Goal: Task Accomplishment & Management: Use online tool/utility

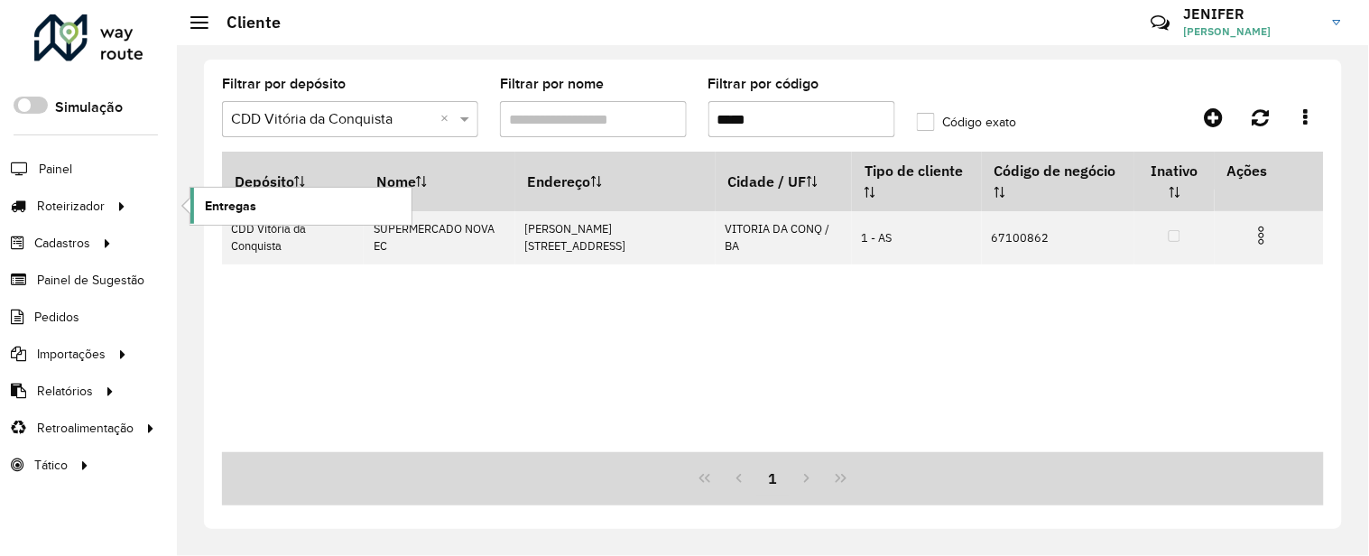
click at [236, 199] on span "Entregas" at bounding box center [230, 206] width 51 height 19
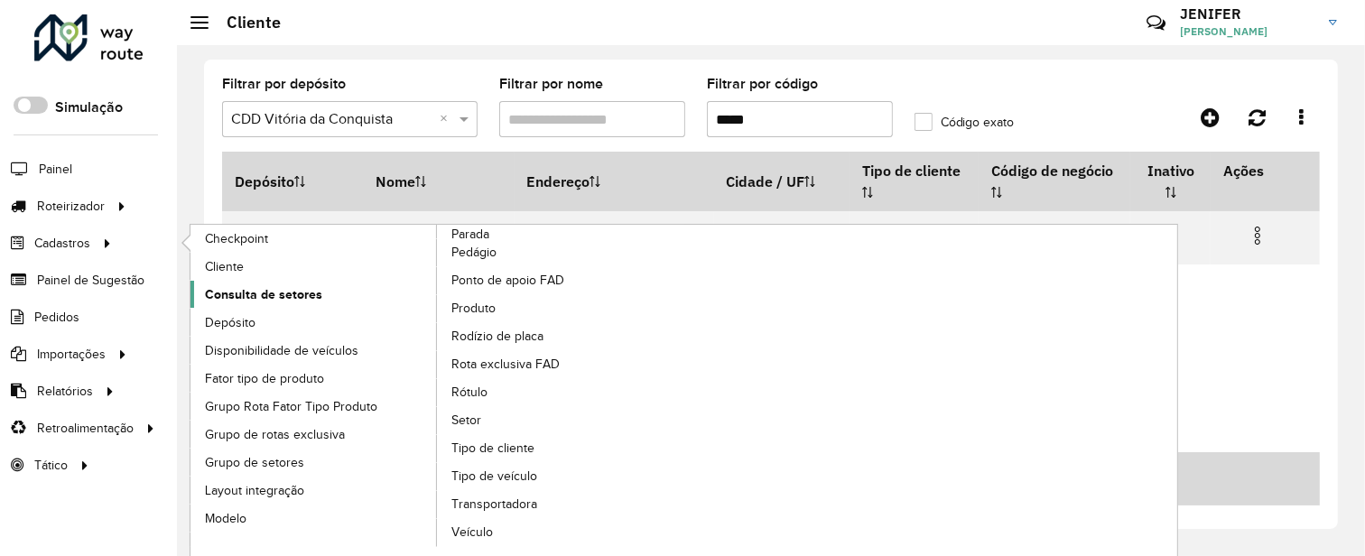
click at [314, 287] on span "Consulta de setores" at bounding box center [263, 294] width 117 height 19
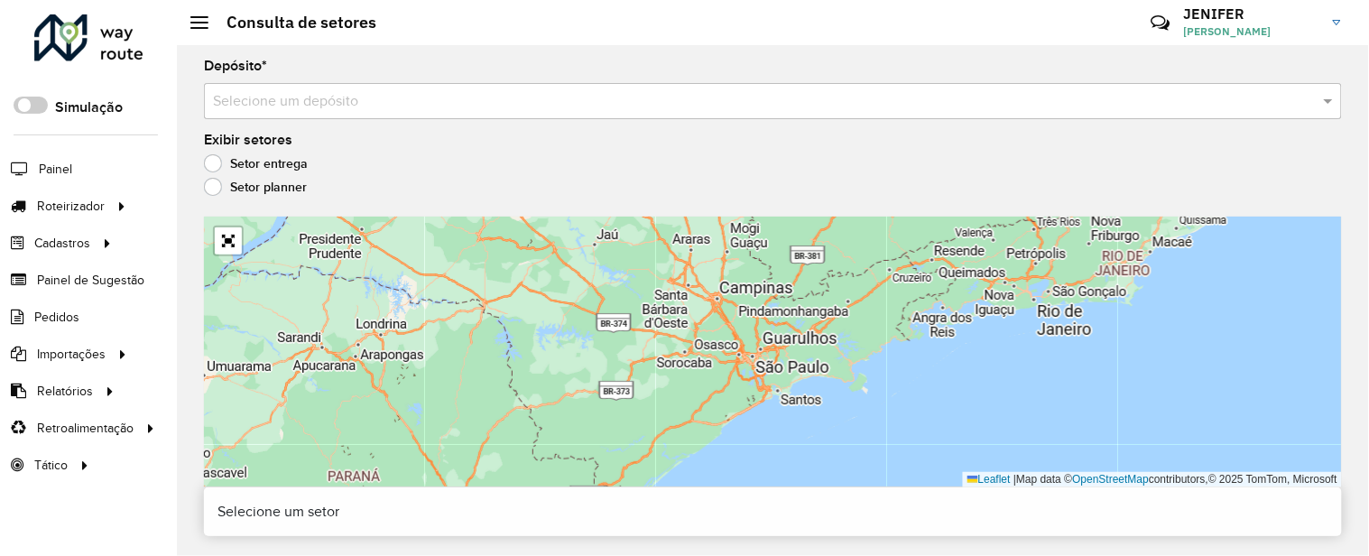
click at [385, 91] on input "text" at bounding box center [755, 102] width 1084 height 22
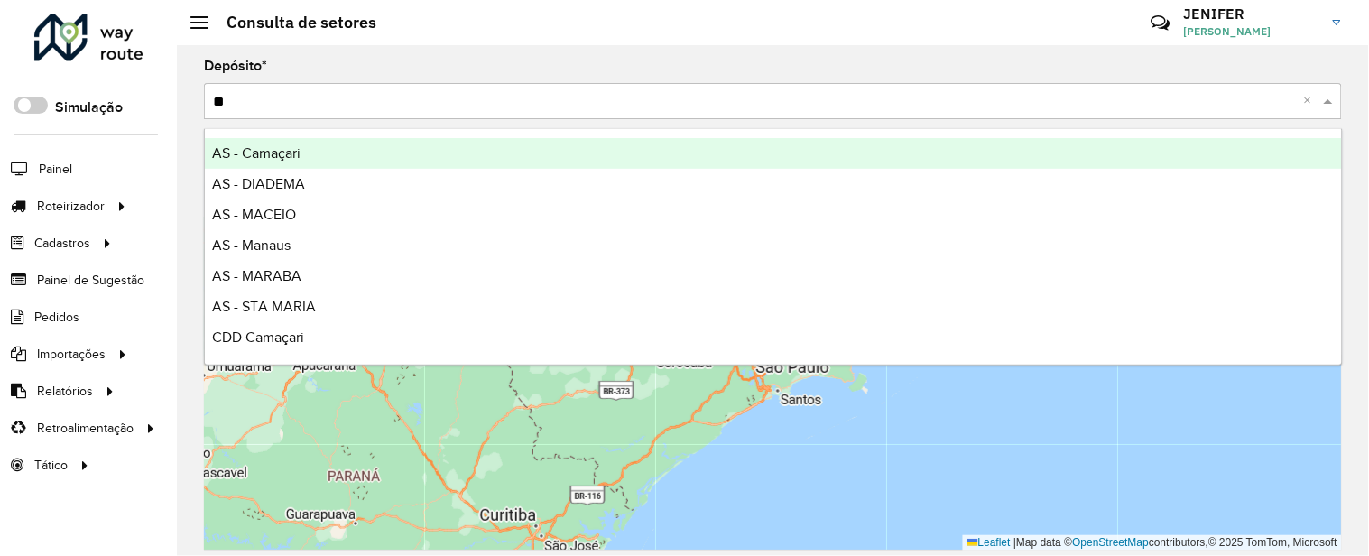
type input "***"
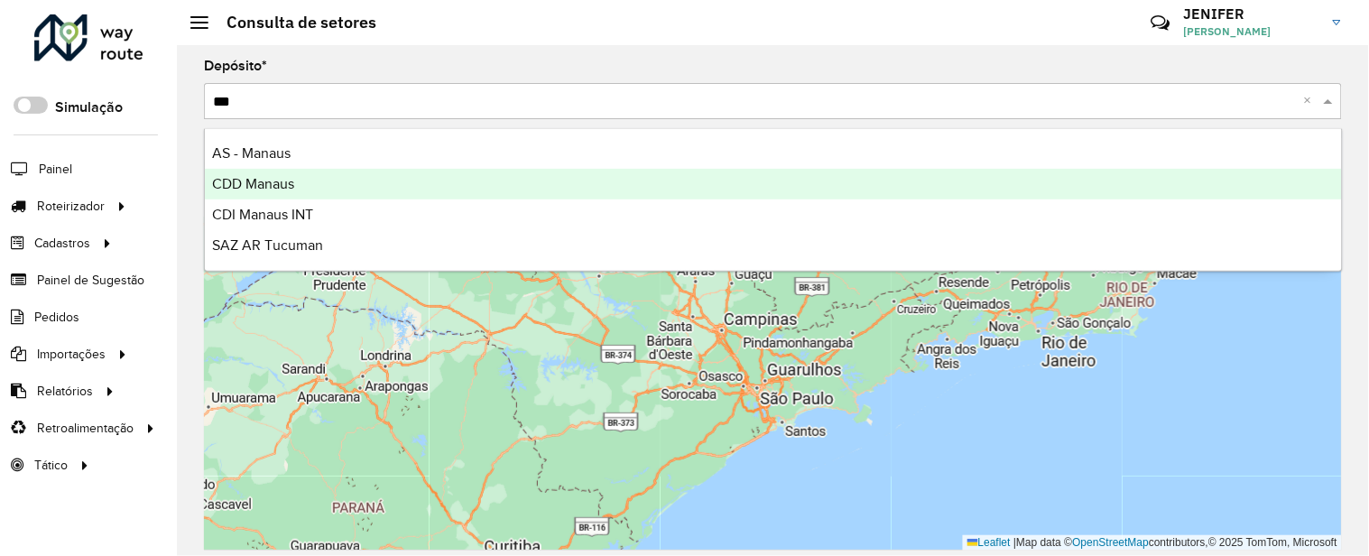
click at [237, 184] on span "CDD Manaus" at bounding box center [253, 183] width 82 height 15
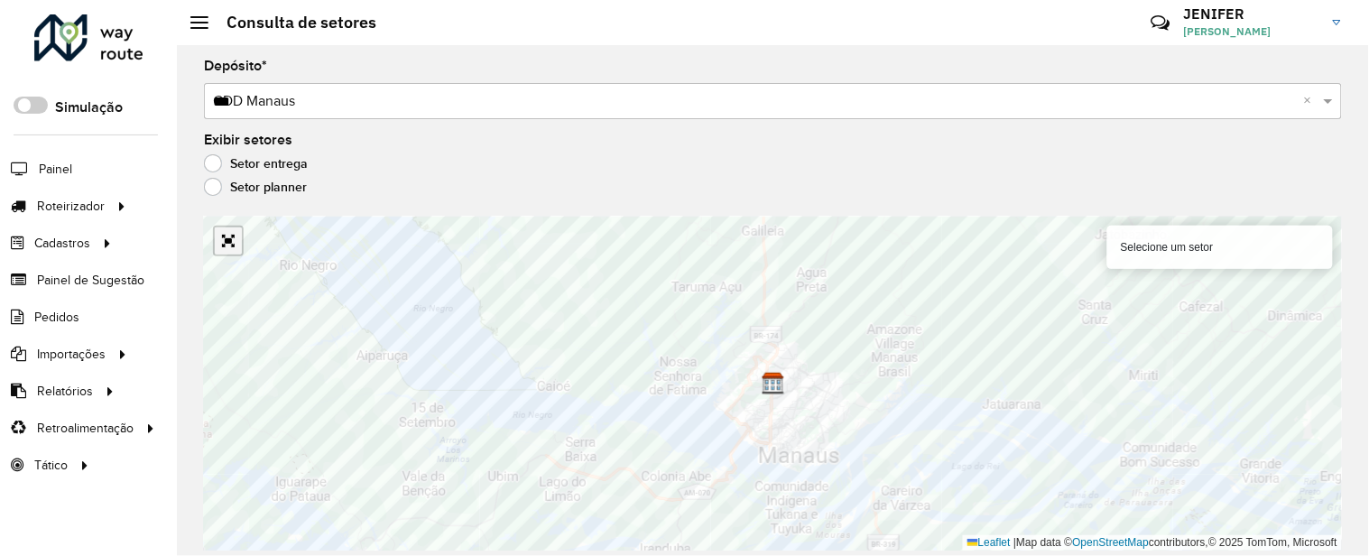
click at [232, 244] on link "Abrir mapa em tela cheia" at bounding box center [228, 240] width 27 height 27
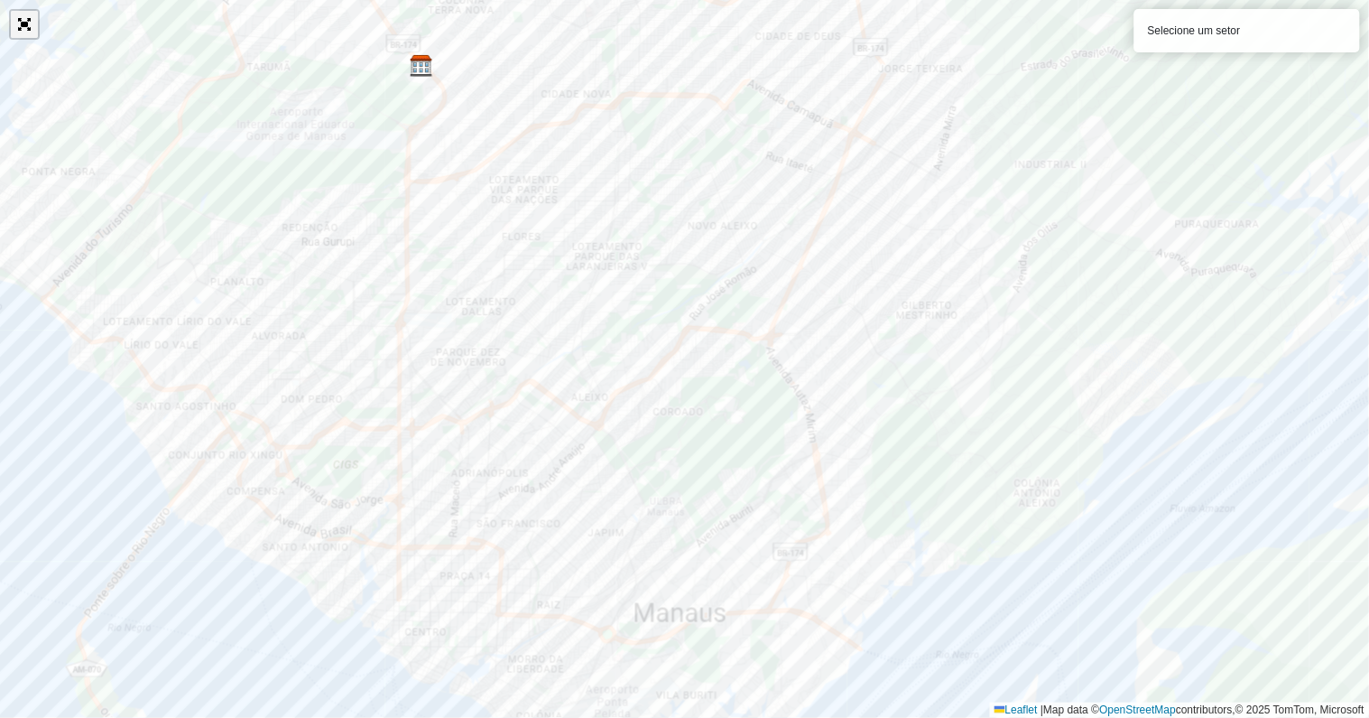
click at [27, 27] on link "Abrir mapa em tela cheia" at bounding box center [24, 24] width 27 height 27
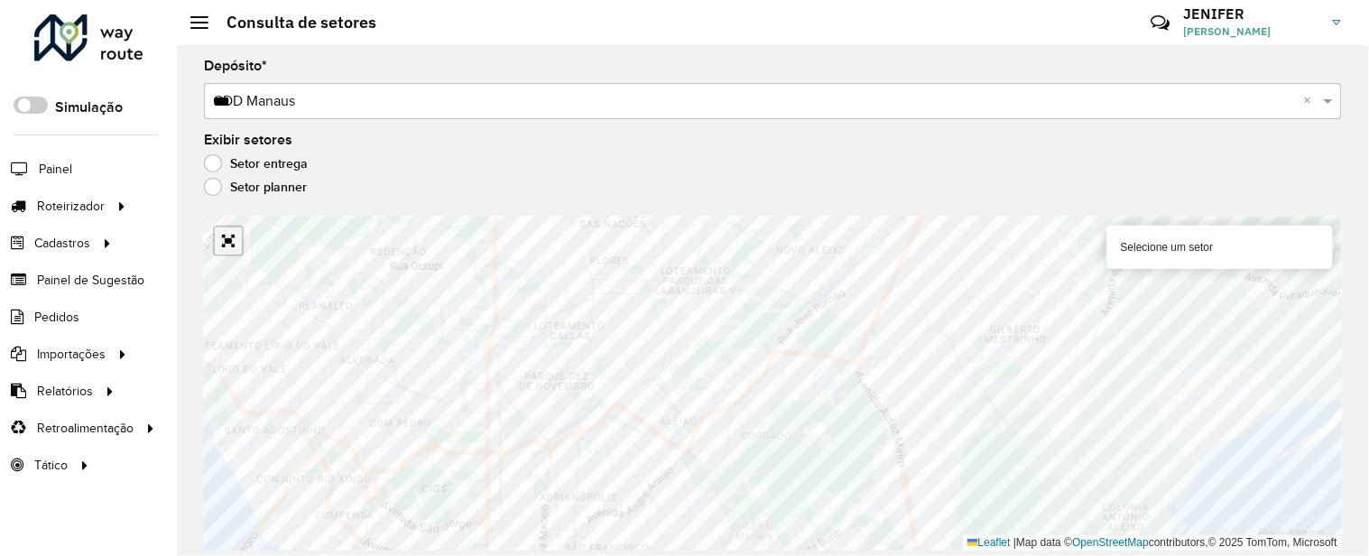
click at [228, 249] on link "Abrir mapa em tela cheia" at bounding box center [228, 240] width 27 height 27
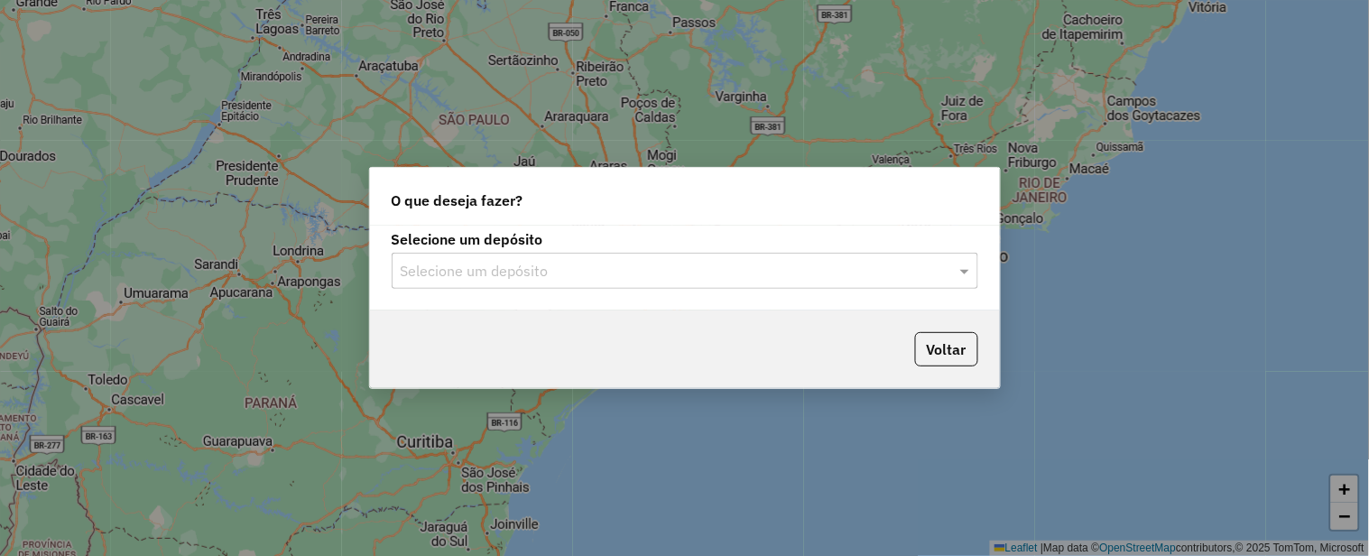
click at [478, 267] on input "text" at bounding box center [667, 272] width 533 height 22
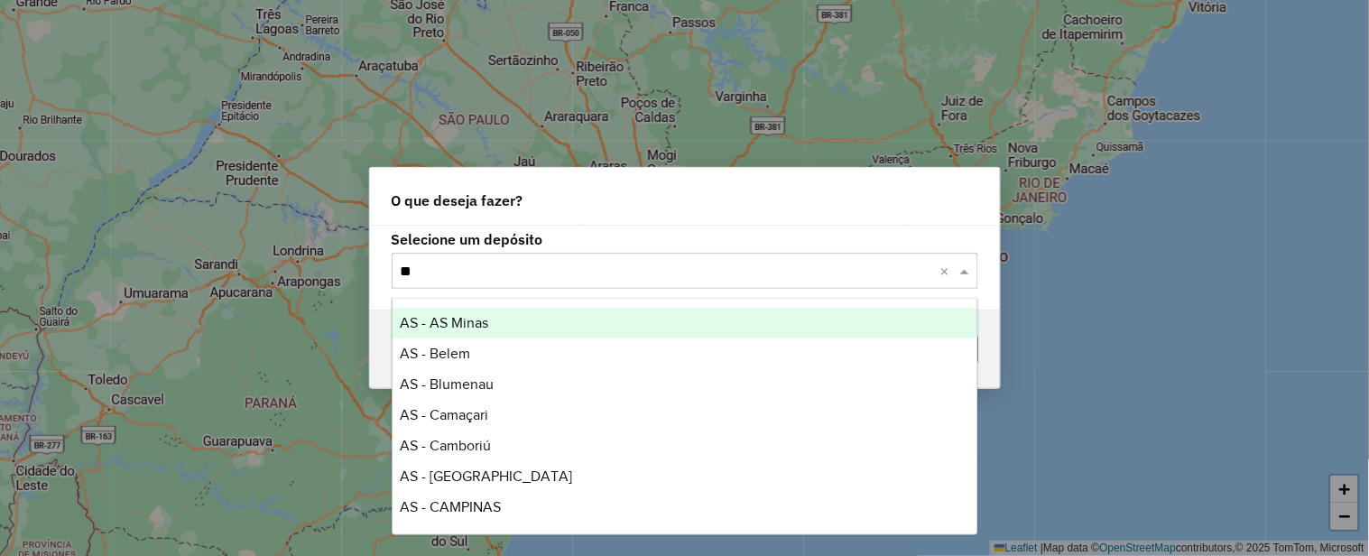
type input "***"
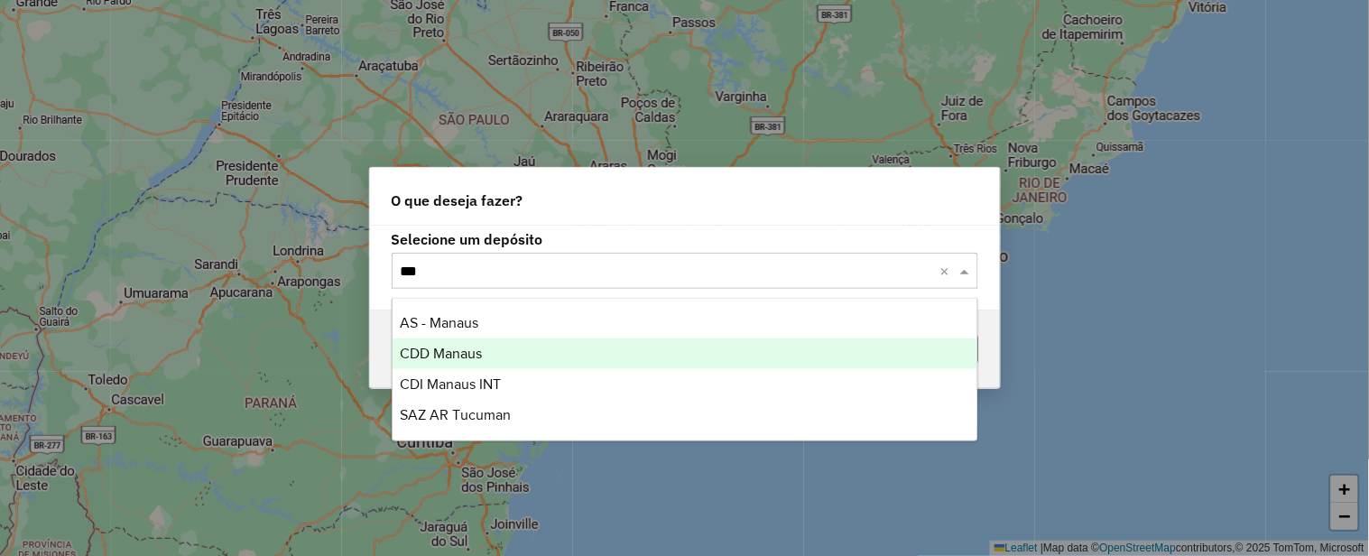
click at [462, 355] on span "CDD Manaus" at bounding box center [441, 353] width 82 height 15
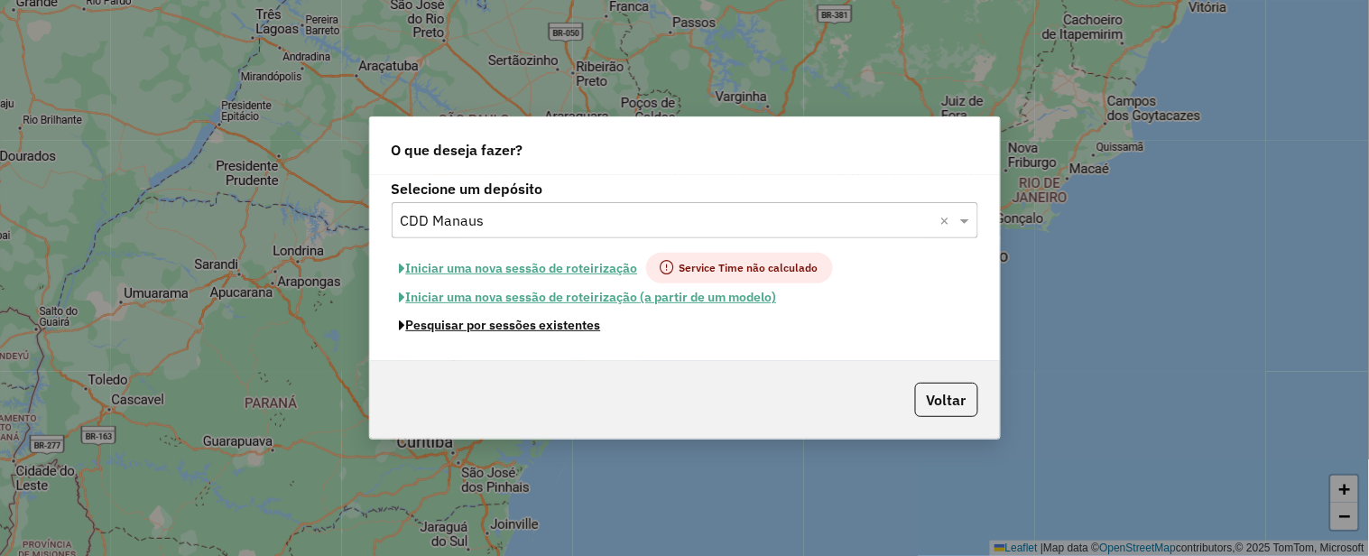
click at [551, 325] on button "Pesquisar por sessões existentes" at bounding box center [501, 325] width 218 height 28
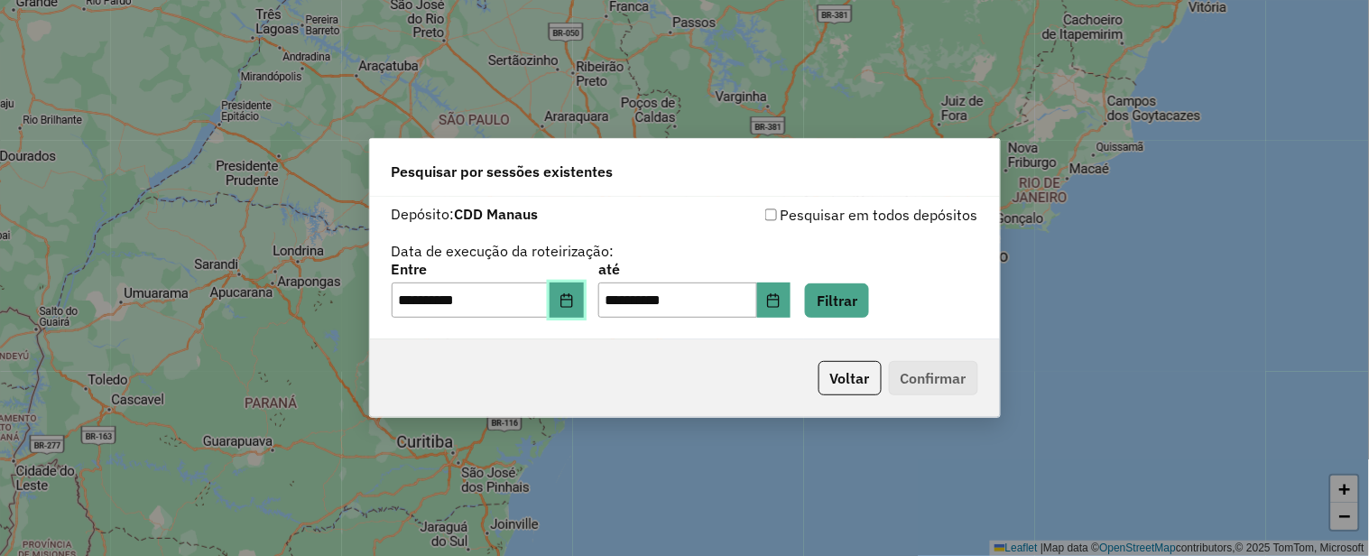
click at [574, 298] on icon "Choose Date" at bounding box center [567, 300] width 14 height 14
click at [819, 157] on div "Pesquisar por sessões existentes" at bounding box center [685, 168] width 630 height 58
click at [572, 300] on icon "Choose Date" at bounding box center [567, 300] width 12 height 14
click at [849, 305] on button "Filtrar" at bounding box center [837, 300] width 64 height 34
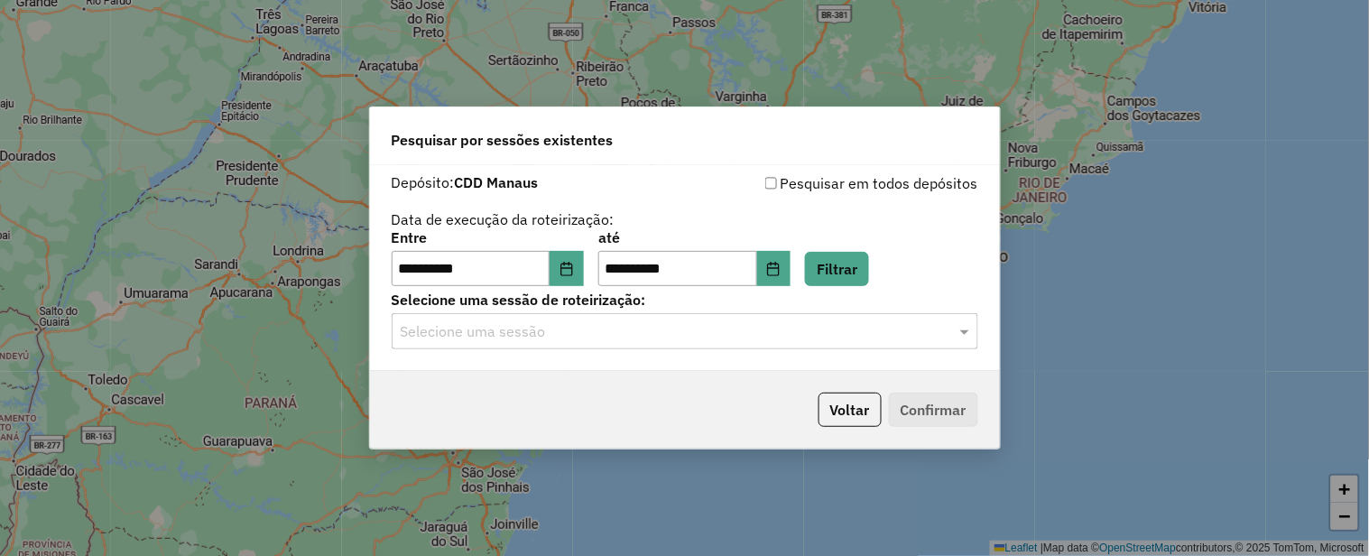
click at [654, 328] on input "text" at bounding box center [667, 332] width 533 height 22
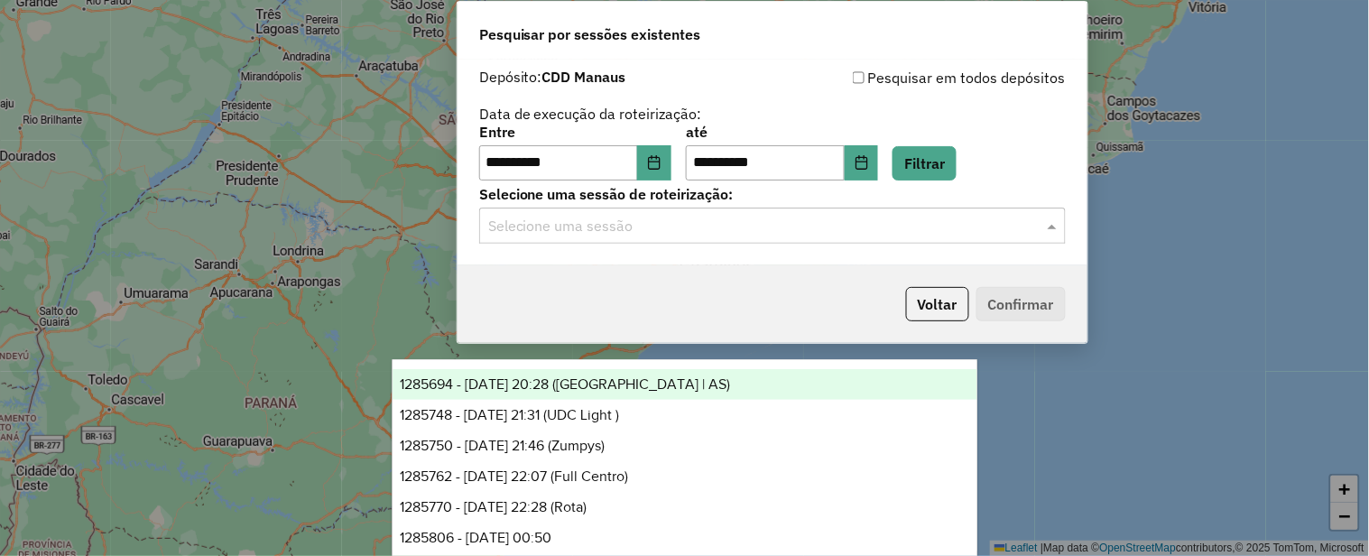
drag, startPoint x: 701, startPoint y: 156, endPoint x: 789, endPoint y: 41, distance: 145.0
click at [789, 41] on div "Pesquisar por sessões existentes" at bounding box center [773, 31] width 630 height 58
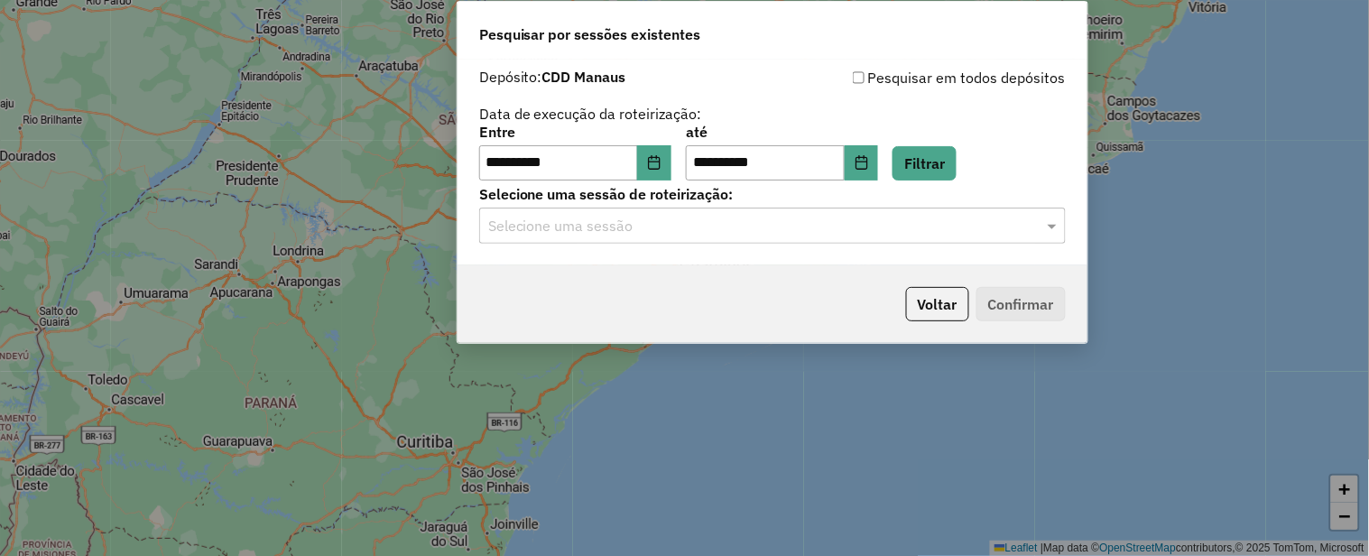
click at [698, 232] on input "text" at bounding box center [754, 227] width 533 height 22
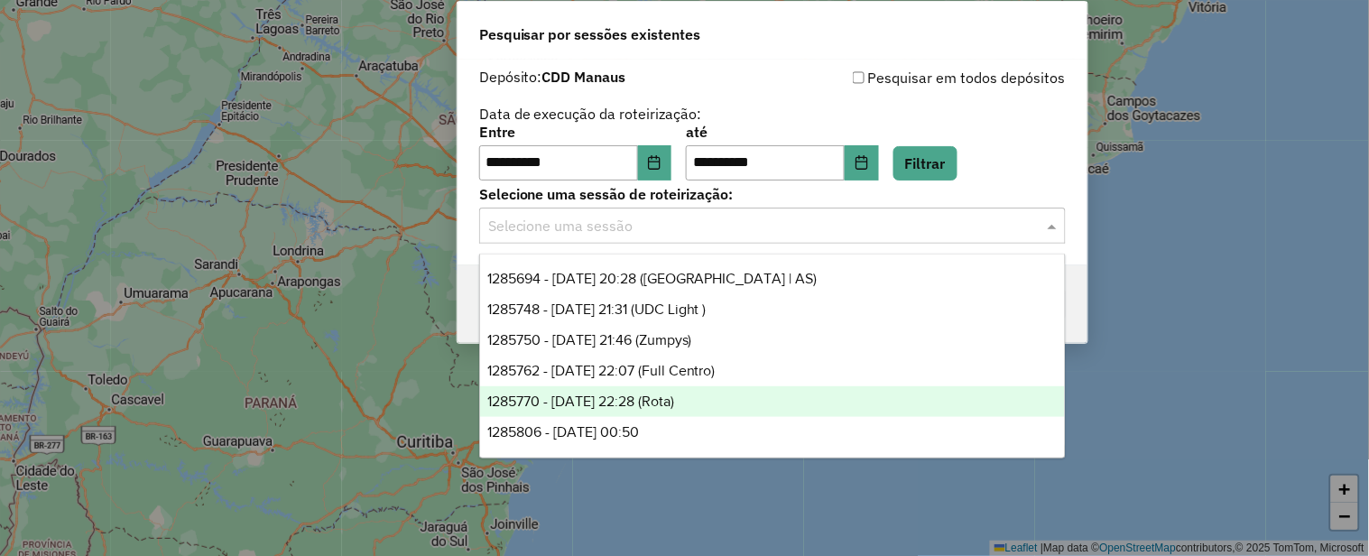
click at [674, 406] on span "1285770 - 30/09/2025 22:28 (Rota)" at bounding box center [580, 401] width 187 height 15
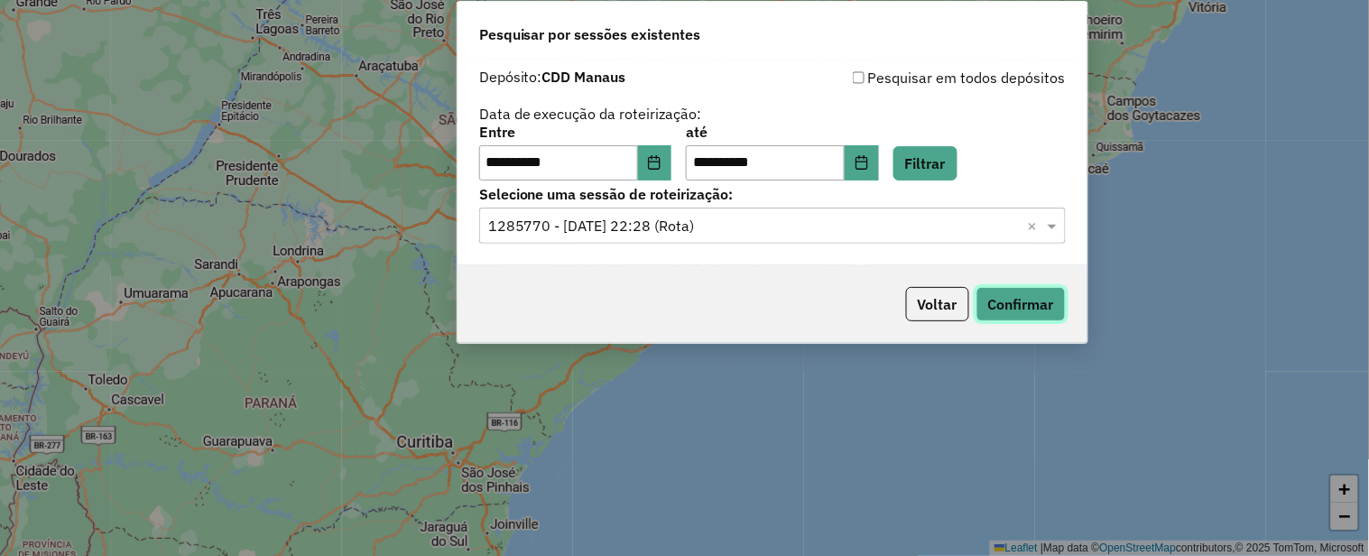
click at [990, 294] on button "Confirmar" at bounding box center [1021, 304] width 89 height 34
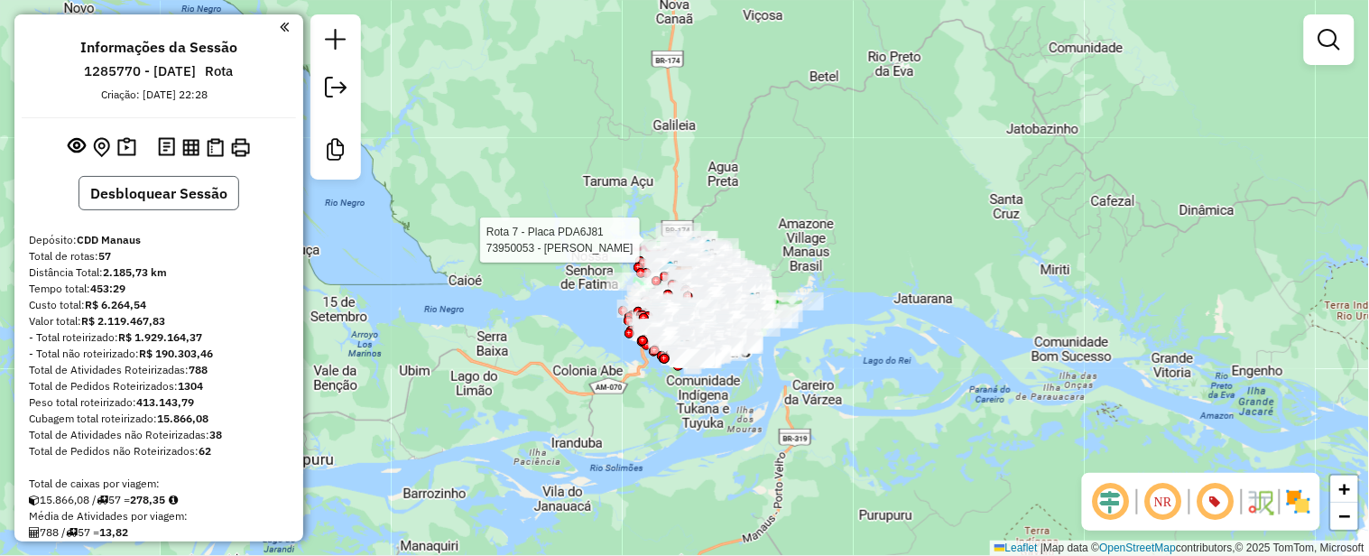
click at [202, 183] on button "Desbloquear Sessão" at bounding box center [159, 193] width 161 height 34
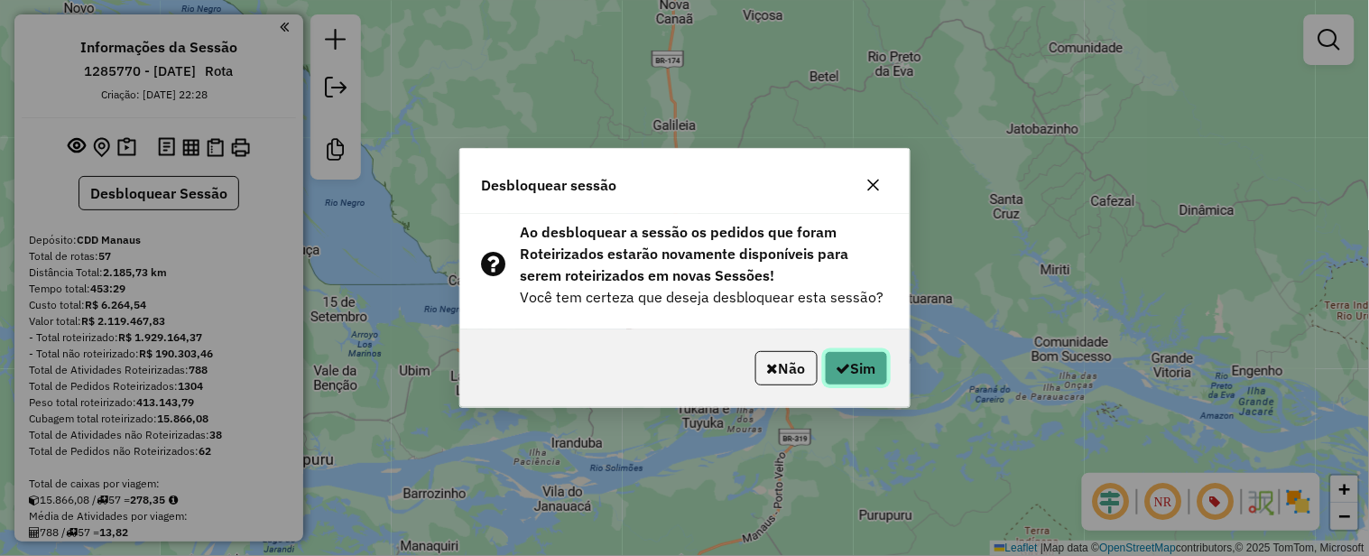
click at [871, 376] on button "Sim" at bounding box center [856, 368] width 63 height 34
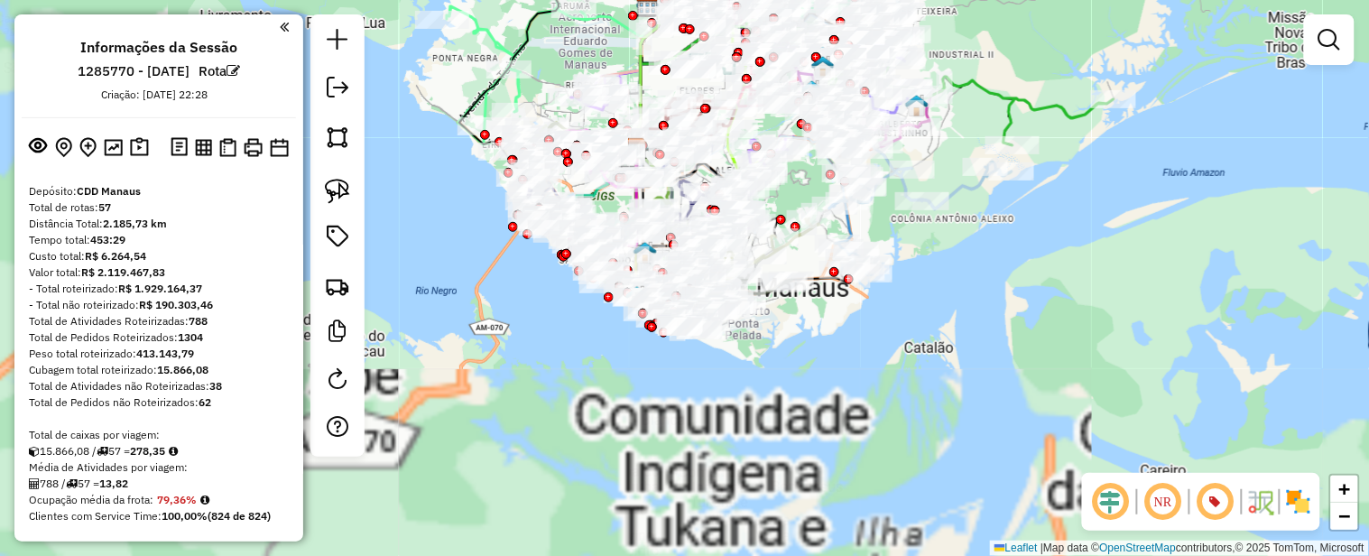
drag, startPoint x: 1069, startPoint y: 186, endPoint x: 1078, endPoint y: 176, distance: 13.4
click at [1078, 176] on div "Janela de atendimento Grade de atendimento Capacidade Transportadoras Veículos …" at bounding box center [684, 278] width 1369 height 556
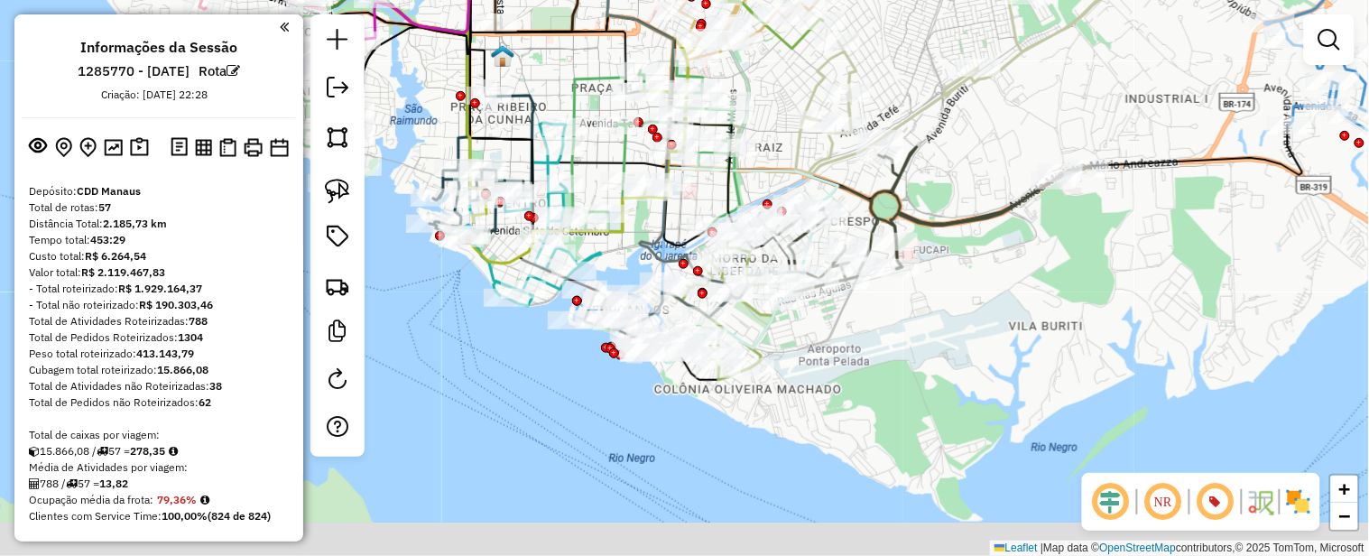
drag, startPoint x: 840, startPoint y: 368, endPoint x: 1060, endPoint y: 220, distance: 264.6
click at [1057, 223] on div "Janela de atendimento Grade de atendimento Capacidade Transportadoras Veículos …" at bounding box center [684, 278] width 1369 height 556
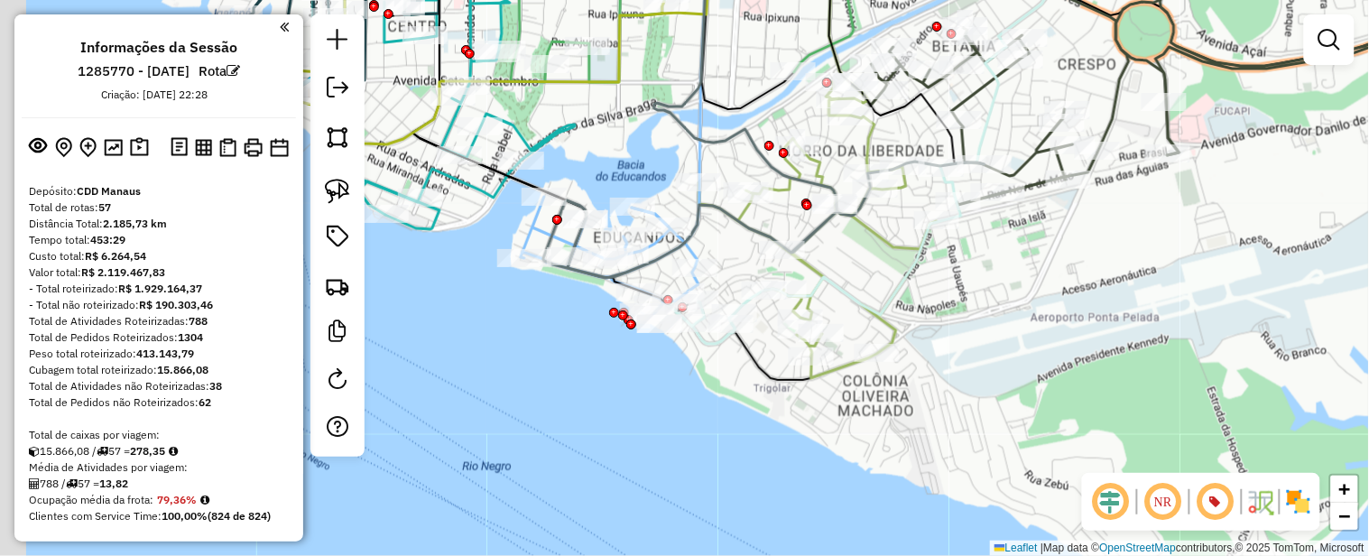
drag, startPoint x: 892, startPoint y: 286, endPoint x: 988, endPoint y: 287, distance: 95.7
click at [988, 287] on div "Janela de atendimento Grade de atendimento Capacidade Transportadoras Veículos …" at bounding box center [684, 278] width 1369 height 556
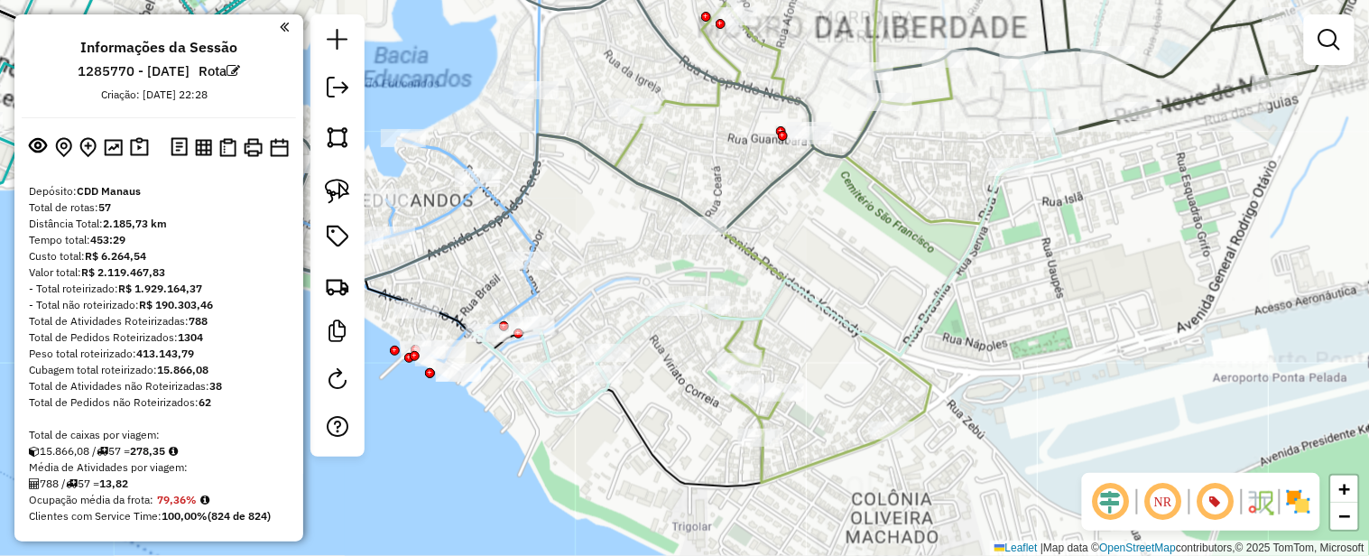
click at [778, 268] on icon at bounding box center [775, 213] width 475 height 539
select select "**********"
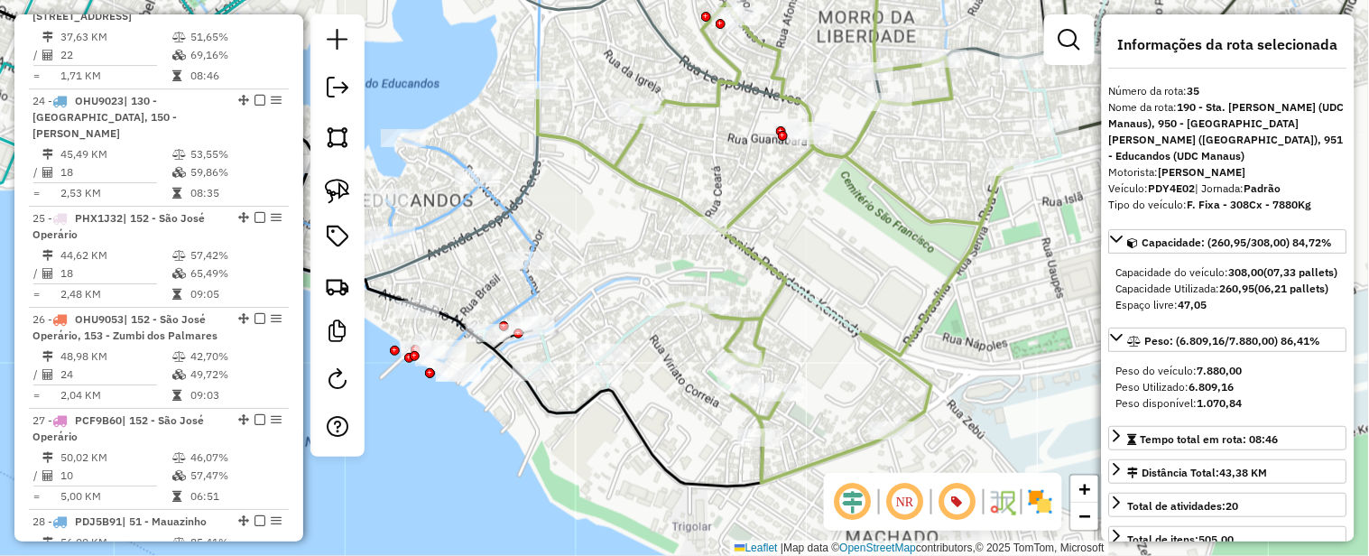
scroll to position [4339, 0]
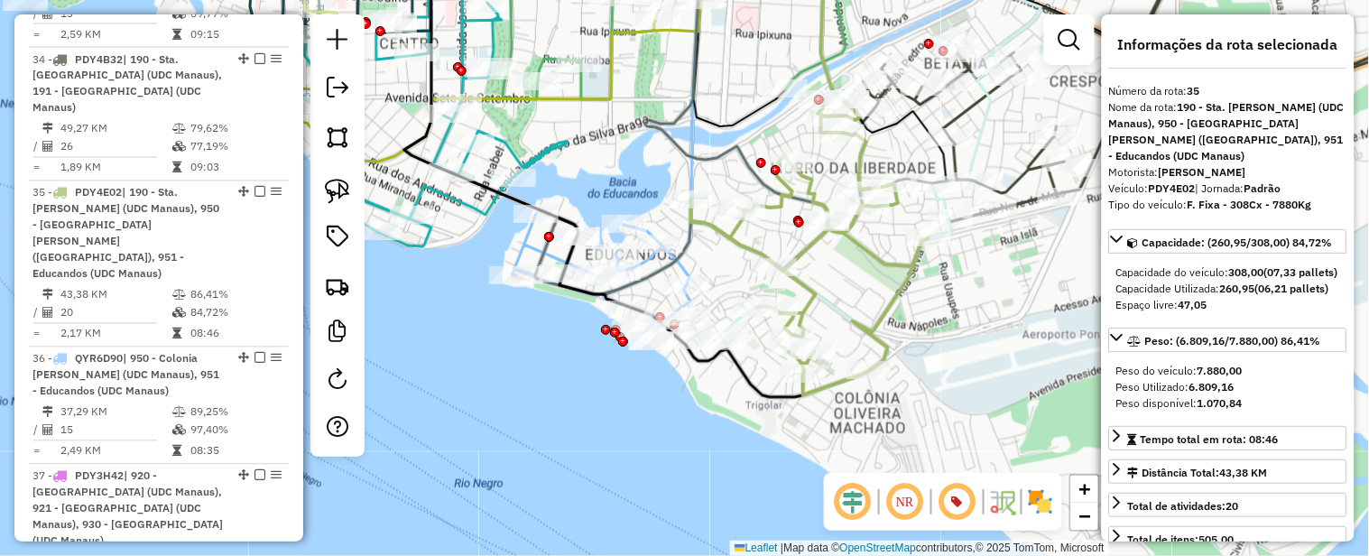
drag, startPoint x: 865, startPoint y: 287, endPoint x: 849, endPoint y: 310, distance: 27.8
click at [849, 310] on div "Janela de atendimento Grade de atendimento Capacidade Transportadoras Veículos …" at bounding box center [684, 278] width 1369 height 556
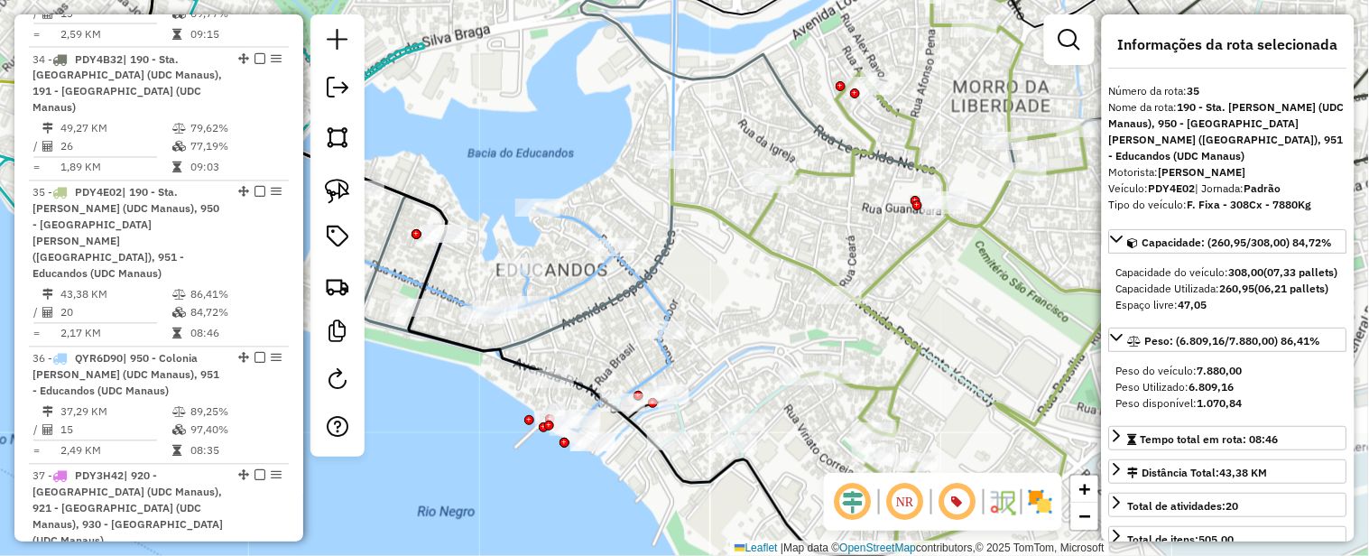
click at [652, 289] on icon at bounding box center [493, 311] width 355 height 242
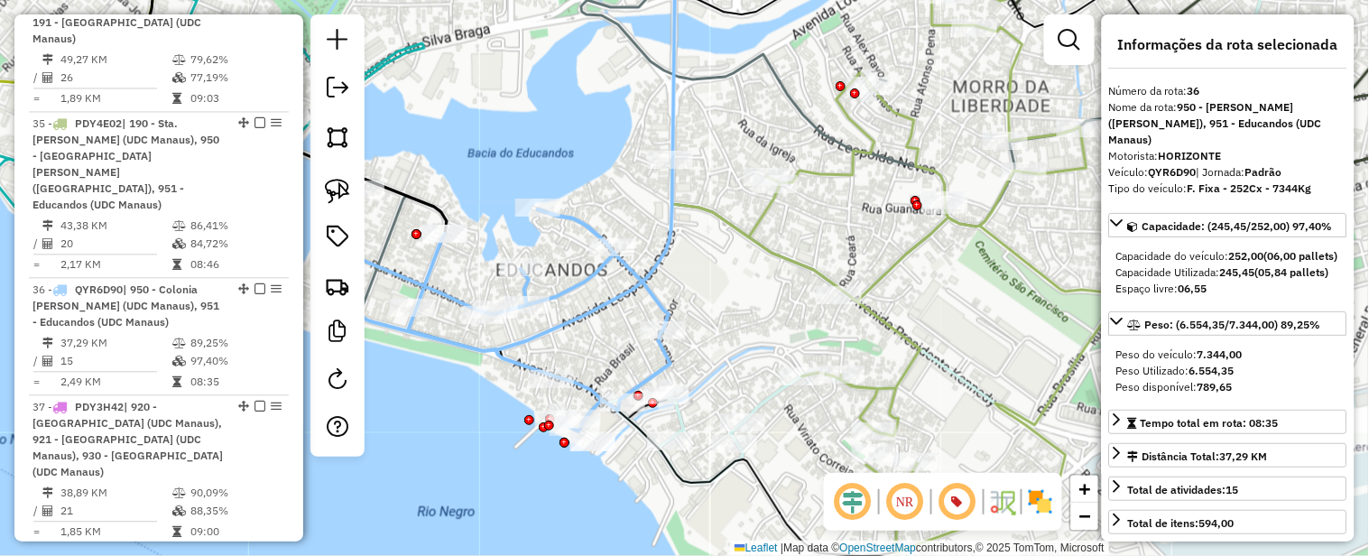
scroll to position [4473, 0]
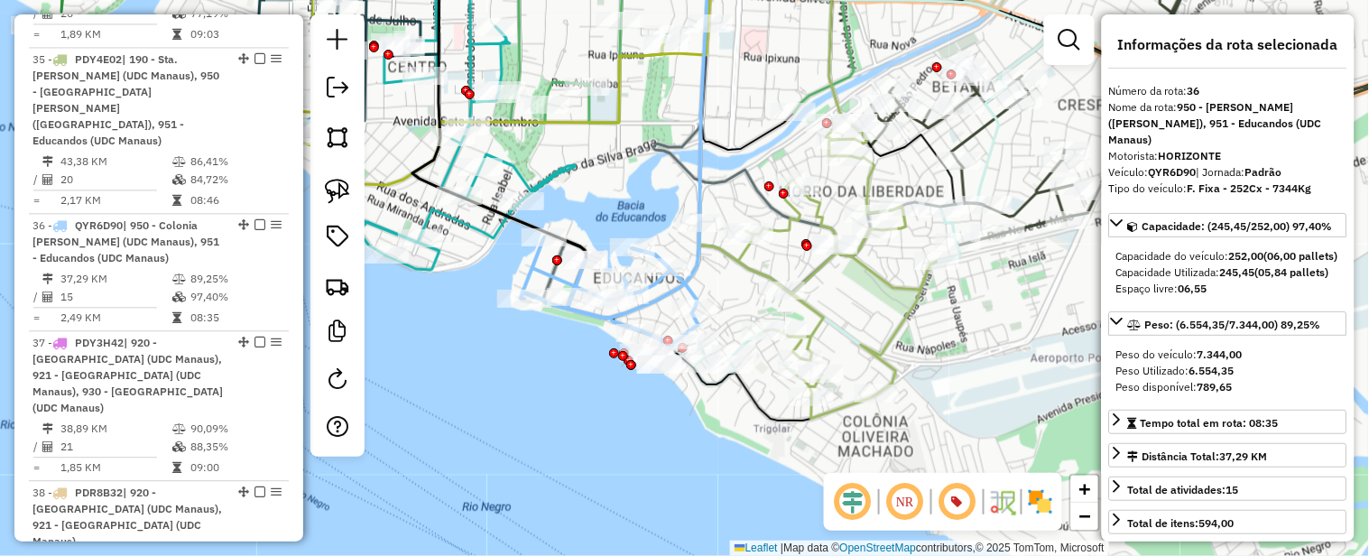
click at [817, 311] on icon at bounding box center [818, 271] width 237 height 296
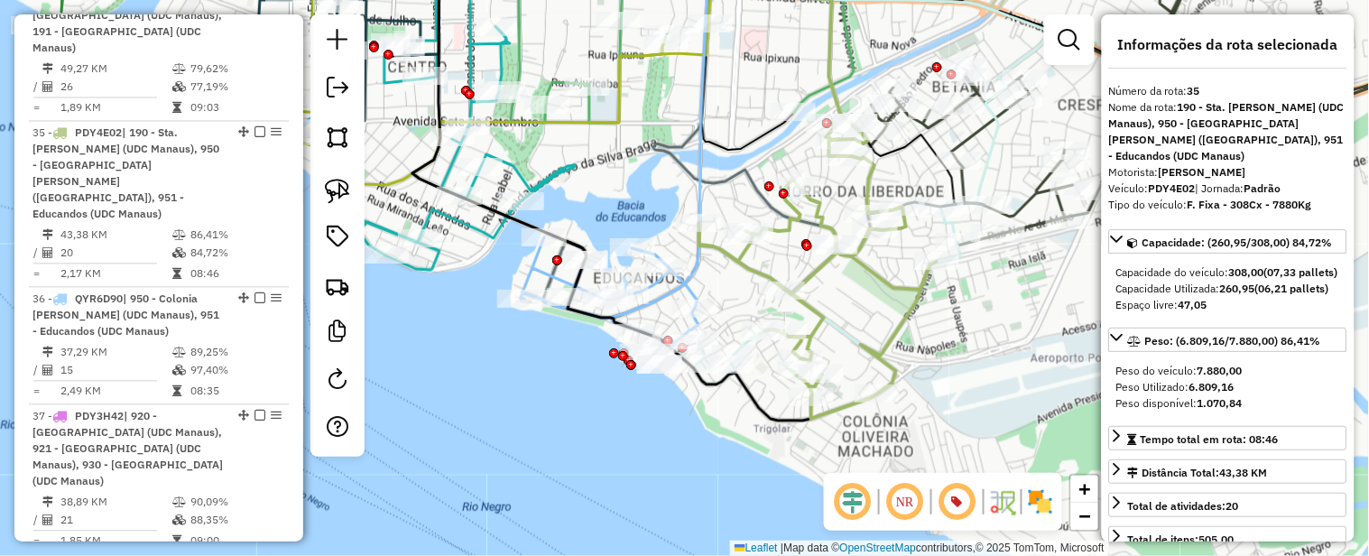
scroll to position [4339, 0]
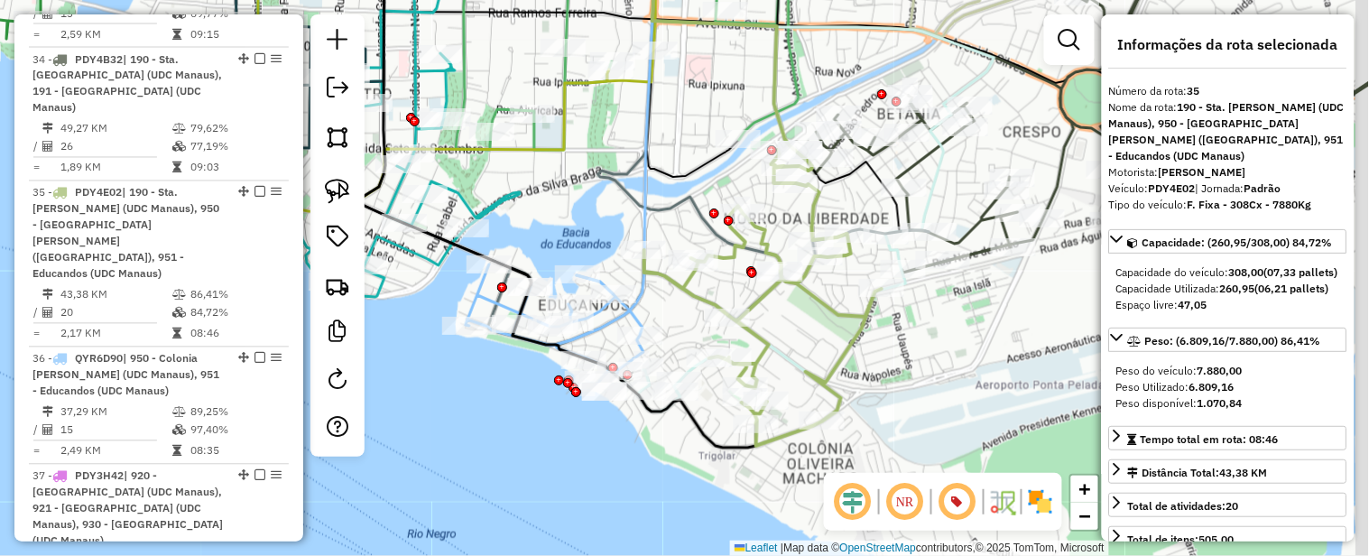
drag, startPoint x: 968, startPoint y: 316, endPoint x: 829, endPoint y: 363, distance: 146.7
click at [829, 363] on div "Janela de atendimento Grade de atendimento Capacidade Transportadoras Veículos …" at bounding box center [684, 278] width 1369 height 556
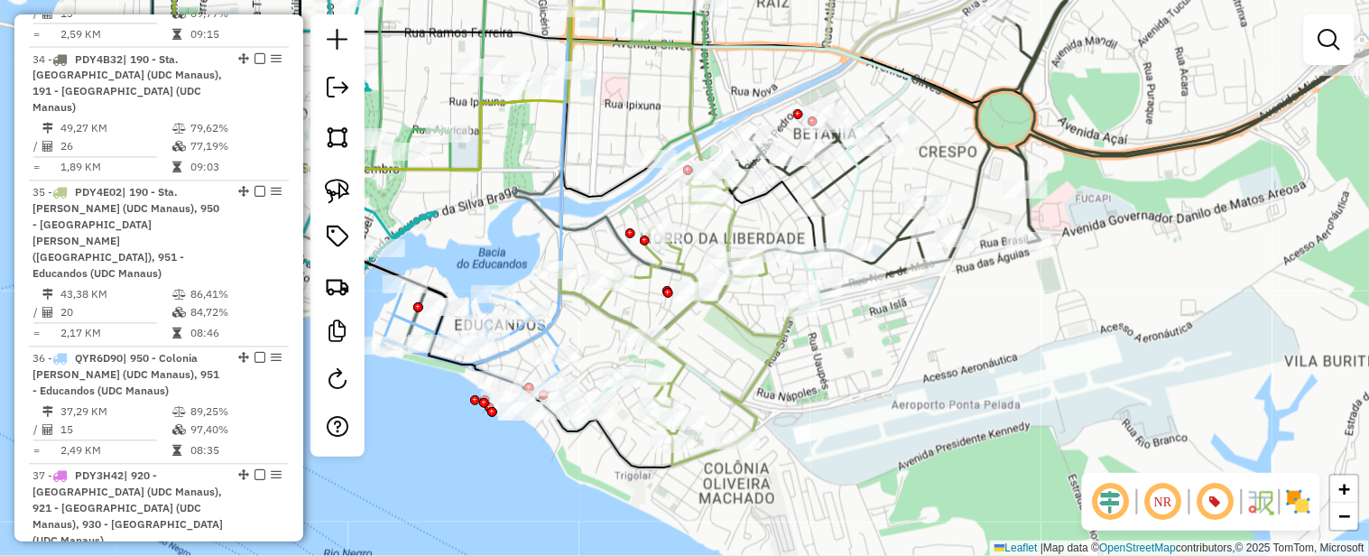
click at [833, 170] on icon at bounding box center [1066, 145] width 704 height 293
select select "**********"
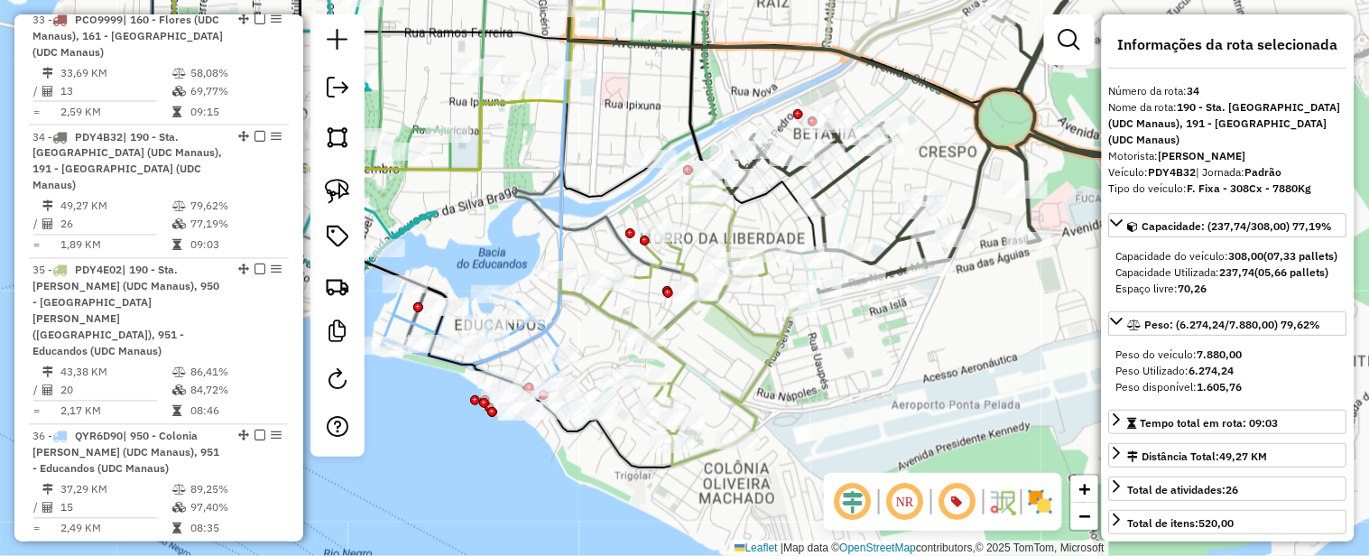
scroll to position [4222, 0]
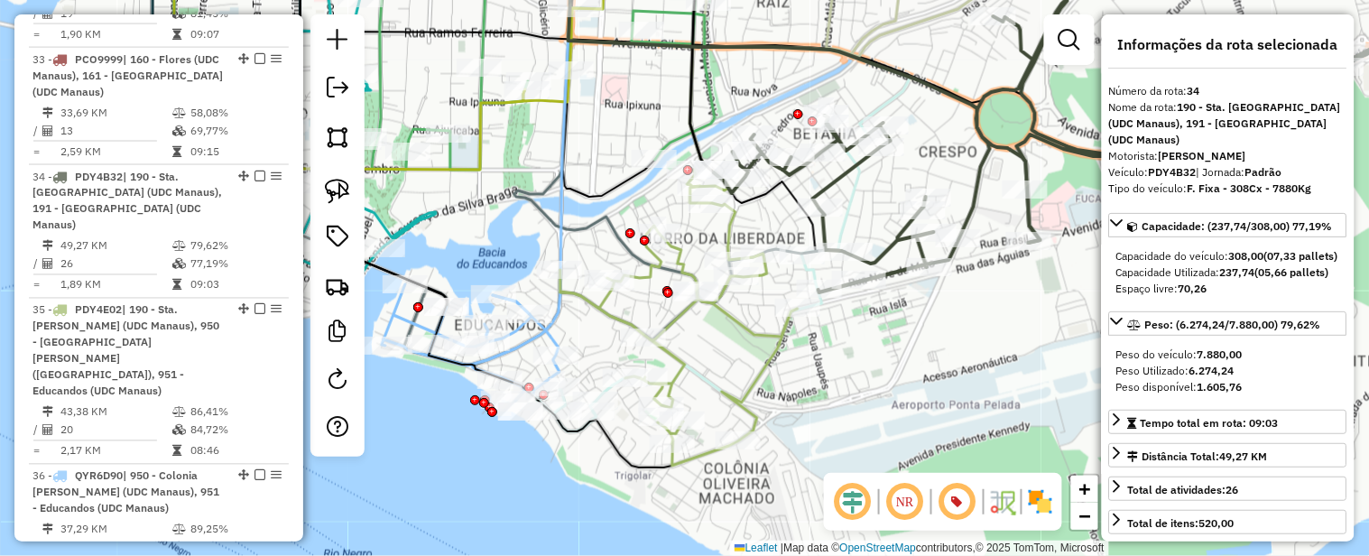
drag, startPoint x: 926, startPoint y: 172, endPoint x: 952, endPoint y: 149, distance: 35.2
click at [952, 151] on div "Janela de atendimento Grade de atendimento Capacidade Transportadoras Veículos …" at bounding box center [684, 278] width 1369 height 556
click at [957, 146] on div "Janela de atendimento Grade de atendimento Capacidade Transportadoras Veículos …" at bounding box center [684, 278] width 1369 height 556
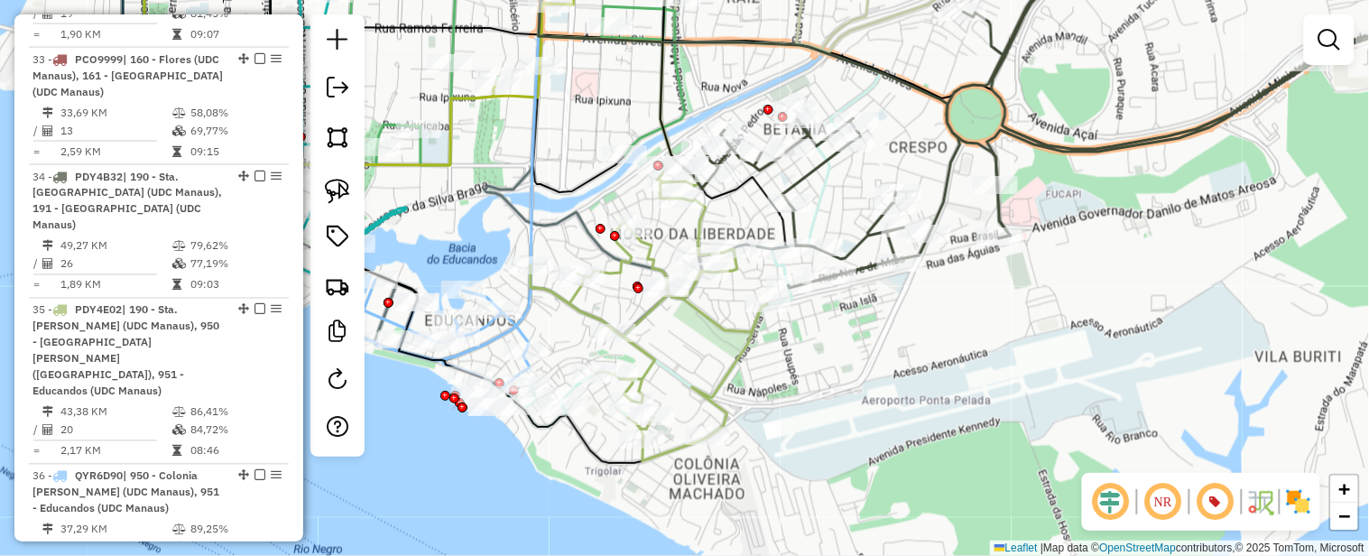
click at [799, 172] on icon at bounding box center [1036, 141] width 704 height 293
select select "**********"
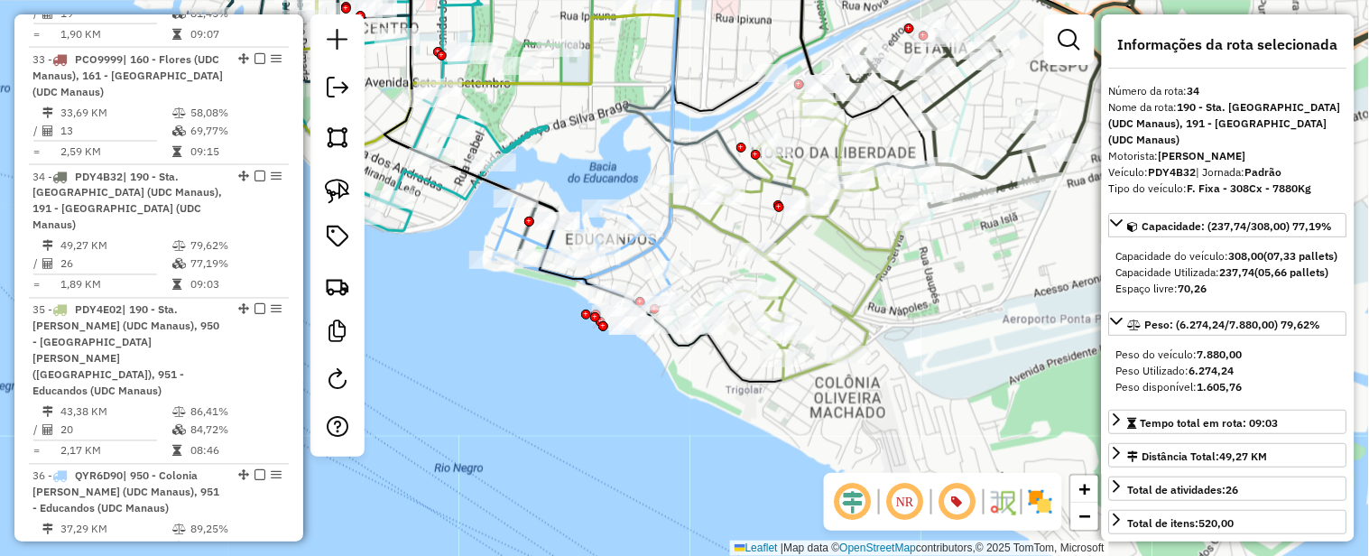
drag, startPoint x: 830, startPoint y: 192, endPoint x: 962, endPoint y: 115, distance: 153.0
click at [962, 115] on icon at bounding box center [808, 198] width 339 height 296
click at [883, 260] on icon at bounding box center [791, 231] width 237 height 296
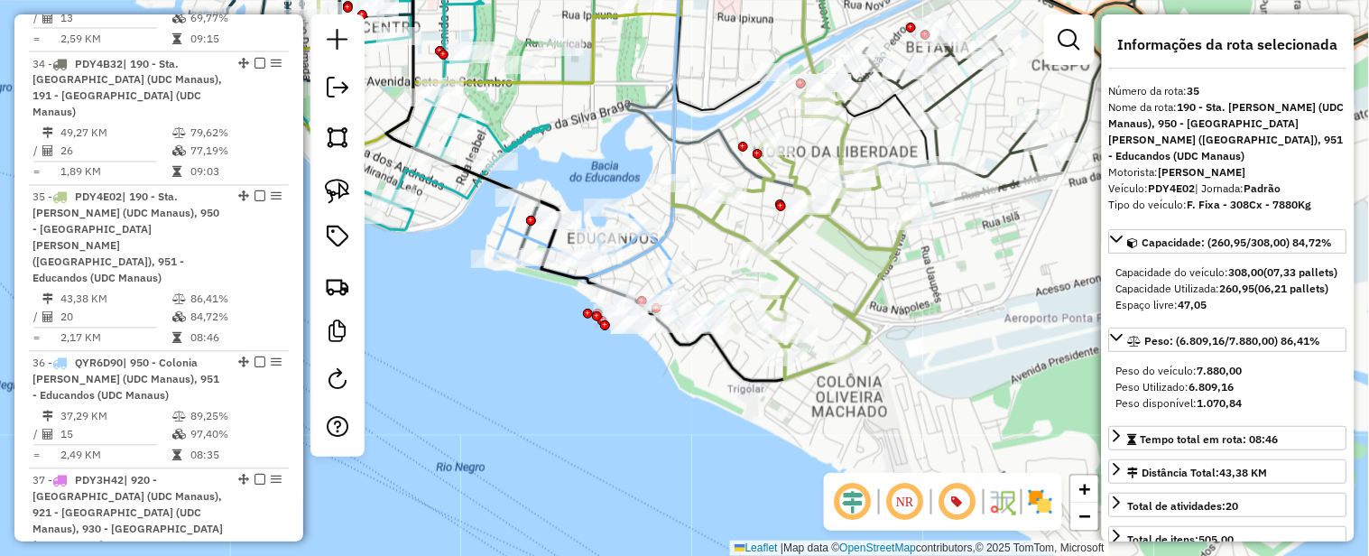
scroll to position [4339, 0]
click at [660, 246] on icon at bounding box center [584, 258] width 178 height 121
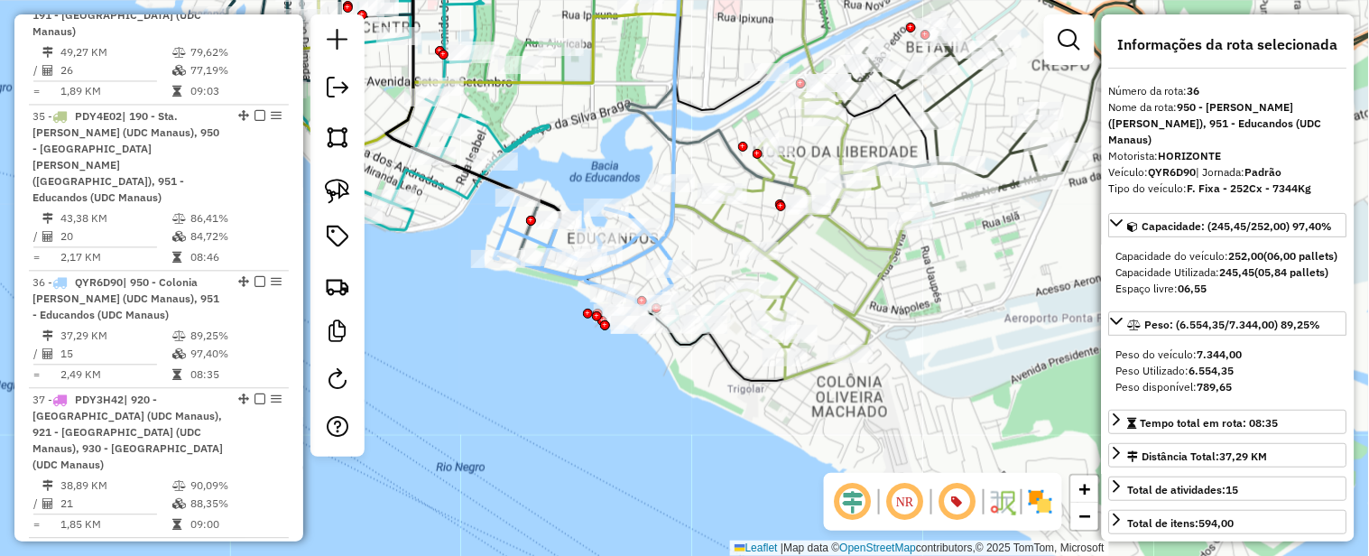
scroll to position [4473, 0]
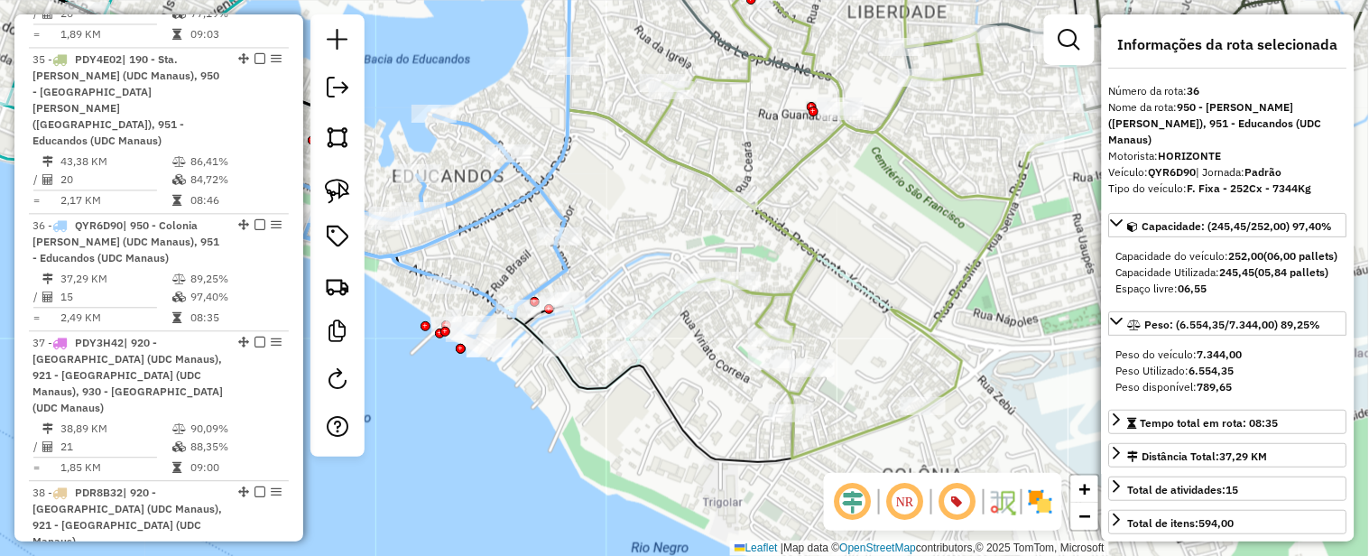
click at [553, 165] on icon at bounding box center [502, 66] width 136 height 244
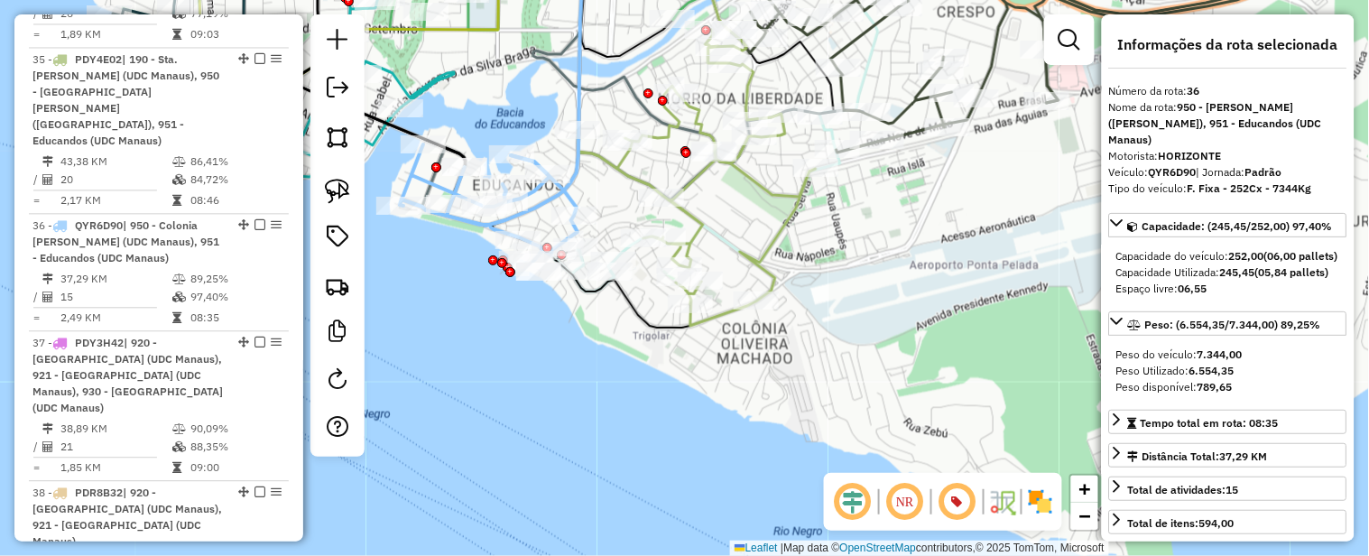
drag, startPoint x: 608, startPoint y: 190, endPoint x: 705, endPoint y: 237, distance: 107.0
click at [705, 237] on div "Janela de atendimento Grade de atendimento Capacidade Transportadoras Veículos …" at bounding box center [684, 278] width 1369 height 556
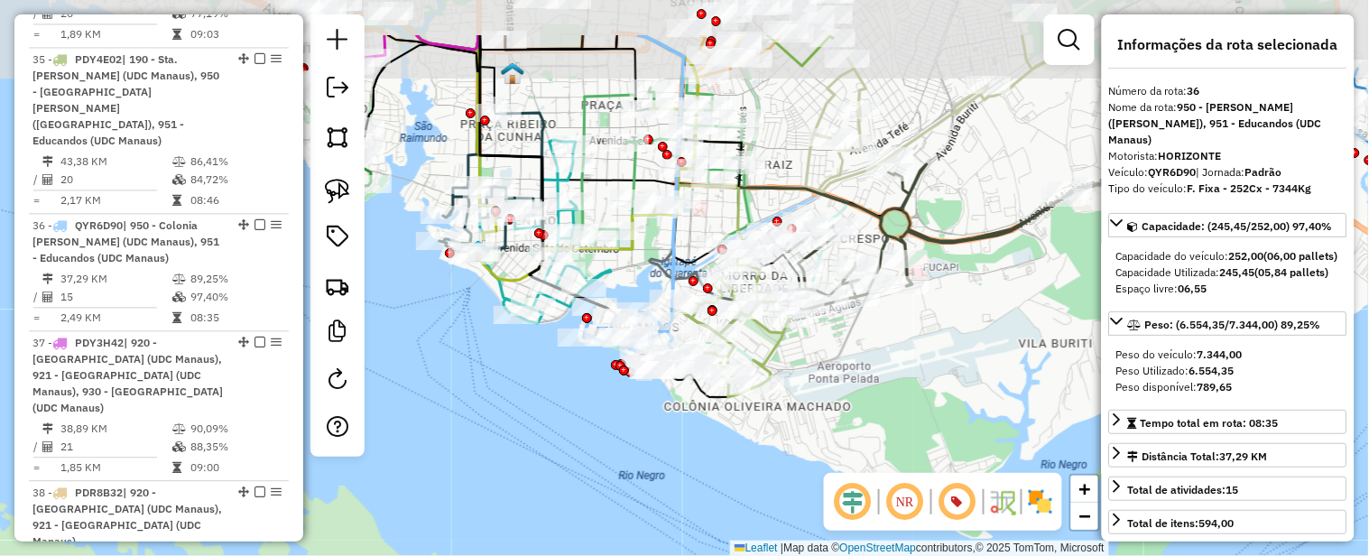
click at [858, 357] on div "Janela de atendimento Grade de atendimento Capacidade Transportadoras Veículos …" at bounding box center [684, 278] width 1369 height 556
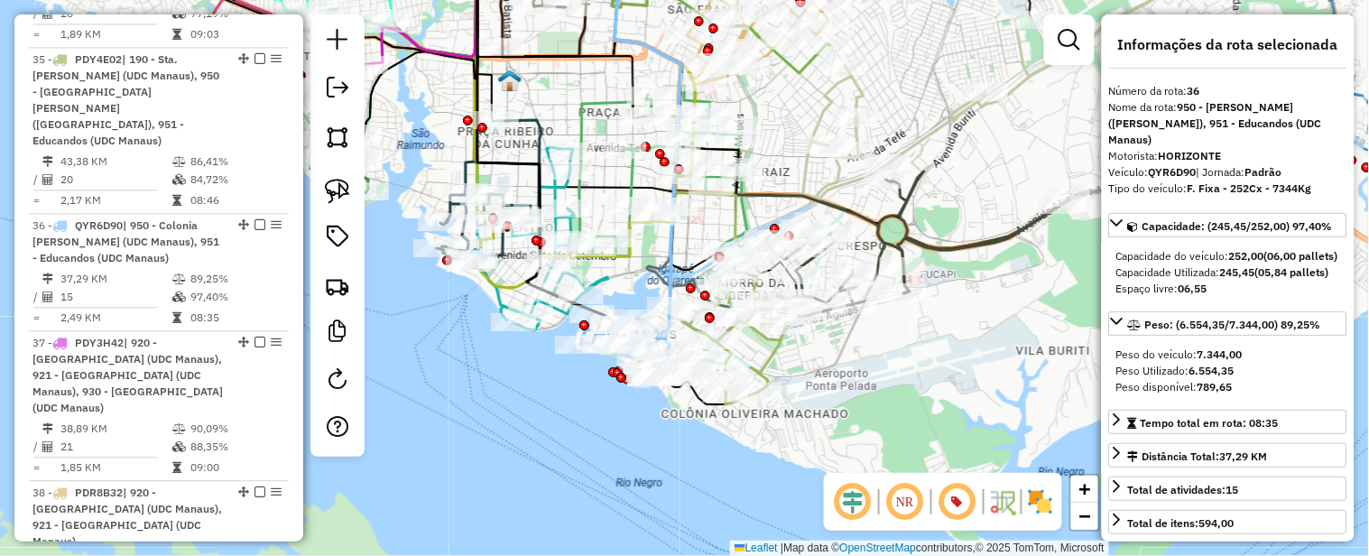
click at [936, 249] on icon at bounding box center [922, 245] width 351 height 146
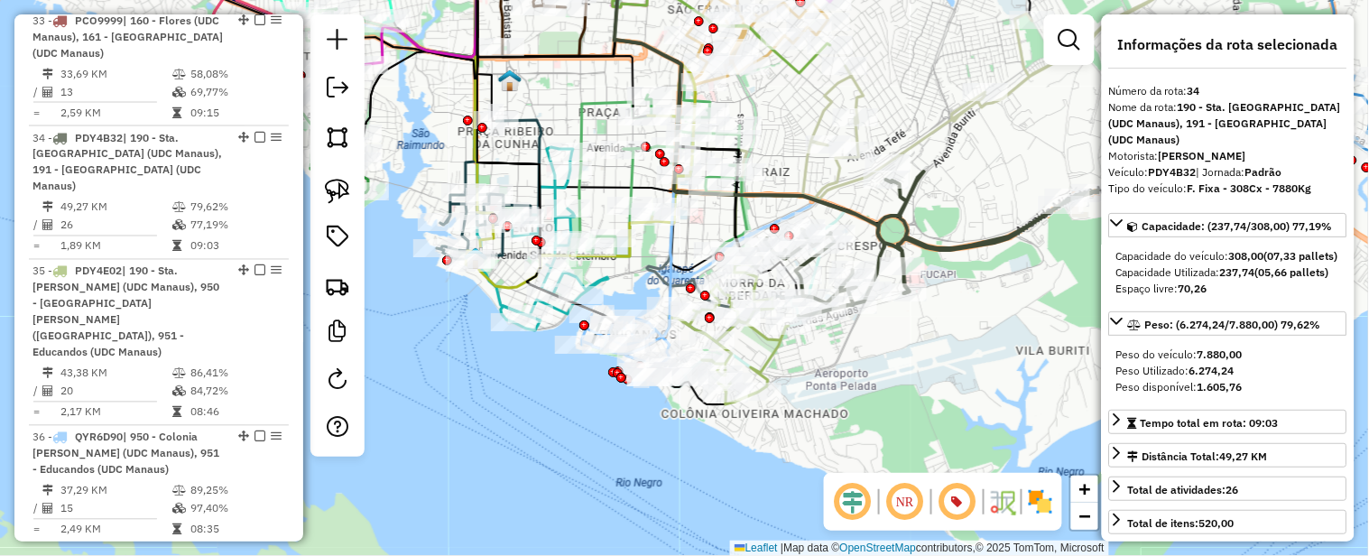
scroll to position [4222, 0]
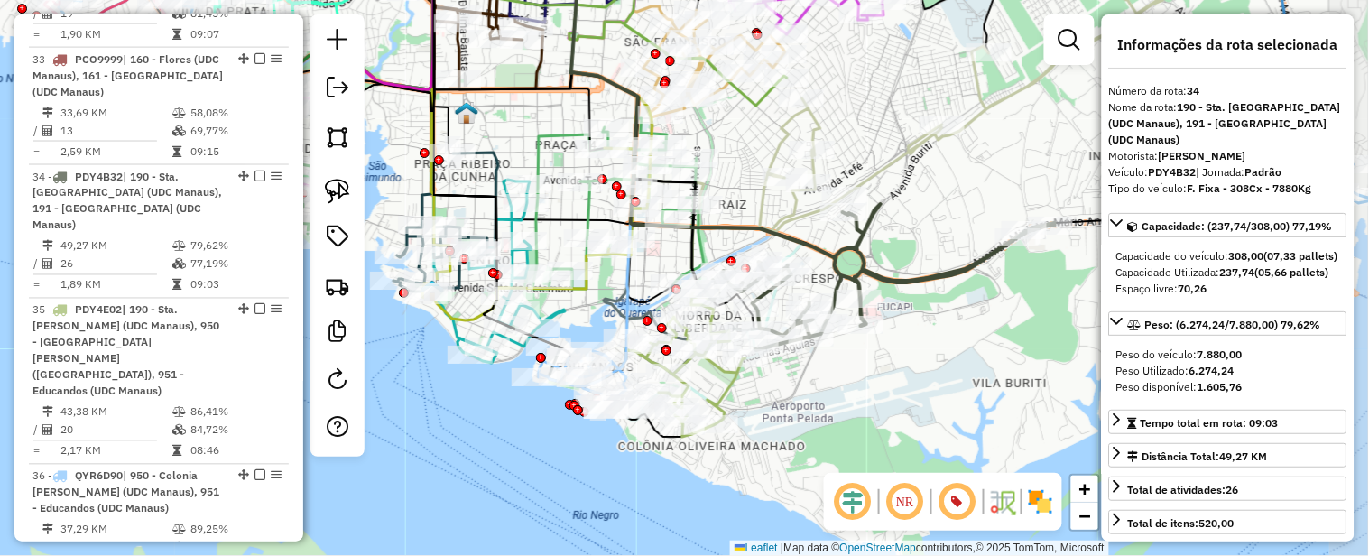
drag, startPoint x: 999, startPoint y: 195, endPoint x: 966, endPoint y: 218, distance: 40.8
click at [966, 218] on div "Janela de atendimento Grade de atendimento Capacidade Transportadoras Veículos …" at bounding box center [684, 278] width 1369 height 556
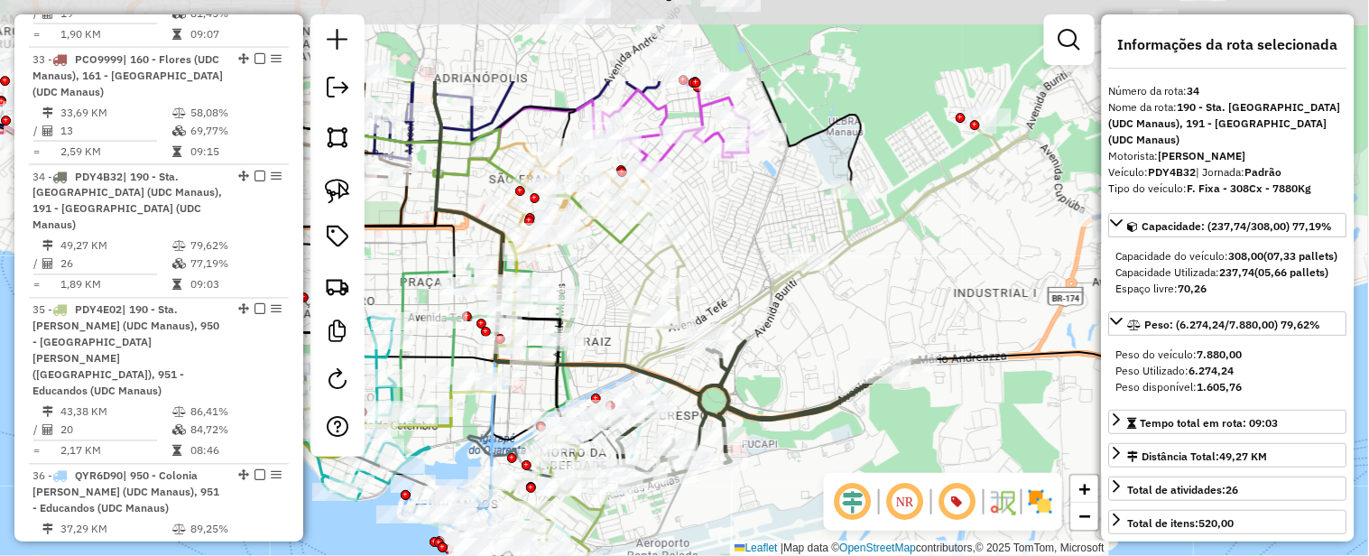
drag, startPoint x: 943, startPoint y: 213, endPoint x: 814, endPoint y: 350, distance: 188.4
click at [814, 350] on div "Janela de atendimento Grade de atendimento Capacidade Transportadoras Veículos …" at bounding box center [684, 278] width 1369 height 556
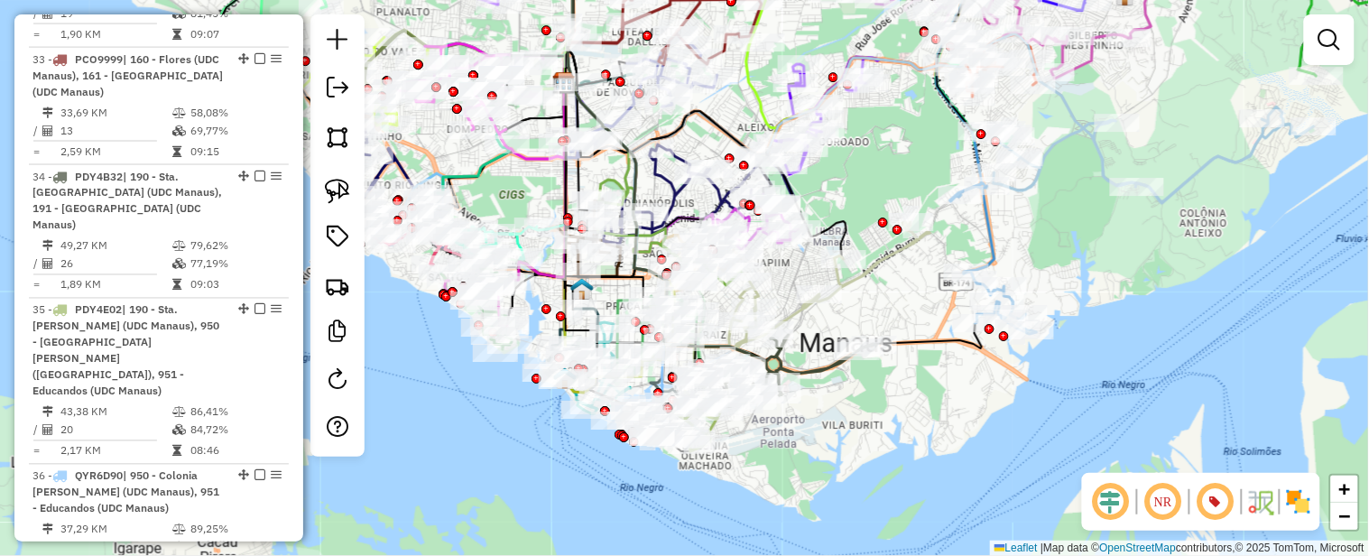
drag, startPoint x: 882, startPoint y: 201, endPoint x: 882, endPoint y: 212, distance: 10.8
click at [882, 212] on div "Janela de atendimento Grade de atendimento Capacidade Transportadoras Veículos …" at bounding box center [684, 278] width 1369 height 556
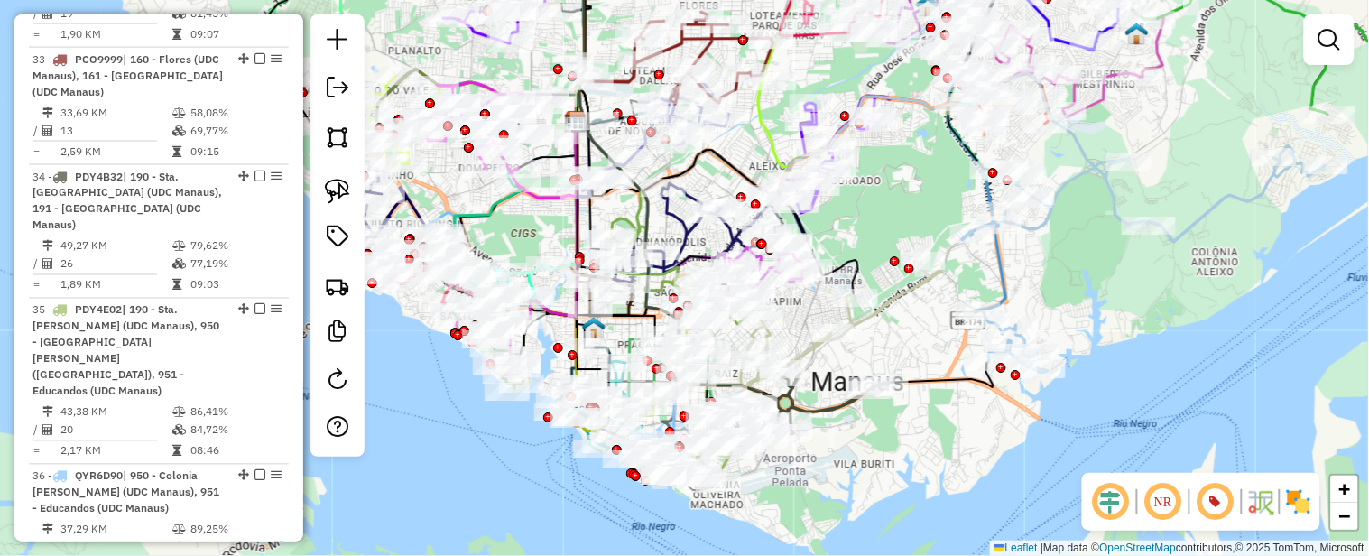
drag, startPoint x: 892, startPoint y: 214, endPoint x: 916, endPoint y: 128, distance: 89.2
click at [909, 152] on div "Janela de atendimento Grade de atendimento Capacidade Transportadoras Veículos …" at bounding box center [684, 278] width 1369 height 556
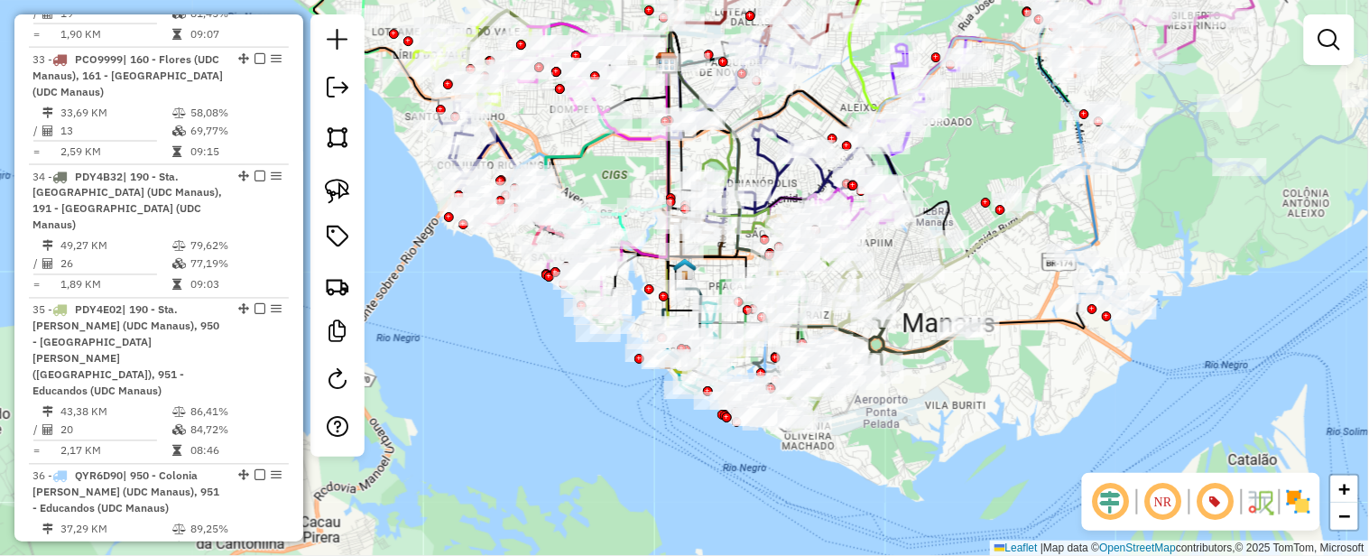
drag, startPoint x: 928, startPoint y: 304, endPoint x: 1034, endPoint y: 233, distance: 127.4
click at [1031, 237] on div "Janela de atendimento Grade de atendimento Capacidade Transportadoras Veículos …" at bounding box center [684, 278] width 1369 height 556
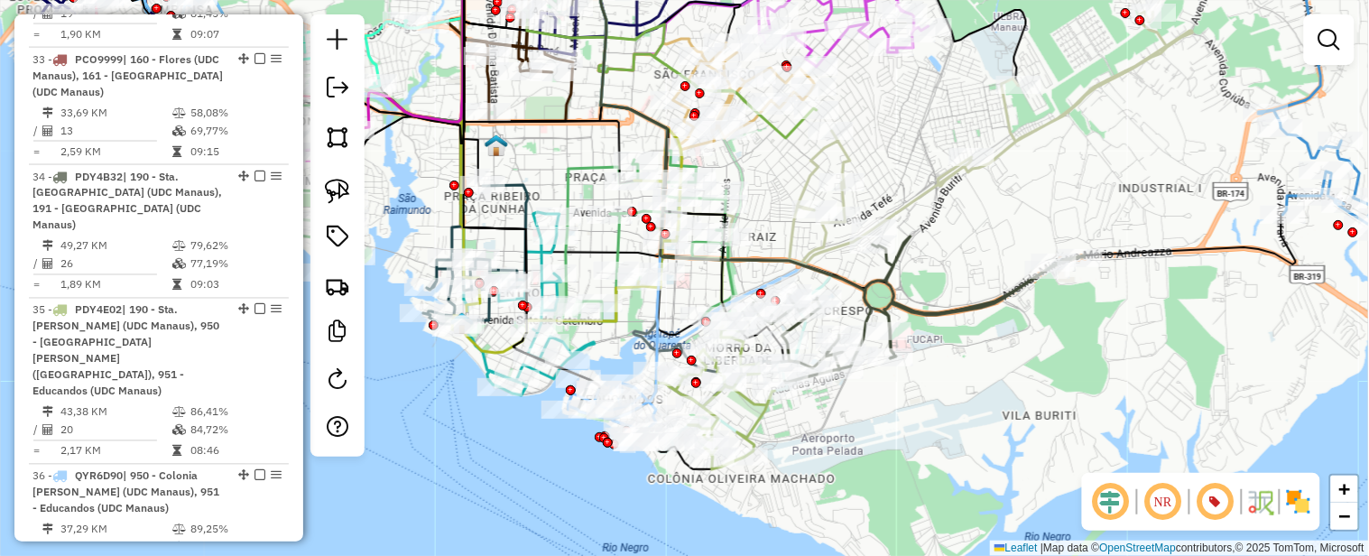
drag, startPoint x: 935, startPoint y: 346, endPoint x: 1025, endPoint y: 321, distance: 92.6
click at [1025, 321] on div "Janela de atendimento Grade de atendimento Capacidade Transportadoras Veículos …" at bounding box center [684, 278] width 1369 height 556
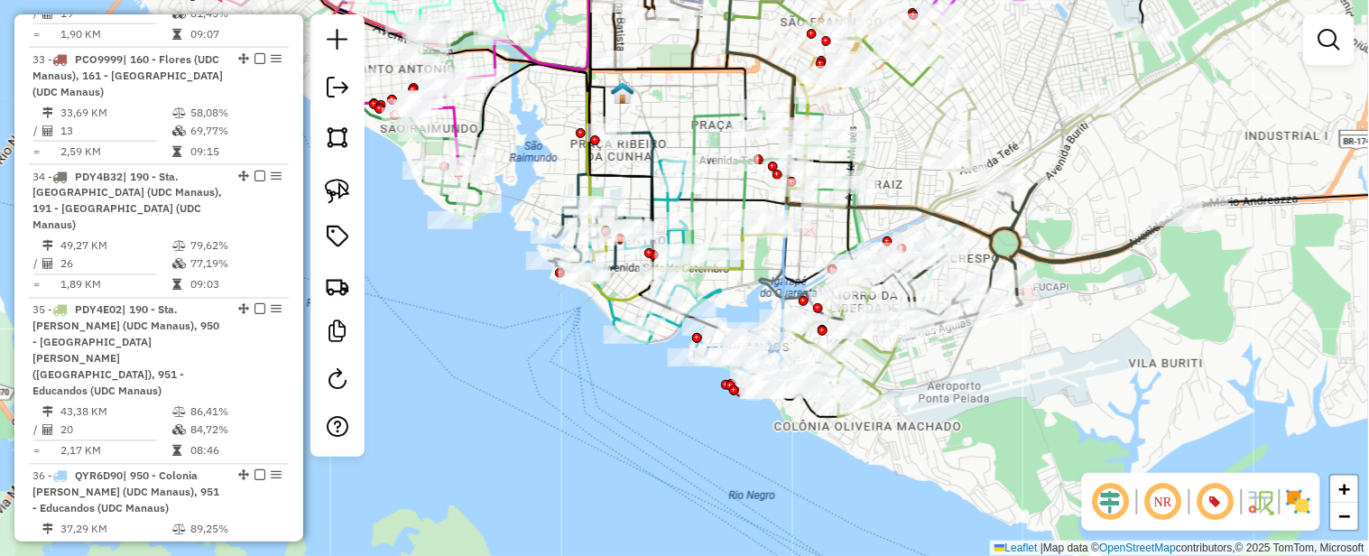
drag, startPoint x: 1081, startPoint y: 357, endPoint x: 1213, endPoint y: 305, distance: 141.8
click at [1213, 307] on div "Janela de atendimento Grade de atendimento Capacidade Transportadoras Veículos …" at bounding box center [684, 278] width 1369 height 556
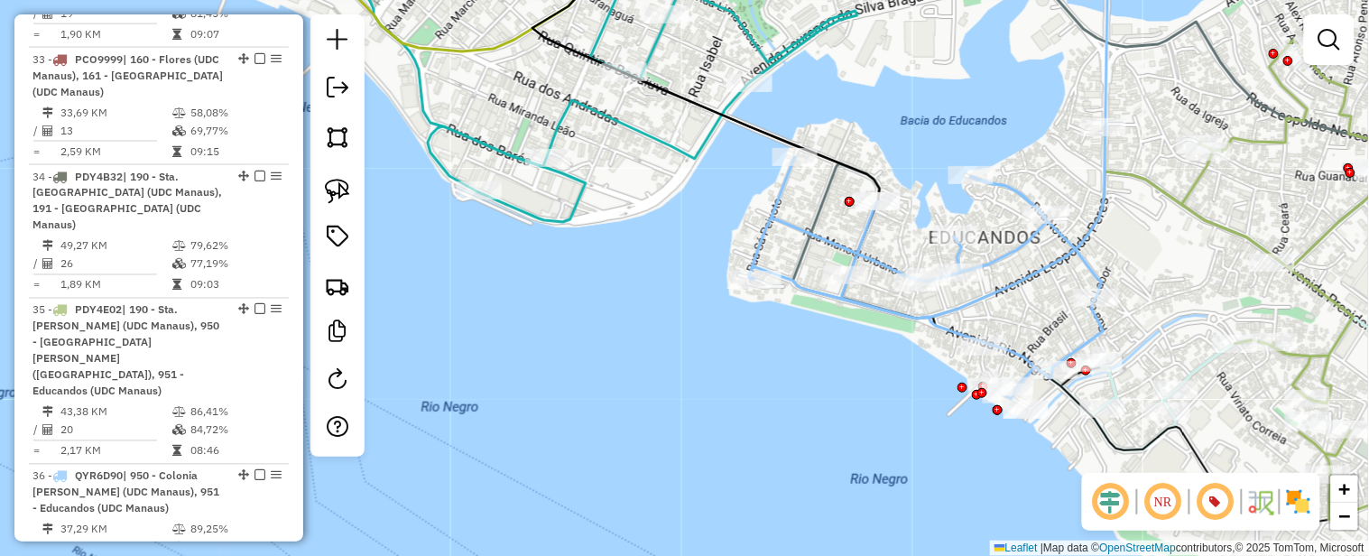
drag, startPoint x: 1086, startPoint y: 97, endPoint x: 915, endPoint y: 181, distance: 189.8
click at [923, 178] on div "Janela de atendimento Grade de atendimento Capacidade Transportadoras Veículos …" at bounding box center [684, 278] width 1369 height 556
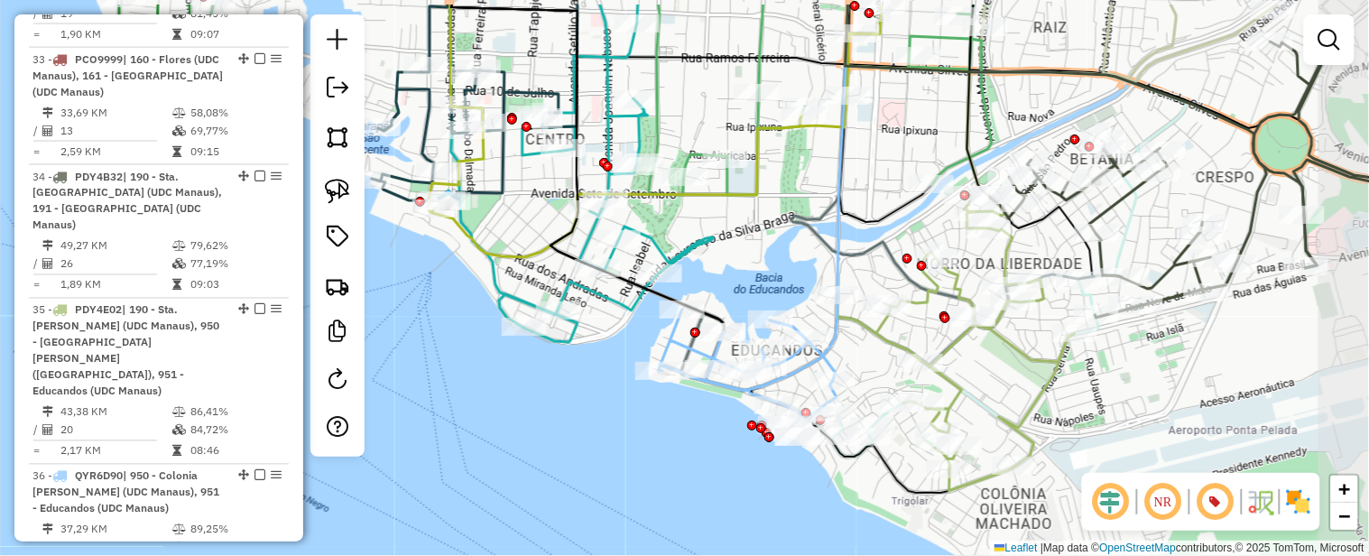
drag, startPoint x: 1121, startPoint y: 337, endPoint x: 1007, endPoint y: 394, distance: 127.2
click at [1012, 393] on div "Janela de atendimento Grade de atendimento Capacidade Transportadoras Veículos …" at bounding box center [684, 278] width 1369 height 556
click at [1007, 394] on div "Janela de atendimento Grade de atendimento Capacidade Transportadoras Veículos …" at bounding box center [684, 278] width 1369 height 556
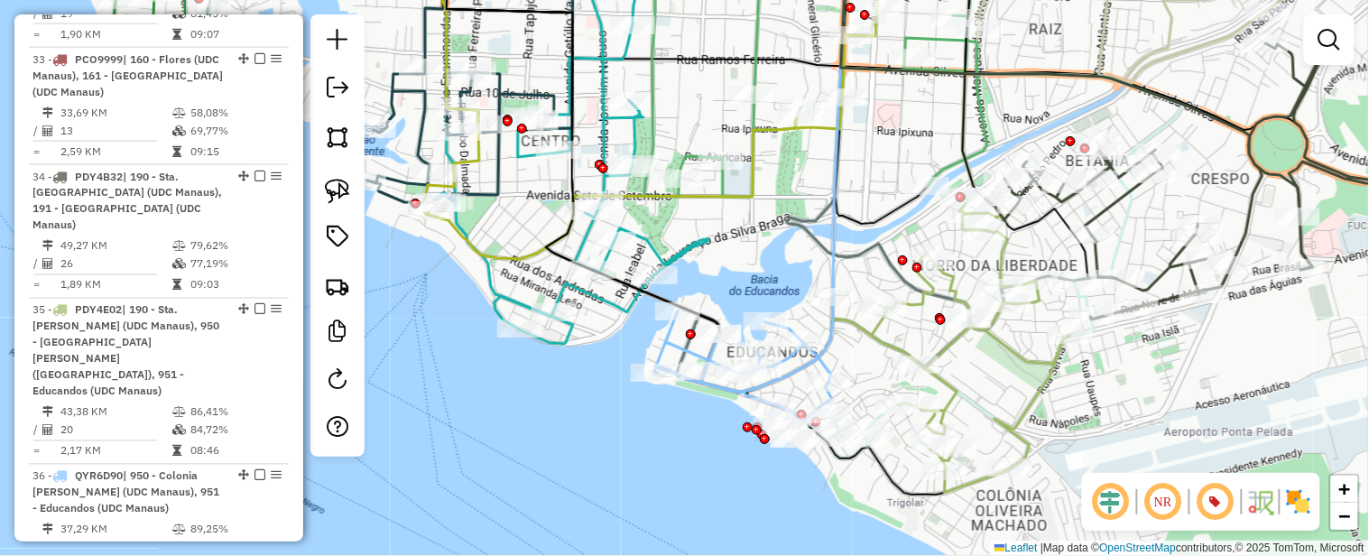
click at [998, 250] on icon at bounding box center [951, 345] width 237 height 296
select select "**********"
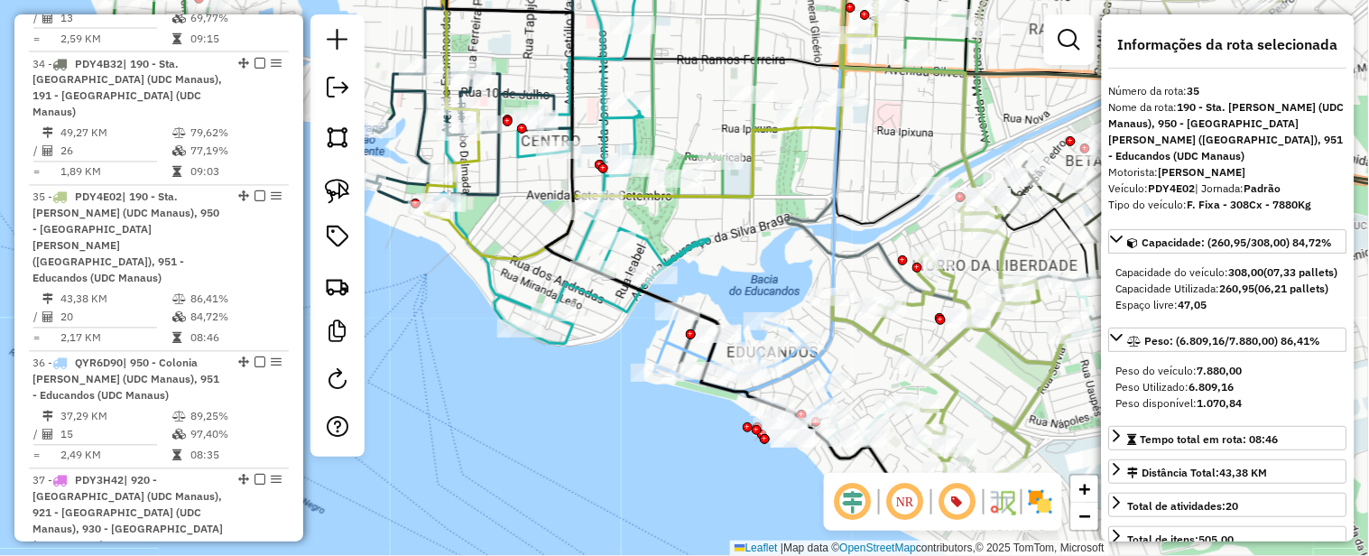
scroll to position [4339, 0]
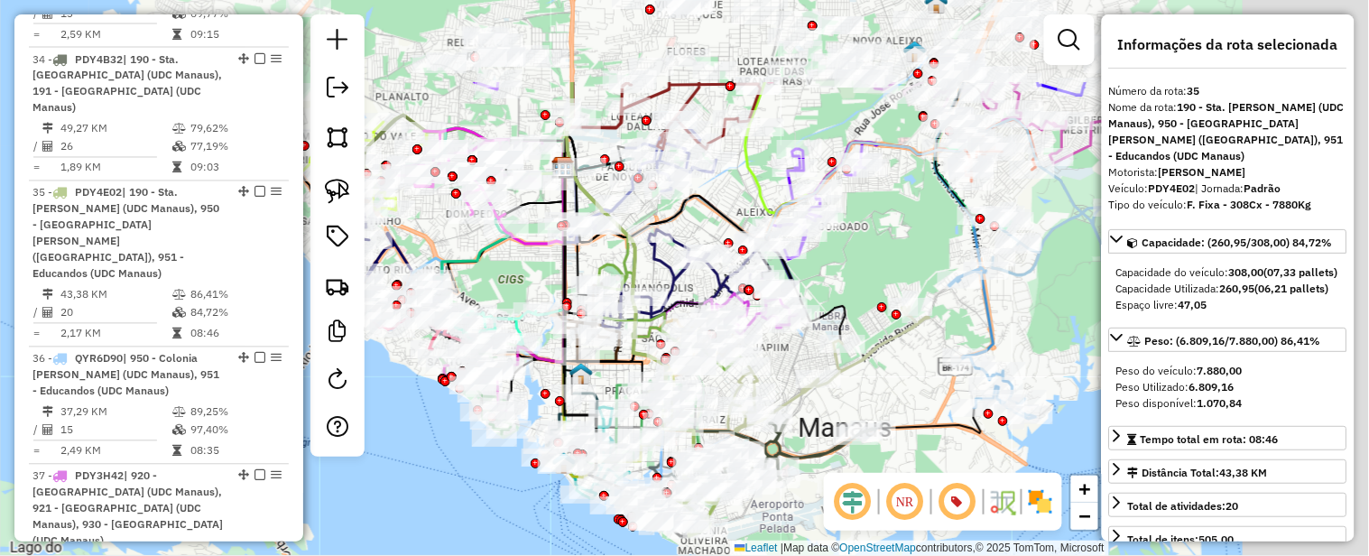
drag, startPoint x: 999, startPoint y: 135, endPoint x: 665, endPoint y: 325, distance: 384.0
click at [665, 325] on div "Janela de atendimento Grade de atendimento Capacidade Transportadoras Veículos …" at bounding box center [684, 278] width 1369 height 556
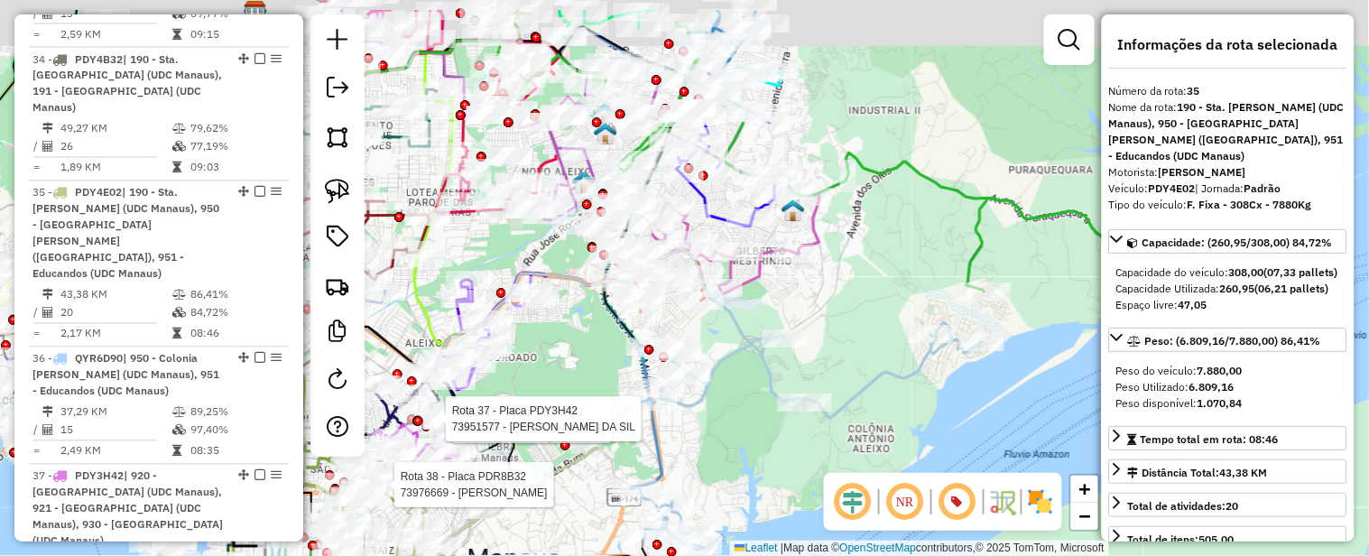
drag, startPoint x: 936, startPoint y: 245, endPoint x: 781, endPoint y: 273, distance: 157.8
click at [781, 273] on div "Rota 37 - Placa PDY3H42 73922951 - RAIMUNDO CEZAR UCHOA Rota 38 - Placa PDR8B32…" at bounding box center [684, 278] width 1369 height 556
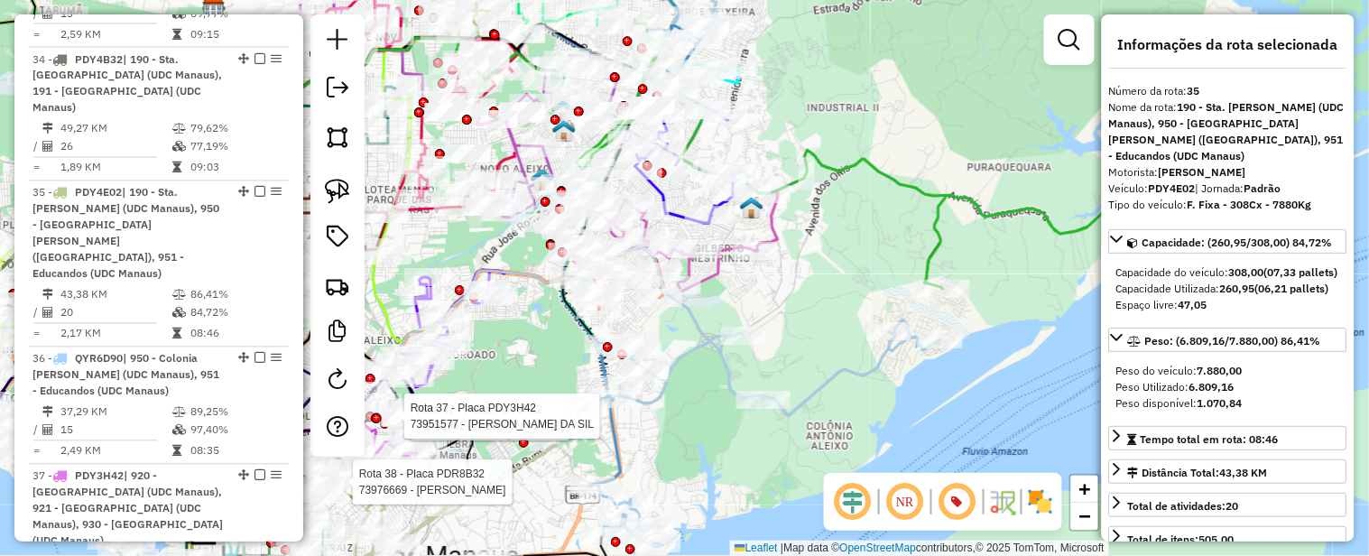
drag, startPoint x: 828, startPoint y: 255, endPoint x: 886, endPoint y: 224, distance: 66.2
click at [886, 224] on div "Rota 37 - Placa PDY3H42 73922951 - RAIMUNDO CEZAR UCHOA Rota 38 - Placa PDR8B32…" at bounding box center [684, 278] width 1369 height 556
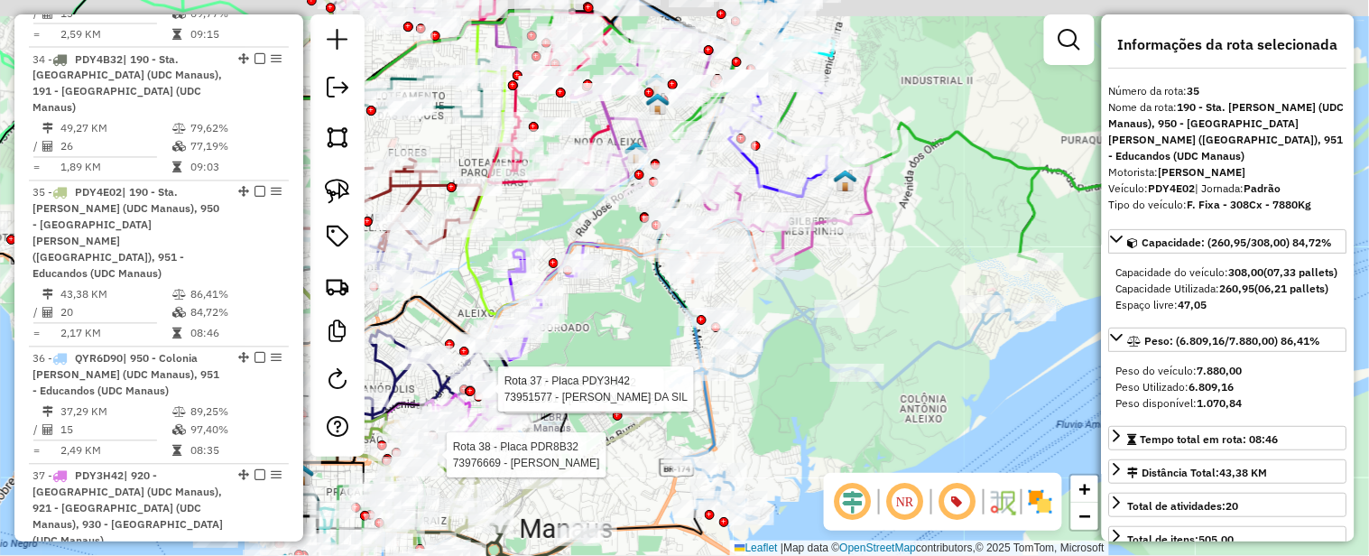
drag, startPoint x: 854, startPoint y: 236, endPoint x: 934, endPoint y: 301, distance: 103.3
click at [931, 293] on div "Rota 37 - Placa PDY3H42 73922951 - RAIMUNDO CEZAR UCHOA Rota 38 - Placa PDR8B32…" at bounding box center [684, 278] width 1369 height 556
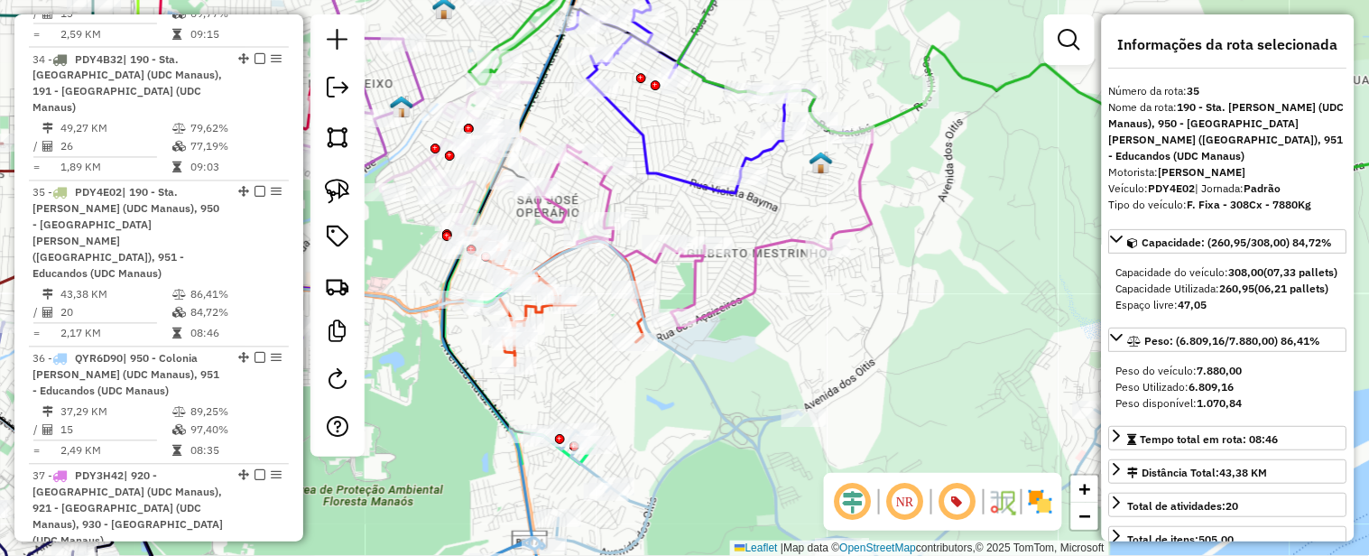
drag, startPoint x: 862, startPoint y: 311, endPoint x: 880, endPoint y: 307, distance: 18.4
click at [880, 307] on div "Rota 37 - Placa PDY3H42 73922951 - RAIMUNDO CEZAR UCHOA Rota 38 - Placa PDR8B32…" at bounding box center [684, 278] width 1369 height 556
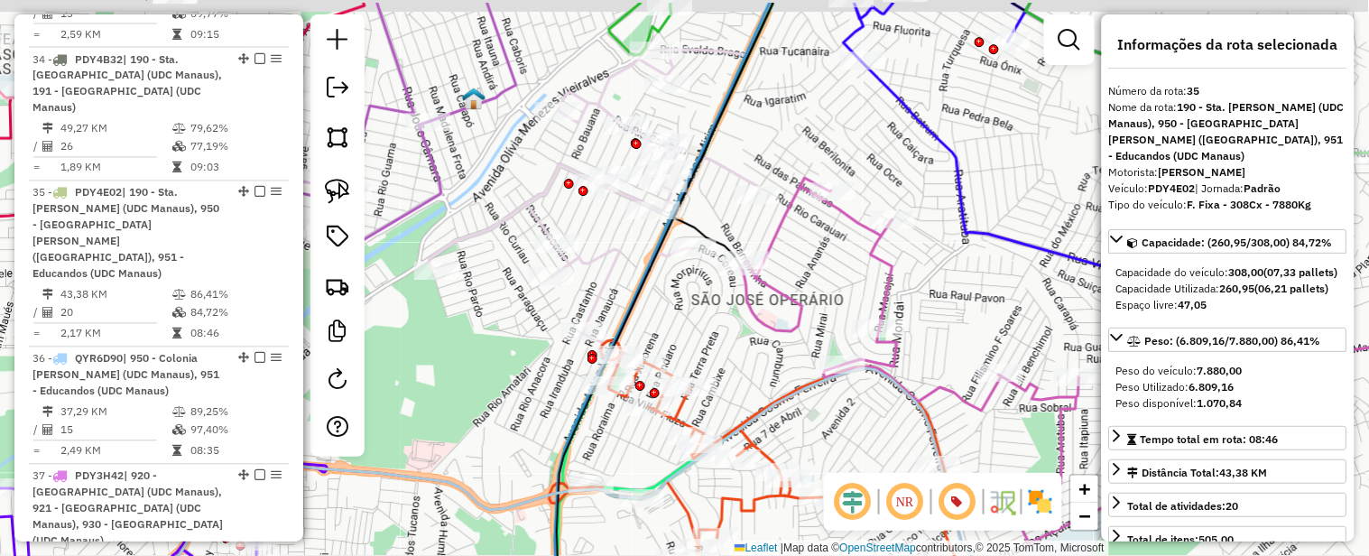
drag, startPoint x: 754, startPoint y: 88, endPoint x: 765, endPoint y: 186, distance: 99.0
click at [903, 172] on div "Rota 37 - Placa PDY3H42 73922951 - RAIMUNDO CEZAR UCHOA Rota 38 - Placa PDR8B32…" at bounding box center [684, 278] width 1369 height 556
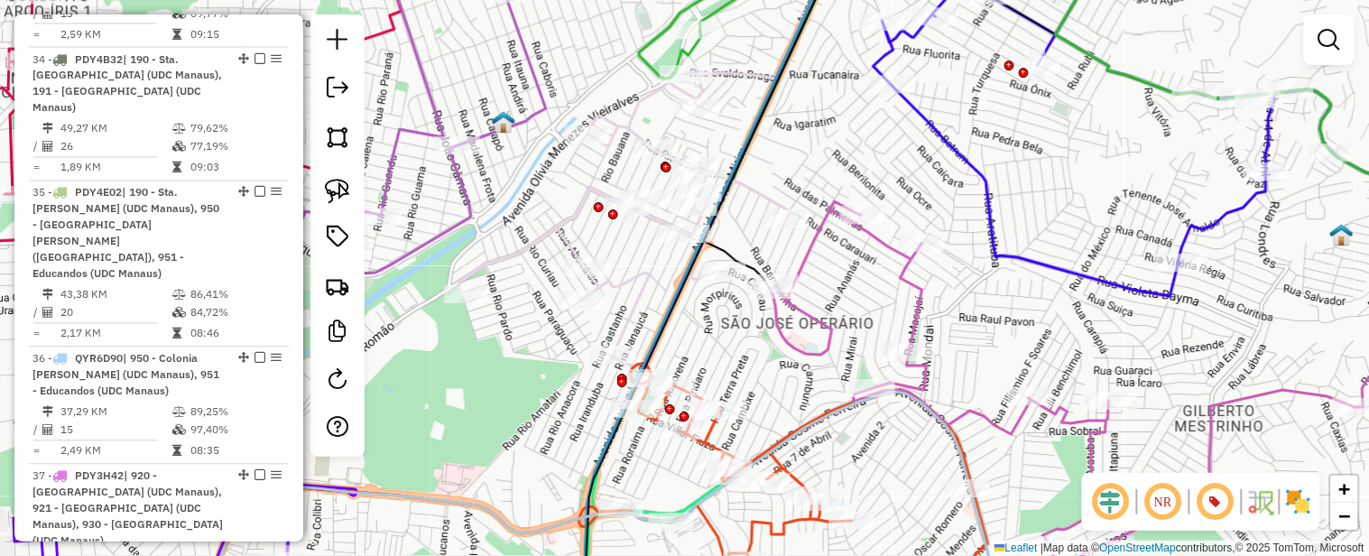
drag, startPoint x: 761, startPoint y: 166, endPoint x: 914, endPoint y: 159, distance: 152.7
click at [914, 159] on div "Janela de atendimento Grade de atendimento Capacidade Transportadoras Veículos …" at bounding box center [684, 278] width 1369 height 556
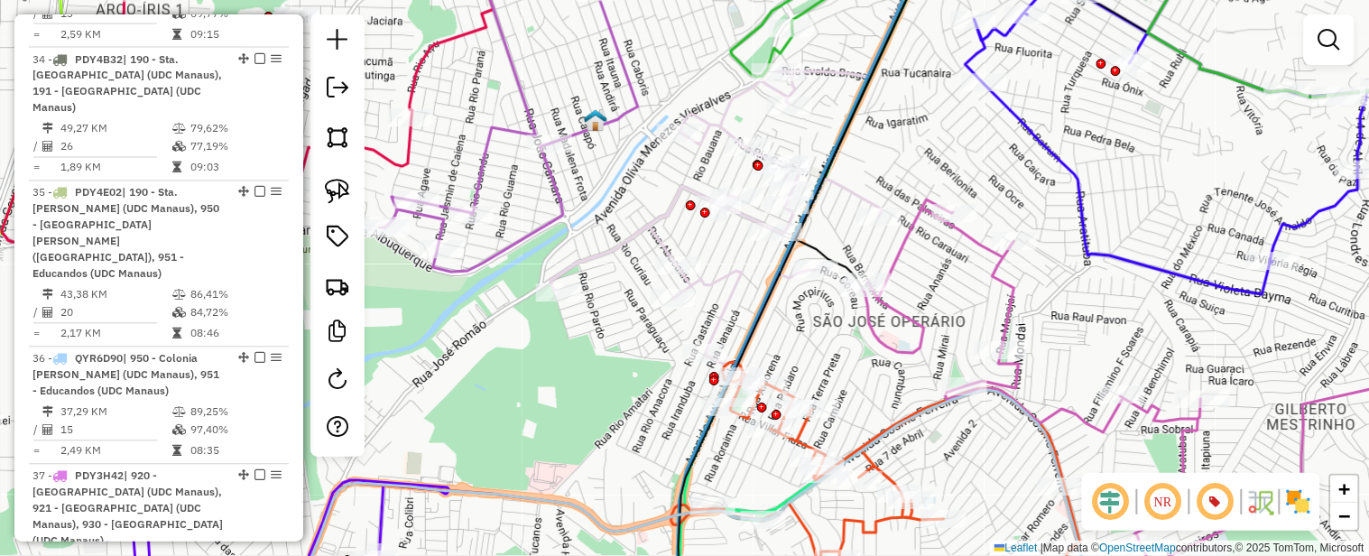
click at [850, 186] on icon at bounding box center [717, 226] width 332 height 311
select select "**********"
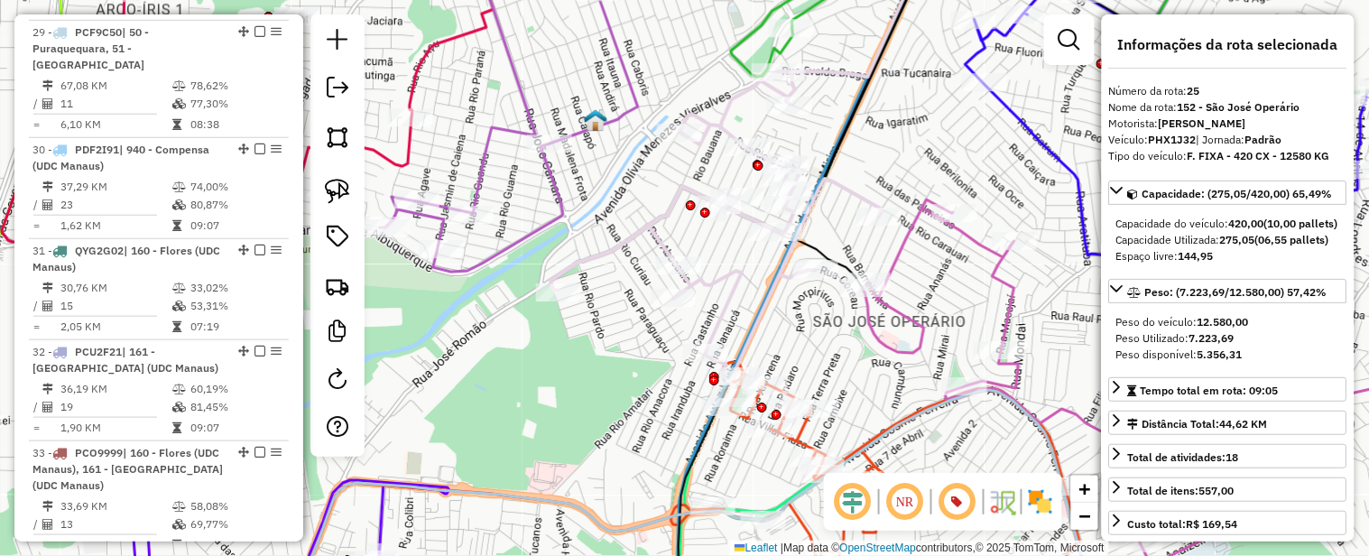
scroll to position [3314, 0]
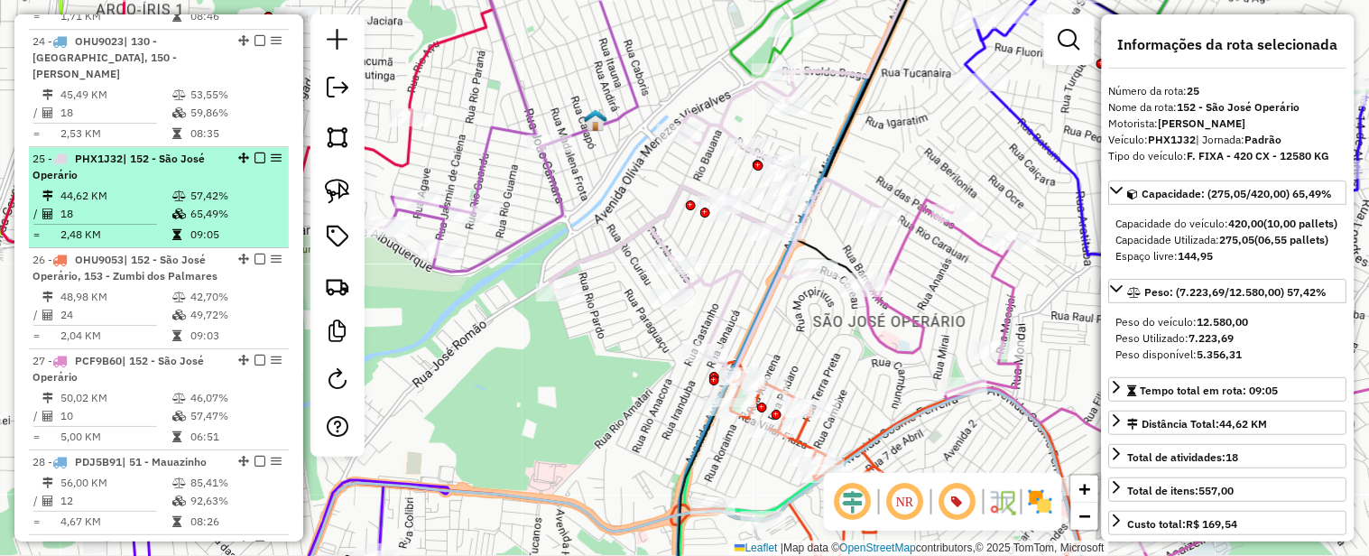
click at [255, 153] on em at bounding box center [260, 158] width 11 height 11
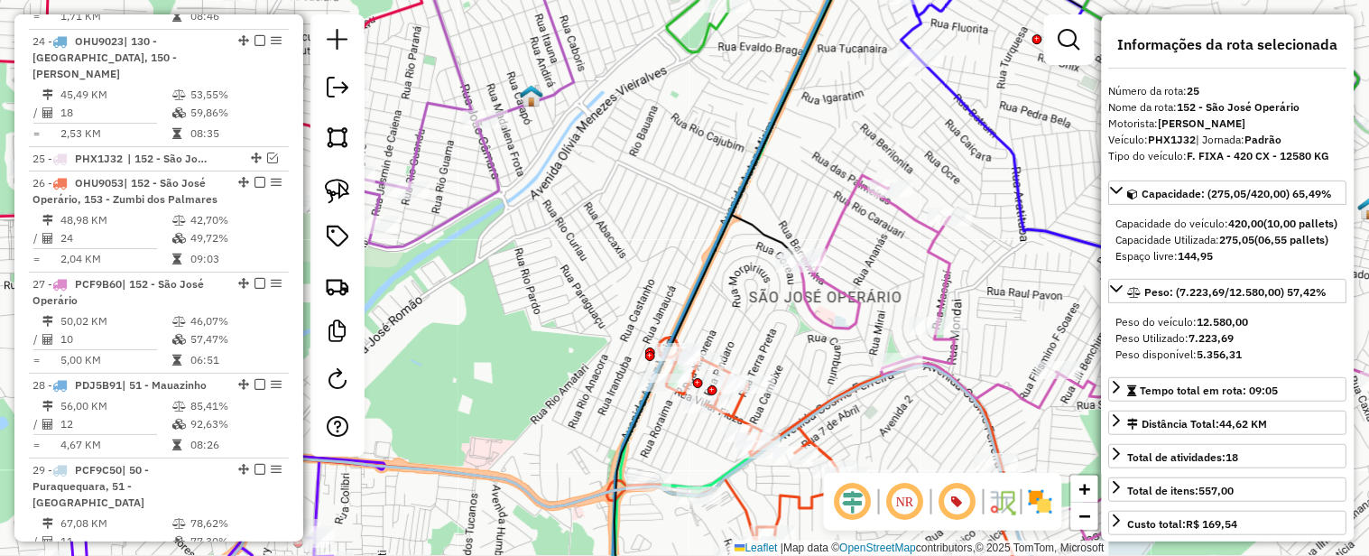
drag, startPoint x: 803, startPoint y: 161, endPoint x: 743, endPoint y: 135, distance: 65.6
click at [743, 135] on div "Janela de atendimento Grade de atendimento Capacidade Transportadoras Veículos …" at bounding box center [684, 278] width 1369 height 556
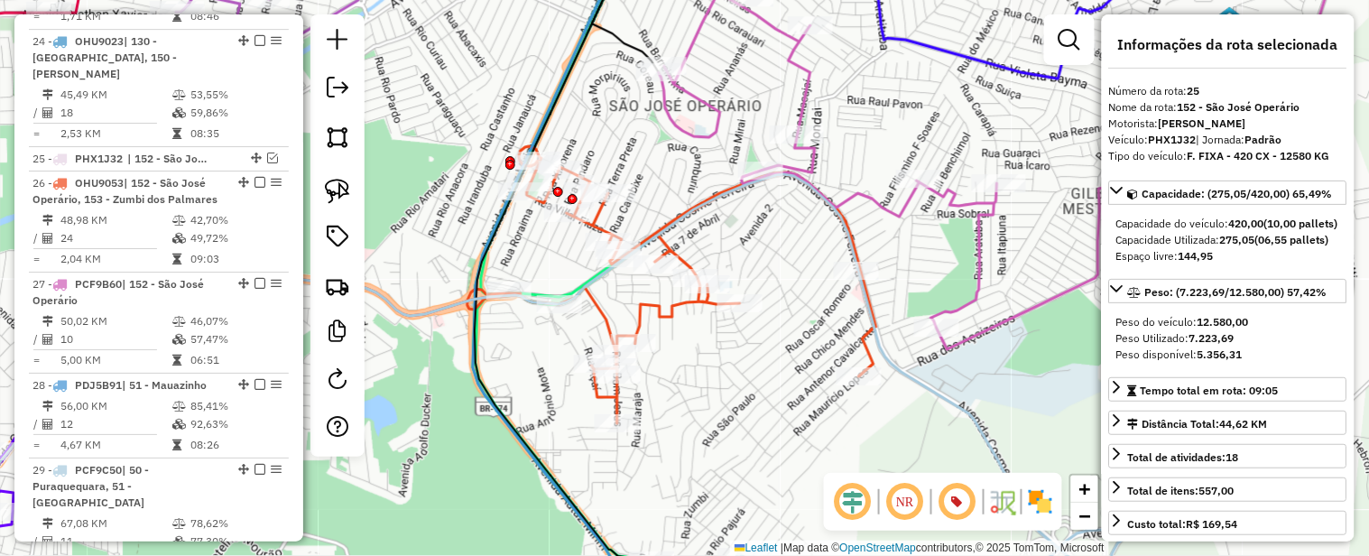
drag, startPoint x: 770, startPoint y: 358, endPoint x: 877, endPoint y: 307, distance: 118.3
click at [871, 311] on div "Janela de atendimento Grade de atendimento Capacidade Transportadoras Veículos …" at bounding box center [684, 278] width 1369 height 556
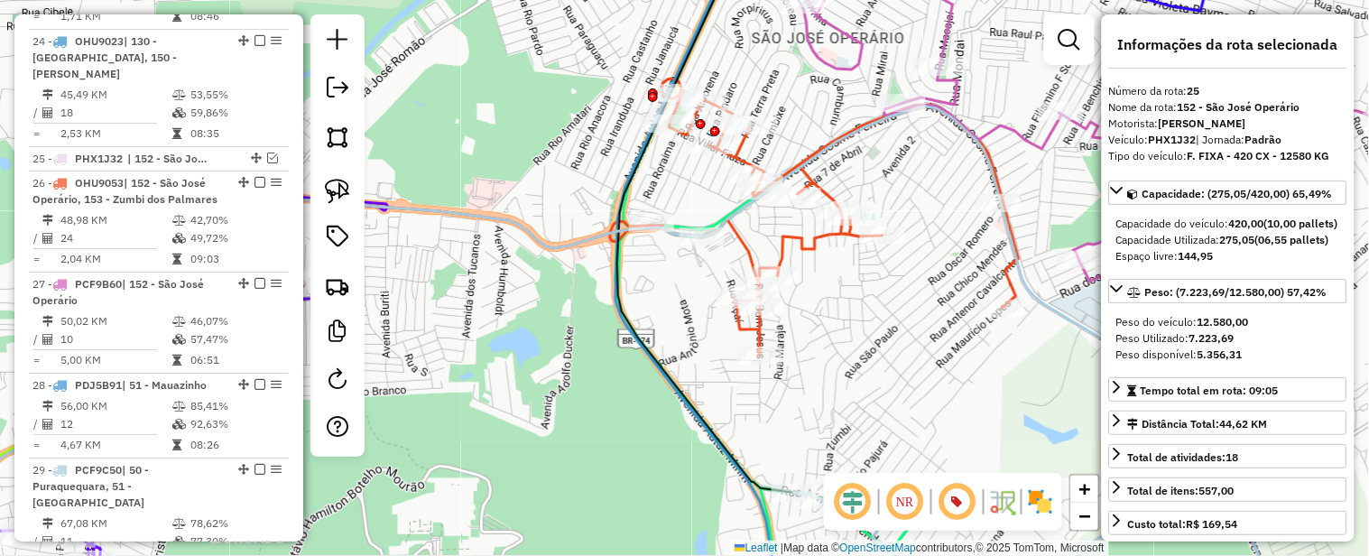
click at [801, 240] on icon at bounding box center [814, 217] width 409 height 277
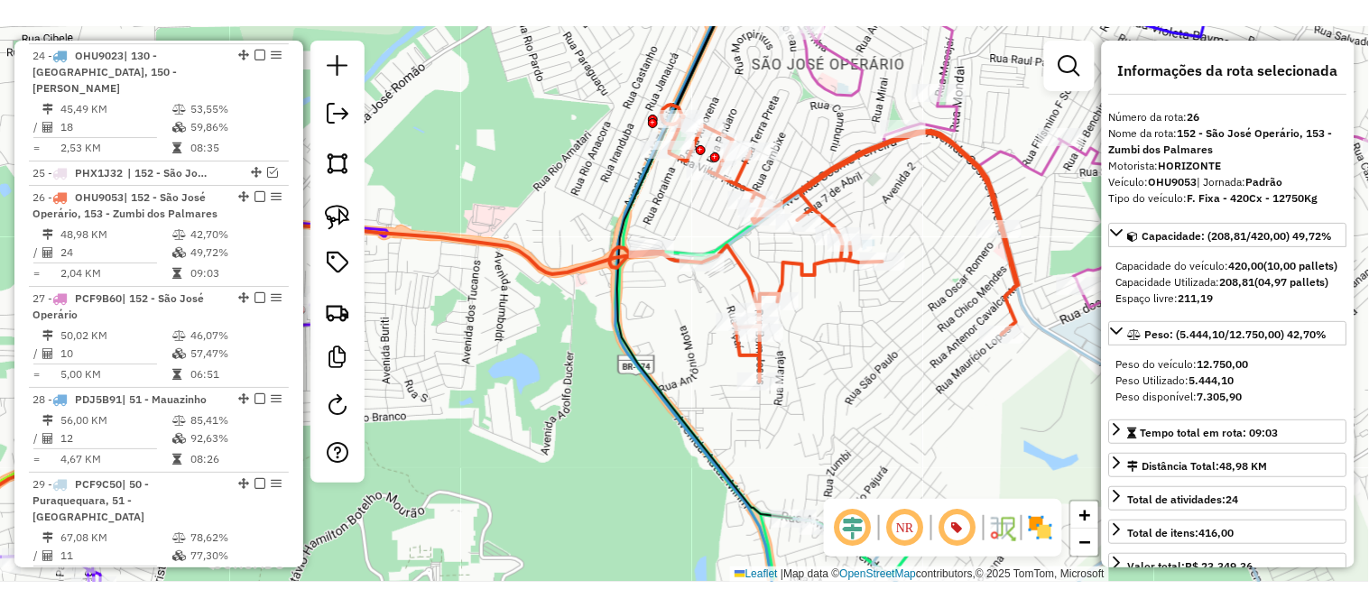
scroll to position [3337, 0]
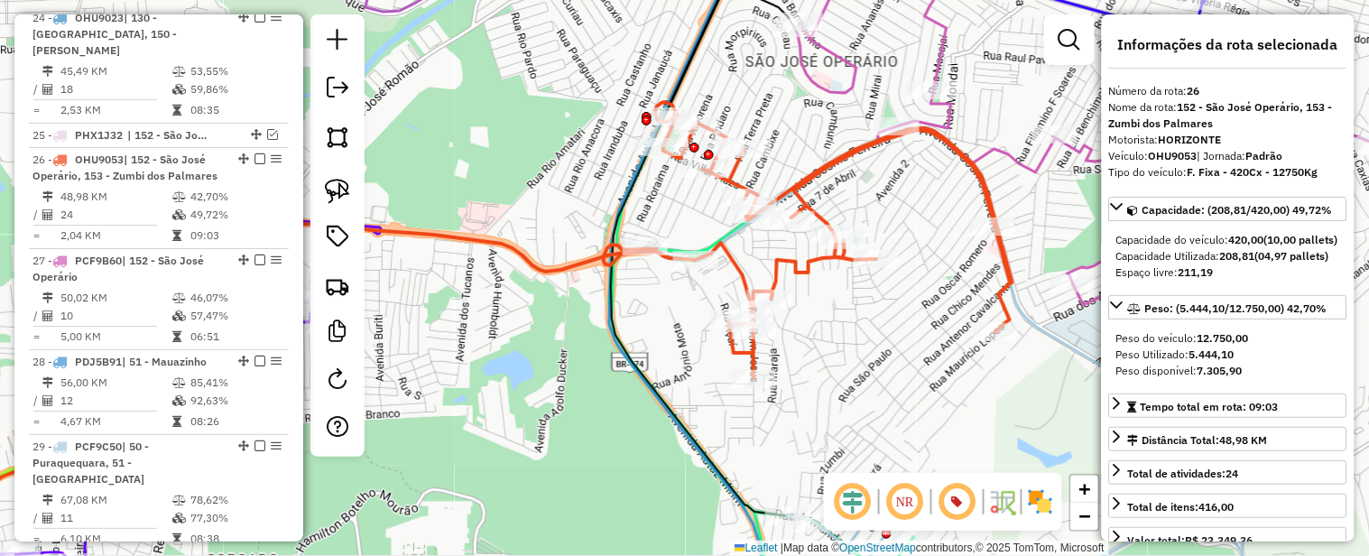
drag, startPoint x: 897, startPoint y: 217, endPoint x: 849, endPoint y: 272, distance: 73.5
click at [869, 278] on div "Janela de atendimento Grade de atendimento Capacidade Transportadoras Veículos …" at bounding box center [684, 278] width 1369 height 556
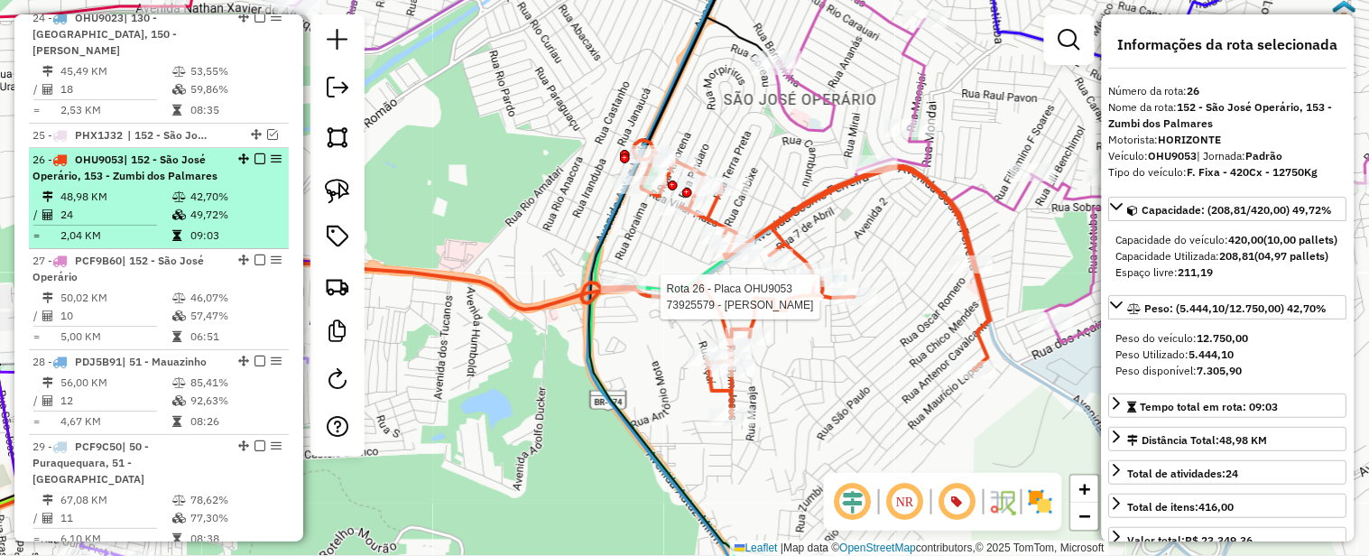
click at [255, 153] on em at bounding box center [260, 158] width 11 height 11
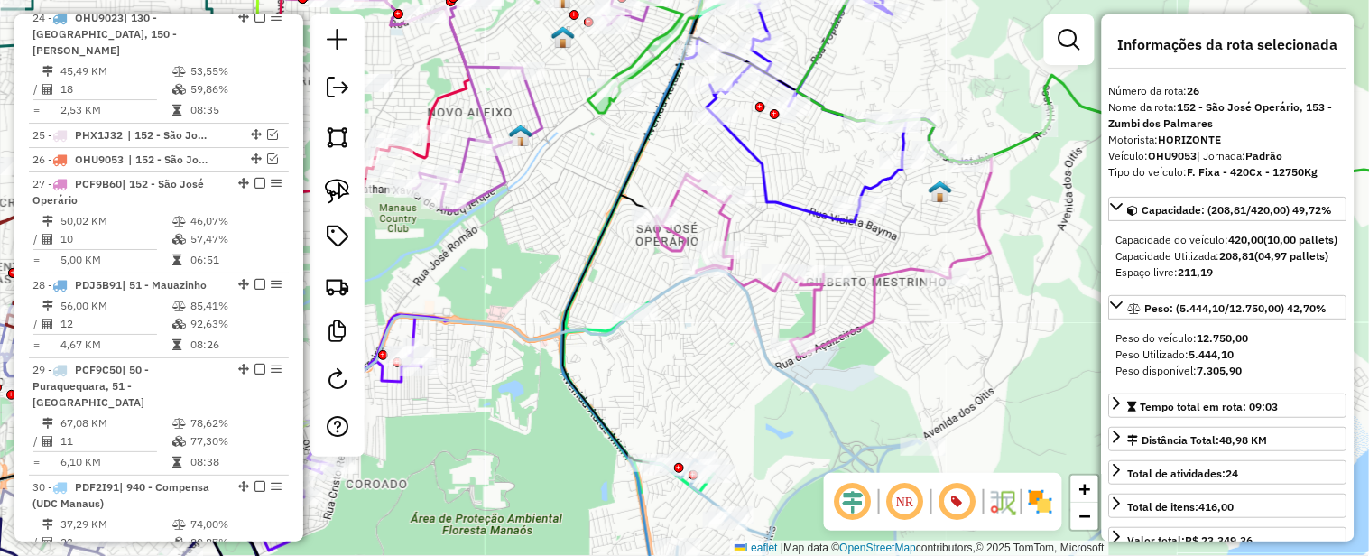
drag, startPoint x: 886, startPoint y: 217, endPoint x: 724, endPoint y: 237, distance: 163.7
click at [750, 237] on div "Janela de atendimento Grade de atendimento Capacidade Transportadoras Veículos …" at bounding box center [684, 278] width 1369 height 556
click at [727, 237] on div "Janela de atendimento Grade de atendimento Capacidade Transportadoras Veículos …" at bounding box center [684, 278] width 1369 height 556
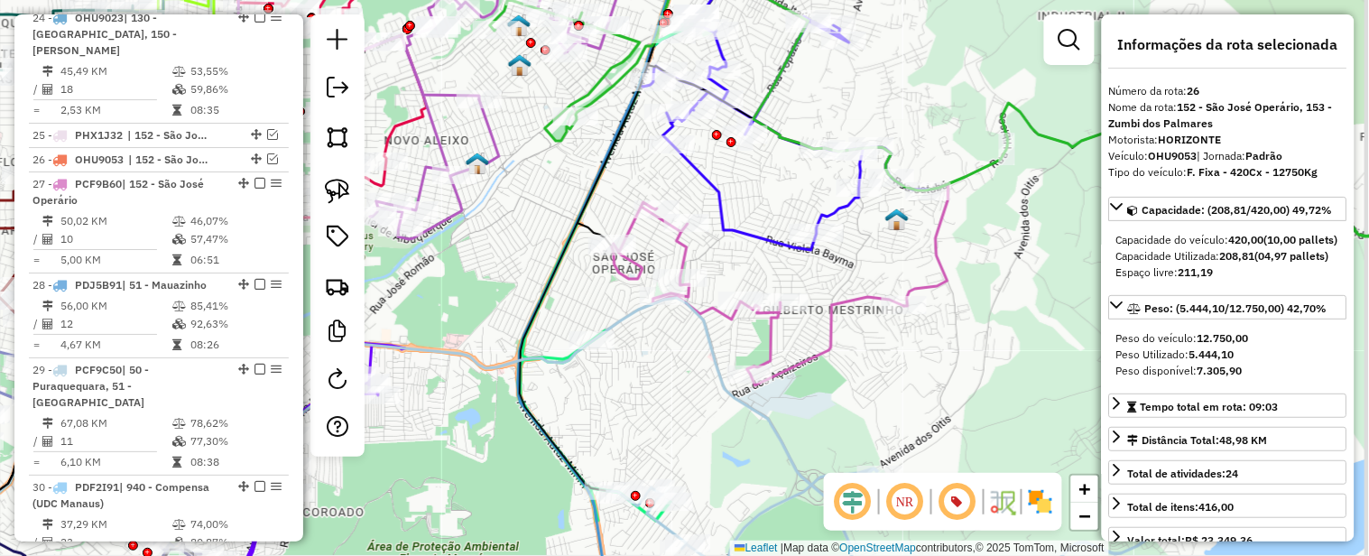
drag, startPoint x: 1014, startPoint y: 186, endPoint x: 1002, endPoint y: 214, distance: 30.3
click at [1002, 214] on div "Janela de atendimento Grade de atendimento Capacidade Transportadoras Veículos …" at bounding box center [684, 278] width 1369 height 556
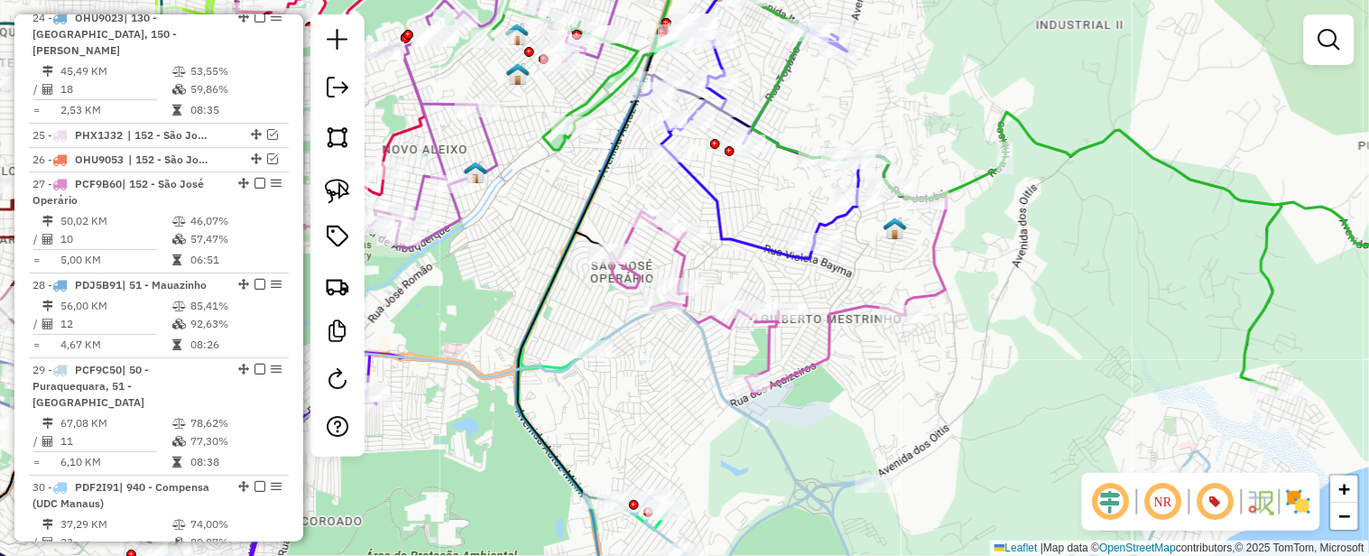
click at [1000, 226] on div "Janela de atendimento Grade de atendimento Capacidade Transportadoras Veículos …" at bounding box center [684, 278] width 1369 height 556
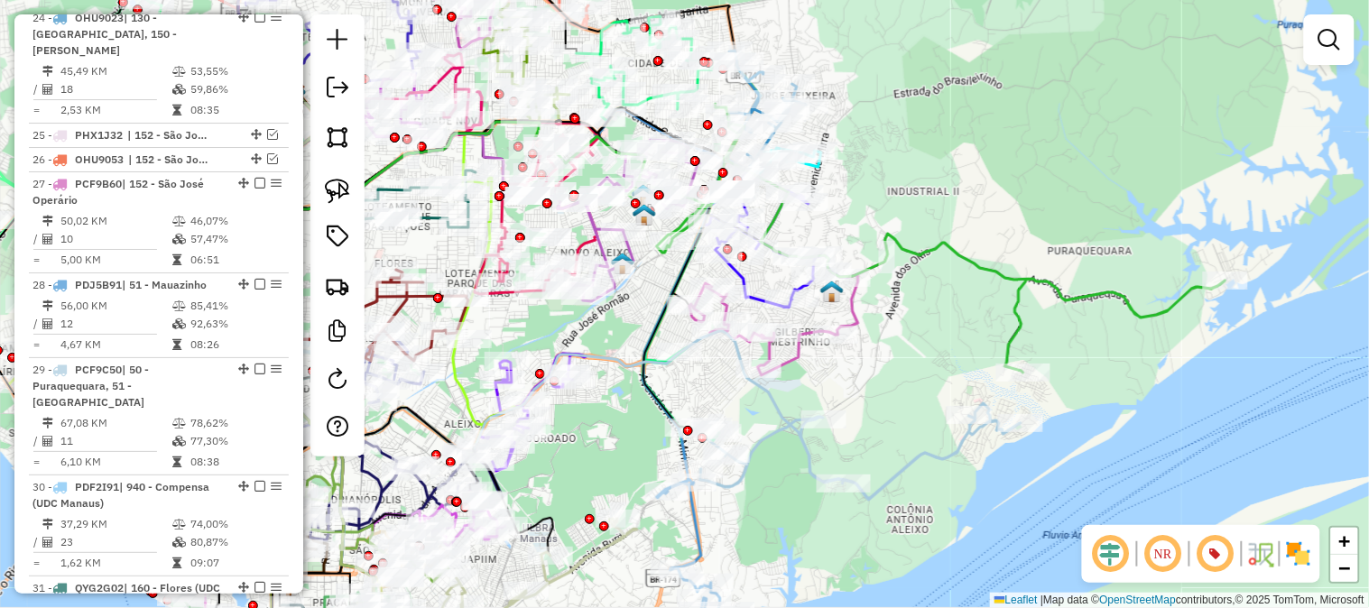
drag, startPoint x: 962, startPoint y: 304, endPoint x: 1047, endPoint y: 249, distance: 101.2
click at [1047, 249] on div "Janela de atendimento Grade de atendimento Capacidade Transportadoras Veículos …" at bounding box center [684, 304] width 1369 height 608
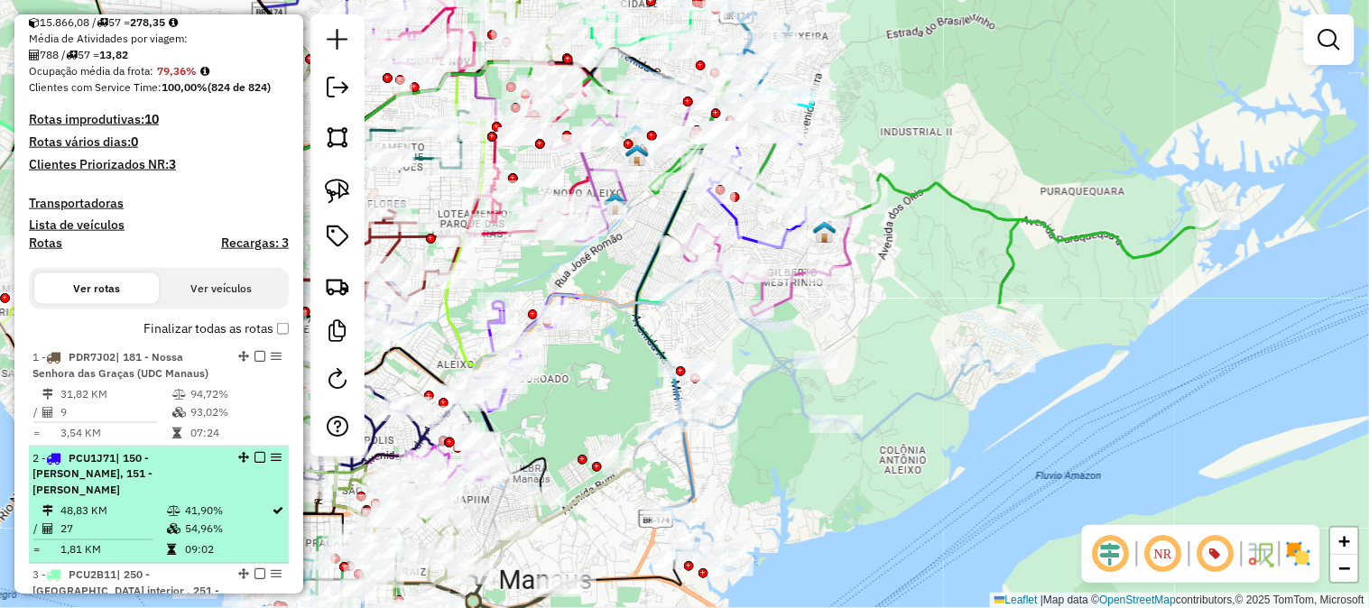
scroll to position [629, 0]
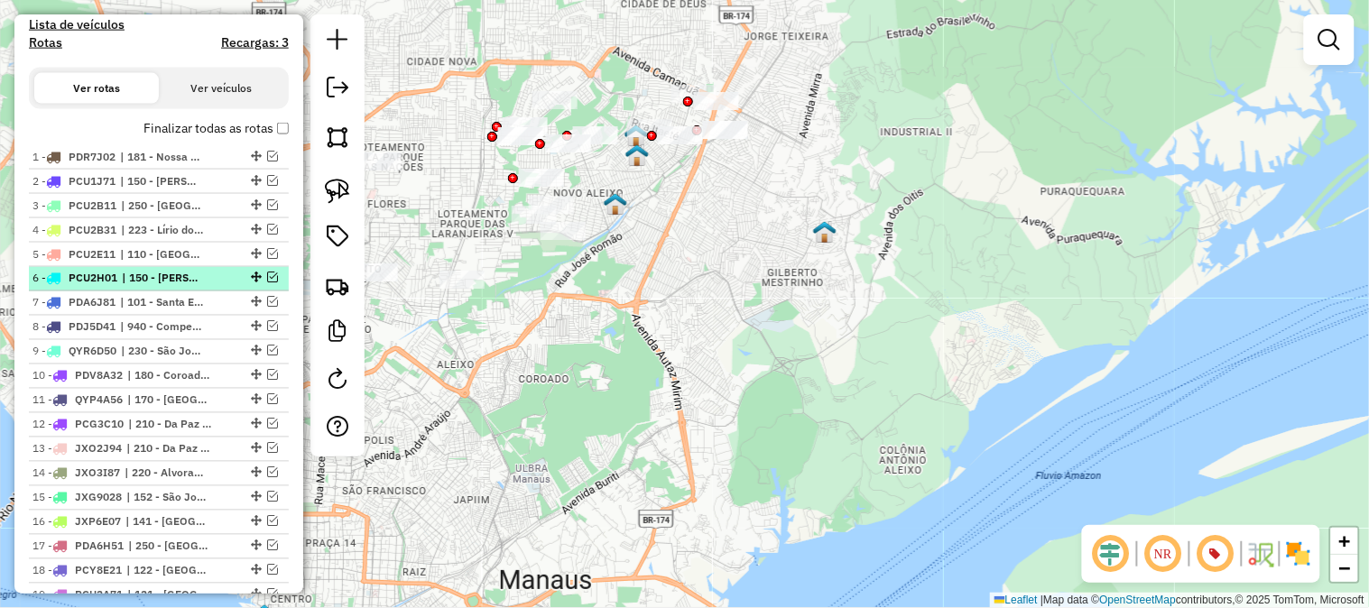
click at [267, 275] on em at bounding box center [272, 278] width 11 height 11
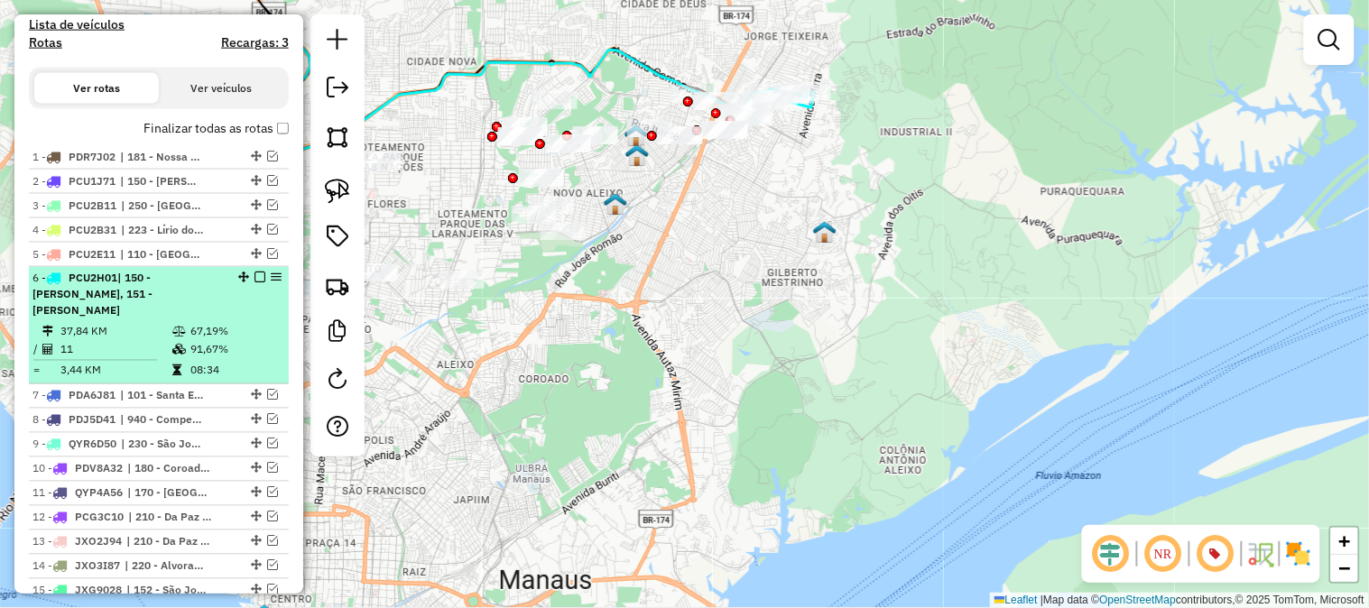
click at [197, 293] on div "6 - PCU2H01 | 150 - Jorge Teixeira, 151 - Tancredo Neves" at bounding box center [127, 295] width 191 height 49
select select "**********"
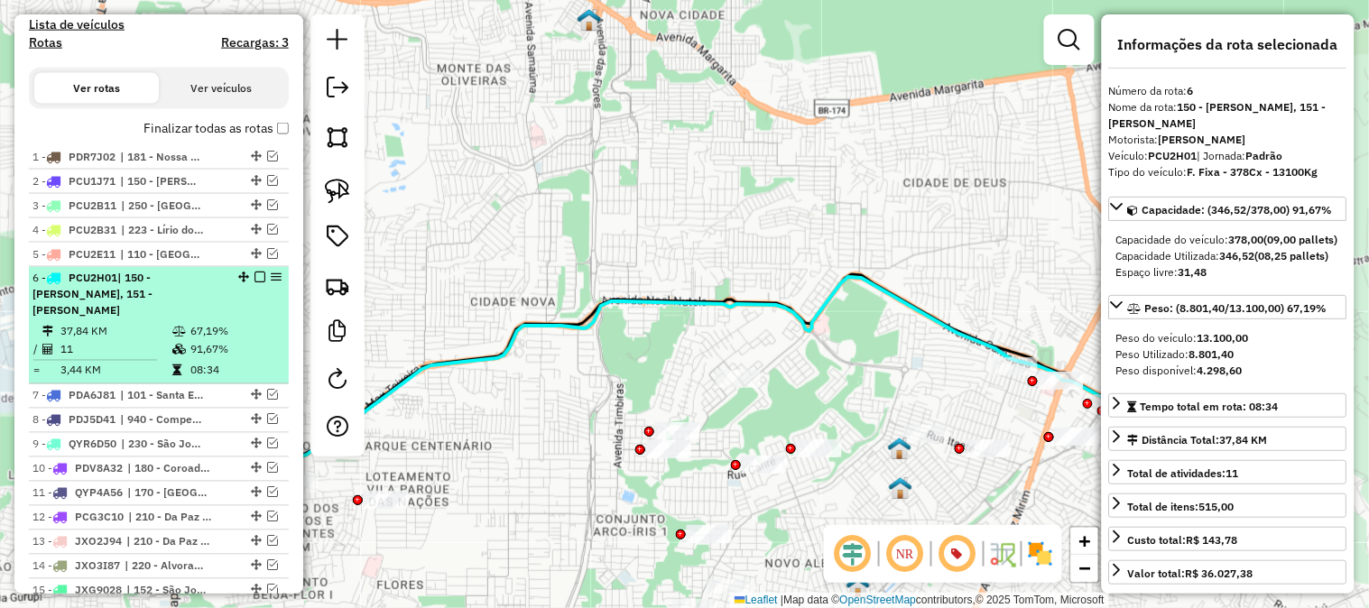
click at [255, 275] on em at bounding box center [260, 278] width 11 height 11
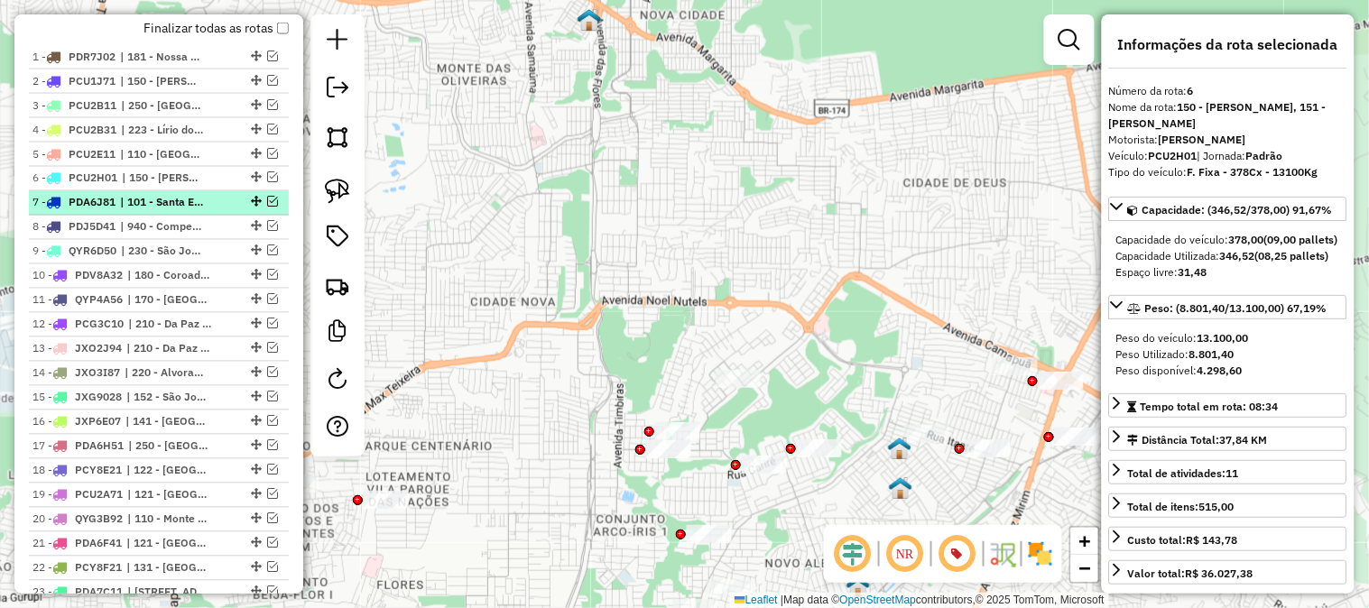
scroll to position [931, 0]
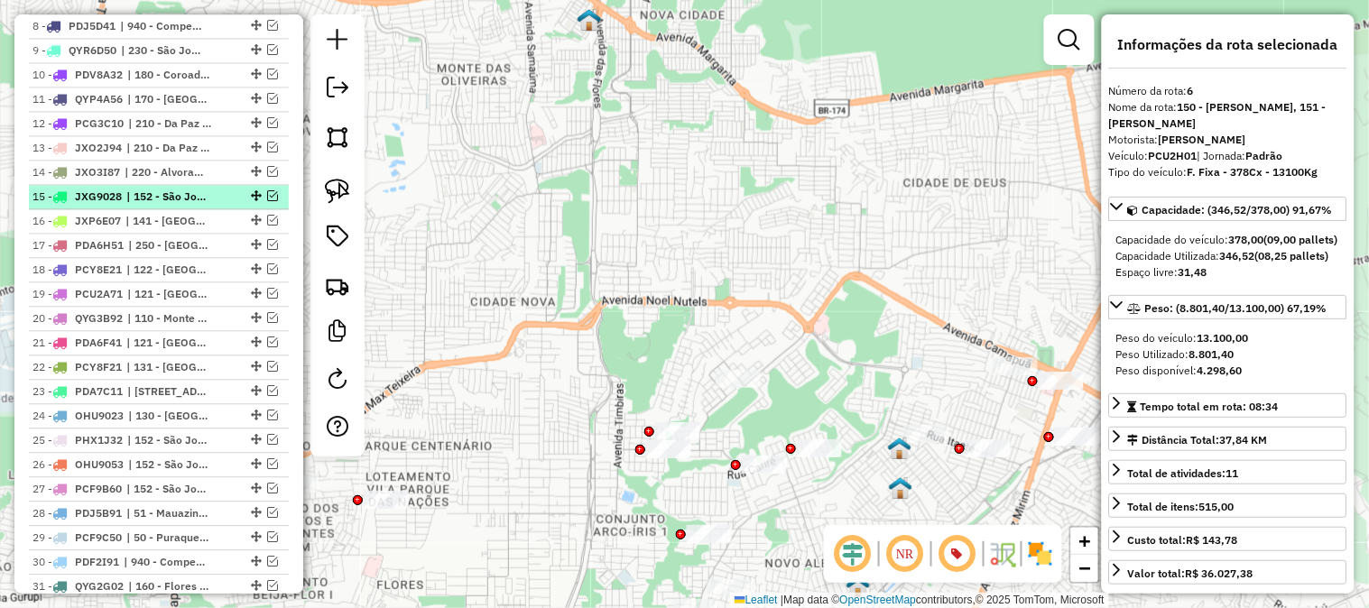
click at [267, 193] on em at bounding box center [272, 195] width 11 height 11
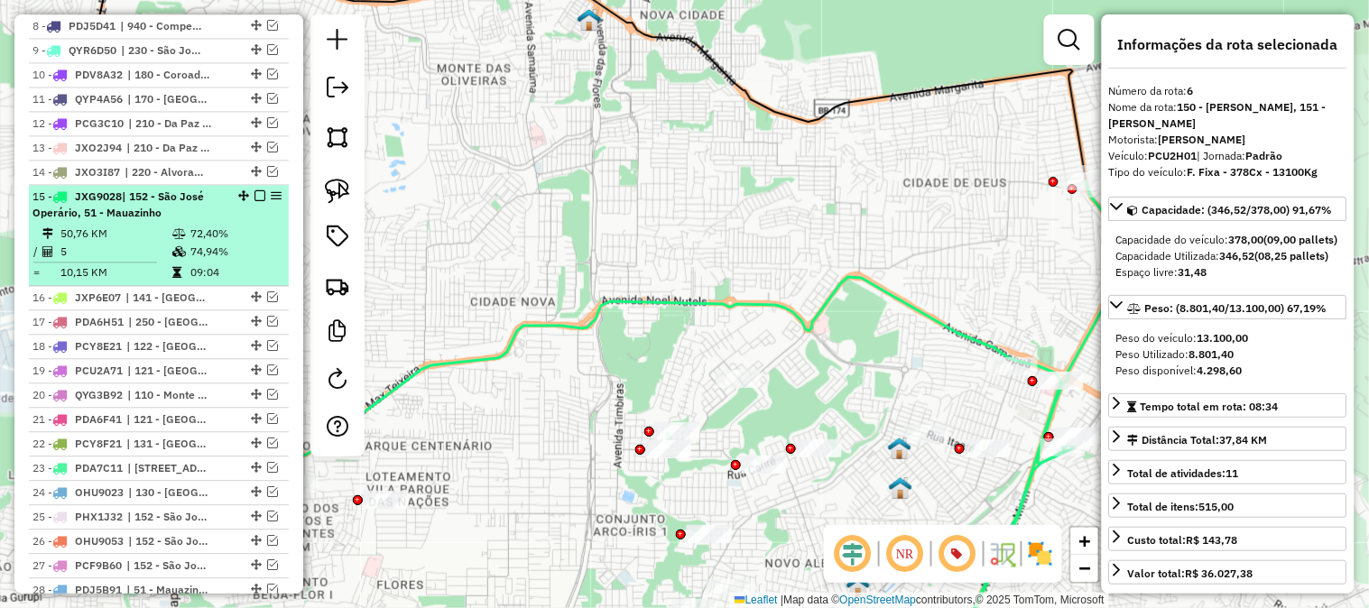
click at [256, 195] on em at bounding box center [260, 195] width 11 height 11
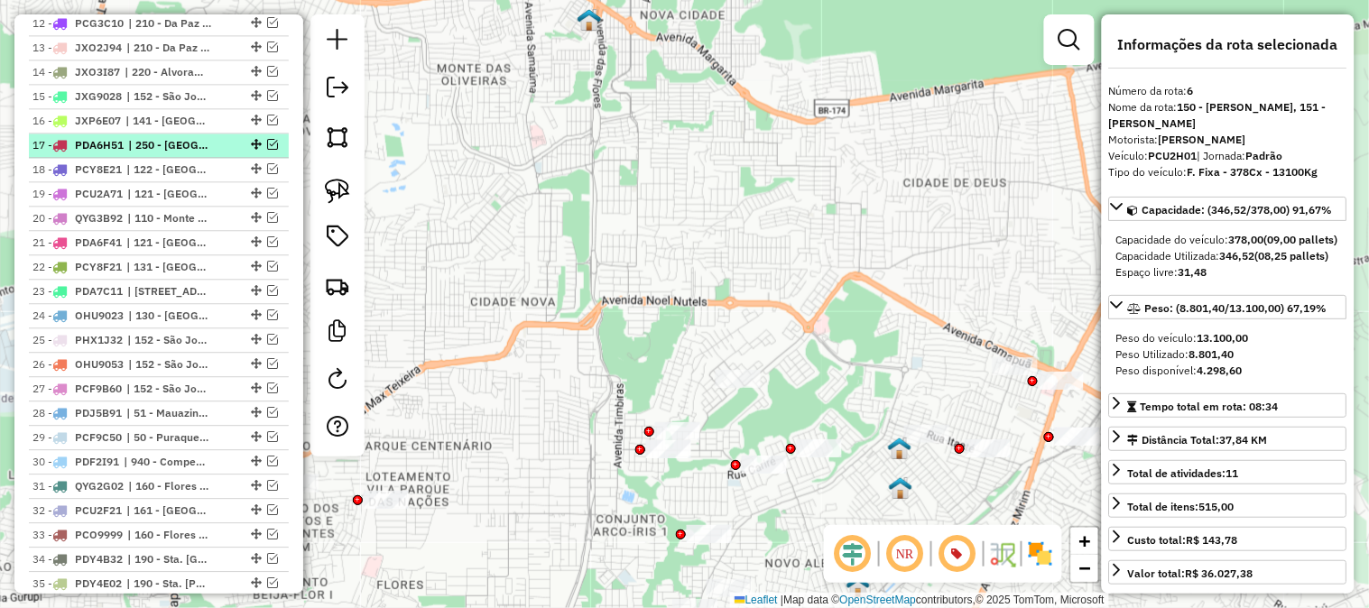
scroll to position [1131, 0]
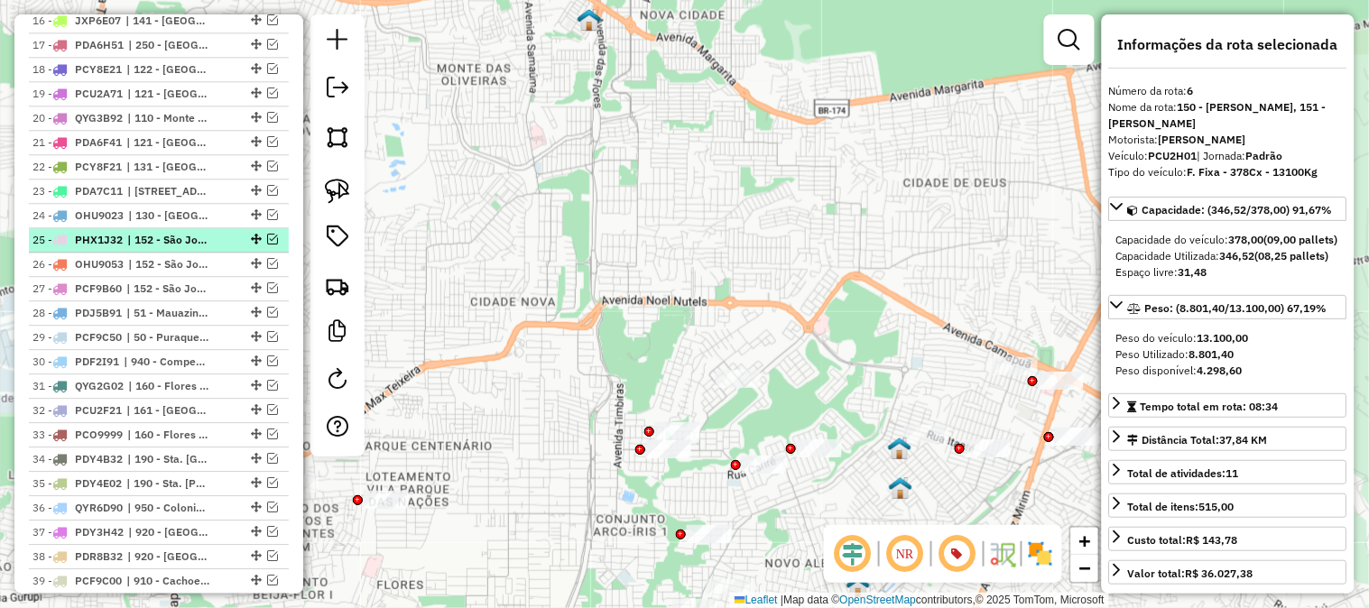
click at [267, 235] on em at bounding box center [272, 239] width 11 height 11
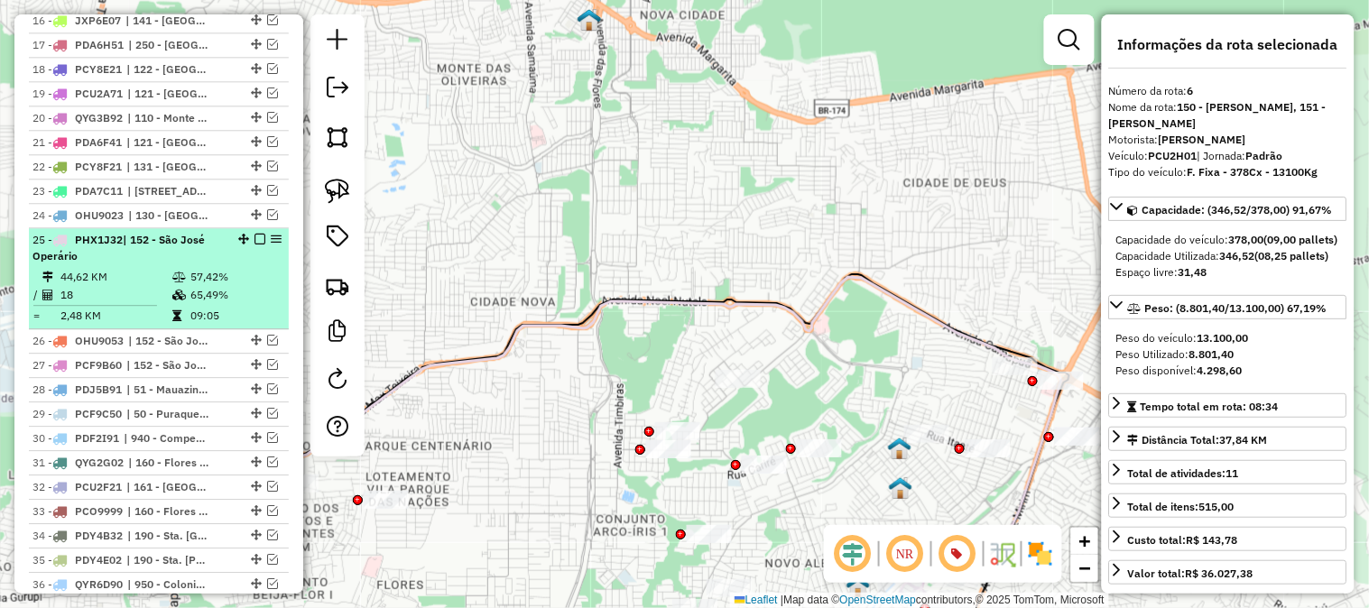
click at [232, 265] on li "25 - PHX1J32 | 152 - São José Operário 44,62 KM 57,42% / 18 65,49% = 2,48 KM 09…" at bounding box center [159, 278] width 260 height 101
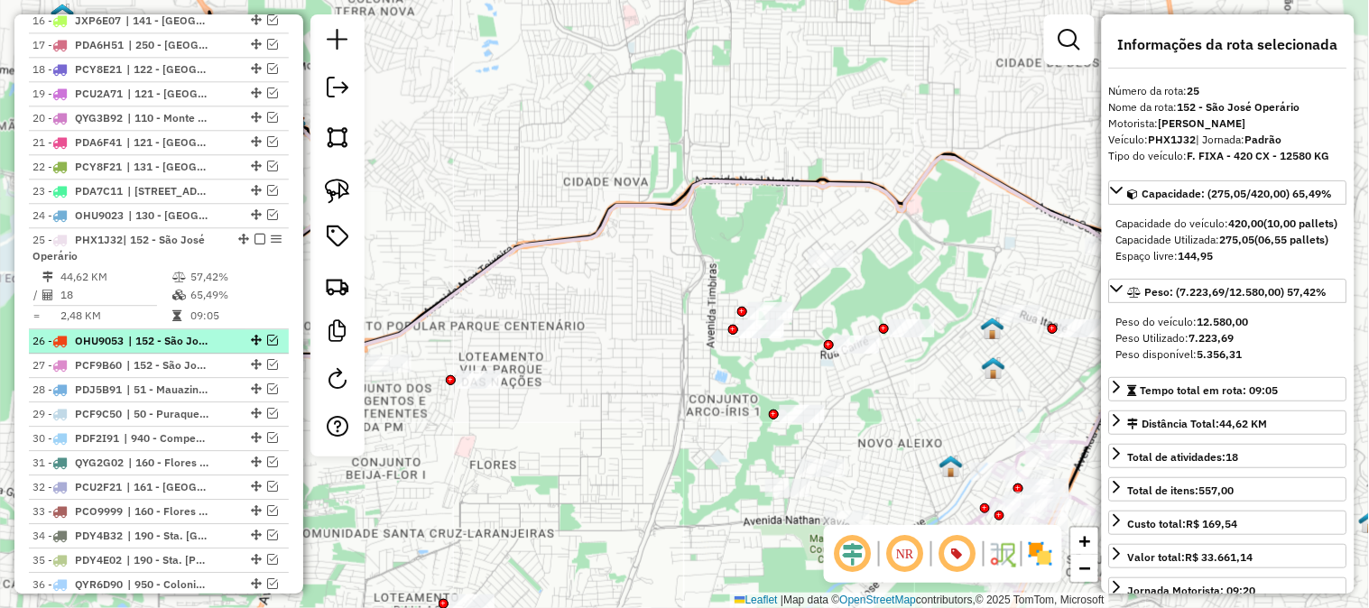
click at [267, 336] on em at bounding box center [272, 340] width 11 height 11
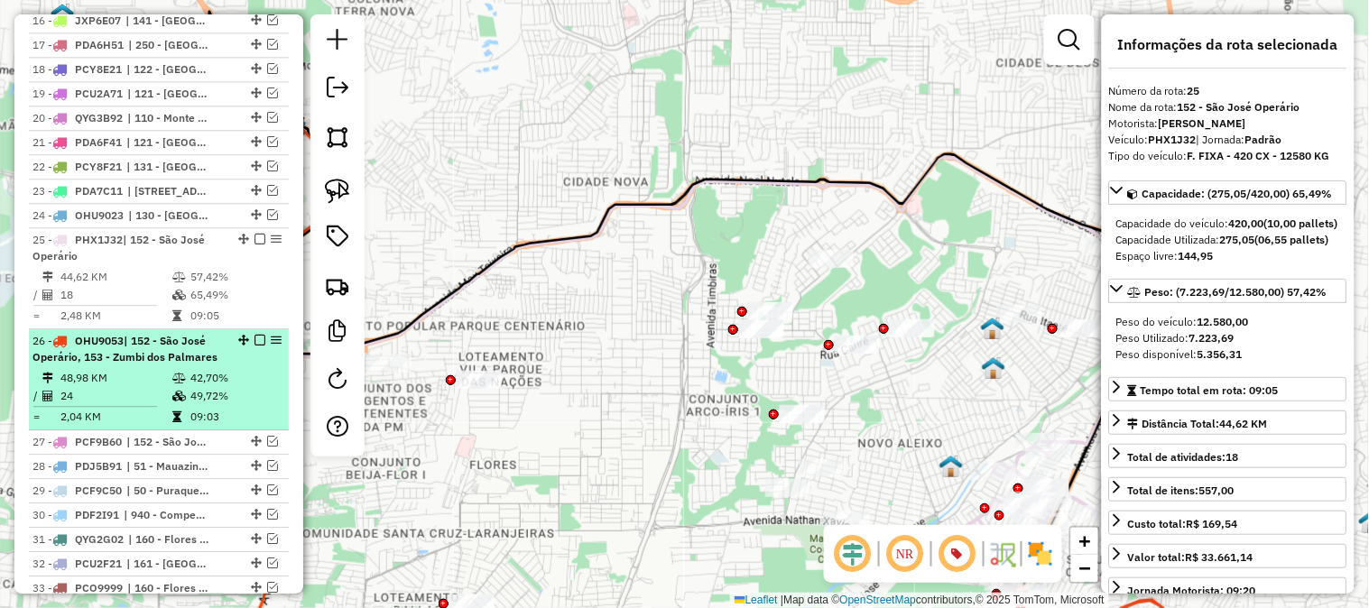
click at [217, 357] on div "26 - OHU9053 | 152 - São José Operário, 153 - Zumbi dos Palmares" at bounding box center [127, 349] width 191 height 32
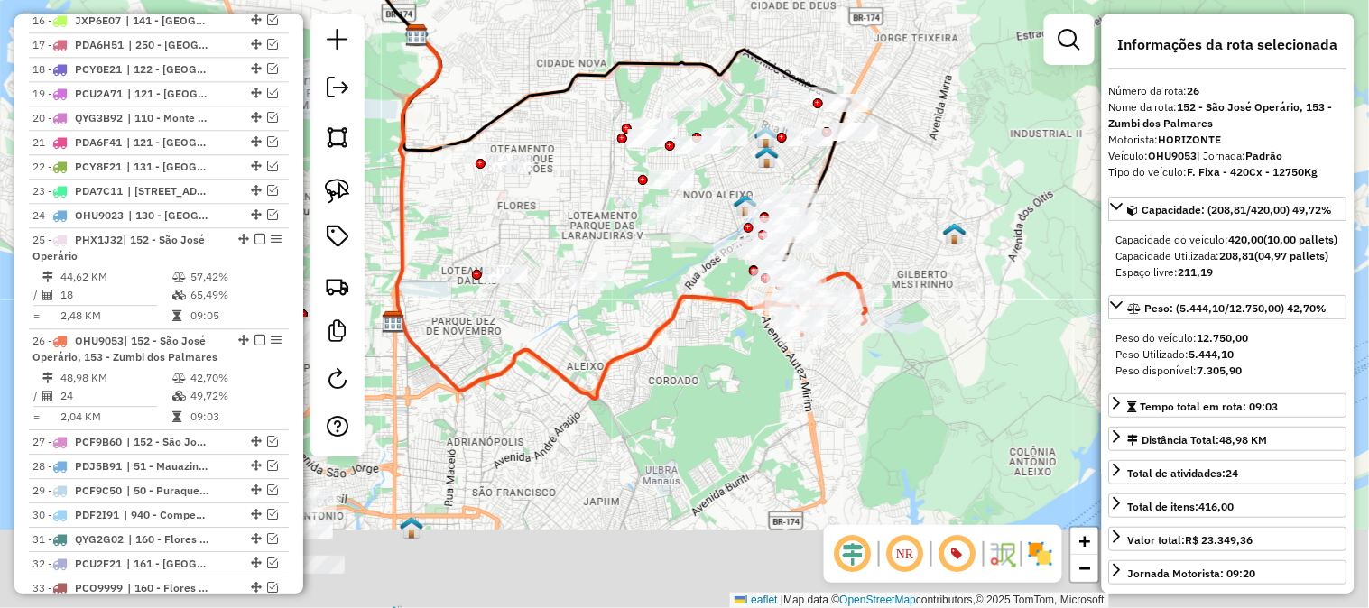
drag, startPoint x: 959, startPoint y: 318, endPoint x: 894, endPoint y: 202, distance: 132.6
click at [894, 202] on div "Janela de atendimento Grade de atendimento Capacidade Transportadoras Veículos …" at bounding box center [684, 304] width 1369 height 608
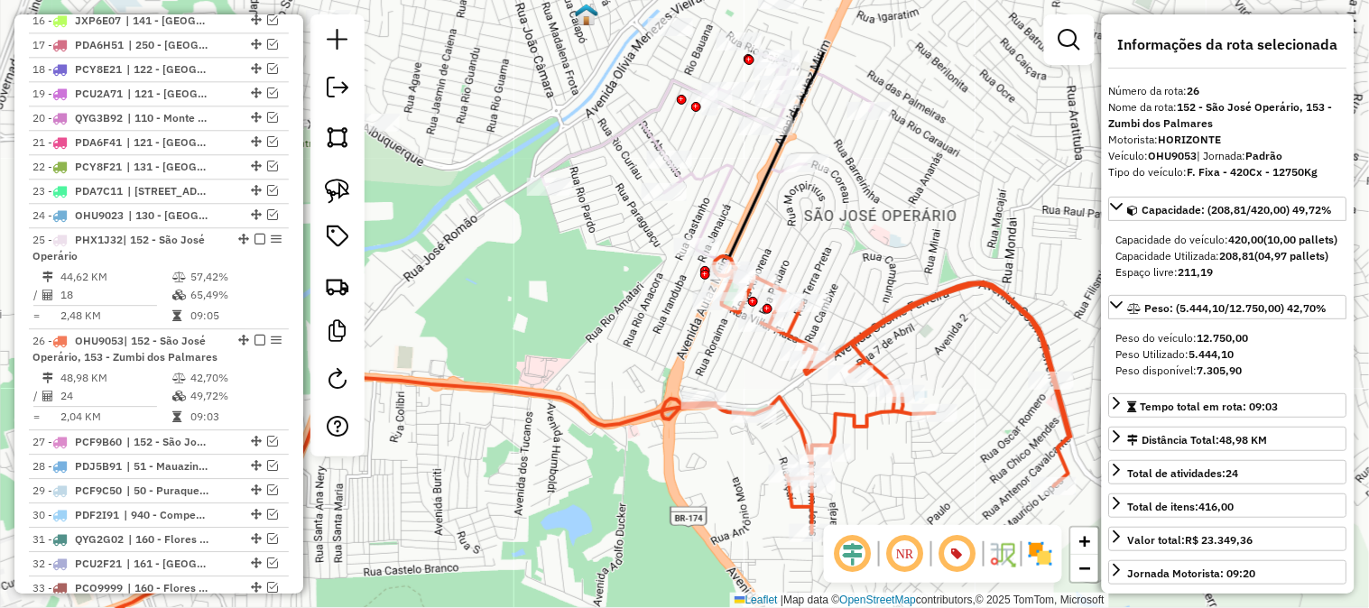
drag, startPoint x: 905, startPoint y: 163, endPoint x: 950, endPoint y: 331, distance: 173.9
click at [950, 331] on div "Janela de atendimento Grade de atendimento Capacidade Transportadoras Veículos …" at bounding box center [684, 304] width 1369 height 608
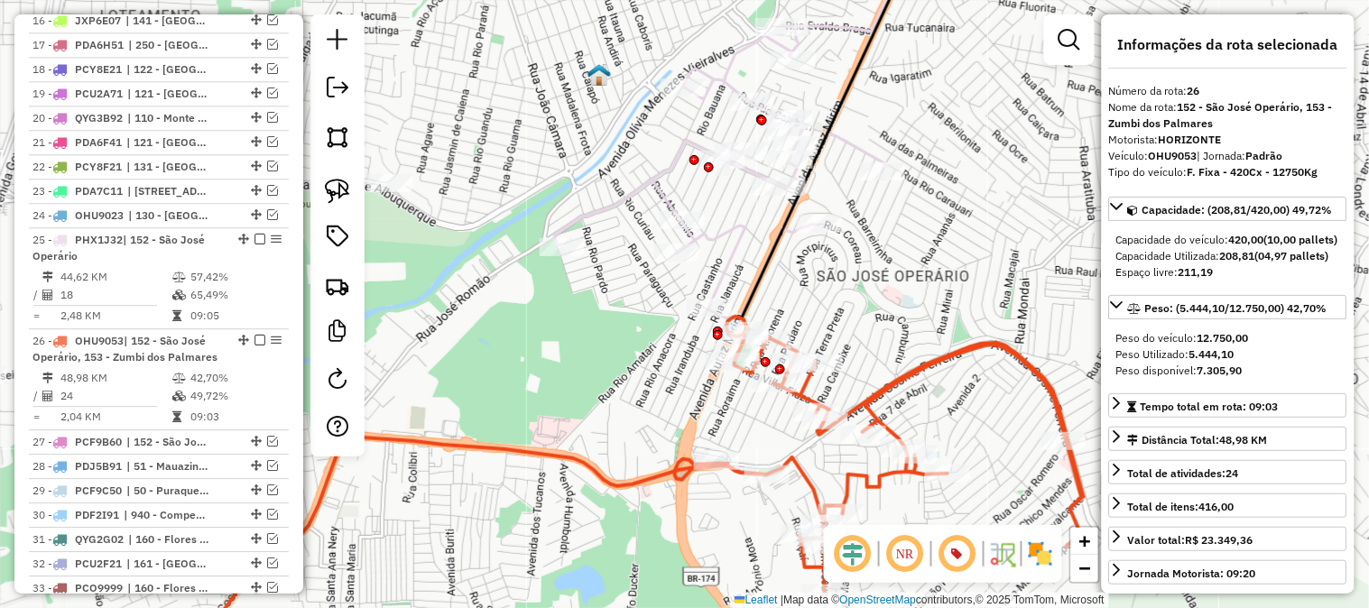
click at [659, 176] on icon at bounding box center [720, 181] width 332 height 311
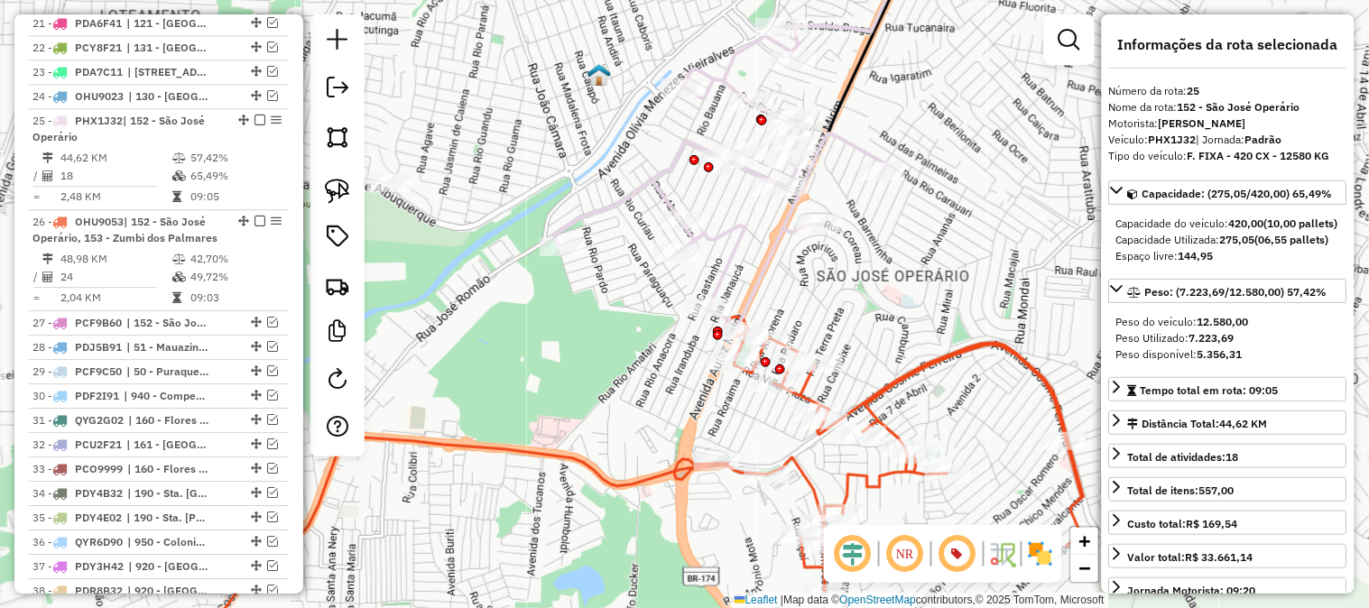
scroll to position [1346, 0]
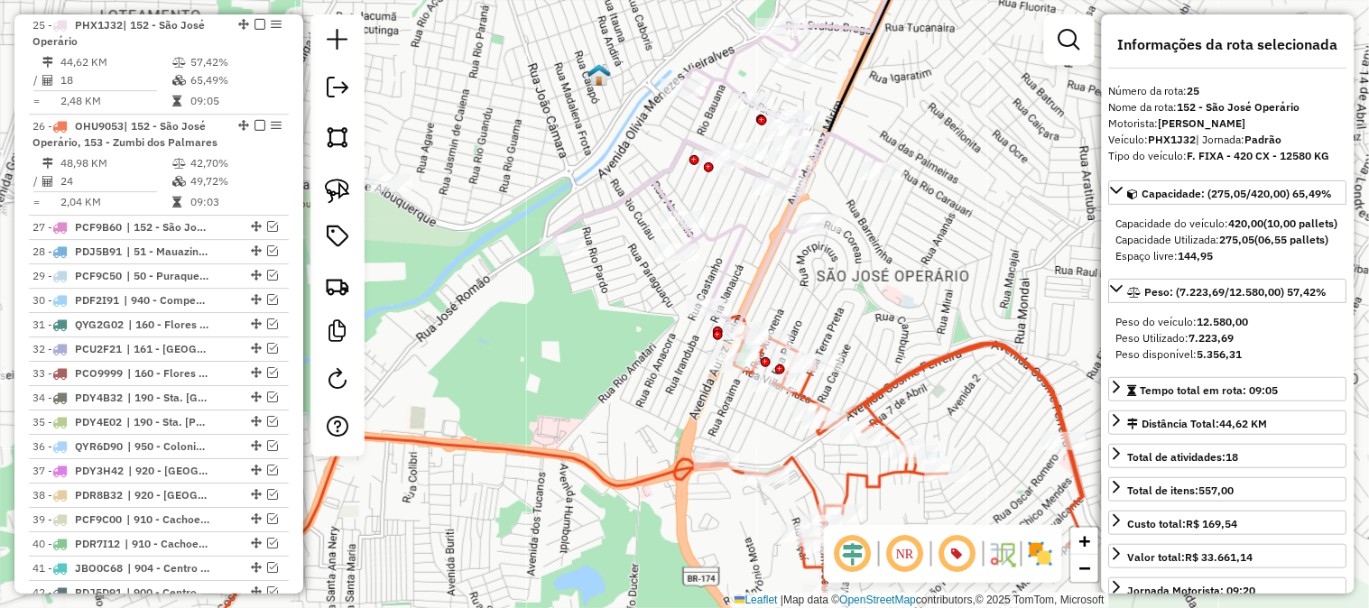
drag, startPoint x: 967, startPoint y: 275, endPoint x: 885, endPoint y: 137, distance: 160.7
click at [885, 137] on div "Janela de atendimento Grade de atendimento Capacidade Transportadoras Veículos …" at bounding box center [684, 304] width 1369 height 608
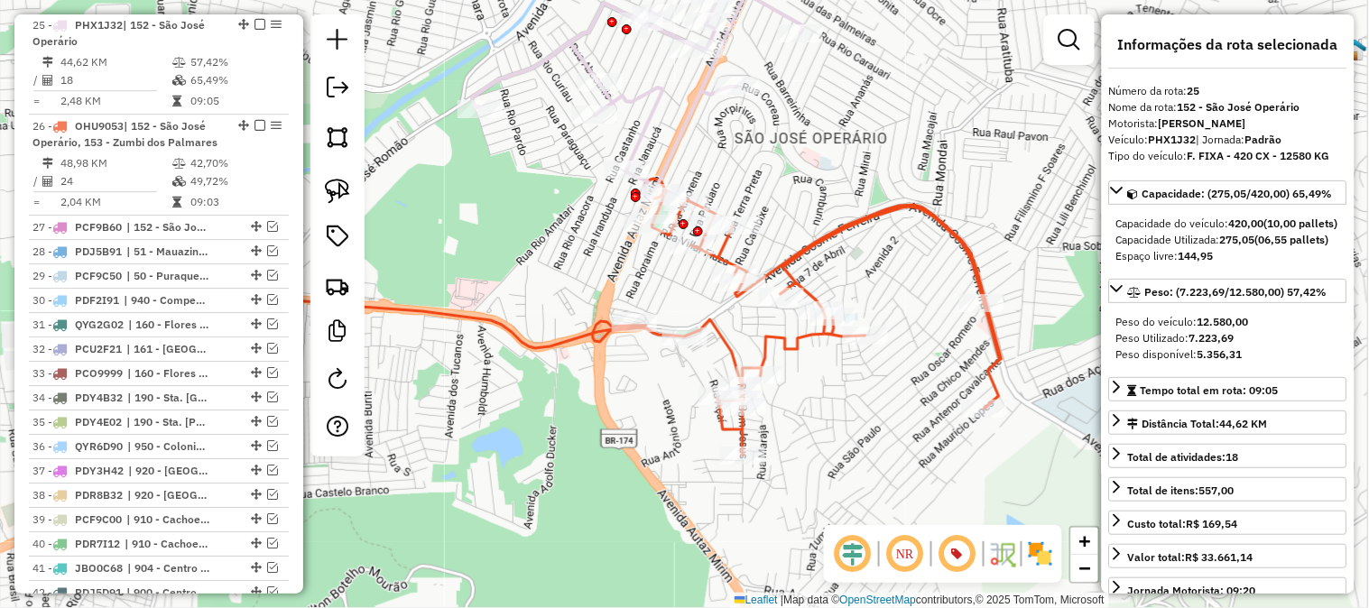
click at [874, 121] on div "Janela de atendimento Grade de atendimento Capacidade Transportadoras Veículos …" at bounding box center [684, 304] width 1369 height 608
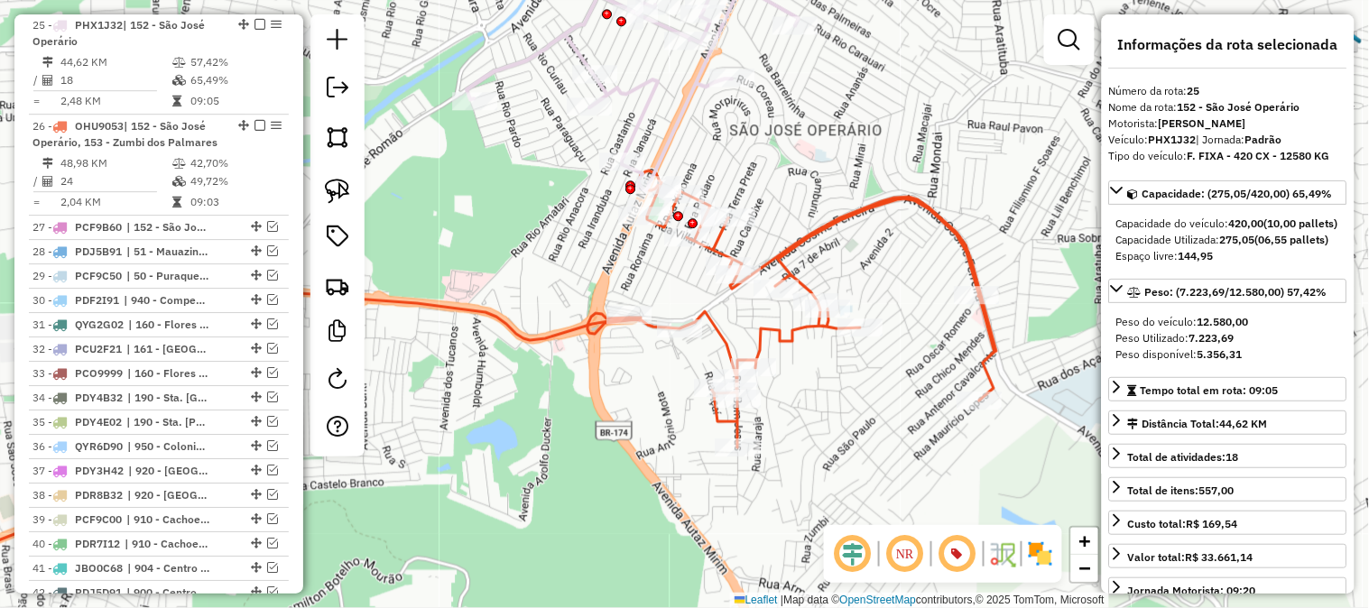
click at [850, 226] on icon at bounding box center [792, 309] width 409 height 277
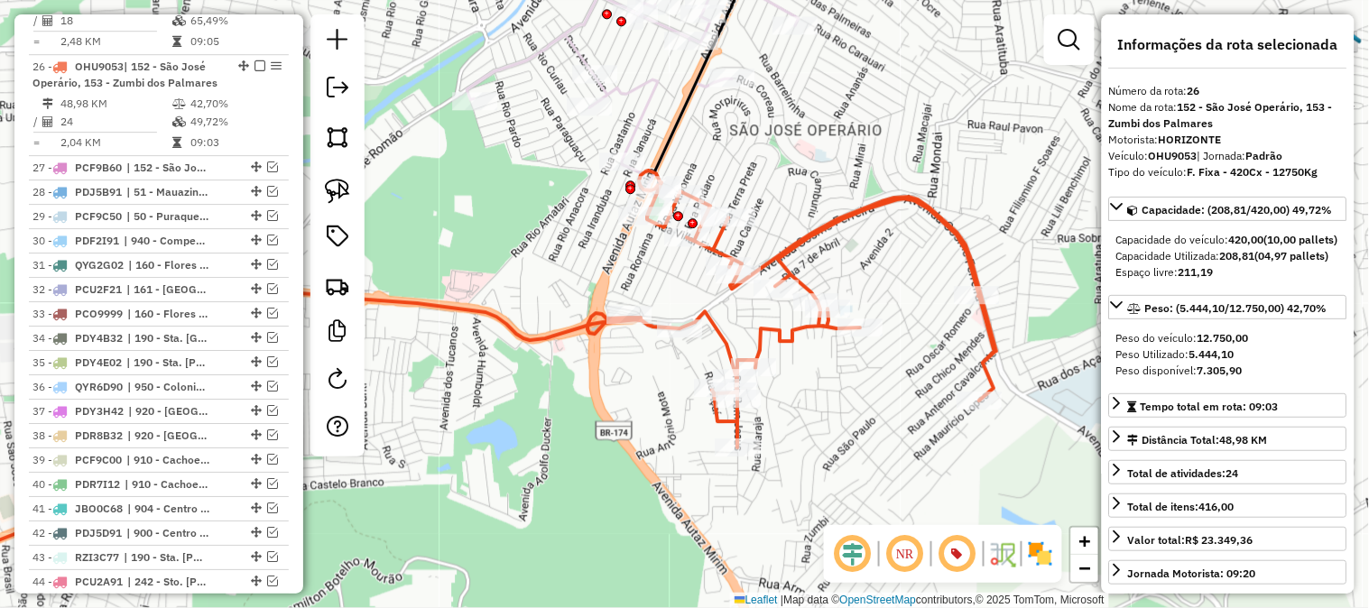
scroll to position [1447, 0]
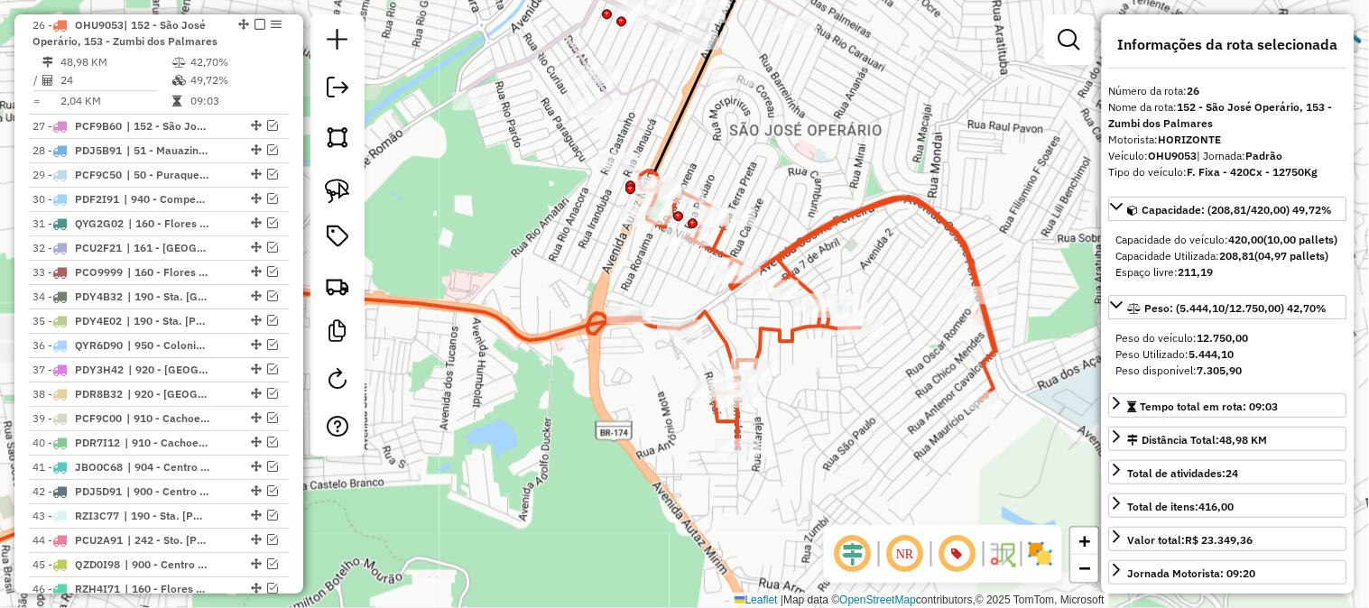
drag, startPoint x: 755, startPoint y: 129, endPoint x: 753, endPoint y: 253, distance: 123.7
click at [753, 253] on div "Janela de atendimento Grade de atendimento Capacidade Transportadoras Veículos …" at bounding box center [684, 304] width 1369 height 608
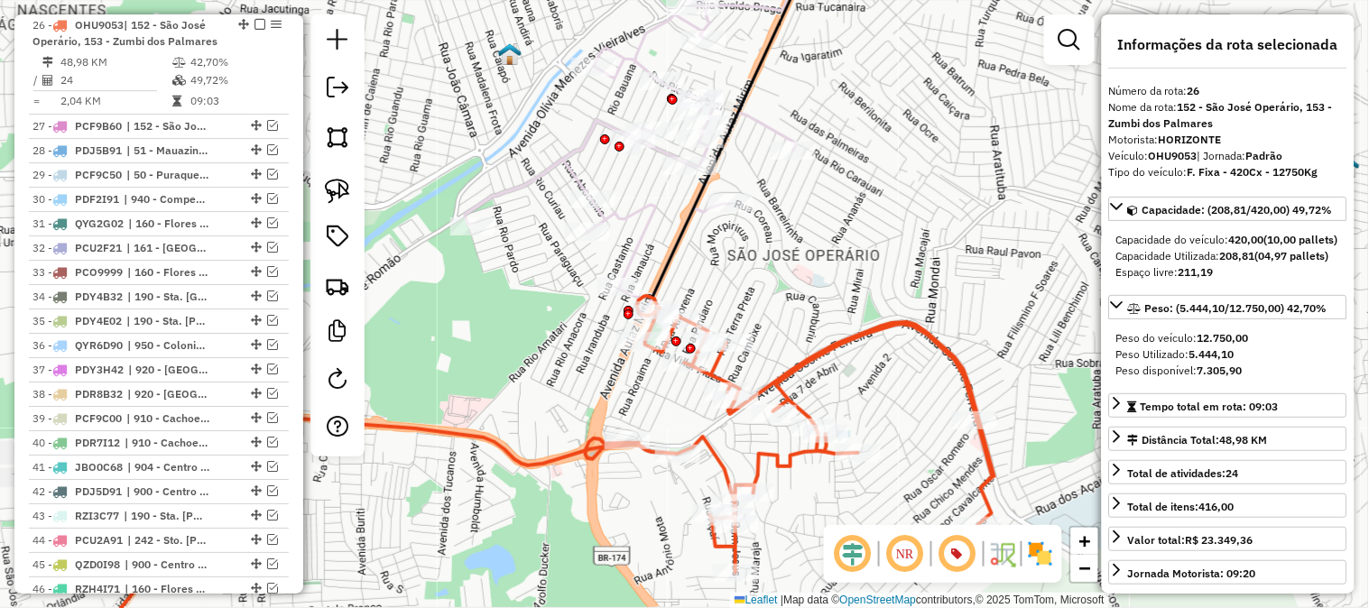
click at [642, 206] on icon at bounding box center [631, 160] width 332 height 311
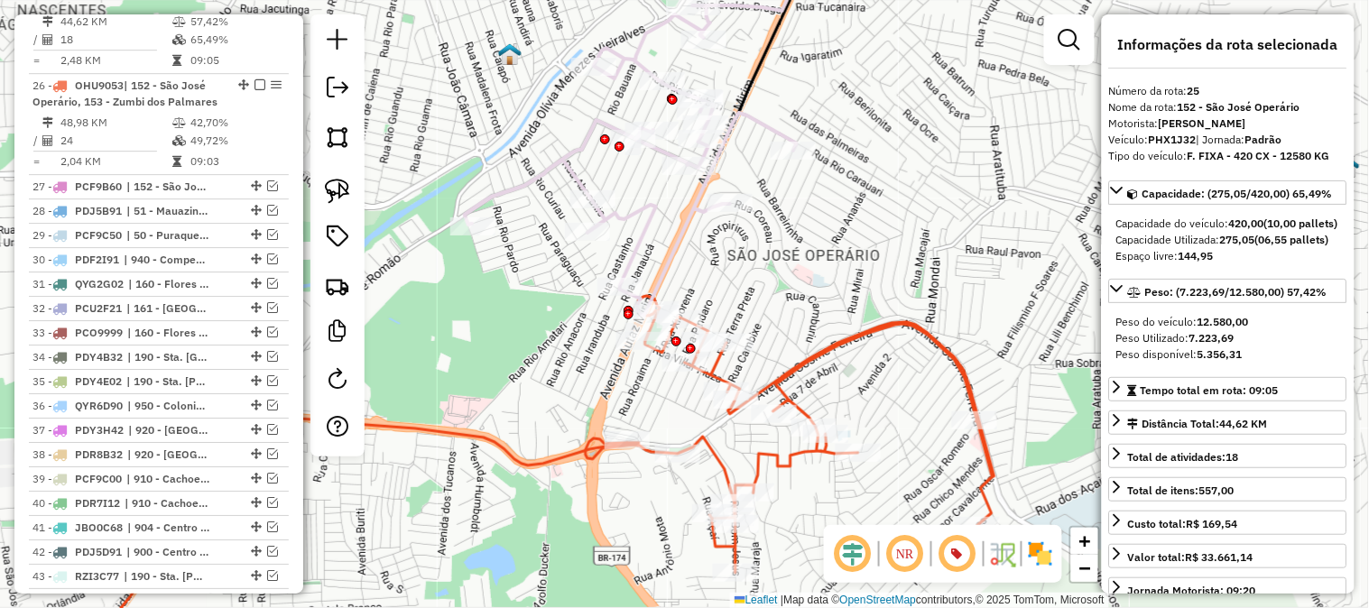
scroll to position [1346, 0]
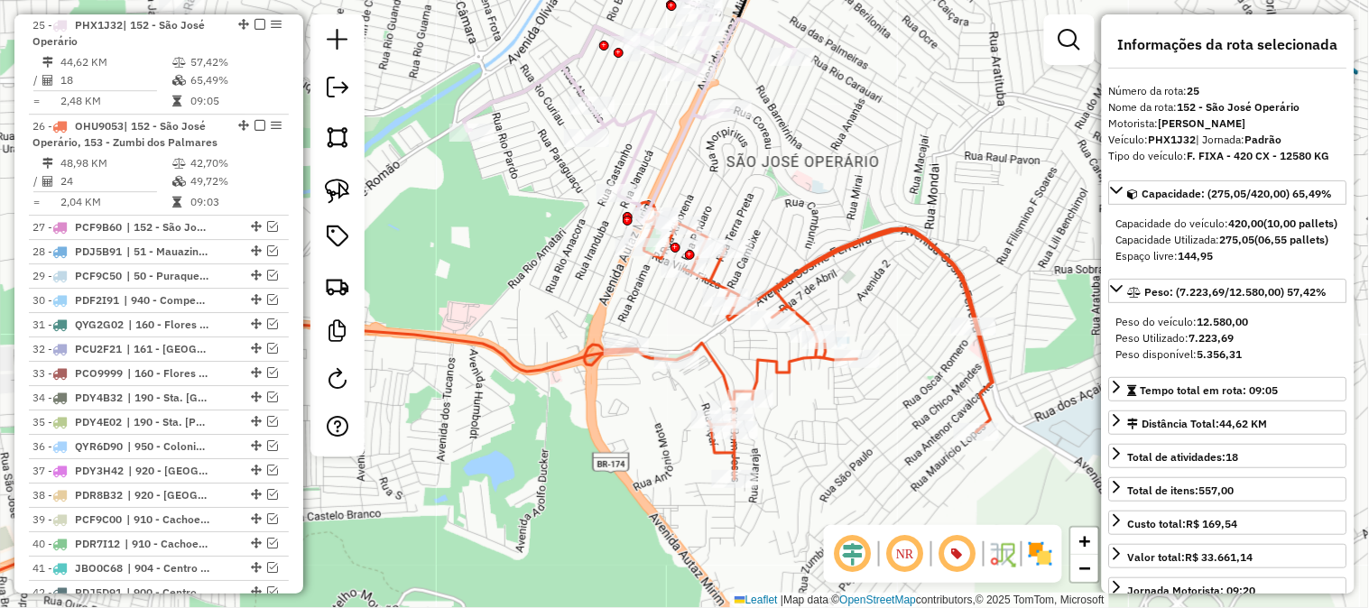
drag, startPoint x: 923, startPoint y: 220, endPoint x: 918, endPoint y: 143, distance: 77.8
click at [919, 144] on div "Janela de atendimento Grade de atendimento Capacidade Transportadoras Veículos …" at bounding box center [684, 304] width 1369 height 608
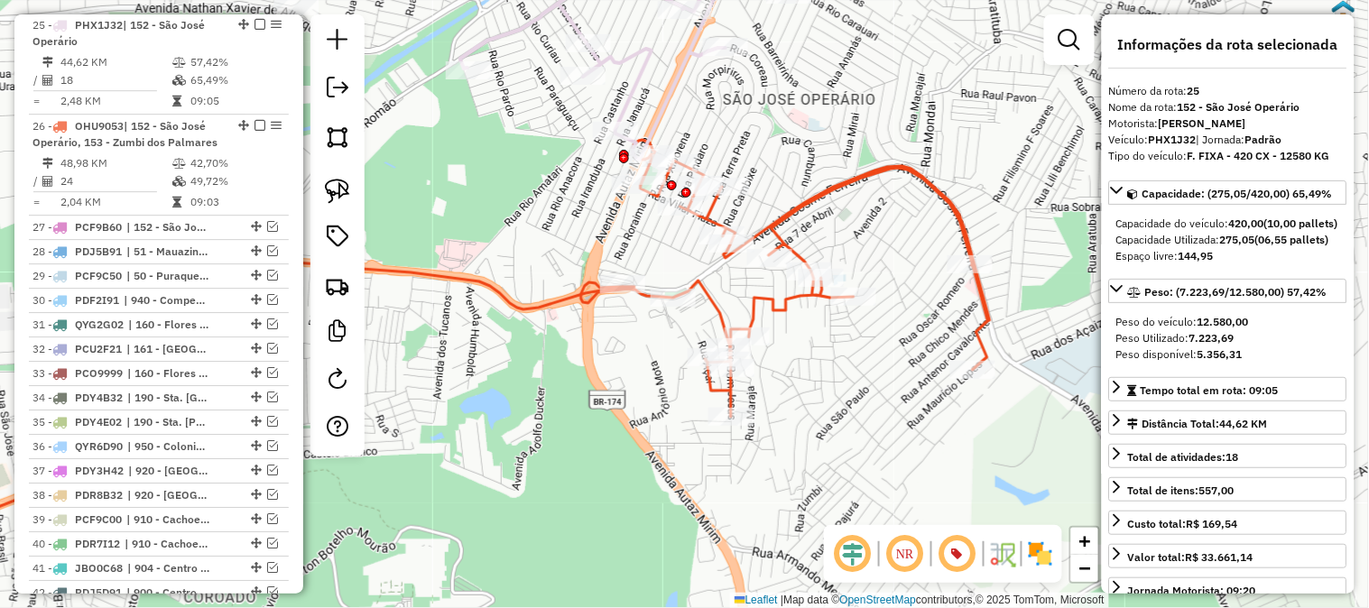
click at [840, 178] on icon at bounding box center [785, 278] width 409 height 277
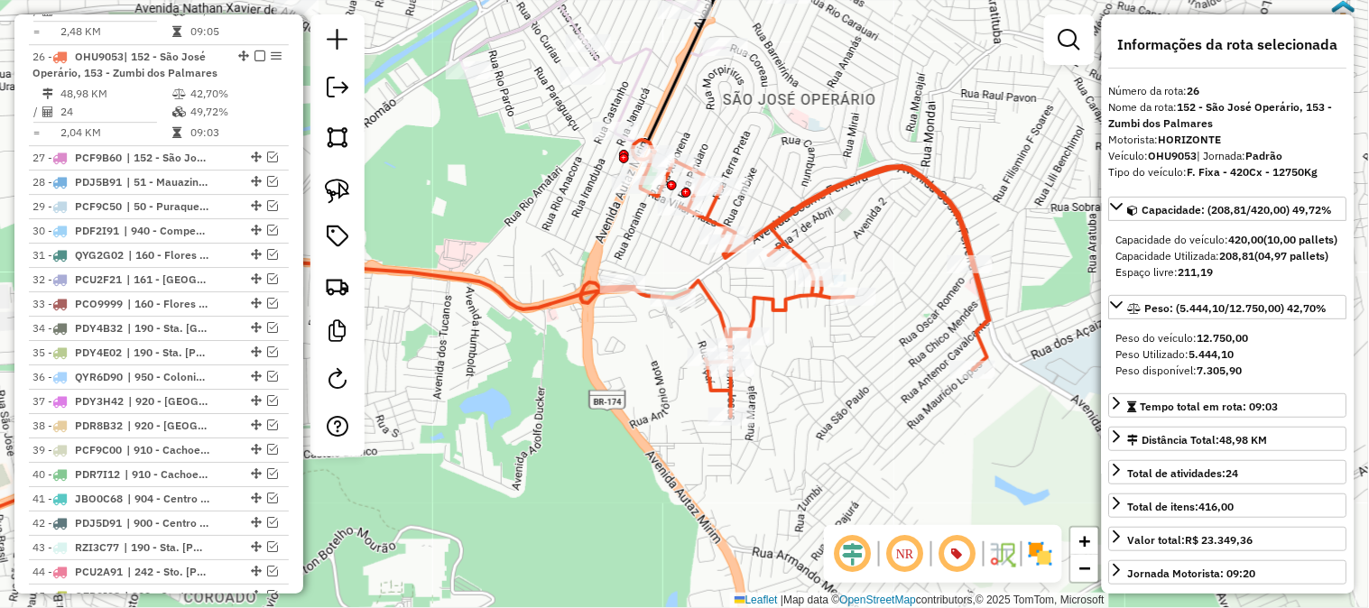
scroll to position [1447, 0]
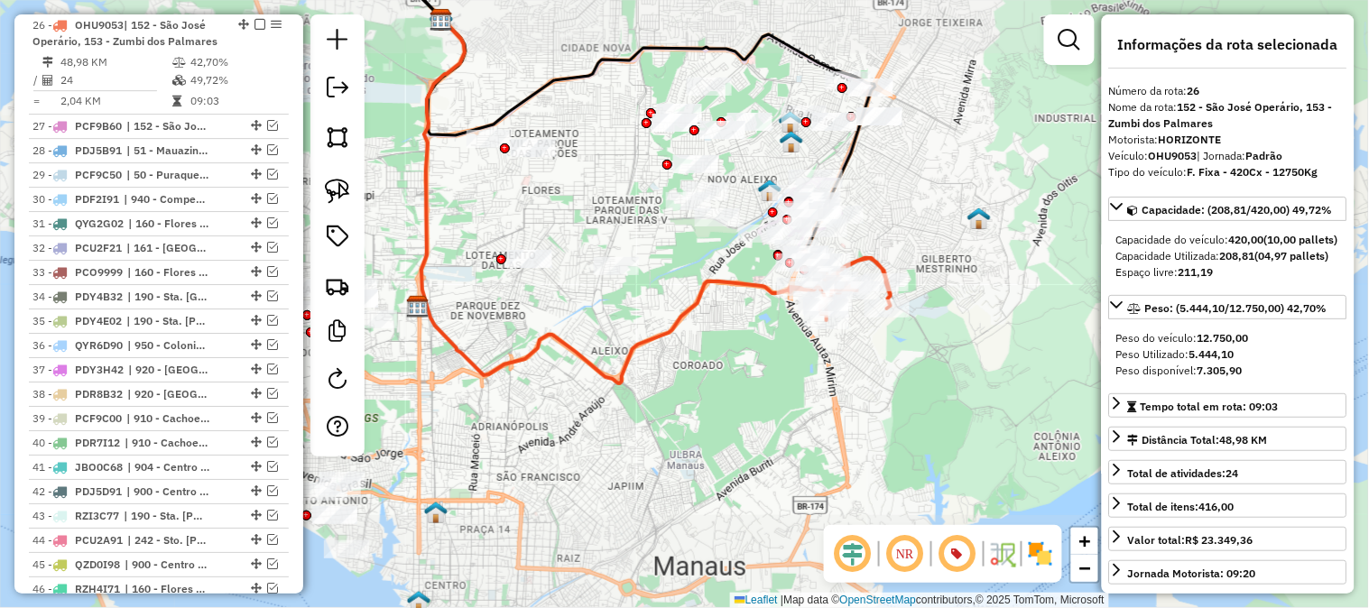
drag, startPoint x: 973, startPoint y: 223, endPoint x: 831, endPoint y: 199, distance: 143.7
click at [968, 207] on img at bounding box center [979, 218] width 23 height 23
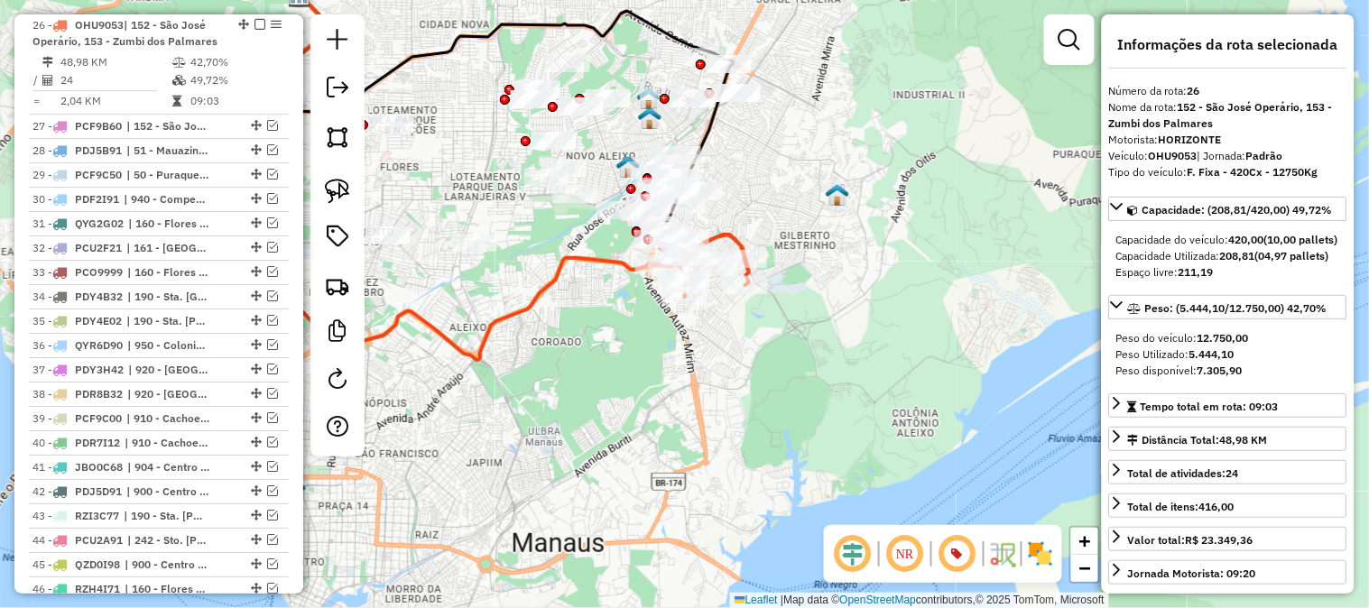
click at [831, 199] on img at bounding box center [837, 194] width 23 height 23
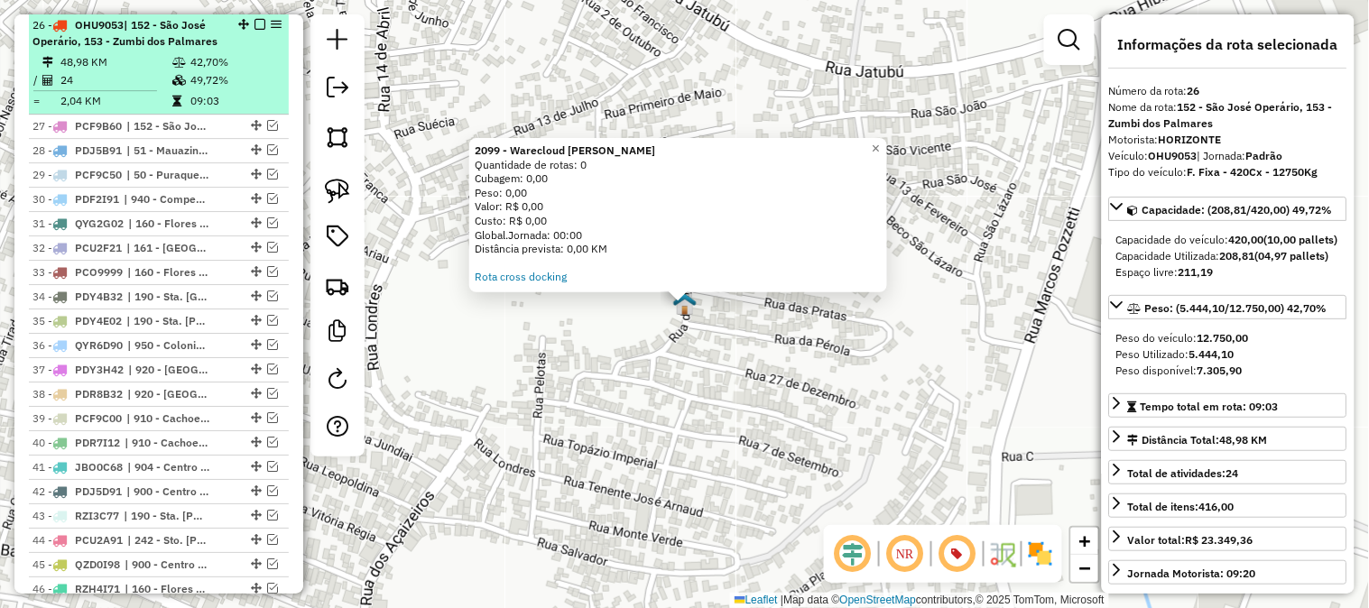
click at [121, 58] on td "48,98 KM" at bounding box center [116, 62] width 112 height 18
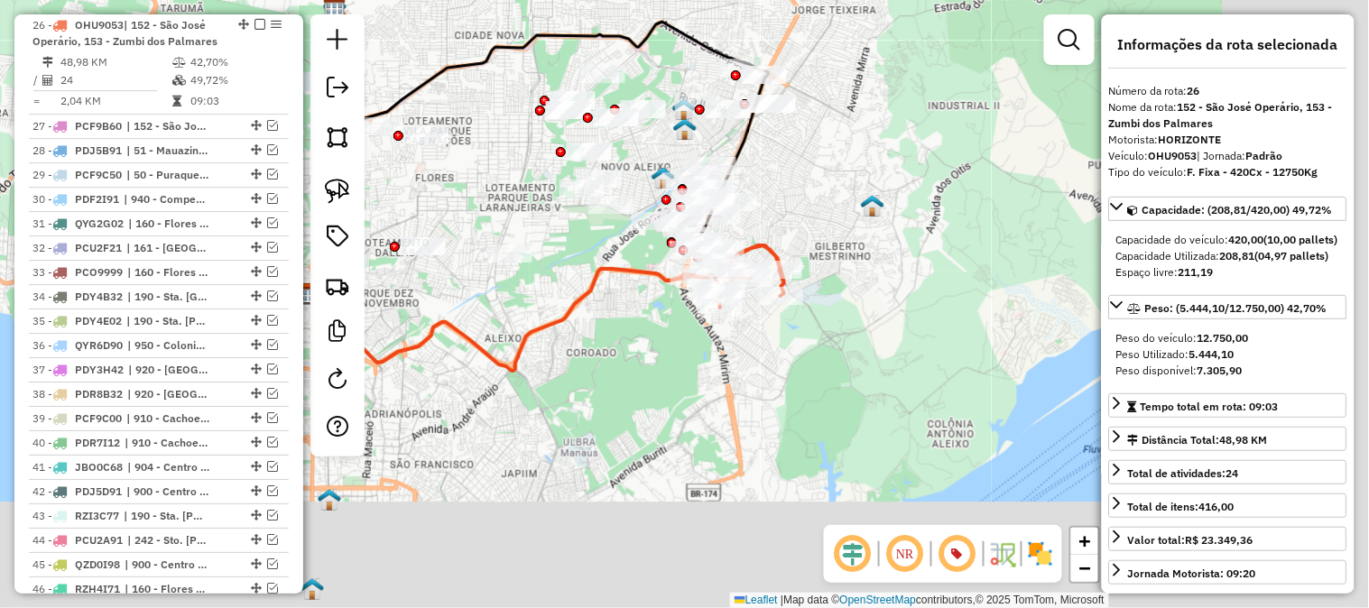
drag, startPoint x: 905, startPoint y: 305, endPoint x: 828, endPoint y: 244, distance: 99.0
click at [829, 245] on div "Janela de atendimento Grade de atendimento Capacidade Transportadoras Veículos …" at bounding box center [684, 304] width 1369 height 608
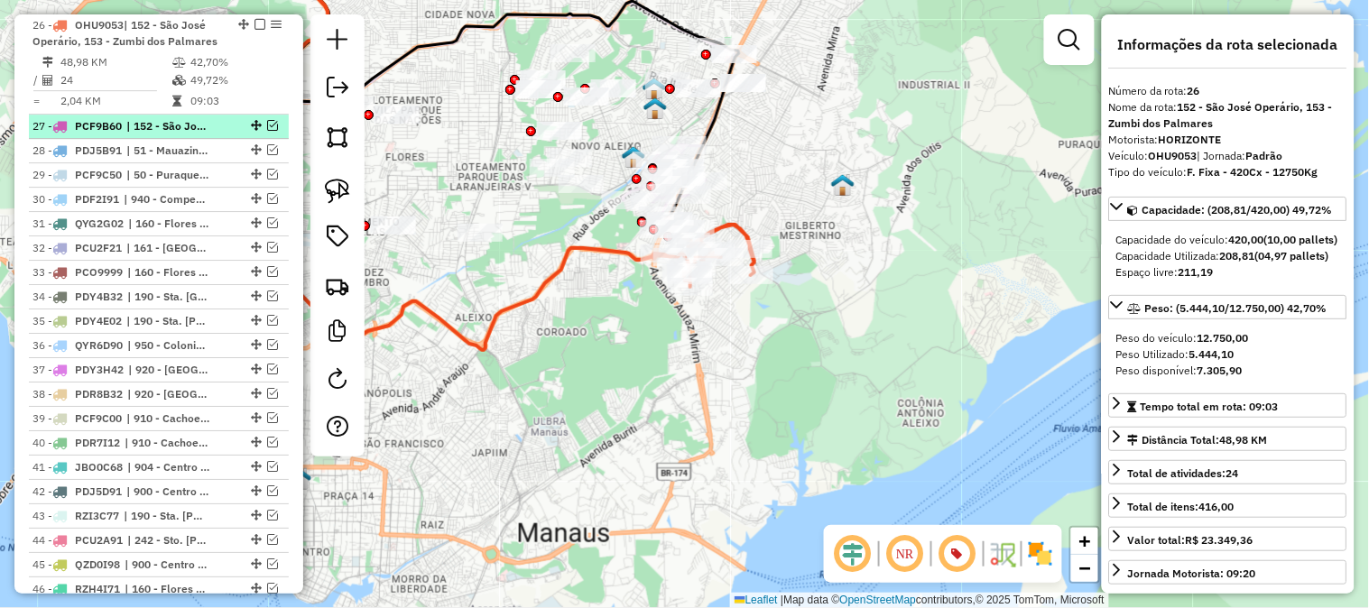
click at [268, 121] on em at bounding box center [272, 125] width 11 height 11
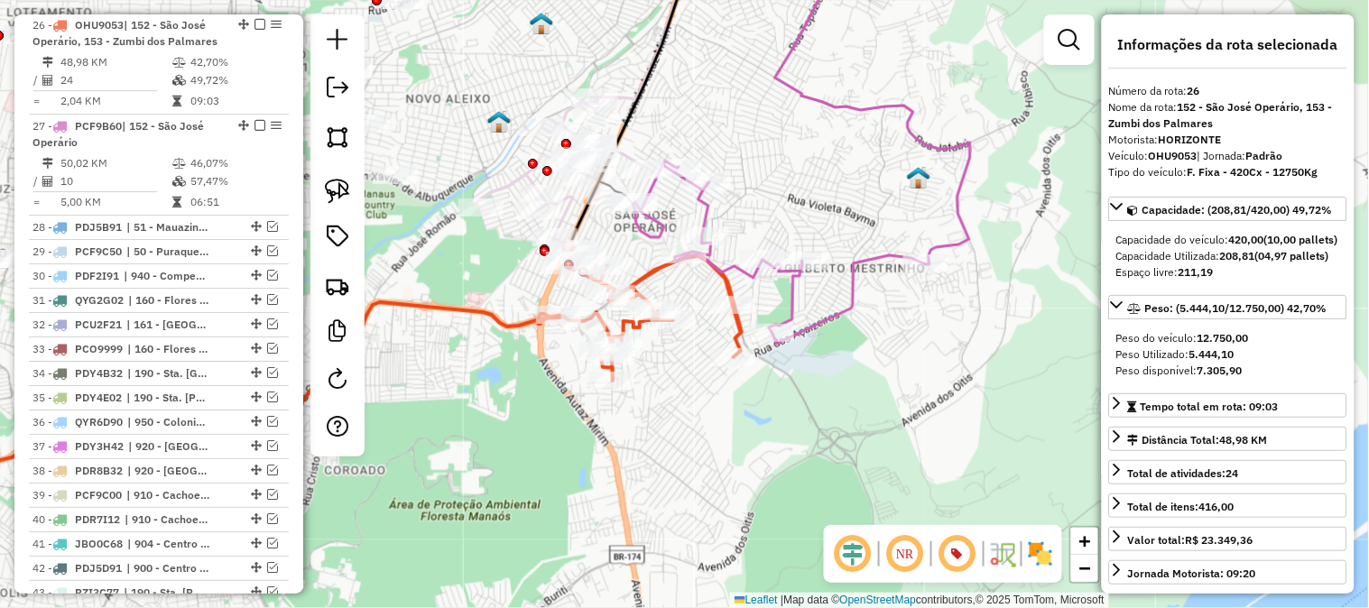
click at [872, 257] on icon at bounding box center [780, 252] width 292 height 183
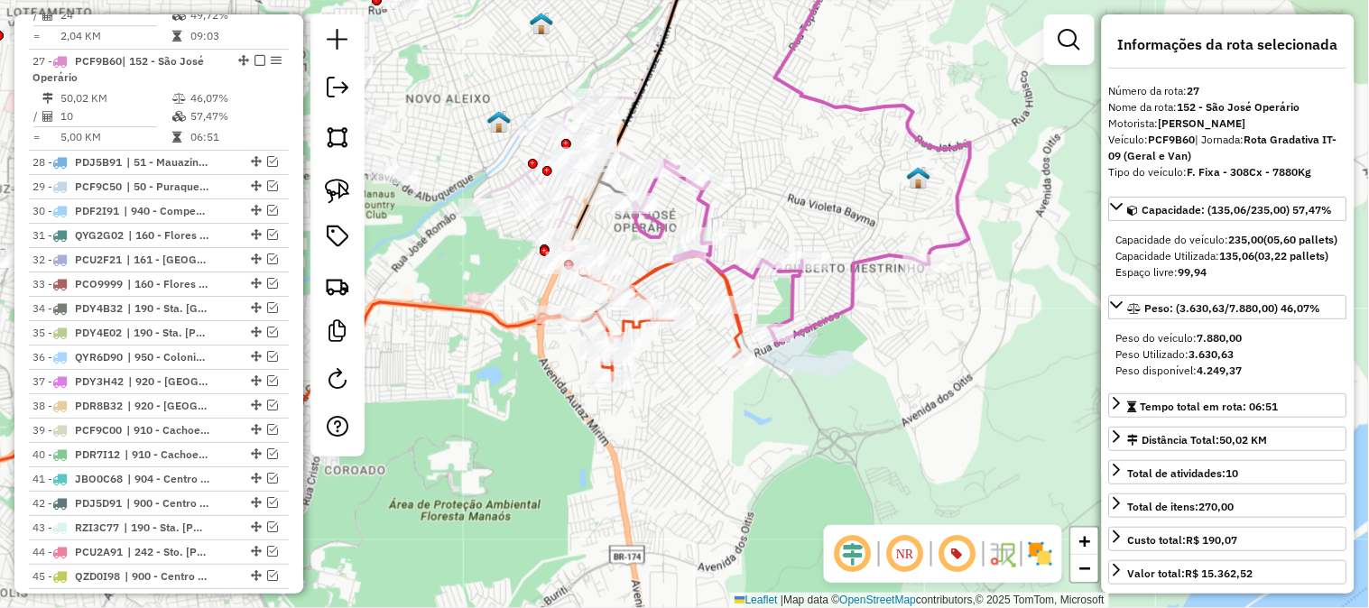
scroll to position [1548, 0]
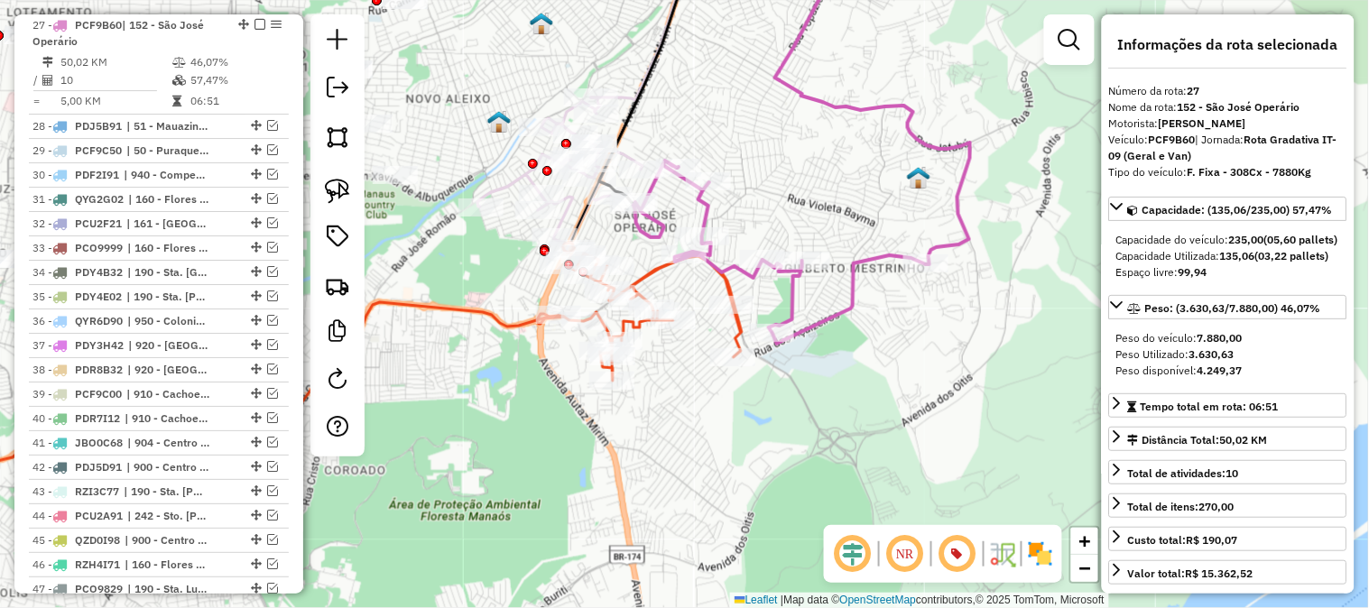
click at [706, 209] on icon at bounding box center [780, 252] width 292 height 183
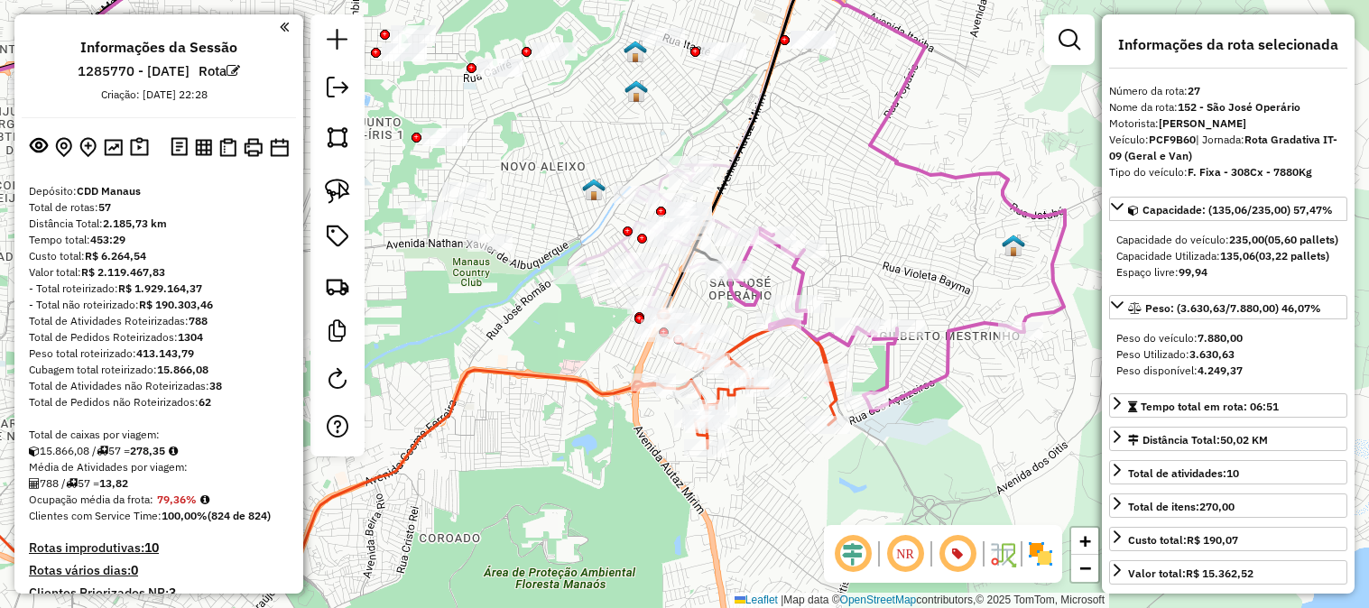
select select "**********"
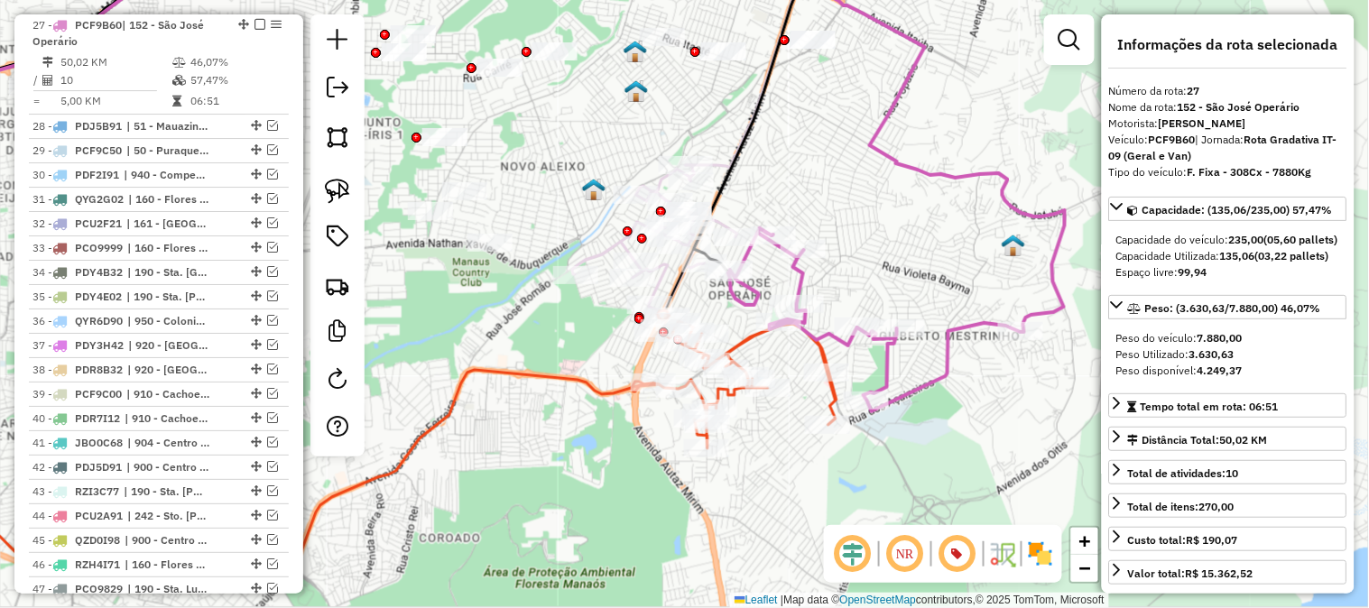
drag, startPoint x: 877, startPoint y: 235, endPoint x: 862, endPoint y: 190, distance: 47.7
click at [862, 190] on div "Janela de atendimento Grade de atendimento Capacidade Transportadoras Veículos …" at bounding box center [684, 304] width 1369 height 608
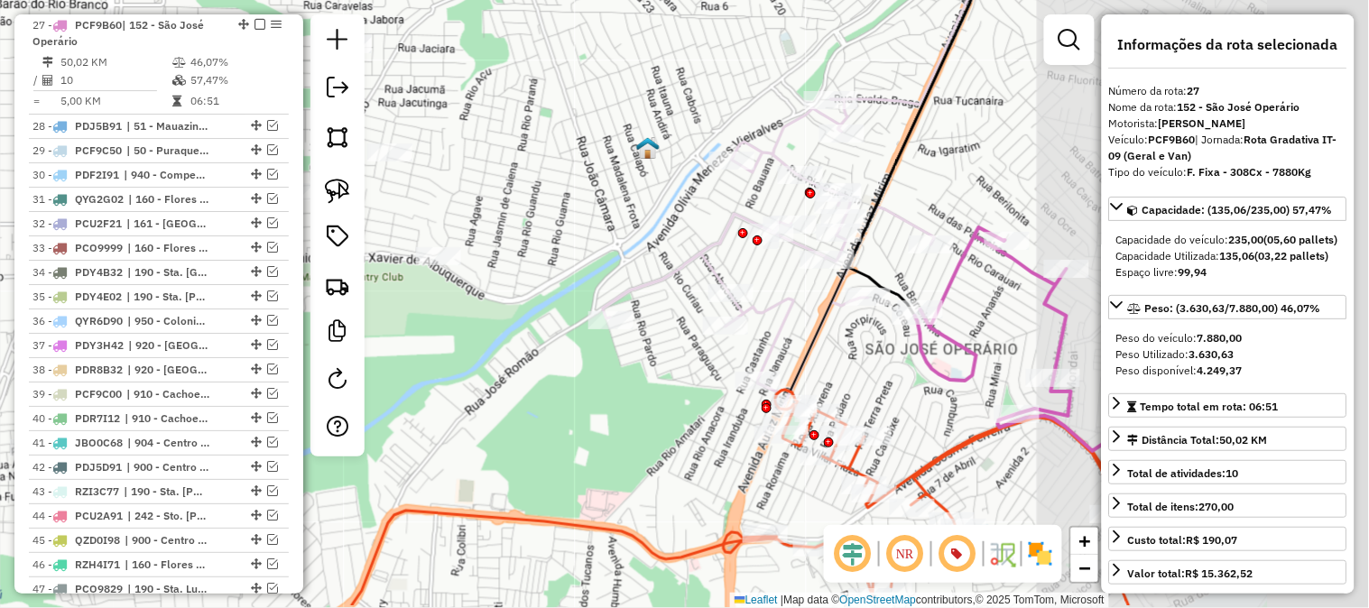
drag, startPoint x: 578, startPoint y: 94, endPoint x: 533, endPoint y: 83, distance: 45.5
click at [533, 83] on div "Janela de atendimento Grade de atendimento Capacidade Transportadoras Veículos …" at bounding box center [684, 304] width 1369 height 608
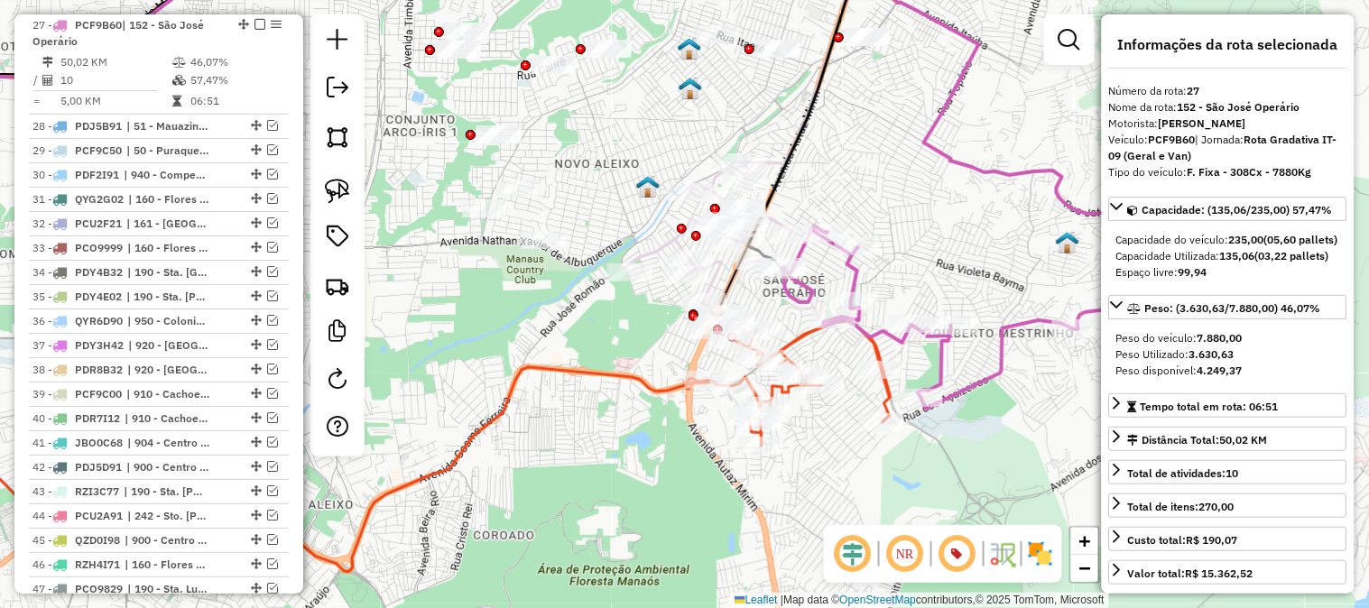
drag, startPoint x: 960, startPoint y: 199, endPoint x: 817, endPoint y: 182, distance: 143.7
click at [817, 182] on div "Janela de atendimento Grade de atendimento Capacidade Transportadoras Veículos …" at bounding box center [684, 304] width 1369 height 608
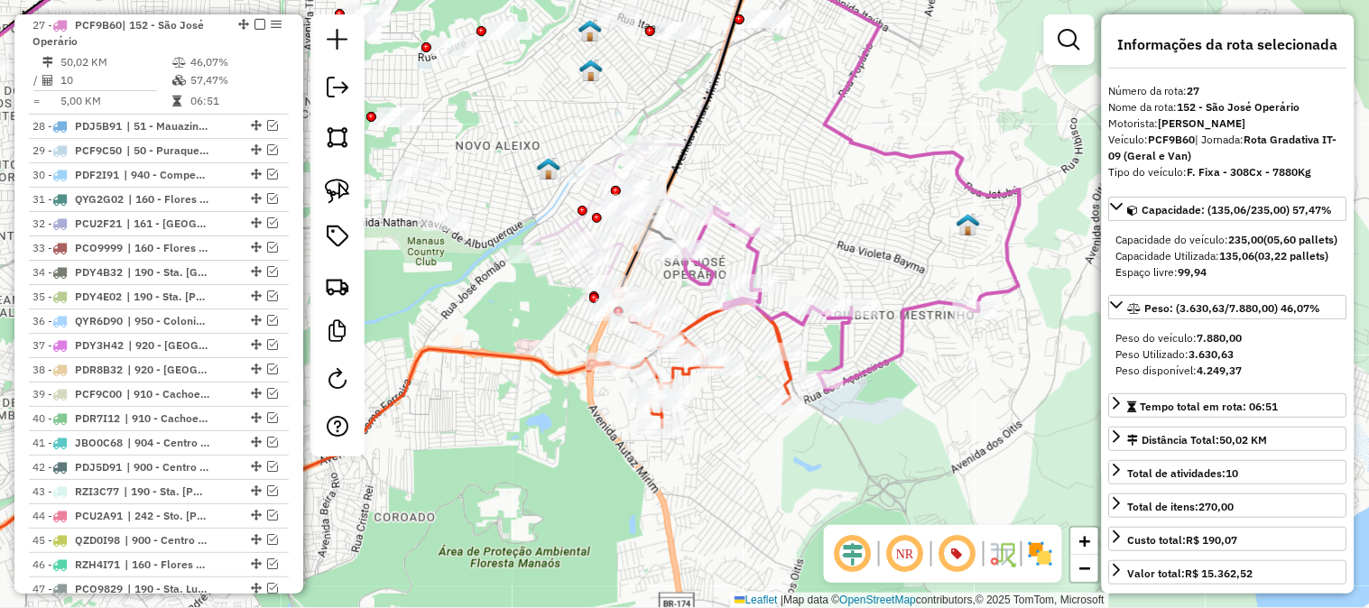
drag, startPoint x: 914, startPoint y: 240, endPoint x: 972, endPoint y: 227, distance: 59.3
click at [970, 229] on div "Janela de atendimento Grade de atendimento Capacidade Transportadoras Veículos …" at bounding box center [684, 304] width 1369 height 608
click at [972, 227] on div "Janela de atendimento Grade de atendimento Capacidade Transportadoras Veículos …" at bounding box center [684, 304] width 1369 height 608
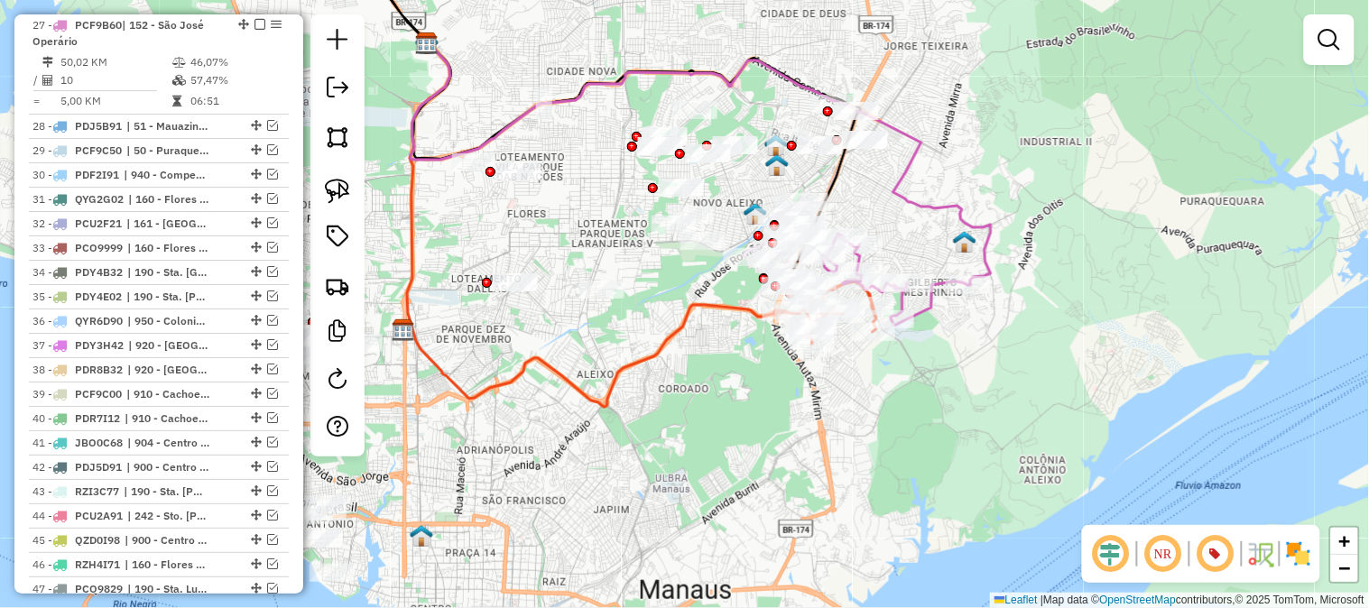
drag, startPoint x: 1125, startPoint y: 217, endPoint x: 1062, endPoint y: 228, distance: 63.4
click at [1081, 238] on div "Janela de atendimento Grade de atendimento Capacidade Transportadoras Veículos …" at bounding box center [684, 304] width 1369 height 608
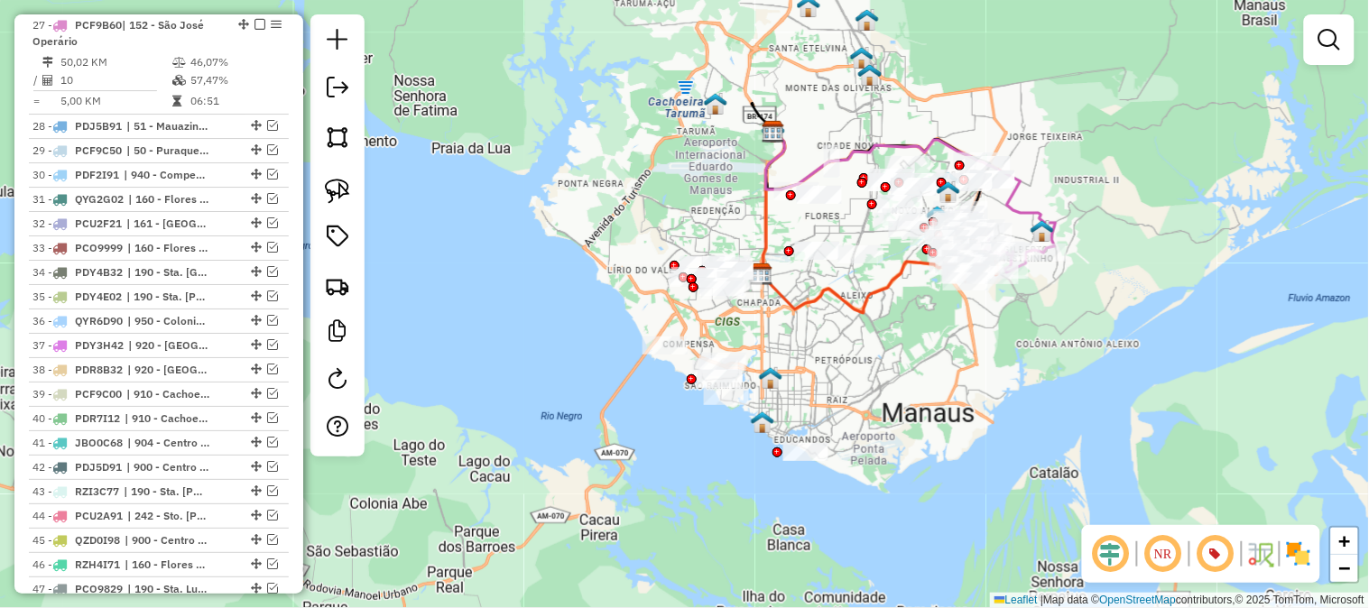
scroll to position [1248, 0]
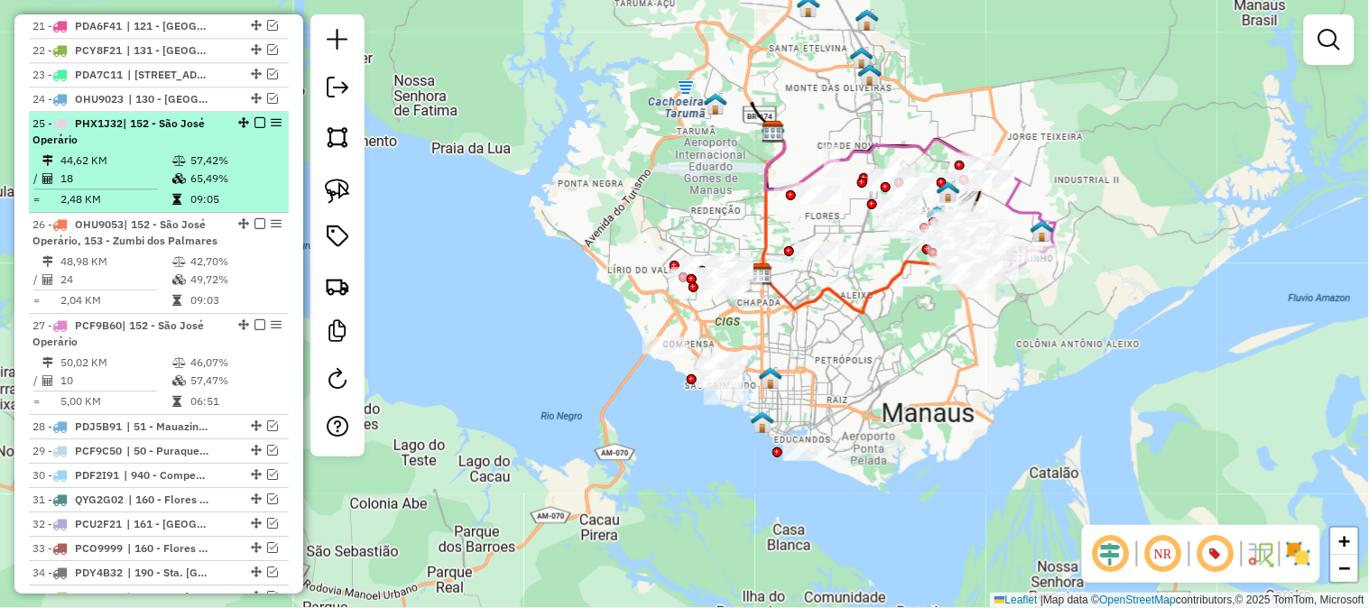
click at [255, 123] on em at bounding box center [260, 122] width 11 height 11
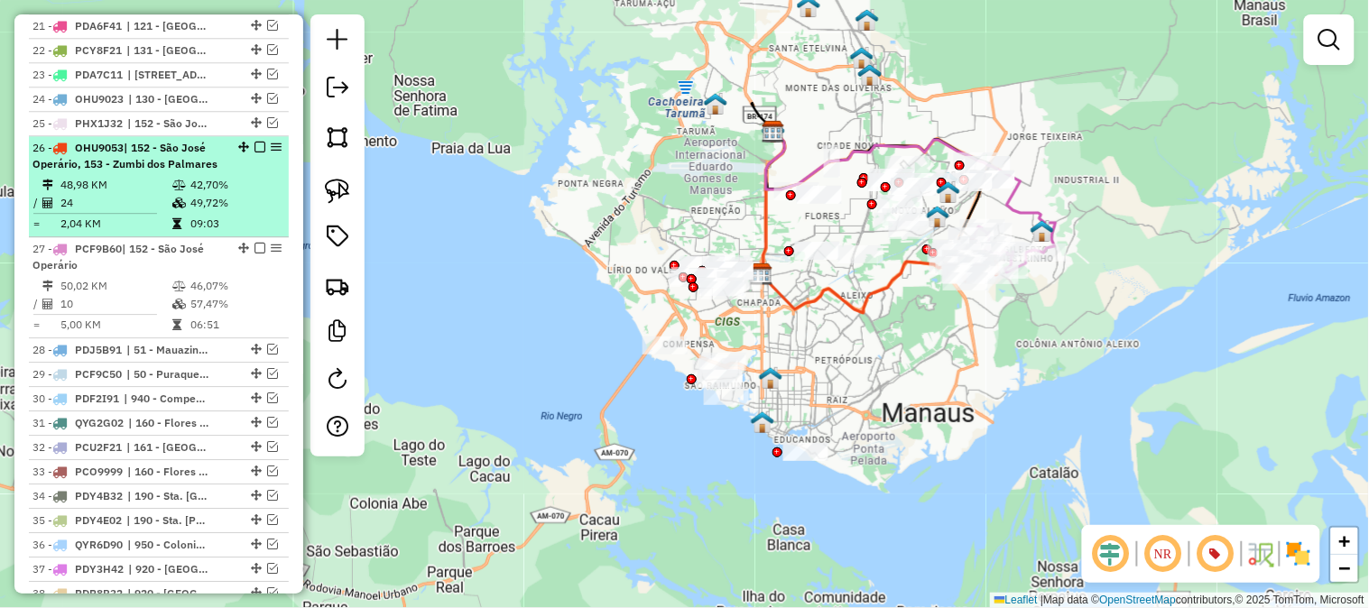
click at [255, 145] on em at bounding box center [260, 147] width 11 height 11
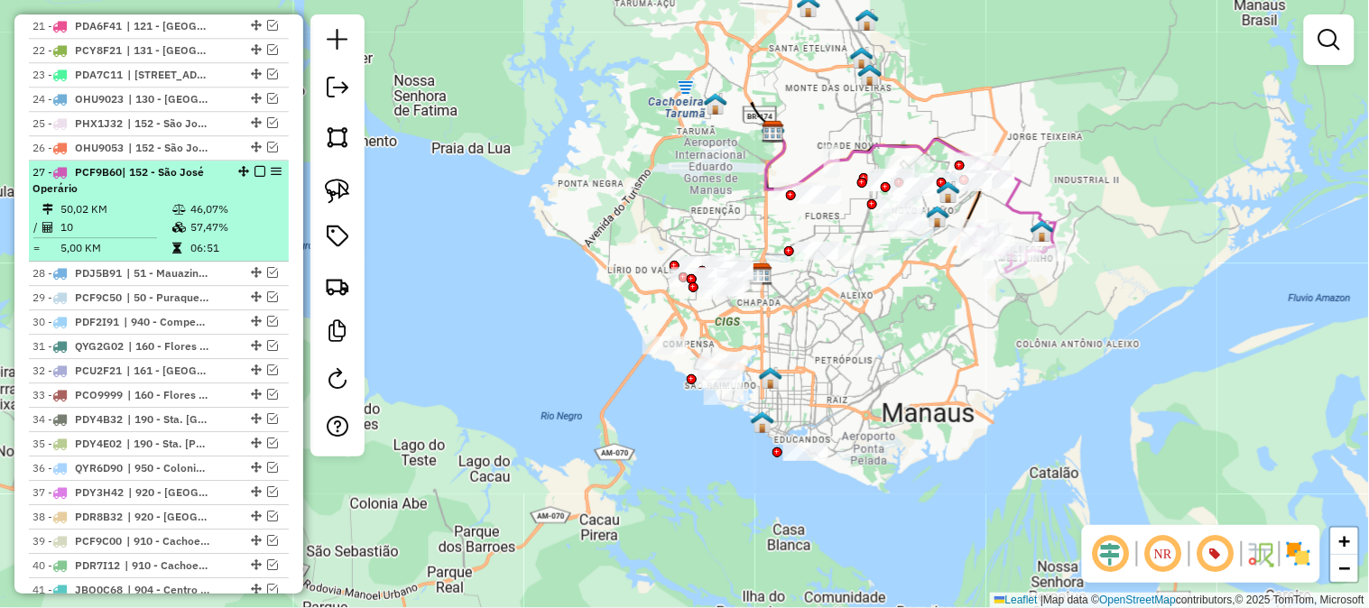
click at [255, 168] on em at bounding box center [260, 171] width 11 height 11
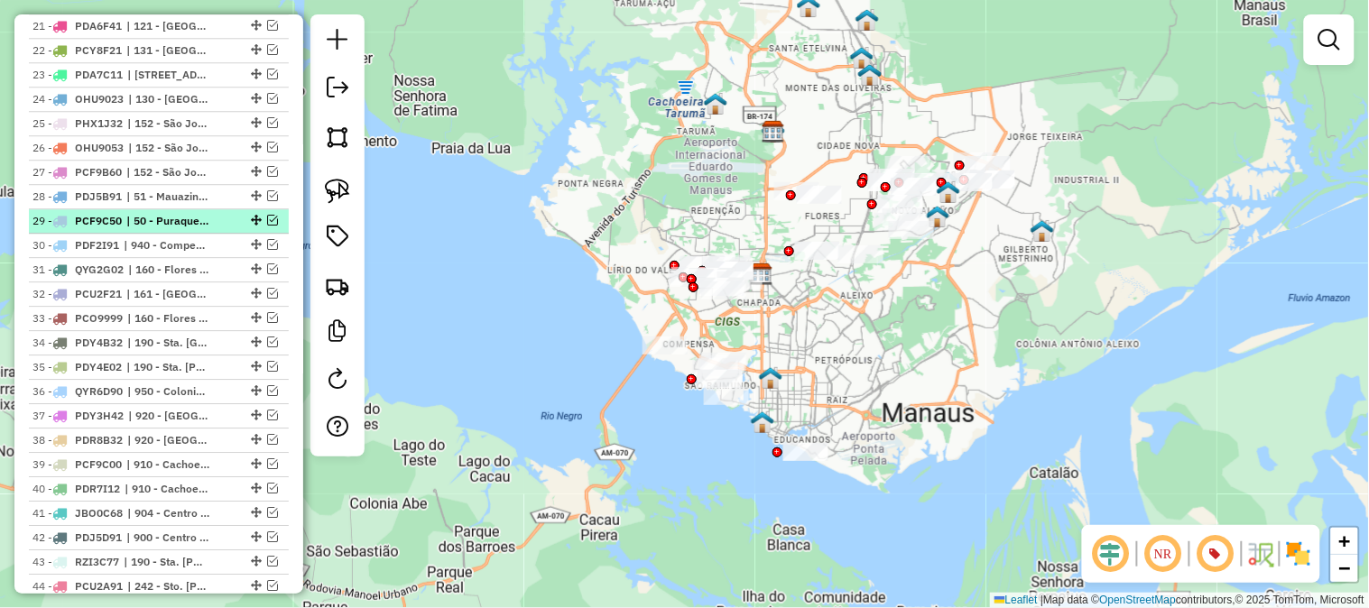
click at [268, 219] on em at bounding box center [272, 220] width 11 height 11
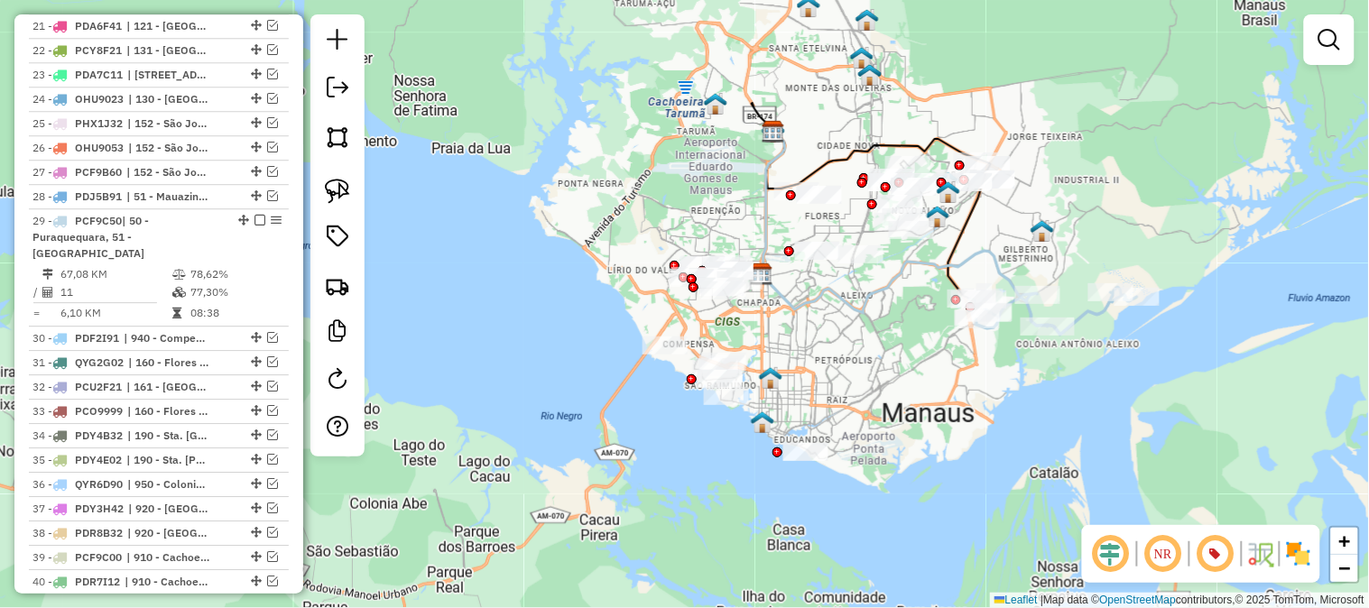
drag, startPoint x: 1151, startPoint y: 230, endPoint x: 1009, endPoint y: 227, distance: 141.8
click at [1011, 227] on div "Janela de atendimento Grade de atendimento Capacidade Transportadoras Veículos …" at bounding box center [684, 304] width 1369 height 608
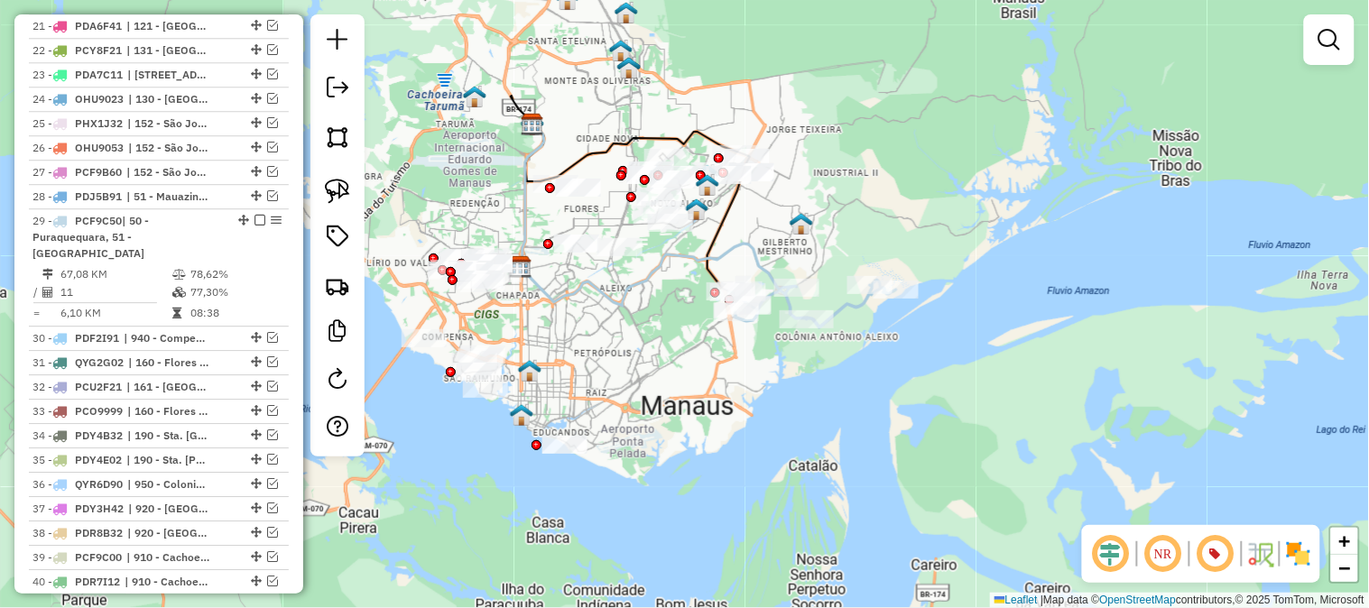
click at [854, 304] on icon at bounding box center [812, 303] width 167 height 47
select select "**********"
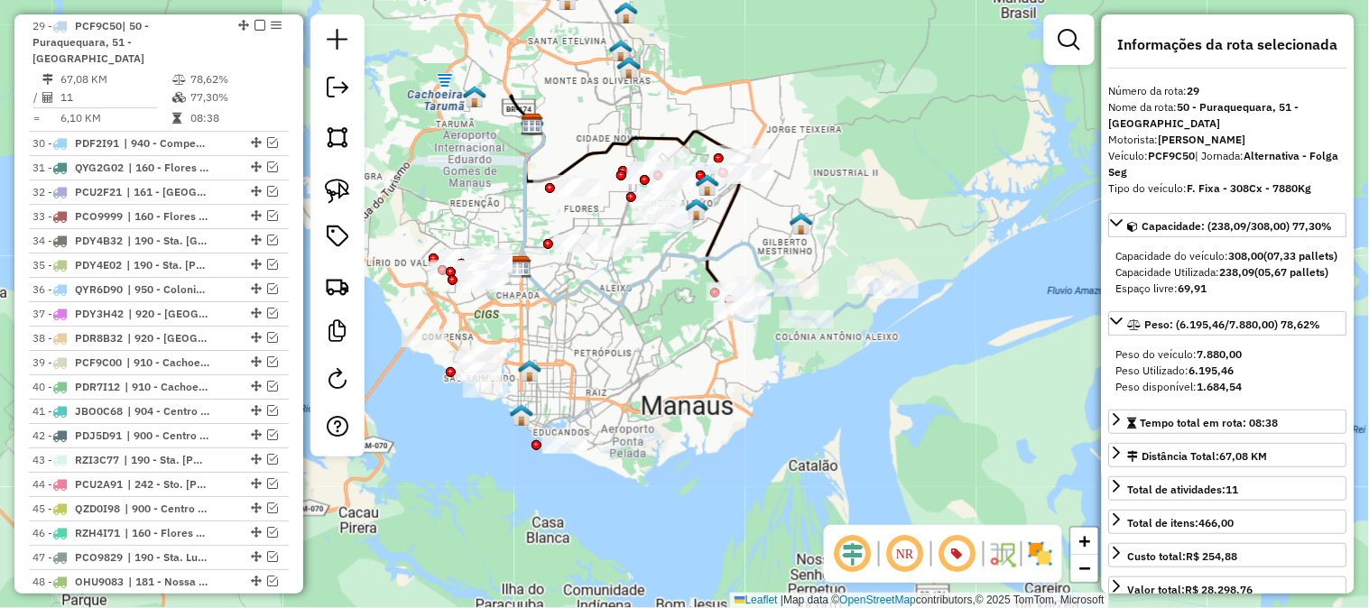
scroll to position [1744, 0]
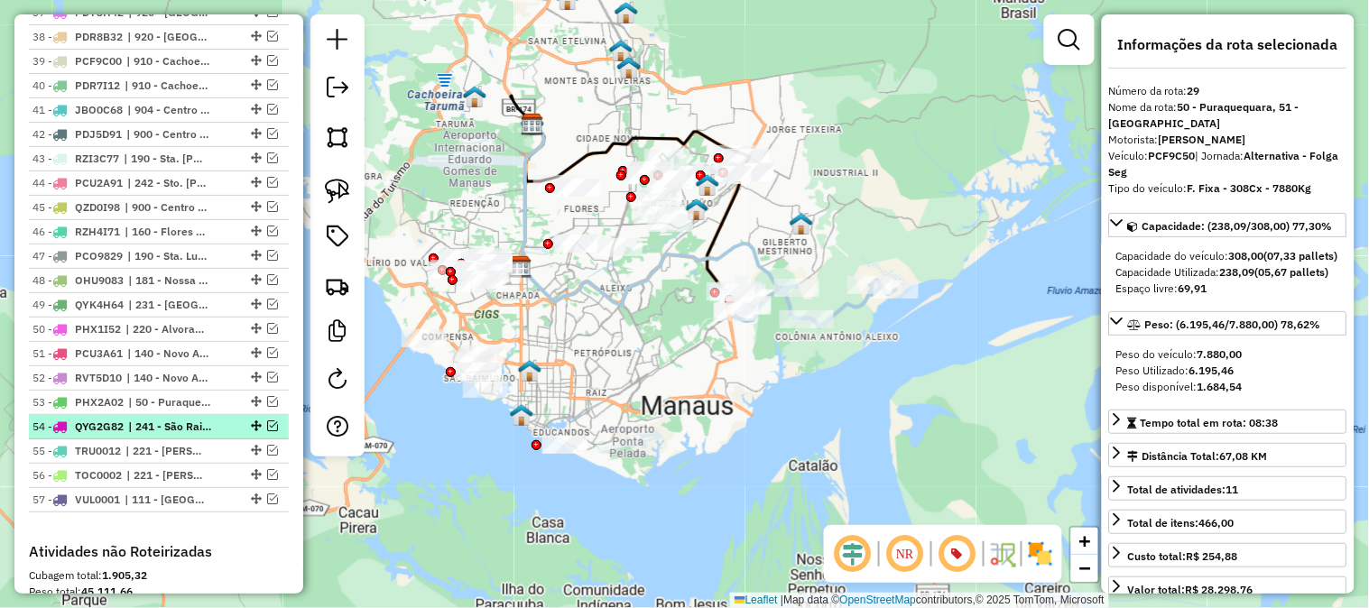
click at [267, 421] on em at bounding box center [272, 426] width 11 height 11
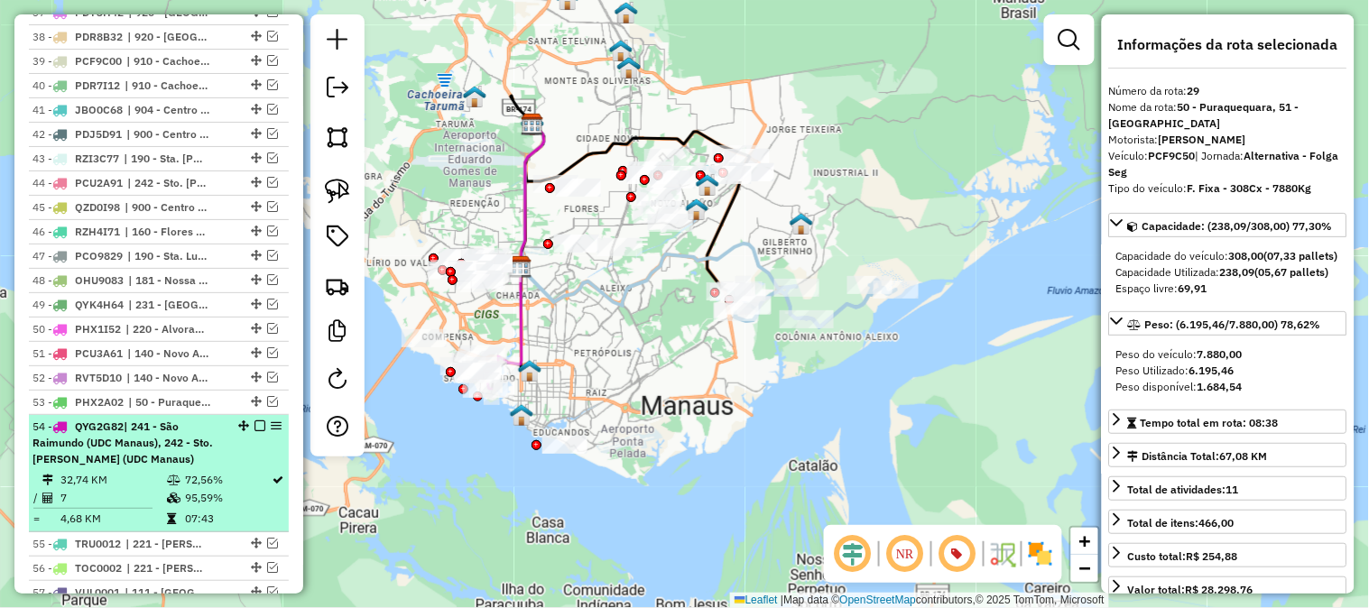
click at [255, 421] on em at bounding box center [260, 426] width 11 height 11
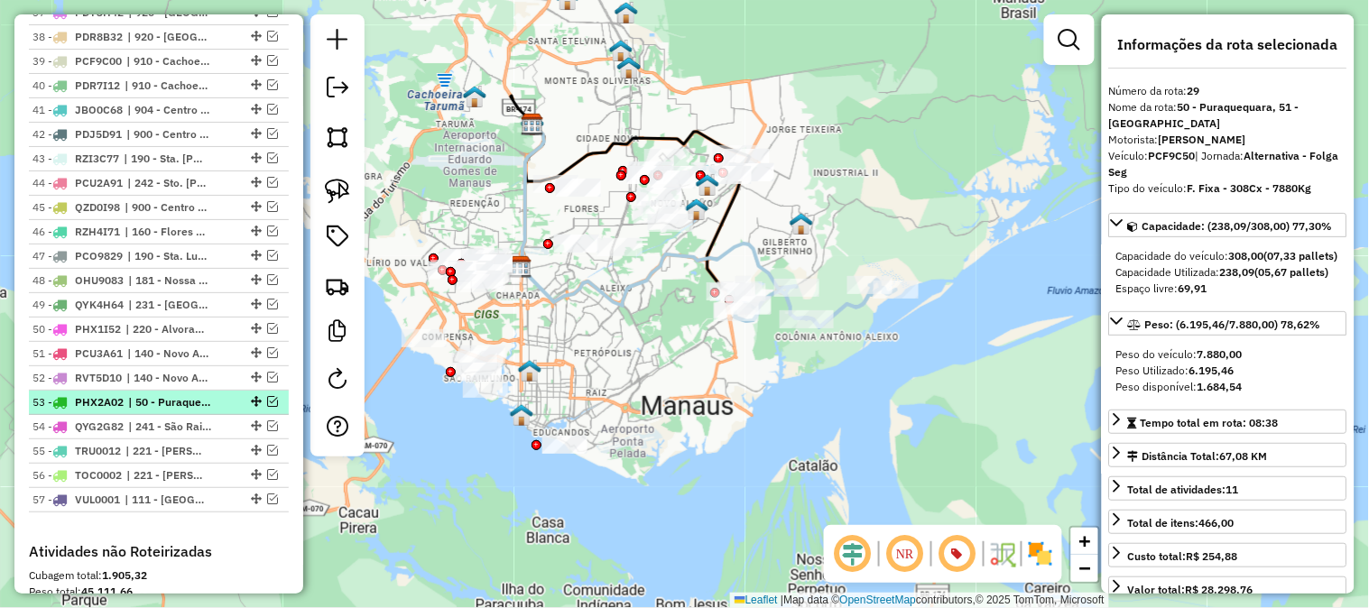
click at [267, 396] on em at bounding box center [272, 401] width 11 height 11
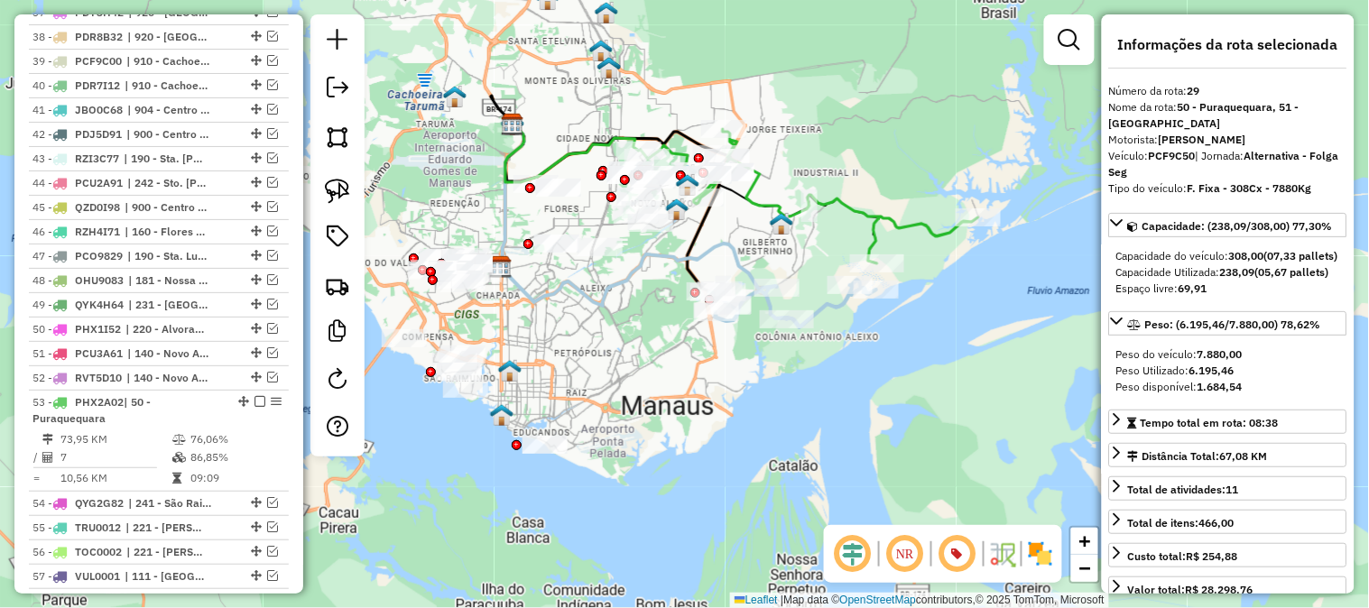
drag, startPoint x: 936, startPoint y: 167, endPoint x: 834, endPoint y: 166, distance: 102.0
click at [834, 166] on div "Janela de atendimento Grade de atendimento Capacidade Transportadoras Veículos …" at bounding box center [684, 304] width 1369 height 608
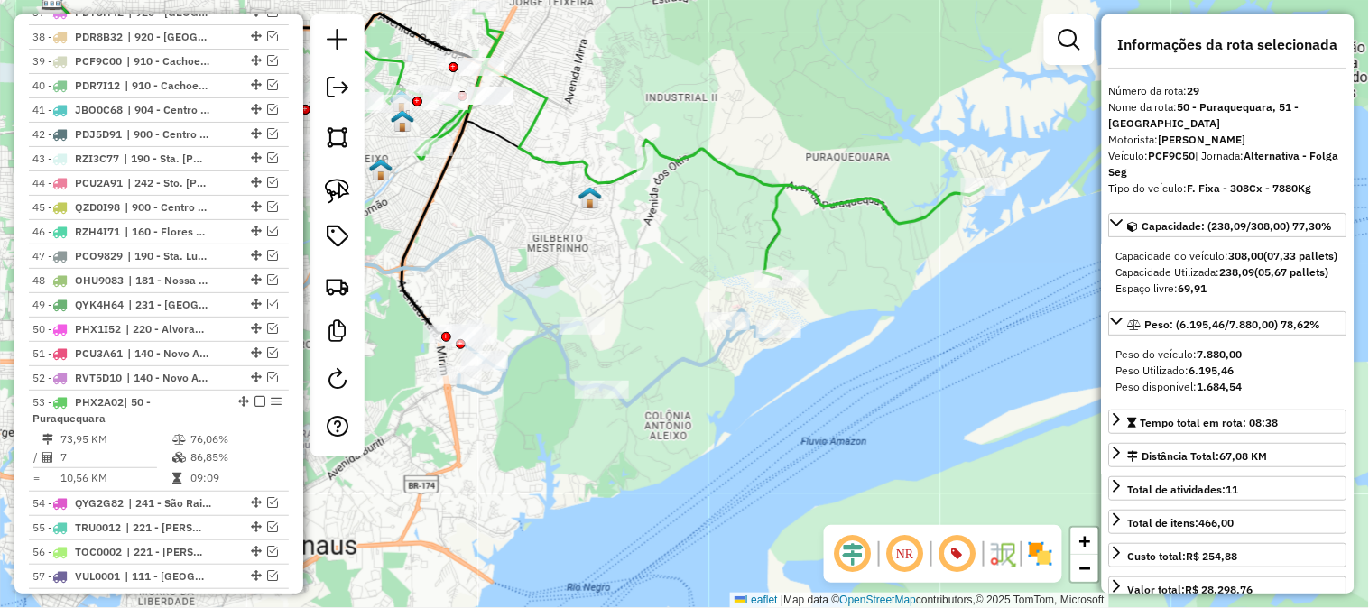
click at [807, 192] on icon at bounding box center [644, 144] width 679 height 269
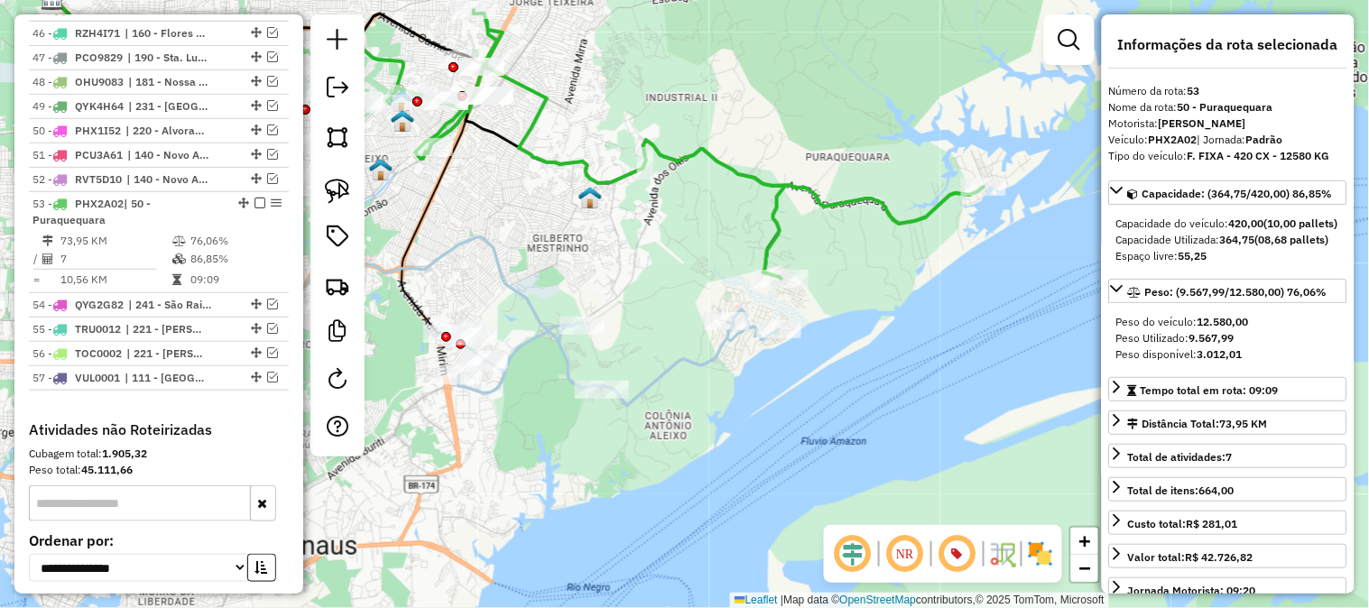
scroll to position [2107, 0]
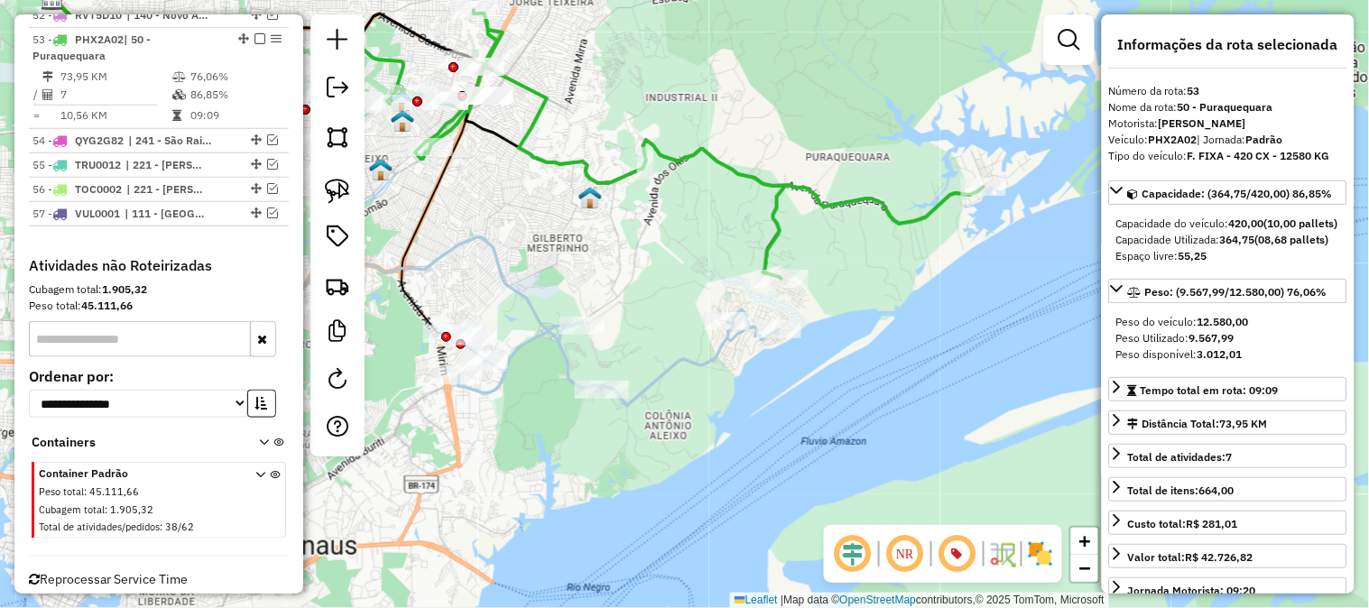
drag, startPoint x: 816, startPoint y: 130, endPoint x: 768, endPoint y: 157, distance: 55.0
click at [768, 157] on div "Janela de atendimento Grade de atendimento Capacidade Transportadoras Veículos …" at bounding box center [684, 304] width 1369 height 608
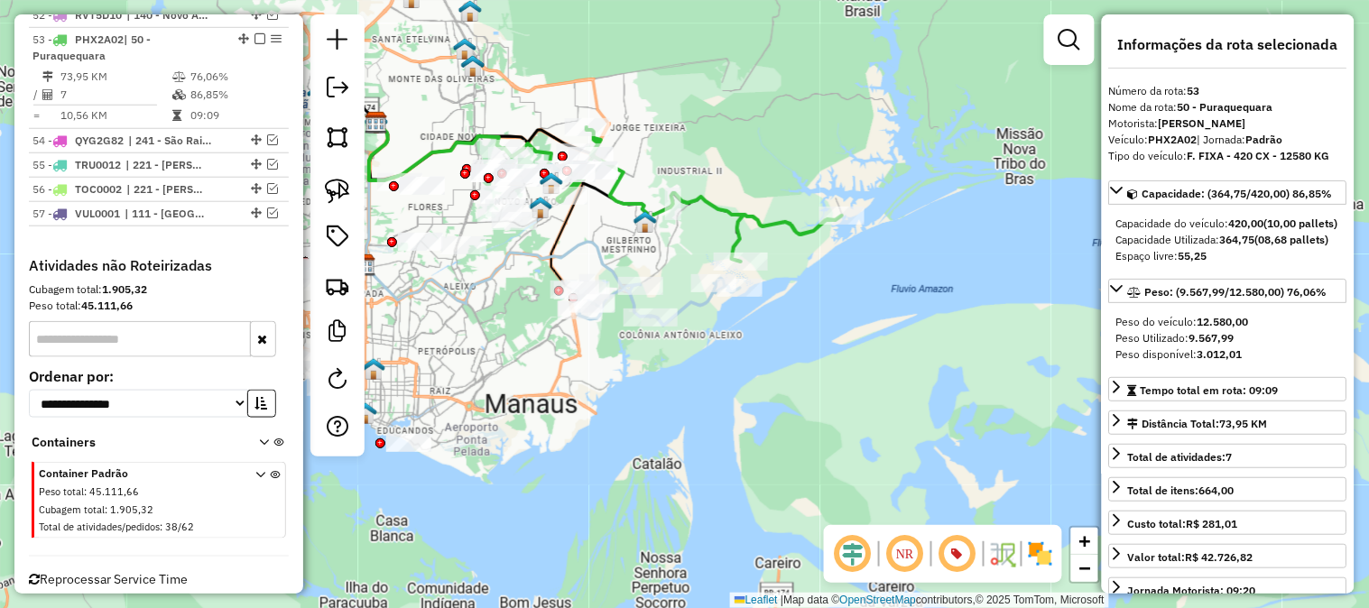
click at [732, 221] on icon at bounding box center [672, 194] width 339 height 135
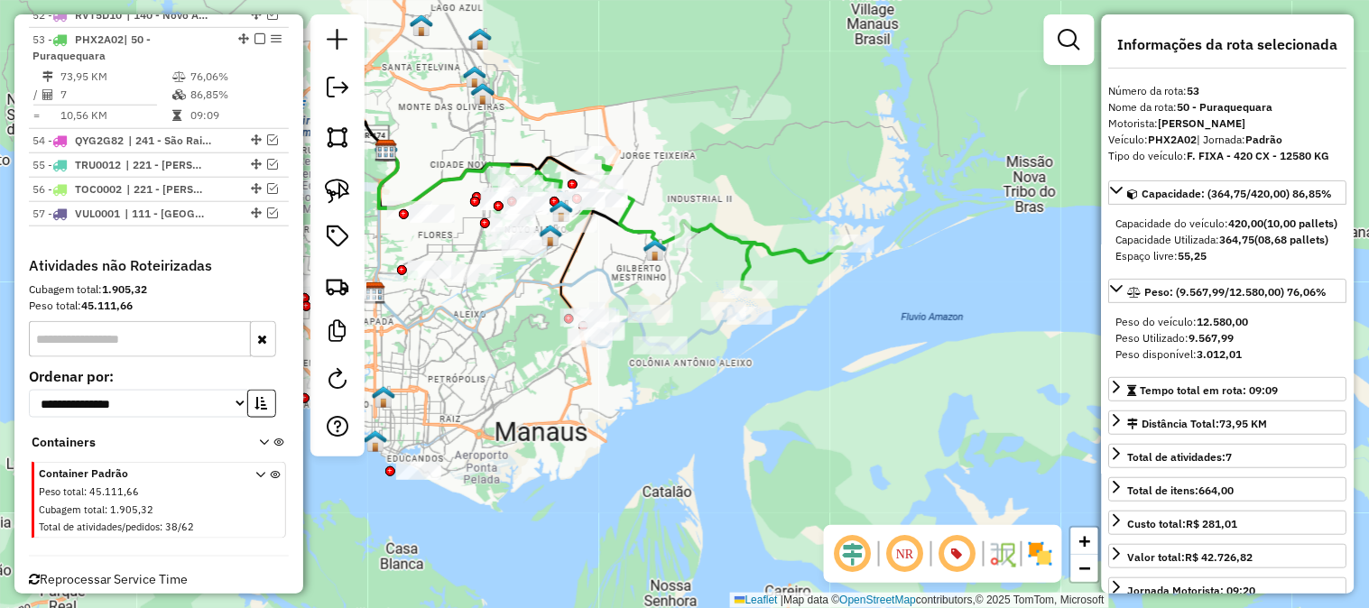
click at [693, 331] on icon at bounding box center [666, 329] width 167 height 47
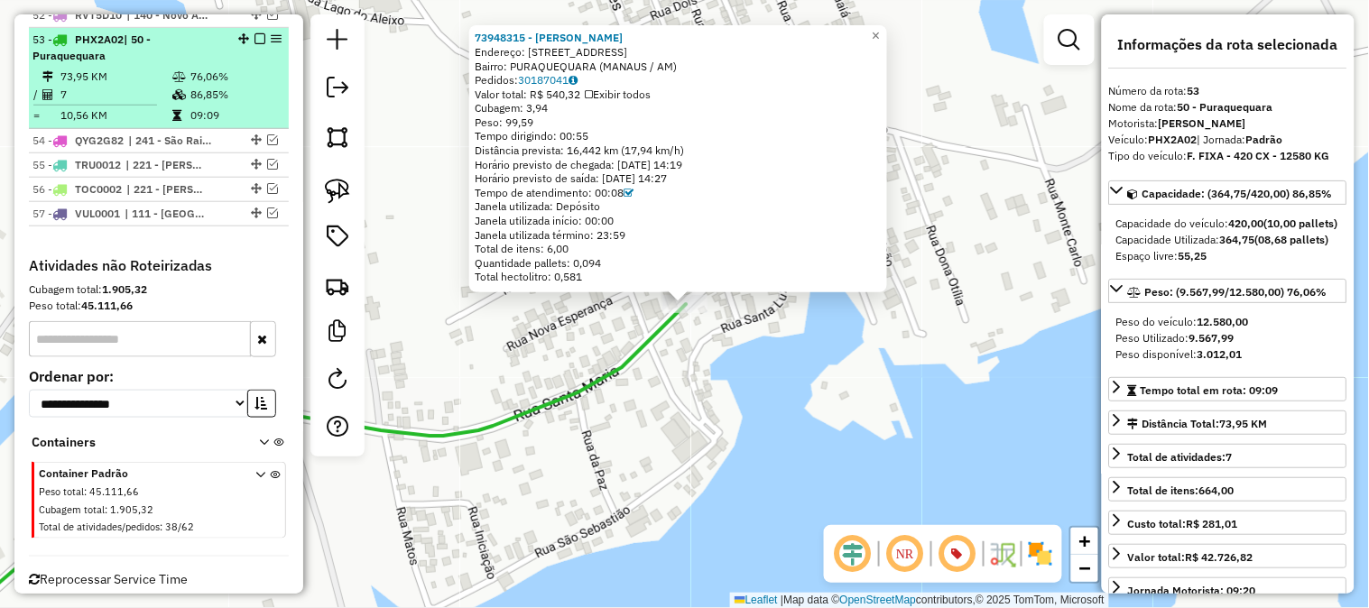
click at [204, 91] on table "73,95 KM 76,06% / 7 86,85% = 10,56 KM 09:09" at bounding box center [158, 96] width 253 height 57
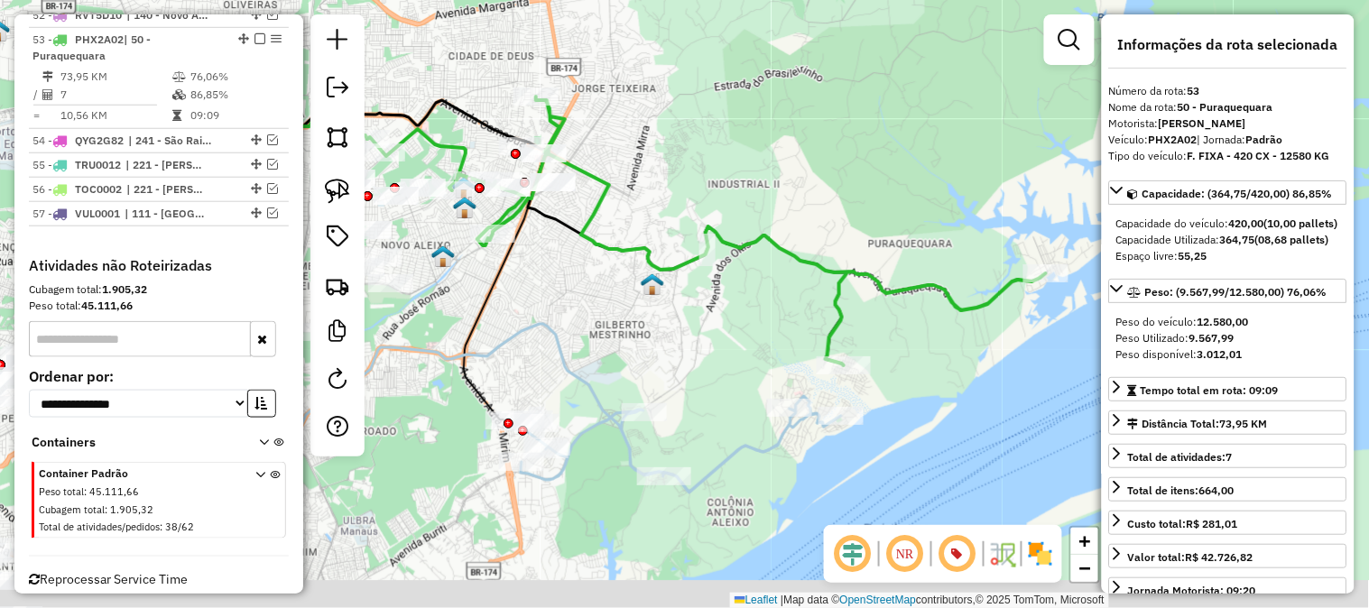
drag, startPoint x: 953, startPoint y: 275, endPoint x: 813, endPoint y: 155, distance: 184.4
click at [813, 155] on div "Janela de atendimento Grade de atendimento Capacidade Transportadoras Veículos …" at bounding box center [684, 304] width 1369 height 608
click at [804, 144] on div "Janela de atendimento Grade de atendimento Capacidade Transportadoras Veículos …" at bounding box center [684, 304] width 1369 height 608
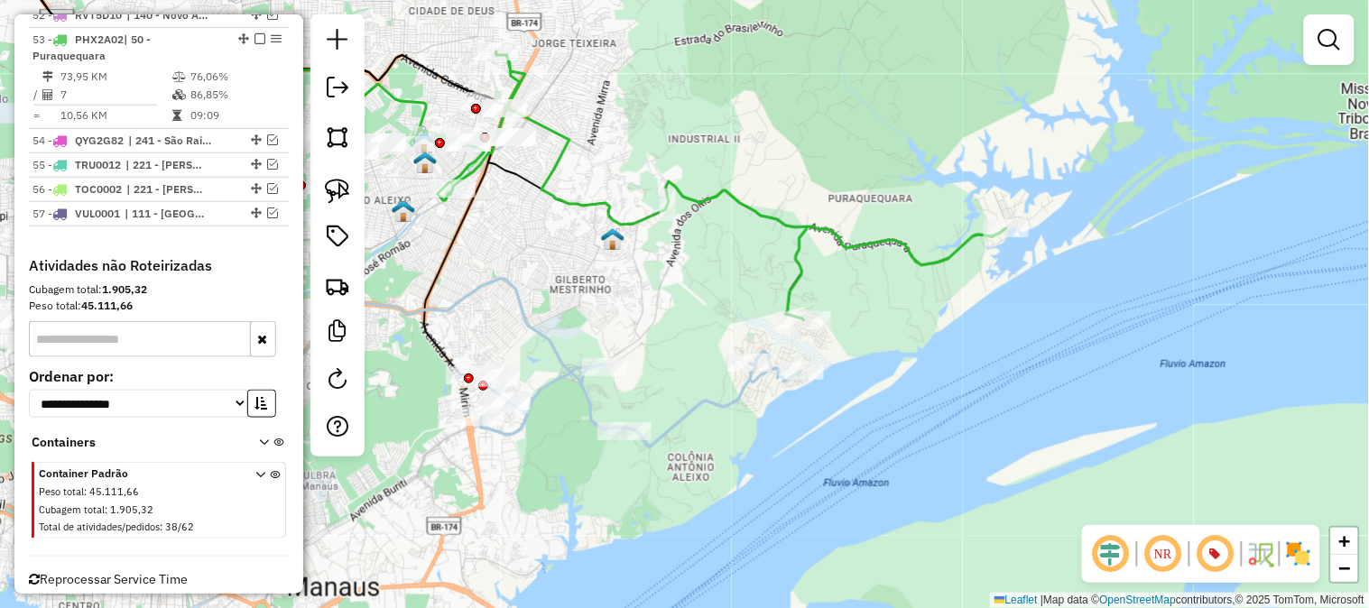
click at [805, 307] on div "Rota 53 - Placa PHX2A02 73958623 - THIAGO TORRES Janela de atendimento Grade de…" at bounding box center [684, 304] width 1369 height 608
select select "**********"
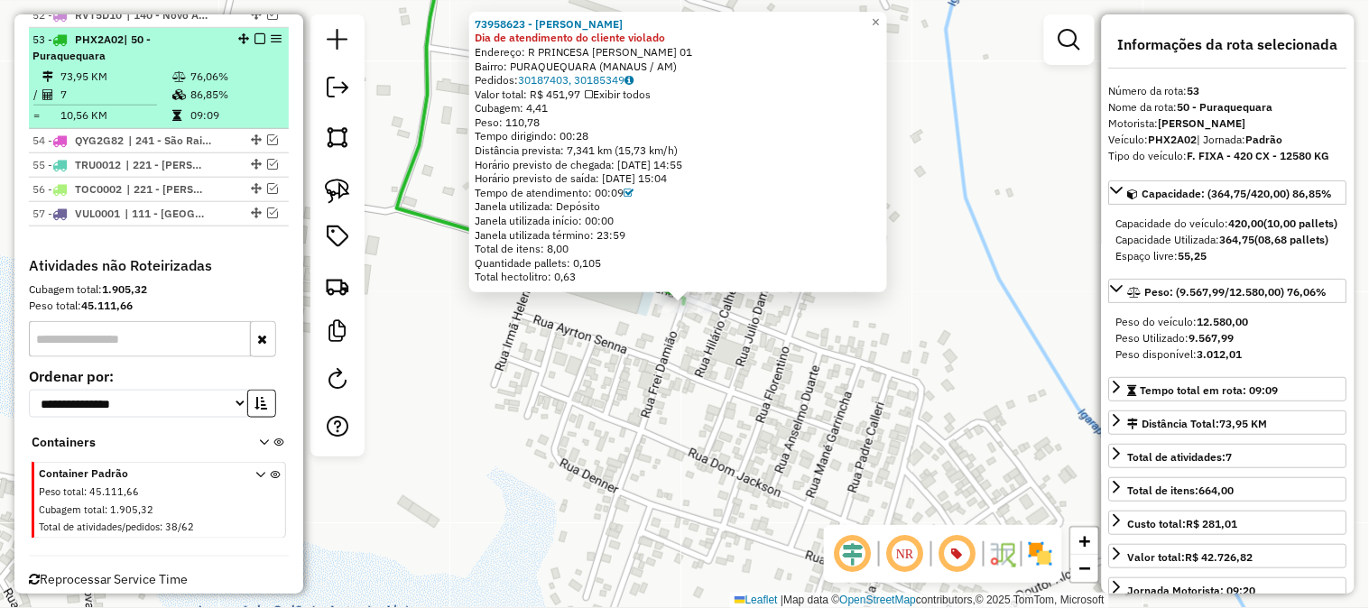
click at [220, 68] on td "76,06%" at bounding box center [235, 77] width 91 height 18
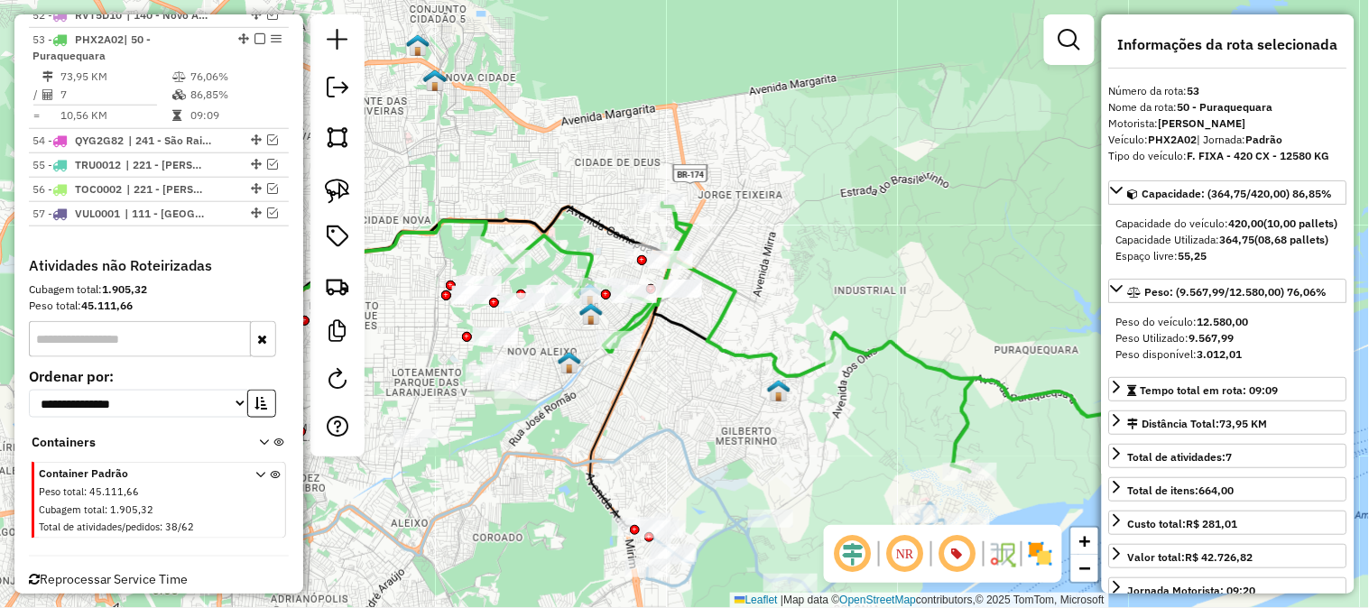
drag, startPoint x: 950, startPoint y: 292, endPoint x: 888, endPoint y: 257, distance: 70.8
click at [896, 264] on div "Janela de atendimento Grade de atendimento Capacidade Transportadoras Veículos …" at bounding box center [684, 304] width 1369 height 608
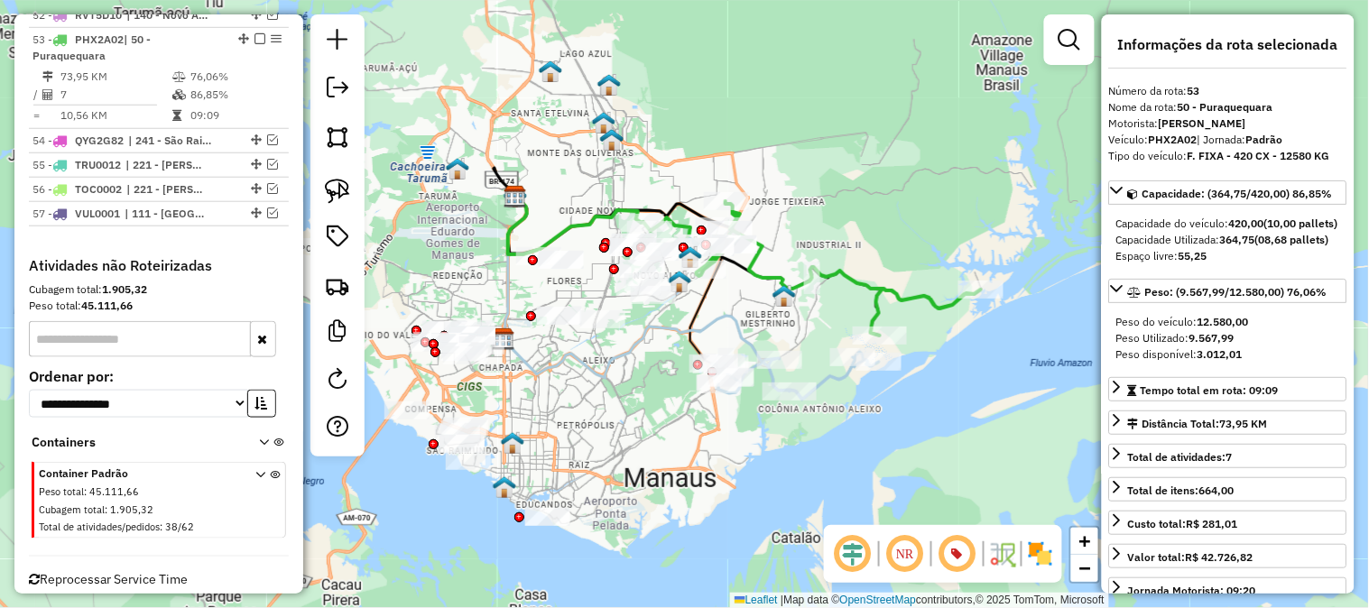
click at [820, 382] on icon at bounding box center [795, 375] width 167 height 47
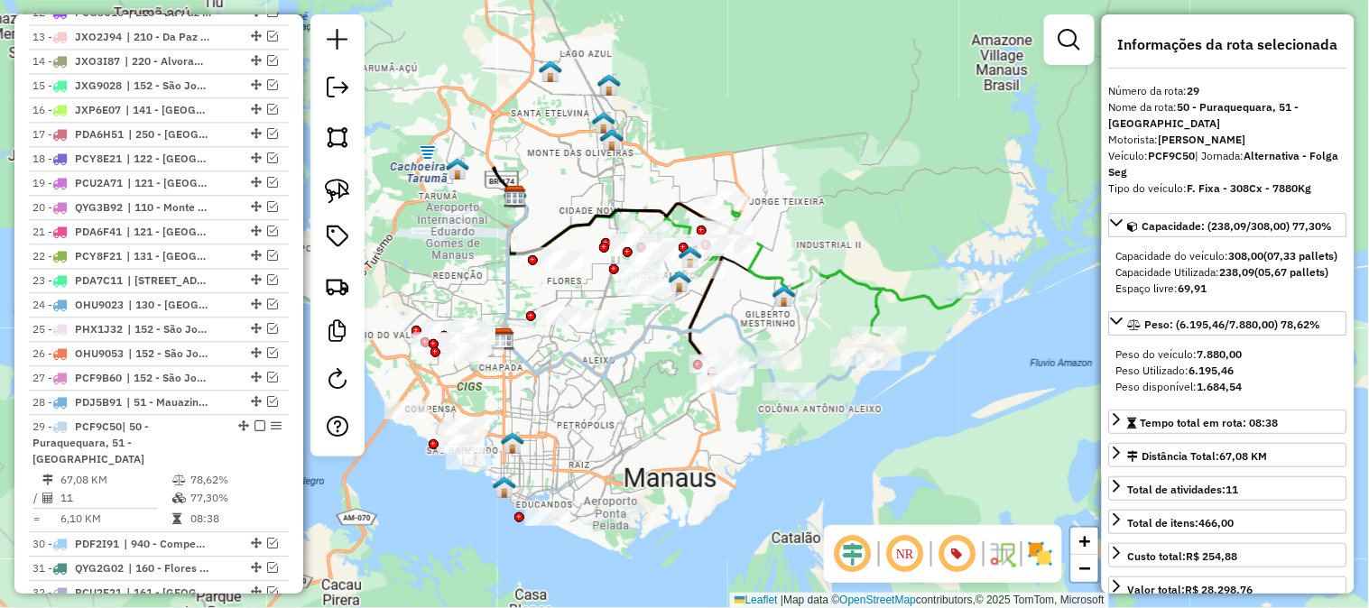
scroll to position [1242, 0]
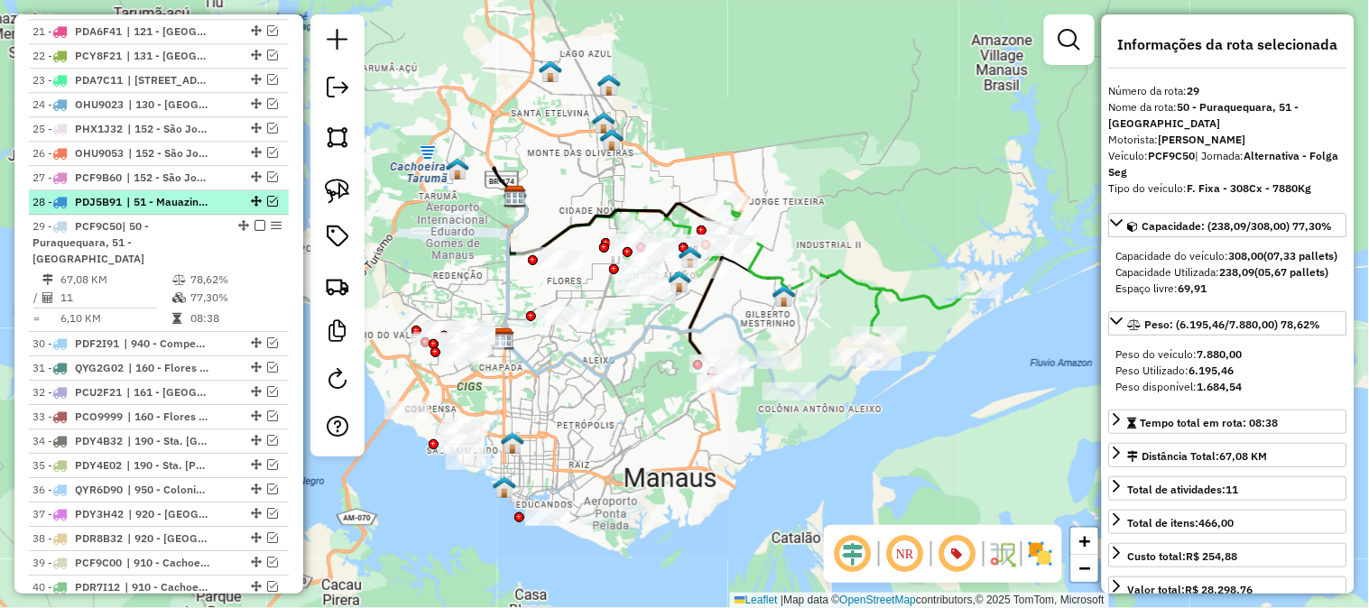
click at [267, 201] on em at bounding box center [272, 201] width 11 height 11
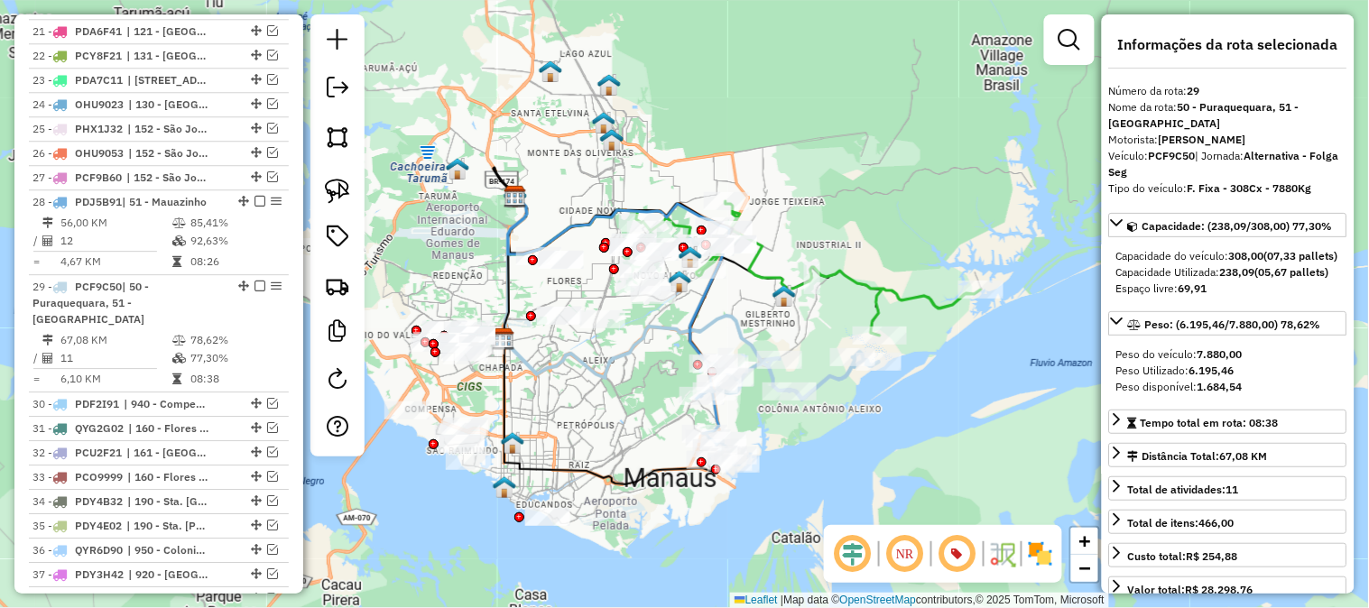
drag, startPoint x: 833, startPoint y: 422, endPoint x: 836, endPoint y: 364, distance: 58.7
click at [838, 376] on div "Janela de atendimento Grade de atendimento Capacidade Transportadoras Veículos …" at bounding box center [684, 304] width 1369 height 608
click at [837, 366] on div "Janela de atendimento Grade de atendimento Capacidade Transportadoras Veículos …" at bounding box center [684, 304] width 1369 height 608
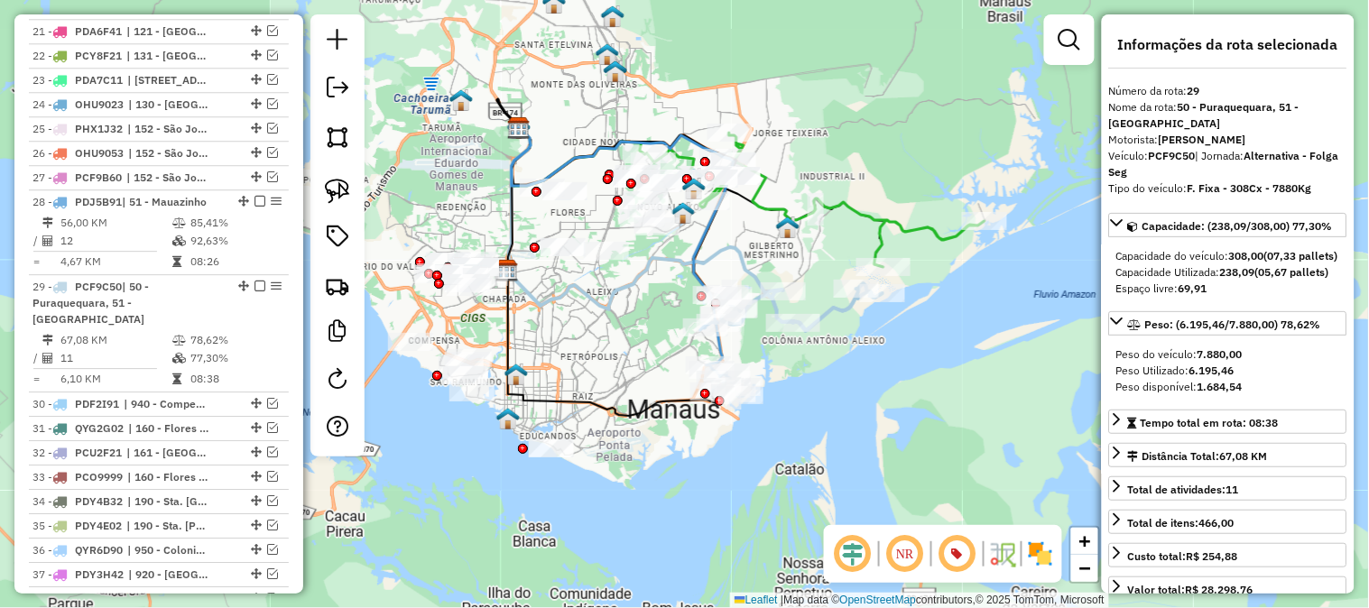
drag, startPoint x: 886, startPoint y: 177, endPoint x: 838, endPoint y: 170, distance: 48.4
click at [838, 170] on div "Janela de atendimento Grade de atendimento Capacidade Transportadoras Veículos …" at bounding box center [684, 304] width 1369 height 608
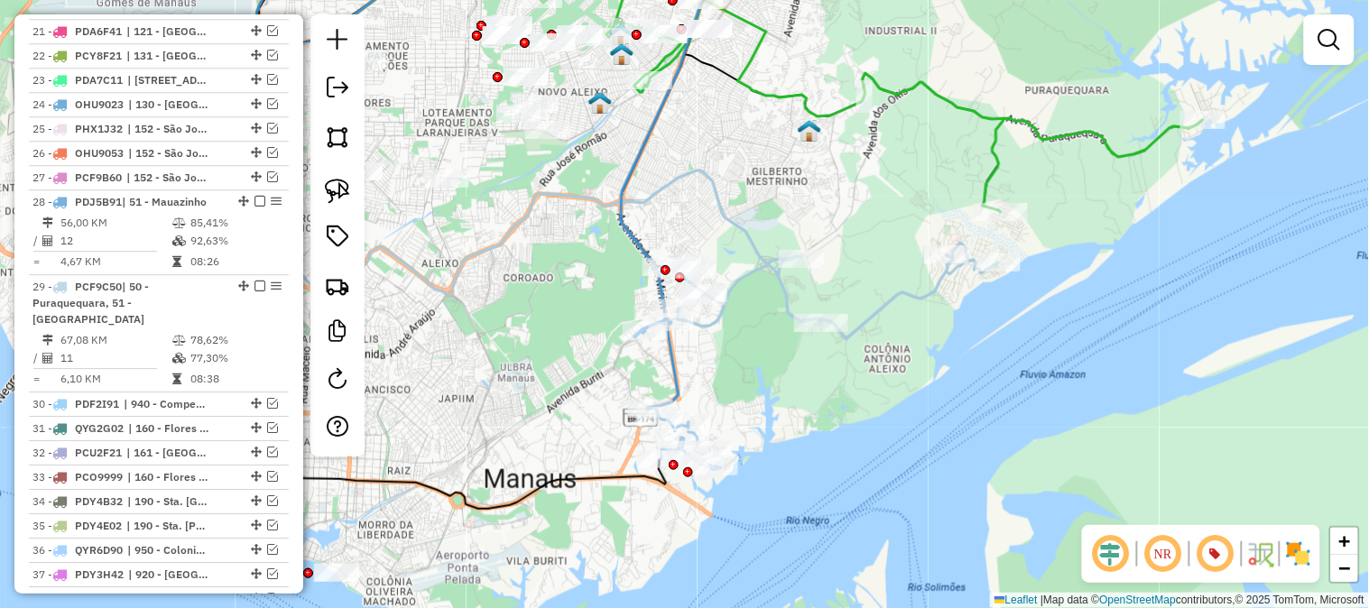
drag, startPoint x: 888, startPoint y: 280, endPoint x: 937, endPoint y: 256, distance: 54.1
click at [937, 256] on div "Janela de atendimento Grade de atendimento Capacidade Transportadoras Veículos …" at bounding box center [684, 304] width 1369 height 608
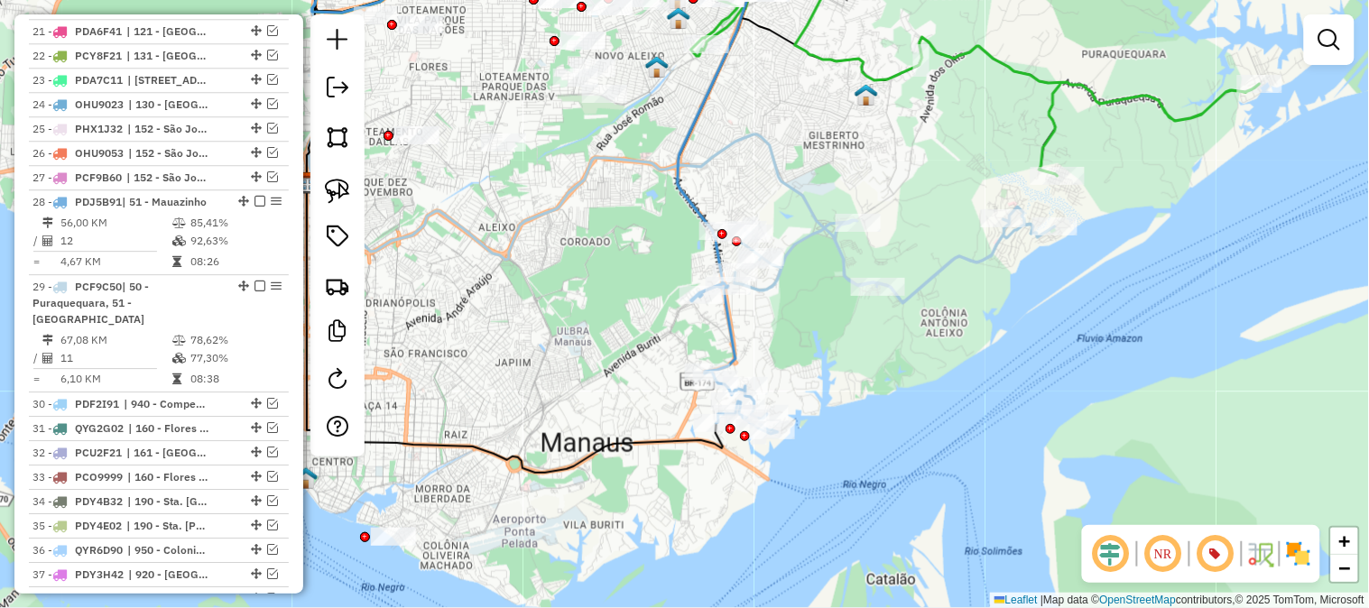
drag, startPoint x: 776, startPoint y: 338, endPoint x: 862, endPoint y: 213, distance: 151.2
click at [858, 227] on div "Janela de atendimento Grade de atendimento Capacidade Transportadoras Veículos …" at bounding box center [684, 304] width 1369 height 608
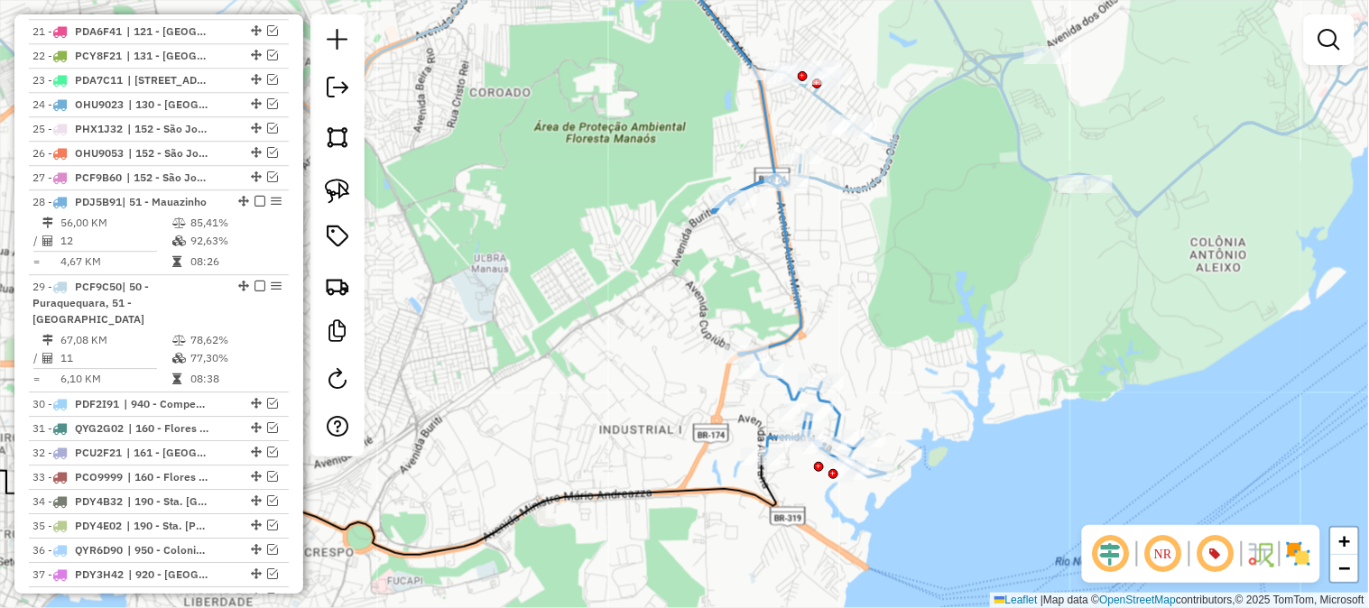
click at [792, 278] on icon at bounding box center [807, 326] width 158 height 302
select select "**********"
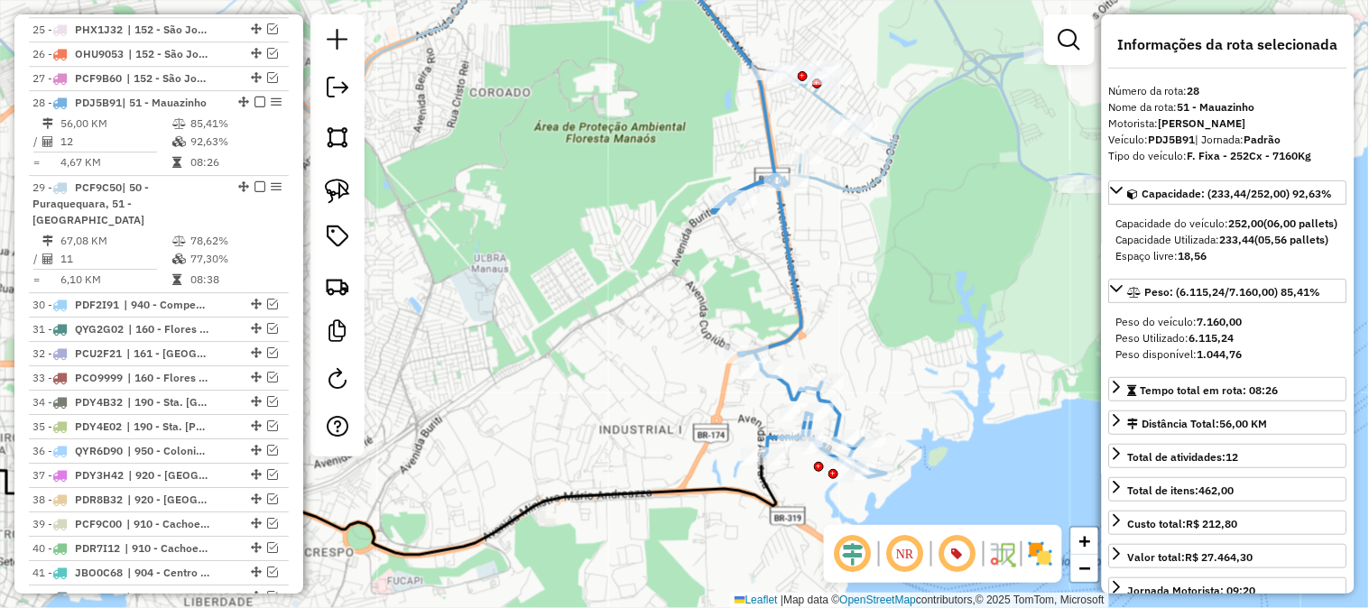
scroll to position [1419, 0]
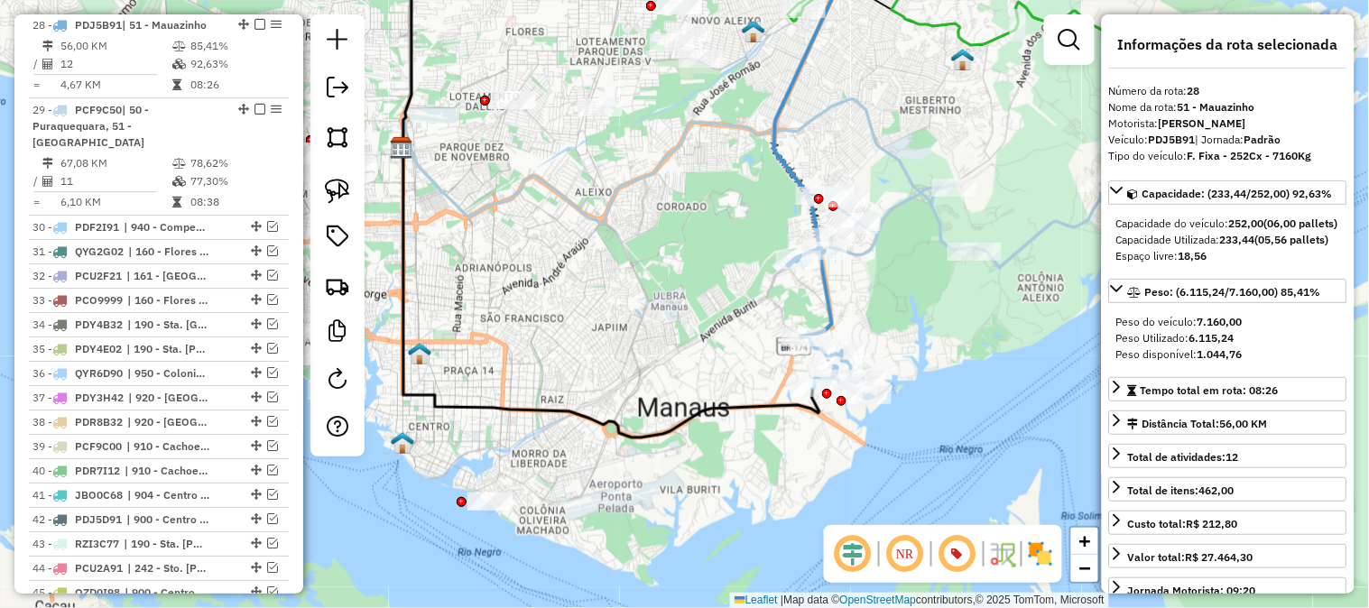
click at [882, 154] on icon at bounding box center [778, 104] width 747 height 329
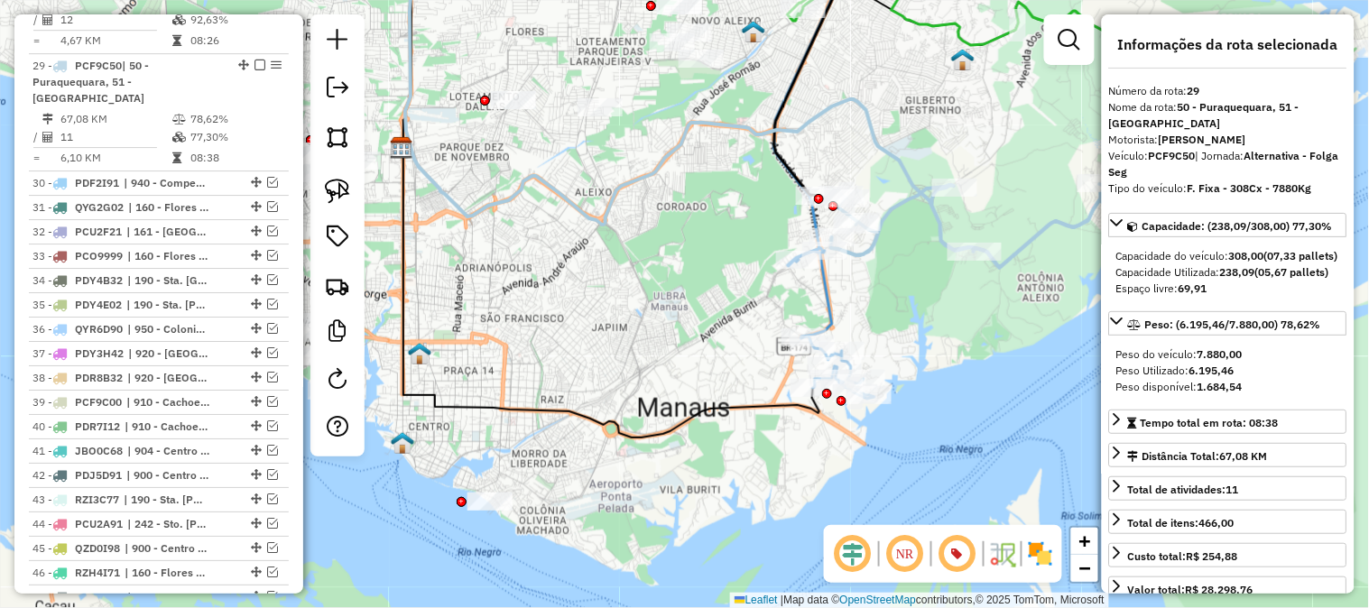
scroll to position [1503, 0]
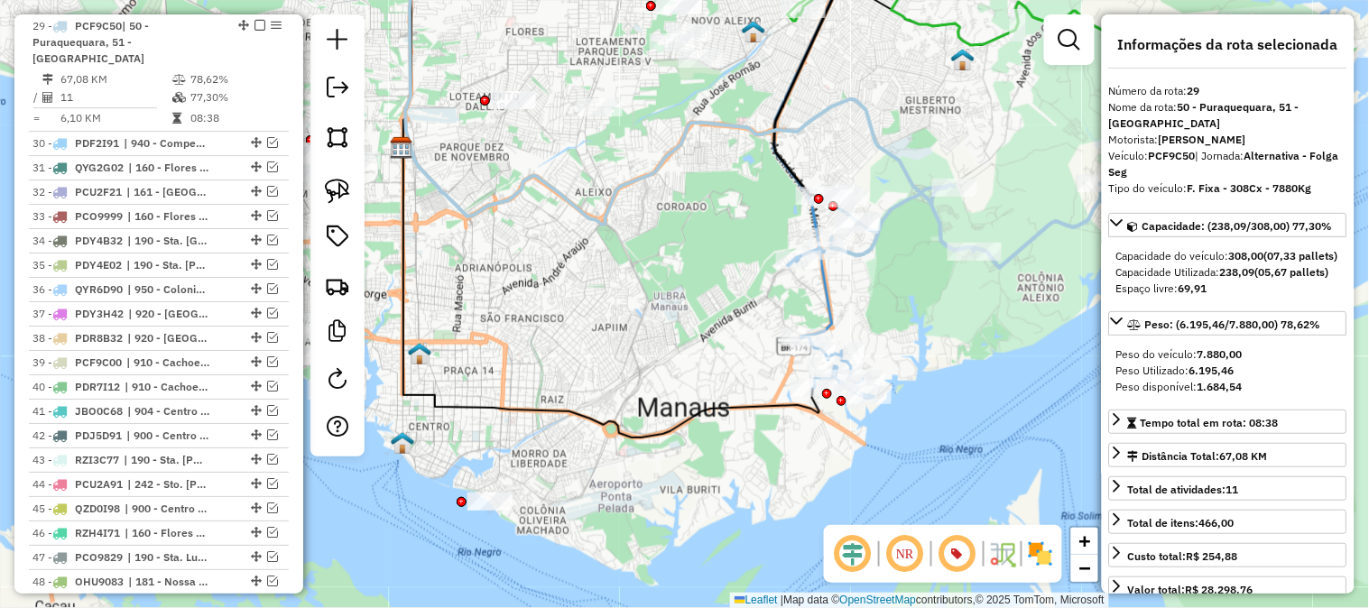
drag, startPoint x: 980, startPoint y: 318, endPoint x: 996, endPoint y: 172, distance: 146.1
click at [996, 177] on div "Janela de atendimento Grade de atendimento Capacidade Transportadoras Veículos …" at bounding box center [684, 304] width 1369 height 608
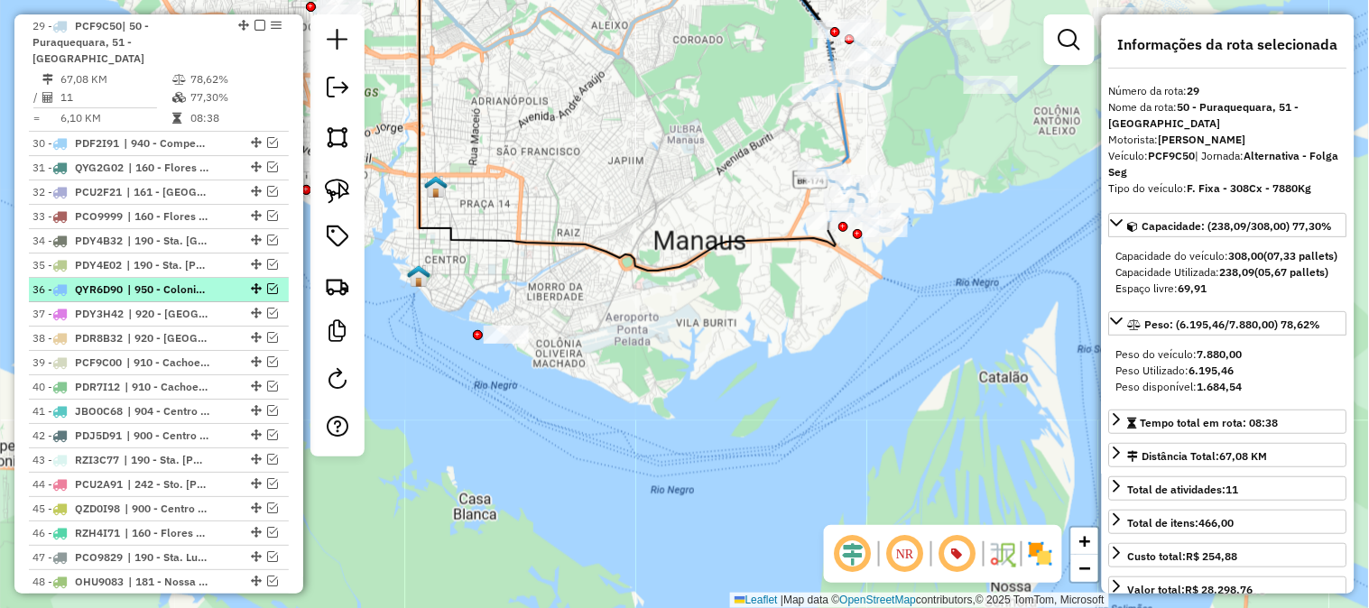
scroll to position [1703, 0]
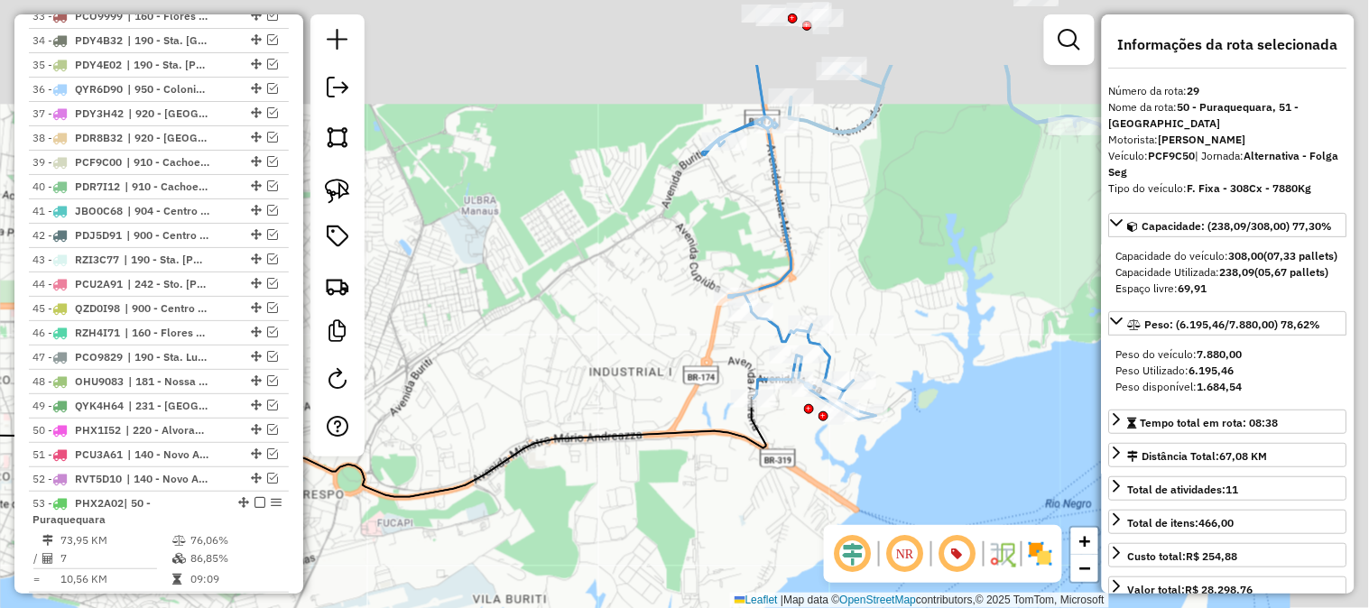
drag, startPoint x: 921, startPoint y: 146, endPoint x: 795, endPoint y: 312, distance: 208.2
click at [796, 312] on div "Janela de atendimento Grade de atendimento Capacidade Transportadoras Veículos …" at bounding box center [684, 304] width 1369 height 608
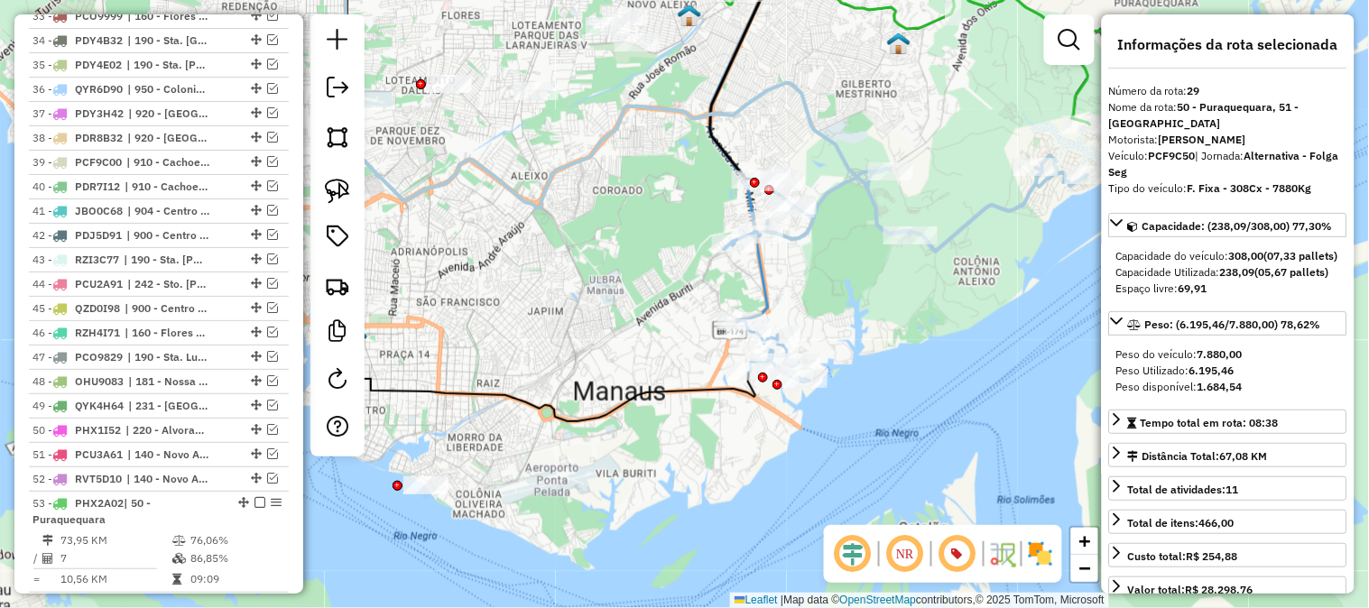
click at [765, 272] on icon at bounding box center [770, 307] width 79 height 151
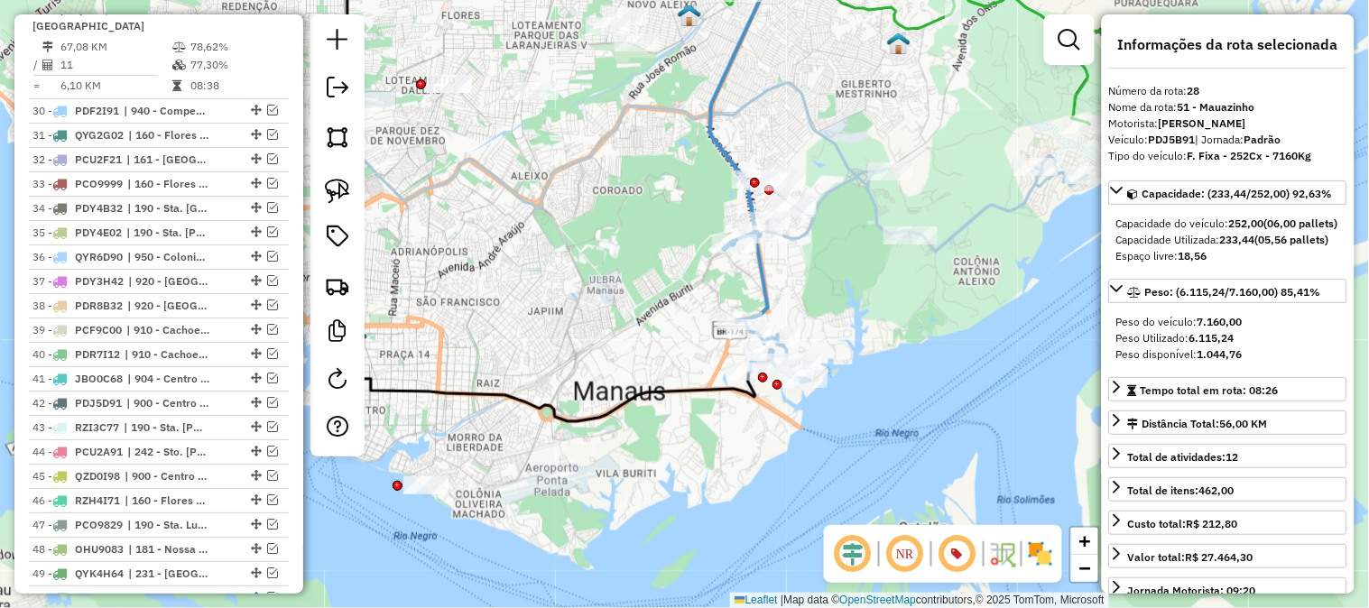
scroll to position [1419, 0]
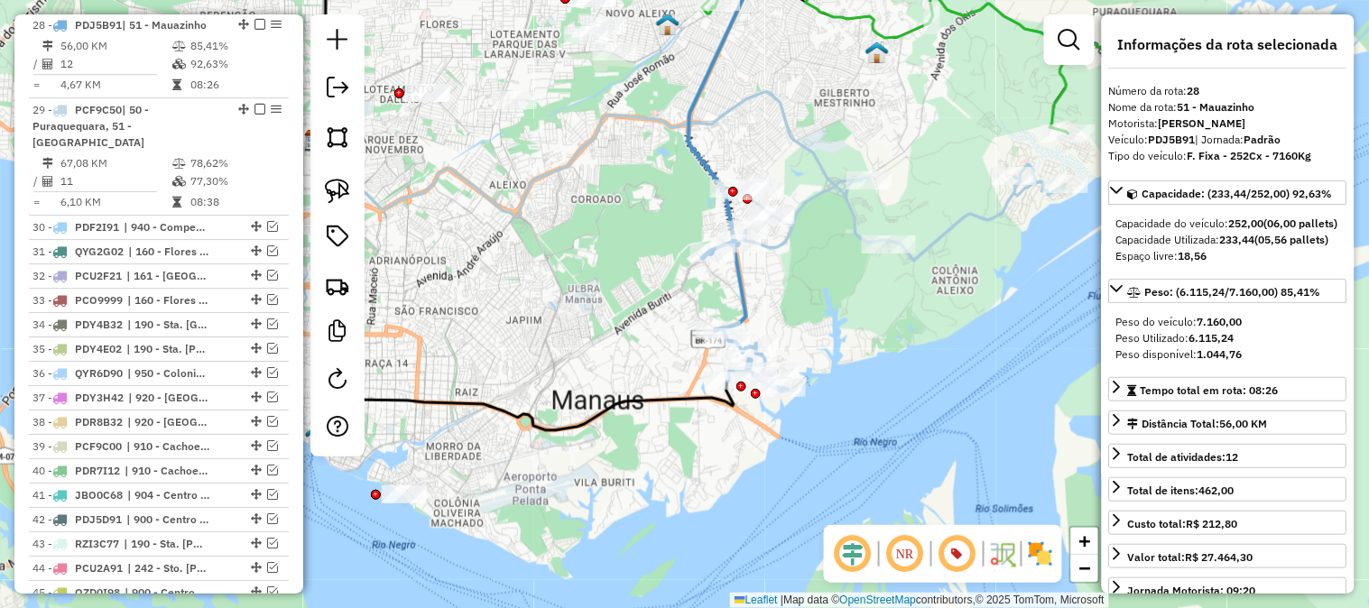
drag, startPoint x: 855, startPoint y: 266, endPoint x: 767, endPoint y: 295, distance: 92.2
click at [767, 295] on div "Janela de atendimento Grade de atendimento Capacidade Transportadoras Veículos …" at bounding box center [684, 304] width 1369 height 608
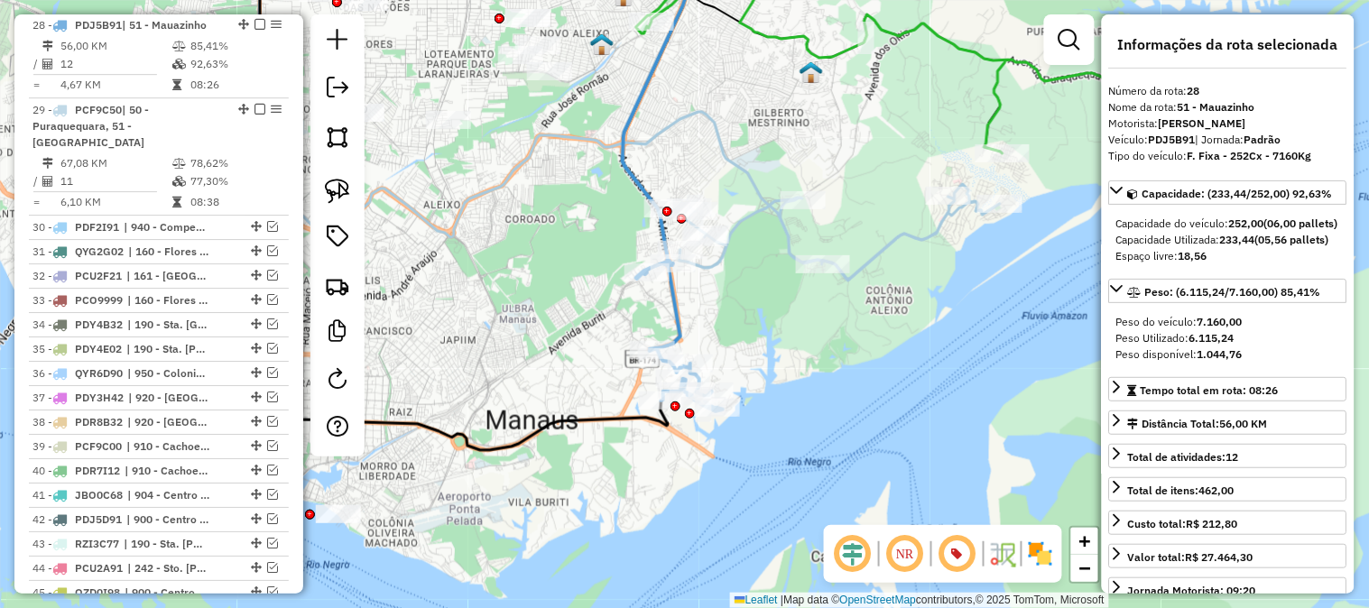
drag, startPoint x: 867, startPoint y: 311, endPoint x: 780, endPoint y: 356, distance: 97.3
click at [780, 356] on div "Janela de atendimento Grade de atendimento Capacidade Transportadoras Veículos …" at bounding box center [684, 304] width 1369 height 608
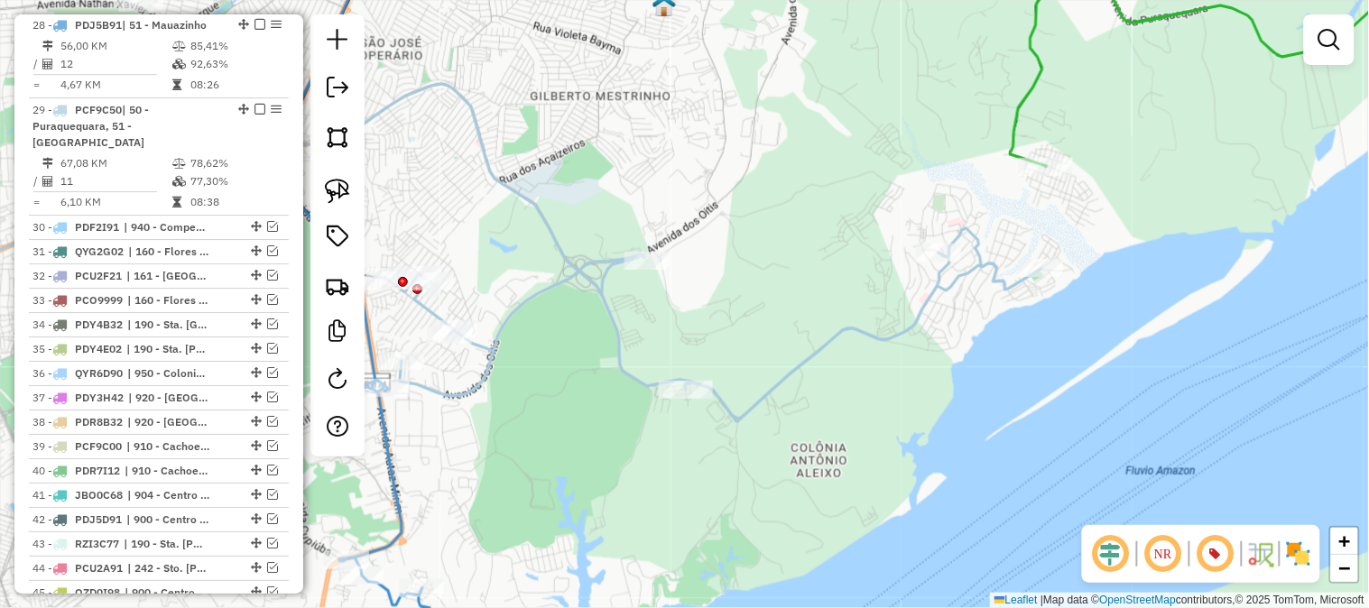
click at [600, 281] on icon at bounding box center [708, 323] width 667 height 190
select select "**********"
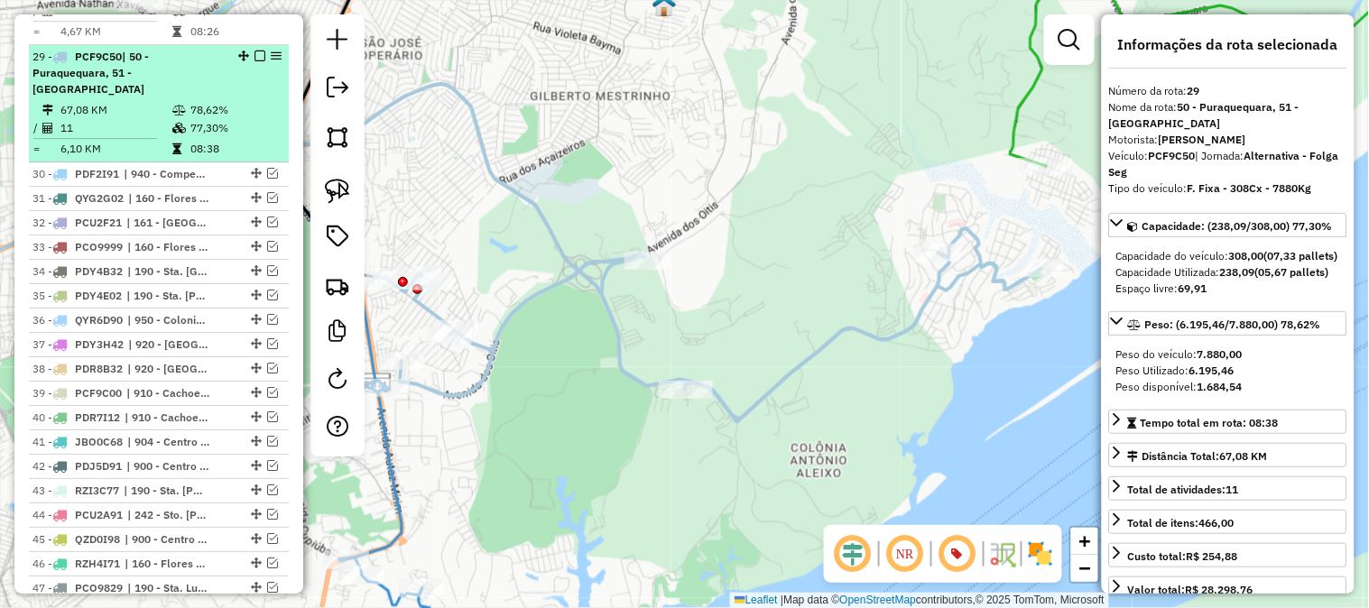
scroll to position [1503, 0]
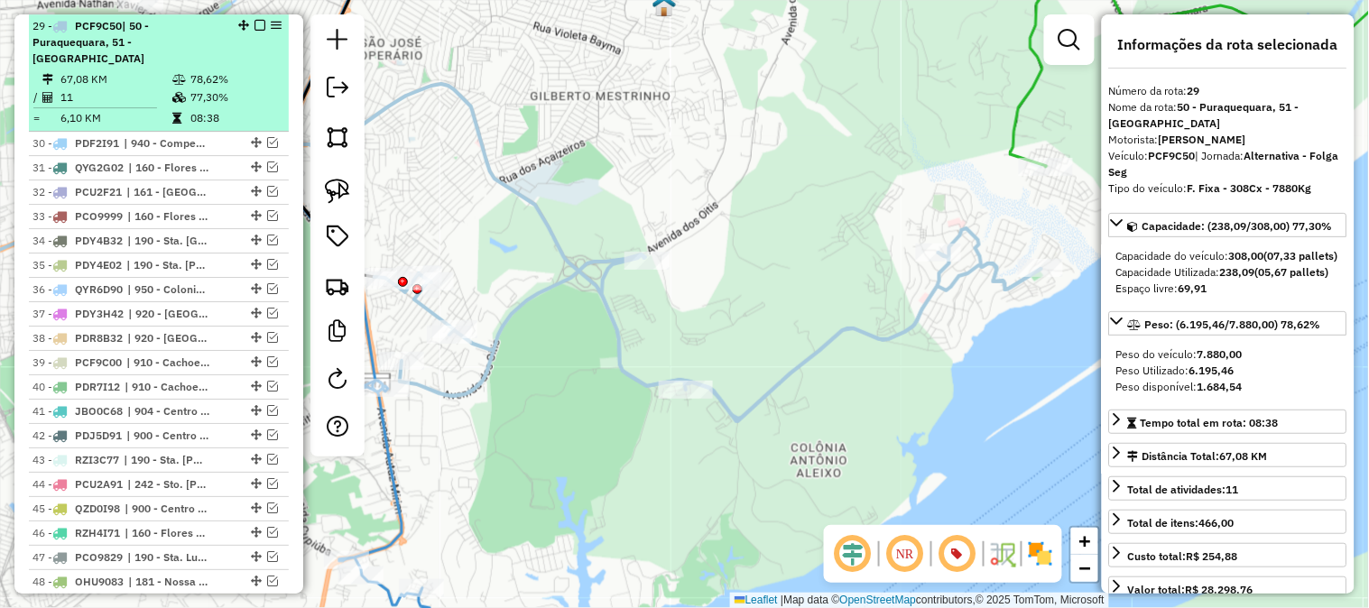
click at [237, 88] on td "77,30%" at bounding box center [235, 97] width 91 height 18
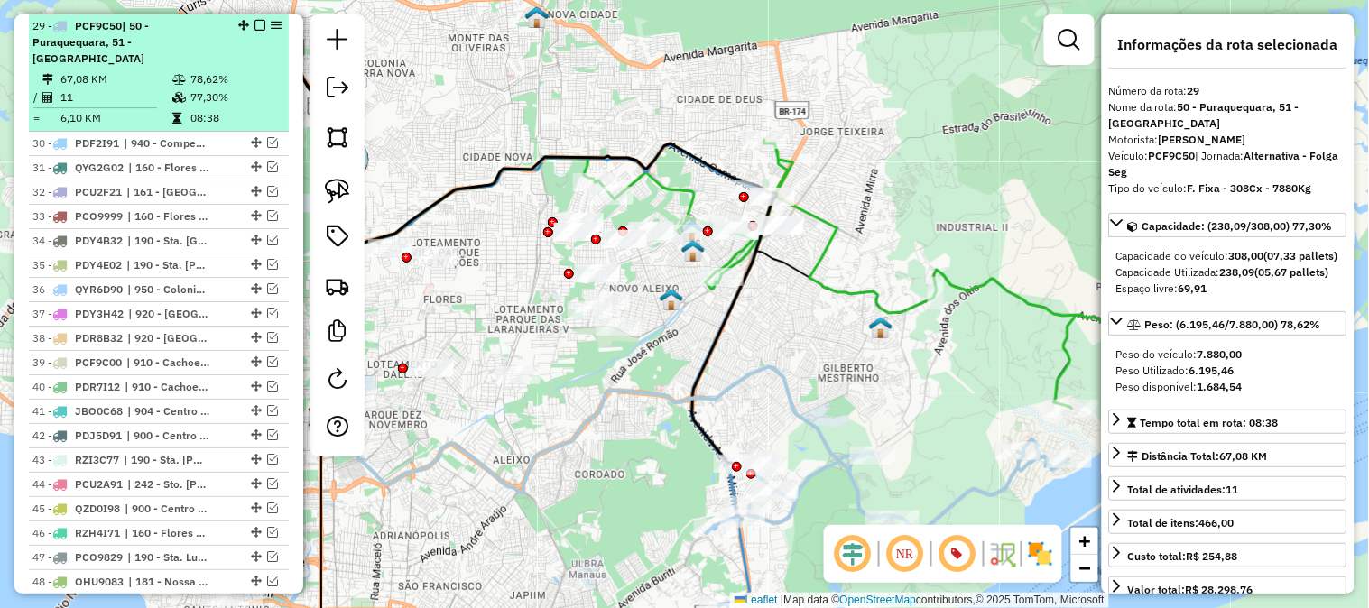
click at [255, 20] on em at bounding box center [260, 25] width 11 height 11
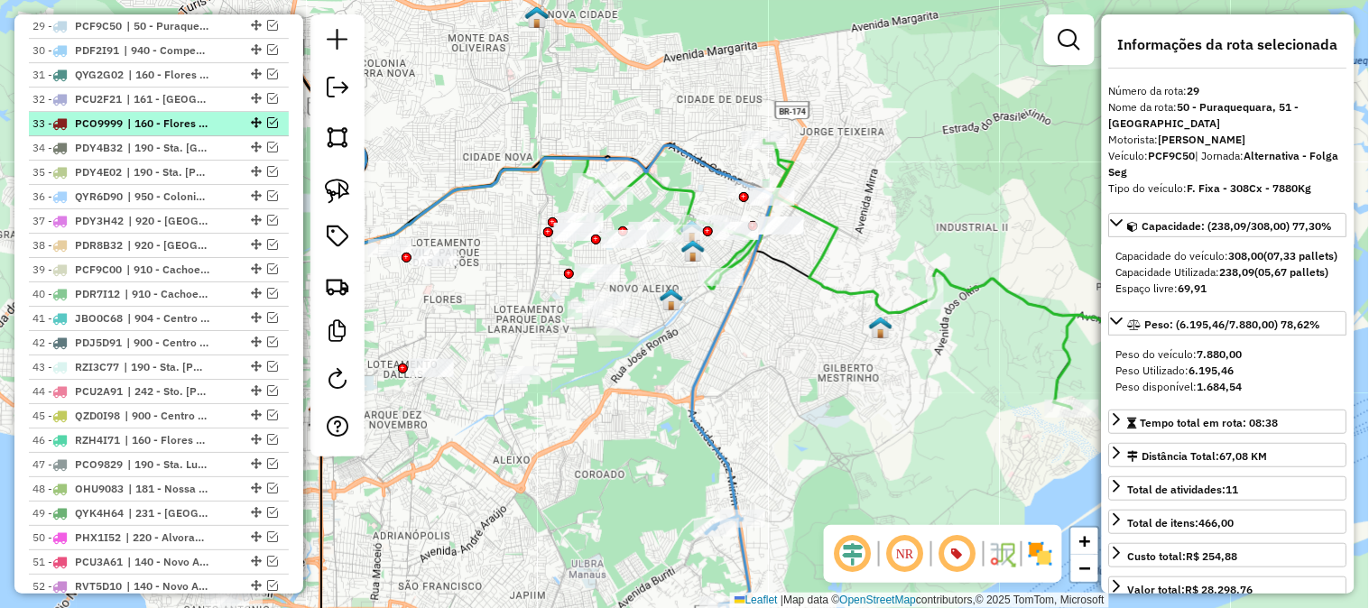
scroll to position [1303, 0]
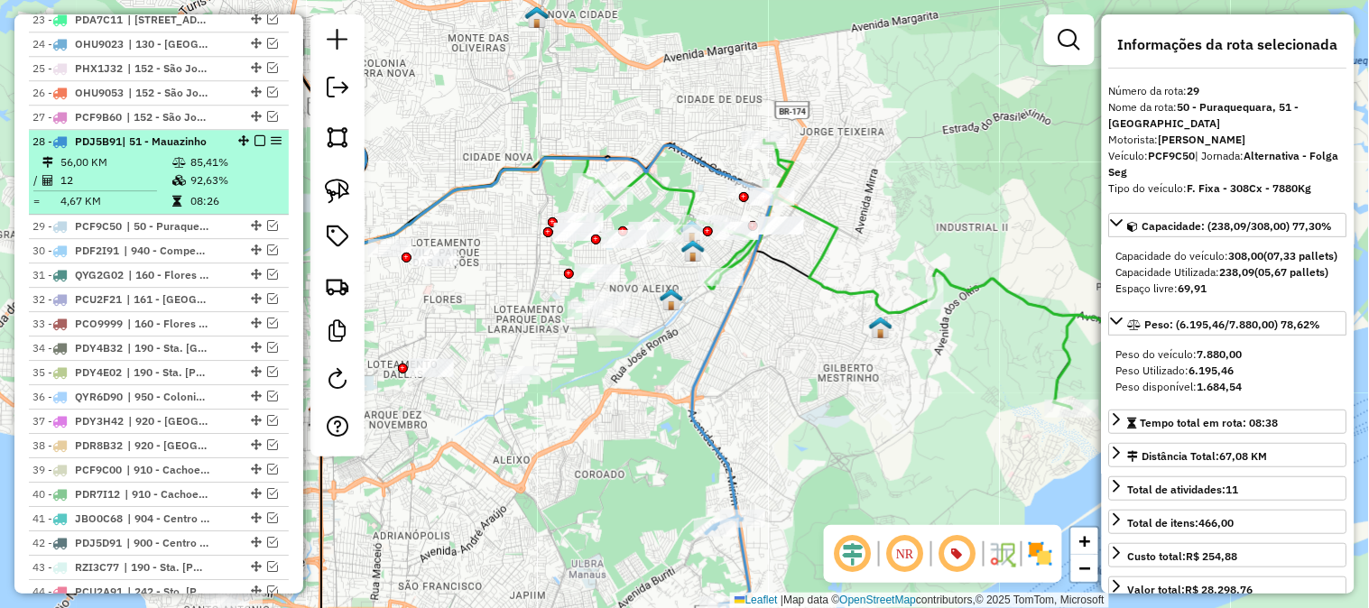
click at [255, 139] on em at bounding box center [260, 140] width 11 height 11
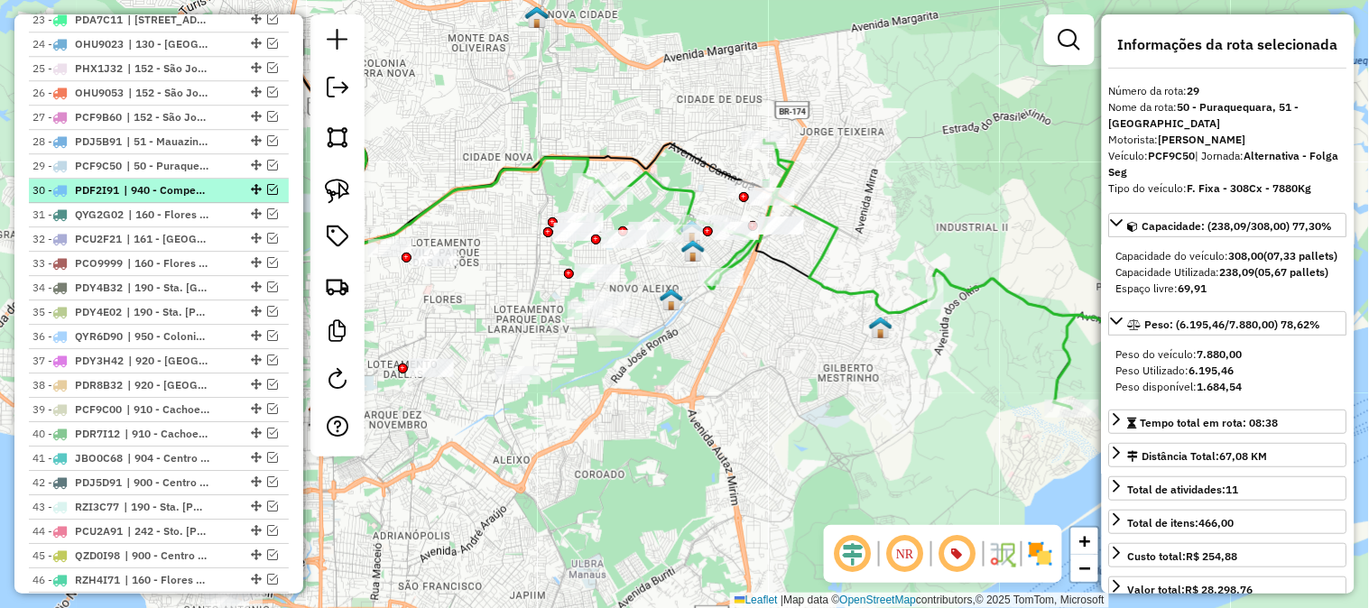
scroll to position [1102, 0]
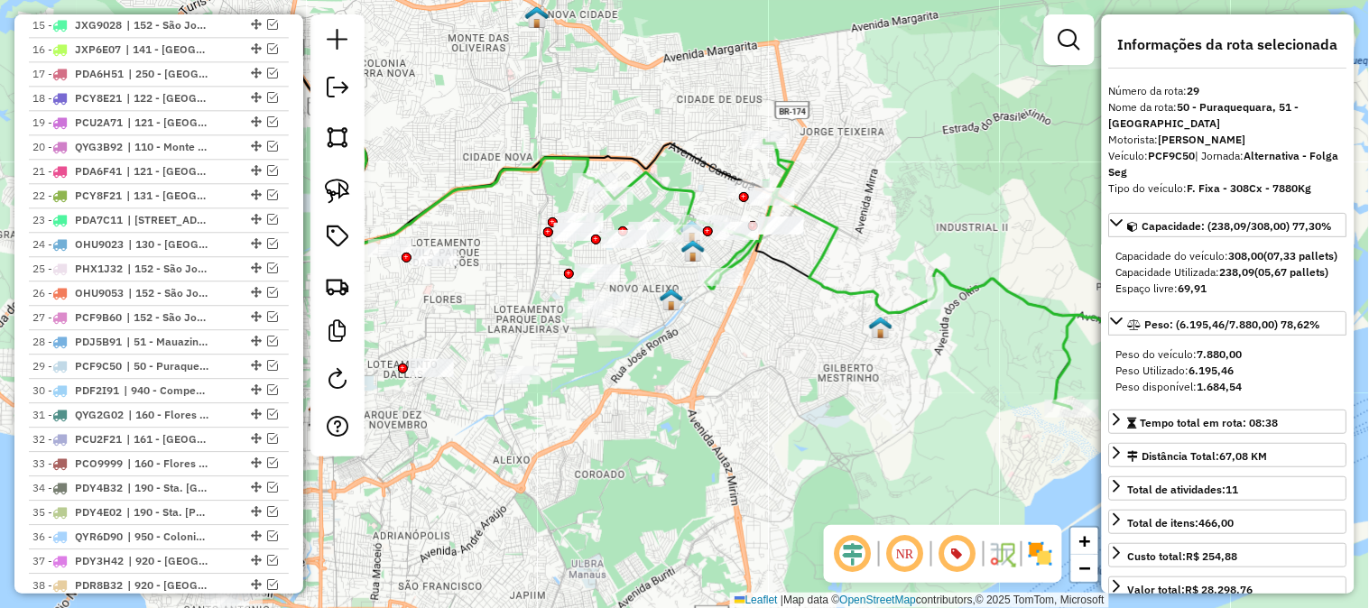
click at [833, 282] on icon at bounding box center [935, 274] width 679 height 269
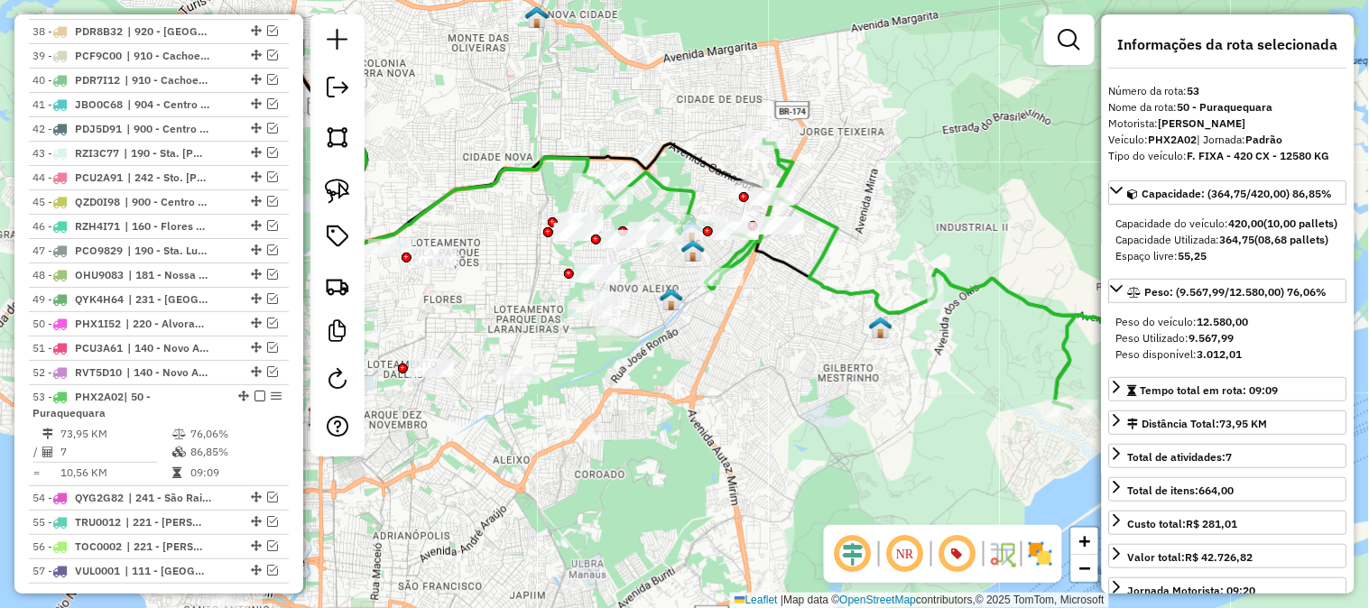
scroll to position [2029, 0]
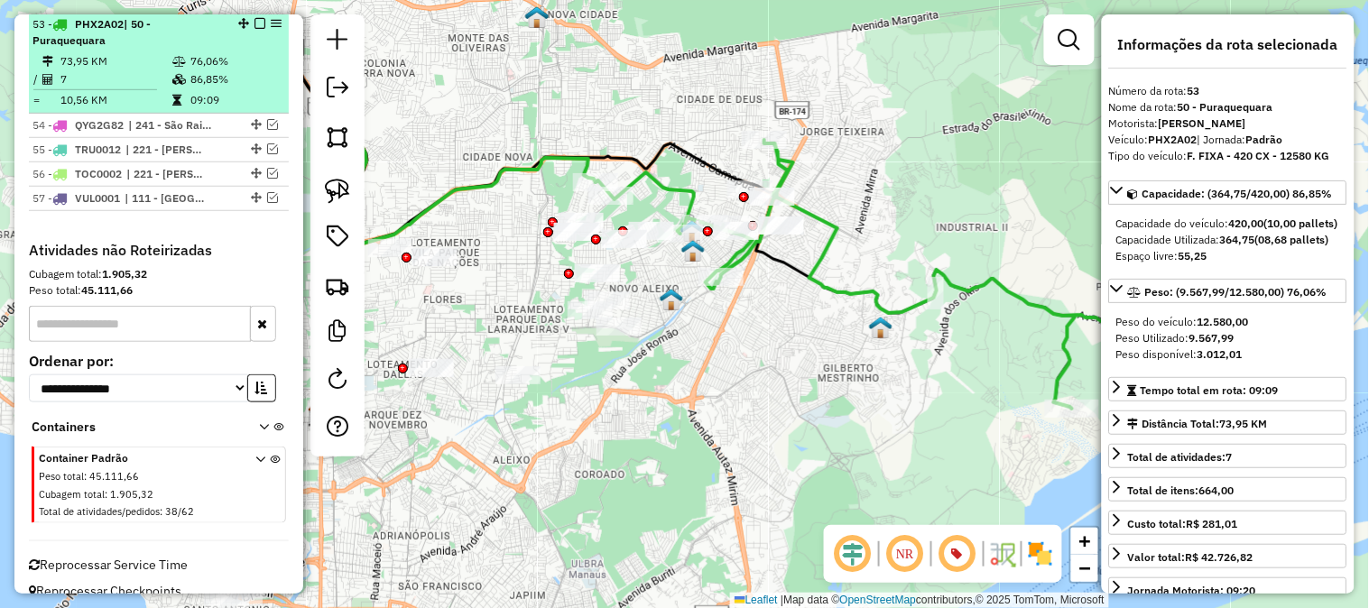
click at [255, 24] on em at bounding box center [260, 23] width 11 height 11
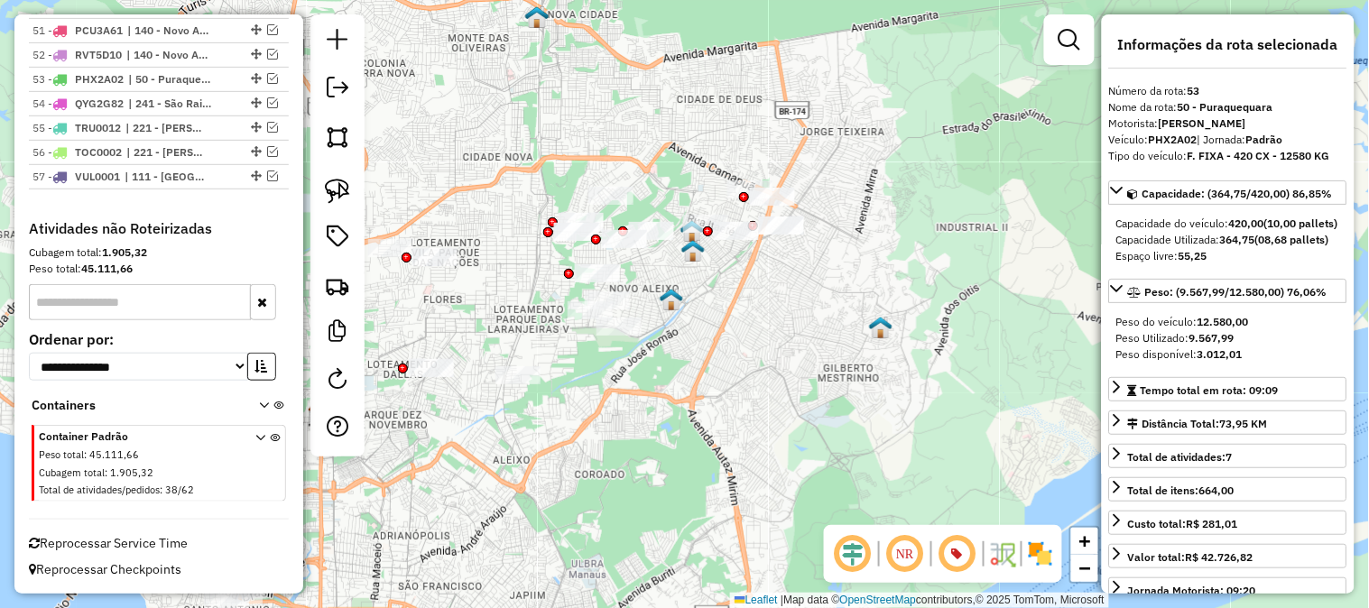
scroll to position [1977, 0]
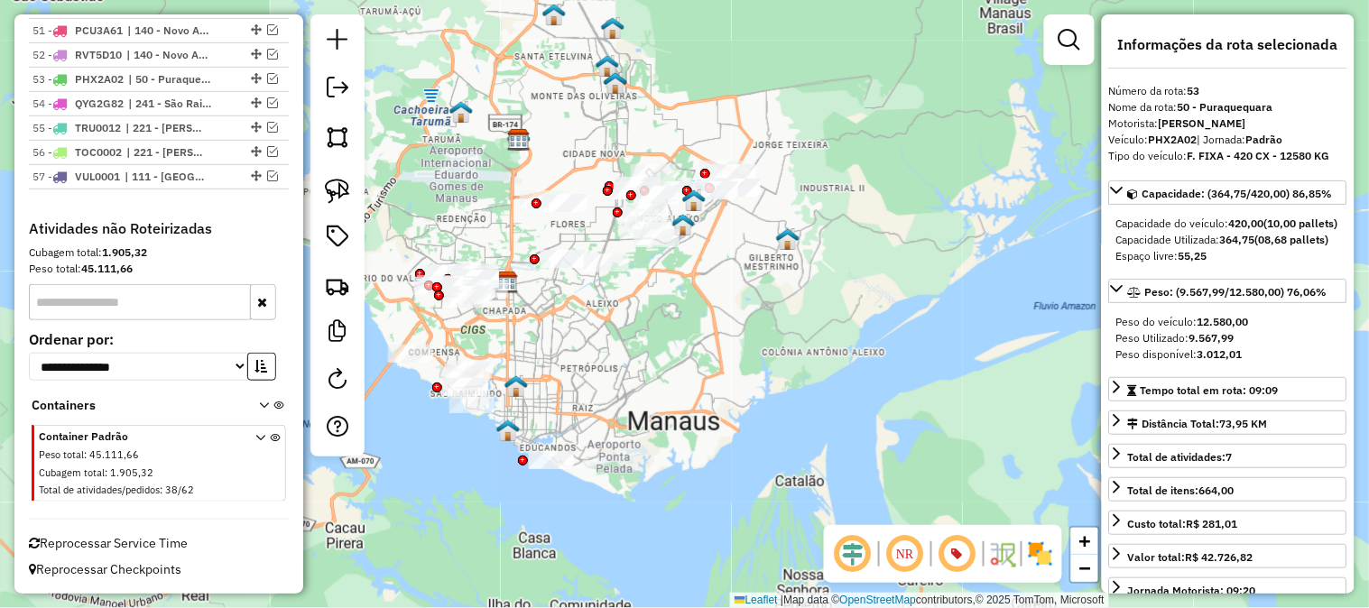
drag, startPoint x: 981, startPoint y: 343, endPoint x: 855, endPoint y: 227, distance: 171.2
click at [858, 233] on div "Janela de atendimento Grade de atendimento Capacidade Transportadoras Veículos …" at bounding box center [684, 304] width 1369 height 608
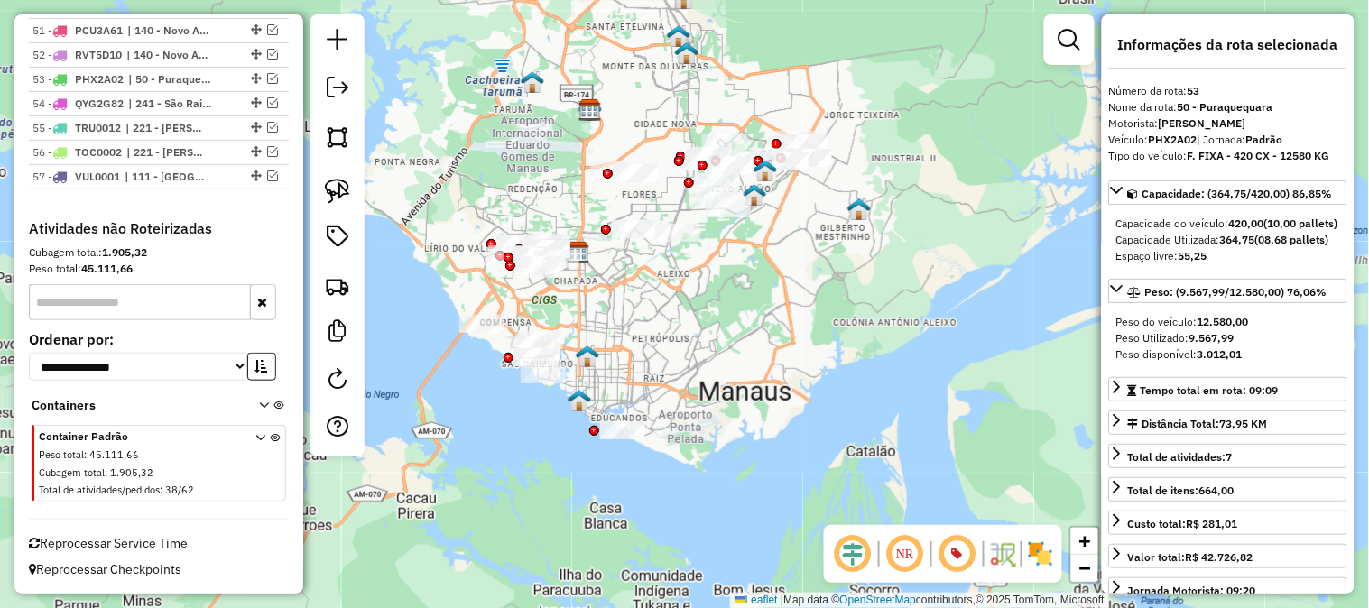
click at [960, 245] on div "Janela de atendimento Grade de atendimento Capacidade Transportadoras Veículos …" at bounding box center [684, 304] width 1369 height 608
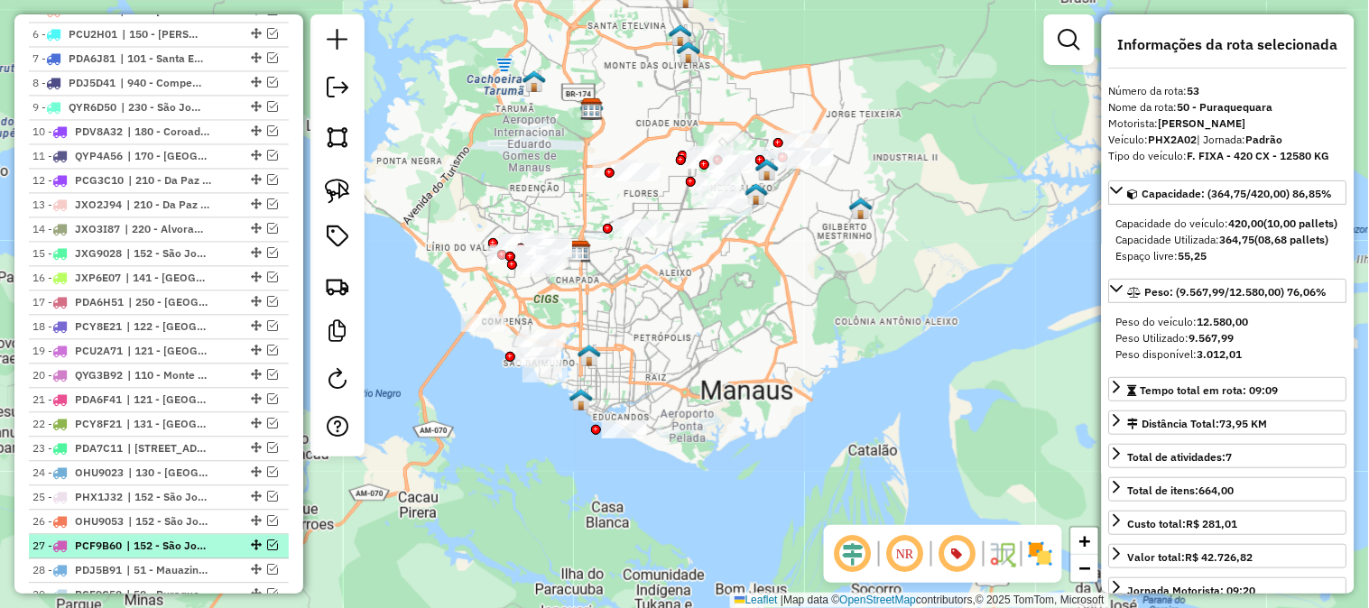
scroll to position [472, 0]
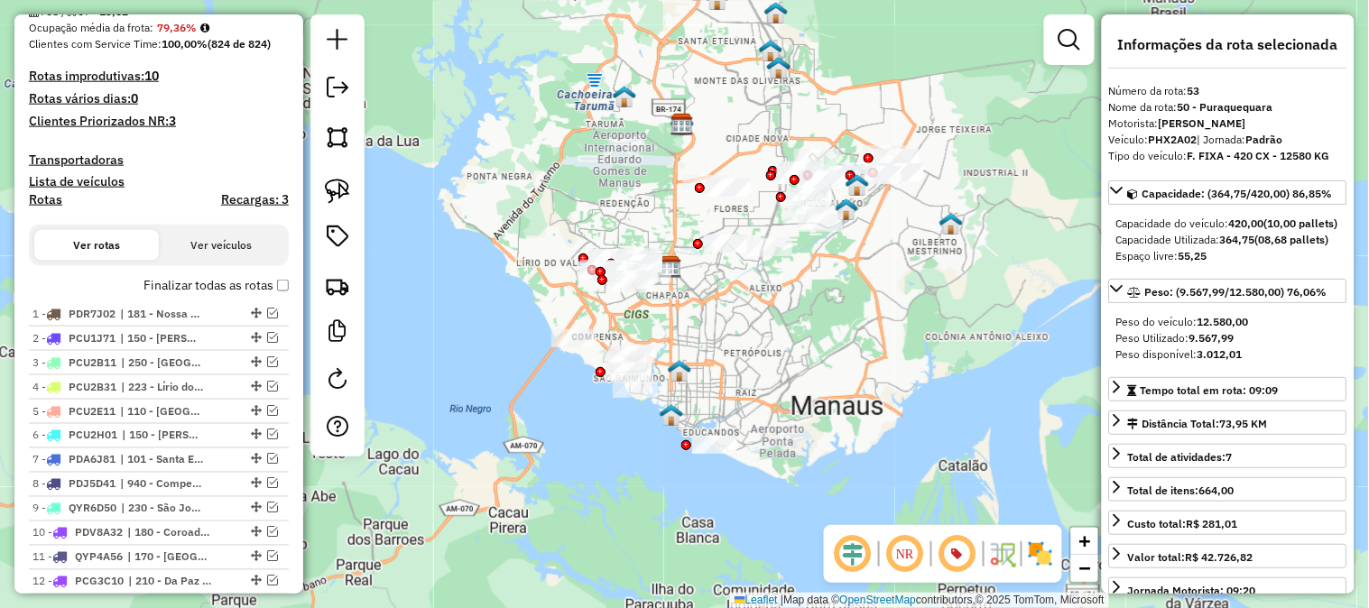
drag, startPoint x: 718, startPoint y: 307, endPoint x: 814, endPoint y: 319, distance: 97.3
click at [814, 319] on div "Janela de atendimento Grade de atendimento Capacidade Transportadoras Veículos …" at bounding box center [684, 304] width 1369 height 608
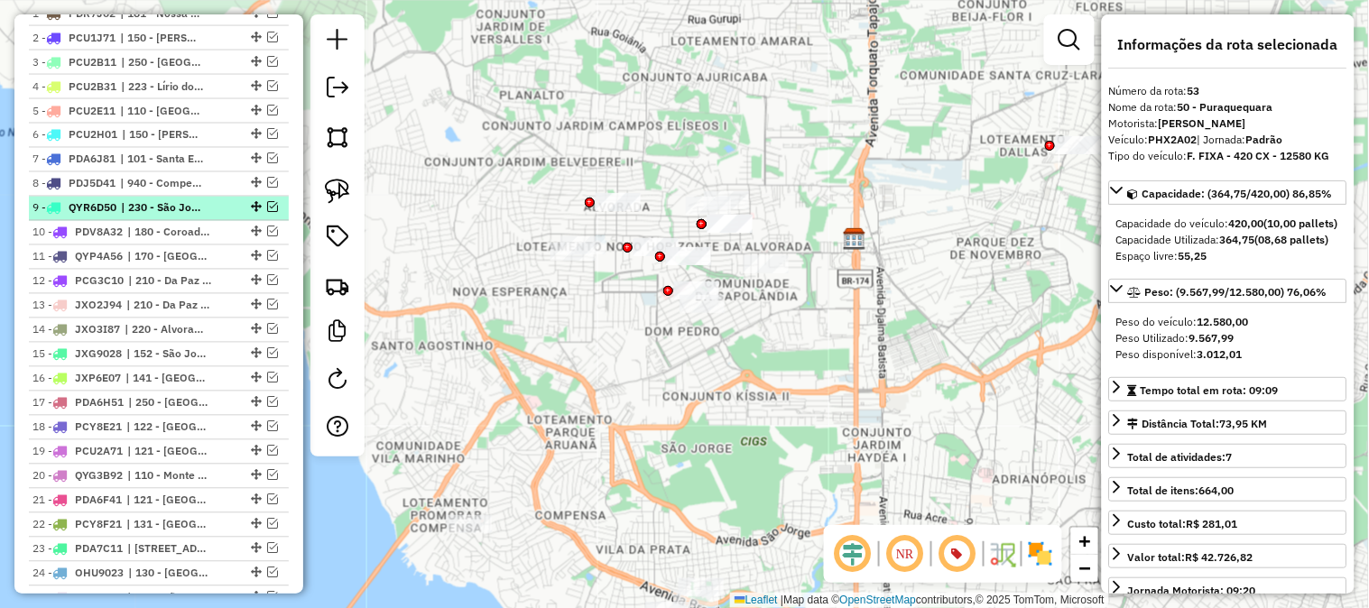
scroll to position [572, 0]
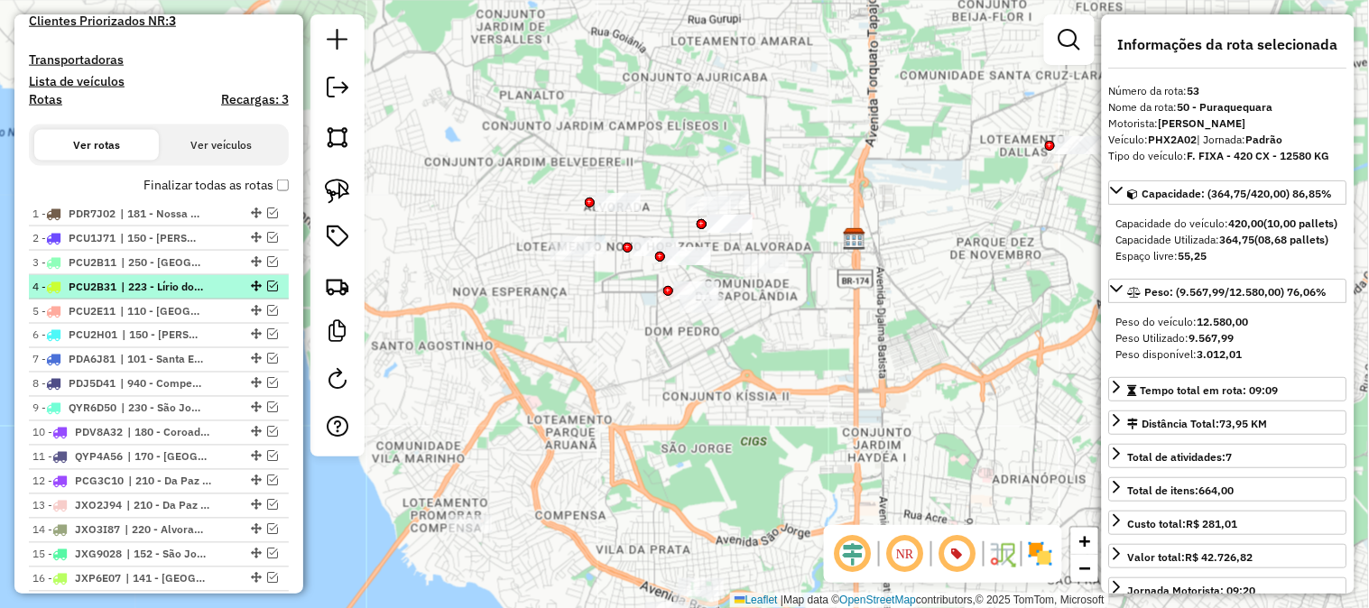
click at [267, 283] on em at bounding box center [272, 286] width 11 height 11
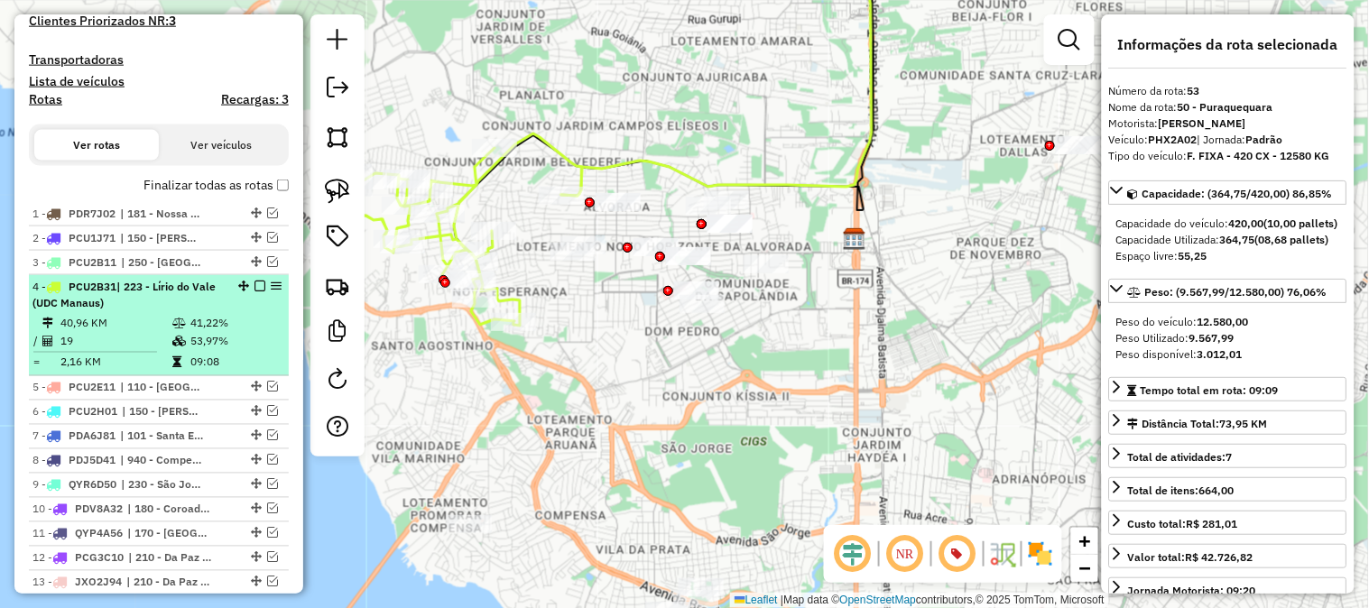
click at [186, 311] on li "4 - PCU2B31 | 223 - Lírio do Vale (UDC Manaus) 40,96 KM 41,22% / 19 53,97% = 2,…" at bounding box center [159, 325] width 260 height 101
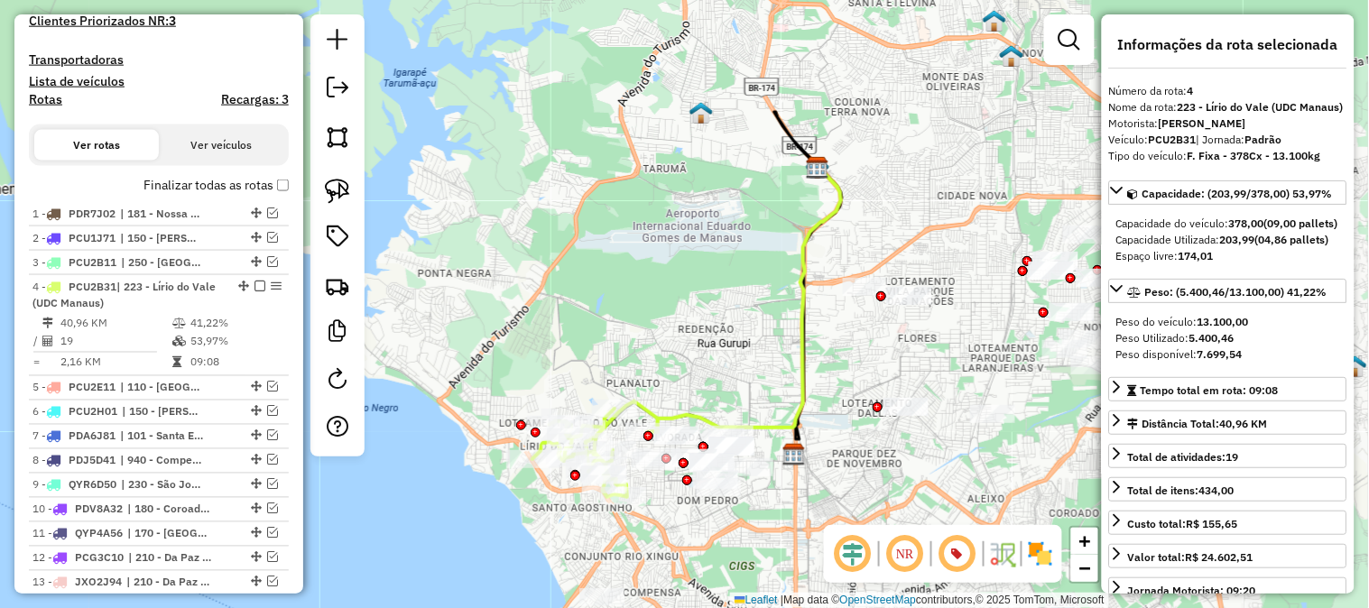
drag, startPoint x: 611, startPoint y: 278, endPoint x: 768, endPoint y: 164, distance: 193.9
click at [768, 164] on div "Janela de atendimento Grade de atendimento Capacidade Transportadoras Veículos …" at bounding box center [684, 304] width 1369 height 608
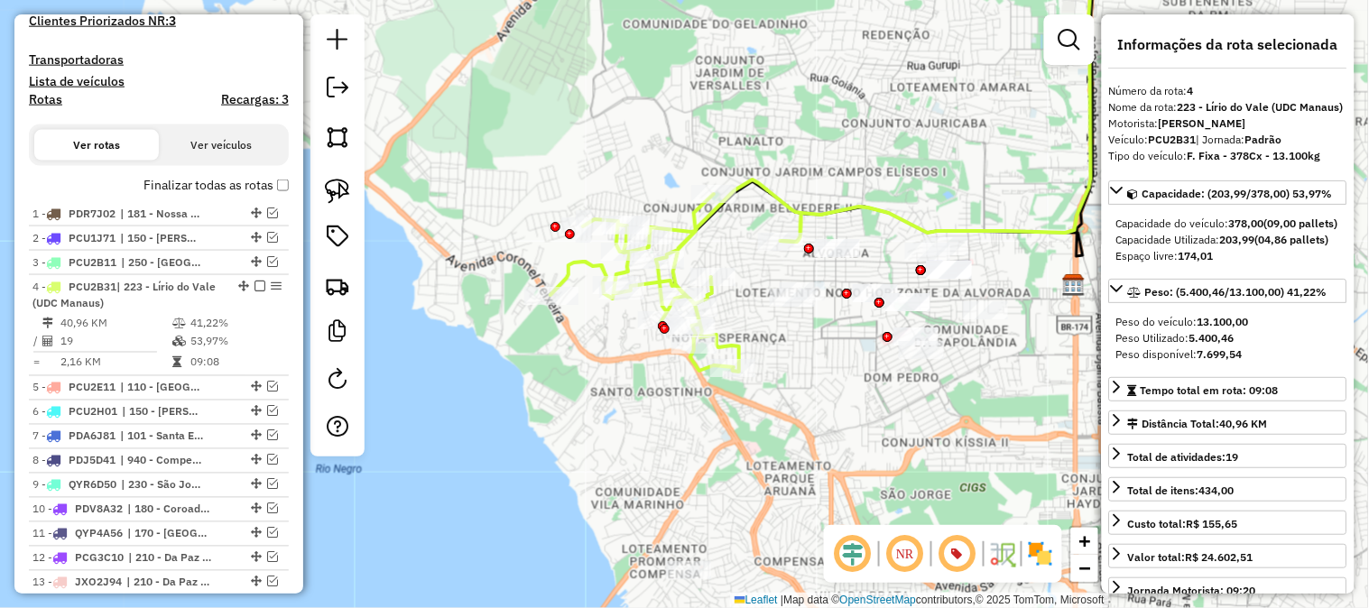
drag, startPoint x: 860, startPoint y: 241, endPoint x: 823, endPoint y: 113, distance: 133.4
click at [823, 113] on div "Janela de atendimento Grade de atendimento Capacidade Transportadoras Veículos …" at bounding box center [684, 304] width 1369 height 608
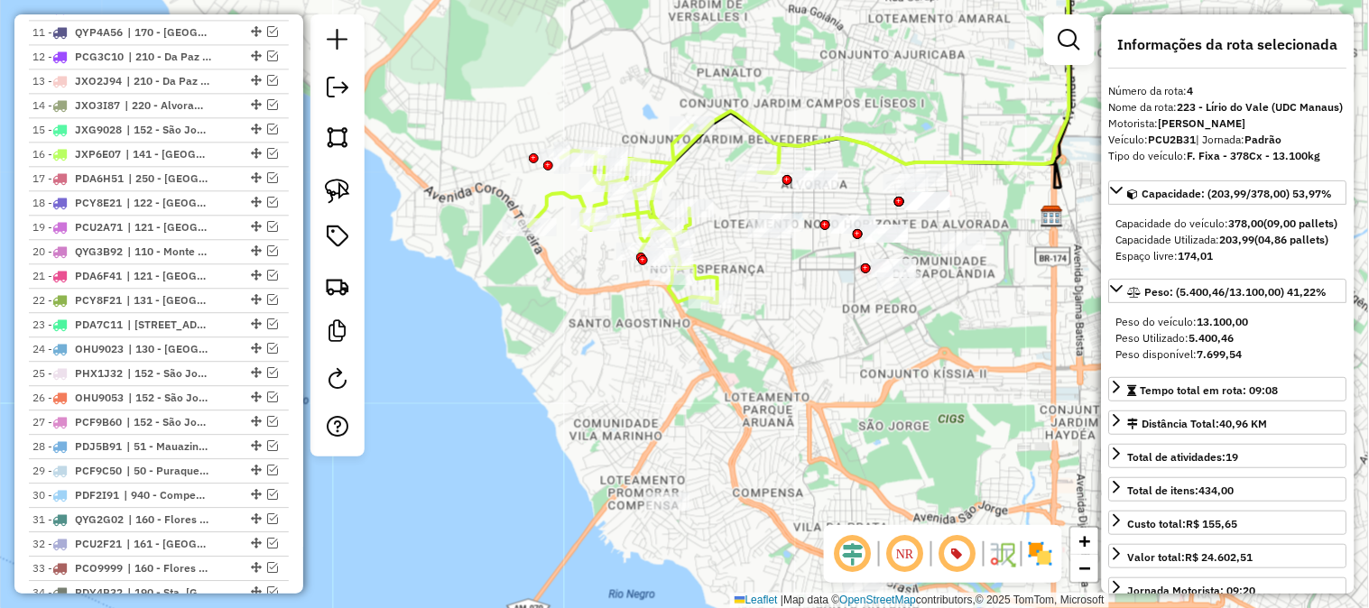
scroll to position [773, 0]
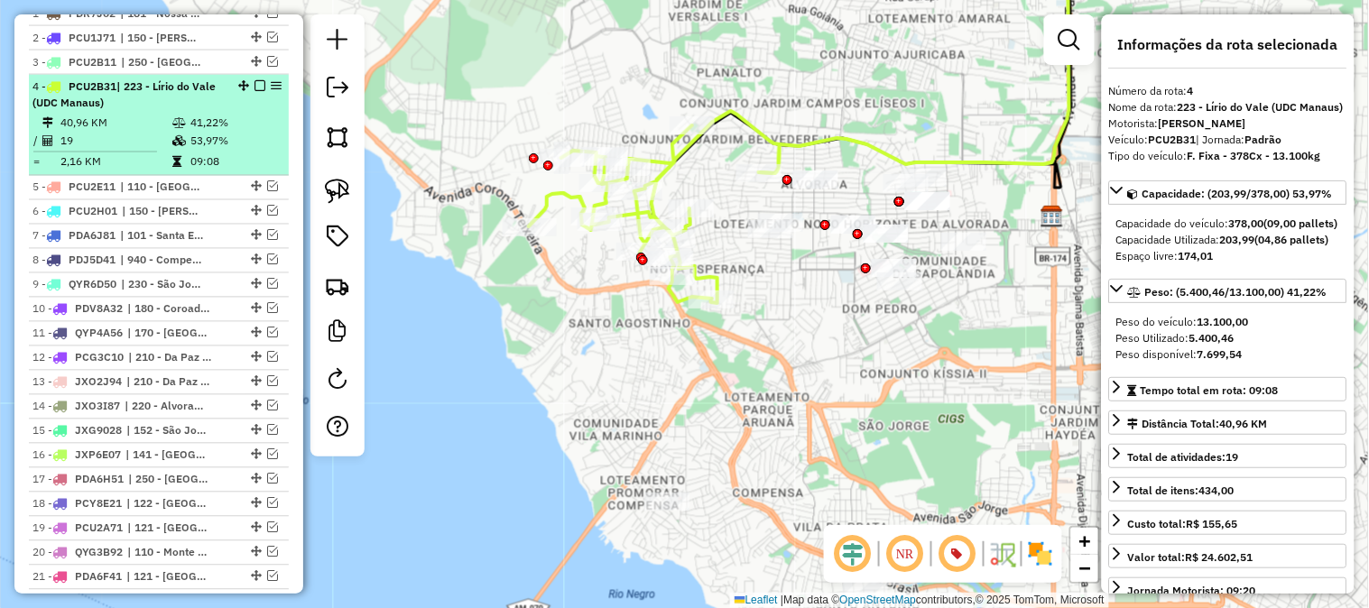
click at [181, 99] on div "4 - PCU2B31 | 223 - Lírio do Vale (UDC Manaus)" at bounding box center [127, 95] width 191 height 32
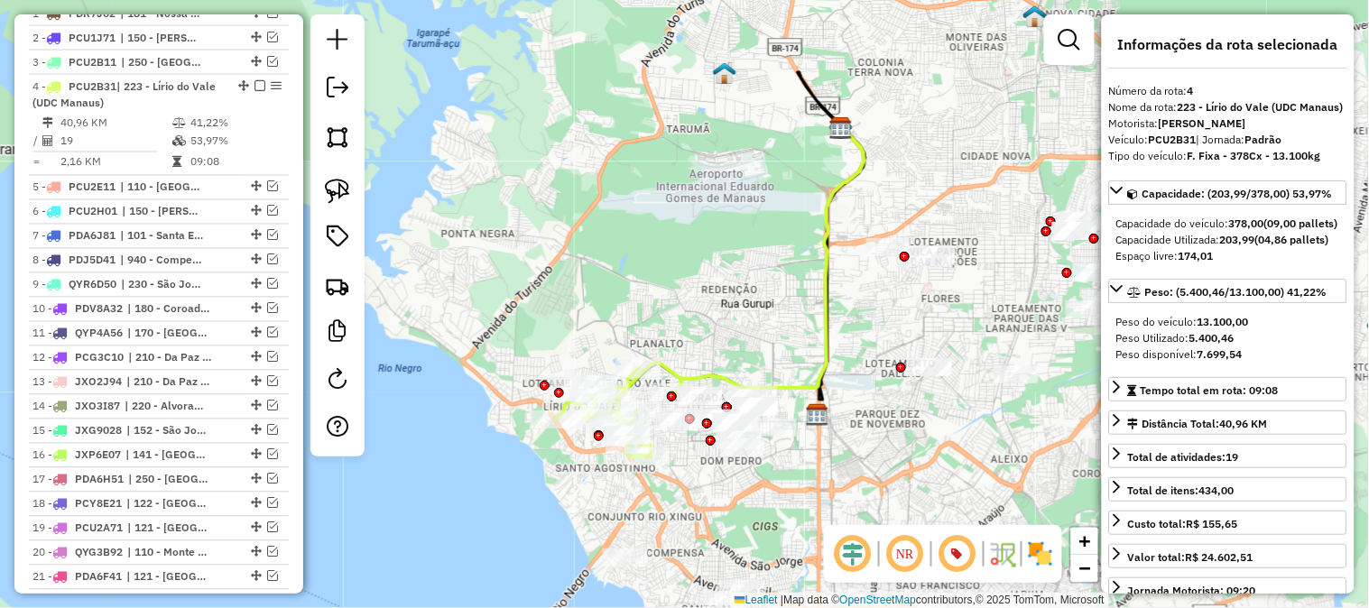
drag, startPoint x: 704, startPoint y: 289, endPoint x: 728, endPoint y: 247, distance: 48.1
click at [728, 247] on div "Janela de atendimento Grade de atendimento Capacidade Transportadoras Veículos …" at bounding box center [684, 304] width 1369 height 608
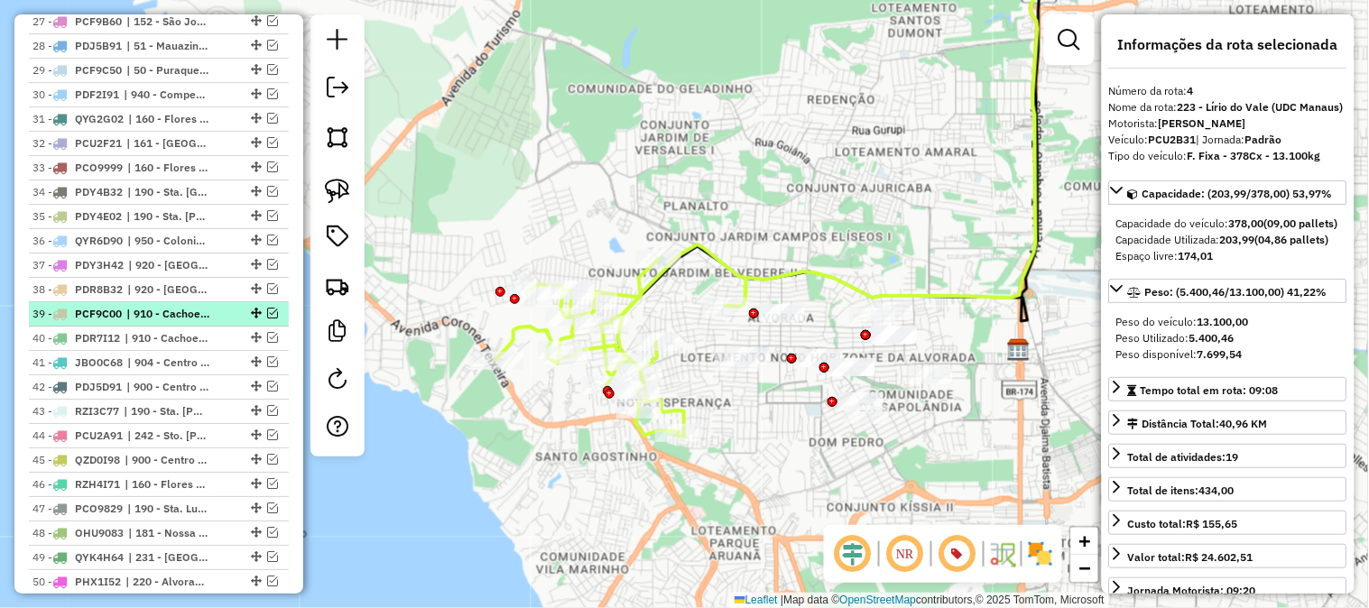
scroll to position [1575, 0]
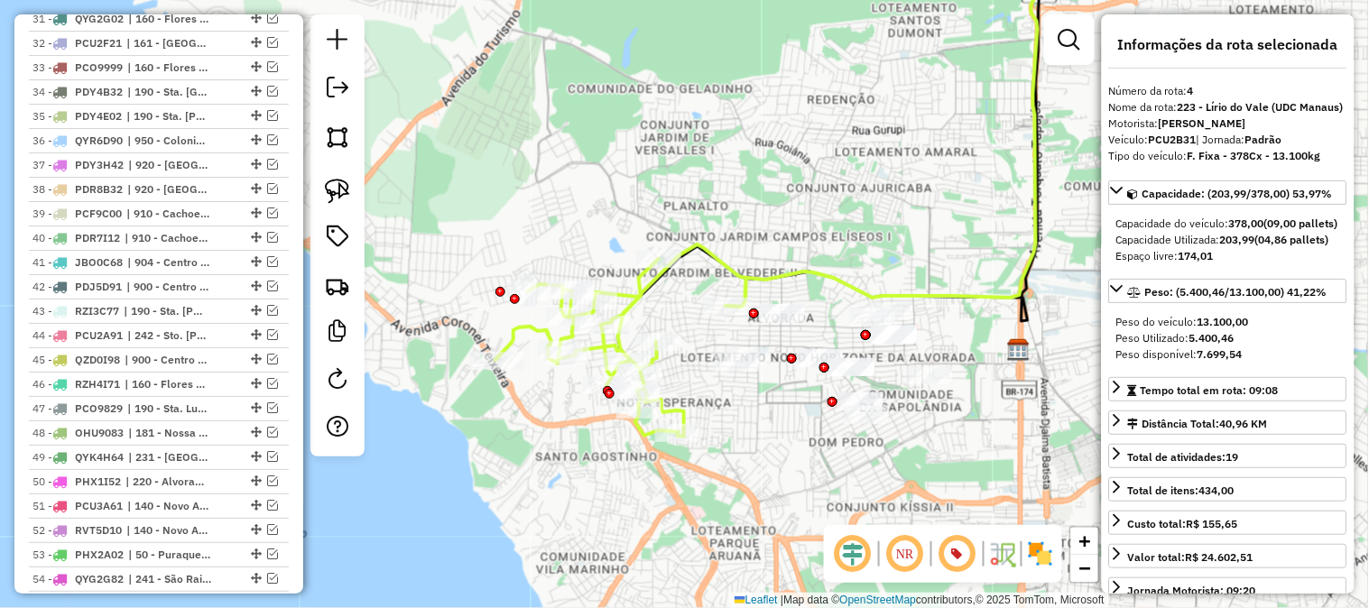
click at [635, 291] on icon at bounding box center [621, 341] width 251 height 192
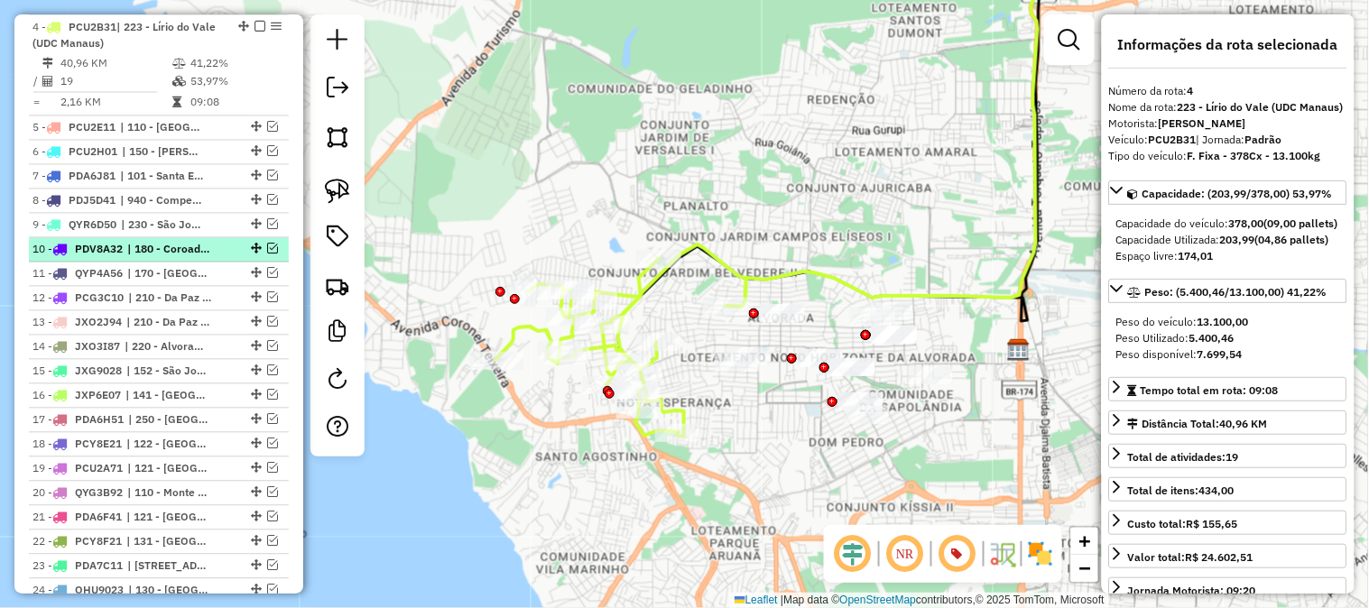
scroll to position [732, 0]
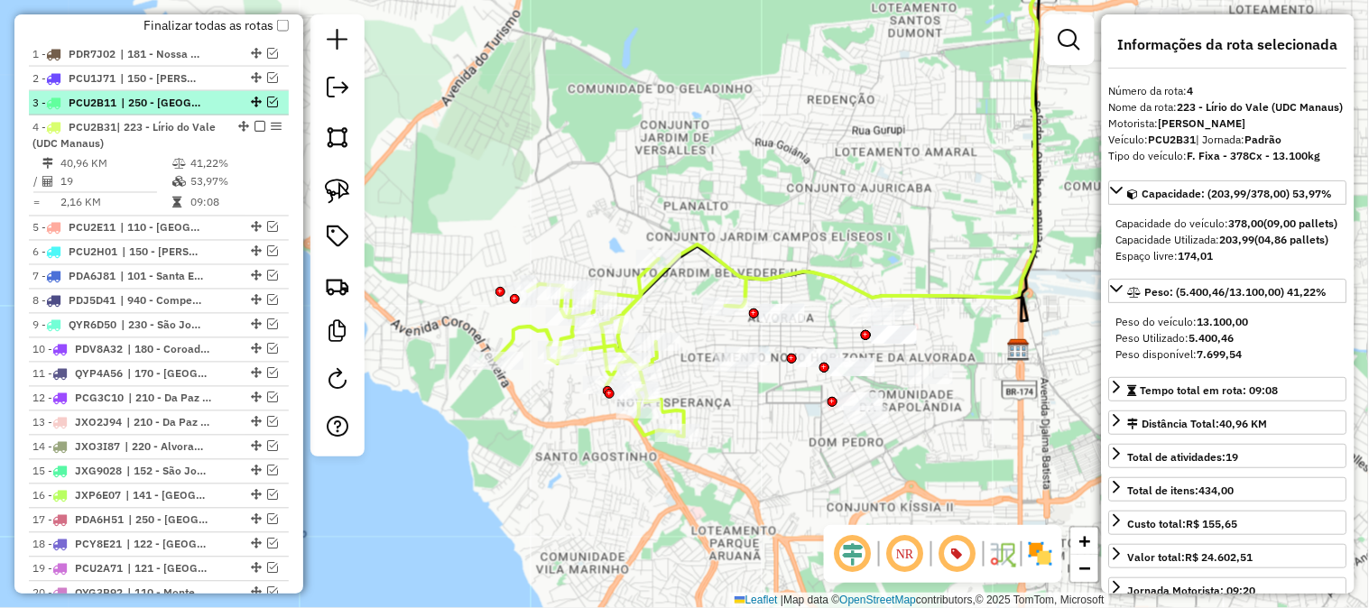
click at [267, 97] on em at bounding box center [272, 102] width 11 height 11
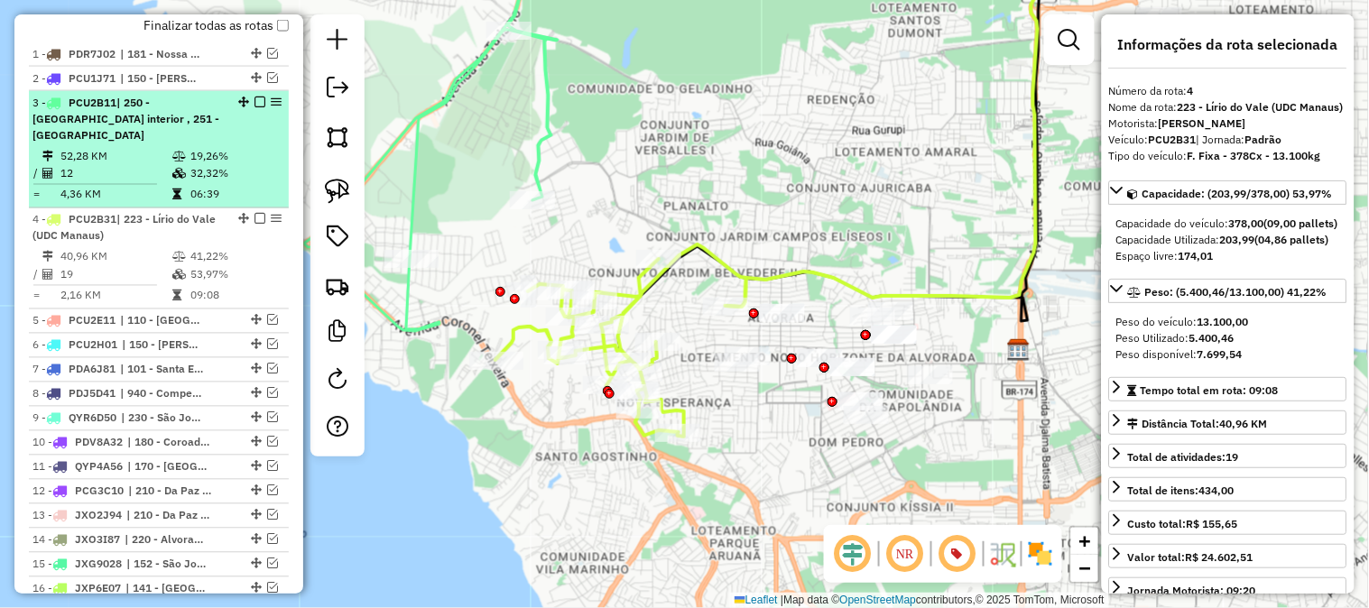
click at [218, 147] on td "19,26%" at bounding box center [235, 156] width 91 height 18
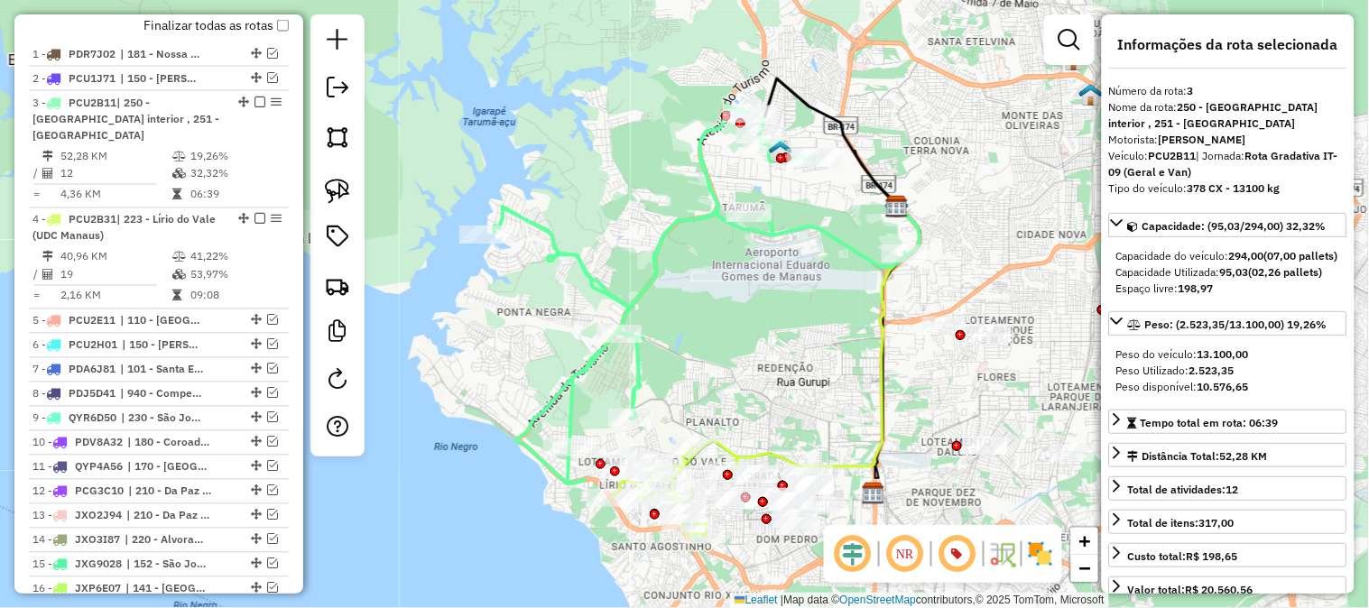
drag, startPoint x: 719, startPoint y: 362, endPoint x: 773, endPoint y: 318, distance: 69.9
click at [753, 336] on div "Janela de atendimento Grade de atendimento Capacidade Transportadoras Veículos …" at bounding box center [684, 304] width 1369 height 608
click at [770, 320] on div "Janela de atendimento Grade de atendimento Capacidade Transportadoras Veículos …" at bounding box center [684, 304] width 1369 height 608
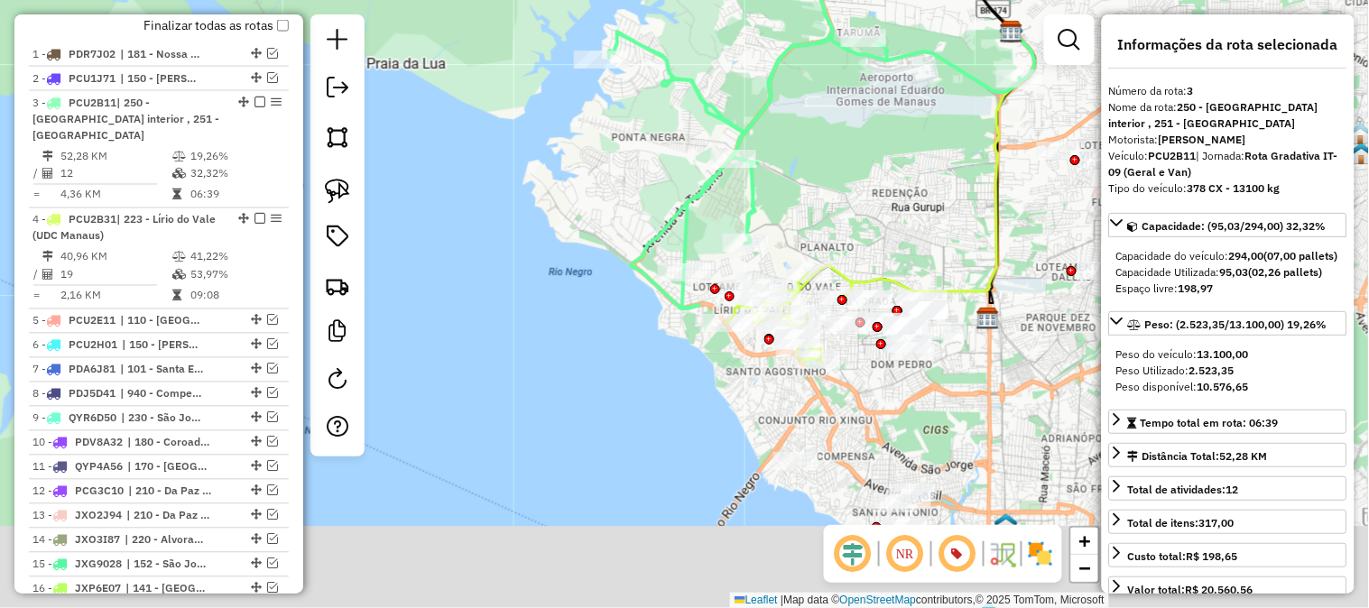
drag, startPoint x: 856, startPoint y: 339, endPoint x: 896, endPoint y: 223, distance: 122.5
click at [896, 223] on div "Janela de atendimento Grade de atendimento Capacidade Transportadoras Veículos …" at bounding box center [684, 304] width 1369 height 608
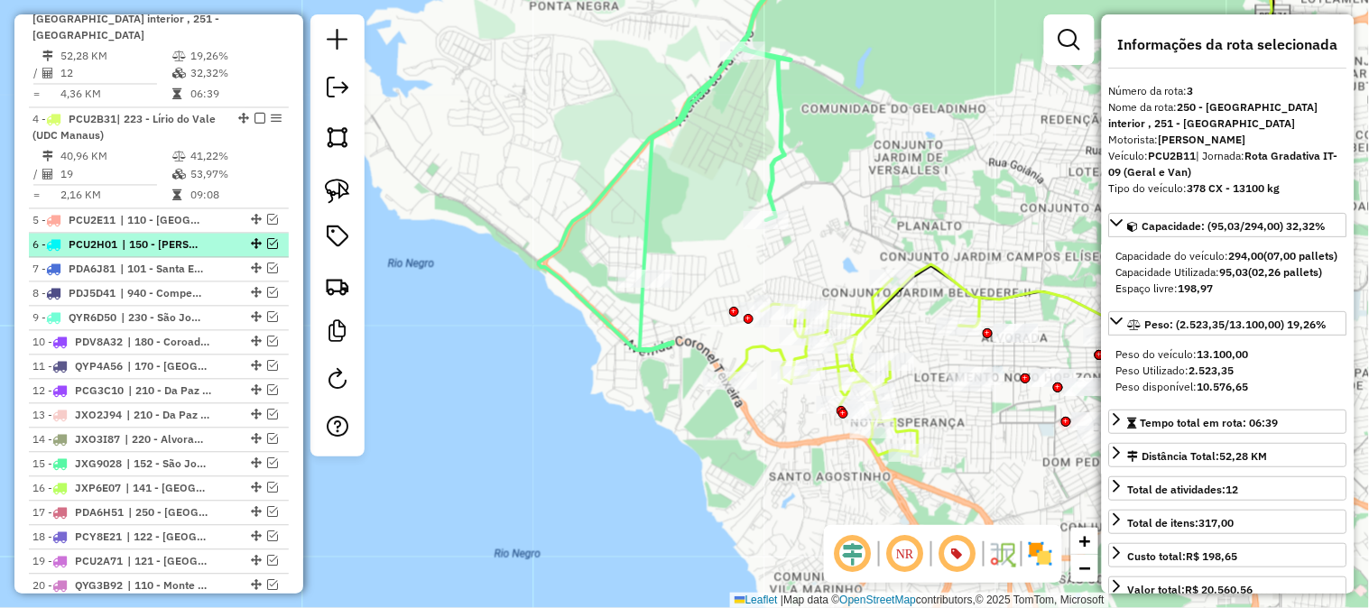
scroll to position [932, 0]
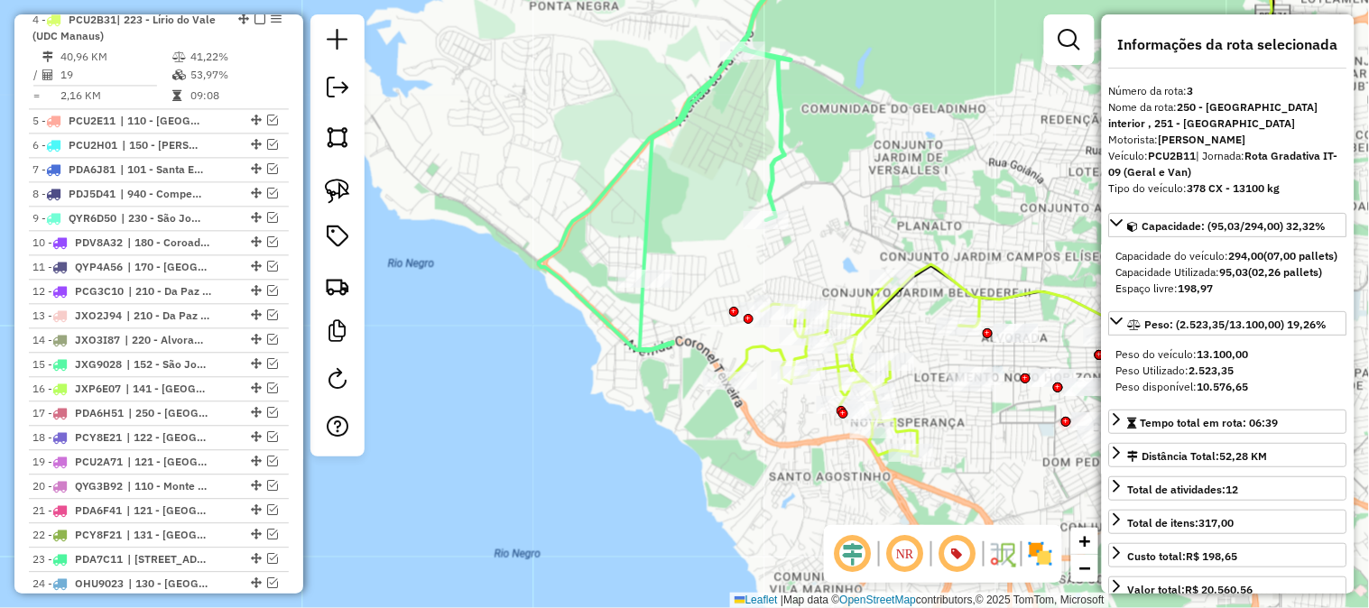
click at [779, 124] on icon at bounding box center [677, 146] width 276 height 412
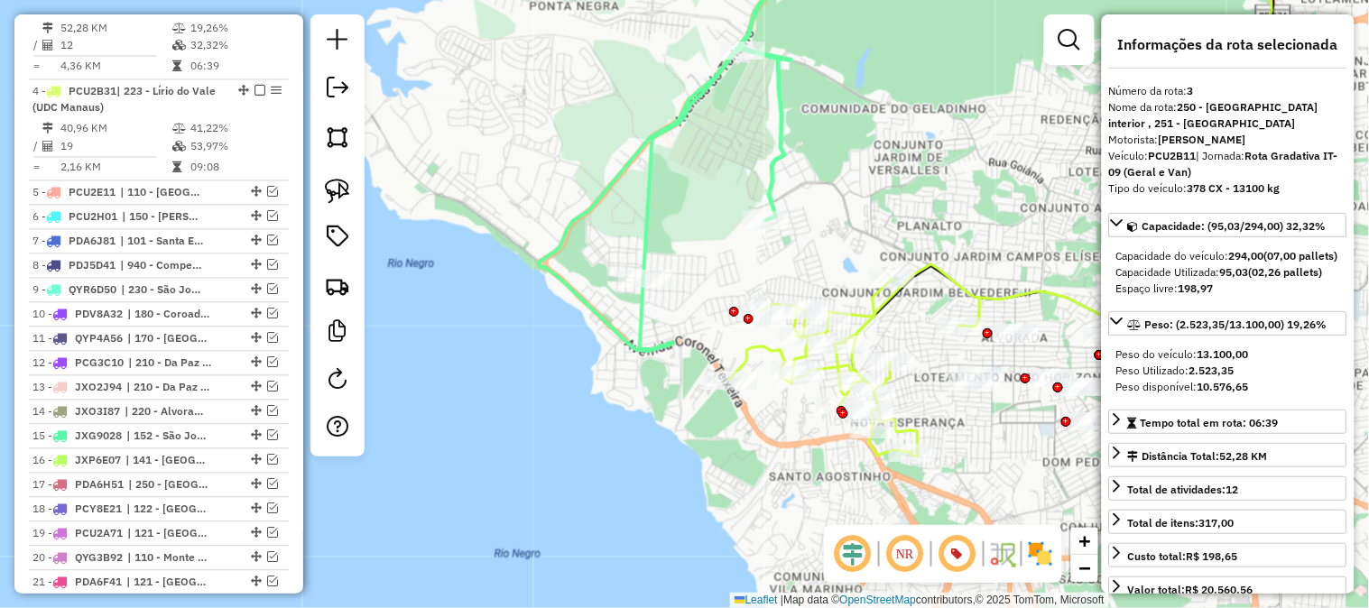
scroll to position [808, 0]
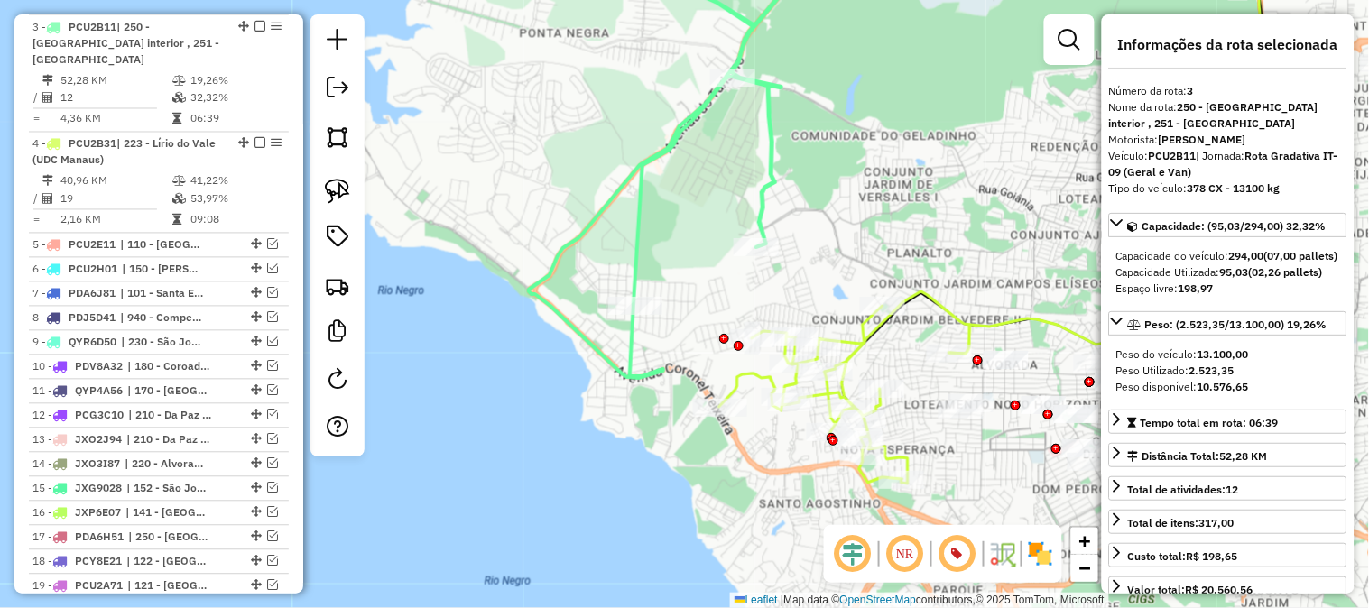
drag, startPoint x: 814, startPoint y: 123, endPoint x: 737, endPoint y: 284, distance: 179.3
click at [737, 284] on div "Janela de atendimento Grade de atendimento Capacidade Transportadoras Veículos …" at bounding box center [684, 304] width 1369 height 608
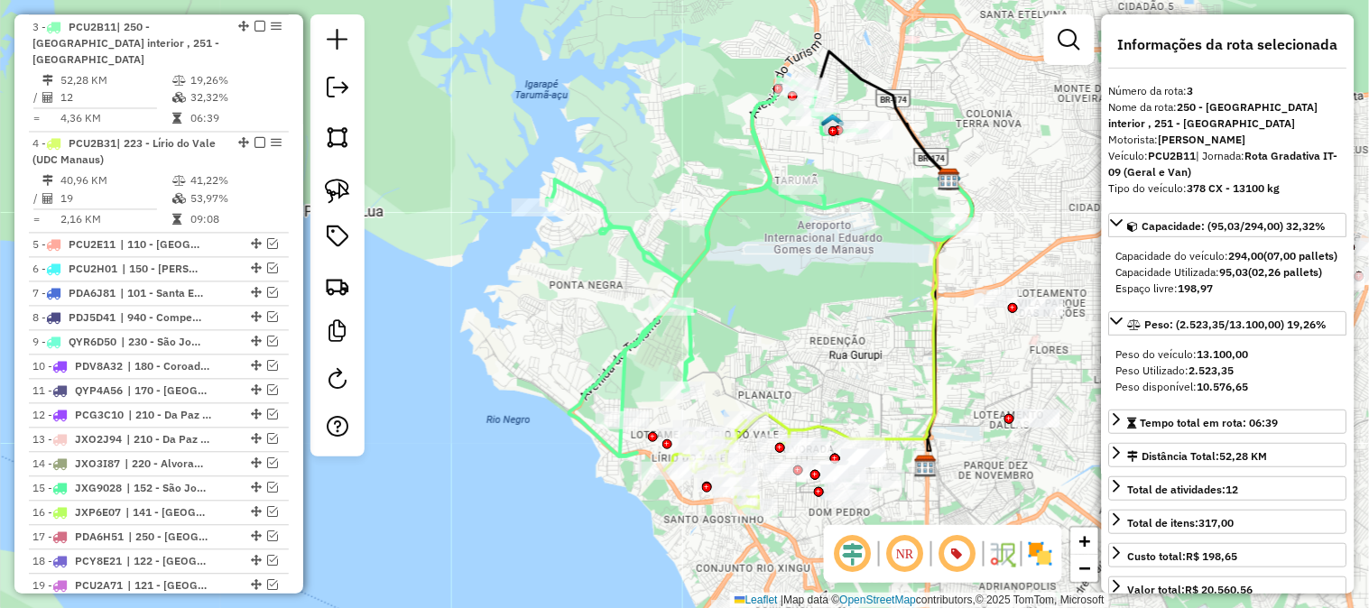
drag, startPoint x: 762, startPoint y: 128, endPoint x: 732, endPoint y: 186, distance: 65.0
click at [732, 186] on icon at bounding box center [753, 267] width 412 height 379
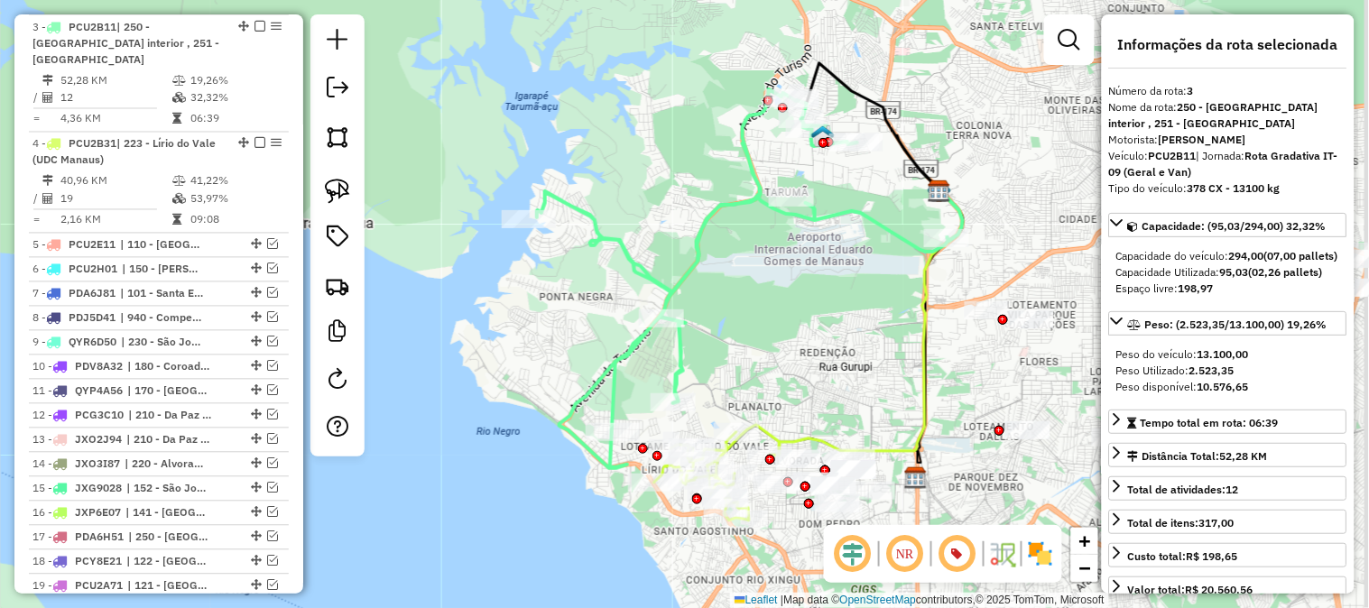
drag, startPoint x: 693, startPoint y: 143, endPoint x: 634, endPoint y: 255, distance: 127.6
click at [637, 239] on div "Janela de atendimento Grade de atendimento Capacidade Transportadoras Veículos …" at bounding box center [684, 304] width 1369 height 608
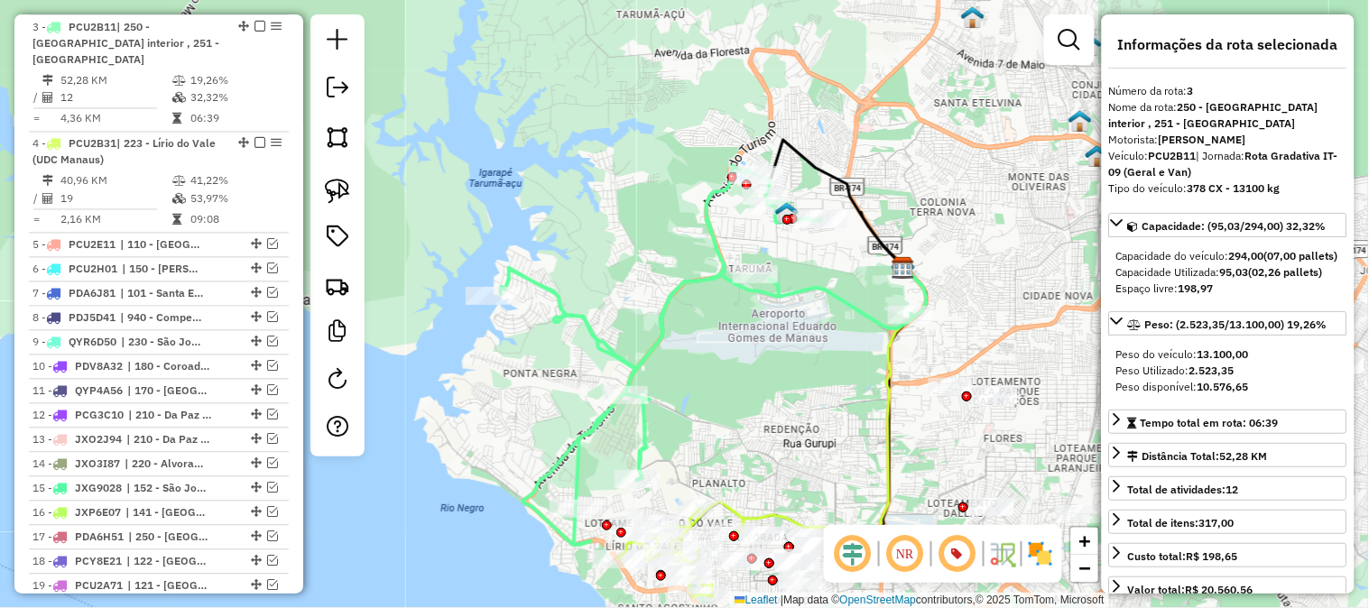
drag, startPoint x: 564, startPoint y: 338, endPoint x: 736, endPoint y: 199, distance: 220.8
click at [736, 199] on icon at bounding box center [707, 355] width 412 height 379
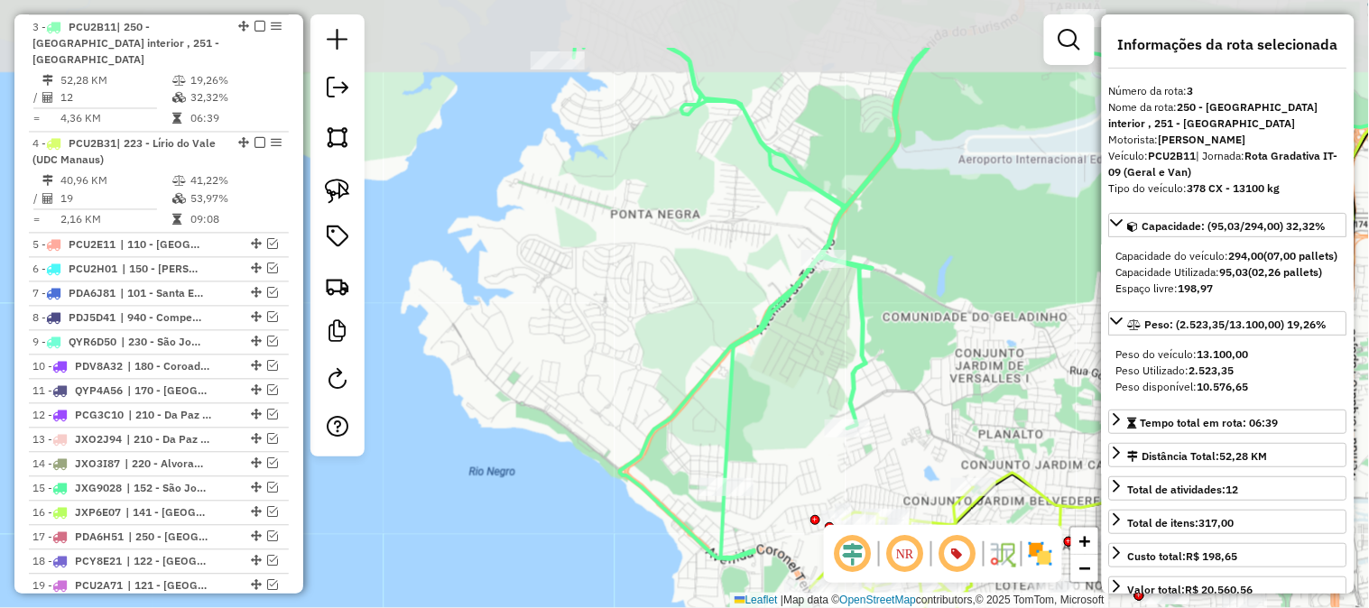
drag, startPoint x: 746, startPoint y: 304, endPoint x: 738, endPoint y: 483, distance: 178.9
click at [734, 482] on div "Janela de atendimento Grade de atendimento Capacidade Transportadoras Veículos …" at bounding box center [684, 304] width 1369 height 608
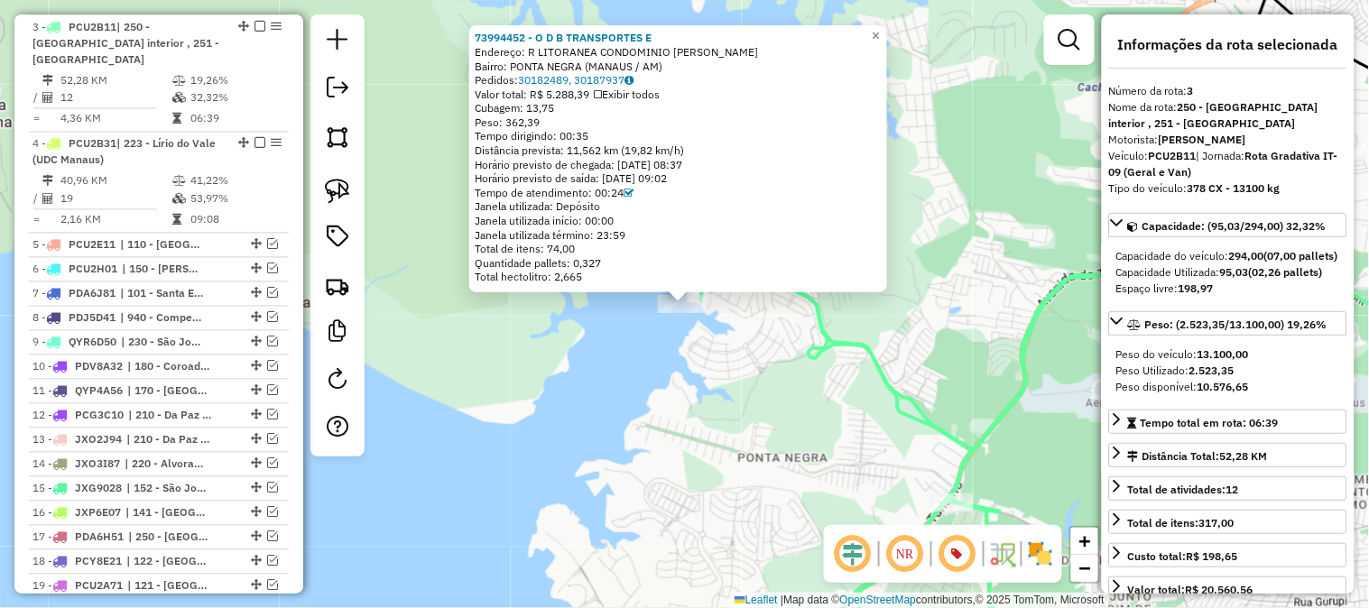
click at [607, 357] on div "73994452 - O D B TRANSPORTES E Endereço: R LITORANEA CONDOMINIO MARINA TSN Bair…" at bounding box center [684, 304] width 1369 height 608
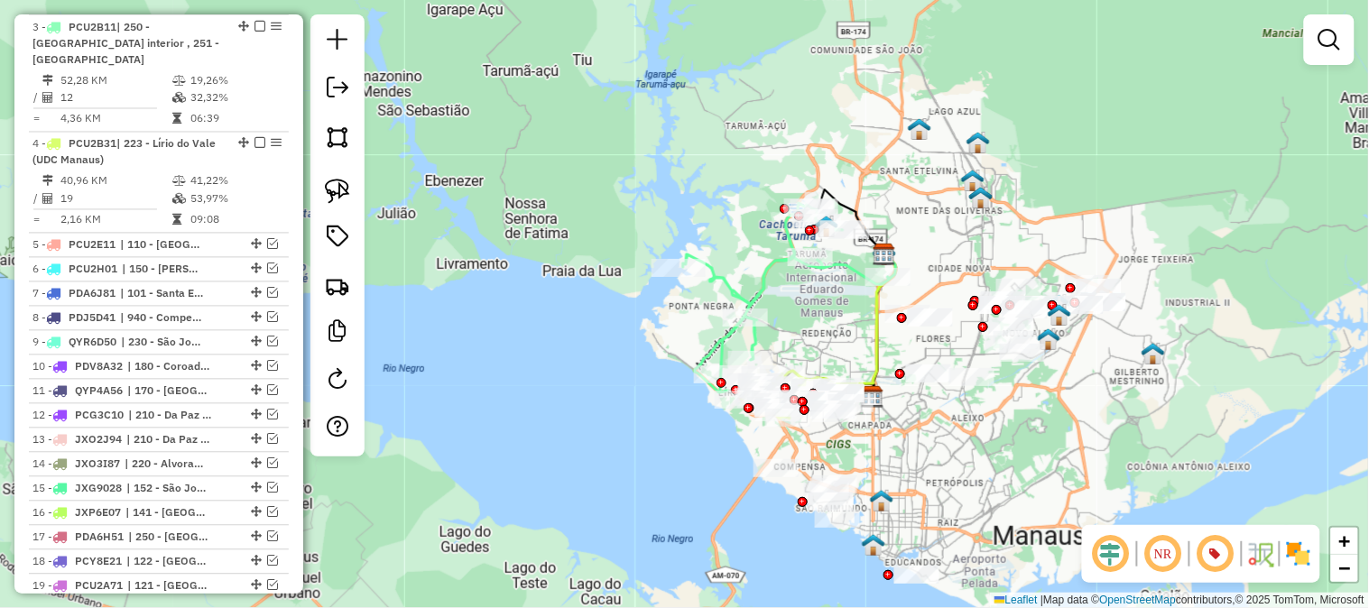
drag, startPoint x: 678, startPoint y: 244, endPoint x: 738, endPoint y: 150, distance: 111.7
click at [738, 150] on div "Janela de atendimento Grade de atendimento Capacidade Transportadoras Veículos …" at bounding box center [684, 304] width 1369 height 608
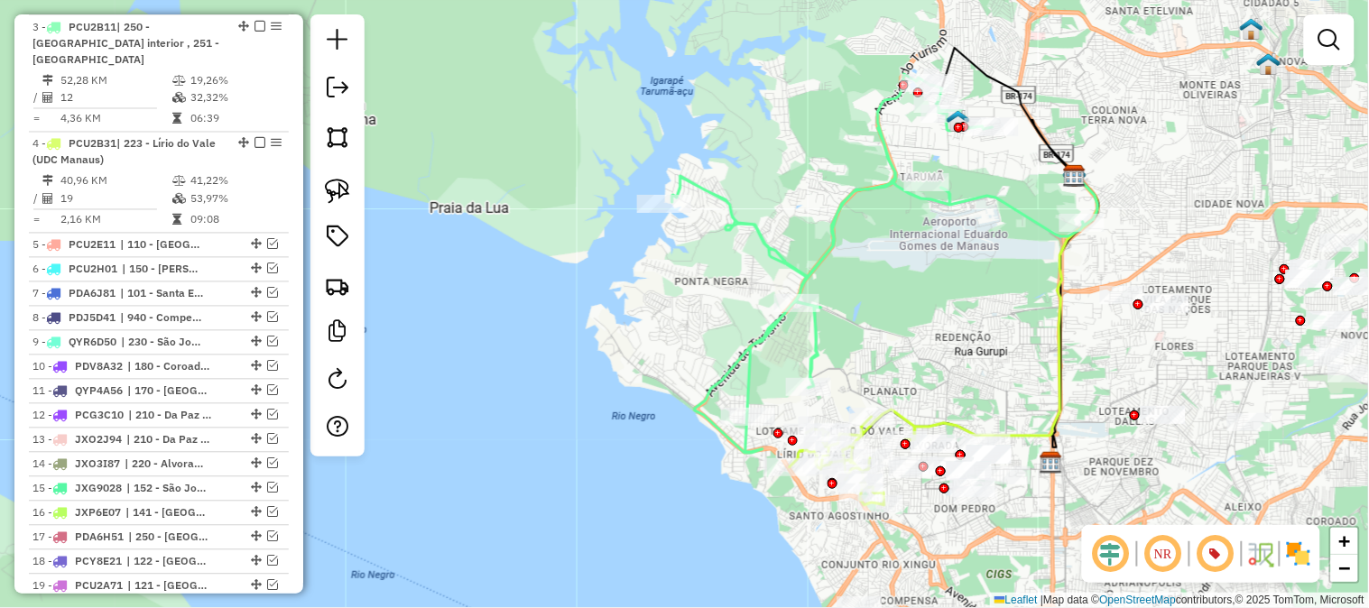
click at [820, 256] on icon at bounding box center [879, 263] width 412 height 379
select select "**********"
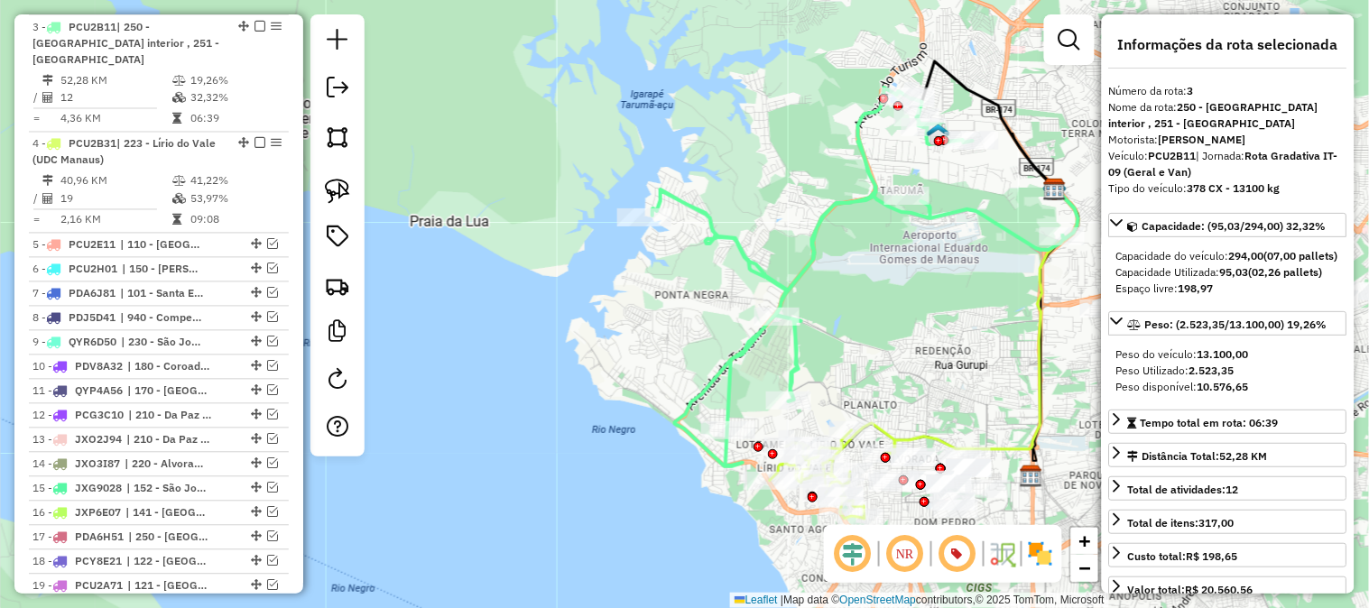
drag, startPoint x: 886, startPoint y: 283, endPoint x: 854, endPoint y: 291, distance: 33.5
click at [854, 291] on div "Janela de atendimento Grade de atendimento Capacidade Transportadoras Veículos …" at bounding box center [684, 304] width 1369 height 608
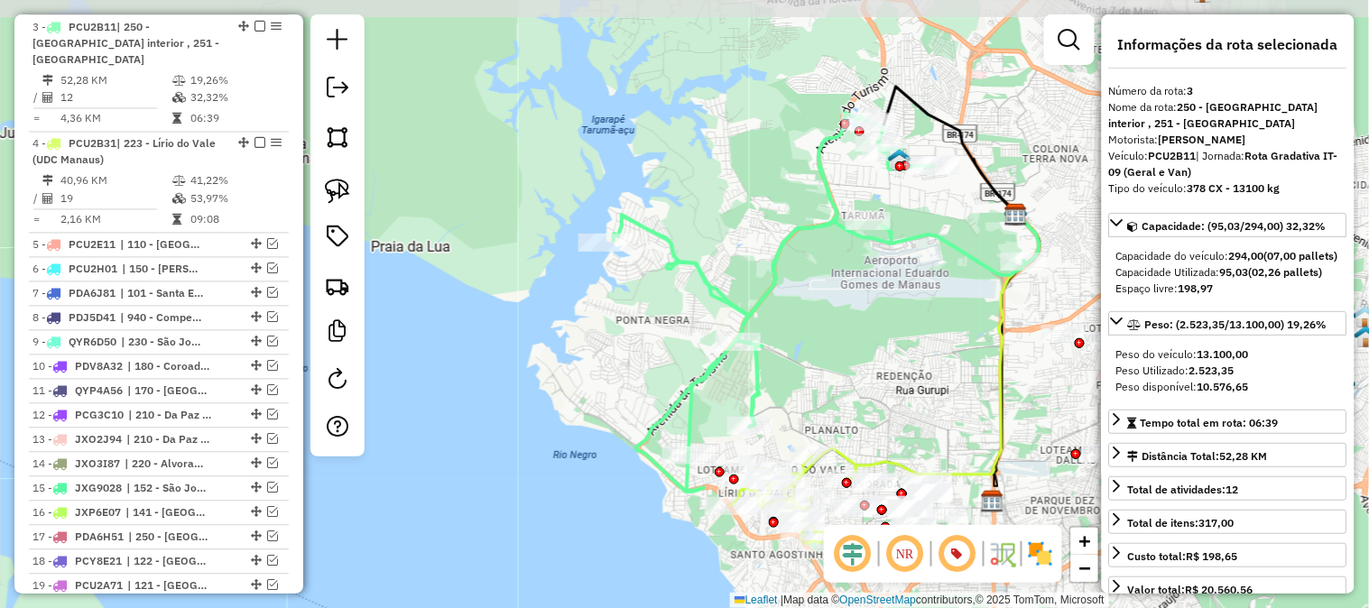
drag, startPoint x: 851, startPoint y: 304, endPoint x: 799, endPoint y: 373, distance: 86.3
click at [799, 373] on div "Janela de atendimento Grade de atendimento Capacidade Transportadoras Veículos …" at bounding box center [684, 304] width 1369 height 608
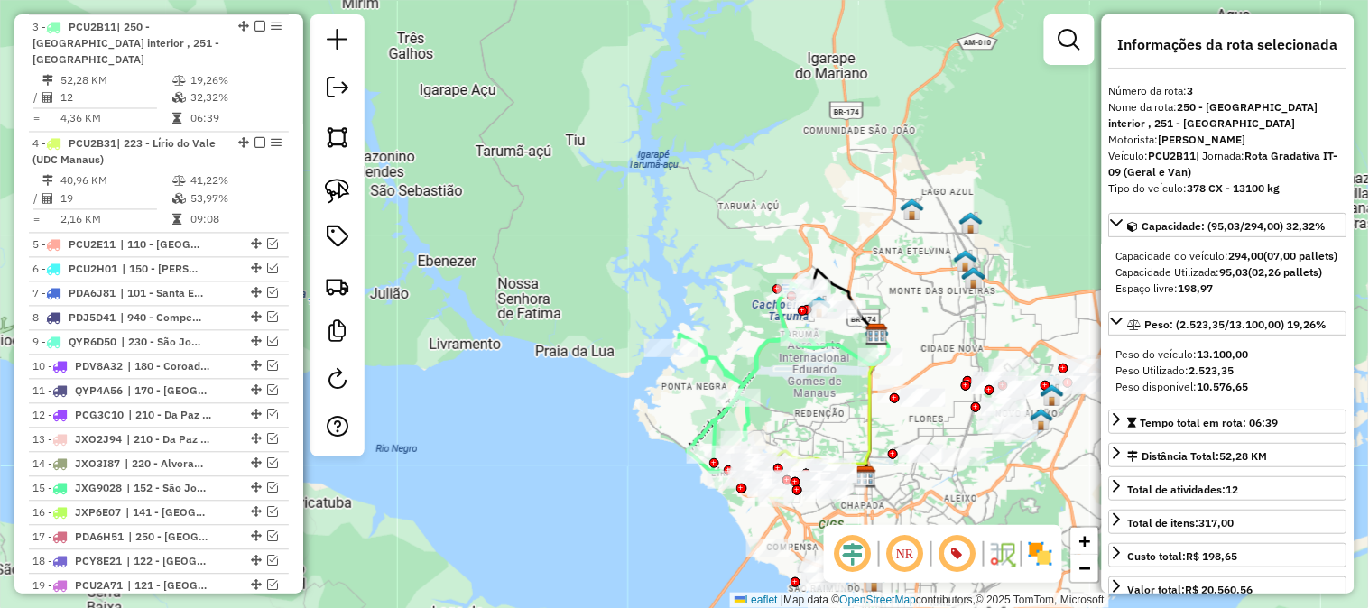
scroll to position [708, 0]
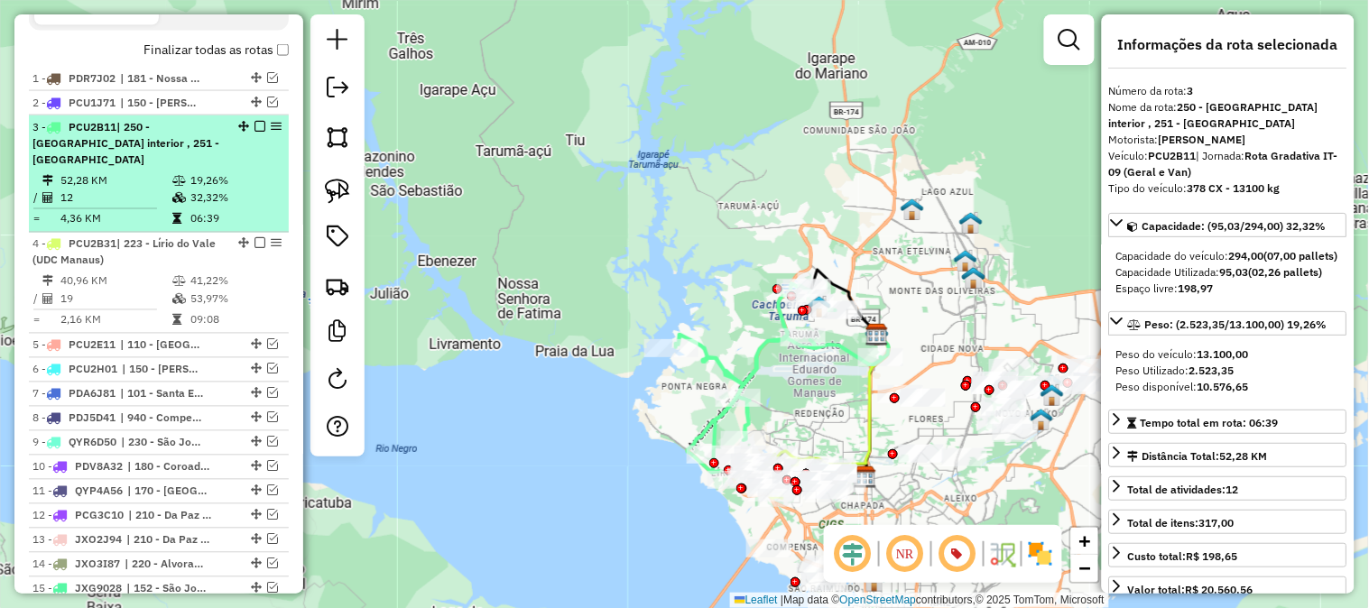
click at [257, 126] on em at bounding box center [260, 126] width 11 height 11
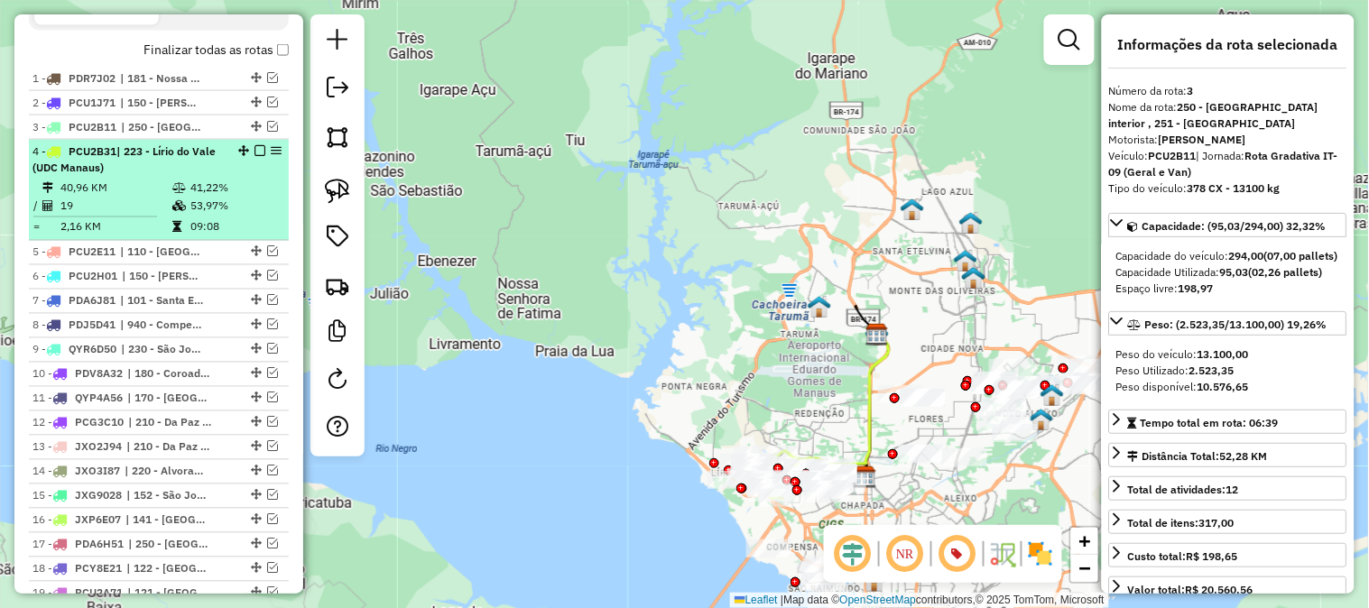
click at [258, 149] on em at bounding box center [260, 150] width 11 height 11
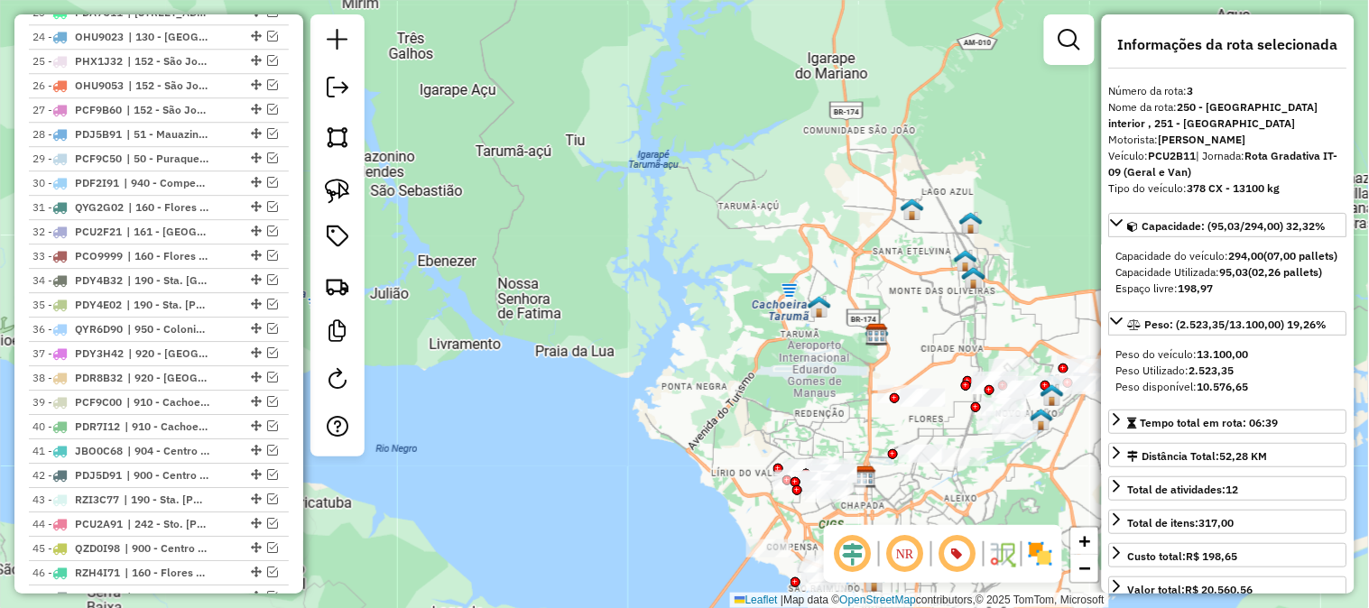
scroll to position [1410, 0]
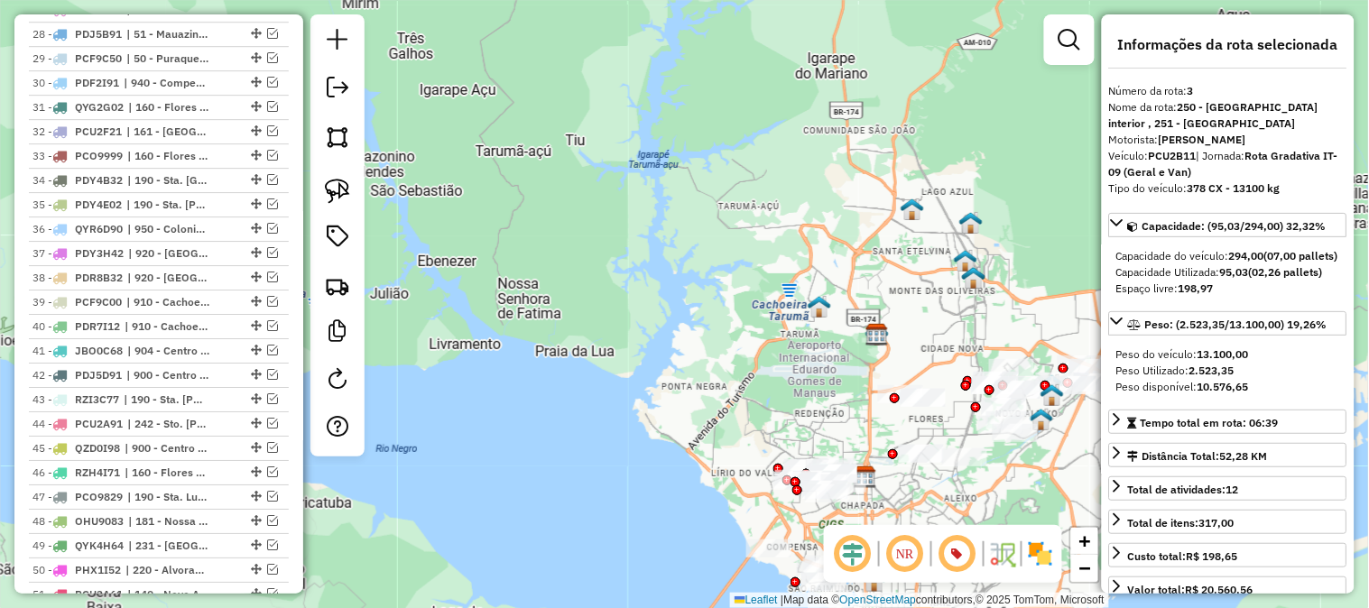
drag, startPoint x: 878, startPoint y: 282, endPoint x: 713, endPoint y: 176, distance: 196.1
click at [713, 176] on div "Janela de atendimento Grade de atendimento Capacidade Transportadoras Veículos …" at bounding box center [684, 304] width 1369 height 608
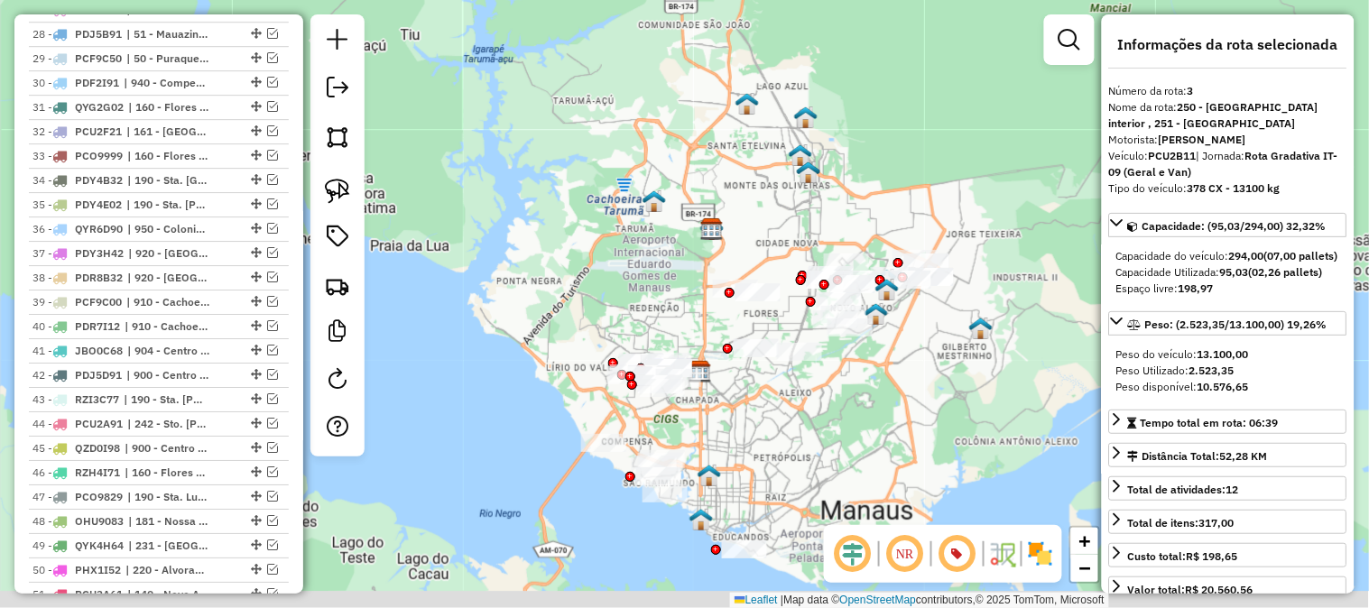
click at [701, 159] on div "Janela de atendimento Grade de atendimento Capacidade Transportadoras Veículos …" at bounding box center [684, 304] width 1369 height 608
click at [698, 153] on div "Janela de atendimento Grade de atendimento Capacidade Transportadoras Veículos …" at bounding box center [684, 304] width 1369 height 608
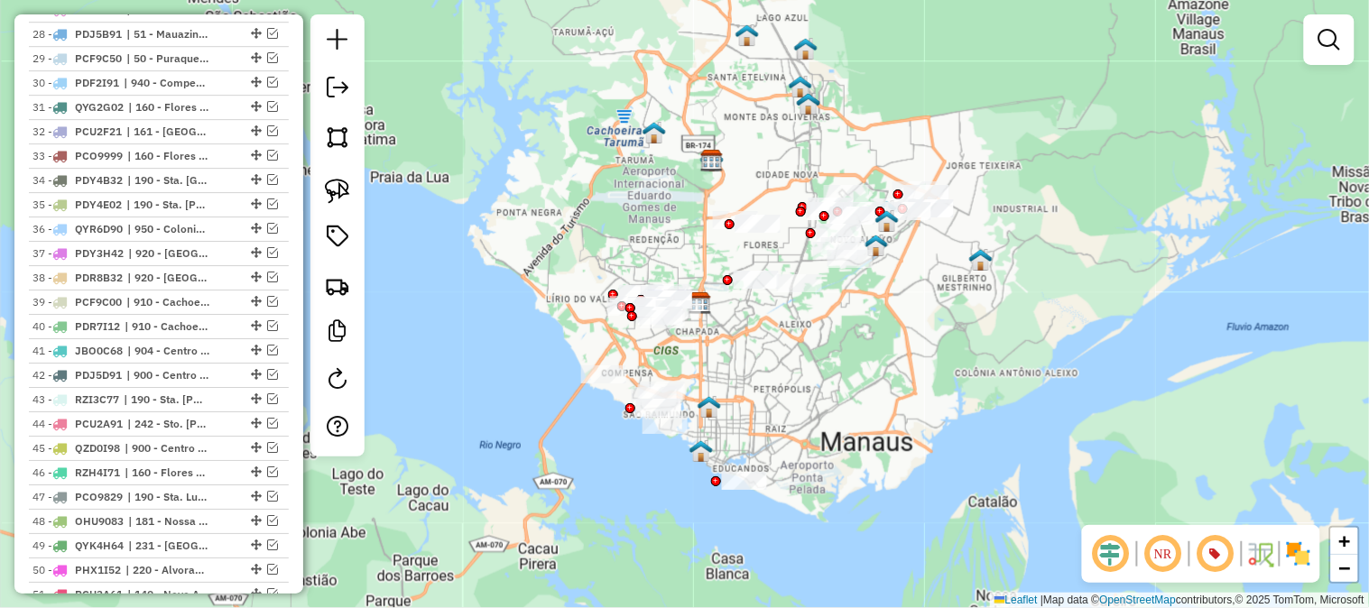
drag, startPoint x: 783, startPoint y: 350, endPoint x: 779, endPoint y: 339, distance: 11.4
click at [779, 340] on div "Janela de atendimento Grade de atendimento Capacidade Transportadoras Veículos …" at bounding box center [684, 304] width 1369 height 608
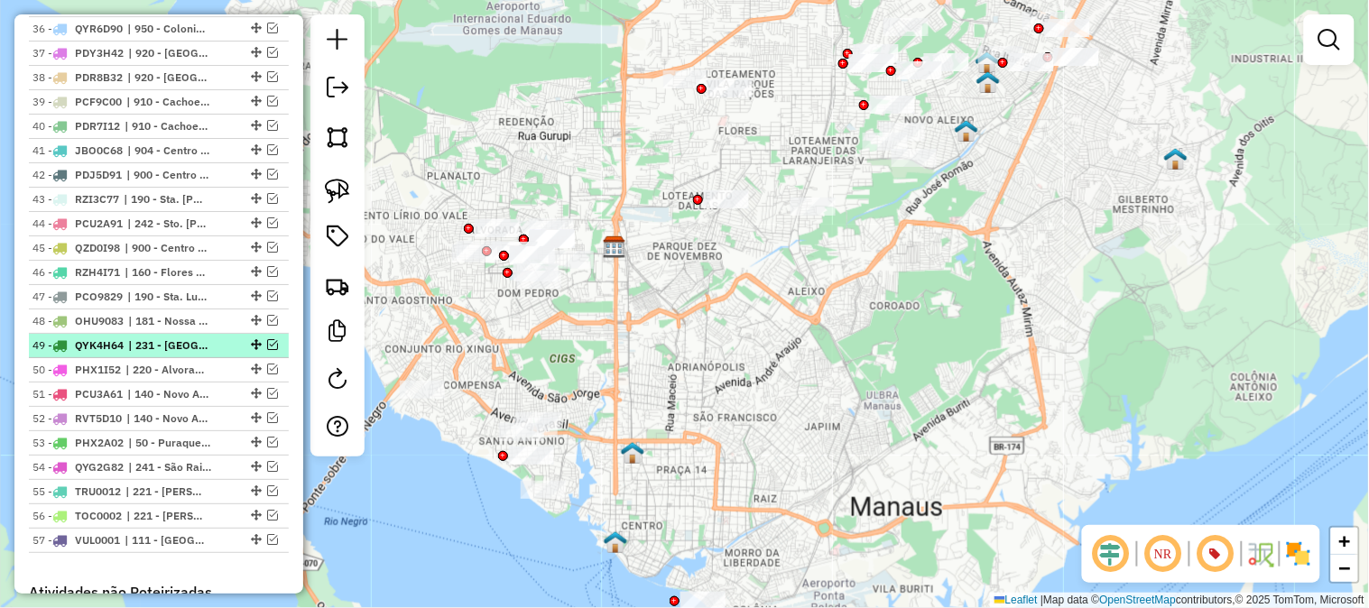
scroll to position [1711, 0]
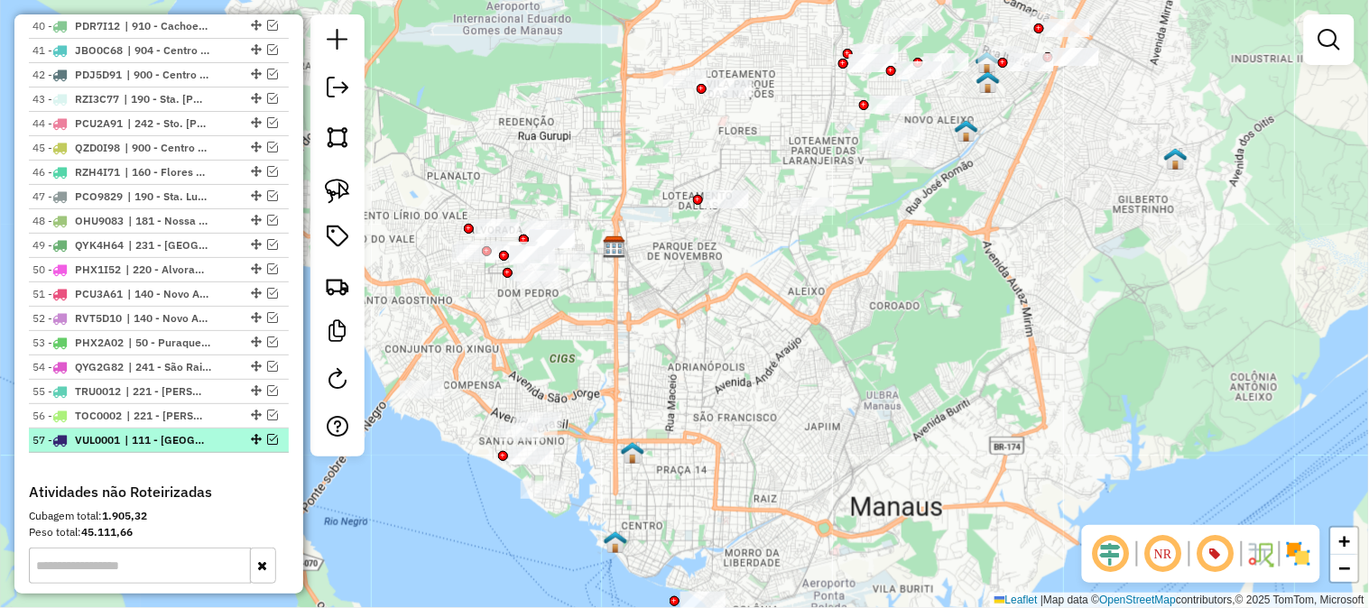
click at [272, 440] on em at bounding box center [272, 439] width 11 height 11
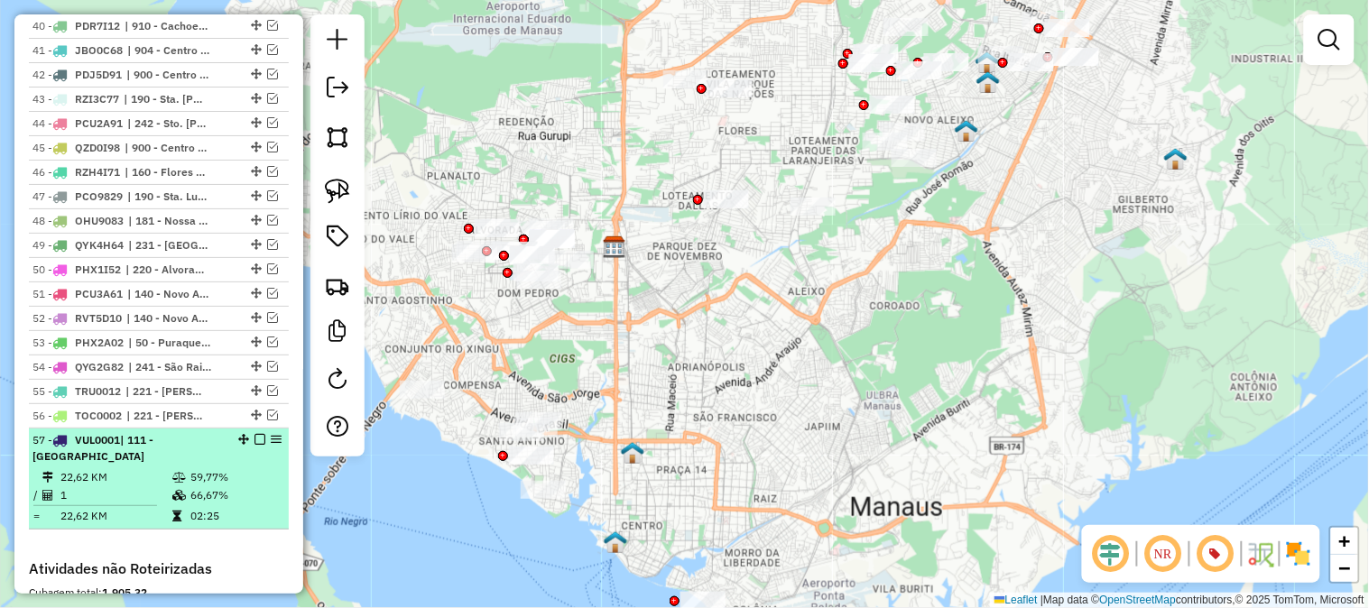
click at [214, 454] on div "57 - VUL0001 | 111 - Nova Cidade" at bounding box center [127, 448] width 191 height 32
select select "**********"
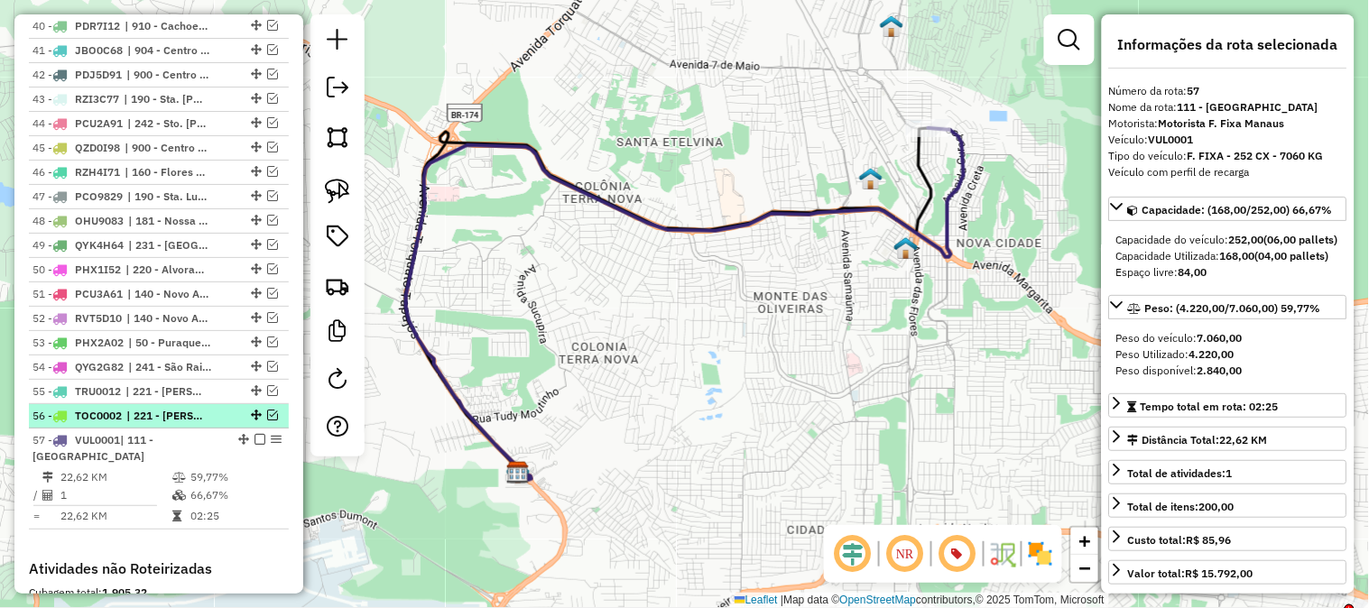
click at [267, 415] on em at bounding box center [272, 415] width 11 height 11
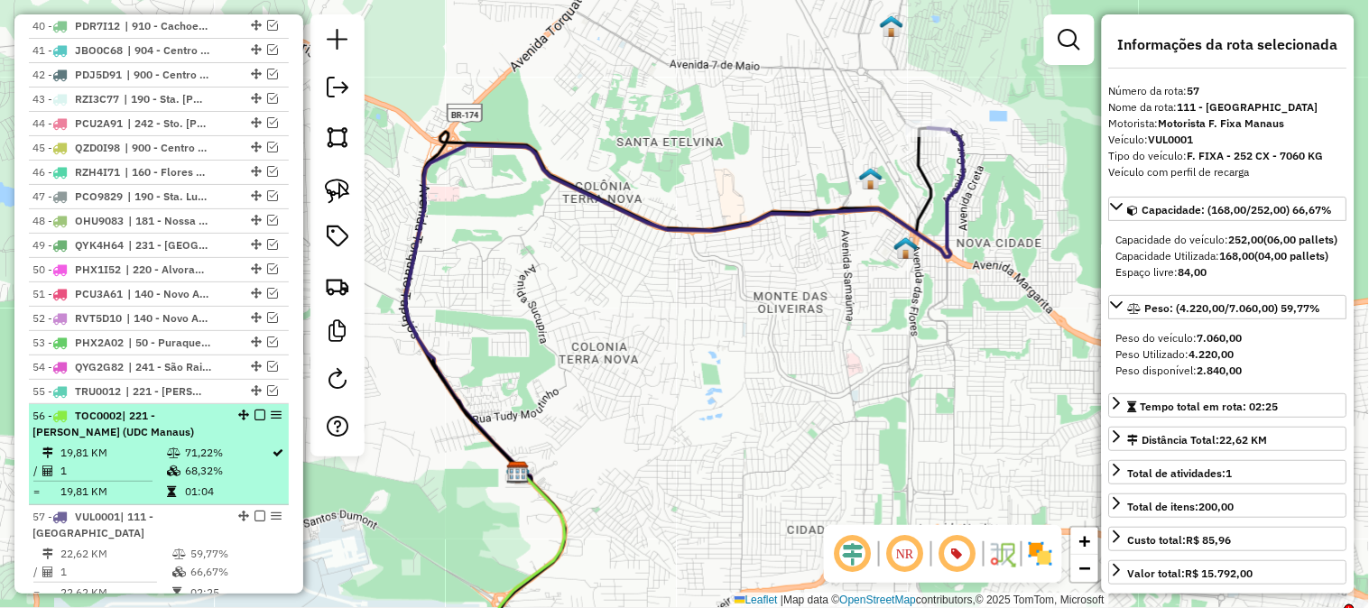
click at [212, 426] on div "56 - TOC0002 | 221 - Dom Pedro I (UDC Manaus)" at bounding box center [127, 424] width 191 height 32
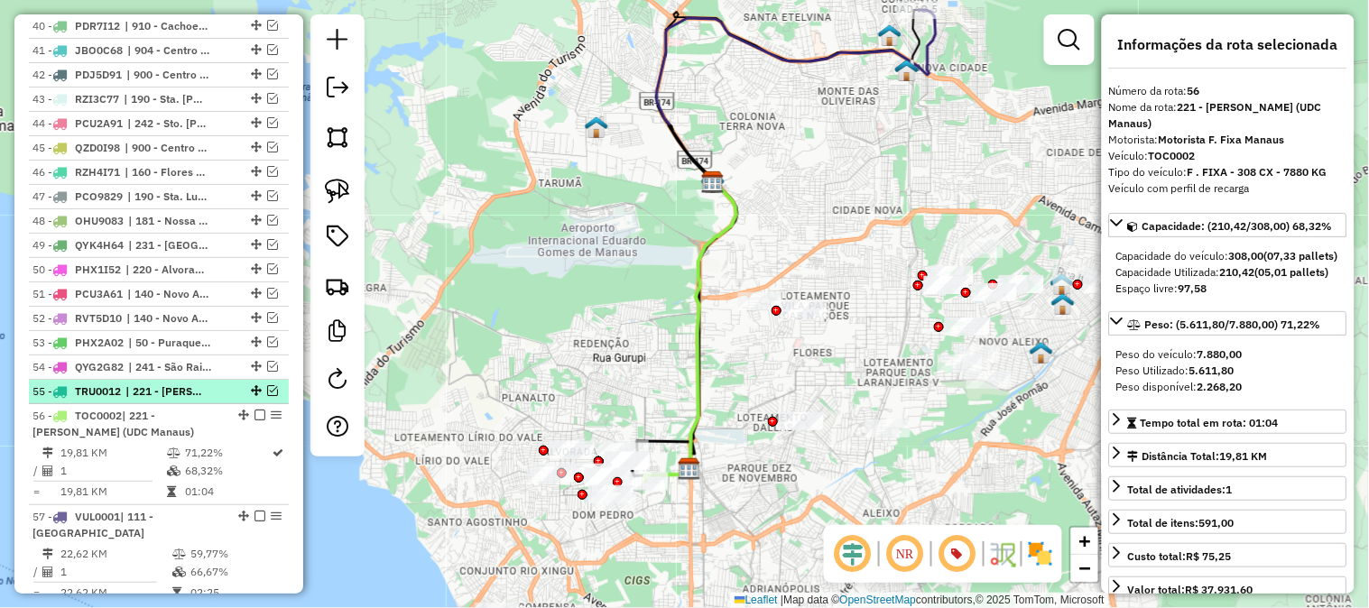
click at [268, 395] on em at bounding box center [272, 390] width 11 height 11
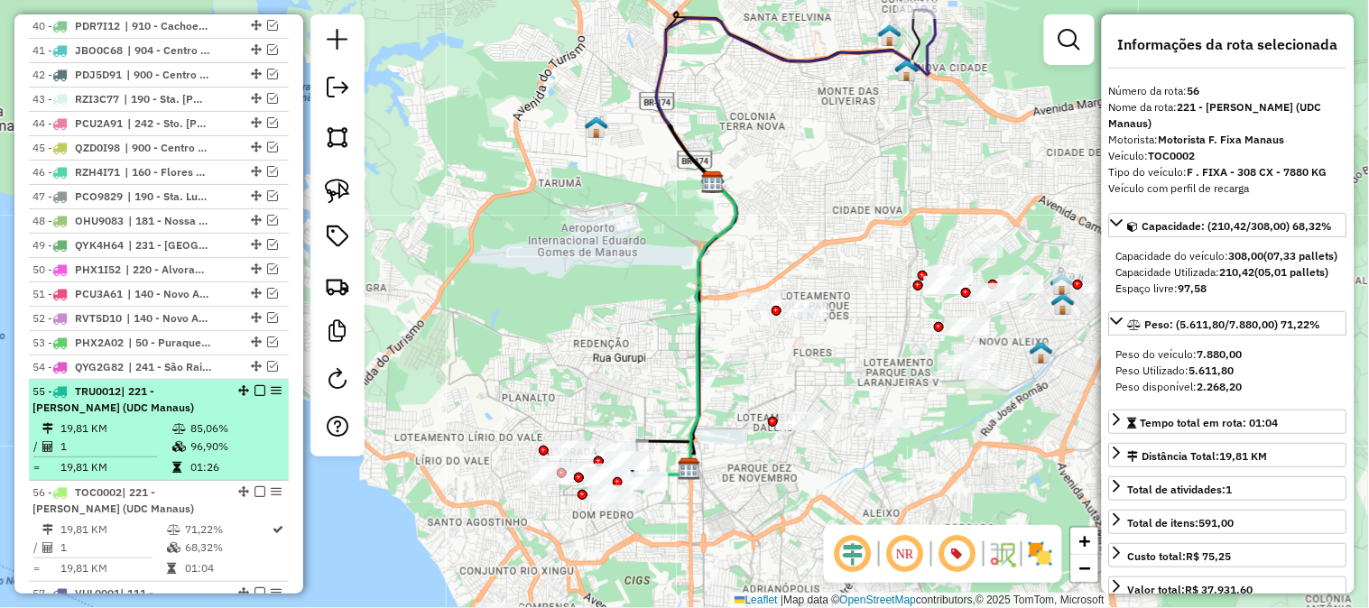
click at [211, 463] on td "01:26" at bounding box center [235, 468] width 91 height 18
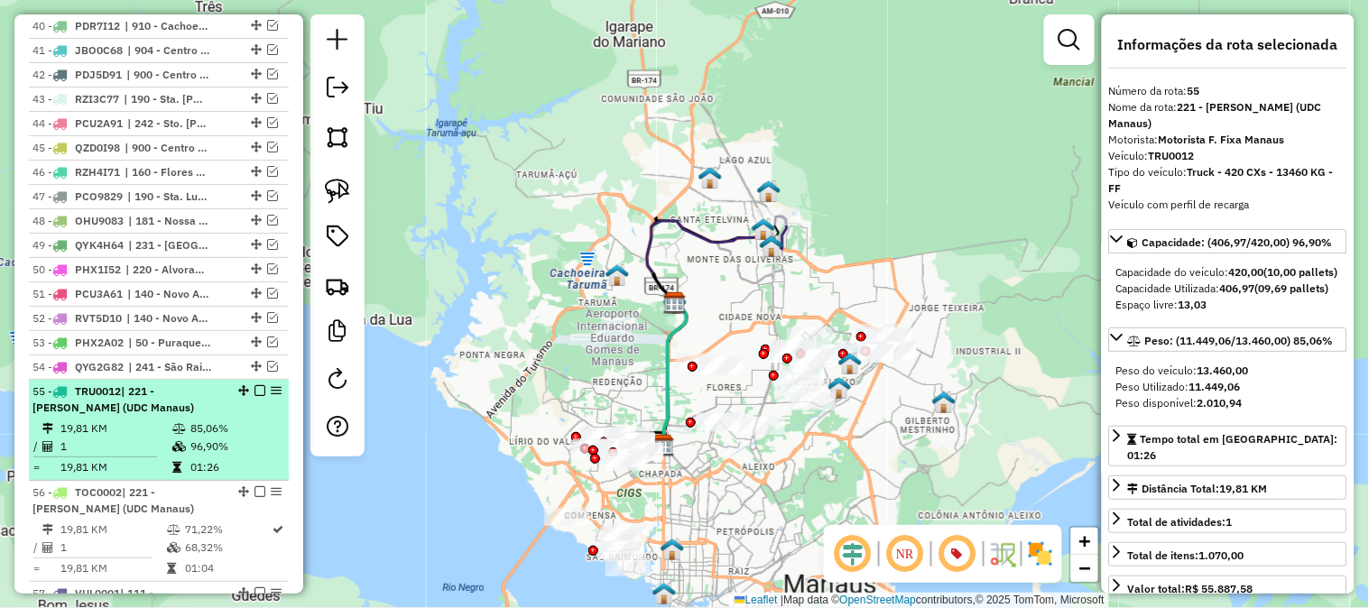
scroll to position [1911, 0]
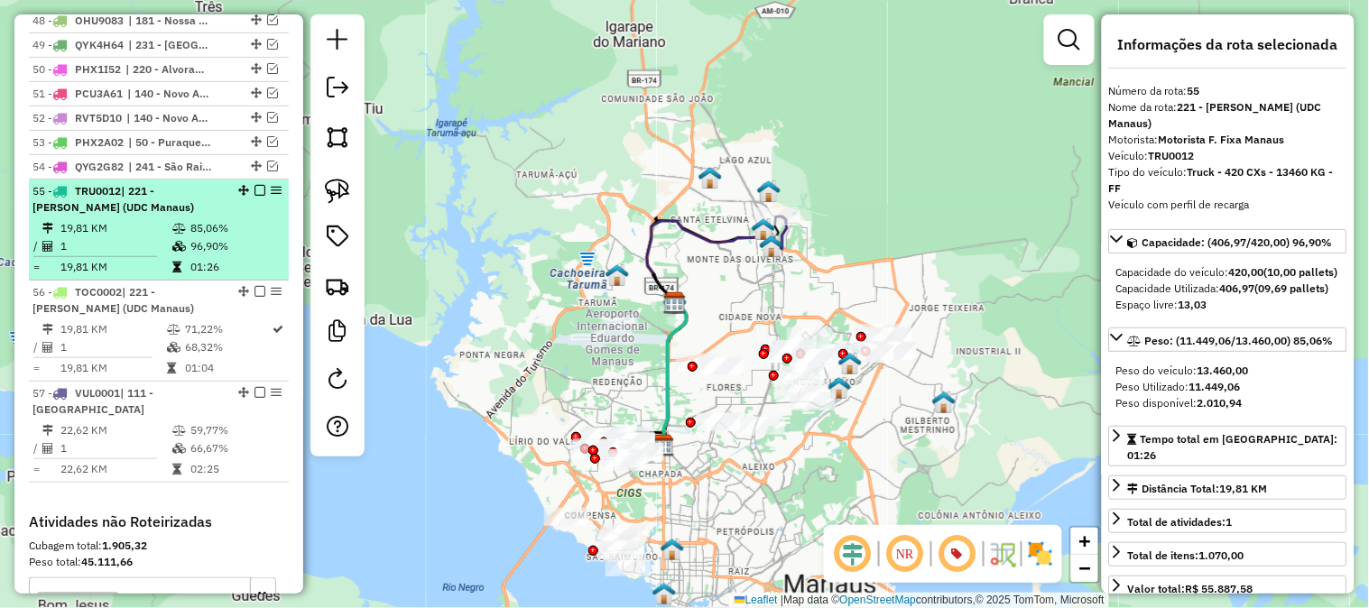
click at [255, 195] on em at bounding box center [260, 190] width 11 height 11
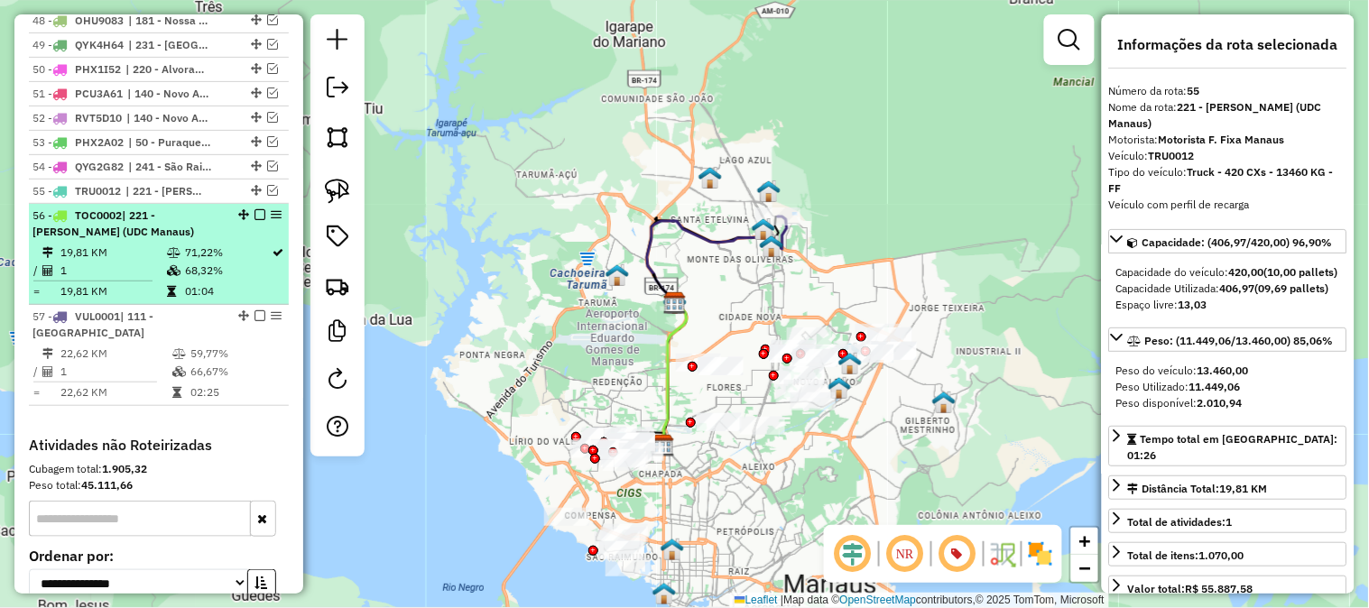
click at [258, 217] on em at bounding box center [260, 214] width 11 height 11
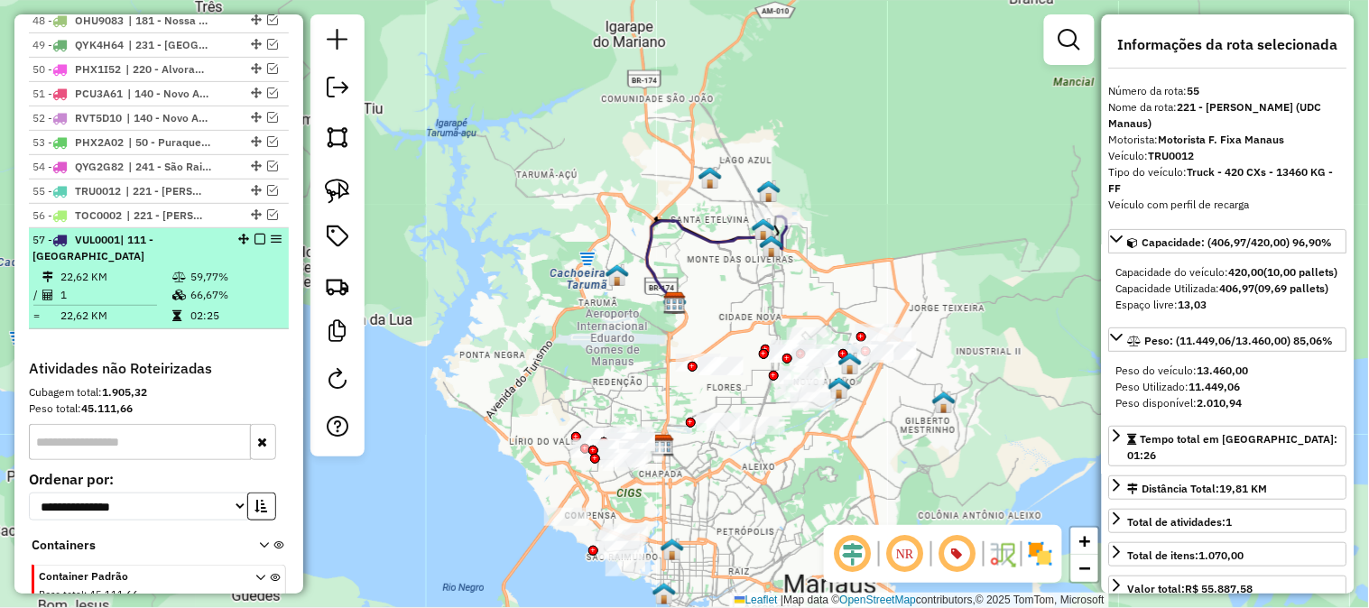
click at [255, 242] on em at bounding box center [260, 239] width 11 height 11
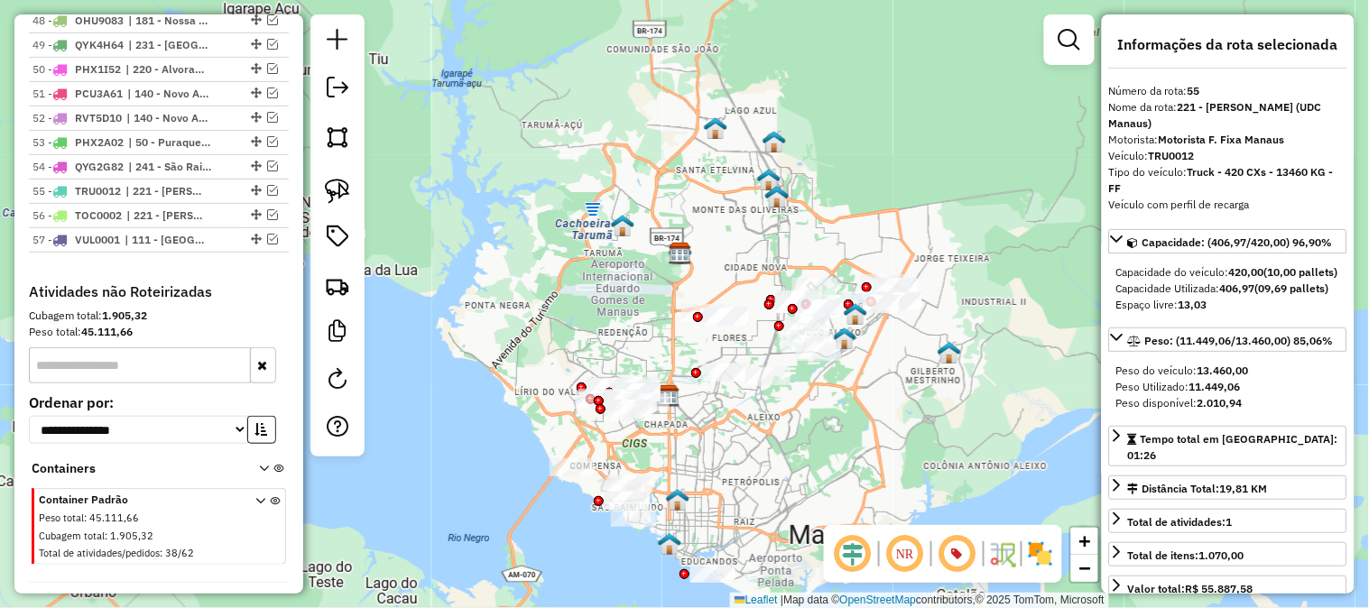
drag, startPoint x: 812, startPoint y: 281, endPoint x: 823, endPoint y: 205, distance: 76.6
click at [822, 208] on div "Janela de atendimento Grade de atendimento Capacidade Transportadoras Veículos …" at bounding box center [684, 304] width 1369 height 608
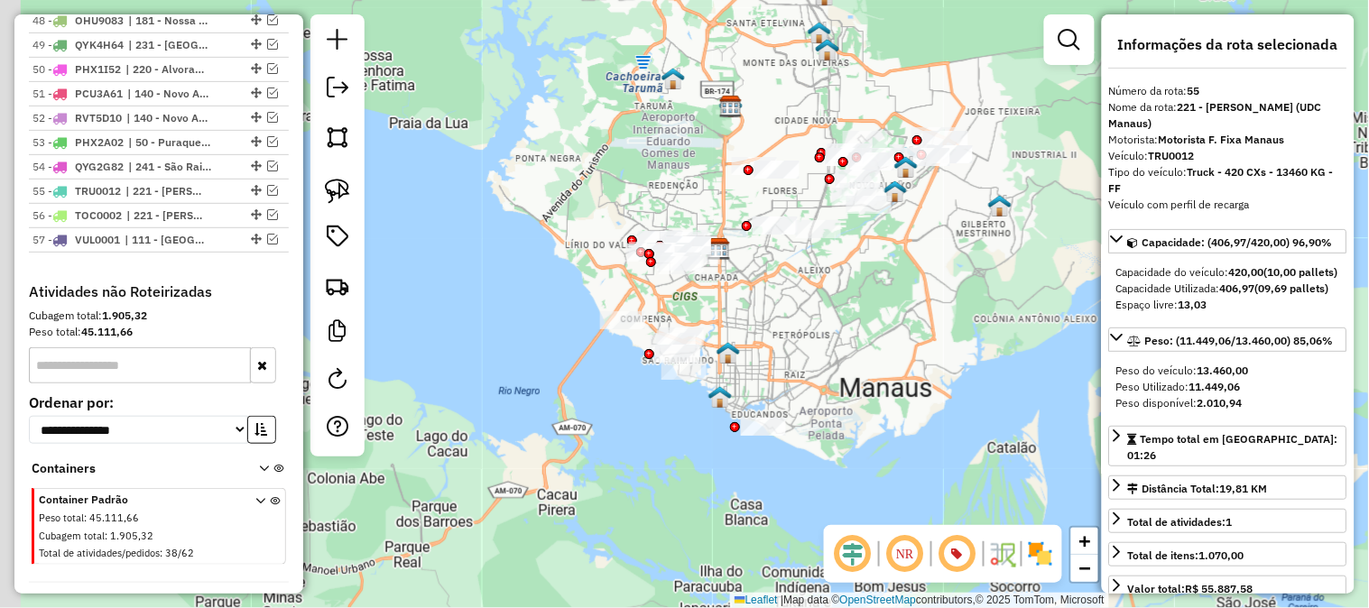
drag, startPoint x: 898, startPoint y: 438, endPoint x: 945, endPoint y: 307, distance: 139.1
click at [944, 312] on div "Janela de atendimento Grade de atendimento Capacidade Transportadoras Veículos …" at bounding box center [684, 304] width 1369 height 608
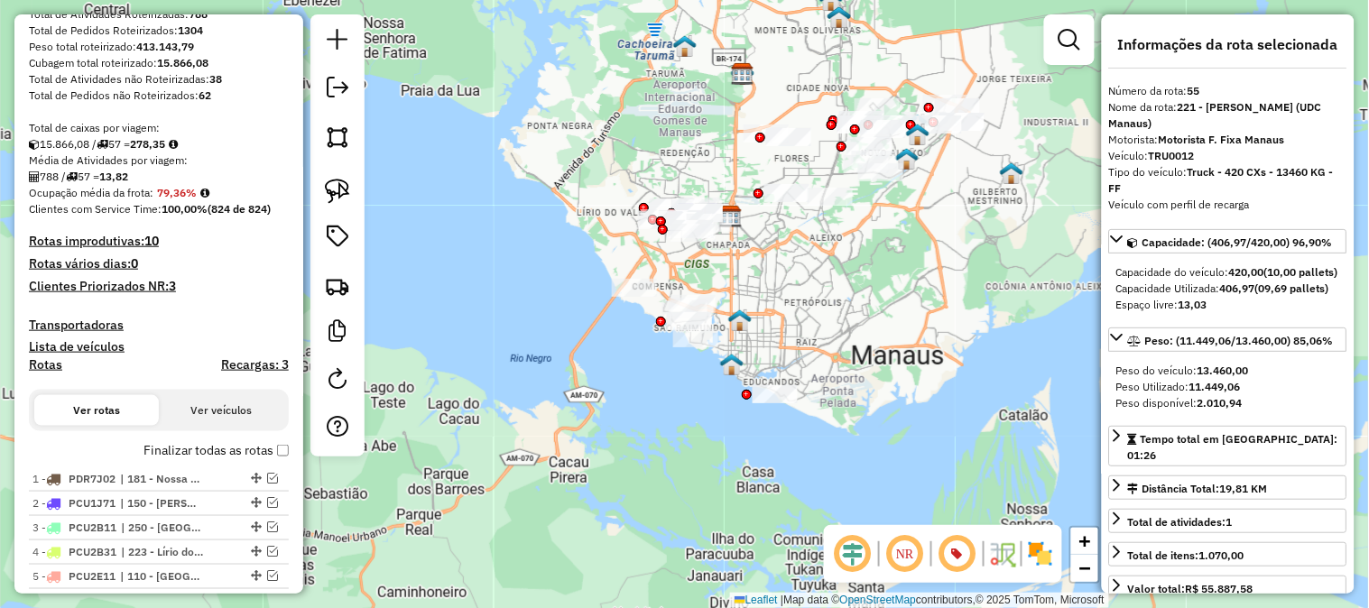
scroll to position [808, 0]
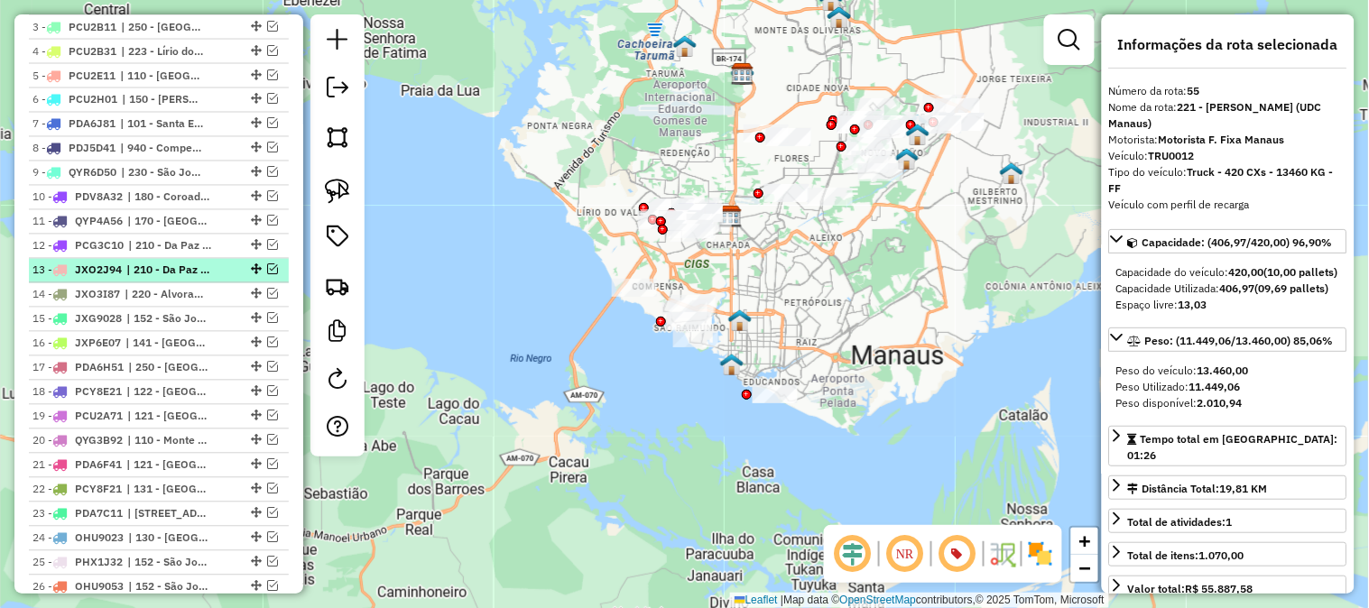
click at [269, 264] on em at bounding box center [272, 269] width 11 height 11
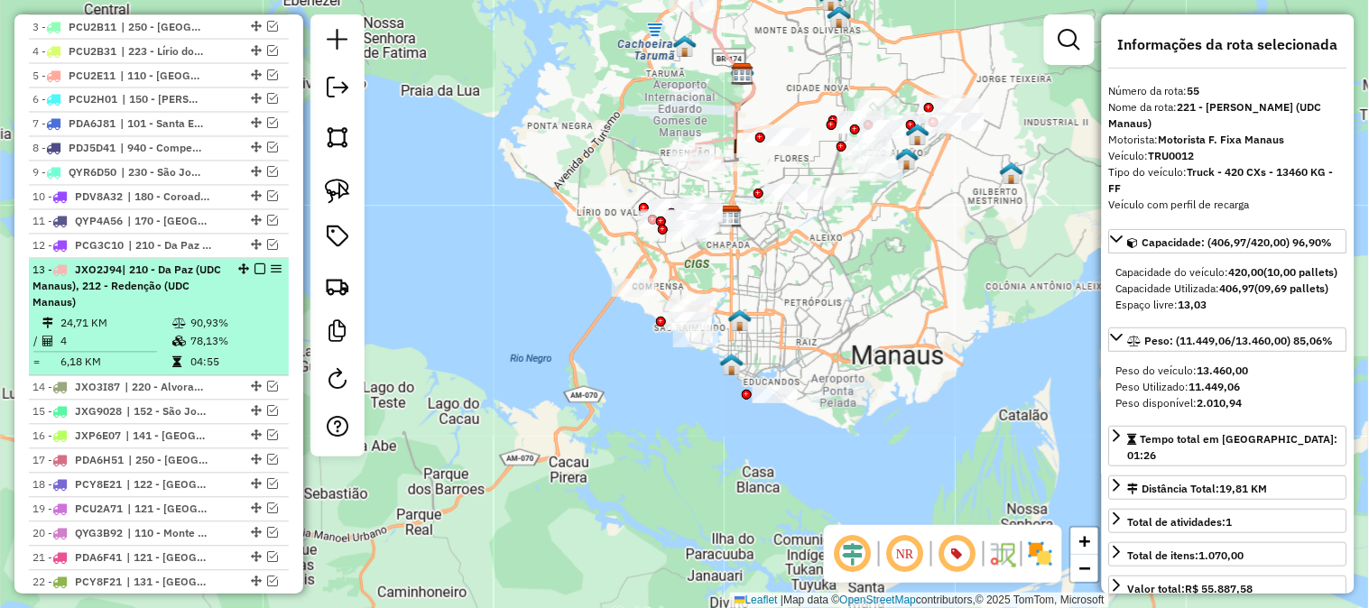
click at [190, 302] on div "13 - JXO2J94 | 210 - Da Paz (UDC Manaus), 212 - Redenção (UDC Manaus)" at bounding box center [127, 287] width 191 height 49
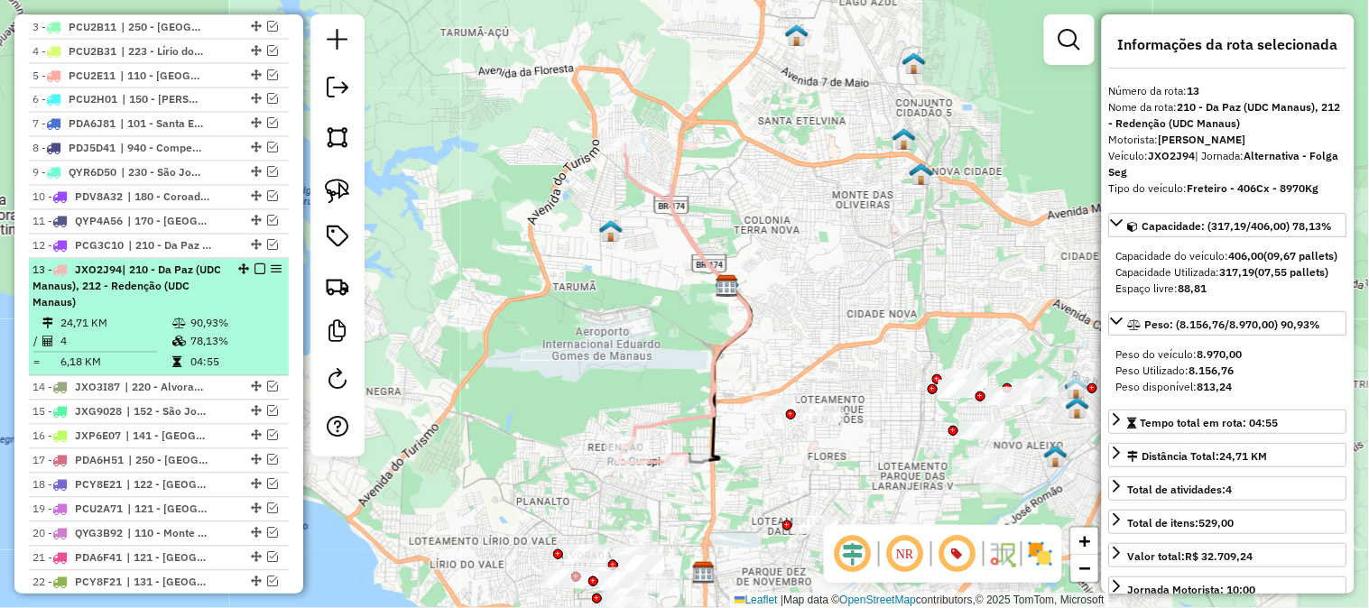
click at [255, 264] on em at bounding box center [260, 269] width 11 height 11
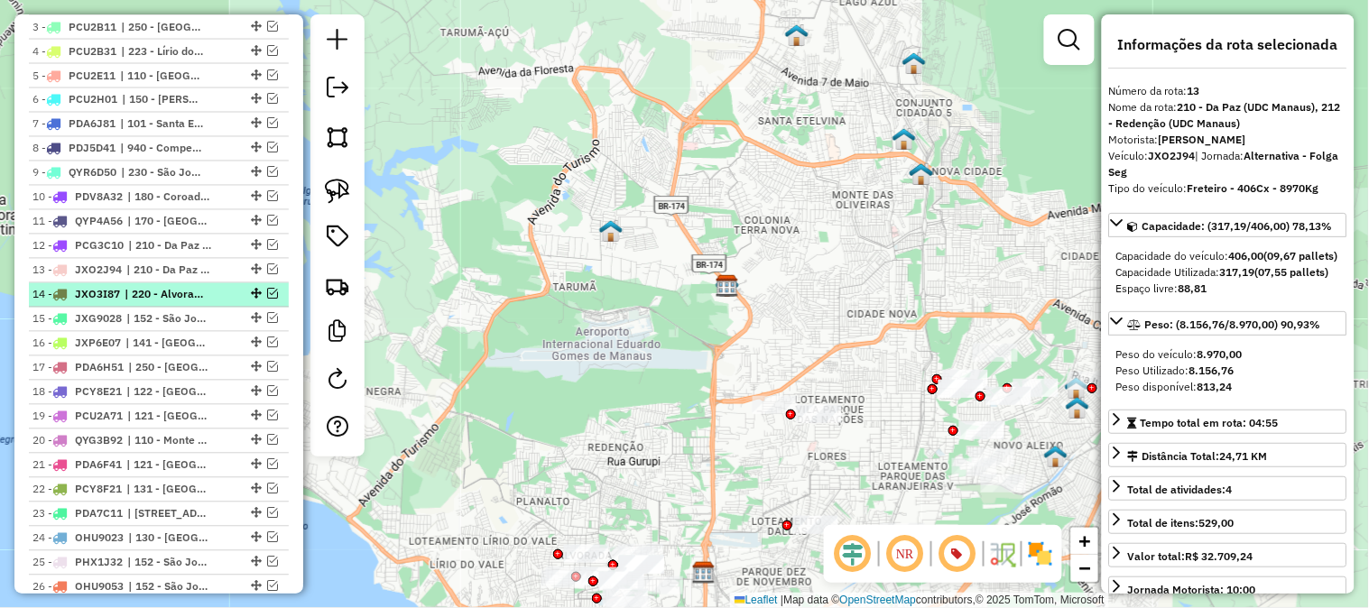
click at [267, 291] on em at bounding box center [272, 294] width 11 height 11
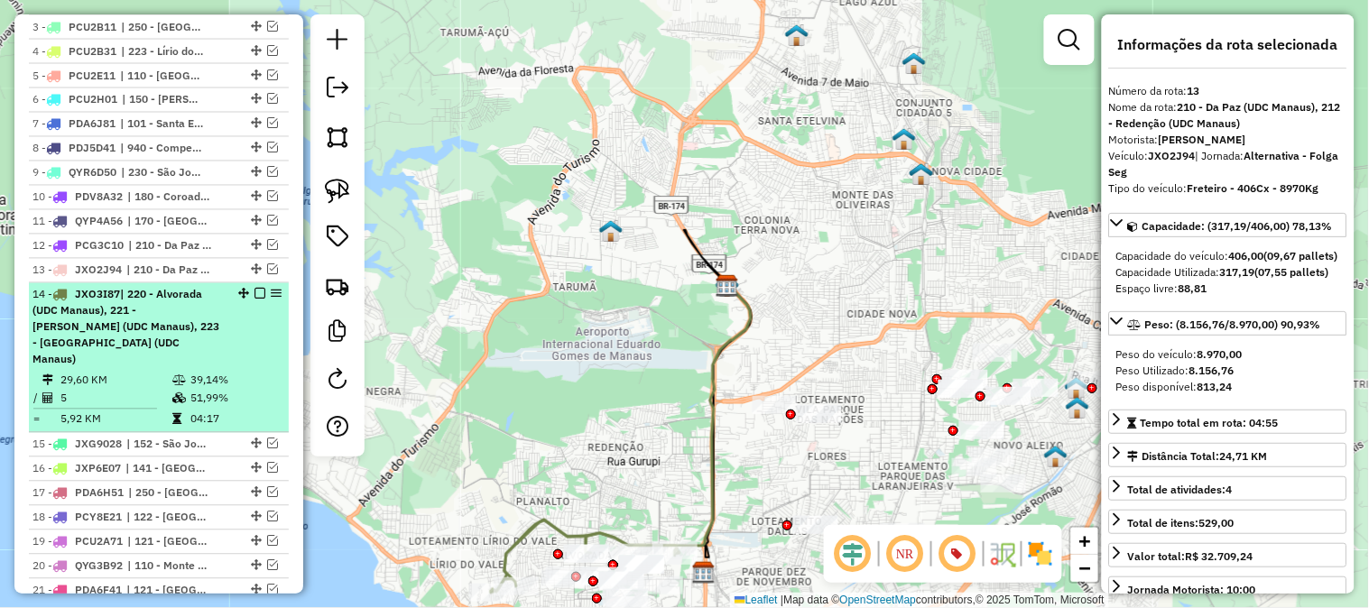
click at [217, 337] on div "14 - JXO3I87 | 220 - Alvorada (UDC Manaus), 221 - Dom Pedro I (UDC Manaus), 223…" at bounding box center [127, 327] width 191 height 81
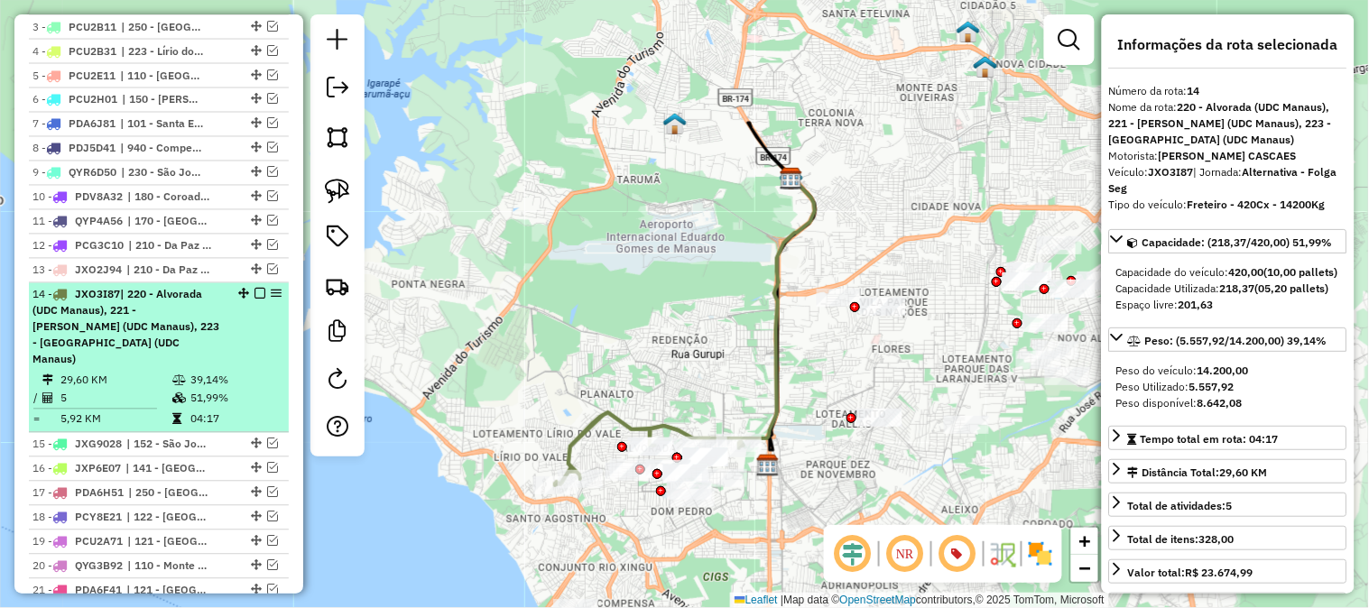
click at [258, 291] on em at bounding box center [260, 294] width 11 height 11
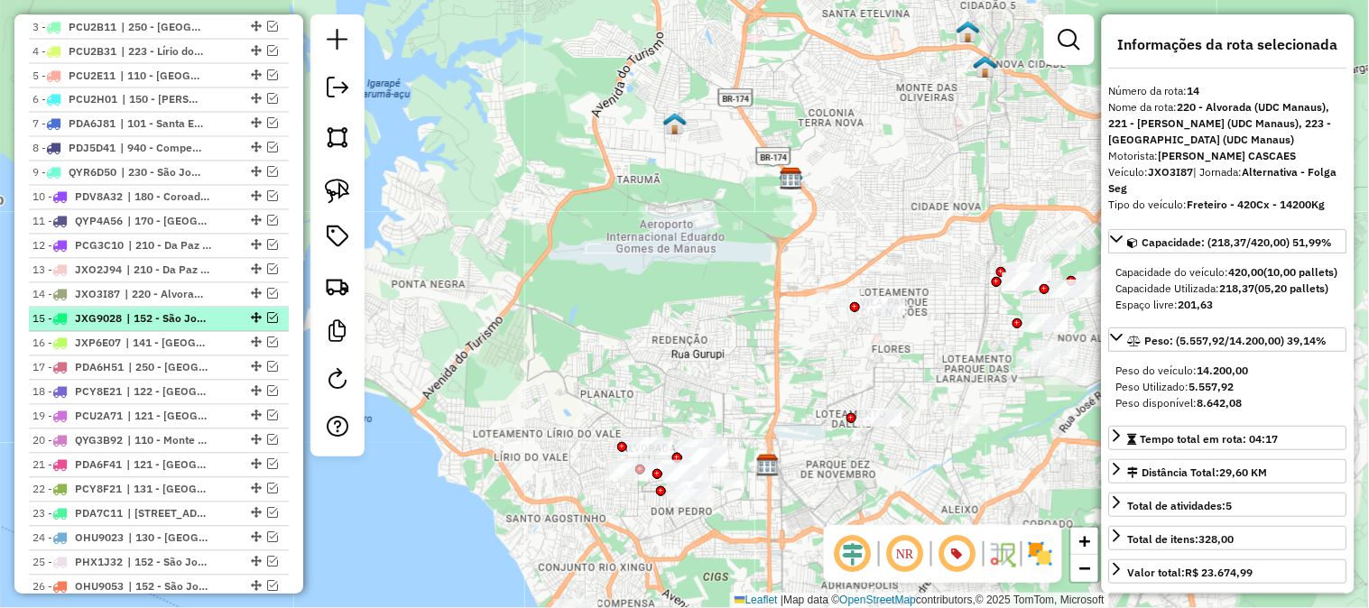
click at [267, 320] on em at bounding box center [272, 318] width 11 height 11
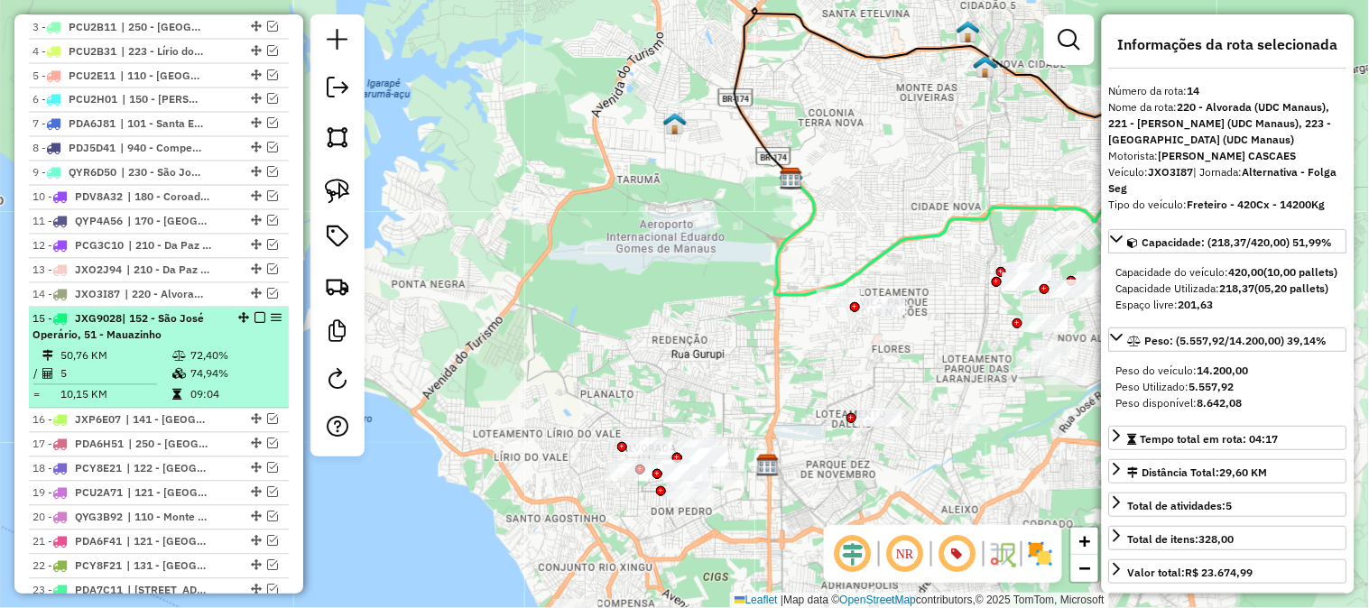
click at [212, 350] on td "72,40%" at bounding box center [235, 357] width 91 height 18
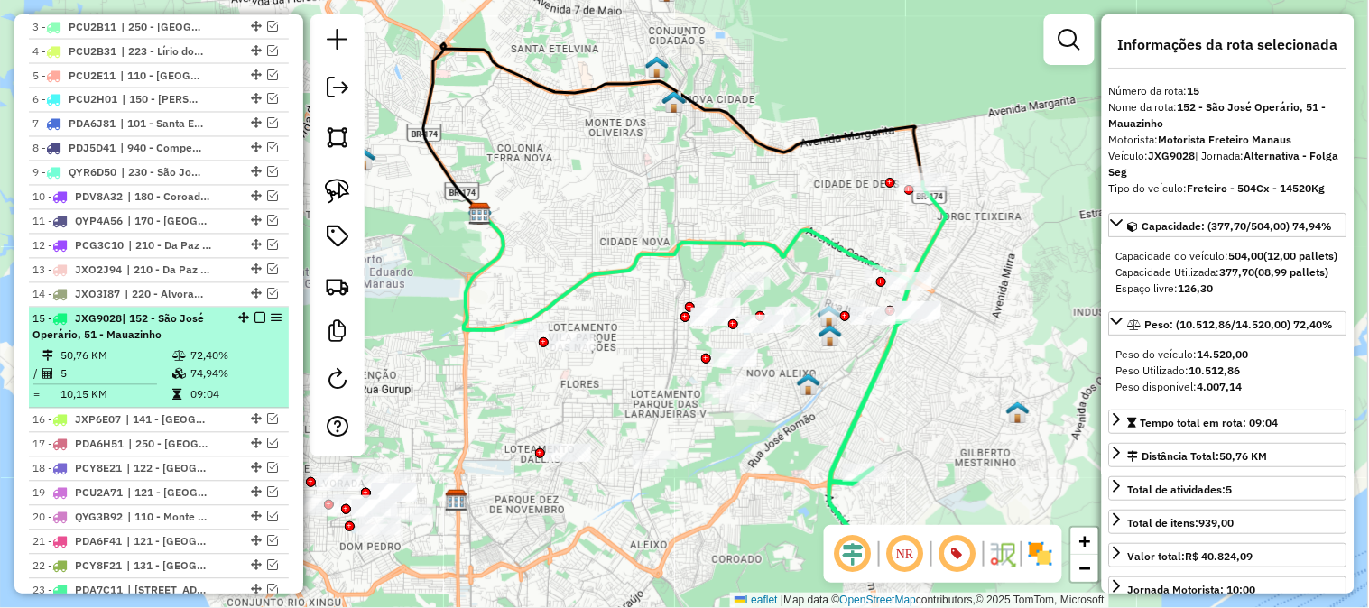
click at [255, 318] on em at bounding box center [260, 318] width 11 height 11
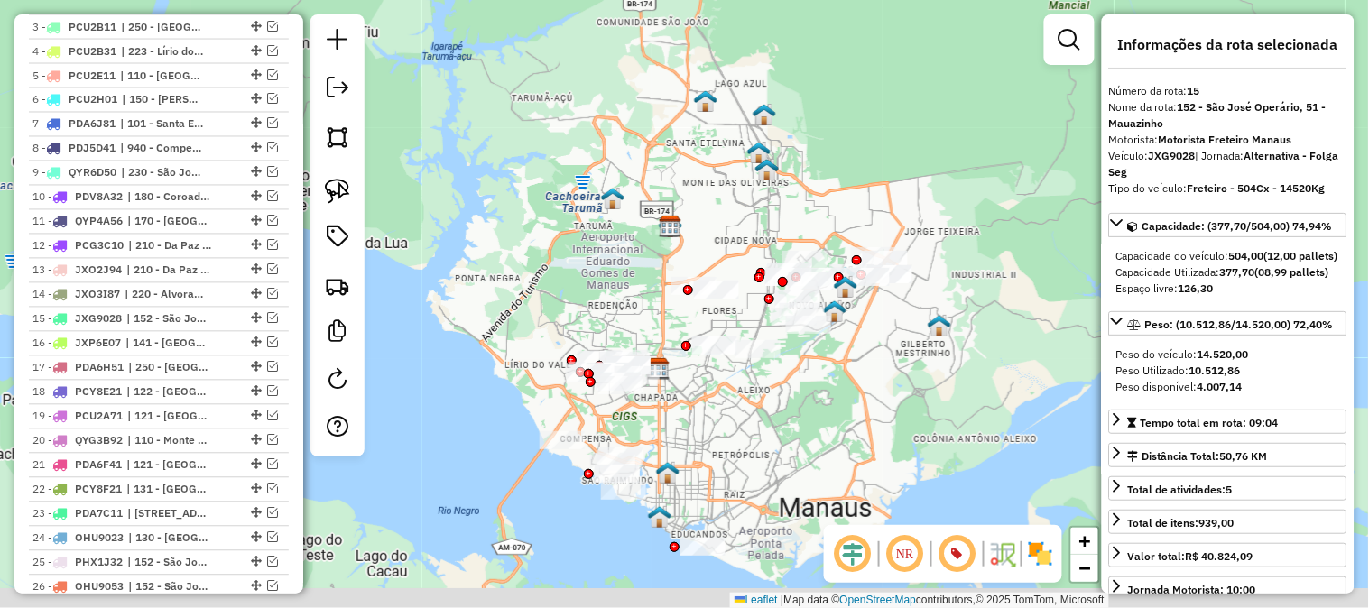
drag, startPoint x: 871, startPoint y: 385, endPoint x: 951, endPoint y: 316, distance: 106.2
click at [948, 320] on div "Janela de atendimento Grade de atendimento Capacidade Transportadoras Veículos …" at bounding box center [684, 304] width 1369 height 608
click at [951, 316] on div "Janela de atendimento Grade de atendimento Capacidade Transportadoras Veículos …" at bounding box center [684, 304] width 1369 height 608
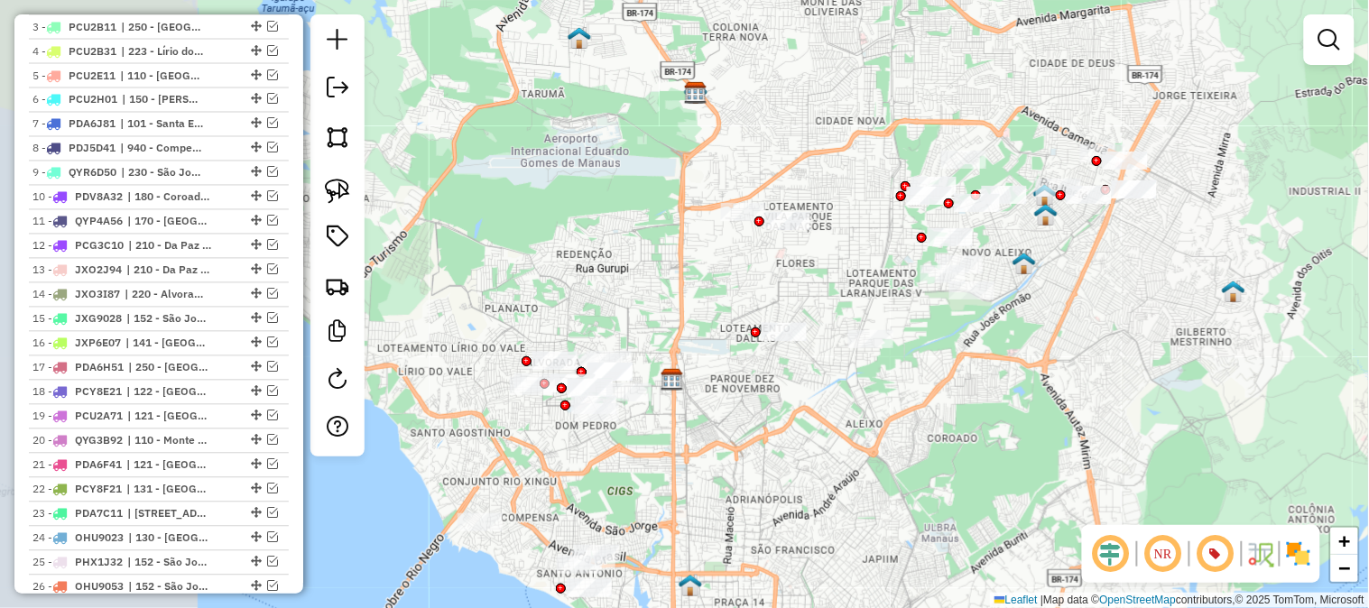
drag, startPoint x: 571, startPoint y: 232, endPoint x: 785, endPoint y: 260, distance: 215.8
click at [785, 260] on div "Janela de atendimento Grade de atendimento Capacidade Transportadoras Veículos …" at bounding box center [684, 304] width 1369 height 608
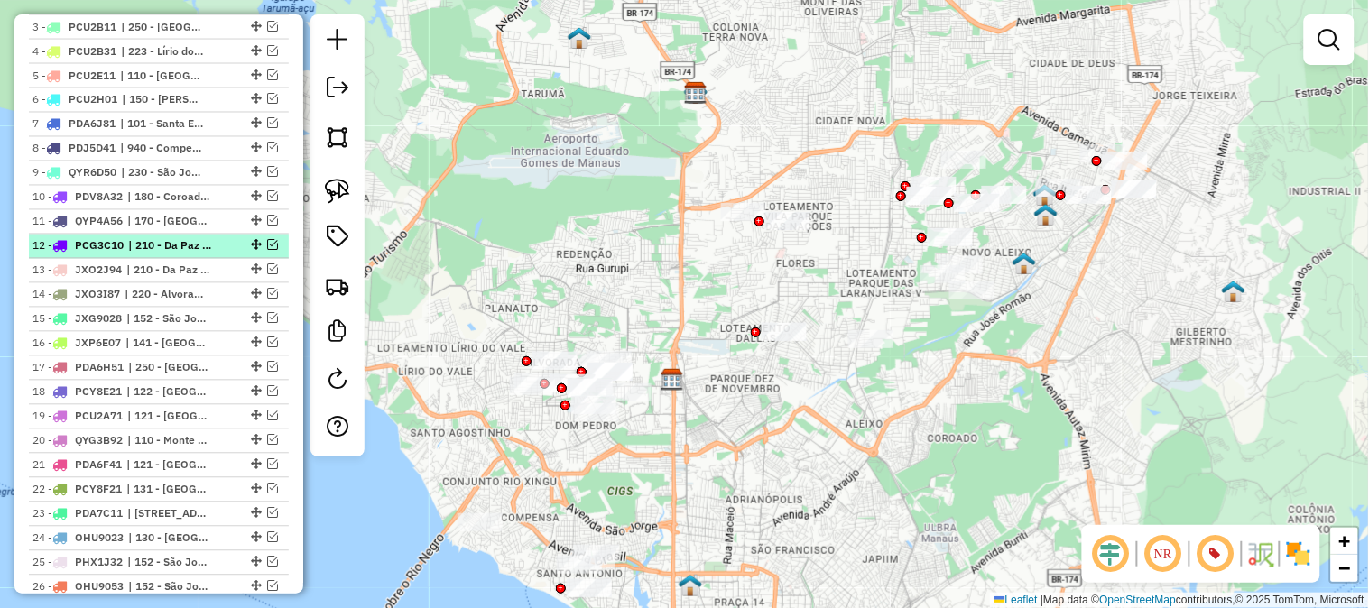
scroll to position [708, 0]
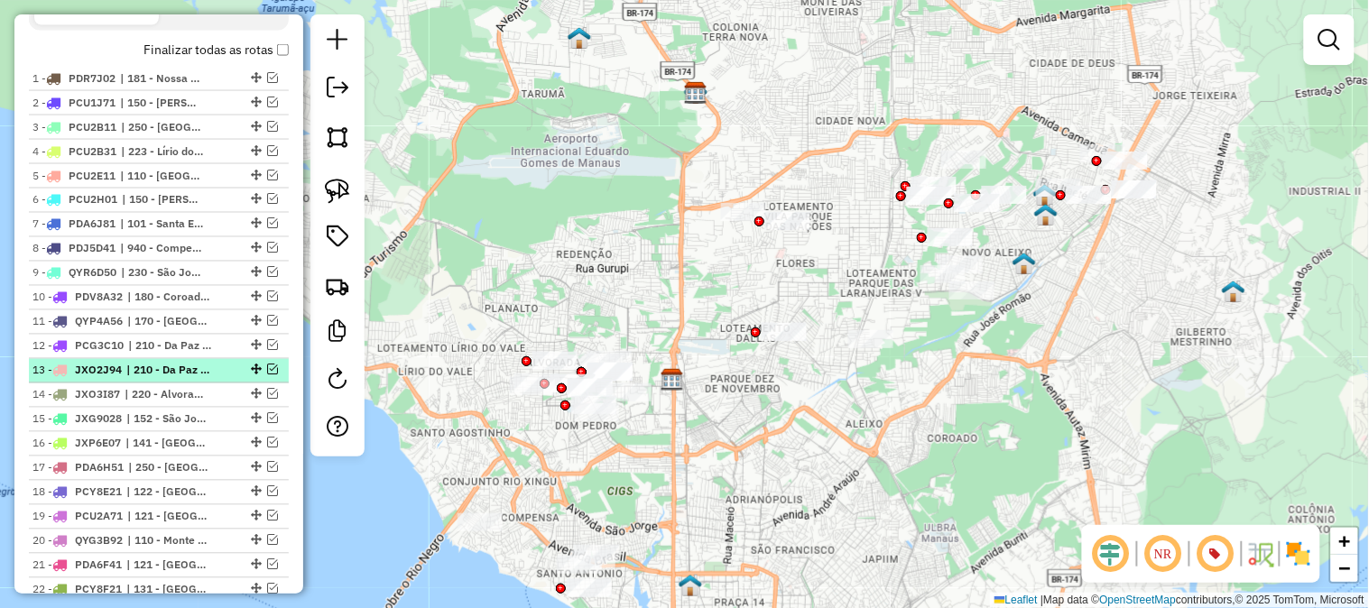
click at [267, 367] on em at bounding box center [272, 370] width 11 height 11
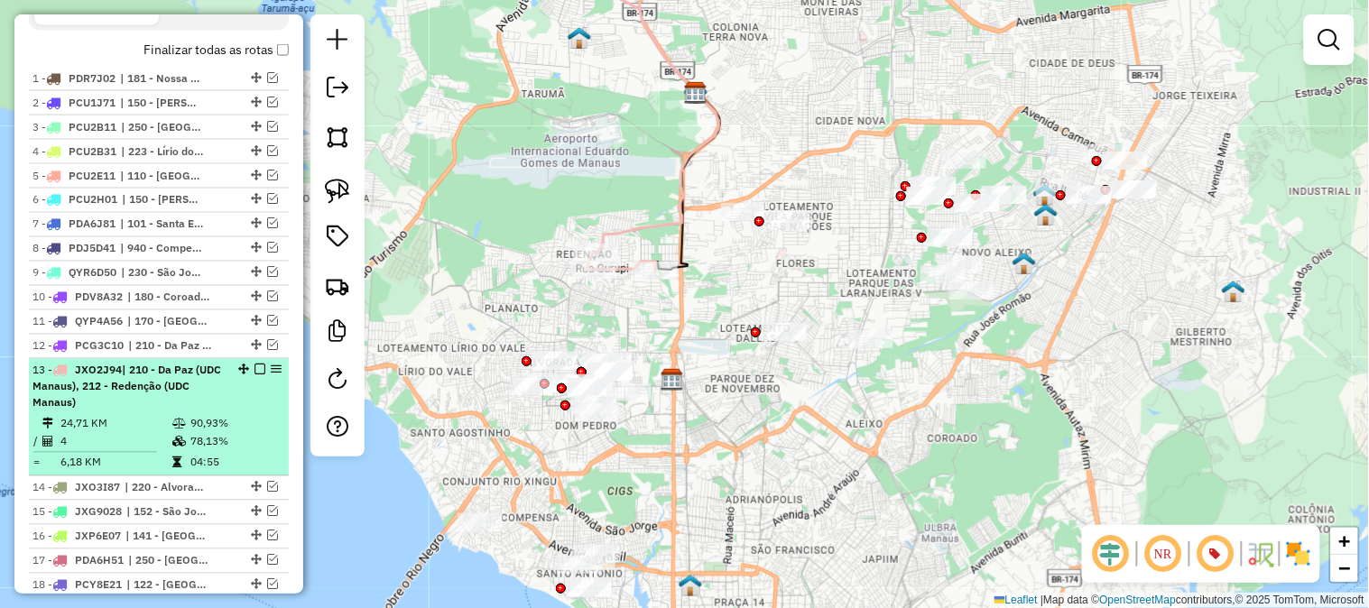
click at [151, 386] on span "| 210 - Da Paz (UDC Manaus), 212 - Redenção (UDC Manaus)" at bounding box center [126, 387] width 189 height 46
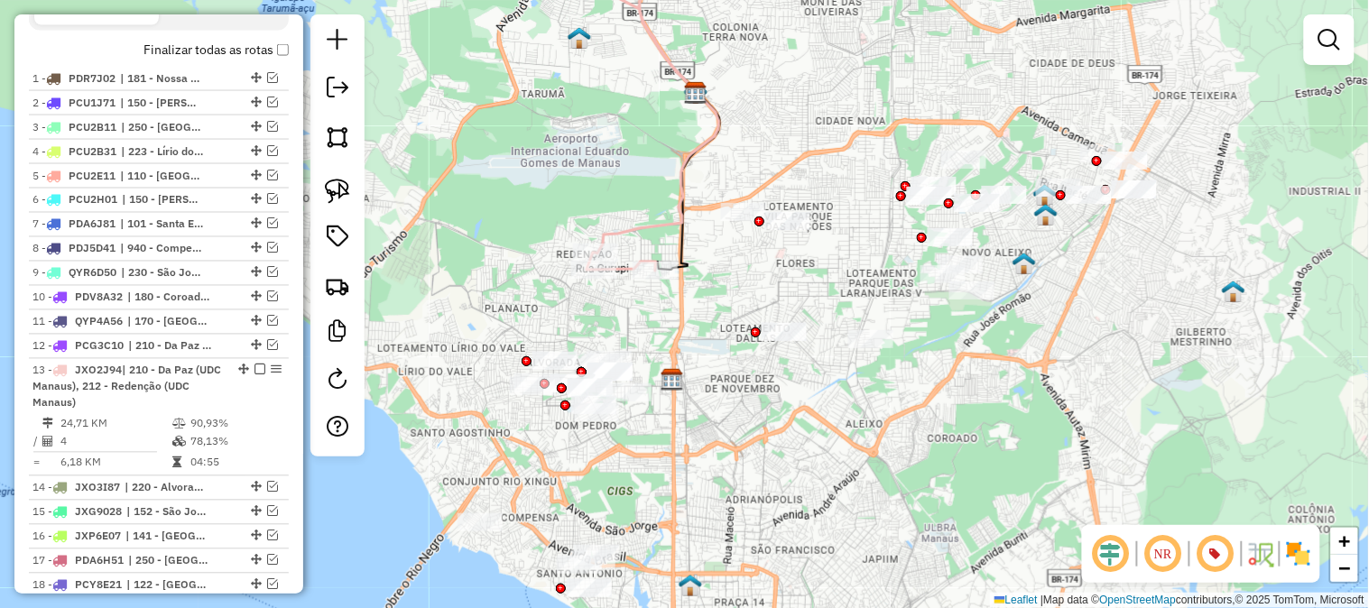
select select "**********"
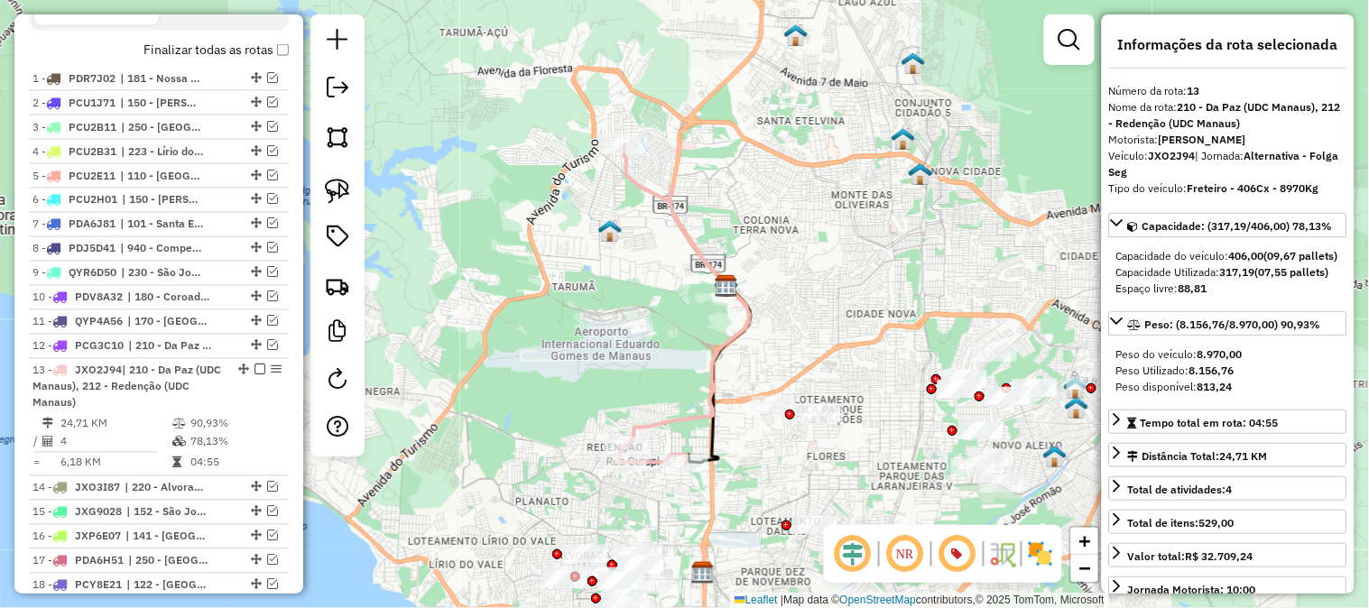
drag, startPoint x: 607, startPoint y: 337, endPoint x: 673, endPoint y: 158, distance: 190.8
click at [673, 158] on div "Janela de atendimento Grade de atendimento Capacidade Transportadoras Veículos …" at bounding box center [684, 304] width 1369 height 608
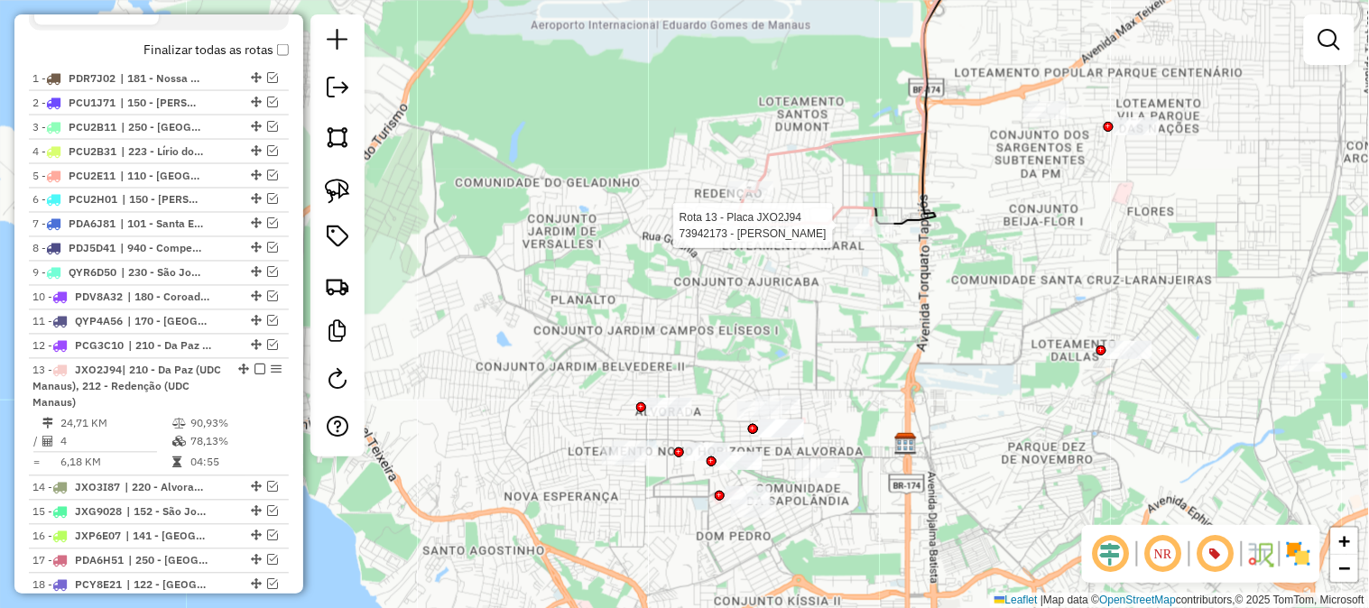
select select "**********"
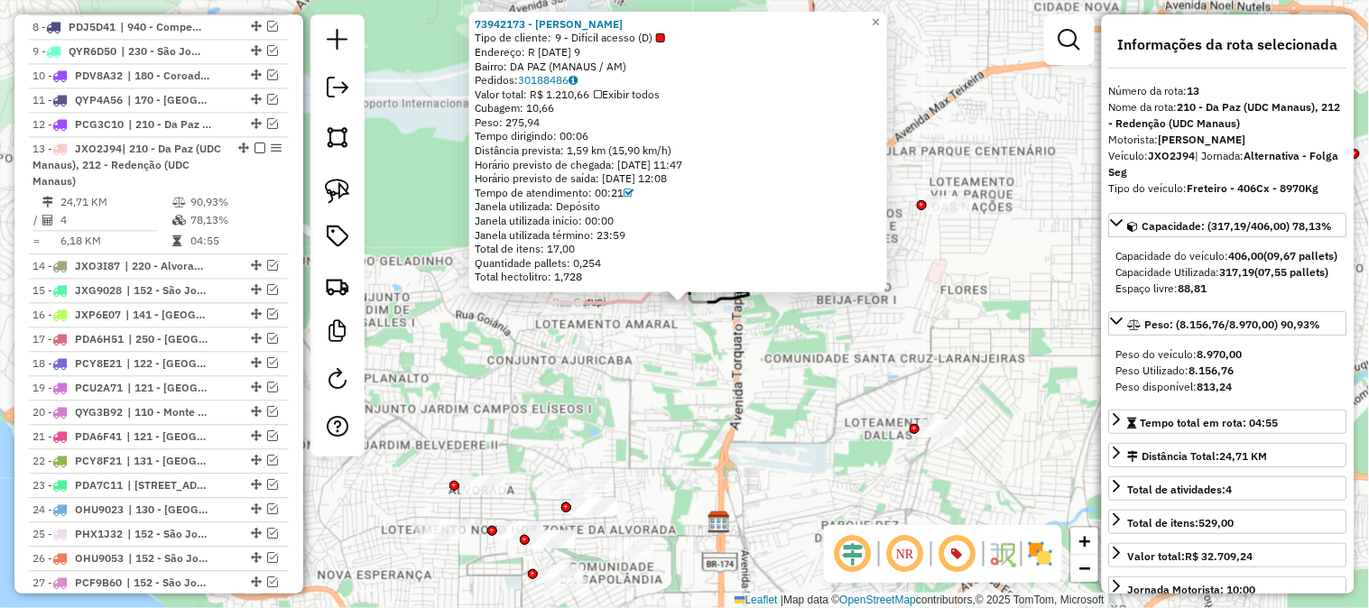
scroll to position [1052, 0]
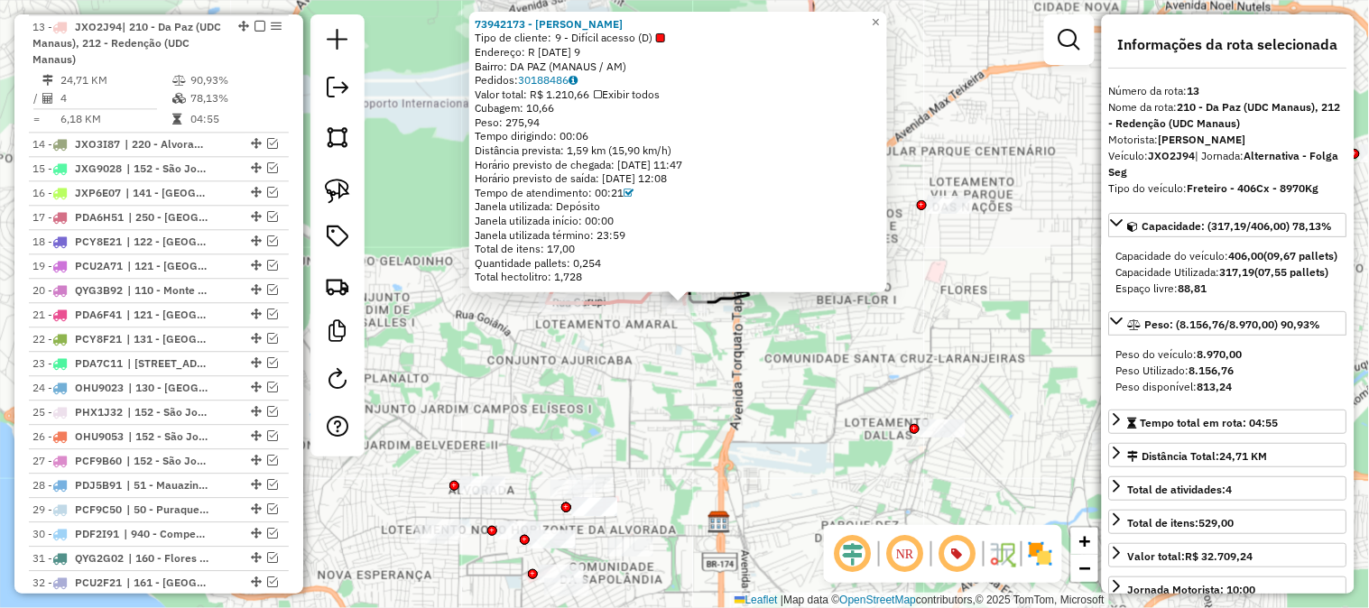
click at [696, 366] on div "73942173 - DAVID FELIX DA COSTA Tipo de cliente: 9 - Difícil acesso (D) Endereç…" at bounding box center [684, 304] width 1369 height 608
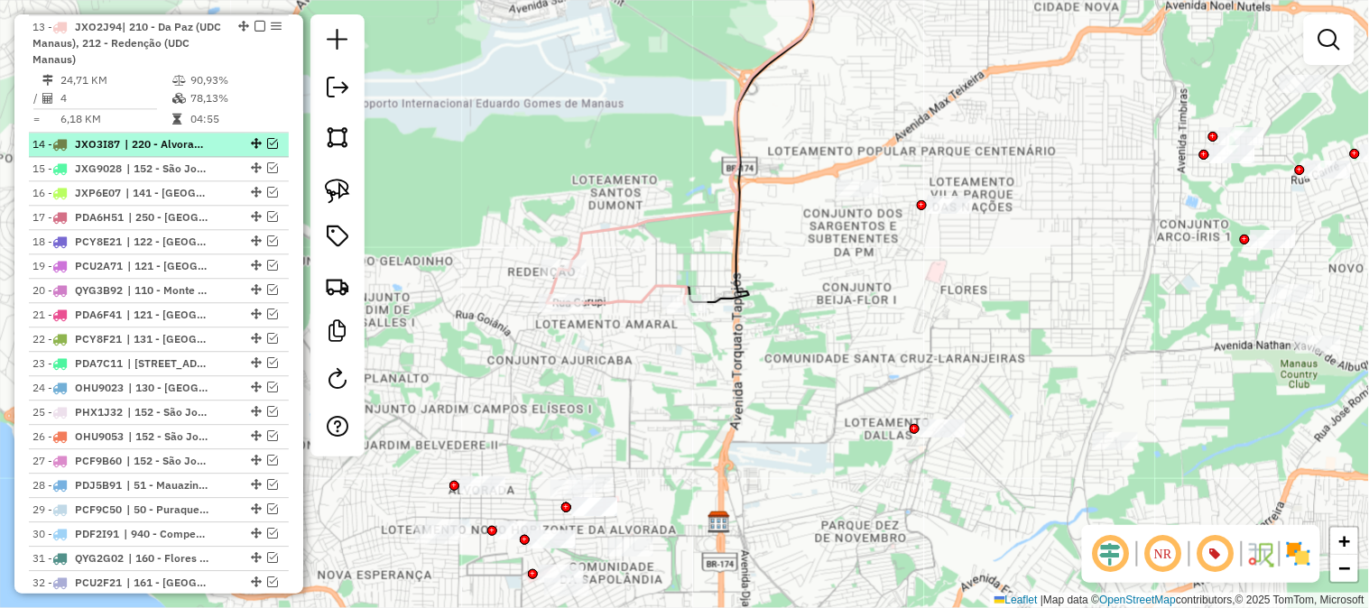
click at [267, 142] on em at bounding box center [272, 143] width 11 height 11
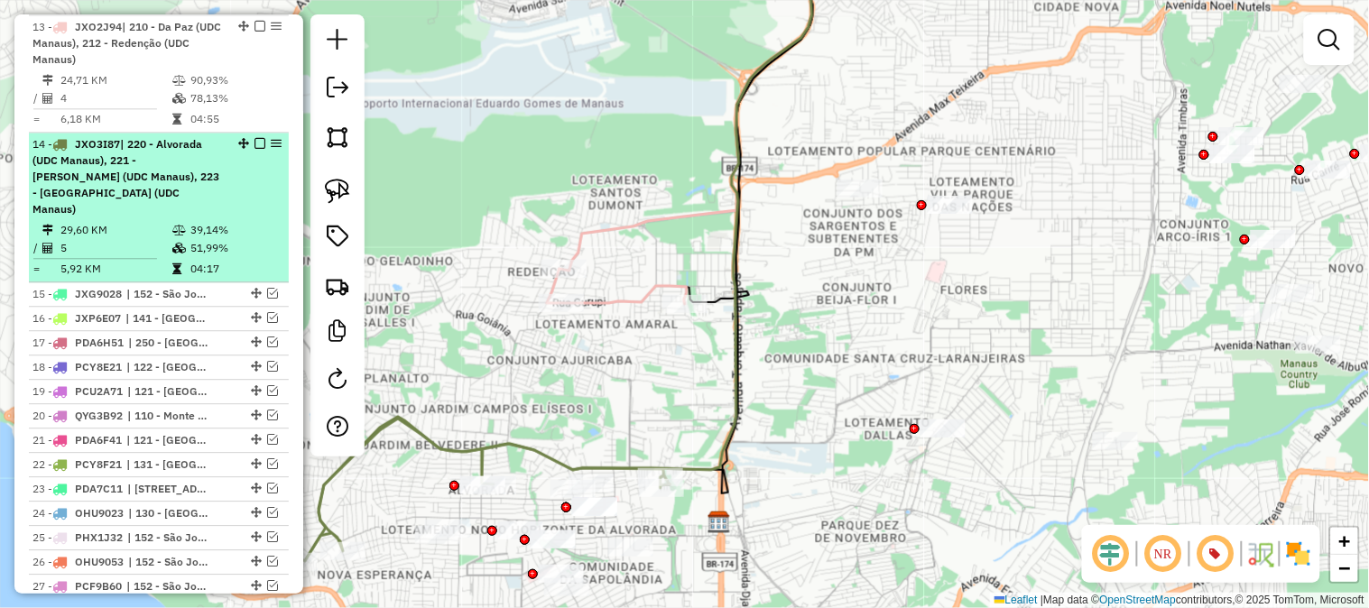
click at [204, 163] on div "14 - JXO3I87 | 220 - Alvorada (UDC Manaus), 221 - Dom Pedro I (UDC Manaus), 223…" at bounding box center [127, 176] width 191 height 81
select select "**********"
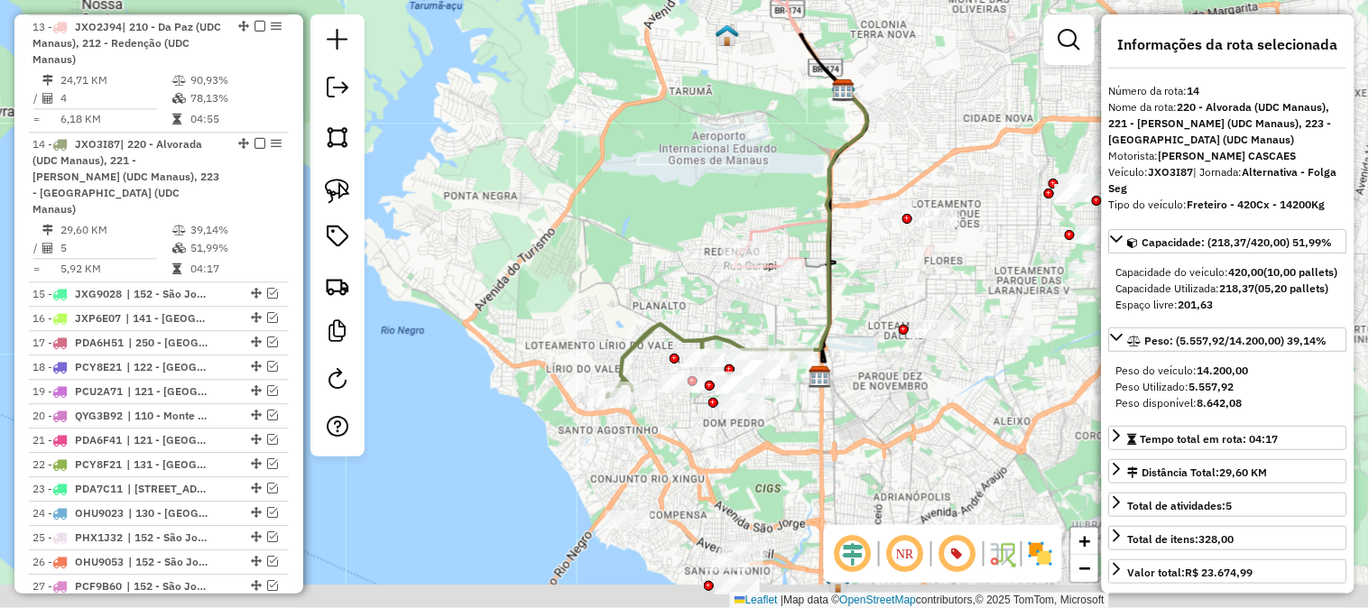
drag, startPoint x: 625, startPoint y: 326, endPoint x: 729, endPoint y: 199, distance: 164.1
click at [722, 153] on div "Janela de atendimento Grade de atendimento Capacidade Transportadoras Veículos …" at bounding box center [684, 304] width 1369 height 608
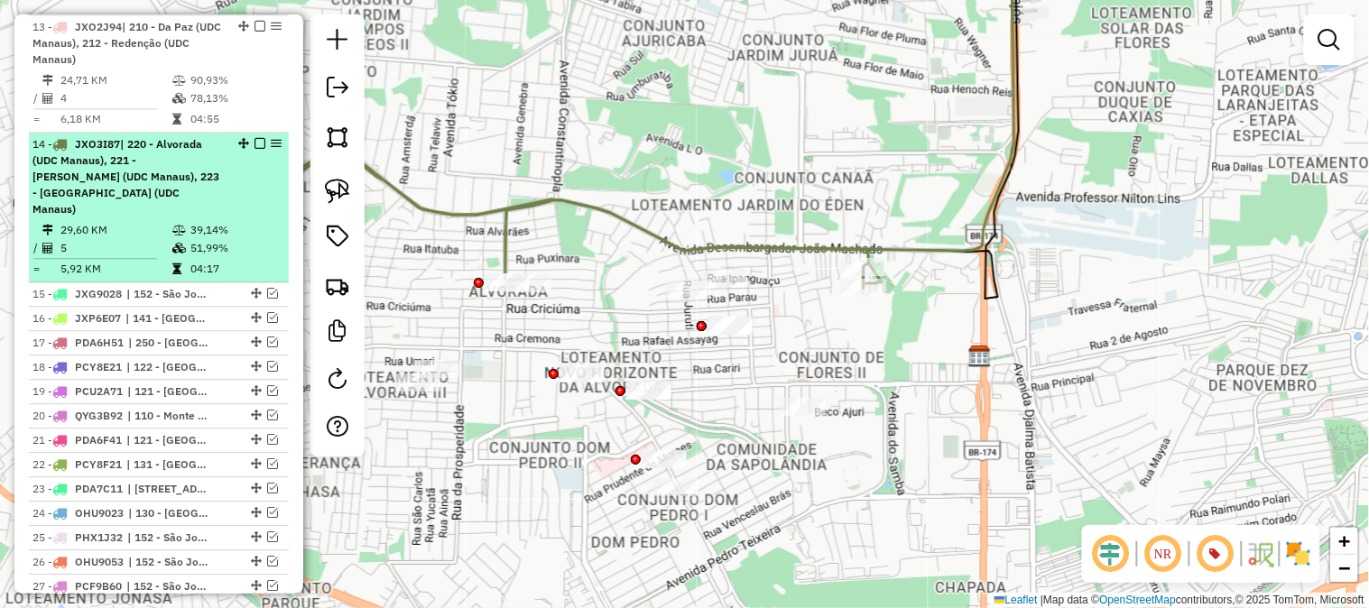
click at [181, 183] on div "14 - JXO3I87 | 220 - Alvorada (UDC Manaus), 221 - Dom Pedro I (UDC Manaus), 223…" at bounding box center [127, 176] width 191 height 81
select select "**********"
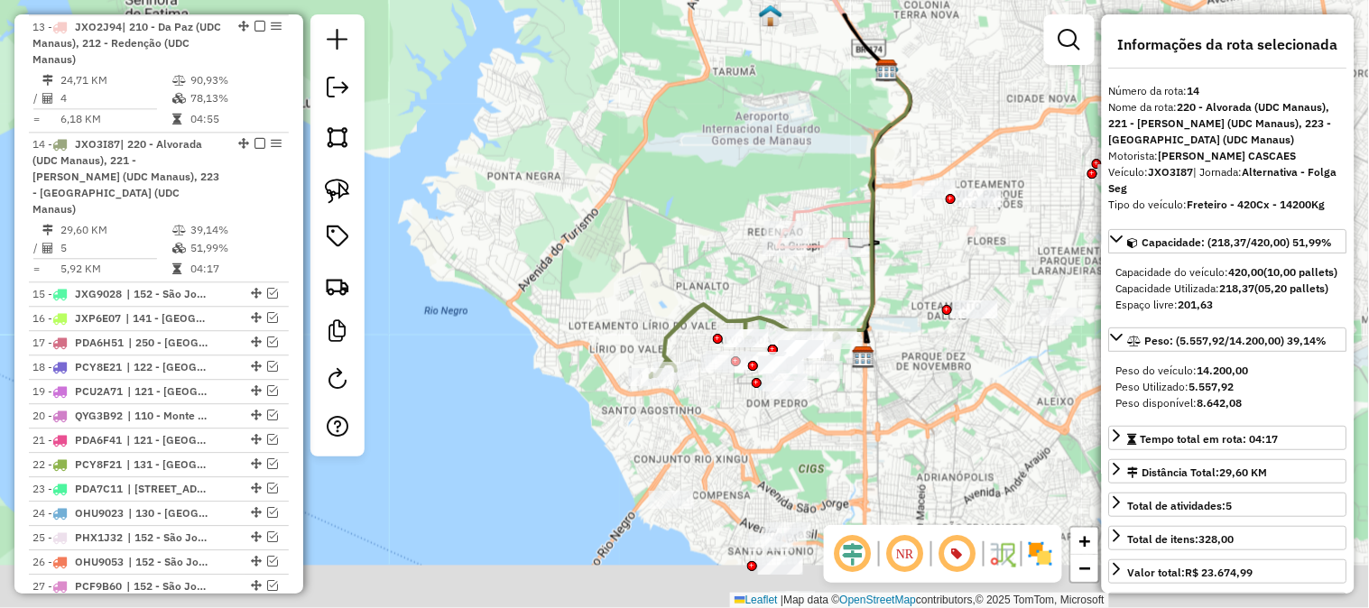
drag, startPoint x: 603, startPoint y: 337, endPoint x: 718, endPoint y: 190, distance: 186.5
click at [717, 194] on div "Janela de atendimento Grade de atendimento Capacidade Transportadoras Veículos …" at bounding box center [684, 304] width 1369 height 608
click at [717, 190] on div "Janela de atendimento Grade de atendimento Capacidade Transportadoras Veículos …" at bounding box center [684, 304] width 1369 height 608
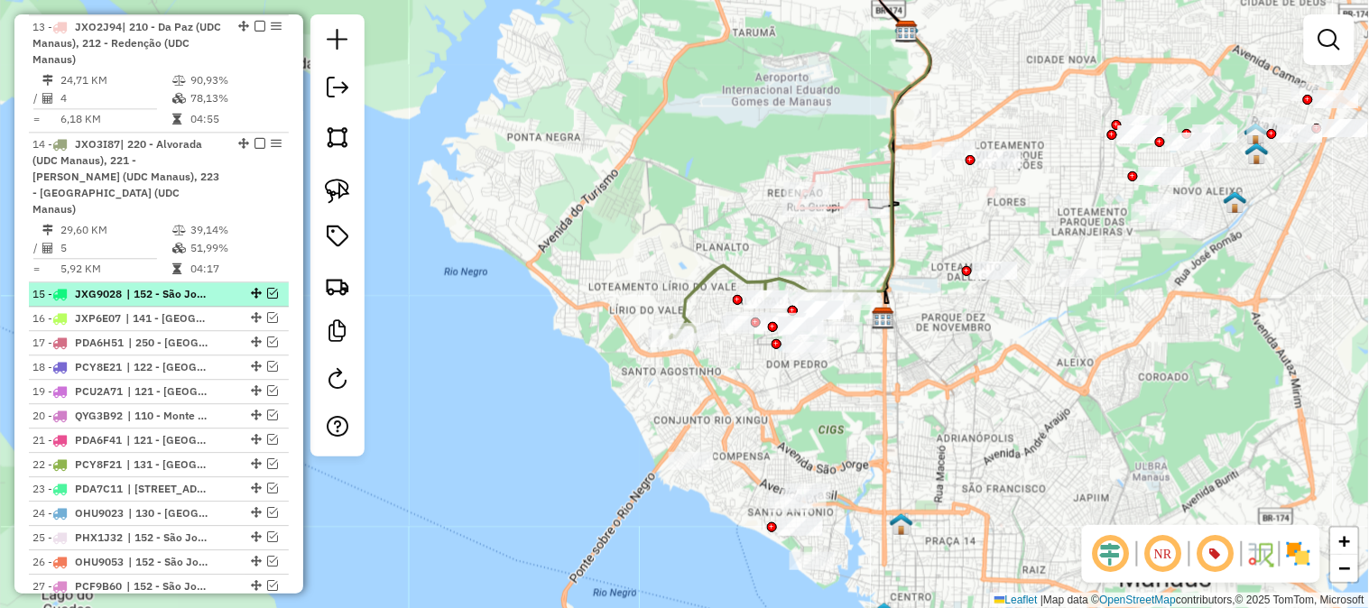
click at [269, 288] on em at bounding box center [272, 293] width 11 height 11
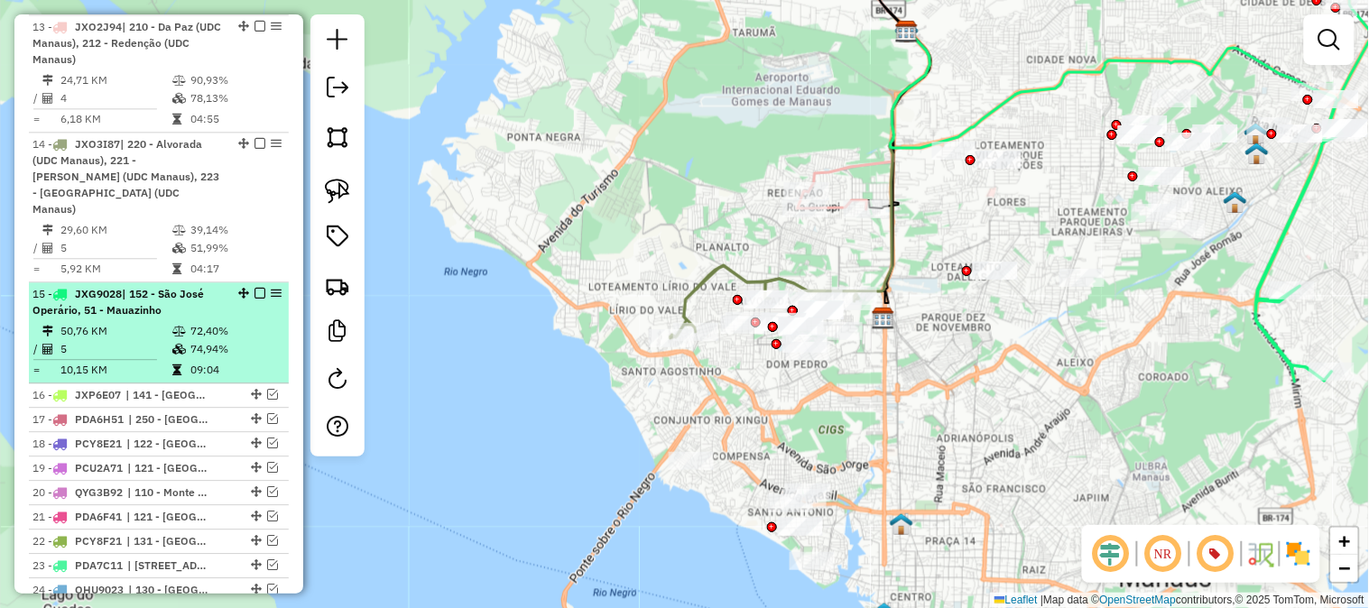
click at [255, 288] on em at bounding box center [260, 293] width 11 height 11
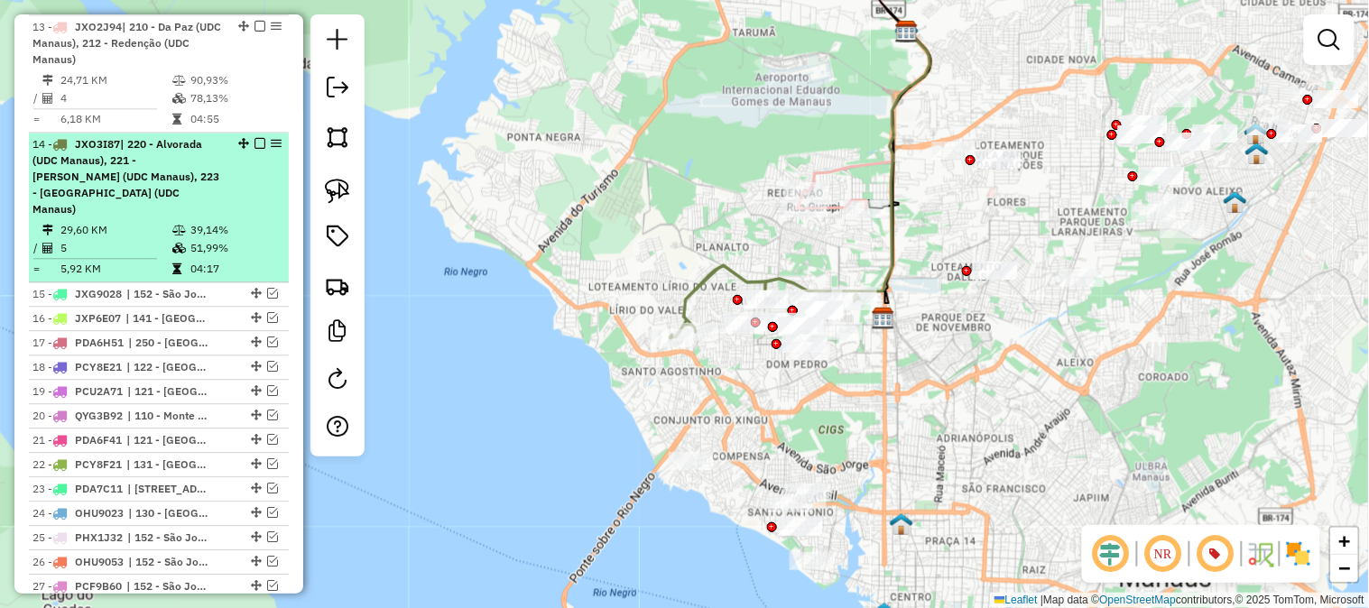
click at [190, 195] on div "14 - JXO3I87 | 220 - Alvorada (UDC Manaus), 221 - Dom Pedro I (UDC Manaus), 223…" at bounding box center [127, 176] width 191 height 81
select select "**********"
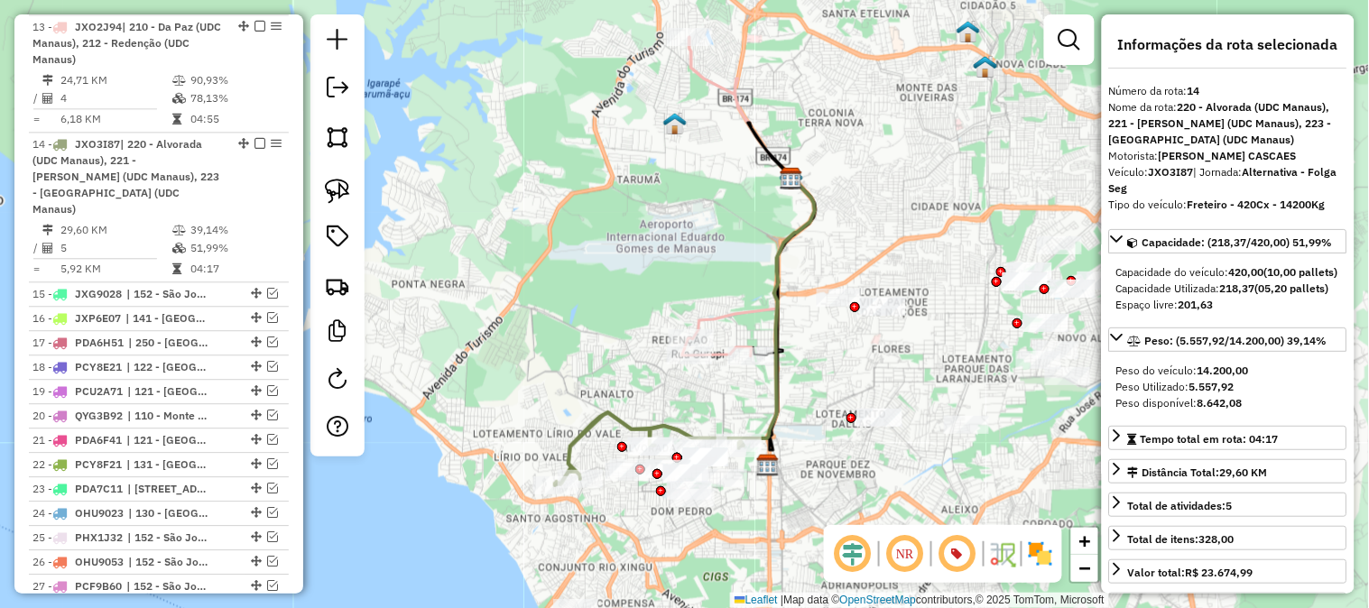
click at [628, 286] on div "Janela de atendimento Grade de atendimento Capacidade Transportadoras Veículos …" at bounding box center [684, 304] width 1369 height 608
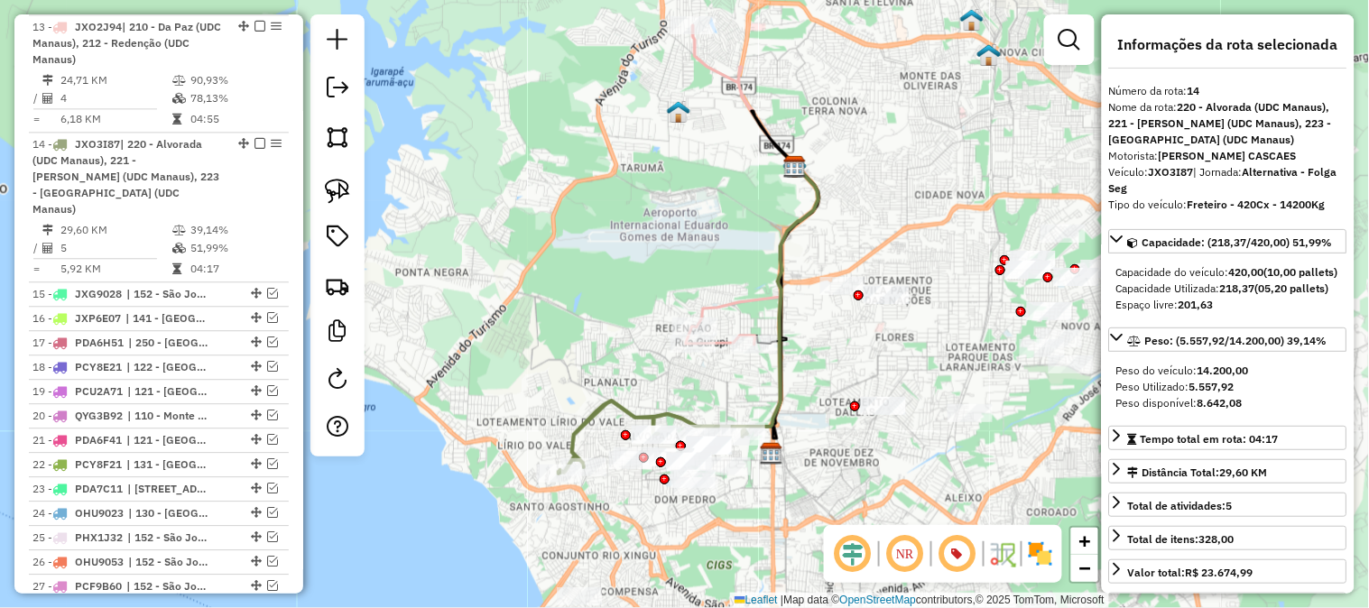
click at [731, 301] on icon at bounding box center [752, 185] width 133 height 320
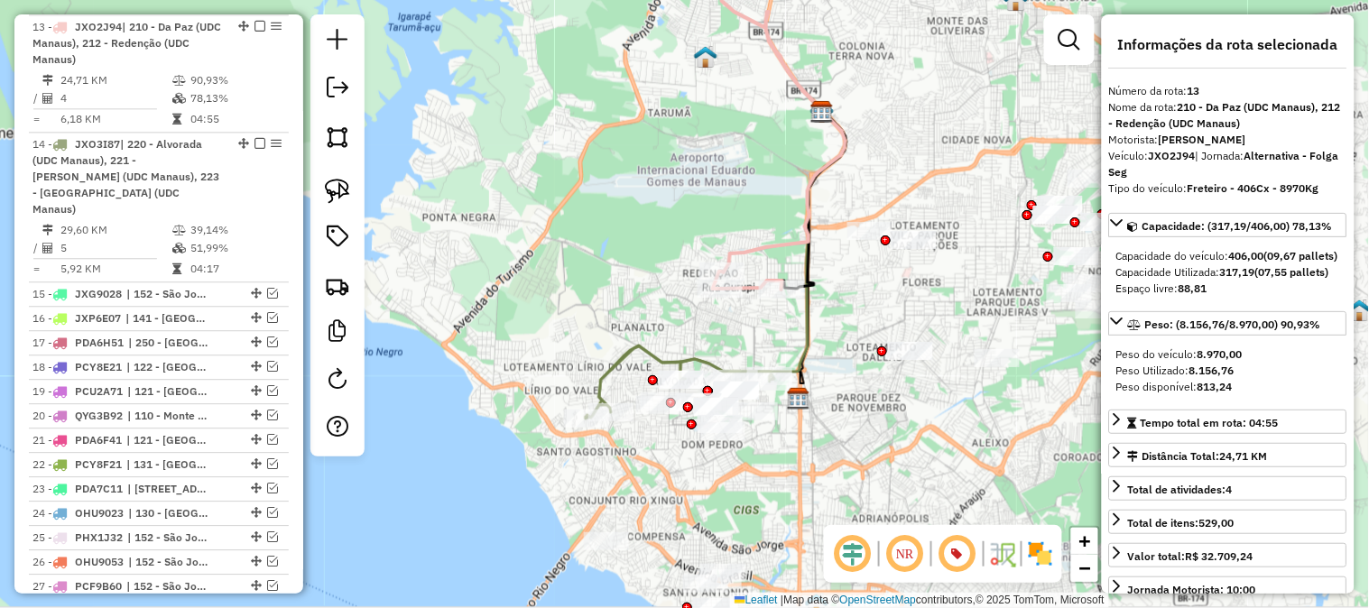
drag, startPoint x: 738, startPoint y: 329, endPoint x: 762, endPoint y: 272, distance: 62.7
click at [762, 272] on div "Janela de atendimento Grade de atendimento Capacidade Transportadoras Veículos …" at bounding box center [684, 304] width 1369 height 608
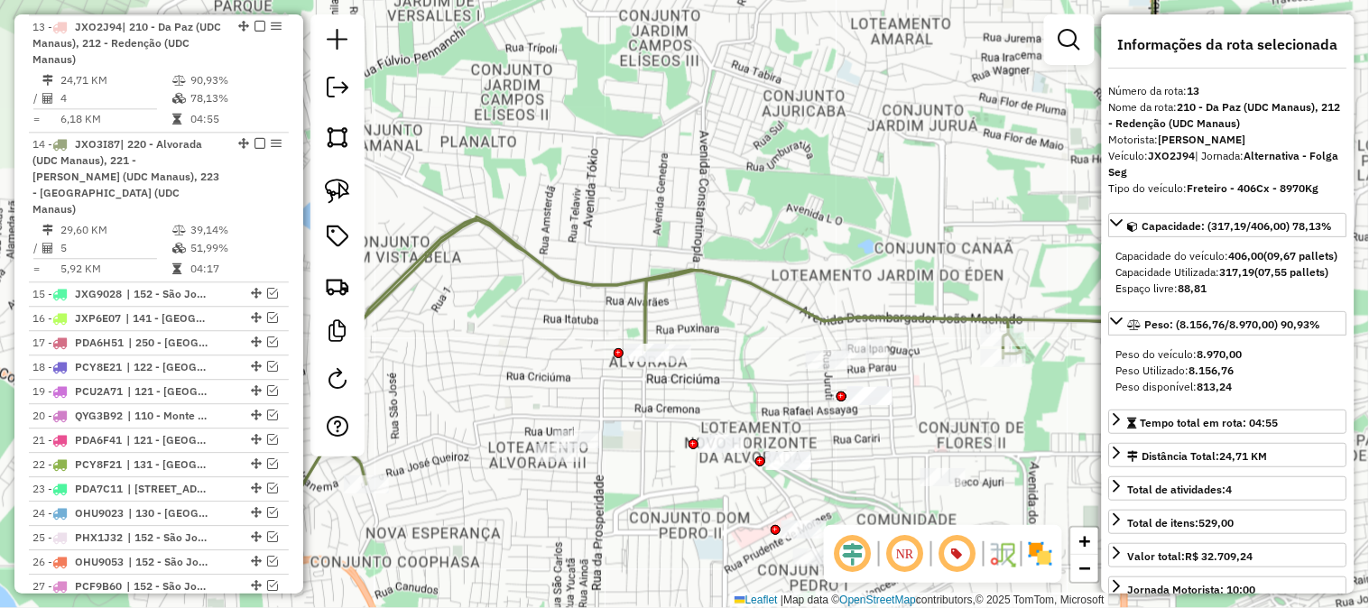
drag, startPoint x: 693, startPoint y: 325, endPoint x: 776, endPoint y: 263, distance: 103.8
click at [776, 263] on div "Janela de atendimento Grade de atendimento Capacidade Transportadoras Veículos …" at bounding box center [684, 304] width 1369 height 608
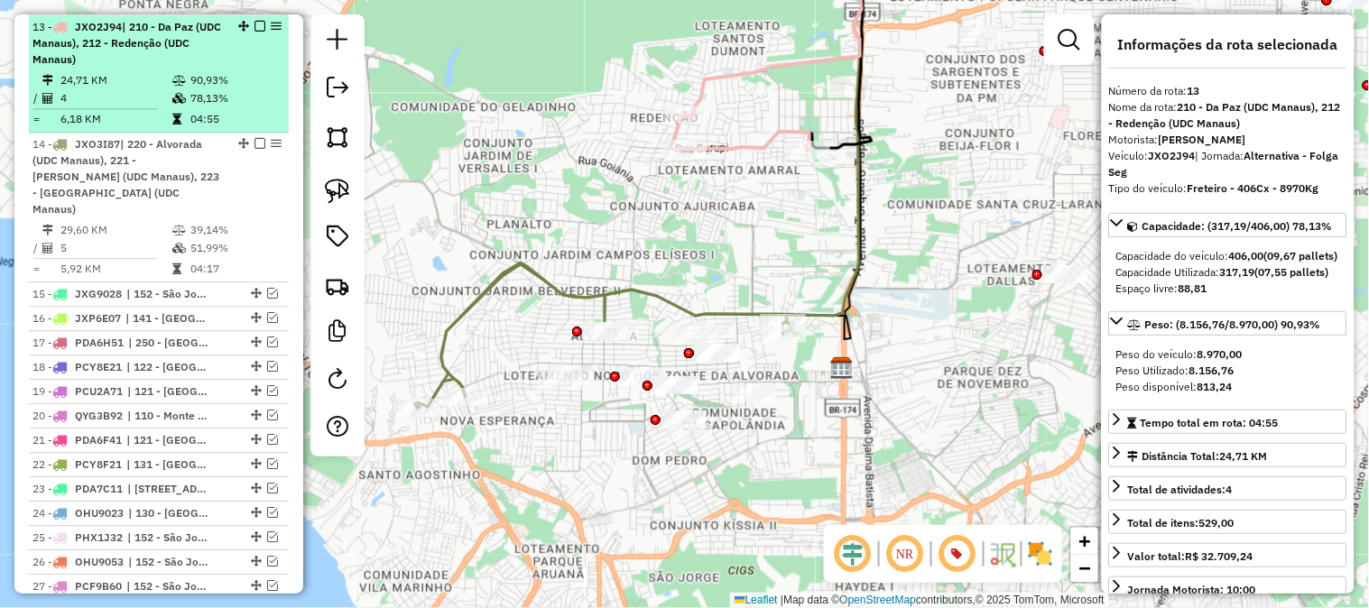
click at [255, 23] on em at bounding box center [260, 26] width 11 height 11
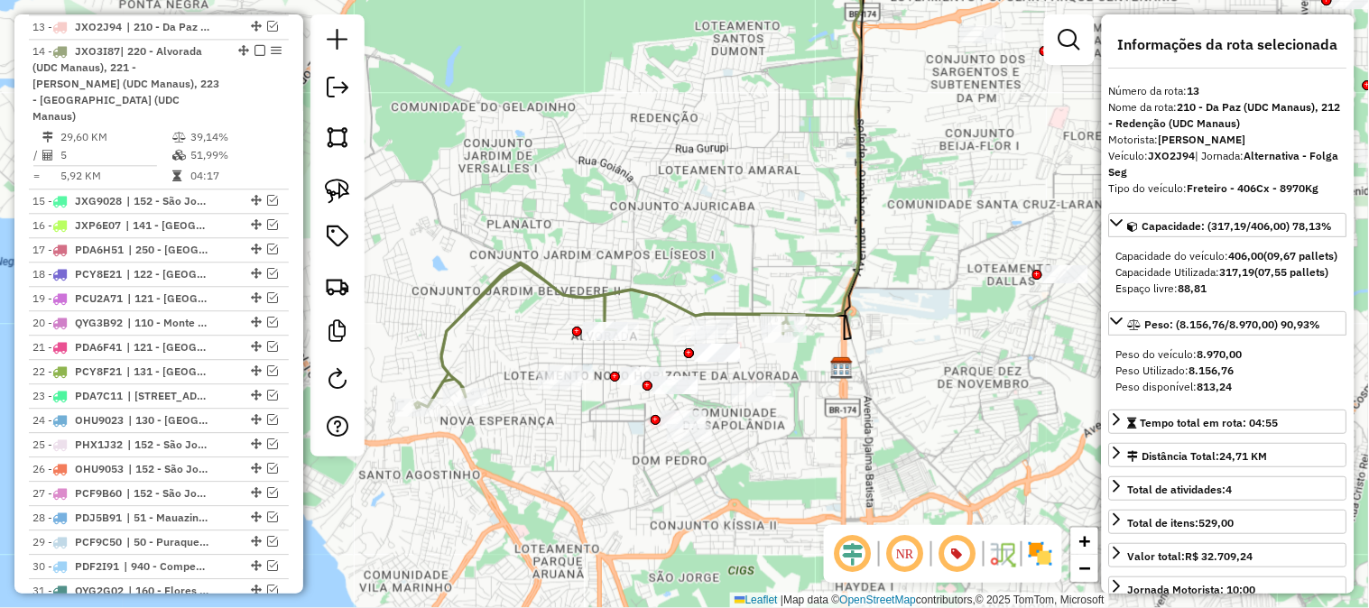
click at [623, 282] on icon at bounding box center [604, 336] width 378 height 144
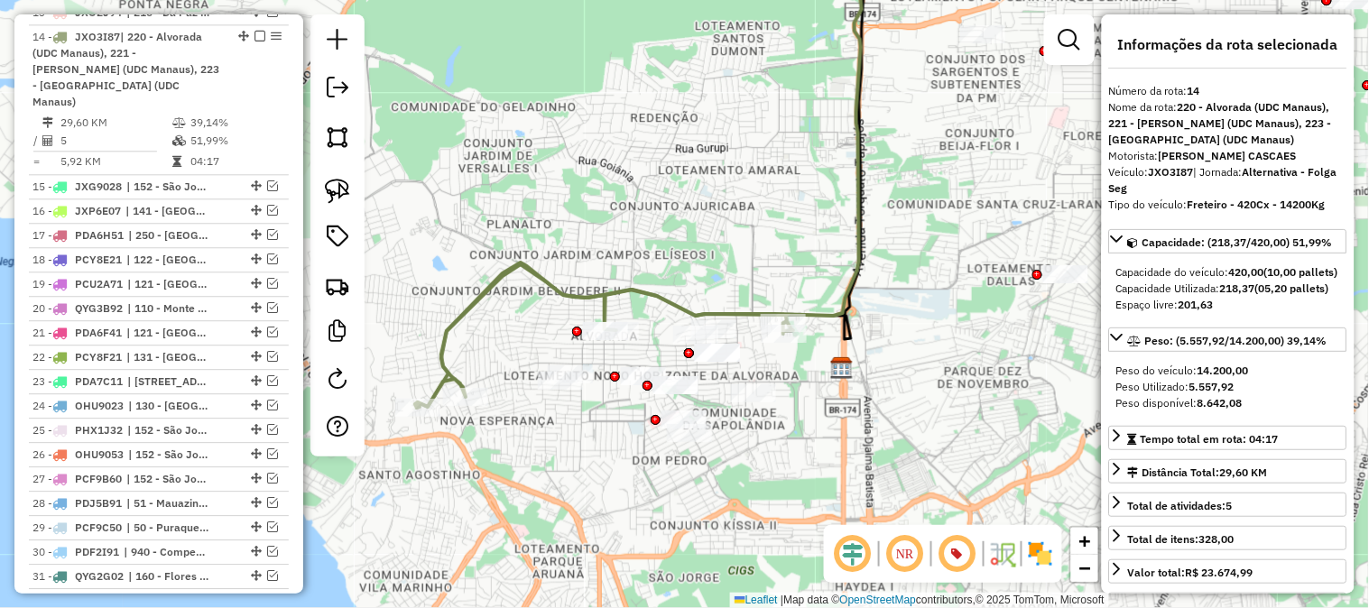
scroll to position [1077, 0]
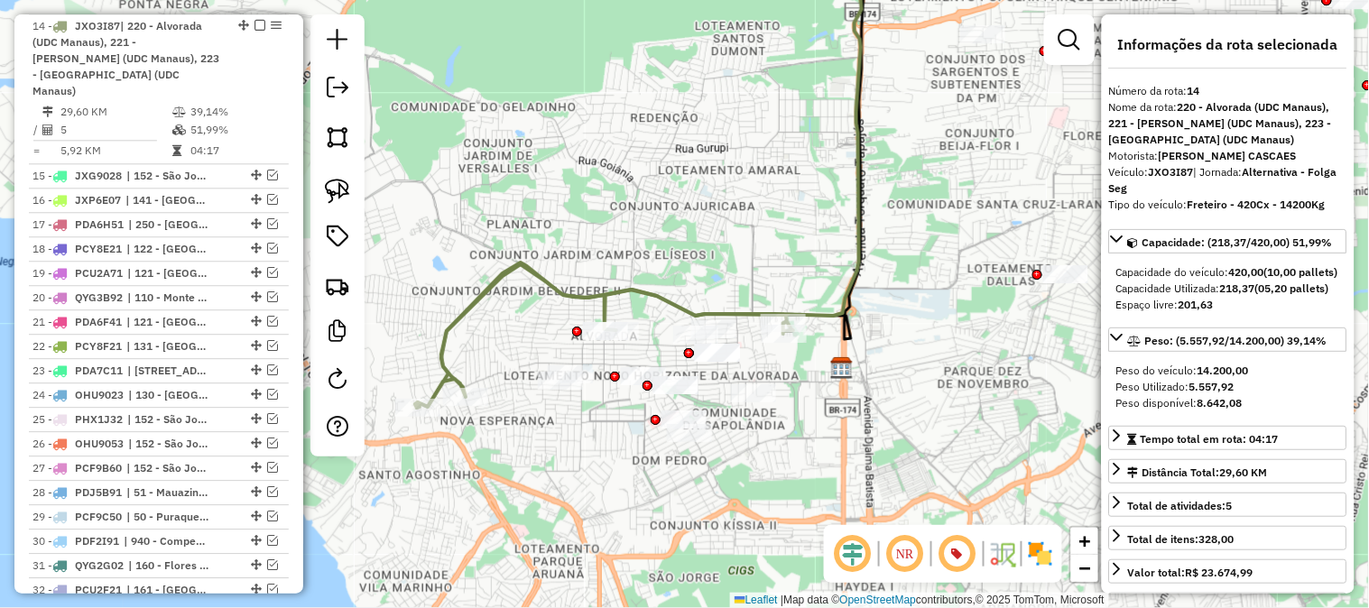
drag, startPoint x: 711, startPoint y: 300, endPoint x: 793, endPoint y: 222, distance: 112.4
click at [793, 222] on div "Janela de atendimento Grade de atendimento Capacidade Transportadoras Veículos …" at bounding box center [684, 304] width 1369 height 608
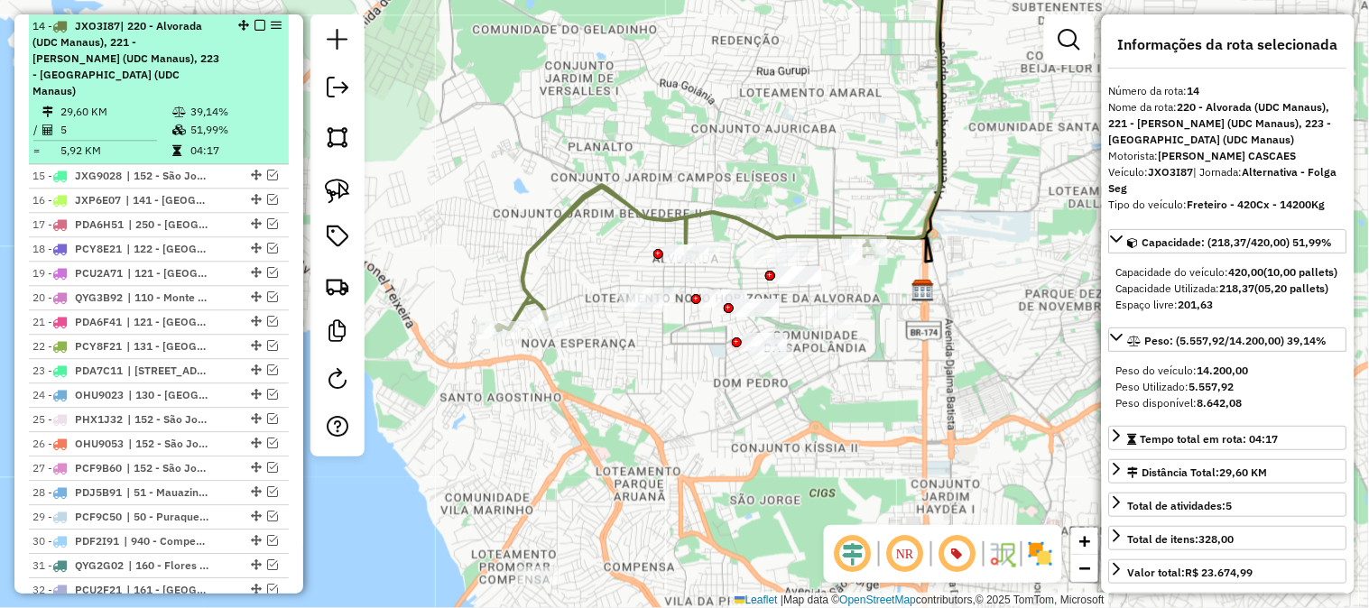
click at [255, 22] on em at bounding box center [260, 25] width 11 height 11
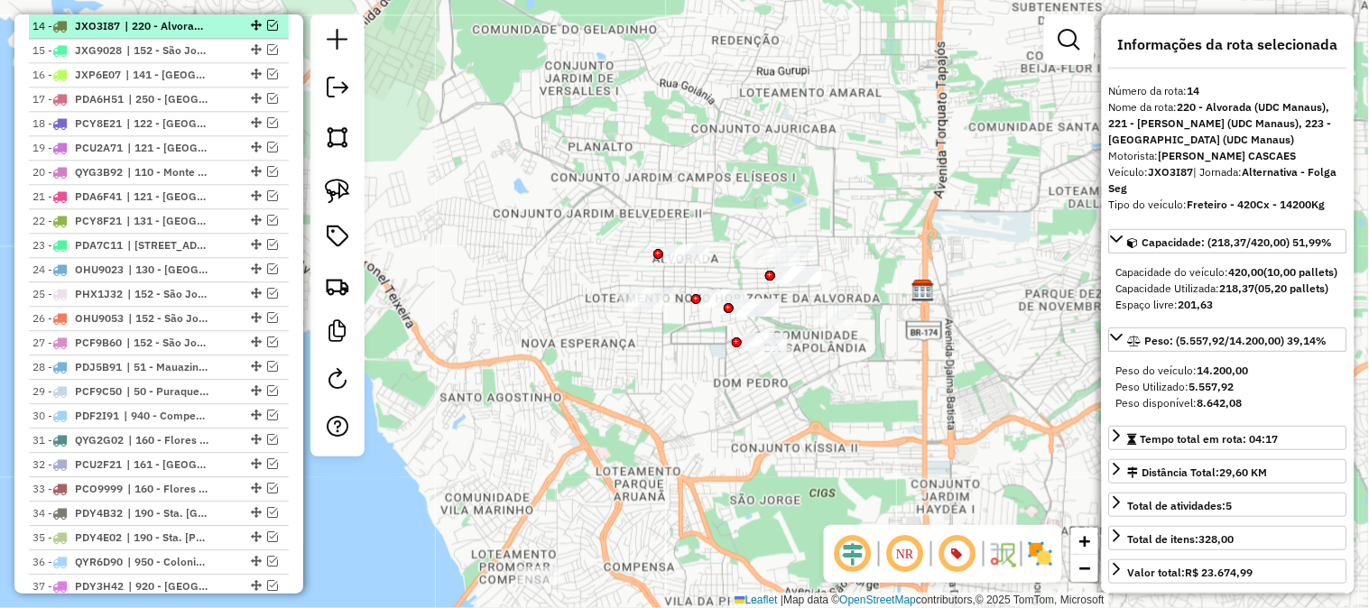
click at [260, 25] on div at bounding box center [254, 25] width 54 height 11
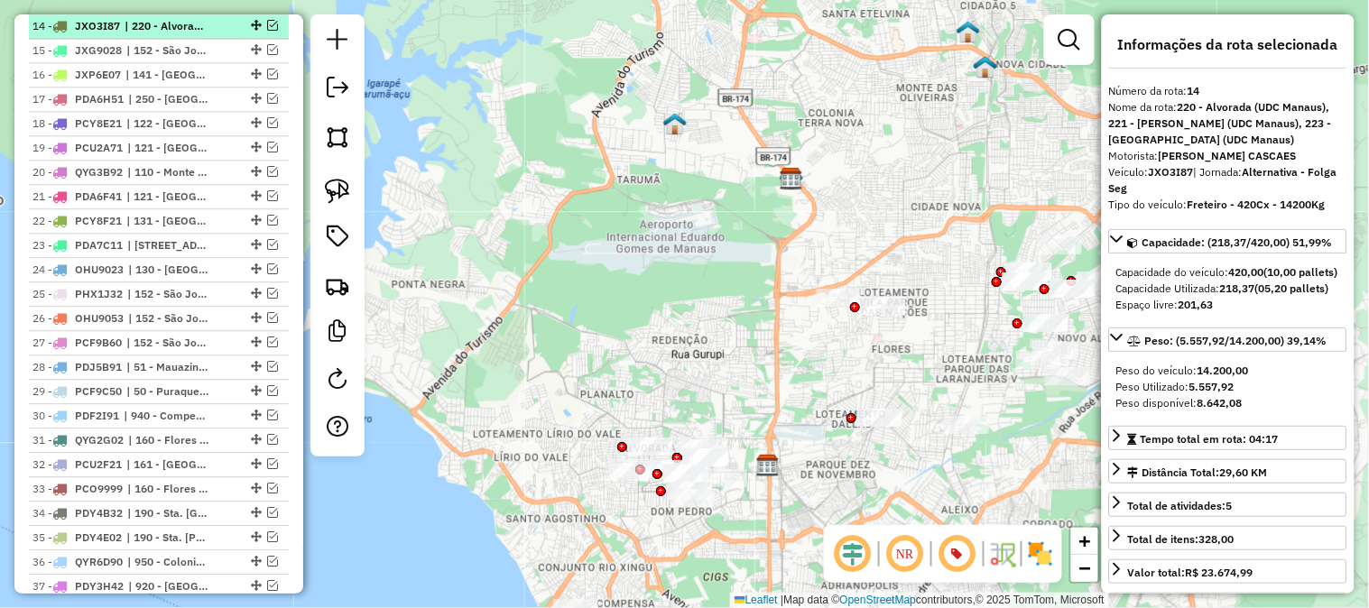
click at [267, 23] on em at bounding box center [272, 25] width 11 height 11
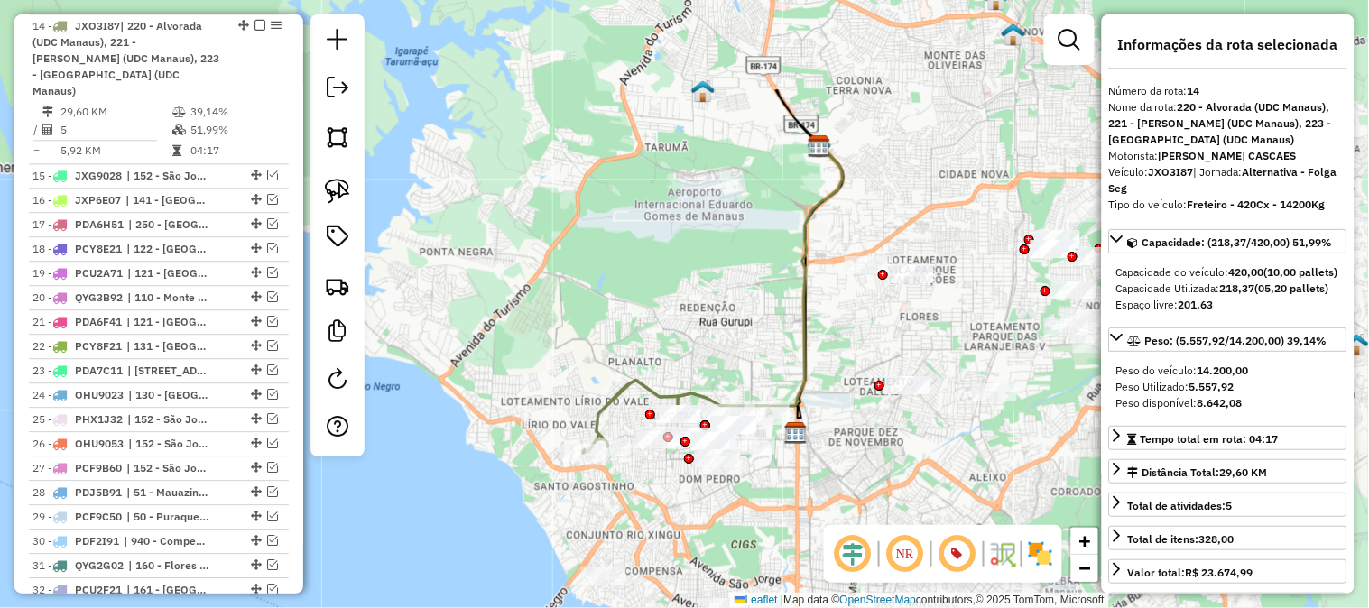
drag, startPoint x: 633, startPoint y: 363, endPoint x: 706, endPoint y: 272, distance: 116.9
click at [706, 274] on div "Janela de atendimento Grade de atendimento Capacidade Transportadoras Veículos …" at bounding box center [684, 304] width 1369 height 608
click at [706, 272] on div "Janela de atendimento Grade de atendimento Capacidade Transportadoras Veículos …" at bounding box center [684, 304] width 1369 height 608
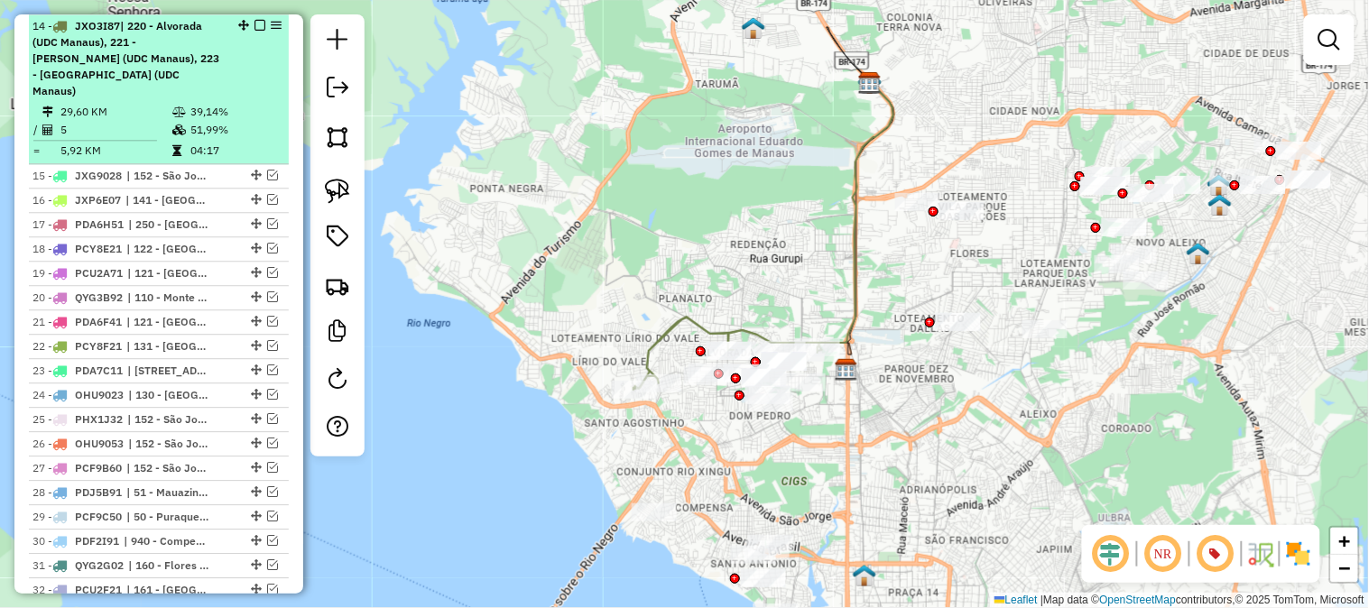
click at [255, 23] on em at bounding box center [260, 25] width 11 height 11
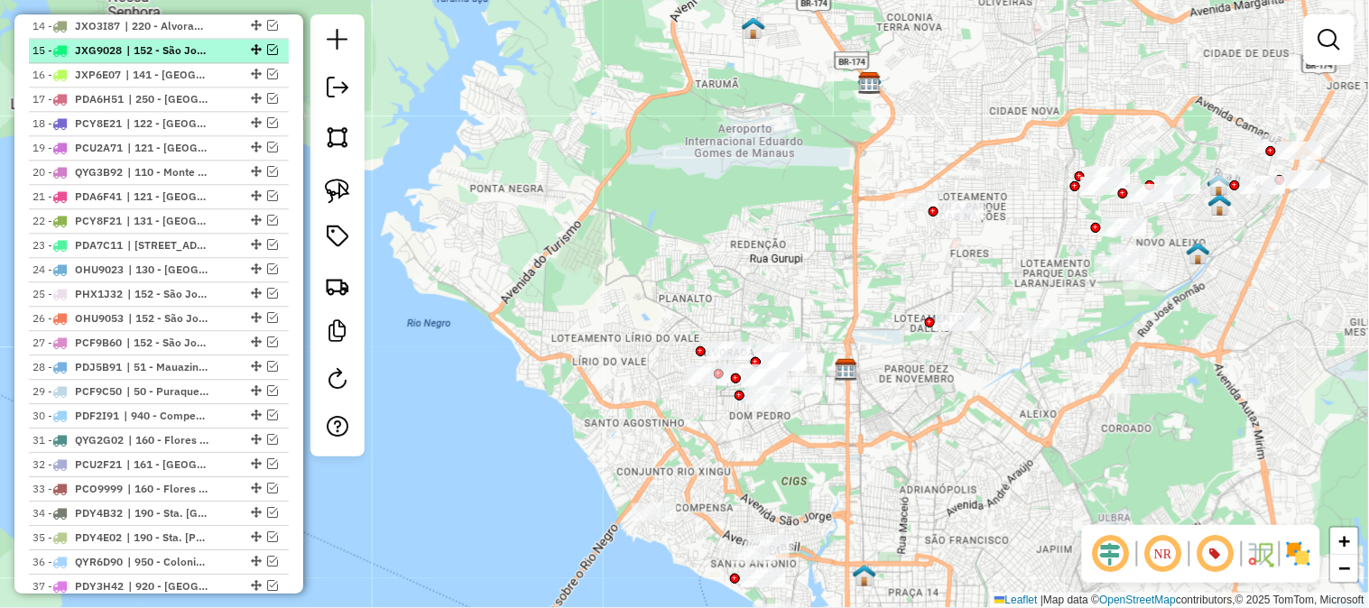
click at [267, 47] on em at bounding box center [272, 49] width 11 height 11
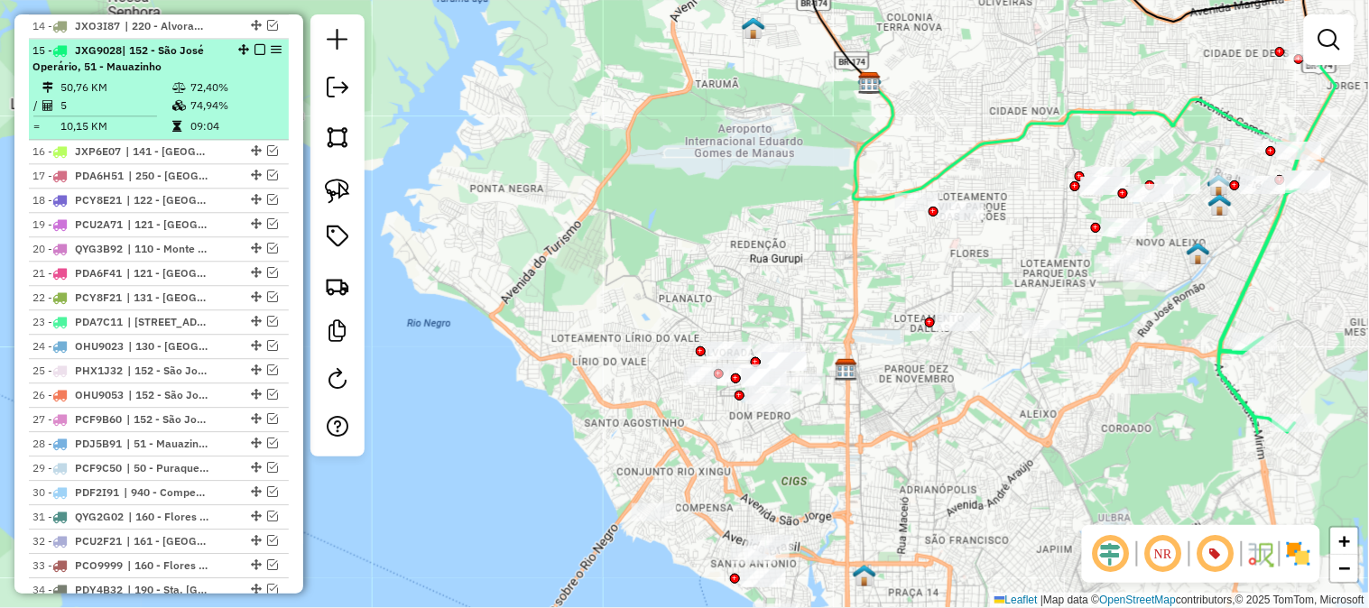
click at [209, 59] on div "15 - JXG9028 | 152 - São José Operário, 51 - Mauazinho" at bounding box center [127, 58] width 191 height 32
select select "**********"
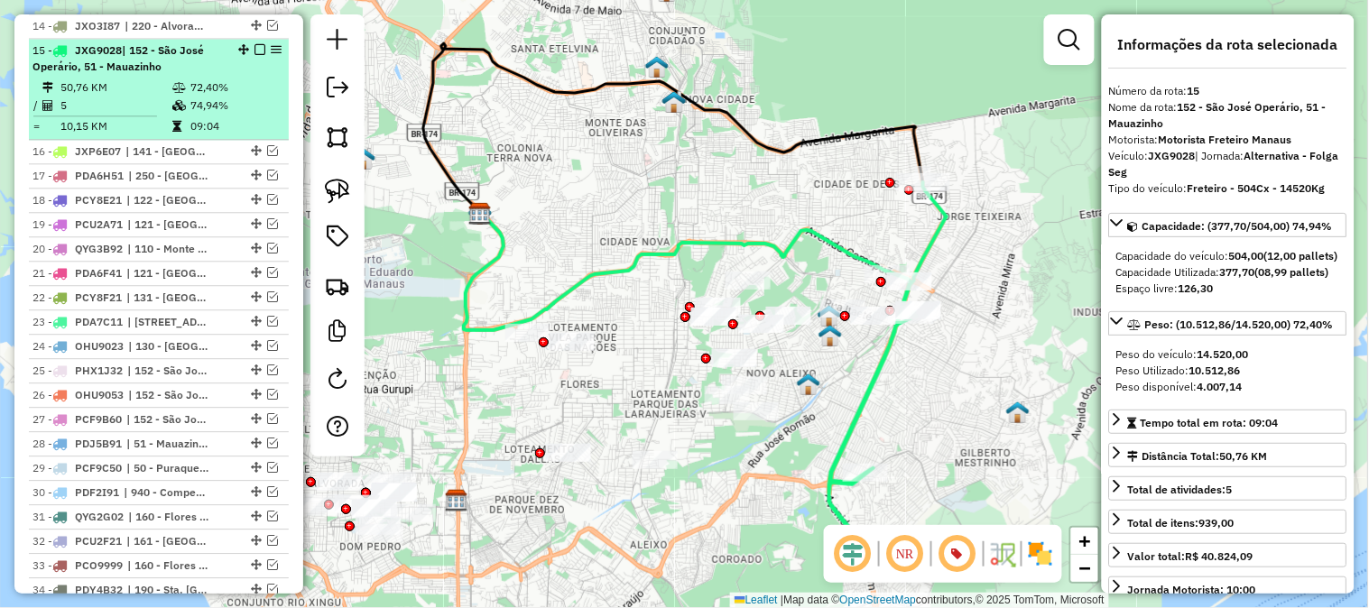
click at [257, 50] on em at bounding box center [260, 49] width 11 height 11
click at [257, 50] on div at bounding box center [254, 49] width 54 height 11
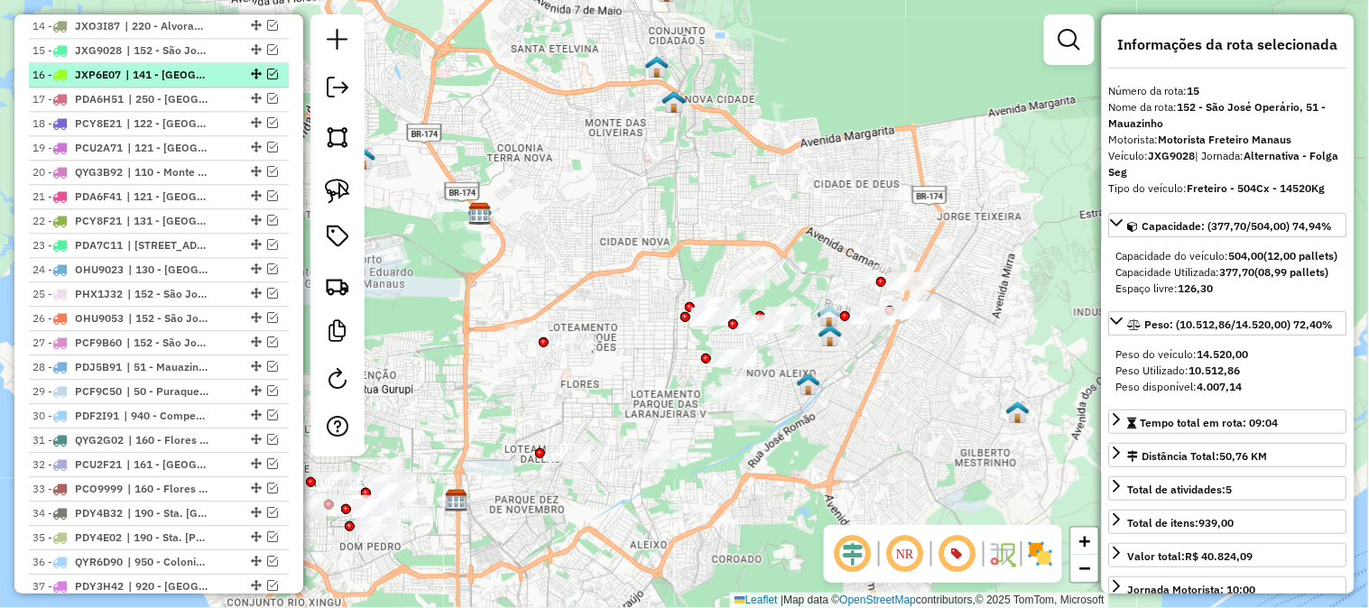
click at [267, 73] on em at bounding box center [272, 74] width 11 height 11
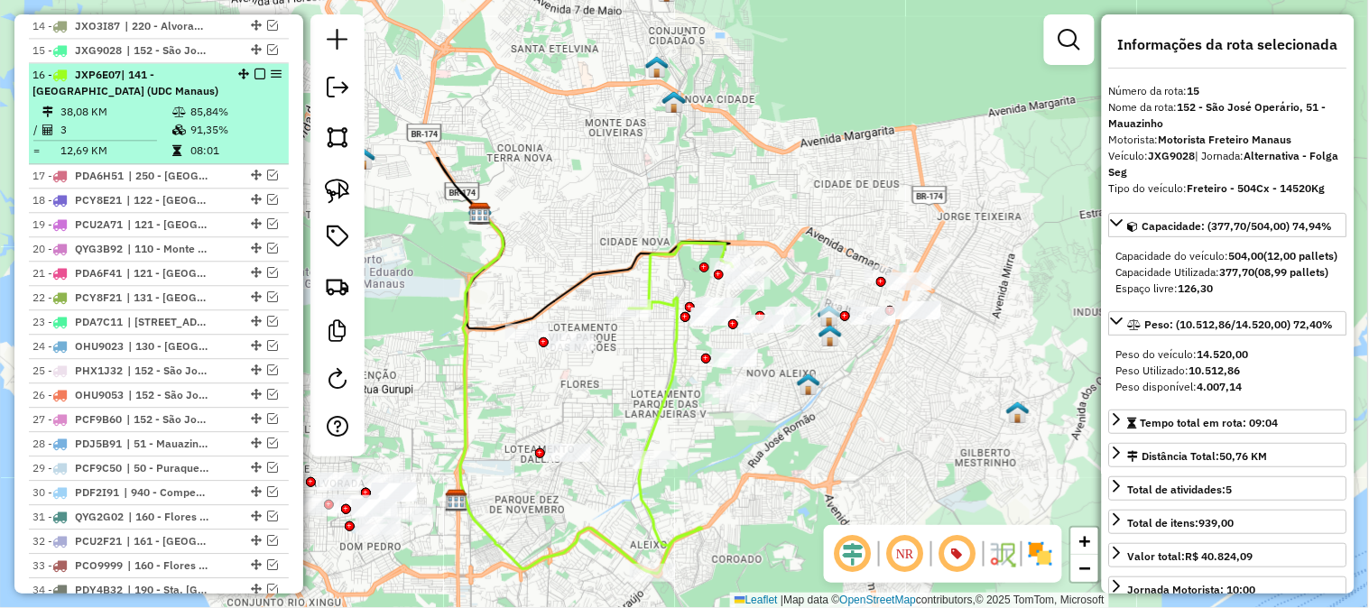
click at [231, 111] on td "85,84%" at bounding box center [235, 112] width 91 height 18
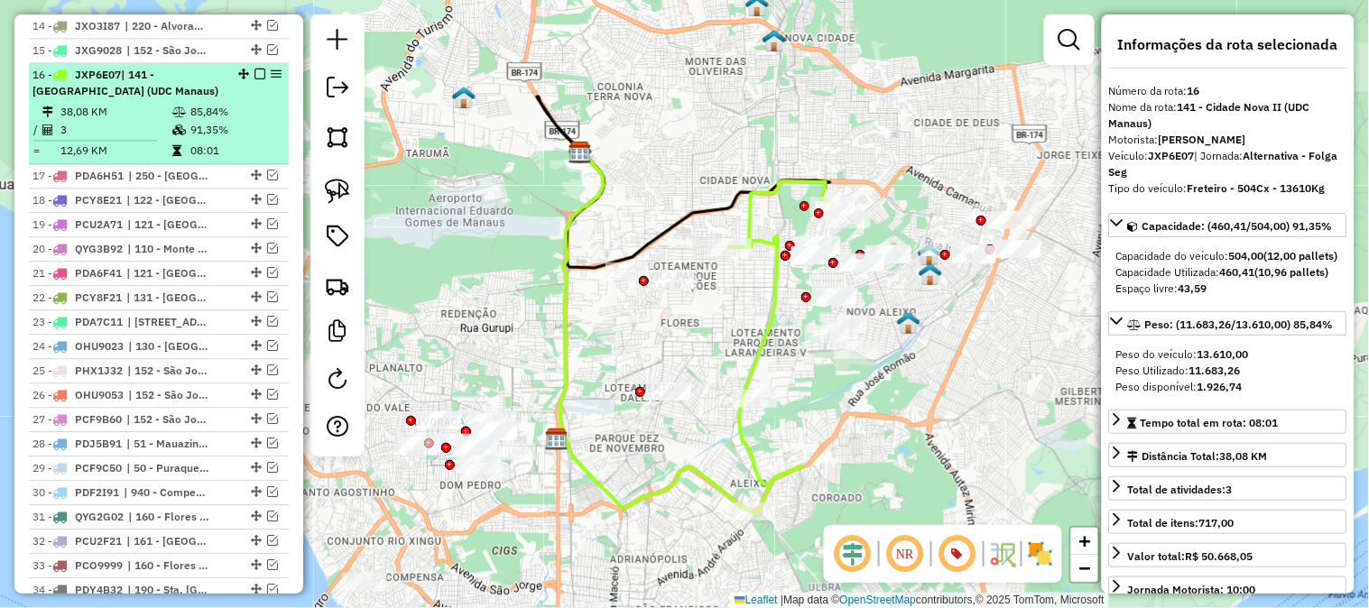
click at [255, 70] on em at bounding box center [260, 74] width 11 height 11
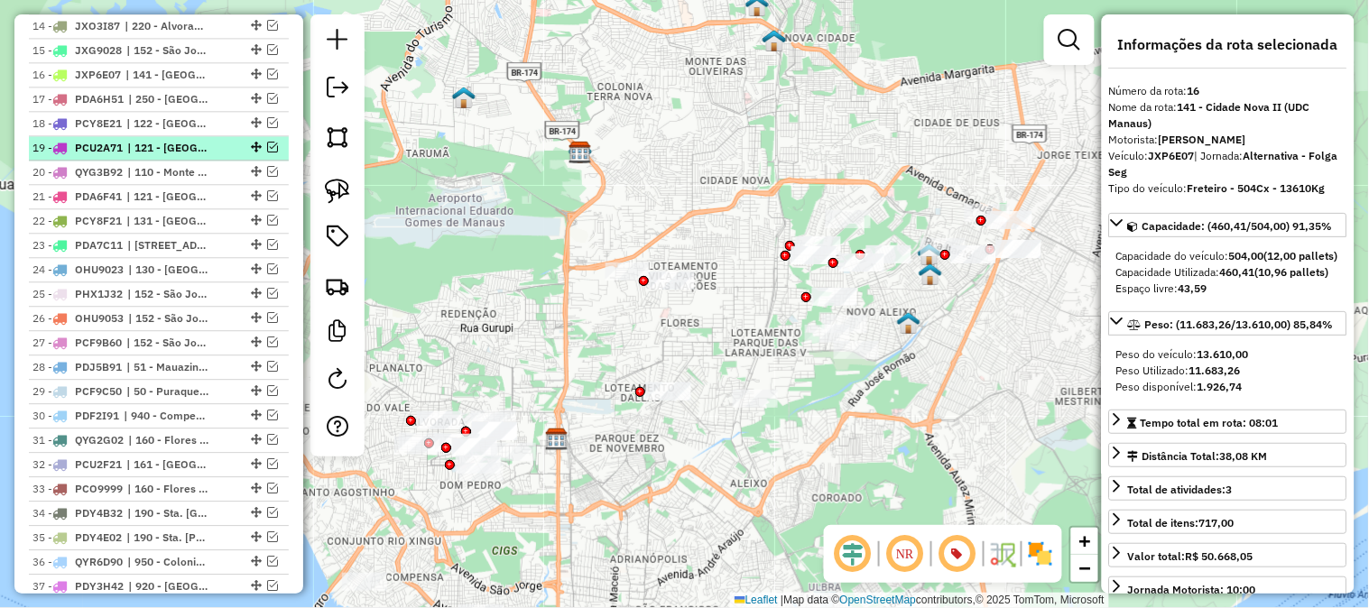
scroll to position [977, 0]
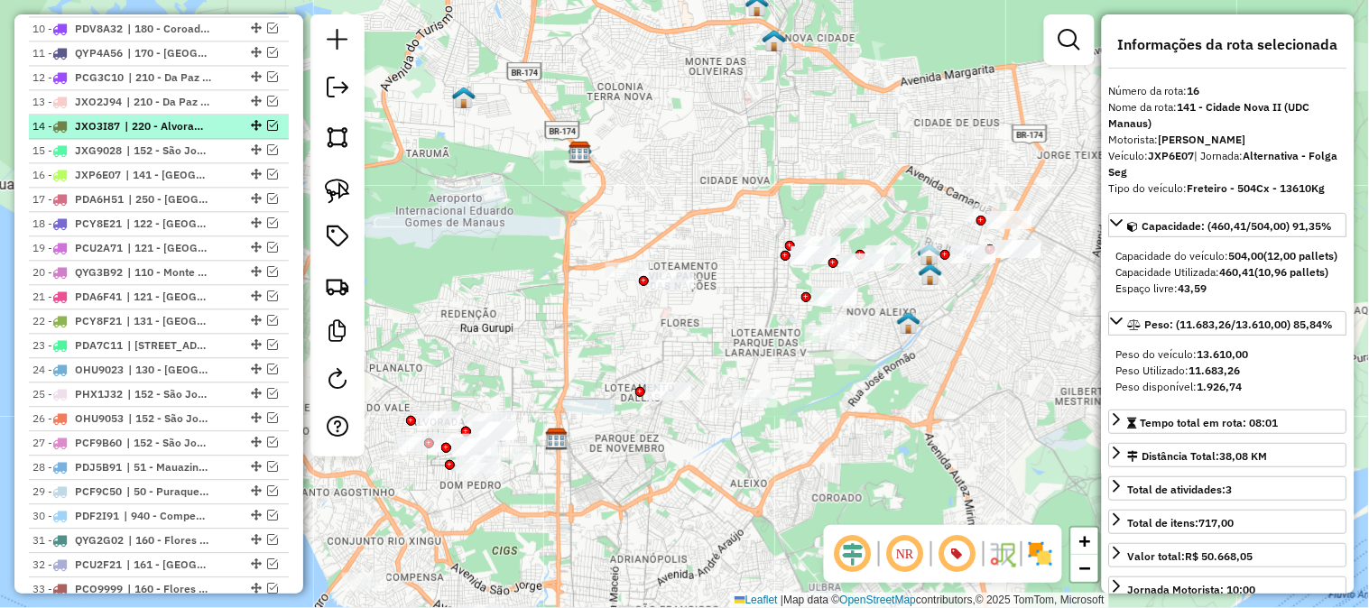
click at [267, 121] on em at bounding box center [272, 125] width 11 height 11
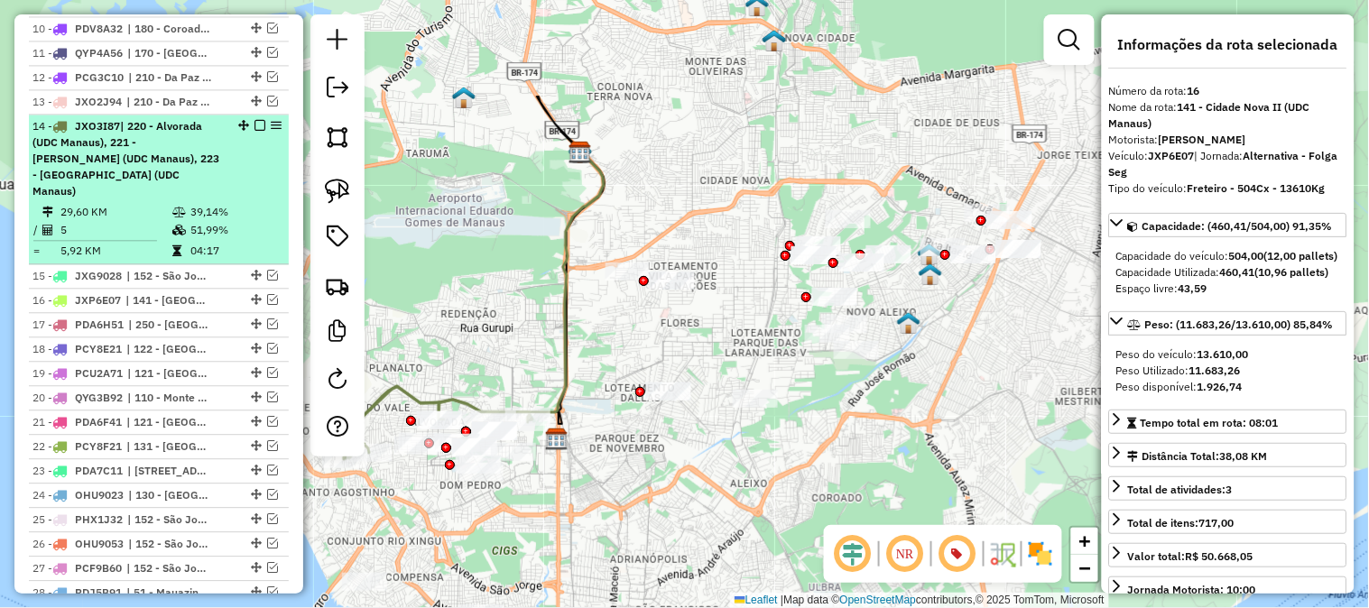
click at [129, 149] on div "14 - JXO3I87 | 220 - Alvorada (UDC Manaus), 221 - Dom Pedro I (UDC Manaus), 223…" at bounding box center [127, 158] width 191 height 81
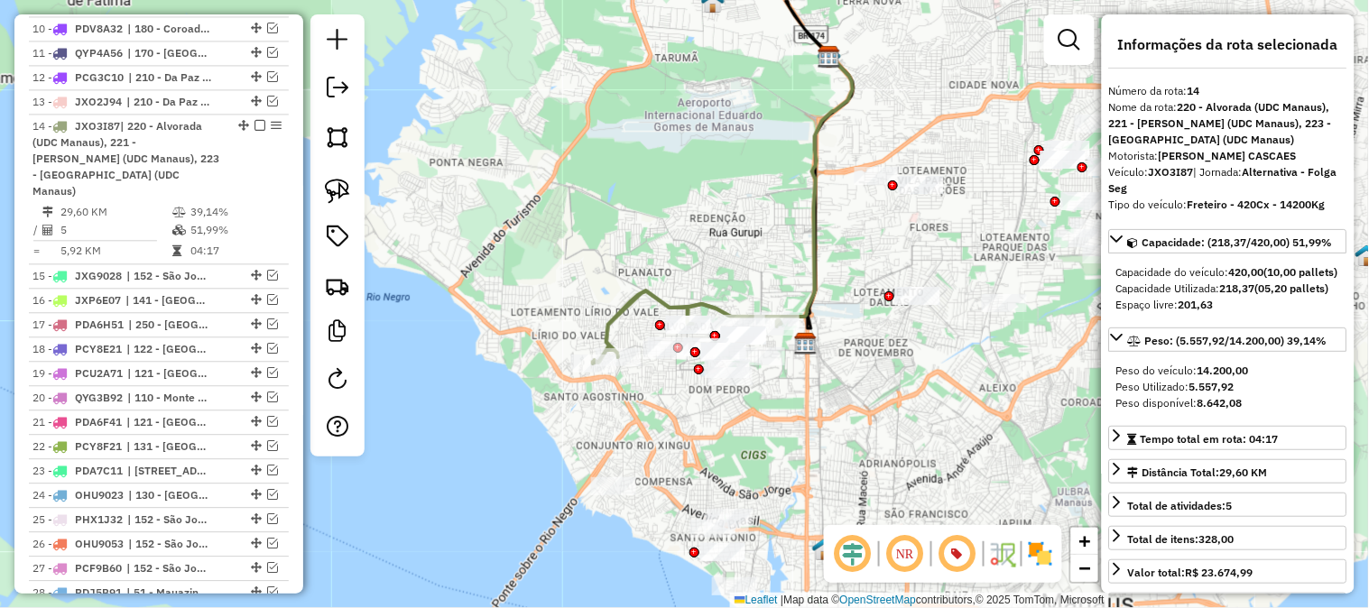
drag, startPoint x: 603, startPoint y: 314, endPoint x: 645, endPoint y: 165, distance: 154.6
click at [645, 165] on div "Janela de atendimento Grade de atendimento Capacidade Transportadoras Veículos …" at bounding box center [684, 304] width 1369 height 608
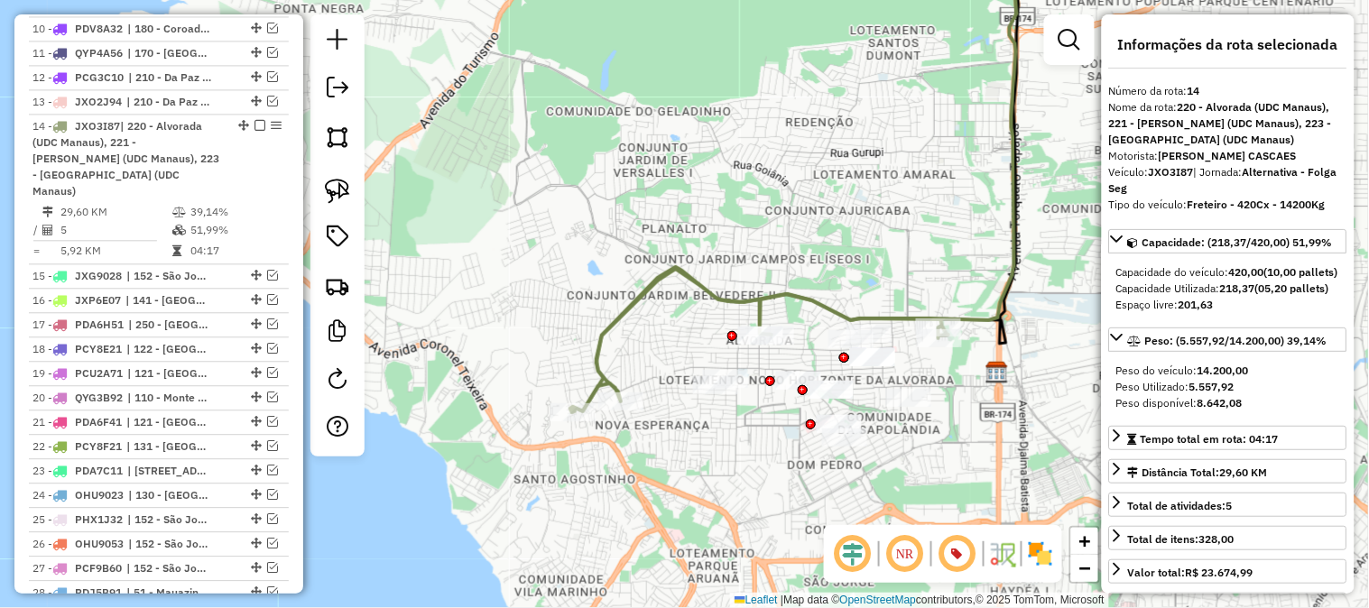
click at [641, 285] on icon at bounding box center [760, 341] width 378 height 144
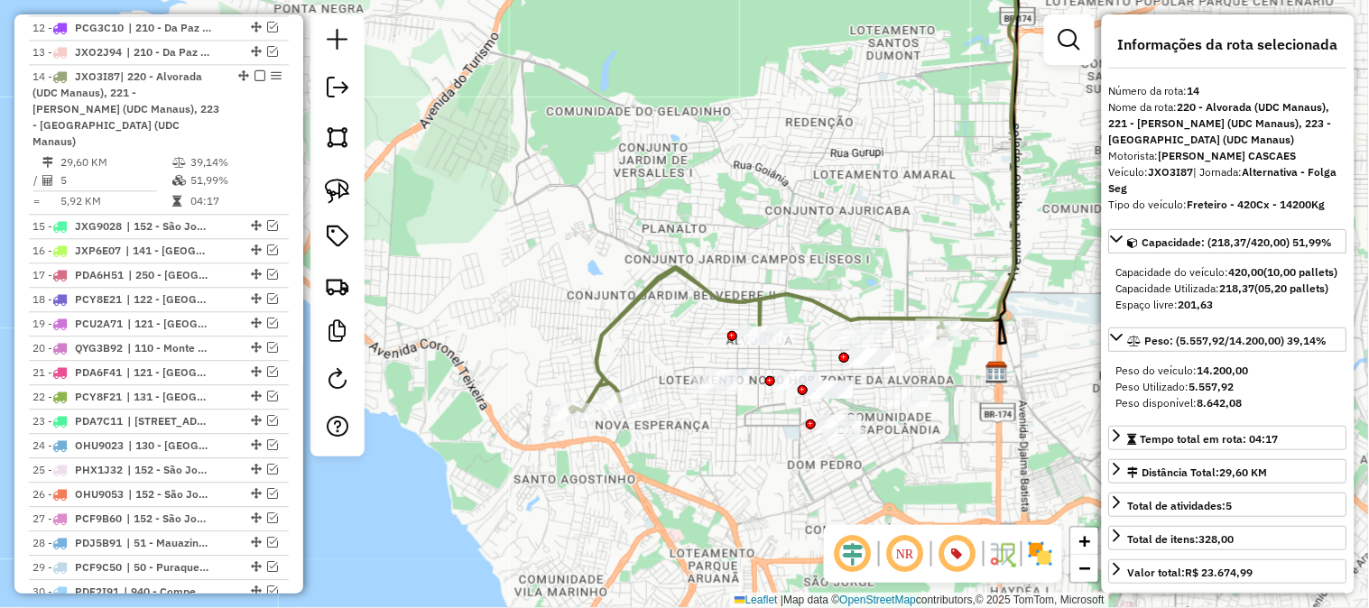
scroll to position [1077, 0]
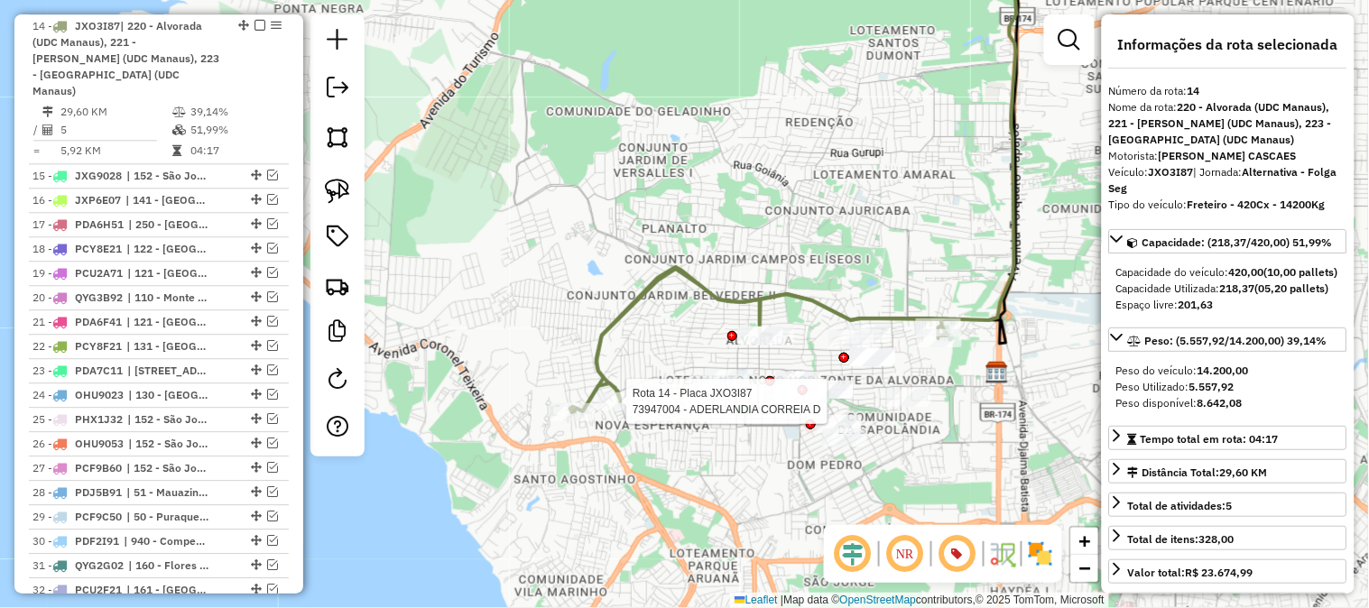
click at [627, 411] on div at bounding box center [620, 402] width 45 height 18
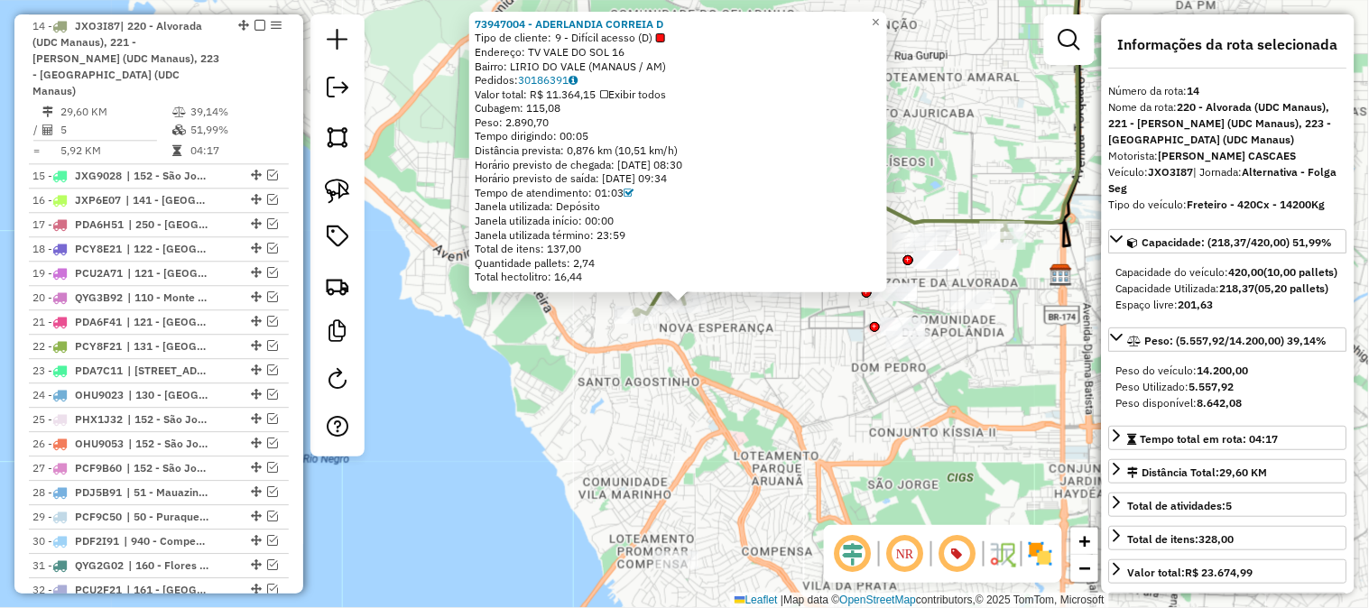
drag, startPoint x: 804, startPoint y: 380, endPoint x: 704, endPoint y: 402, distance: 102.5
click at [698, 408] on div "73947004 - ADERLANDIA CORREIA D Tipo de cliente: 9 - Difícil acesso (D) Endereç…" at bounding box center [684, 304] width 1369 height 608
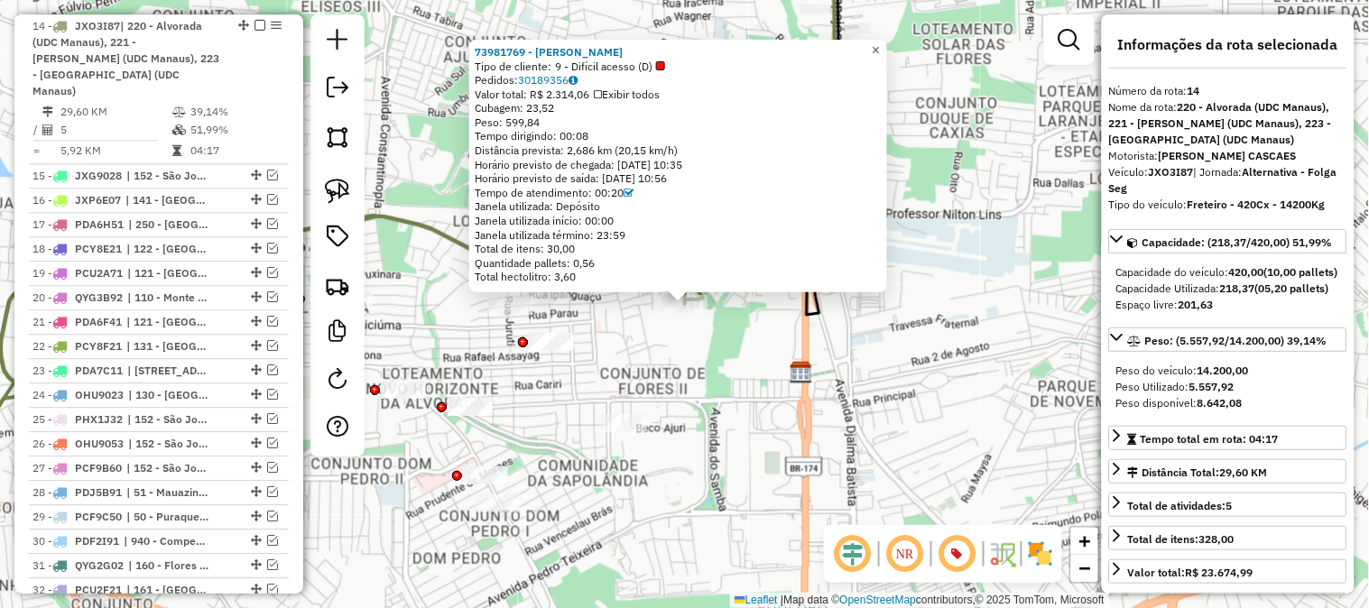
click at [880, 47] on span "×" at bounding box center [876, 49] width 8 height 15
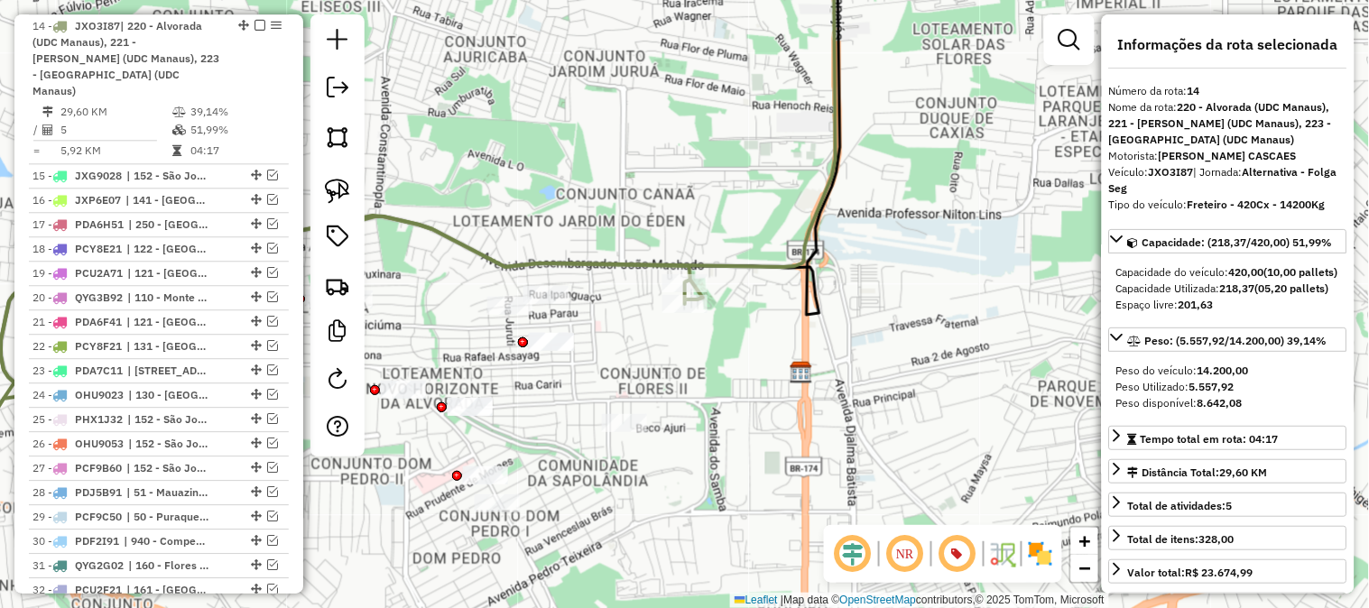
click at [683, 273] on icon at bounding box center [325, 309] width 756 height 287
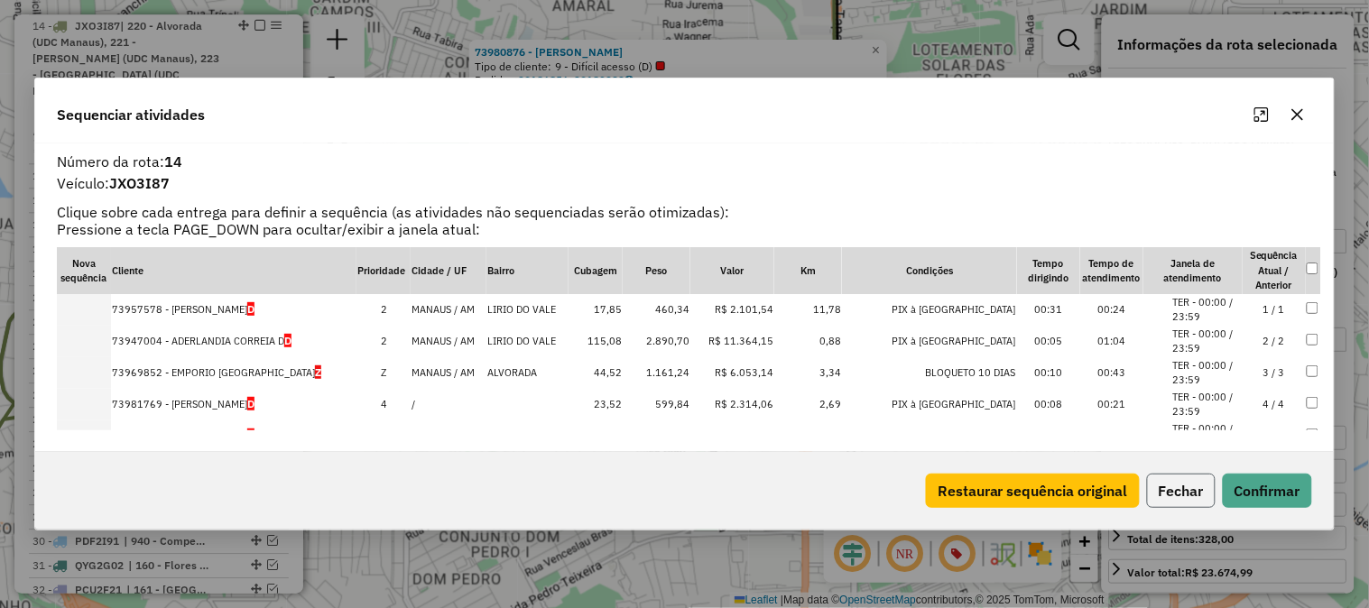
click at [1190, 489] on button "Fechar" at bounding box center [1181, 491] width 69 height 34
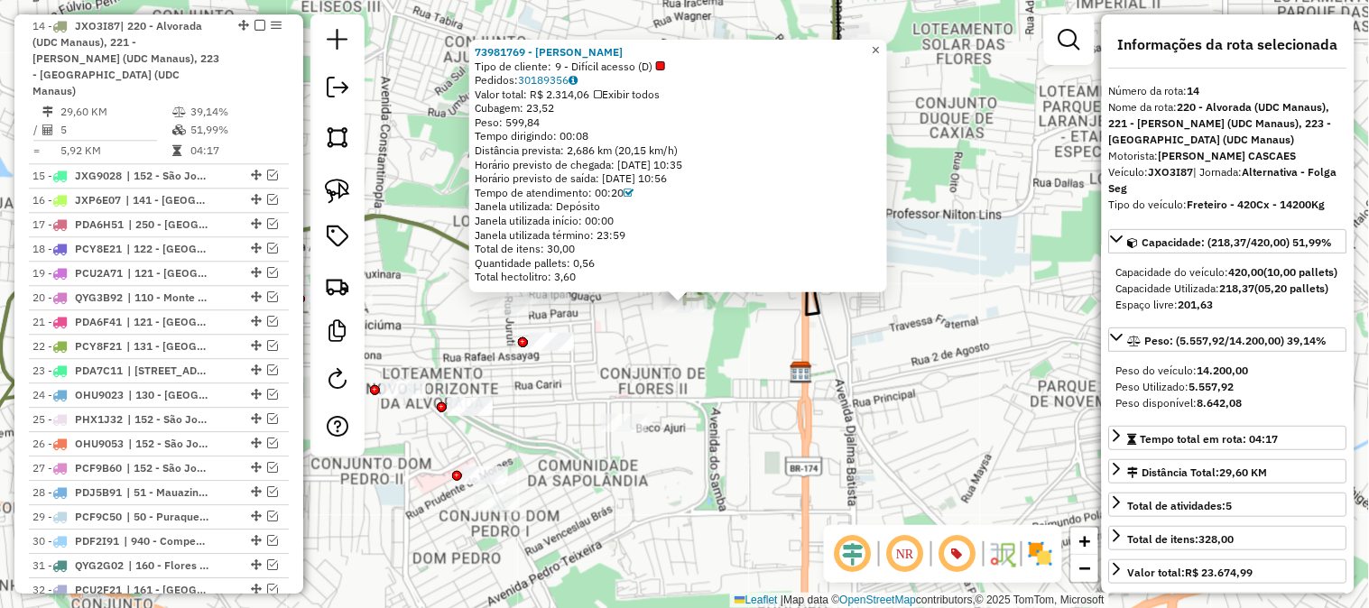
click at [880, 42] on span "×" at bounding box center [876, 49] width 8 height 15
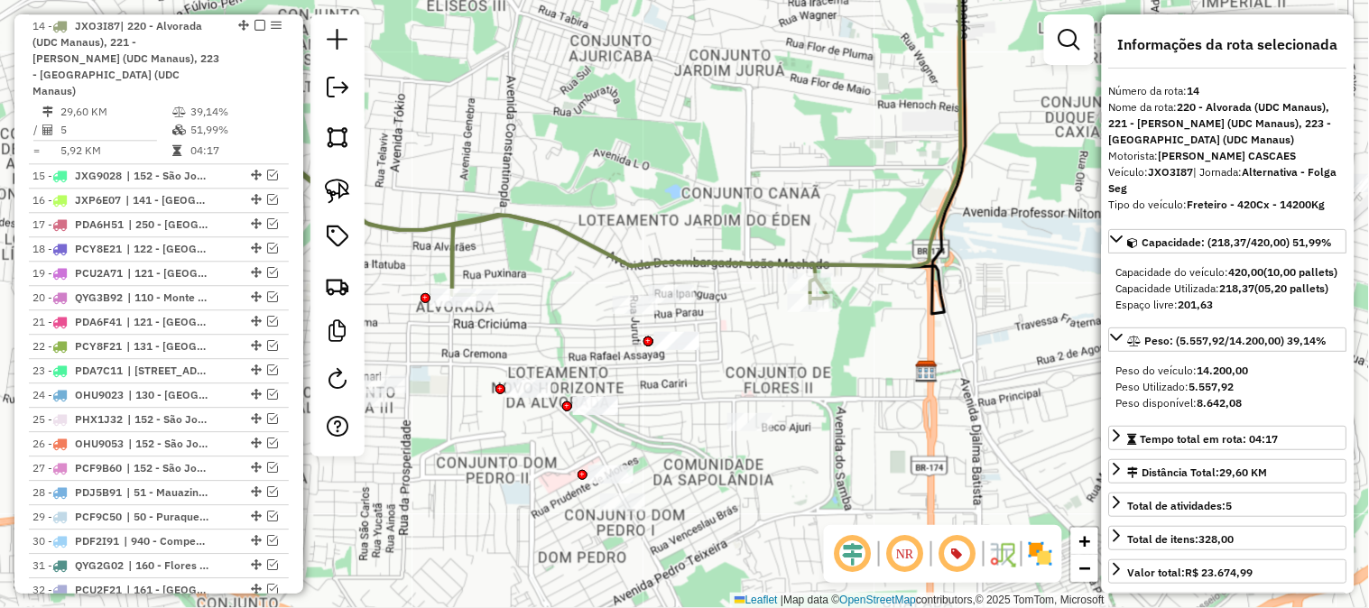
drag, startPoint x: 869, startPoint y: 264, endPoint x: 967, endPoint y: 259, distance: 97.6
click at [961, 259] on icon at bounding box center [520, 195] width 884 height 513
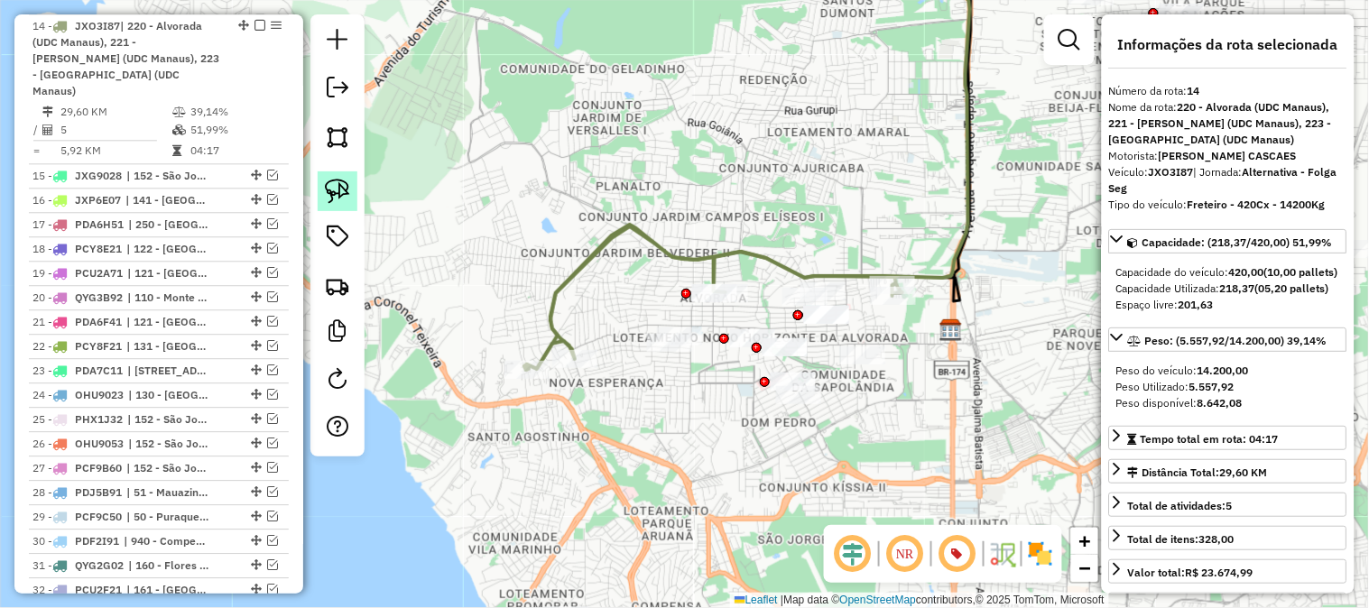
click at [330, 183] on img at bounding box center [337, 191] width 25 height 25
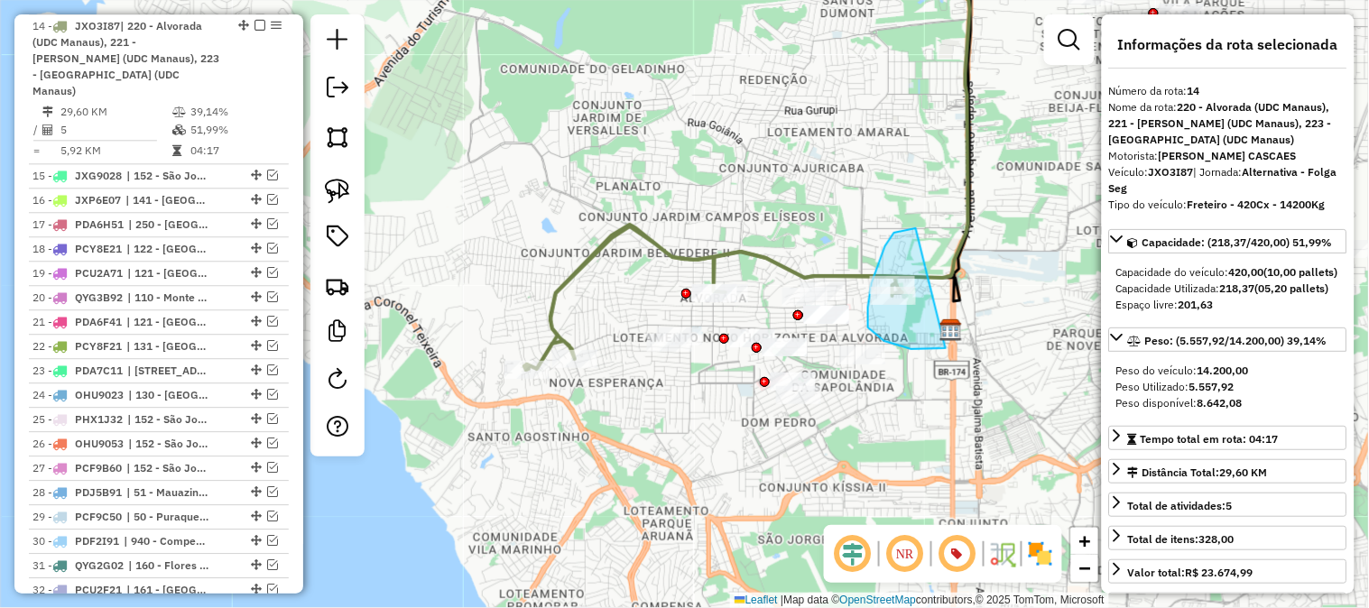
drag, startPoint x: 892, startPoint y: 236, endPoint x: 960, endPoint y: 340, distance: 125.2
click at [960, 340] on div "Rota 14 - Placa JXO3I87 73980876 - JANDERSON DE SOUZA BABILONIA SOUZA Janela de…" at bounding box center [684, 304] width 1369 height 608
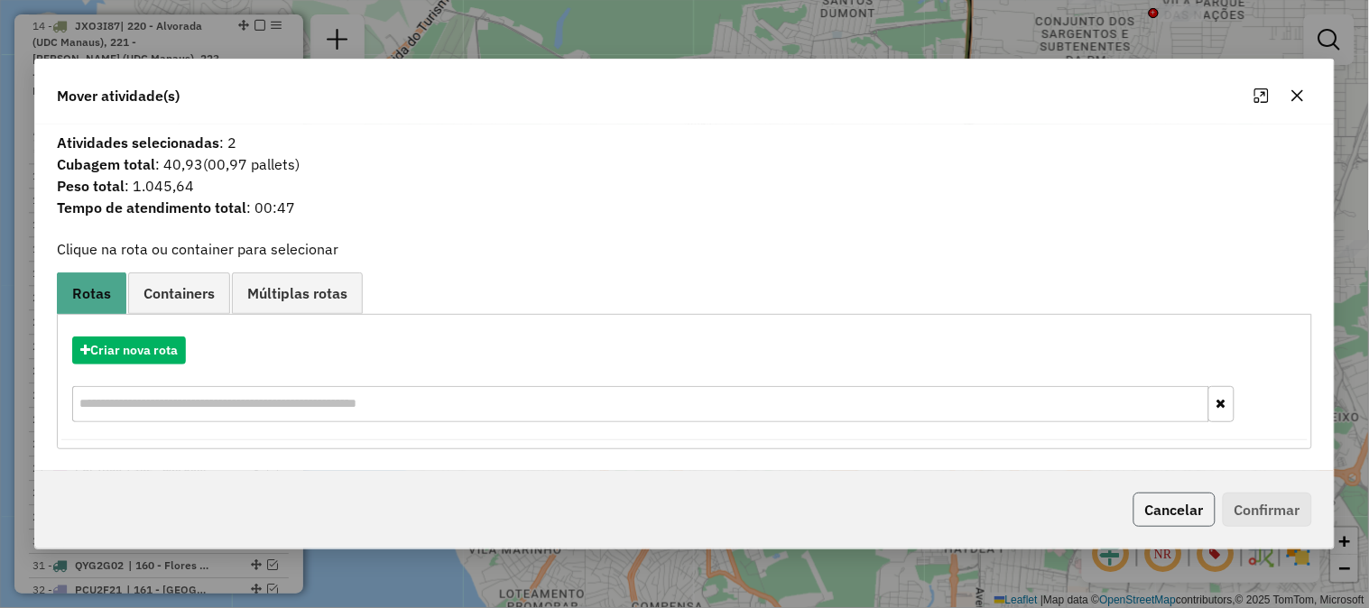
click at [1171, 511] on button "Cancelar" at bounding box center [1175, 510] width 82 height 34
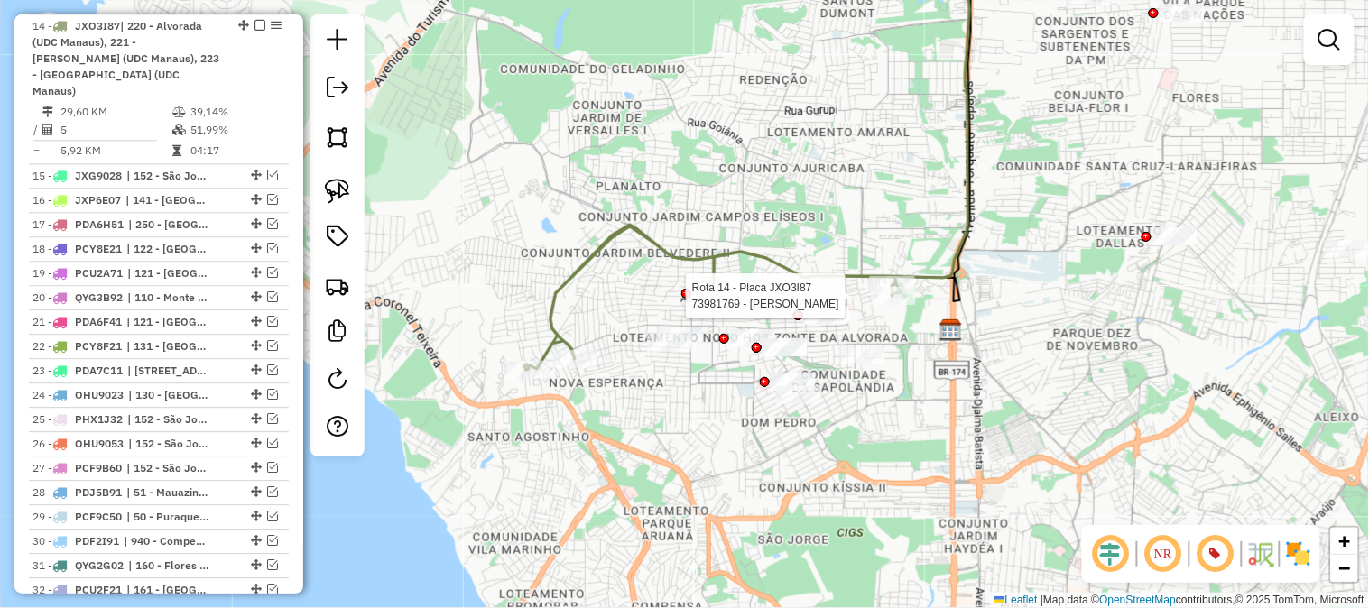
select select "**********"
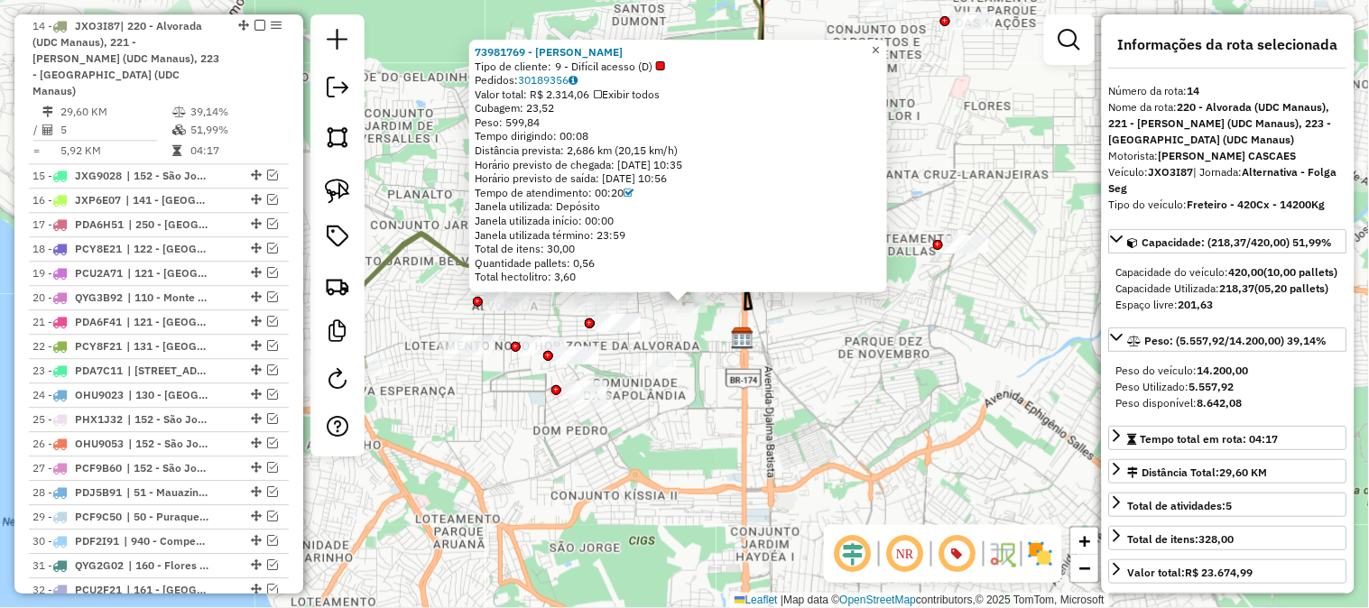
click at [880, 43] on span "×" at bounding box center [876, 49] width 8 height 15
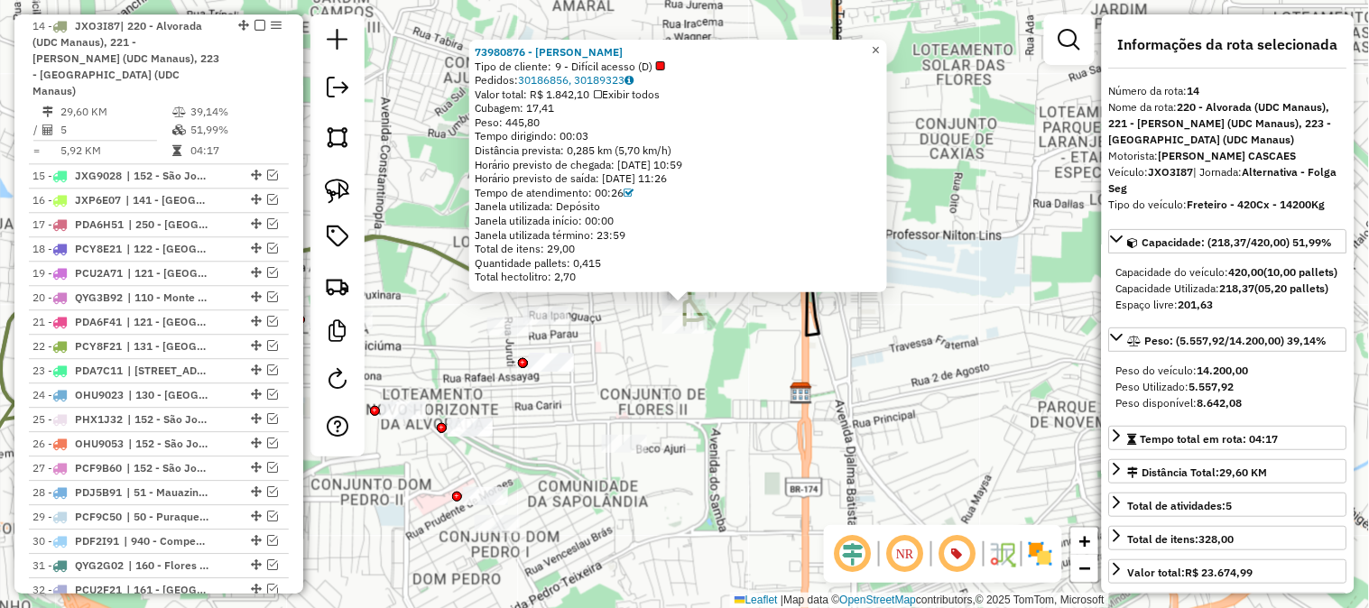
click at [887, 42] on link "×" at bounding box center [877, 51] width 22 height 22
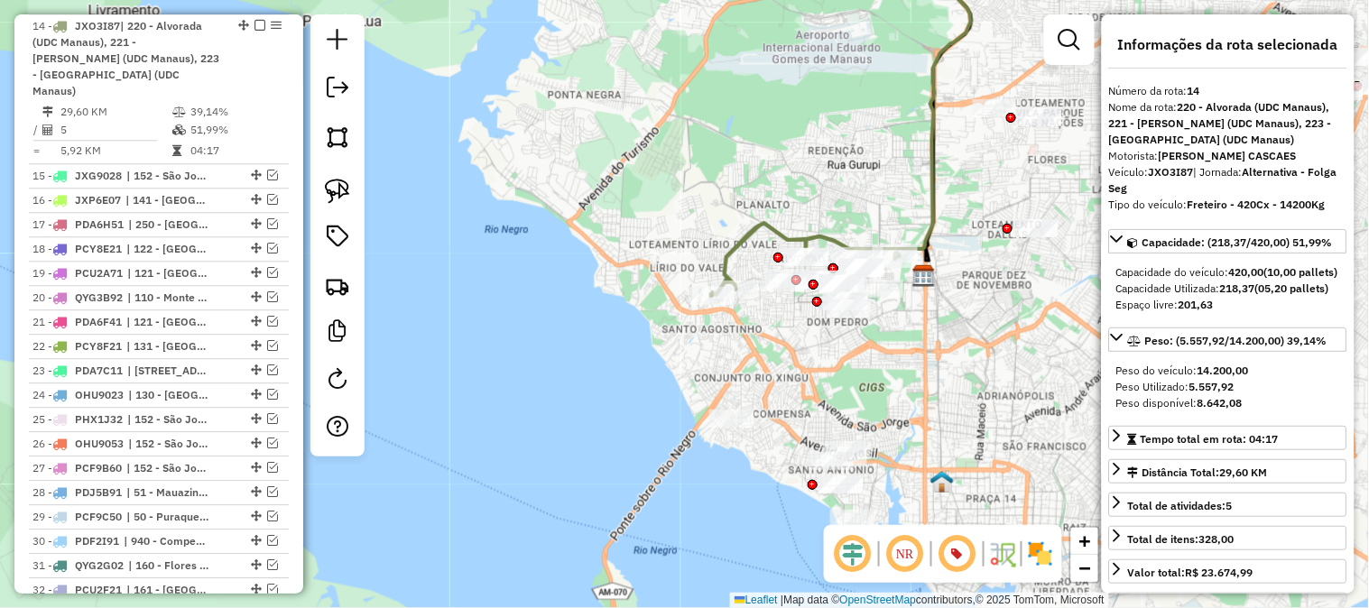
drag, startPoint x: 654, startPoint y: 160, endPoint x: 770, endPoint y: 154, distance: 116.6
click at [770, 154] on div "Janela de atendimento Grade de atendimento Capacidade Transportadoras Veículos …" at bounding box center [684, 304] width 1369 height 608
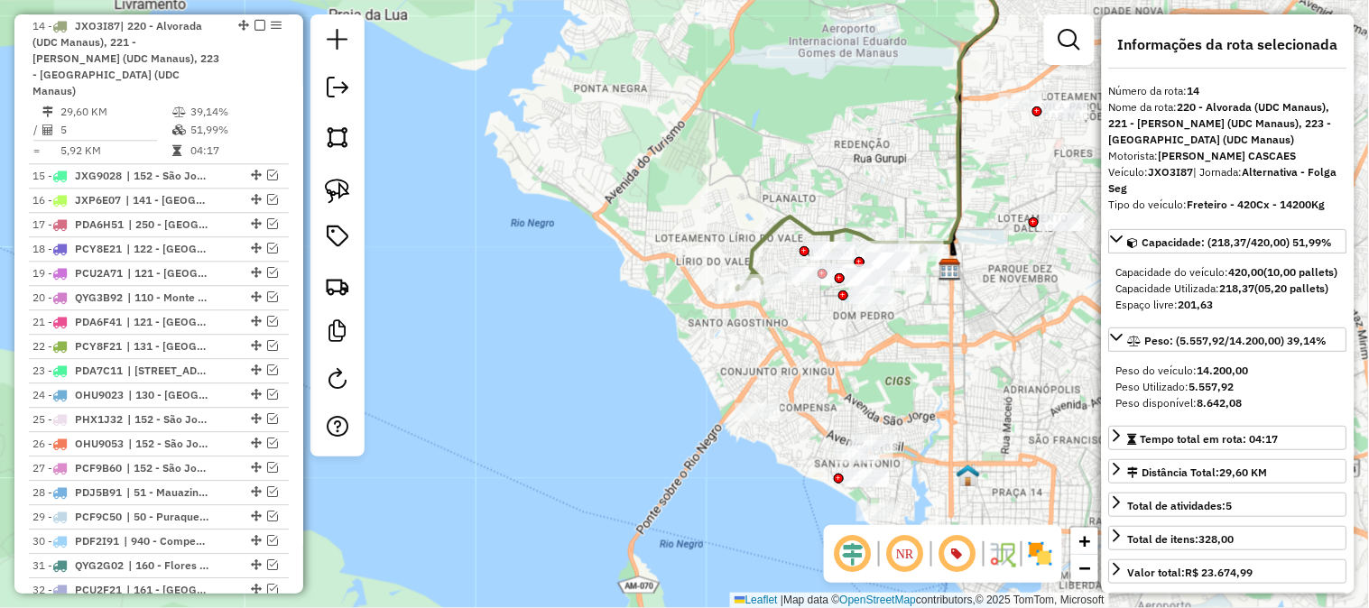
click at [789, 221] on icon at bounding box center [832, 254] width 189 height 72
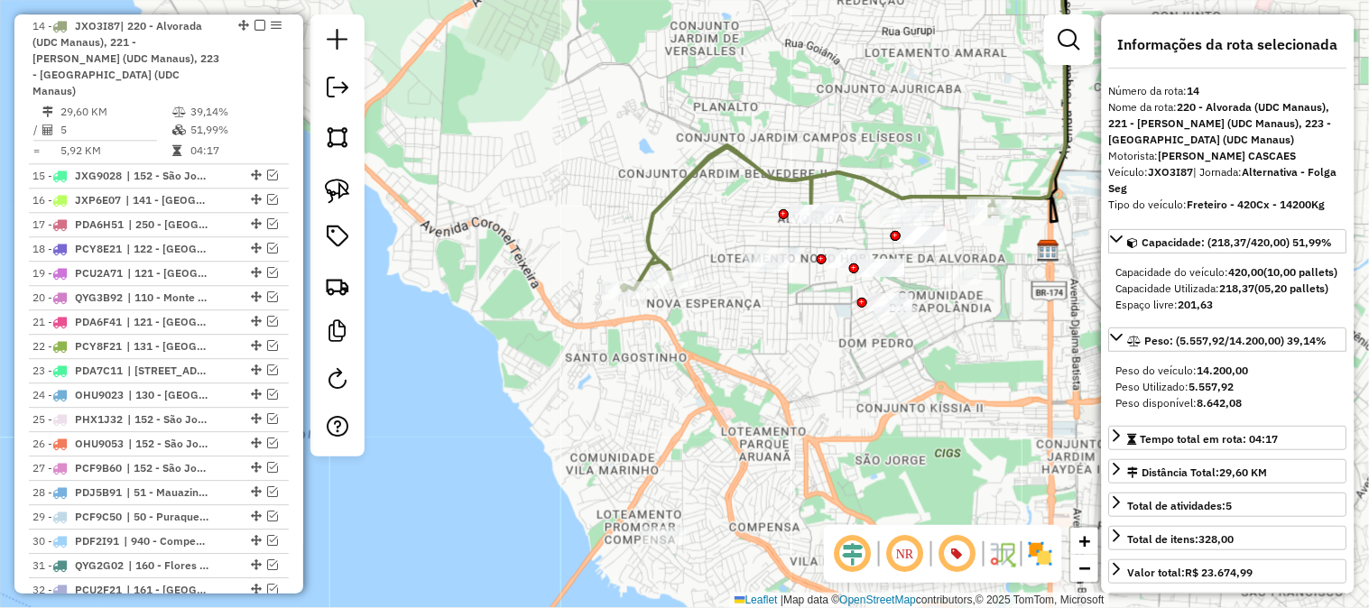
drag, startPoint x: 855, startPoint y: 329, endPoint x: 771, endPoint y: 322, distance: 84.2
click at [771, 322] on div "Janela de atendimento Grade de atendimento Capacidade Transportadoras Veículos …" at bounding box center [684, 304] width 1369 height 608
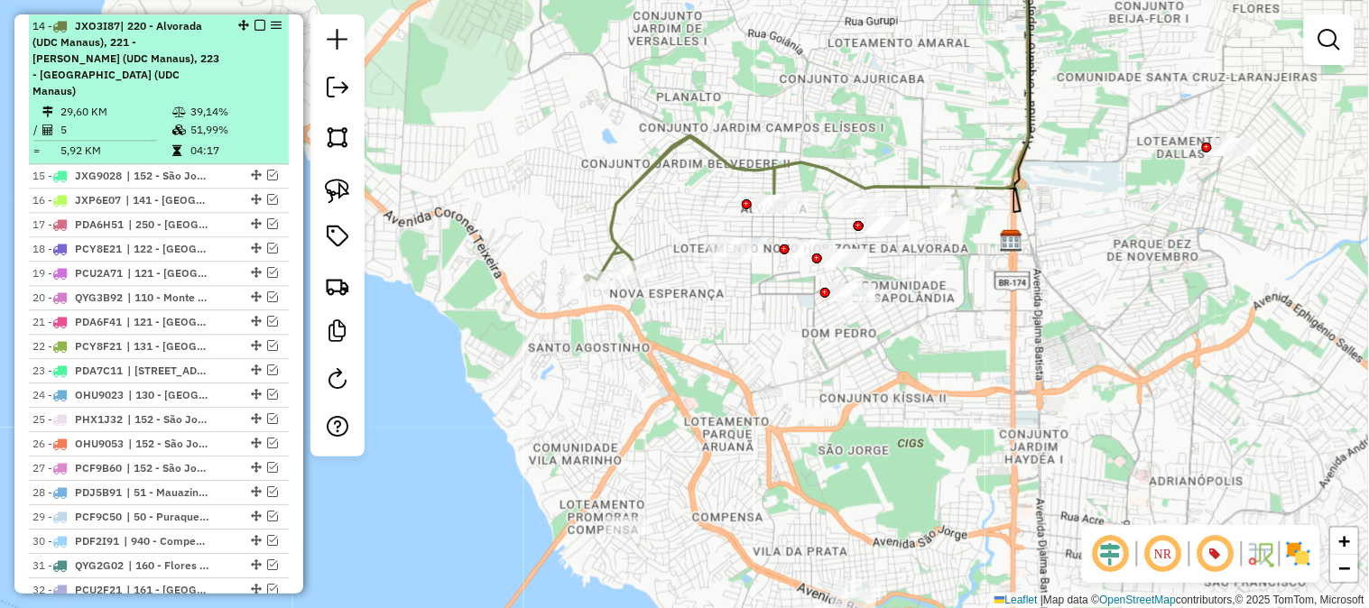
click at [255, 23] on em at bounding box center [260, 25] width 11 height 11
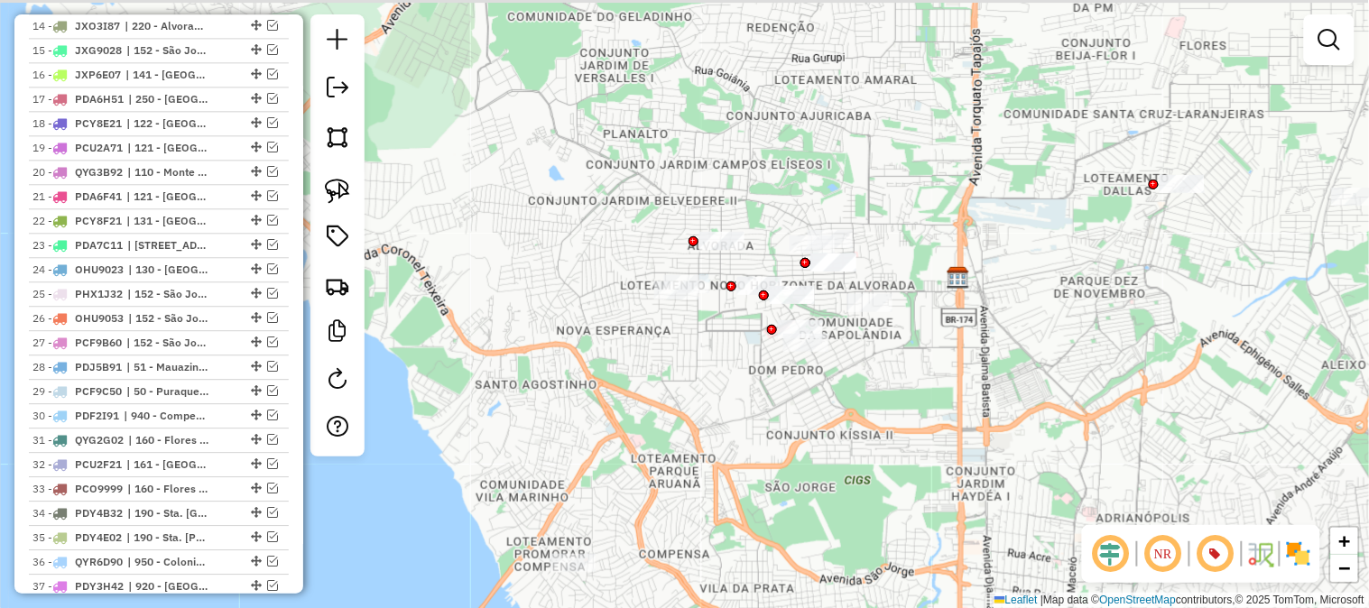
drag, startPoint x: 876, startPoint y: 139, endPoint x: 747, endPoint y: 206, distance: 144.5
click at [754, 202] on div "Janela de atendimento Grade de atendimento Capacidade Transportadoras Veículos …" at bounding box center [684, 304] width 1369 height 608
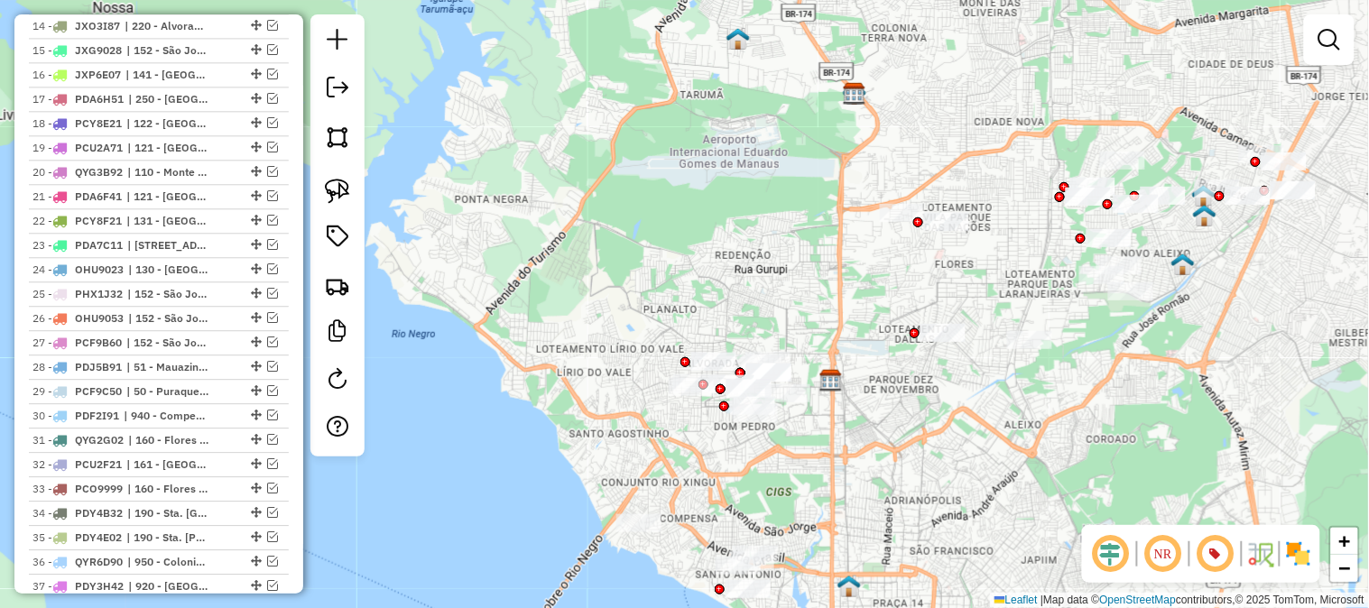
drag, startPoint x: 690, startPoint y: 187, endPoint x: 723, endPoint y: 260, distance: 80.4
click at [723, 260] on div "Janela de atendimento Grade de atendimento Capacidade Transportadoras Veículos …" at bounding box center [684, 304] width 1369 height 608
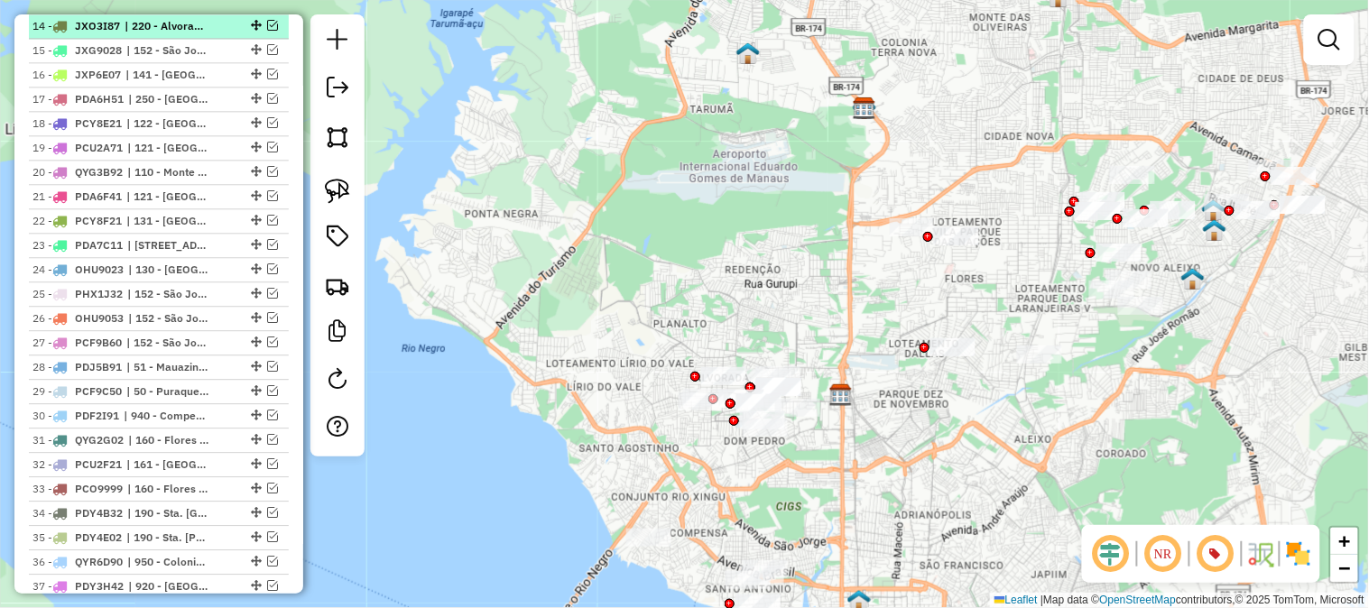
click at [267, 23] on em at bounding box center [272, 25] width 11 height 11
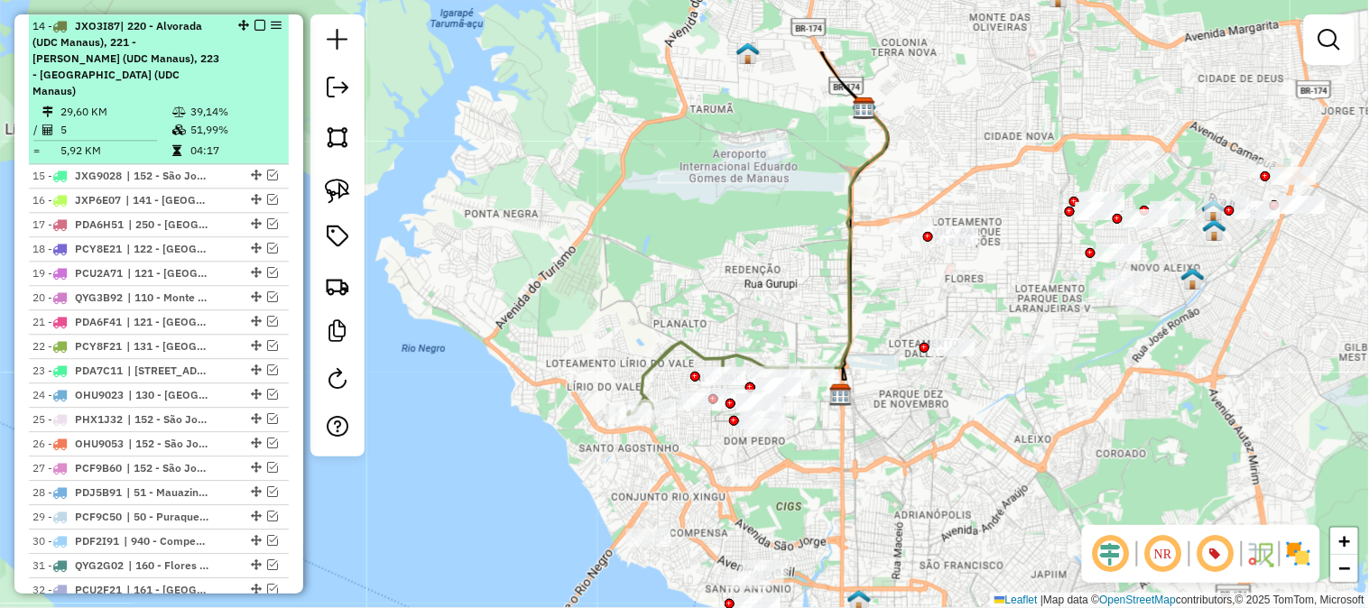
click at [257, 23] on em at bounding box center [260, 25] width 11 height 11
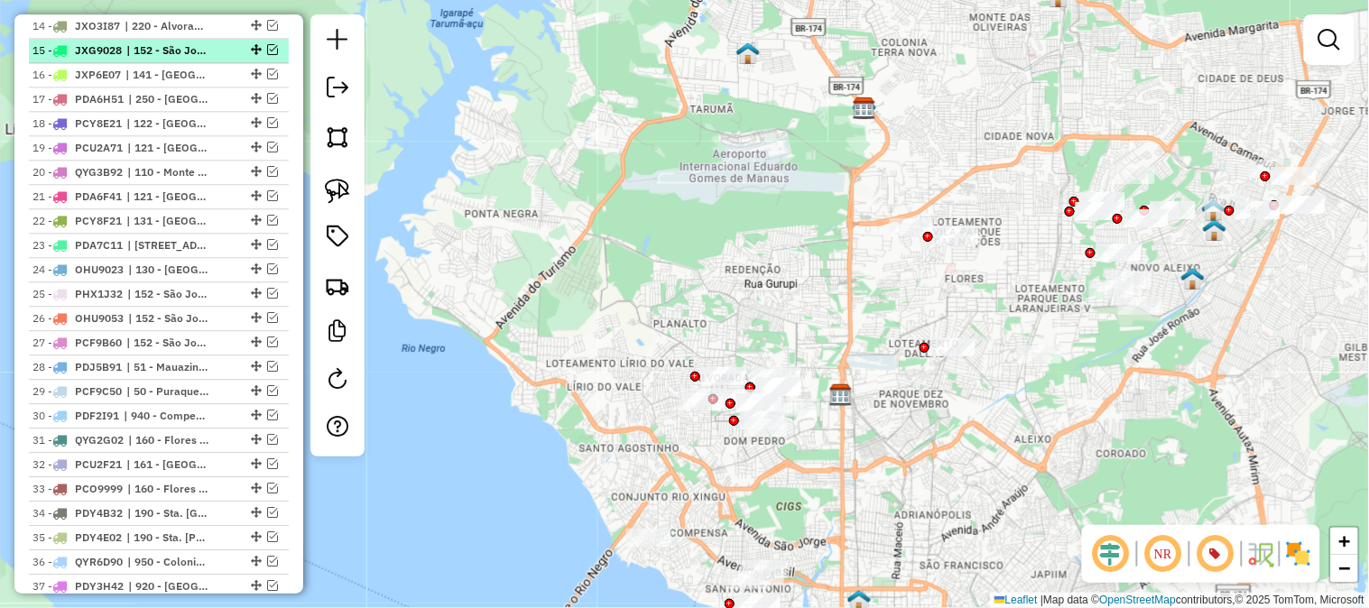
click at [271, 49] on em at bounding box center [272, 49] width 11 height 11
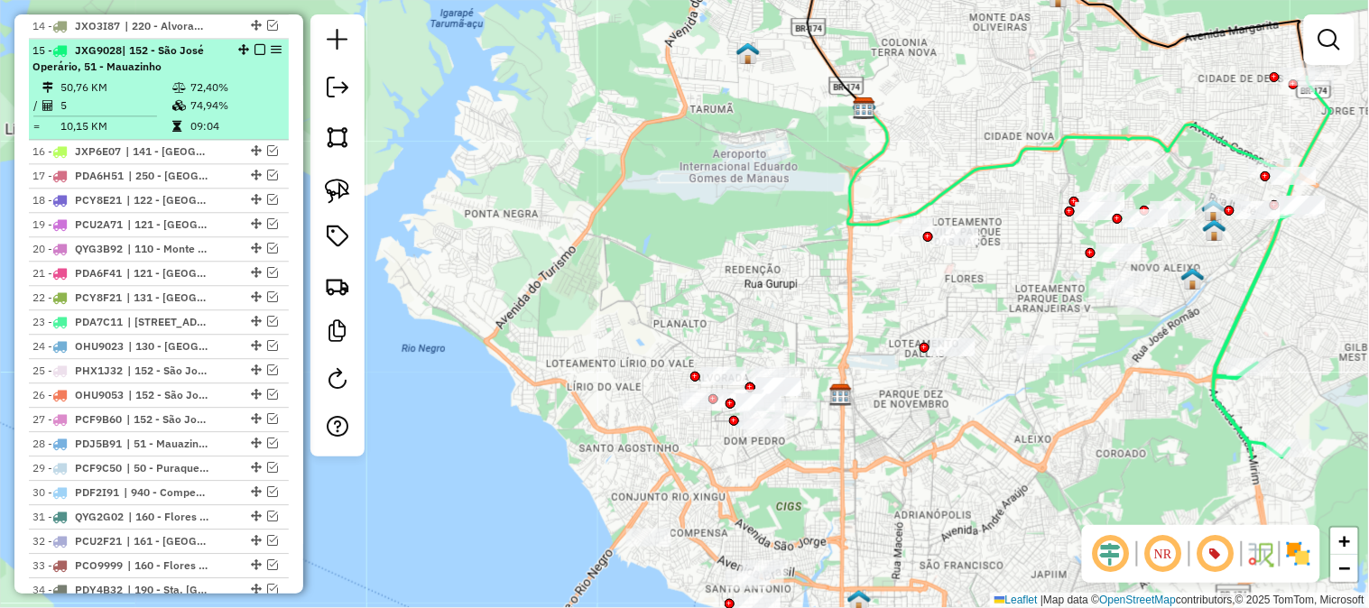
click at [255, 50] on em at bounding box center [260, 49] width 11 height 11
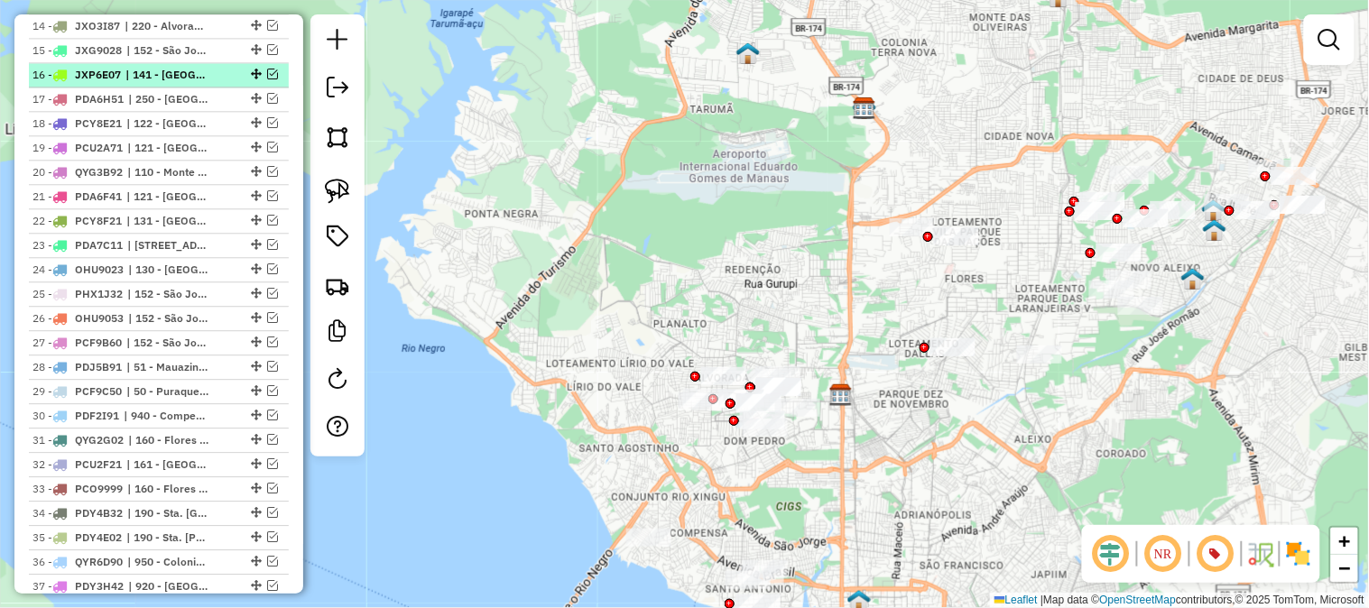
click at [267, 72] on em at bounding box center [272, 74] width 11 height 11
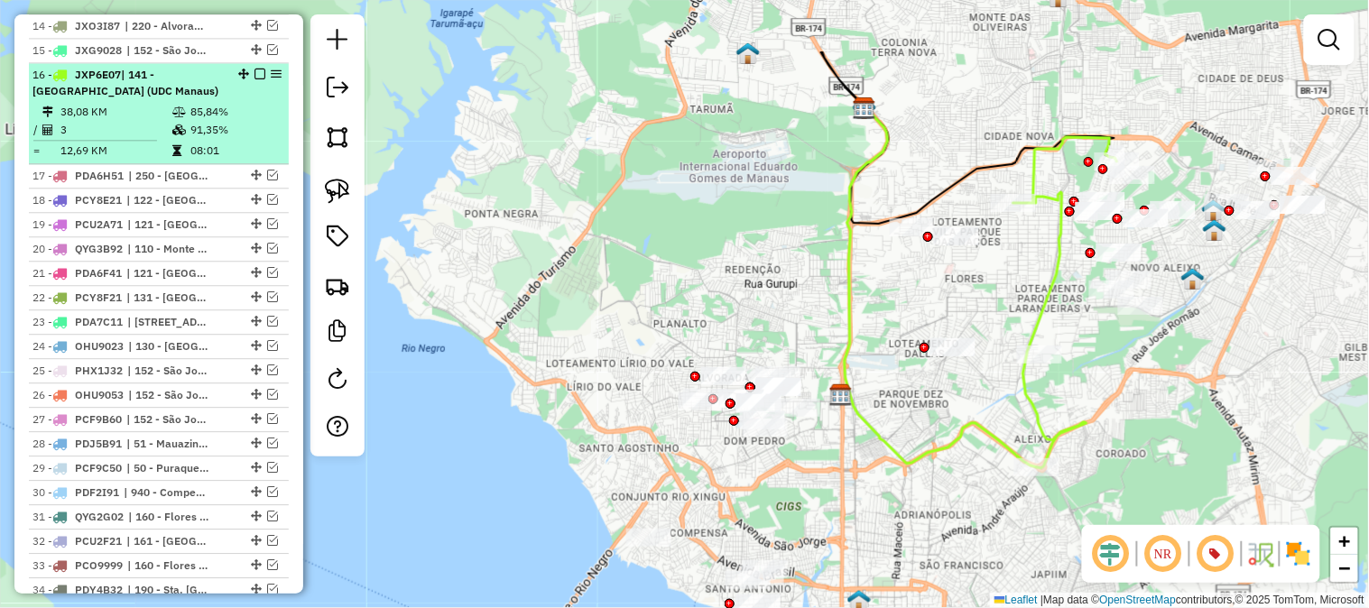
click at [255, 72] on em at bounding box center [260, 74] width 11 height 11
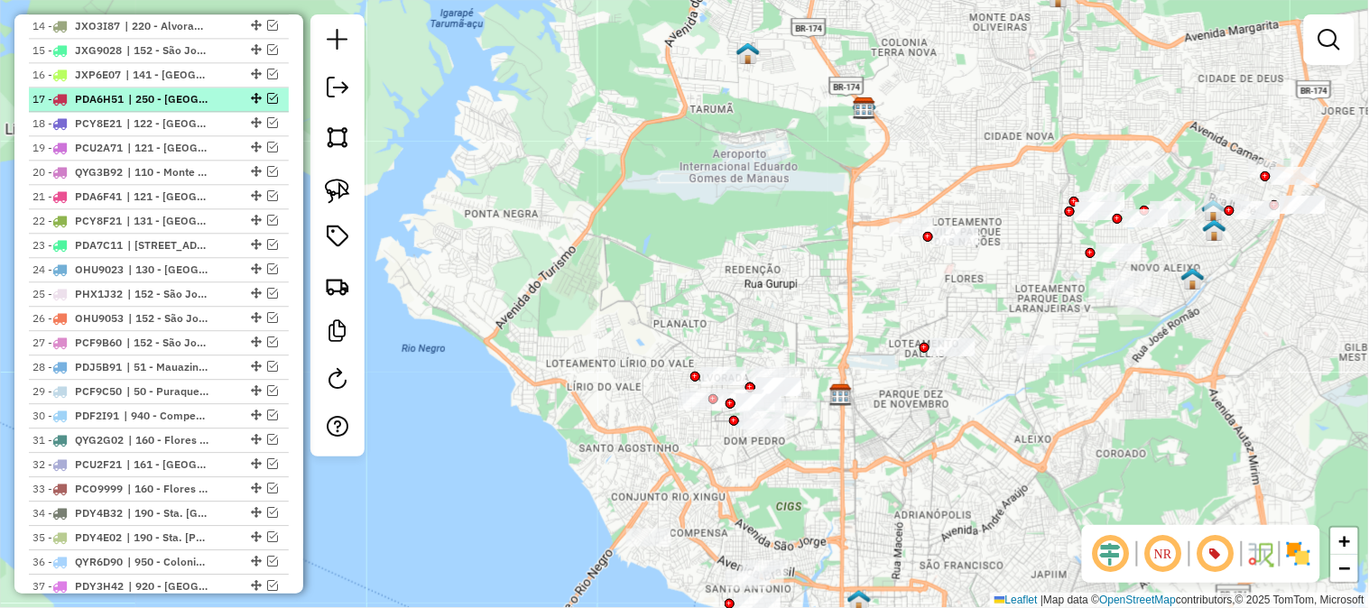
scroll to position [977, 0]
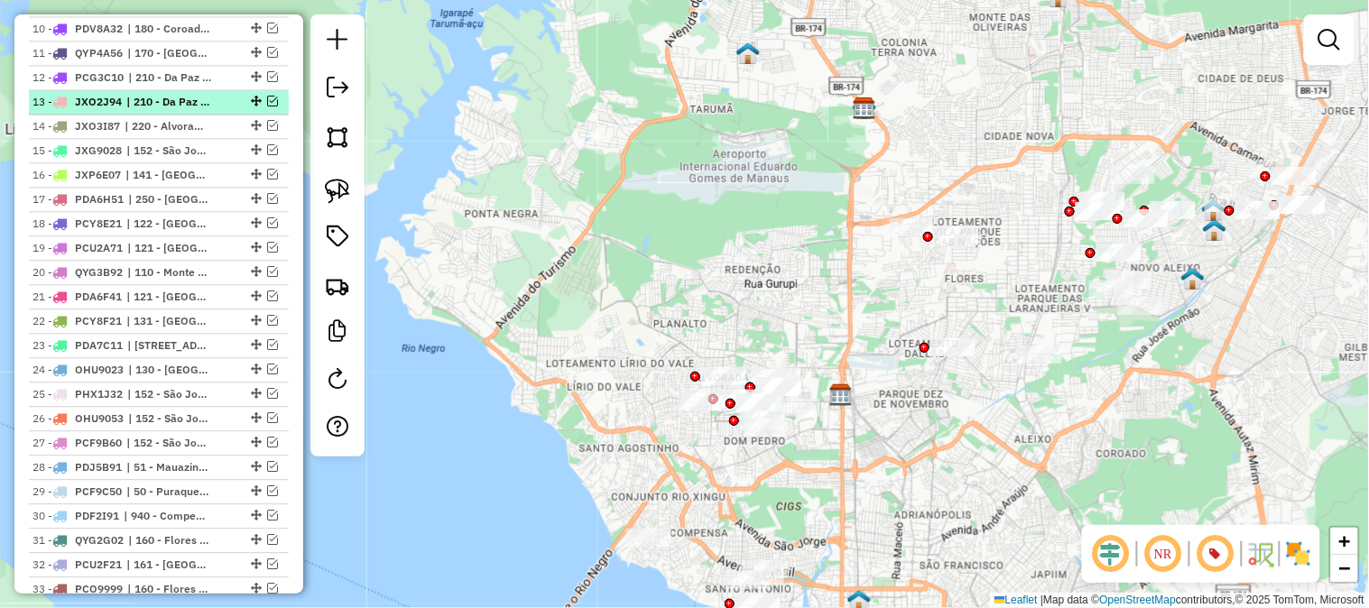
click at [272, 99] on em at bounding box center [272, 101] width 11 height 11
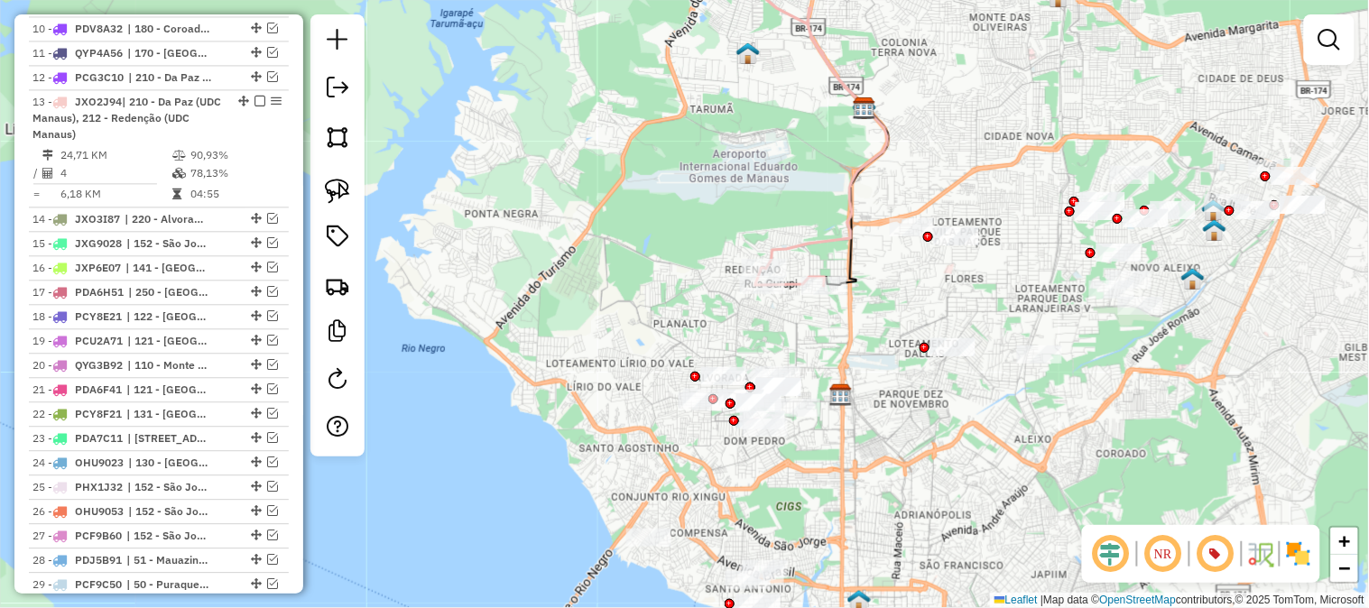
click at [794, 237] on icon at bounding box center [822, 127] width 133 height 320
select select "**********"
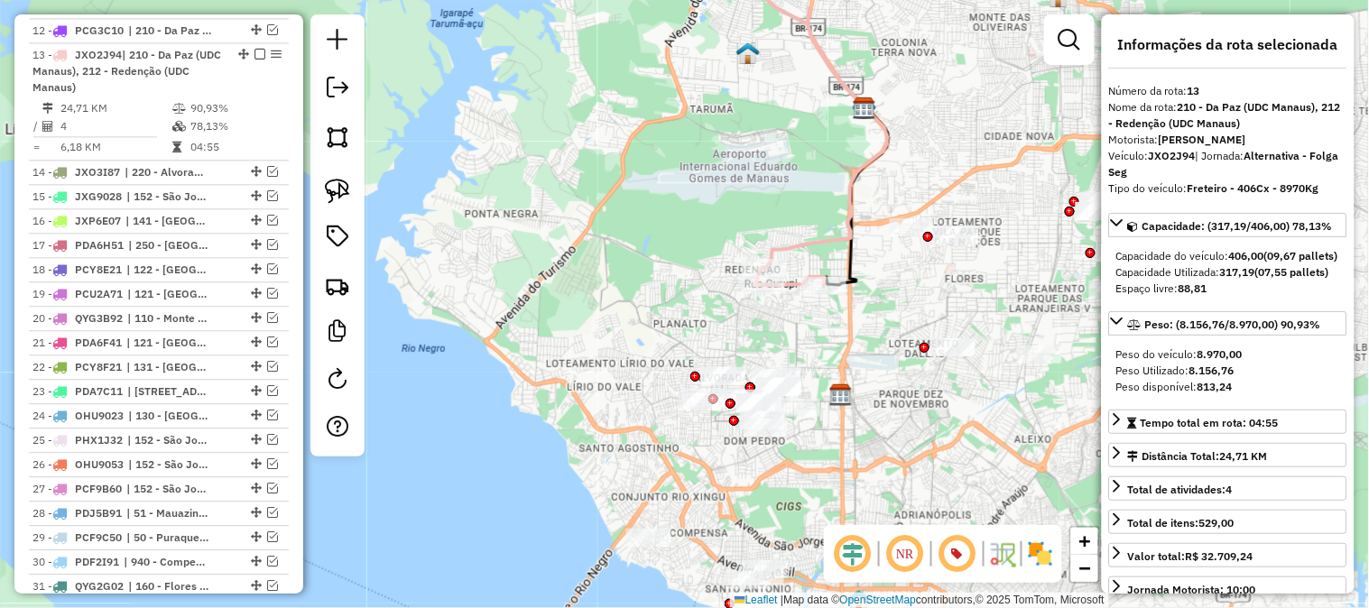
scroll to position [1052, 0]
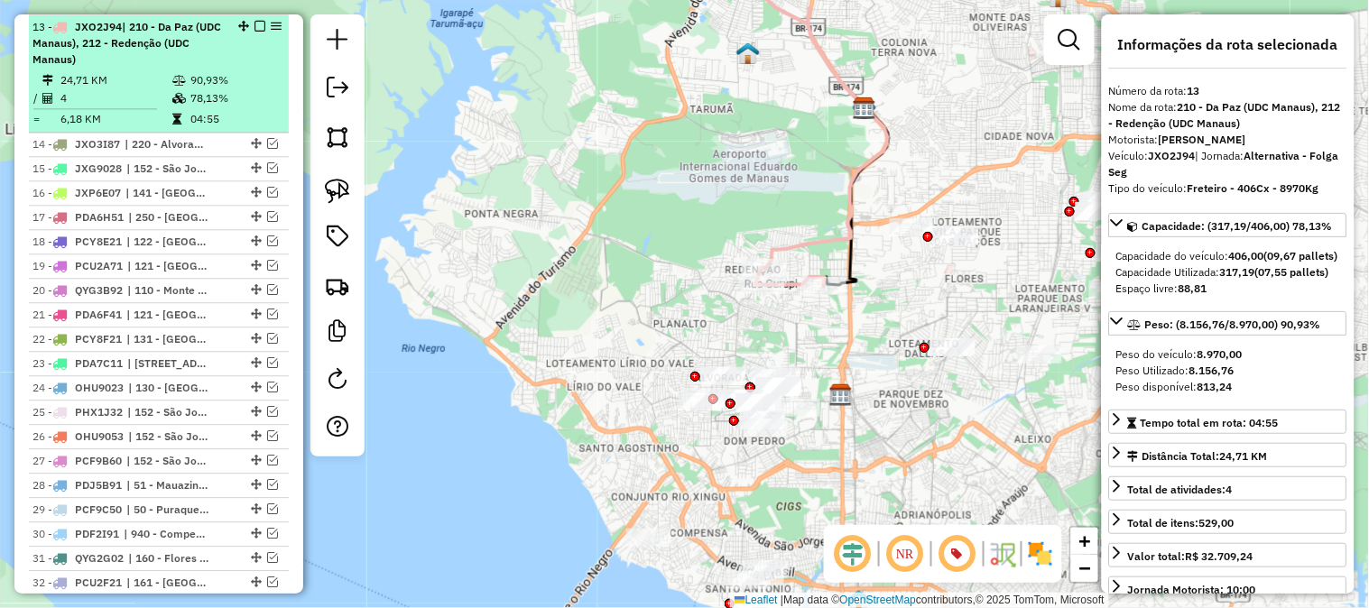
click at [257, 23] on em at bounding box center [260, 26] width 11 height 11
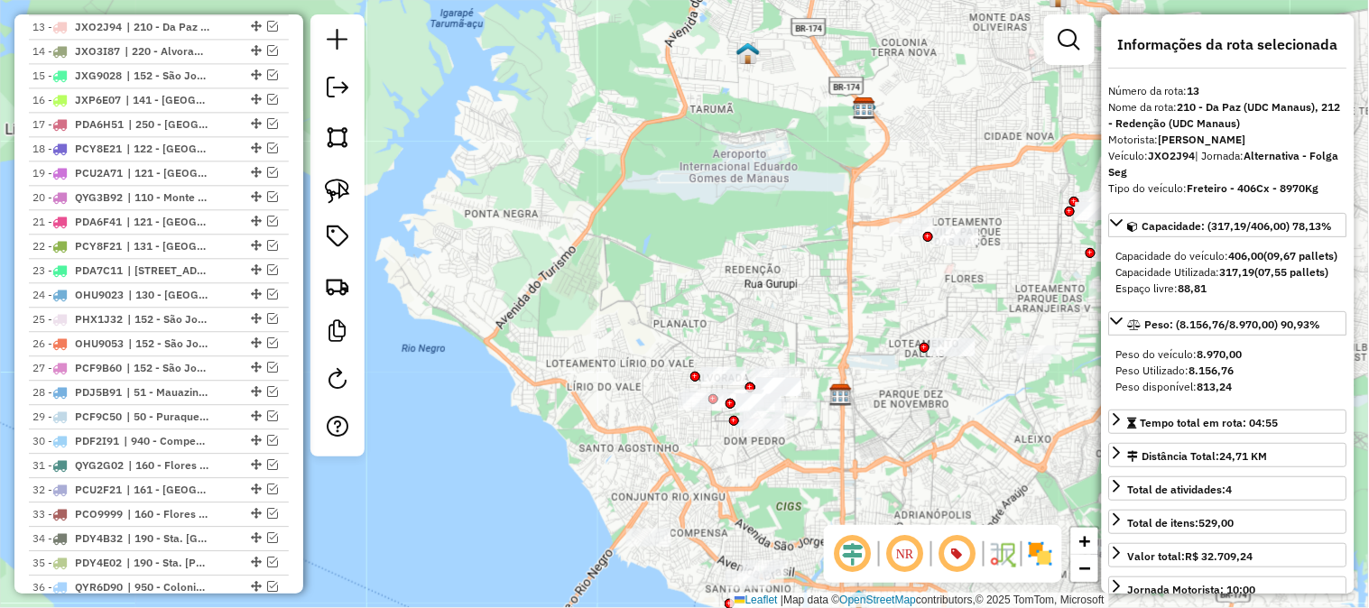
scroll to position [851, 0]
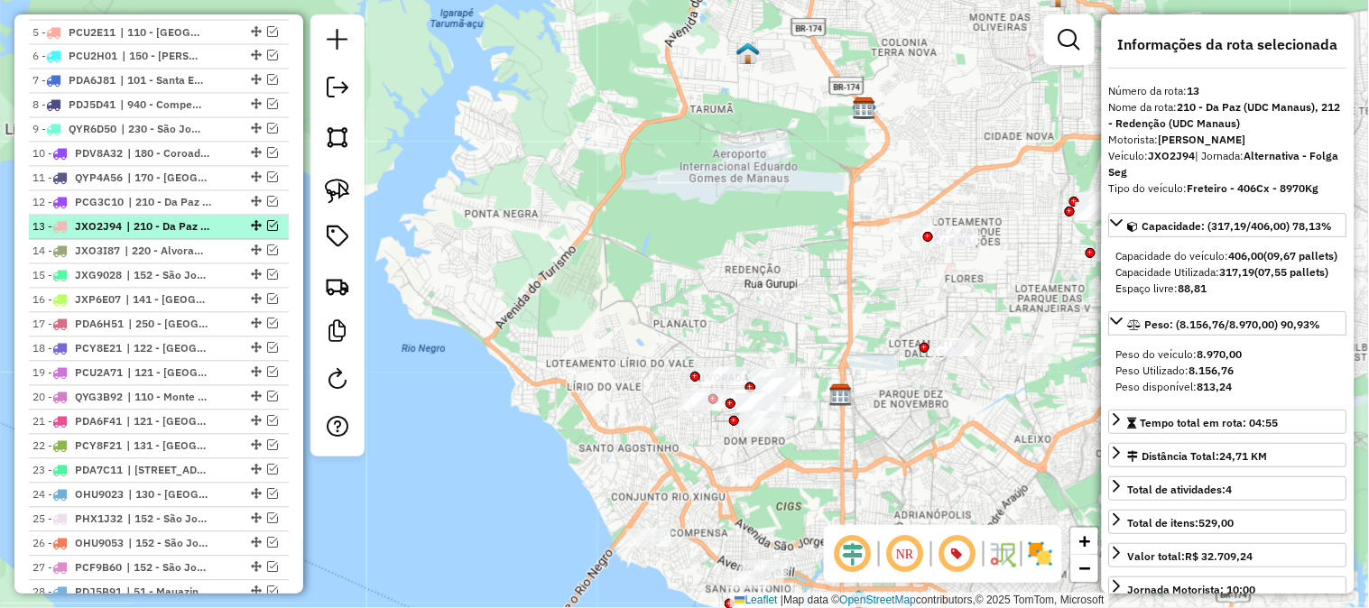
click at [268, 226] on em at bounding box center [272, 226] width 11 height 11
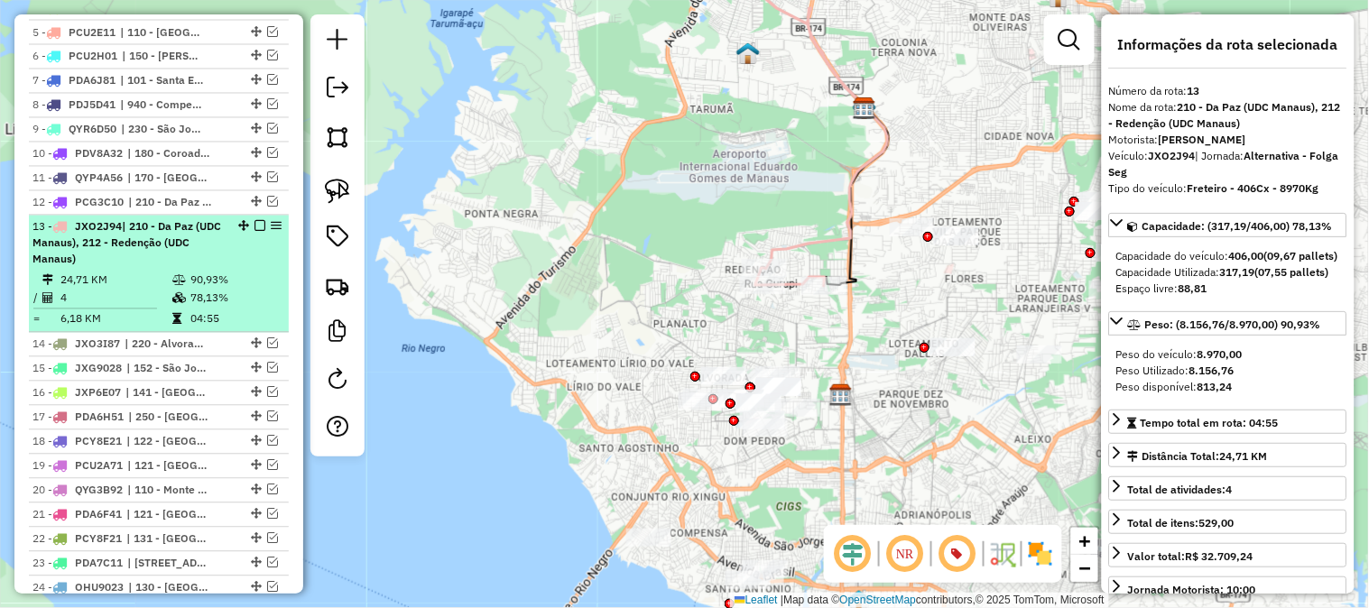
click at [232, 265] on div "13 - JXO2J94 | 210 - Da Paz (UDC Manaus), 212 - Redenção (UDC Manaus)" at bounding box center [158, 243] width 253 height 49
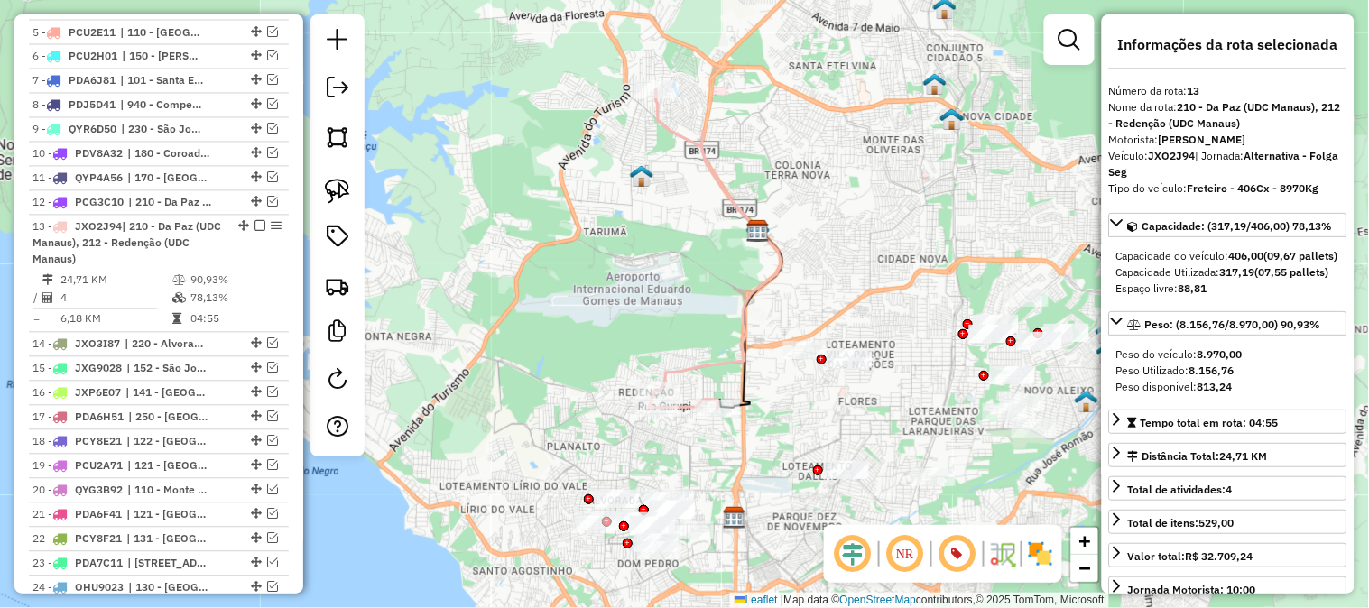
drag, startPoint x: 806, startPoint y: 320, endPoint x: 840, endPoint y: 248, distance: 78.7
click at [840, 248] on div "Janela de atendimento Grade de atendimento Capacidade Transportadoras Veículos …" at bounding box center [684, 304] width 1369 height 608
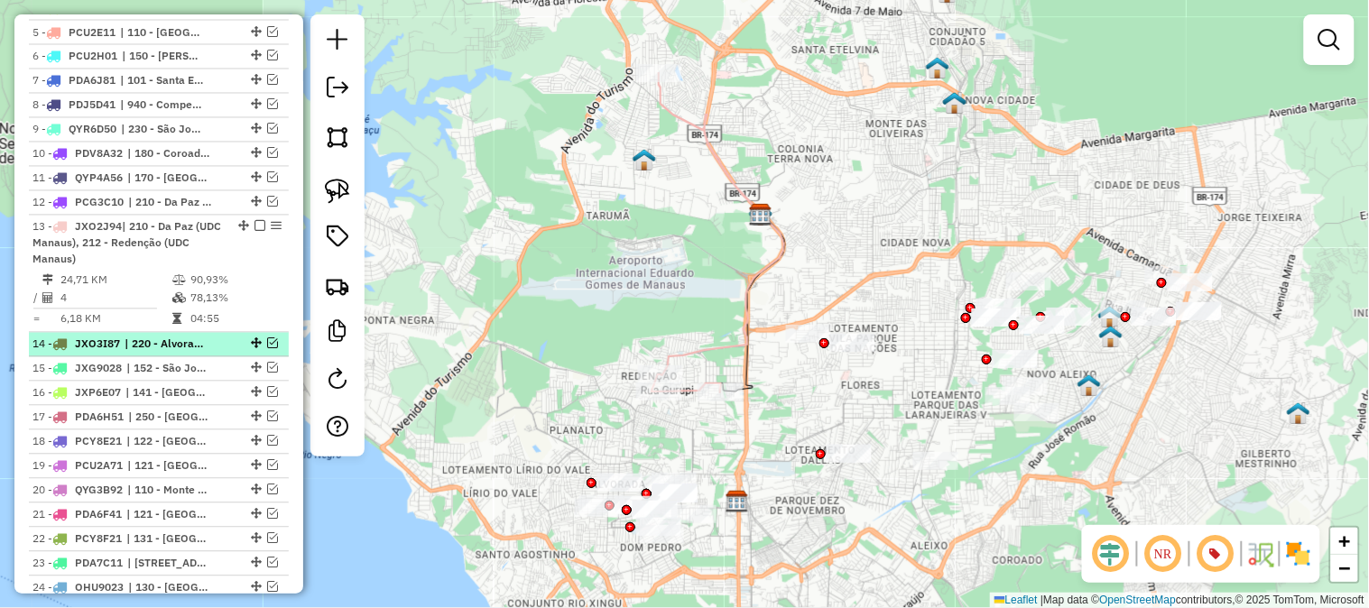
click at [272, 341] on em at bounding box center [272, 344] width 11 height 11
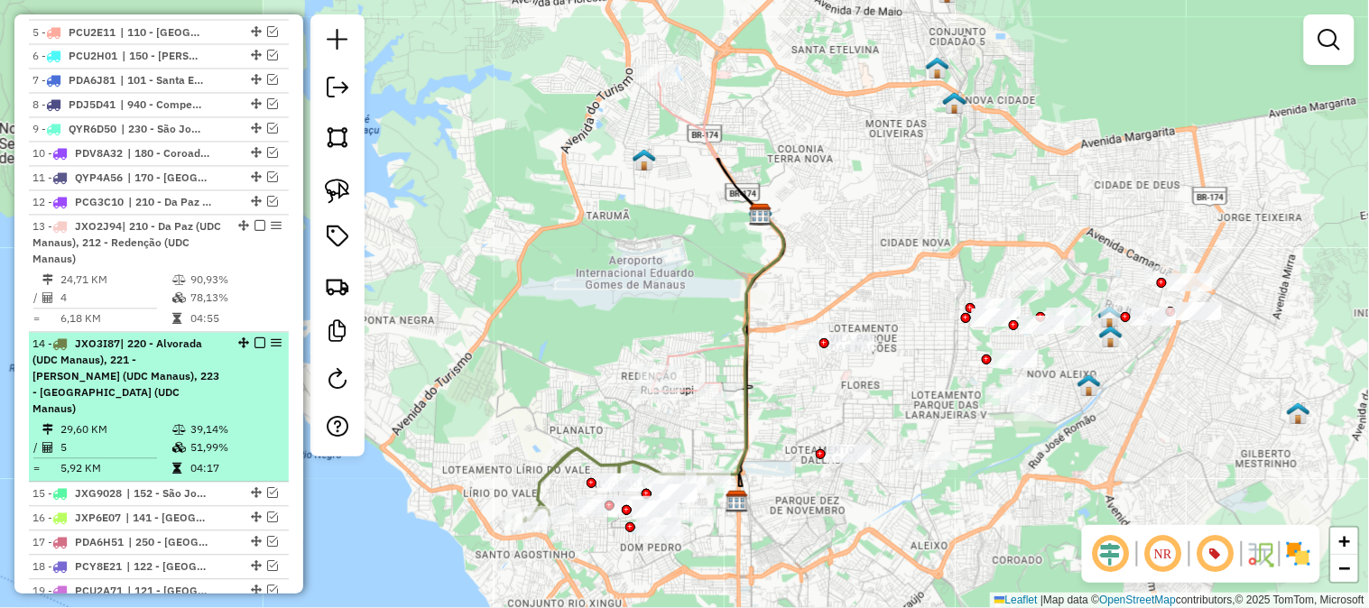
click at [236, 366] on div "14 - JXO3I87 | 220 - Alvorada (UDC Manaus), 221 - Dom Pedro I (UDC Manaus), 223…" at bounding box center [158, 377] width 253 height 81
select select "**********"
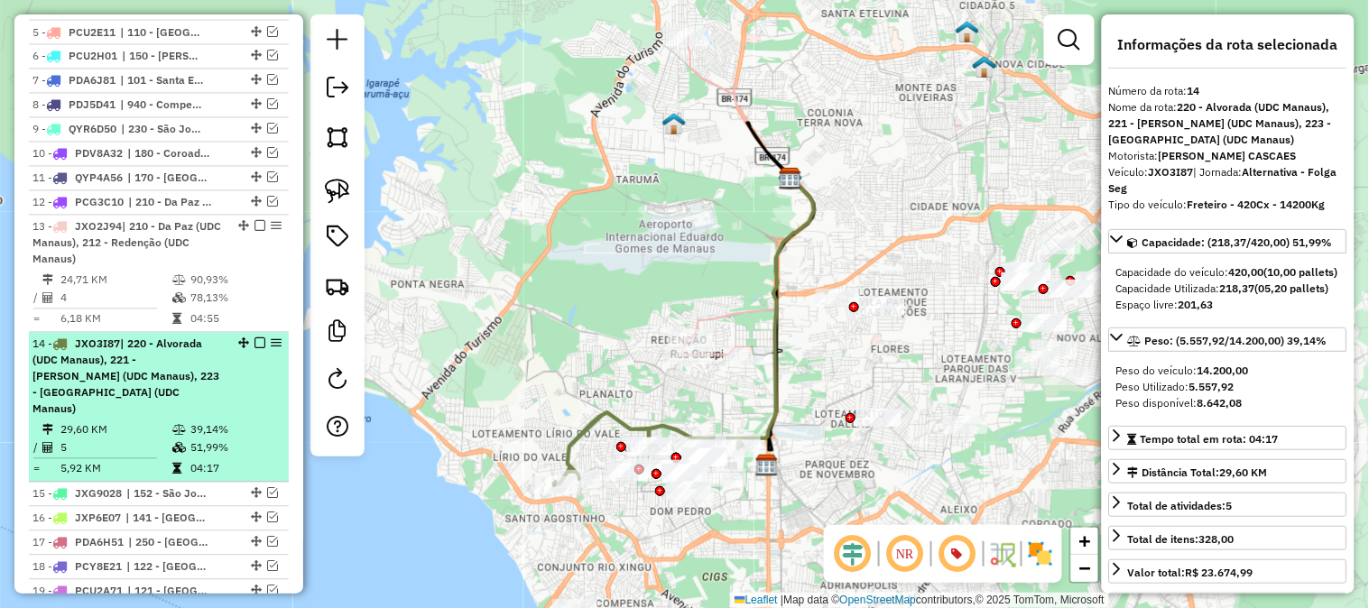
click at [255, 341] on em at bounding box center [260, 344] width 11 height 11
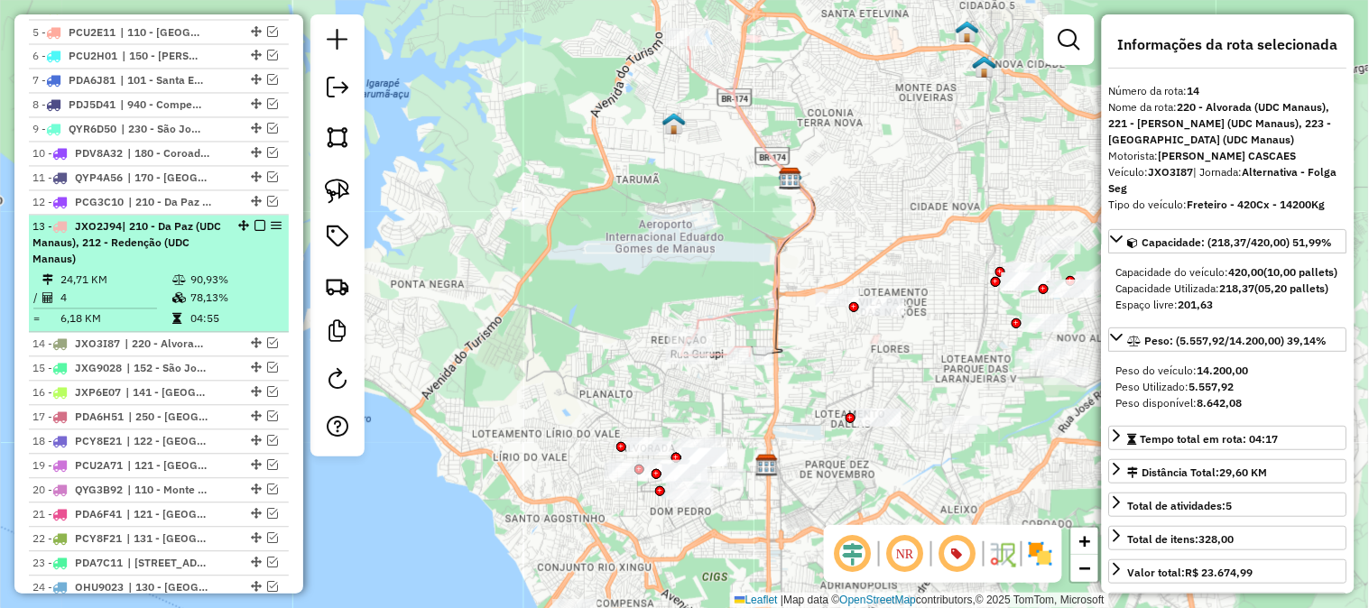
click at [256, 223] on em at bounding box center [260, 226] width 11 height 11
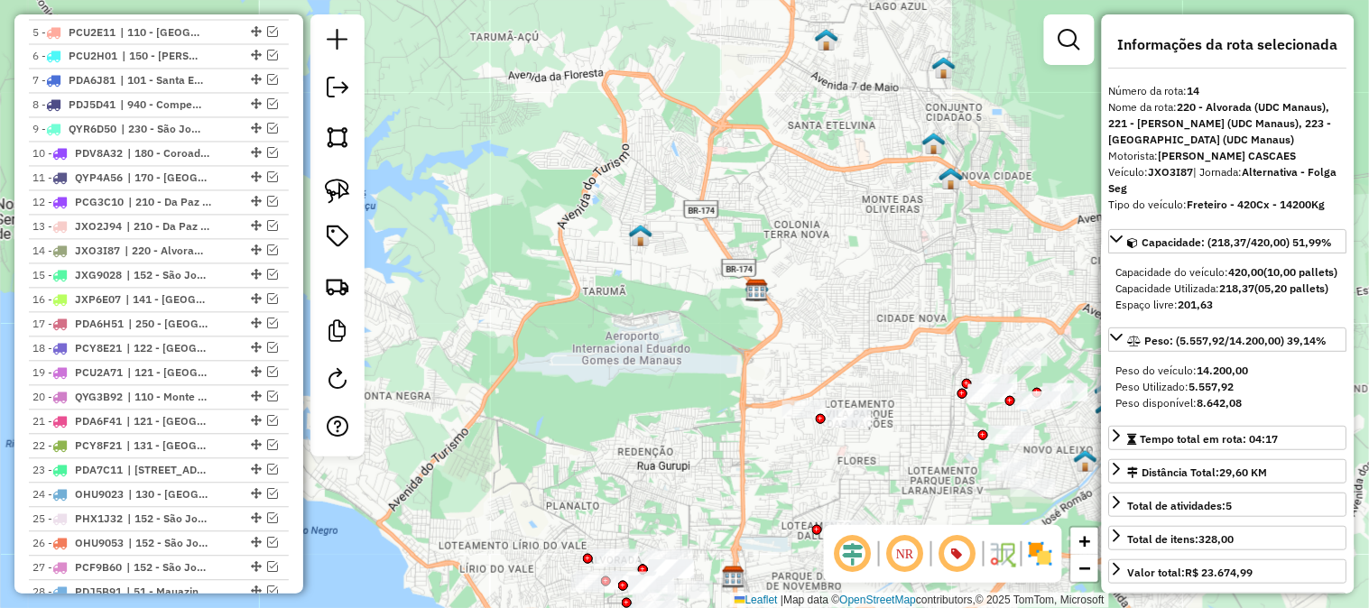
drag, startPoint x: 594, startPoint y: 128, endPoint x: 524, endPoint y: 292, distance: 177.6
click at [526, 292] on div "Janela de atendimento Grade de atendimento Capacidade Transportadoras Veículos …" at bounding box center [684, 304] width 1369 height 608
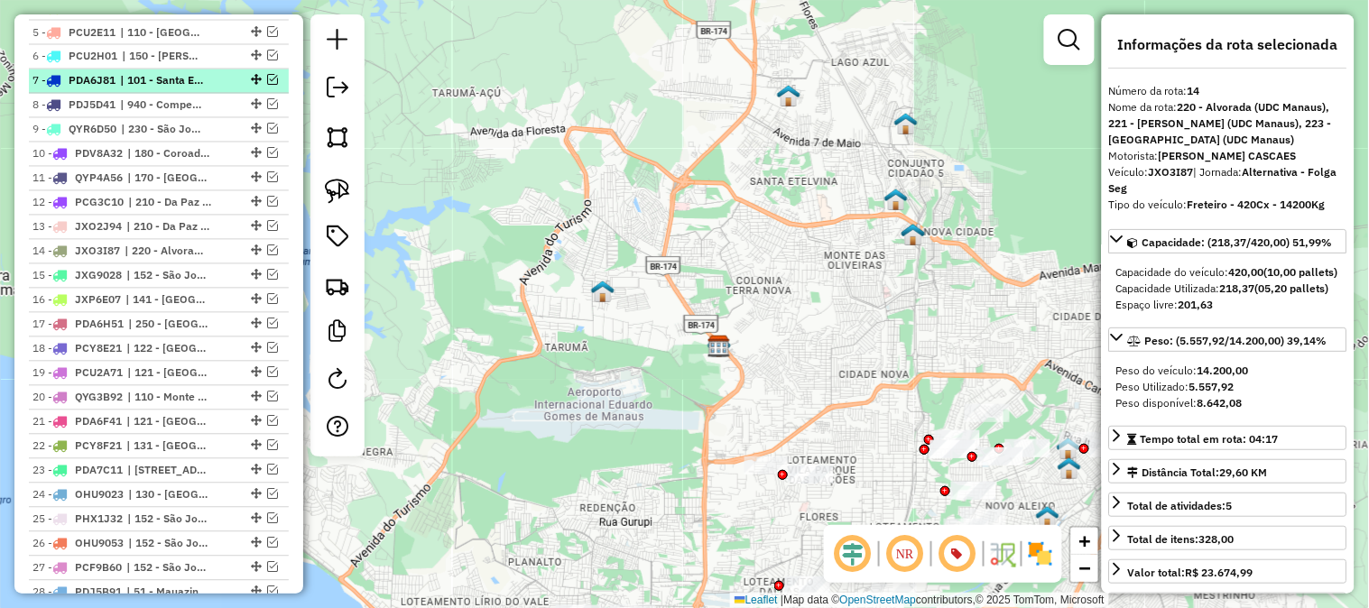
scroll to position [951, 0]
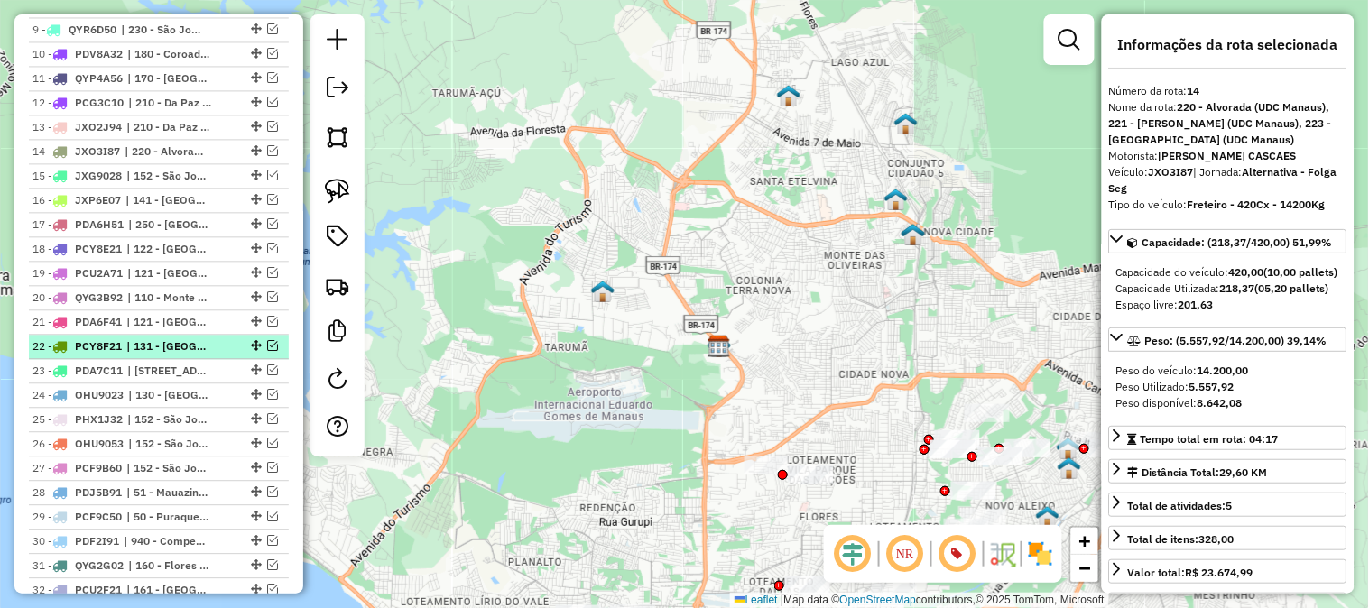
click at [267, 347] on em at bounding box center [272, 345] width 11 height 11
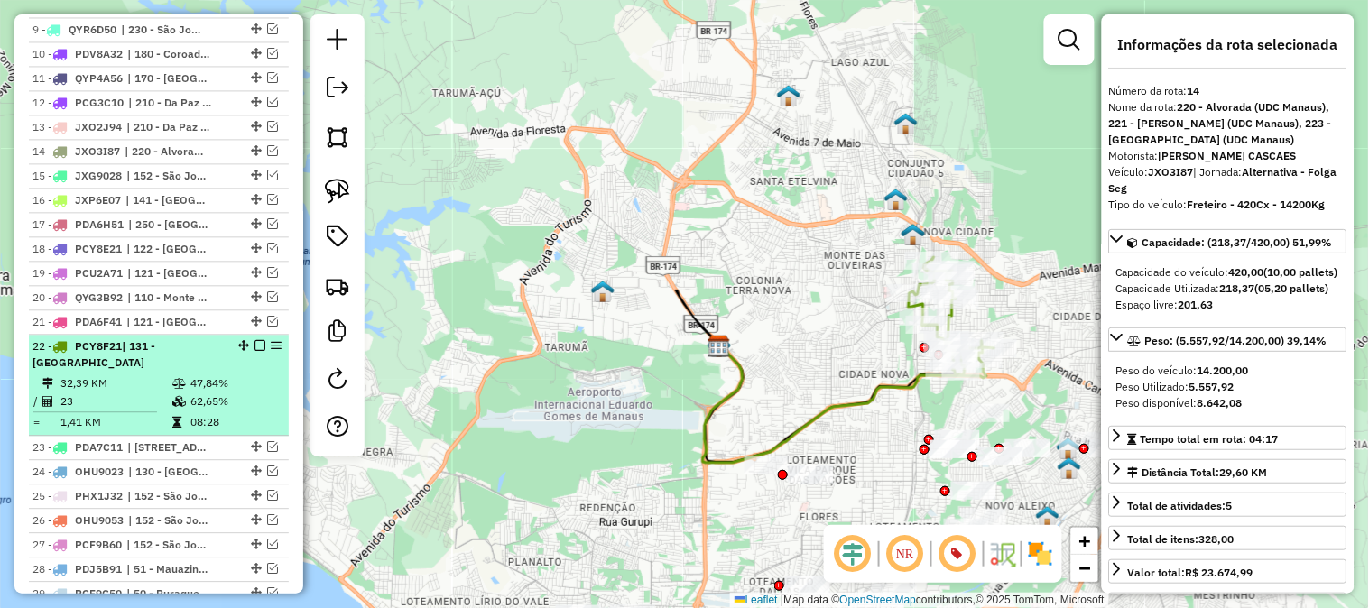
click at [212, 375] on td "47,84%" at bounding box center [235, 384] width 91 height 18
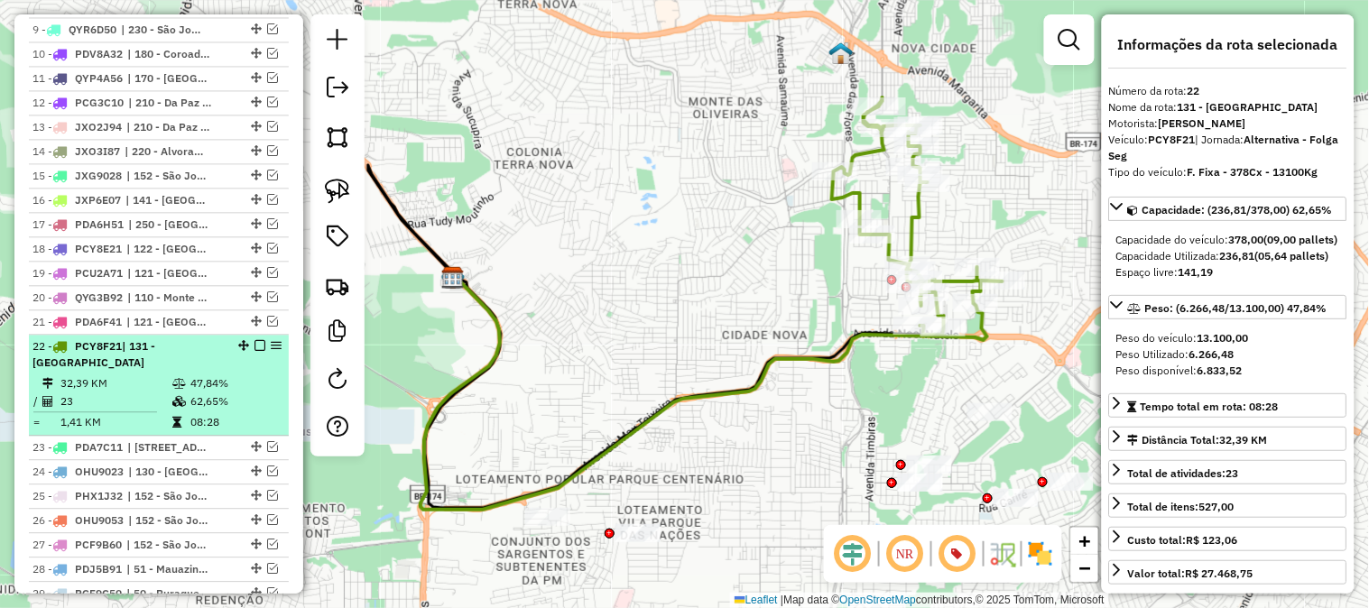
scroll to position [1052, 0]
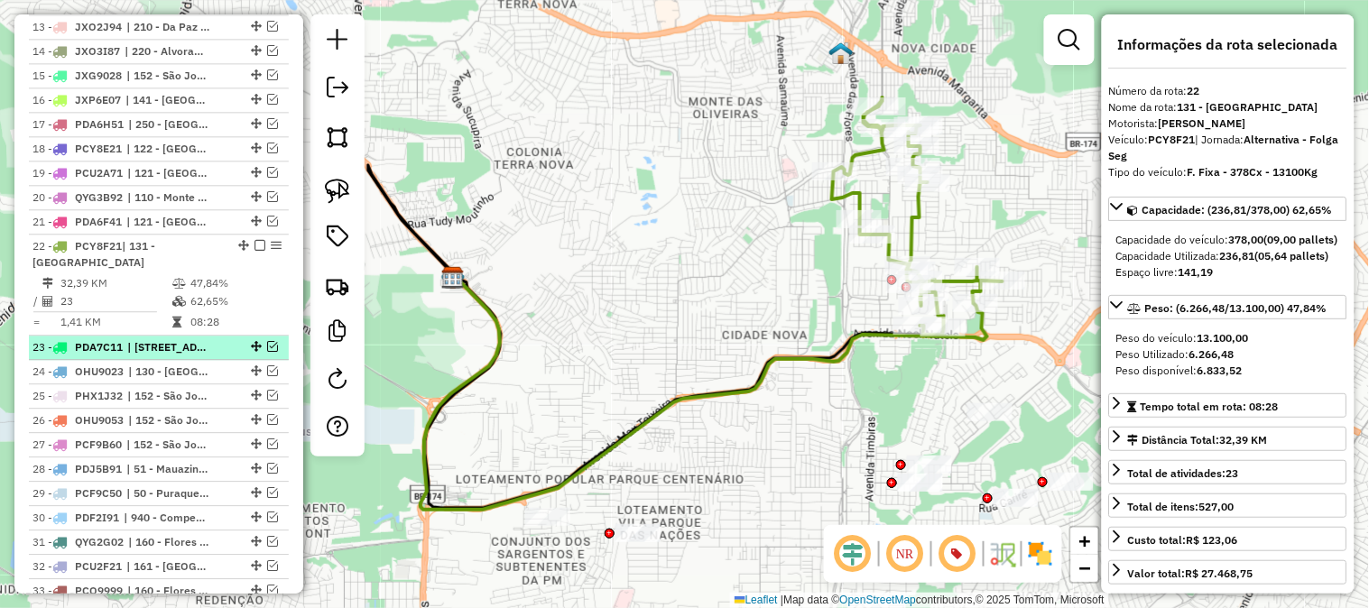
click at [267, 345] on em at bounding box center [272, 346] width 11 height 11
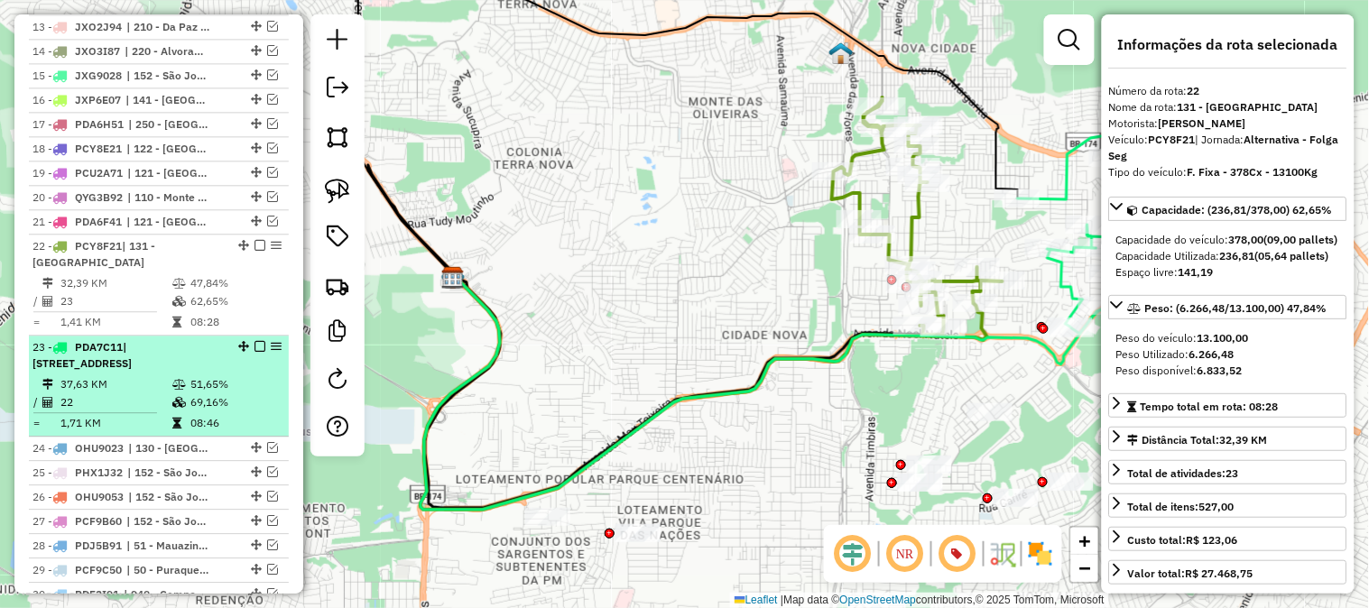
click at [132, 347] on span "| [STREET_ADDRESS]" at bounding box center [81, 355] width 99 height 30
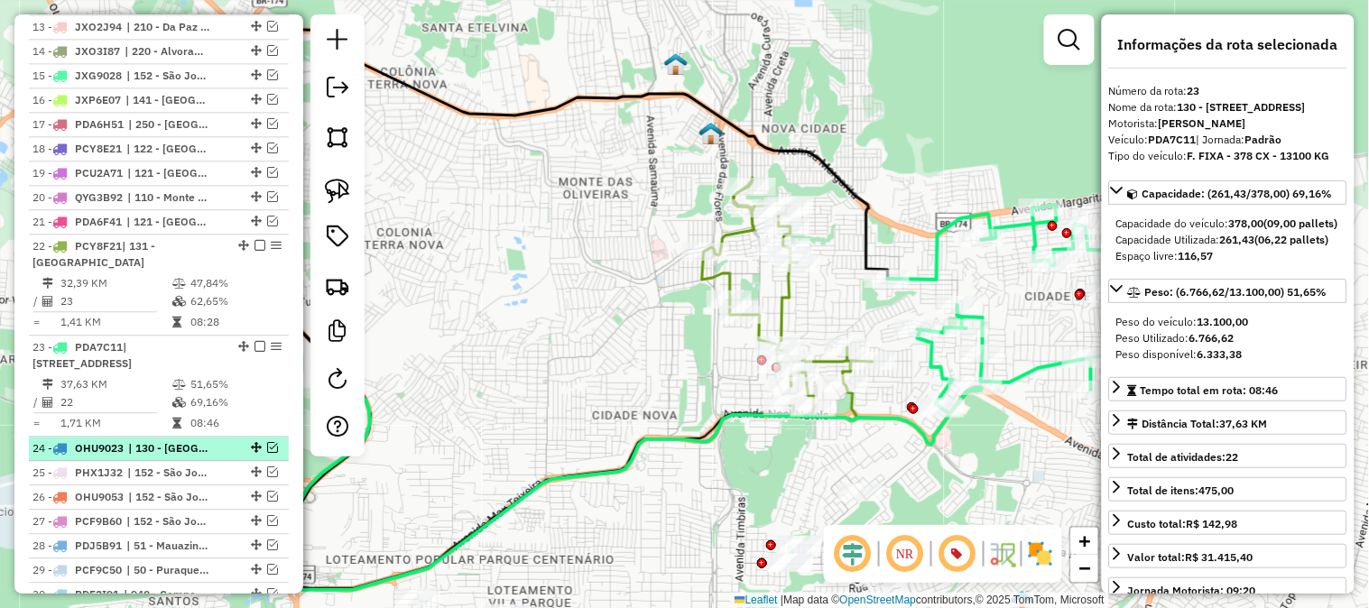
click at [268, 446] on em at bounding box center [272, 447] width 11 height 11
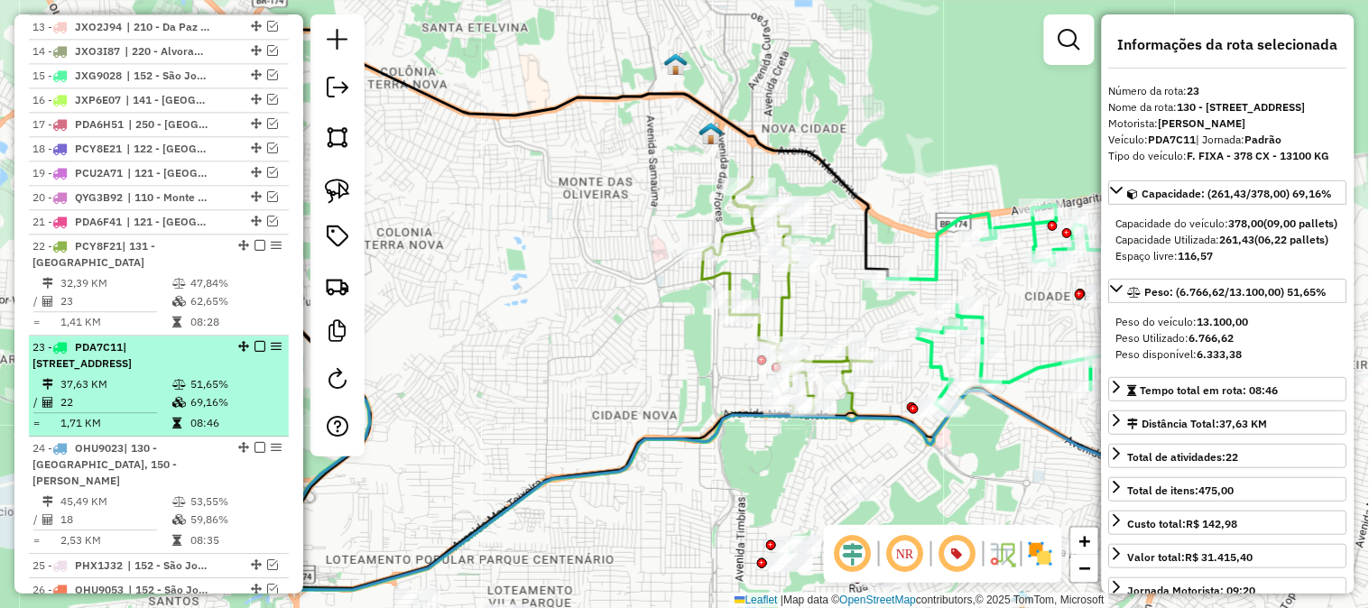
click at [175, 434] on li "23 - PDA7C11 | 130 - Cidade de Deus, 131 - Cidade Nova 37,63 KM 51,65% / 22 69,…" at bounding box center [159, 386] width 260 height 101
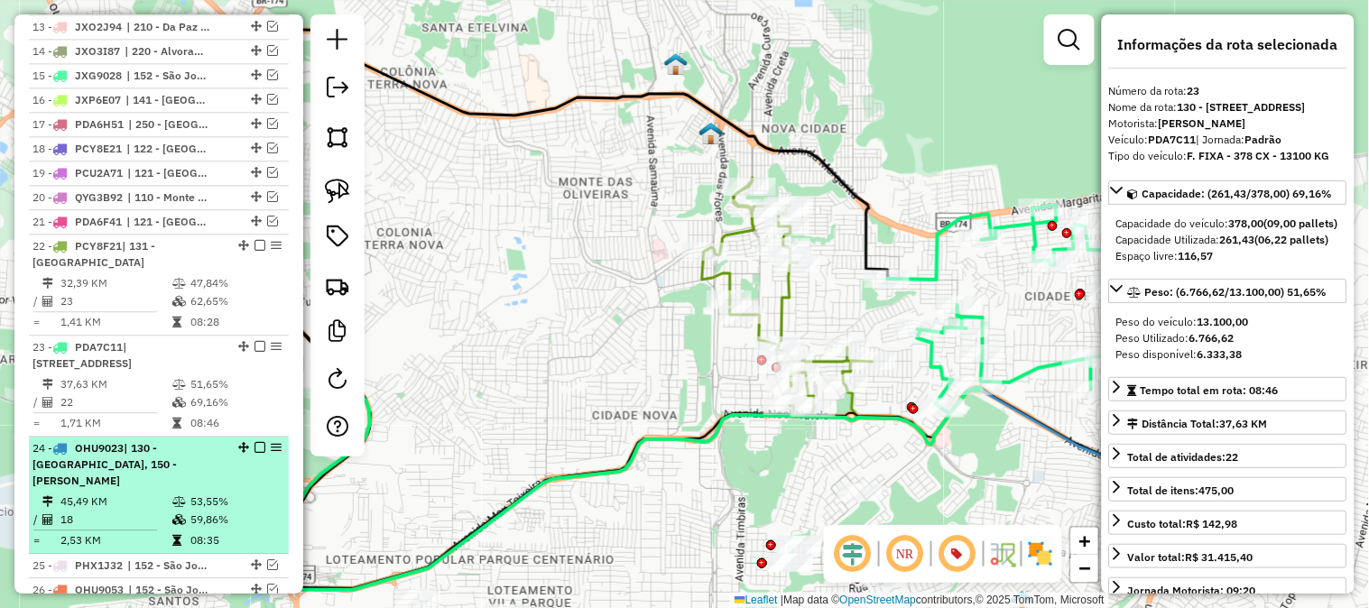
click at [174, 463] on div "24 - OHU9023 | 130 - Cidade de Deus, 150 - Jorge Teixeira" at bounding box center [127, 465] width 191 height 49
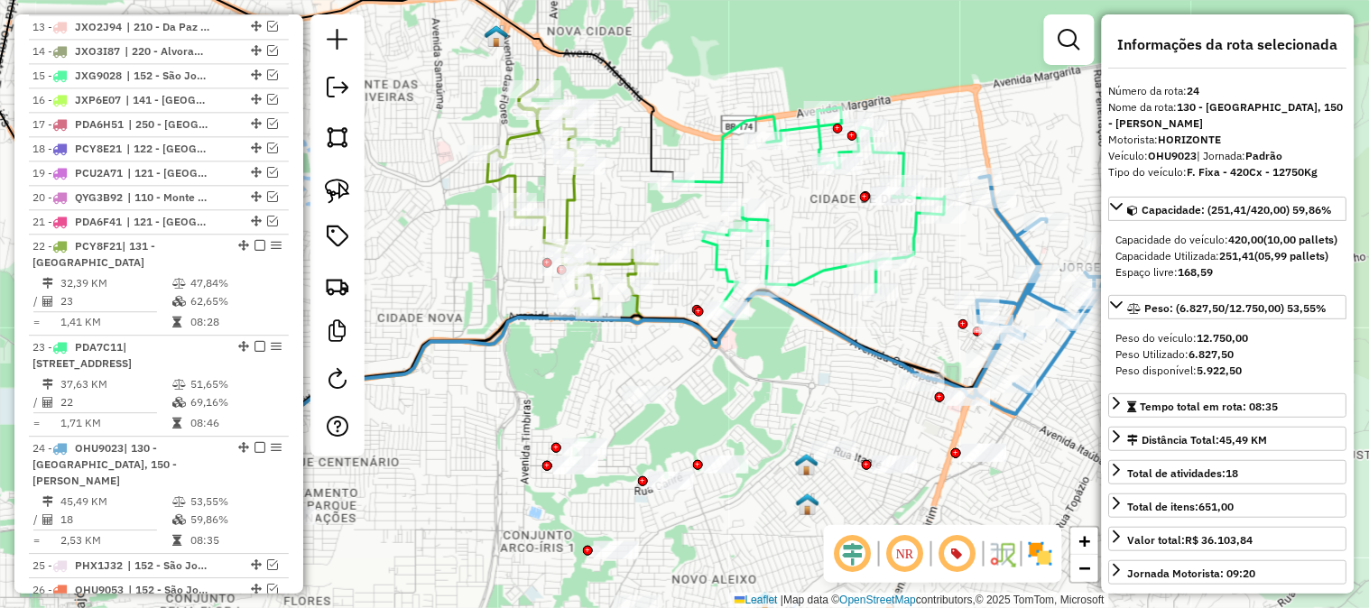
drag, startPoint x: 726, startPoint y: 215, endPoint x: 607, endPoint y: 233, distance: 120.5
click at [607, 233] on div "Janela de atendimento Grade de atendimento Capacidade Transportadoras Veículos …" at bounding box center [684, 304] width 1369 height 608
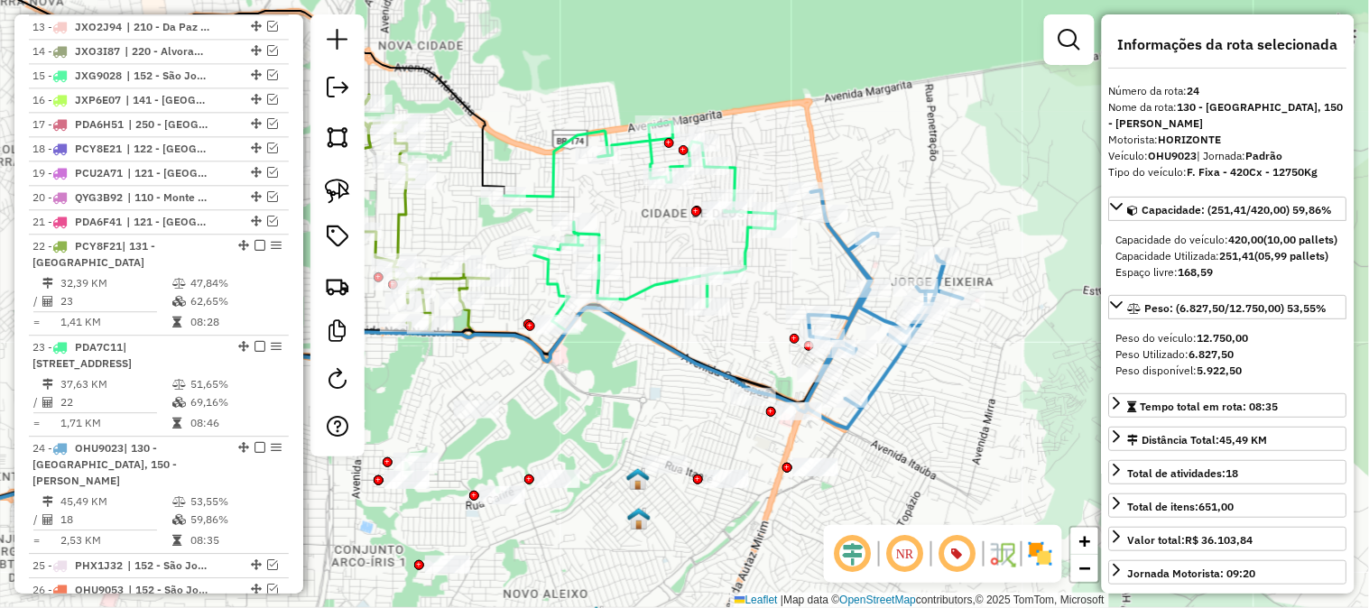
drag, startPoint x: 908, startPoint y: 190, endPoint x: 972, endPoint y: 166, distance: 68.3
click at [972, 166] on div "Janela de atendimento Grade de atendimento Capacidade Transportadoras Veículos …" at bounding box center [684, 304] width 1369 height 608
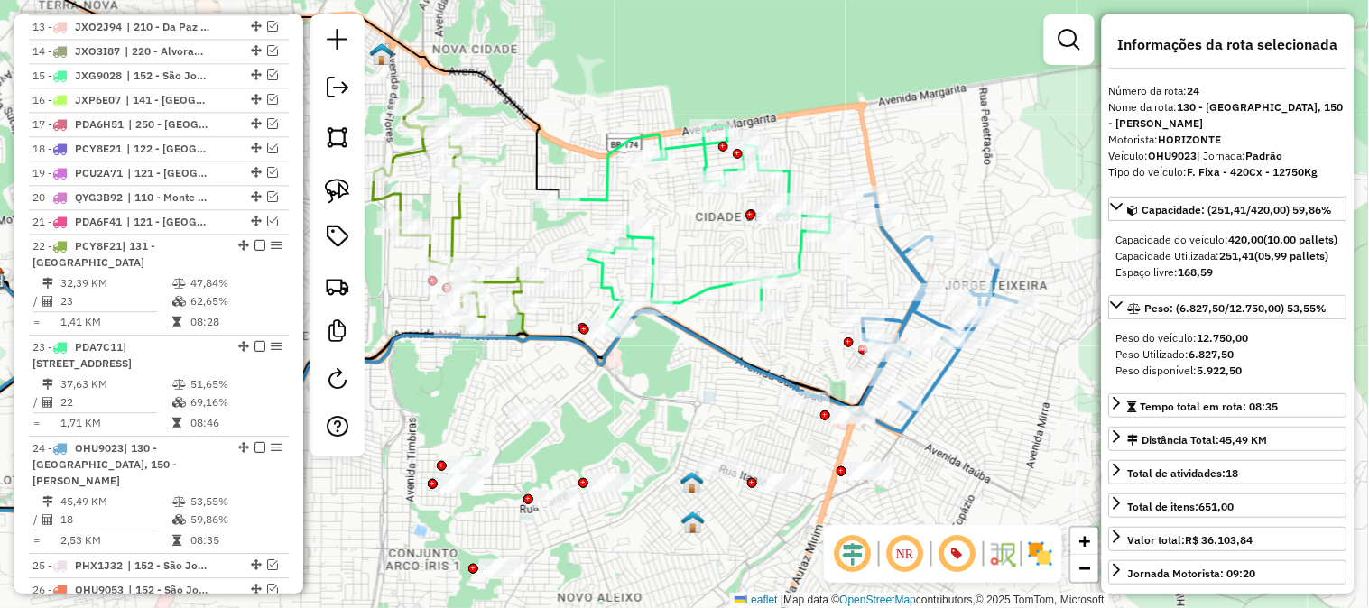
drag, startPoint x: 768, startPoint y: 106, endPoint x: 851, endPoint y: 117, distance: 83.9
click at [851, 117] on div "Janela de atendimento Grade de atendimento Capacidade Transportadoras Veículos …" at bounding box center [684, 304] width 1369 height 608
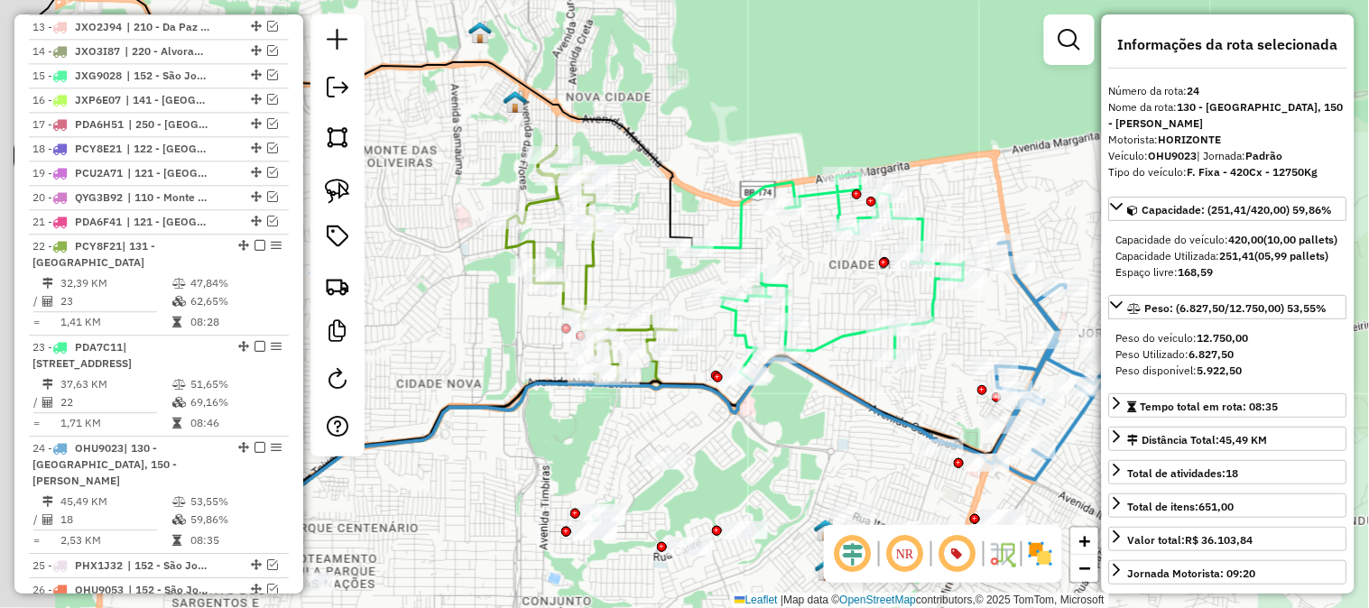
drag, startPoint x: 744, startPoint y: 93, endPoint x: 886, endPoint y: 166, distance: 160.3
click at [878, 160] on div "Janela de atendimento Grade de atendimento Capacidade Transportadoras Veículos …" at bounding box center [684, 304] width 1369 height 608
click at [883, 164] on div "Janela de atendimento Grade de atendimento Capacidade Transportadoras Veículos …" at bounding box center [684, 304] width 1369 height 608
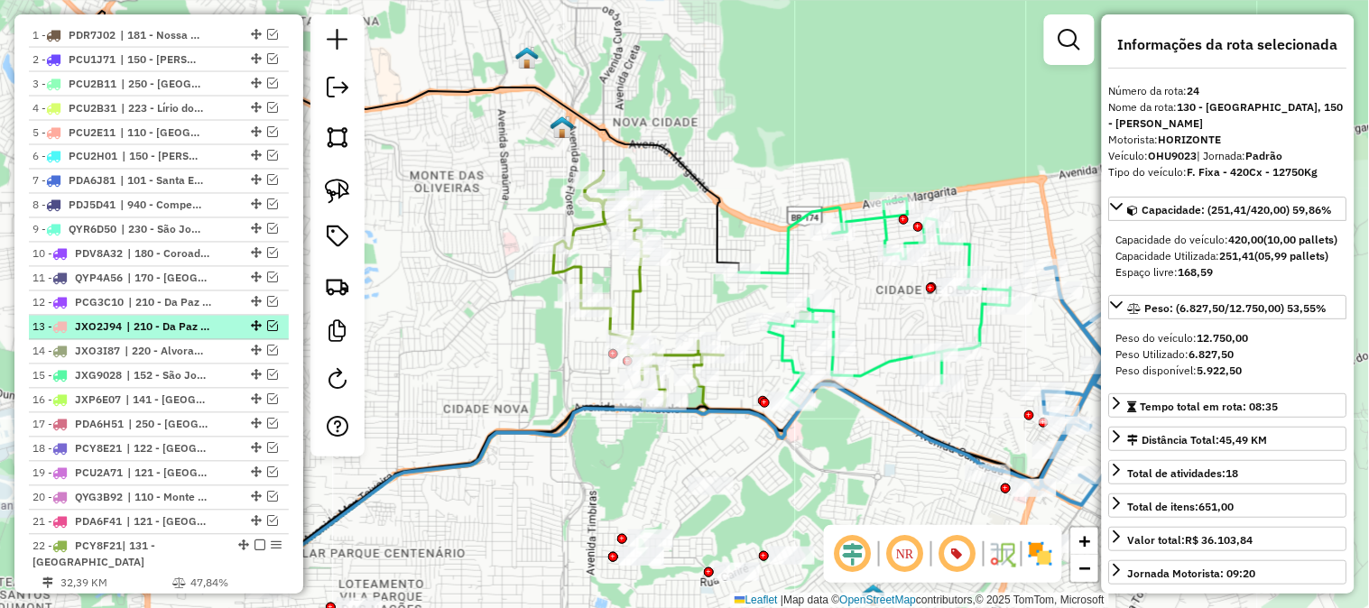
scroll to position [651, 0]
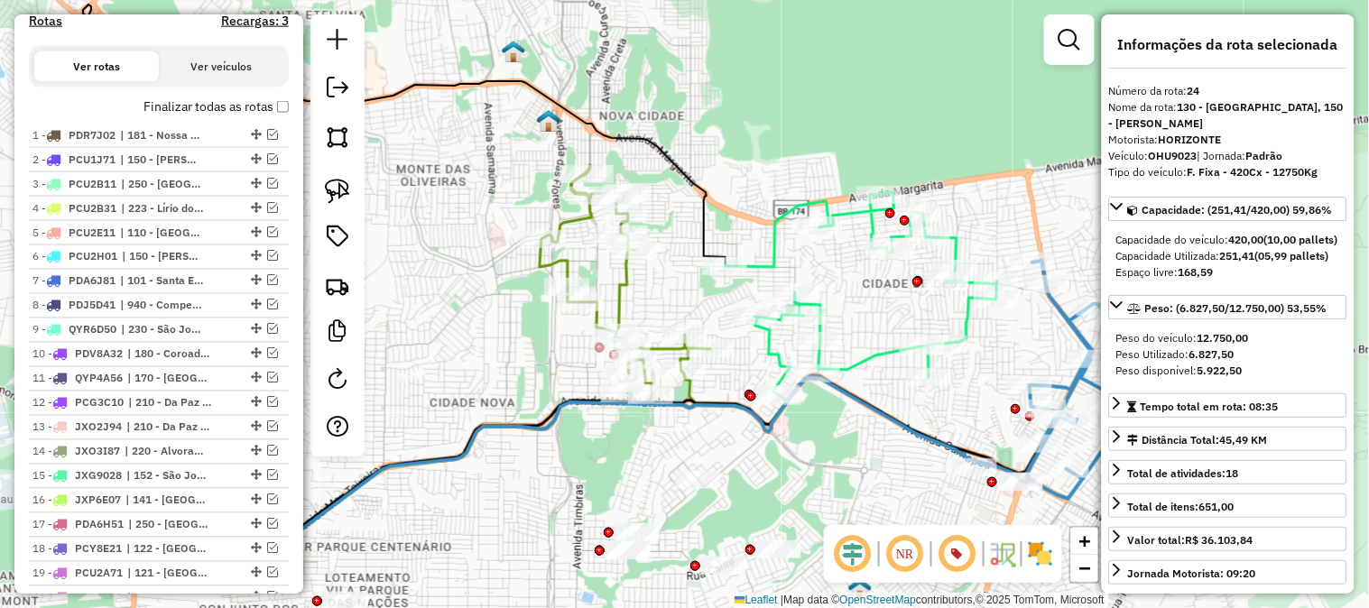
drag, startPoint x: 761, startPoint y: 176, endPoint x: 729, endPoint y: 164, distance: 33.7
click at [729, 164] on div "Janela de atendimento Grade de atendimento Capacidade Transportadoras Veículos …" at bounding box center [684, 304] width 1369 height 608
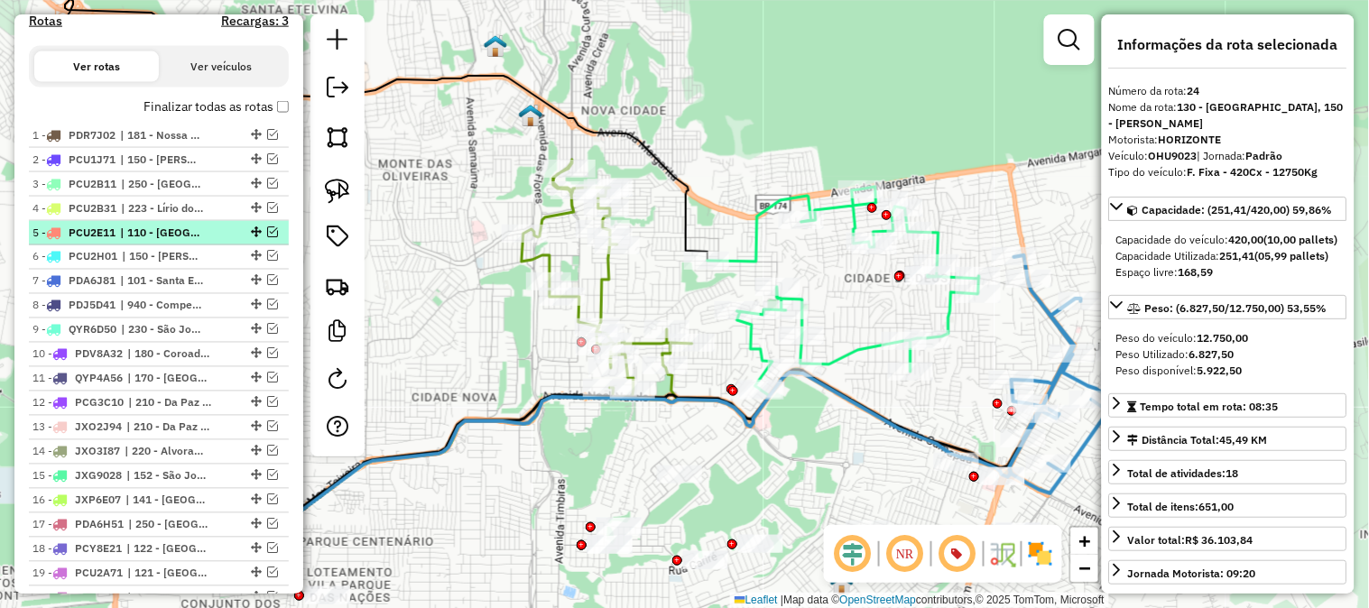
click at [273, 232] on em at bounding box center [272, 232] width 11 height 11
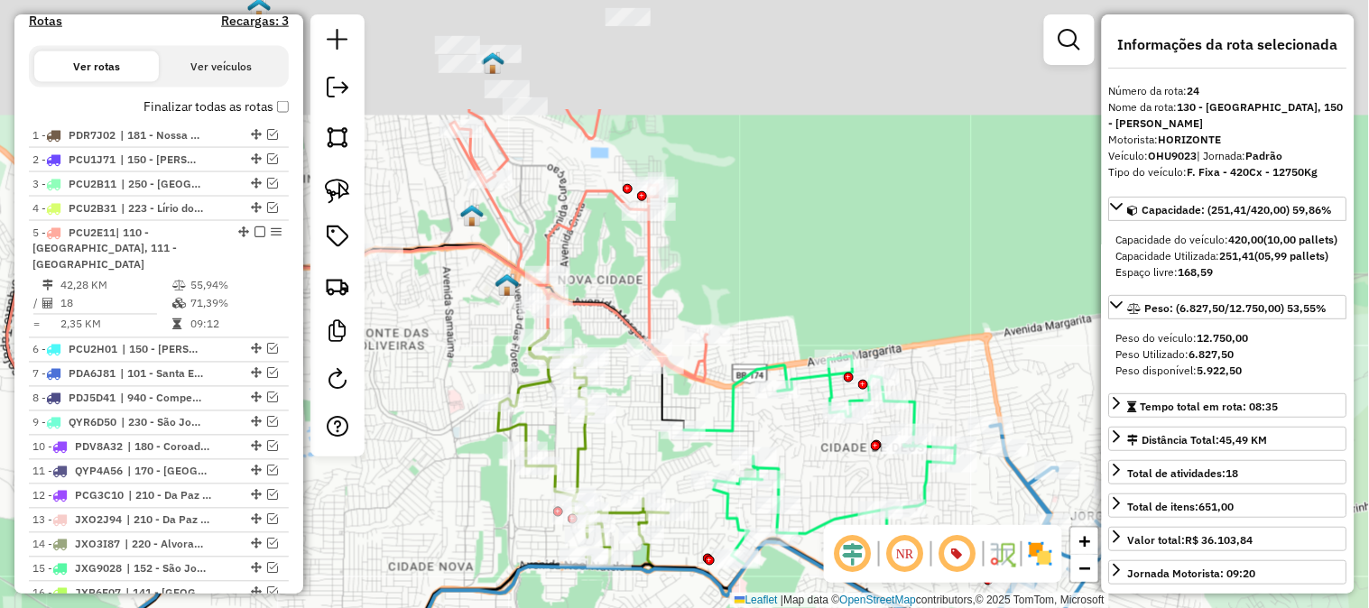
drag, startPoint x: 794, startPoint y: 213, endPoint x: 795, endPoint y: 302, distance: 89.4
click at [795, 302] on div "Janela de atendimento Grade de atendimento Capacidade Transportadoras Veículos …" at bounding box center [684, 304] width 1369 height 608
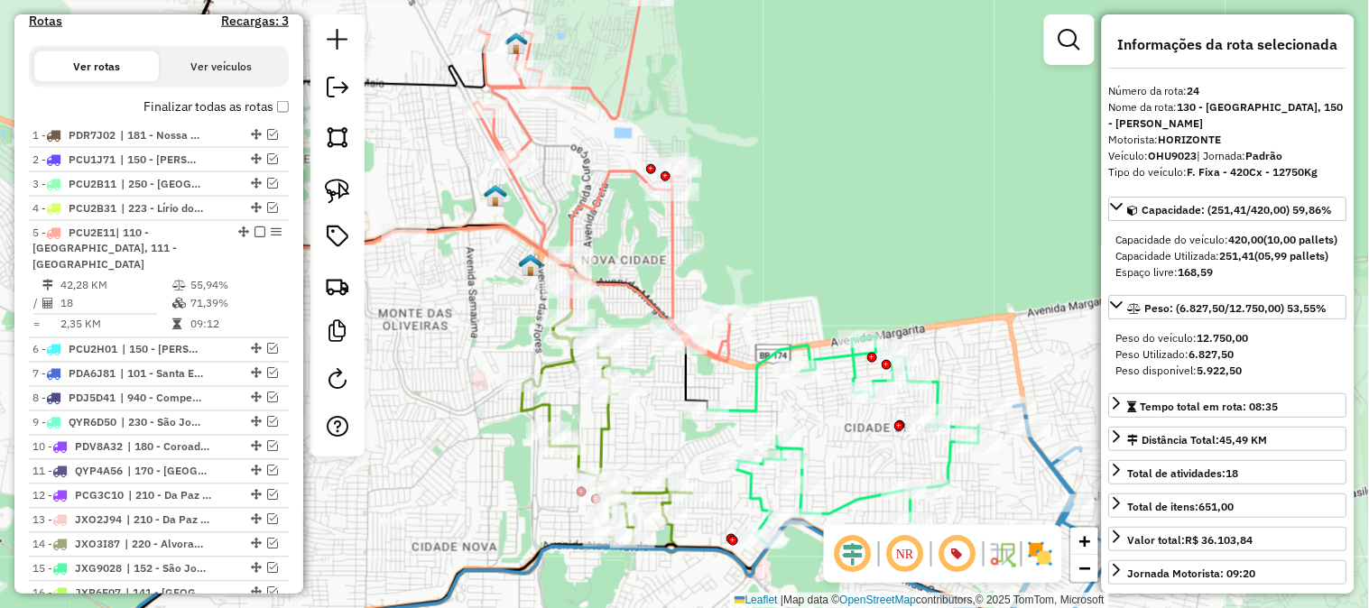
drag, startPoint x: 807, startPoint y: 262, endPoint x: 829, endPoint y: 239, distance: 31.3
click at [822, 246] on div "Janela de atendimento Grade de atendimento Capacidade Transportadoras Veículos …" at bounding box center [684, 304] width 1369 height 608
click at [829, 239] on div "Janela de atendimento Grade de atendimento Capacidade Transportadoras Veículos …" at bounding box center [684, 304] width 1369 height 608
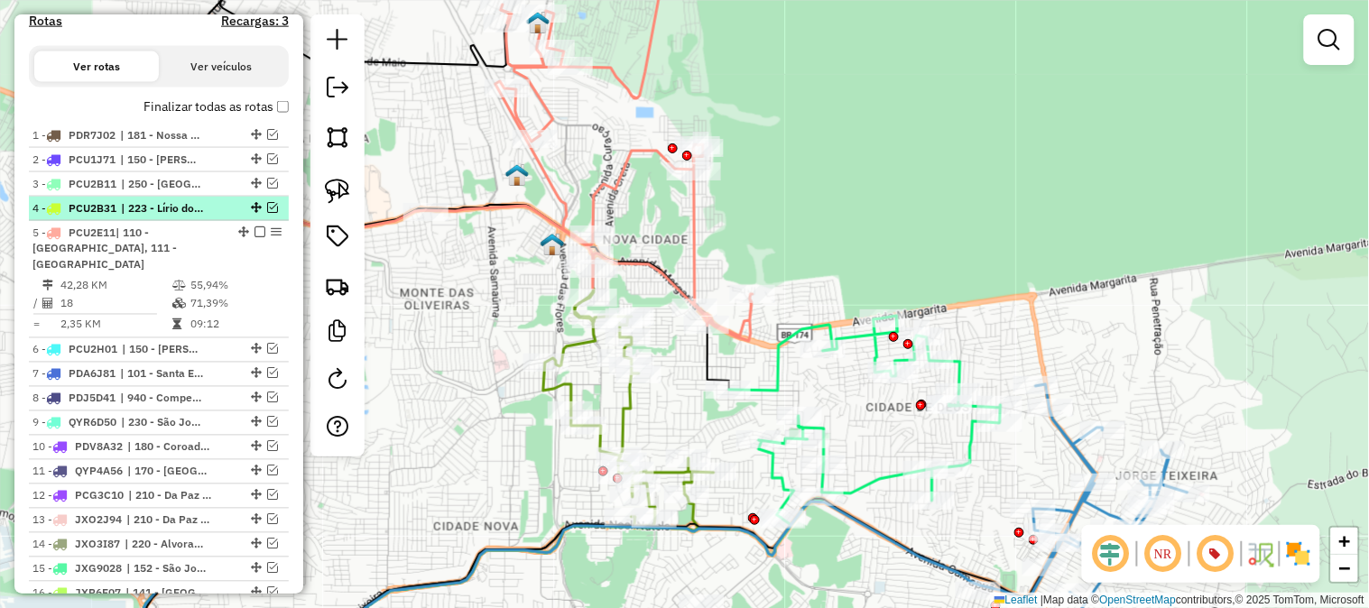
scroll to position [751, 0]
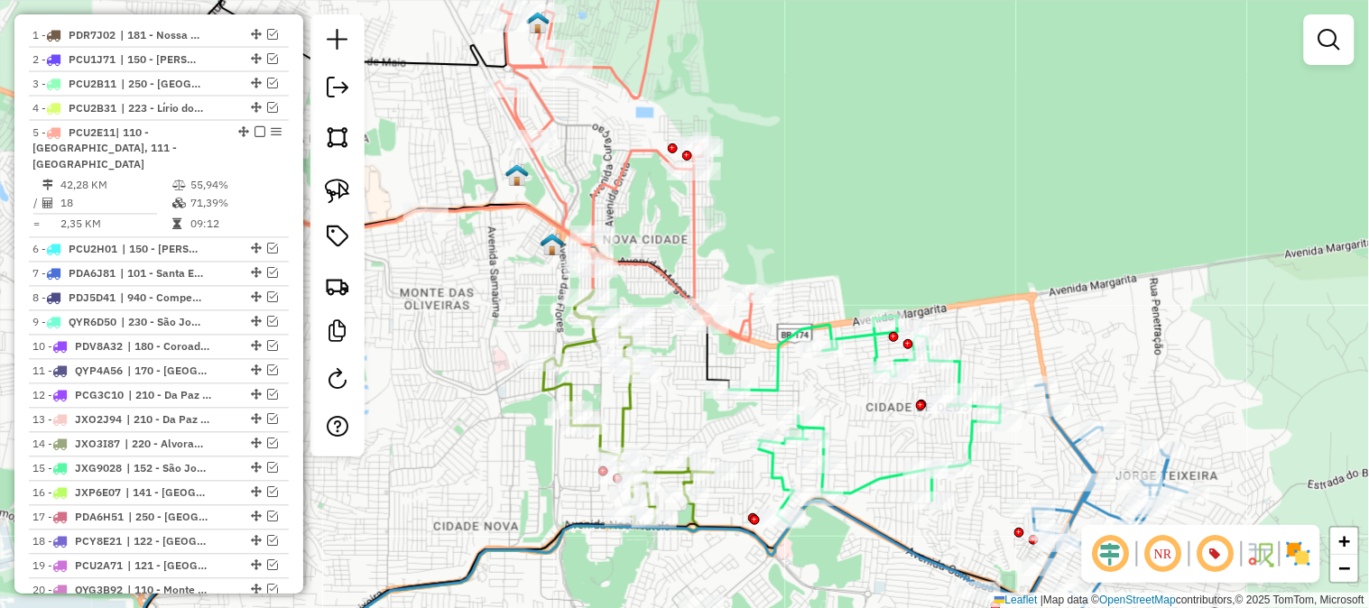
drag, startPoint x: 790, startPoint y: 266, endPoint x: 724, endPoint y: 182, distance: 106.7
click at [724, 182] on div "Janela de atendimento Grade de atendimento Capacidade Transportadoras Veículos …" at bounding box center [684, 304] width 1369 height 608
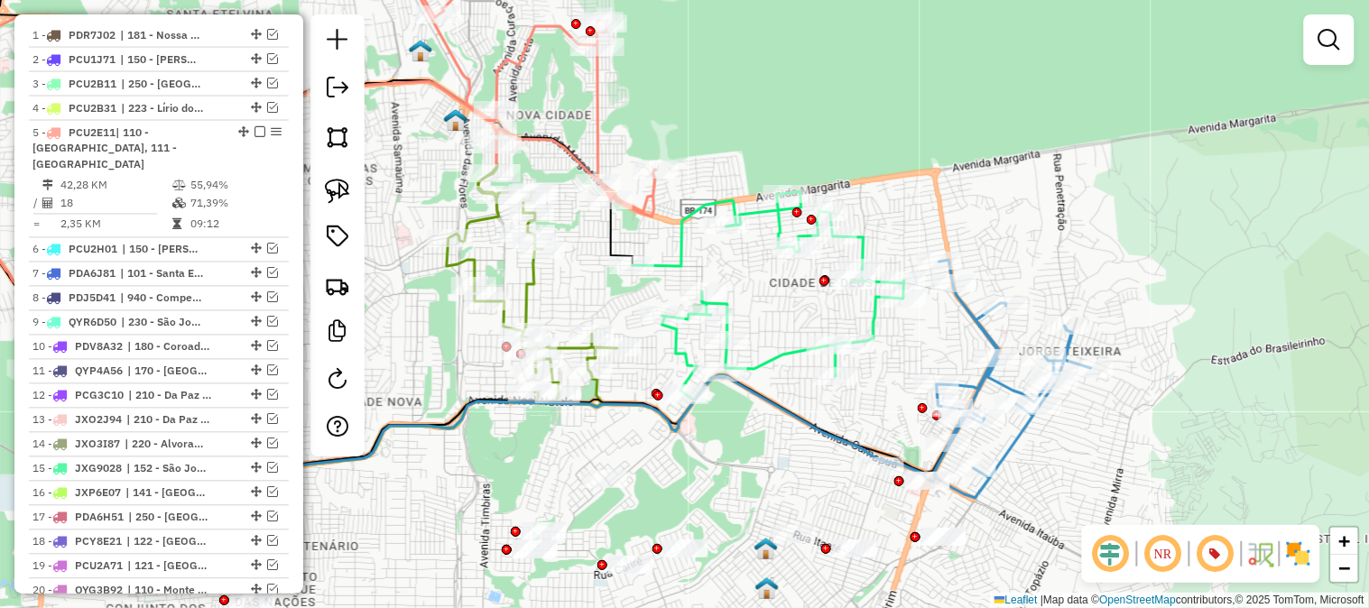
drag, startPoint x: 880, startPoint y: 188, endPoint x: 837, endPoint y: 134, distance: 69.4
click at [837, 134] on div "Janela de atendimento Grade de atendimento Capacidade Transportadoras Veículos …" at bounding box center [684, 304] width 1369 height 608
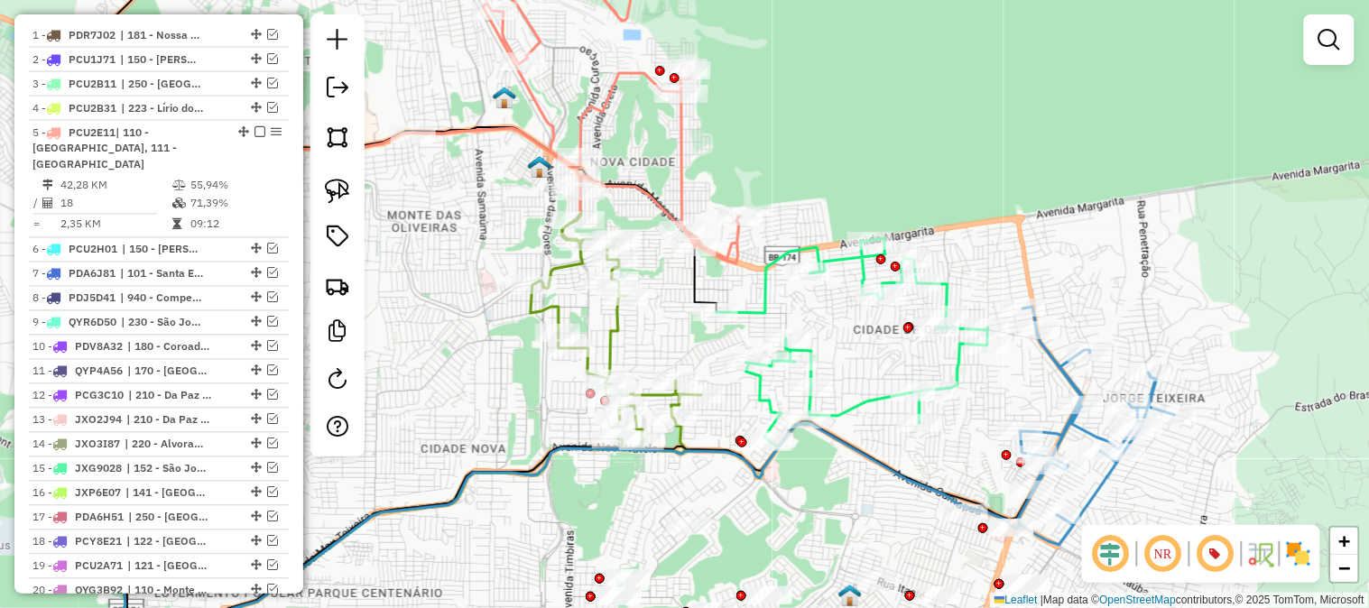
drag, startPoint x: 921, startPoint y: 194, endPoint x: 1017, endPoint y: 245, distance: 109.0
click at [1017, 245] on div "Janela de atendimento Grade de atendimento Capacidade Transportadoras Veículos …" at bounding box center [684, 304] width 1369 height 608
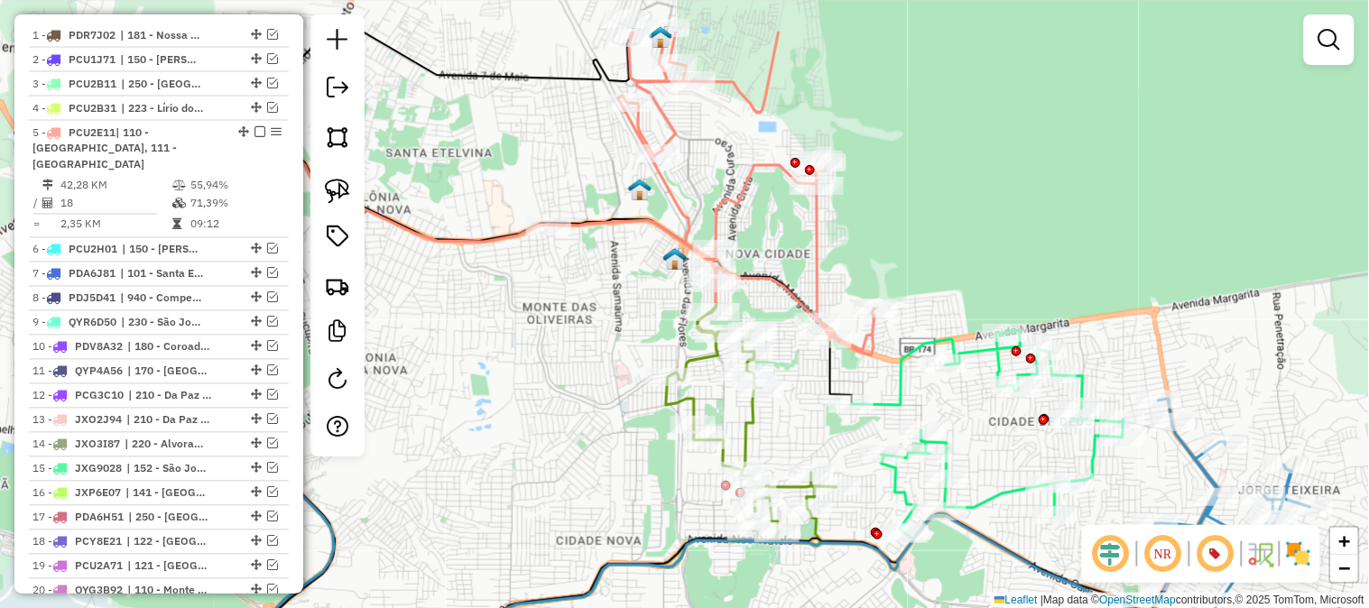
drag, startPoint x: 786, startPoint y: 218, endPoint x: 815, endPoint y: 240, distance: 36.1
click at [815, 240] on icon at bounding box center [712, 194] width 327 height 324
select select "**********"
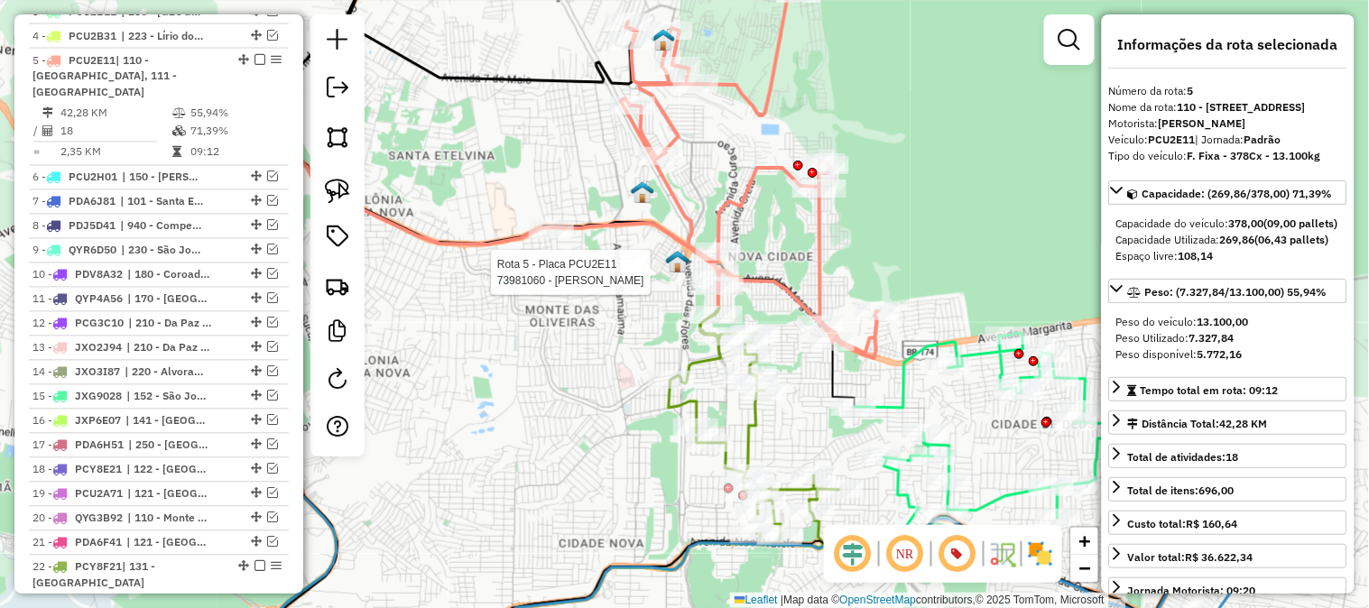
scroll to position [856, 0]
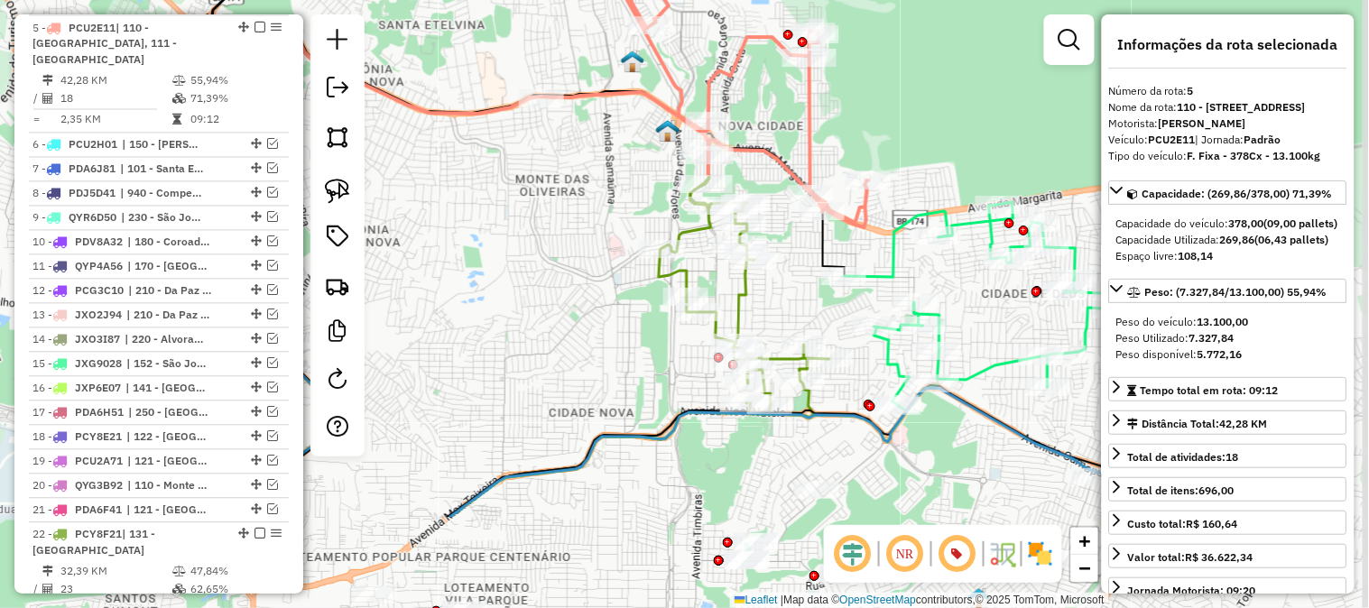
drag, startPoint x: 886, startPoint y: 296, endPoint x: 840, endPoint y: 156, distance: 147.3
click at [840, 156] on div "Janela de atendimento Grade de atendimento Capacidade Transportadoras Veículos …" at bounding box center [684, 304] width 1369 height 608
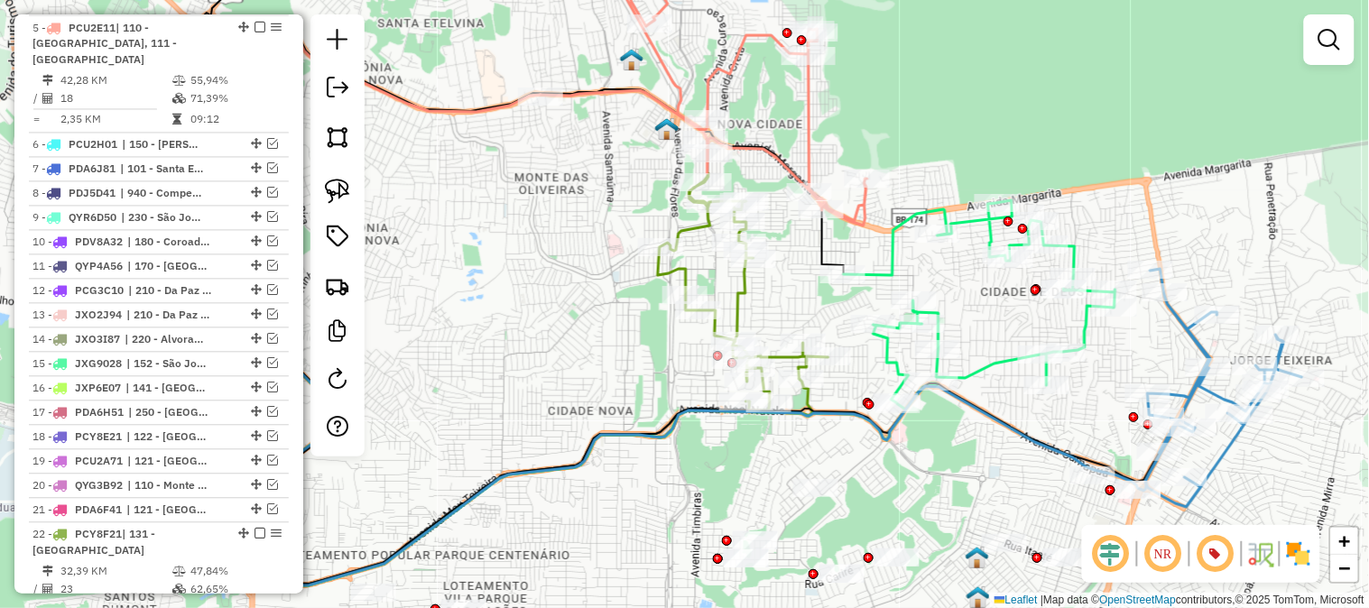
click at [741, 287] on icon at bounding box center [743, 291] width 171 height 237
select select "**********"
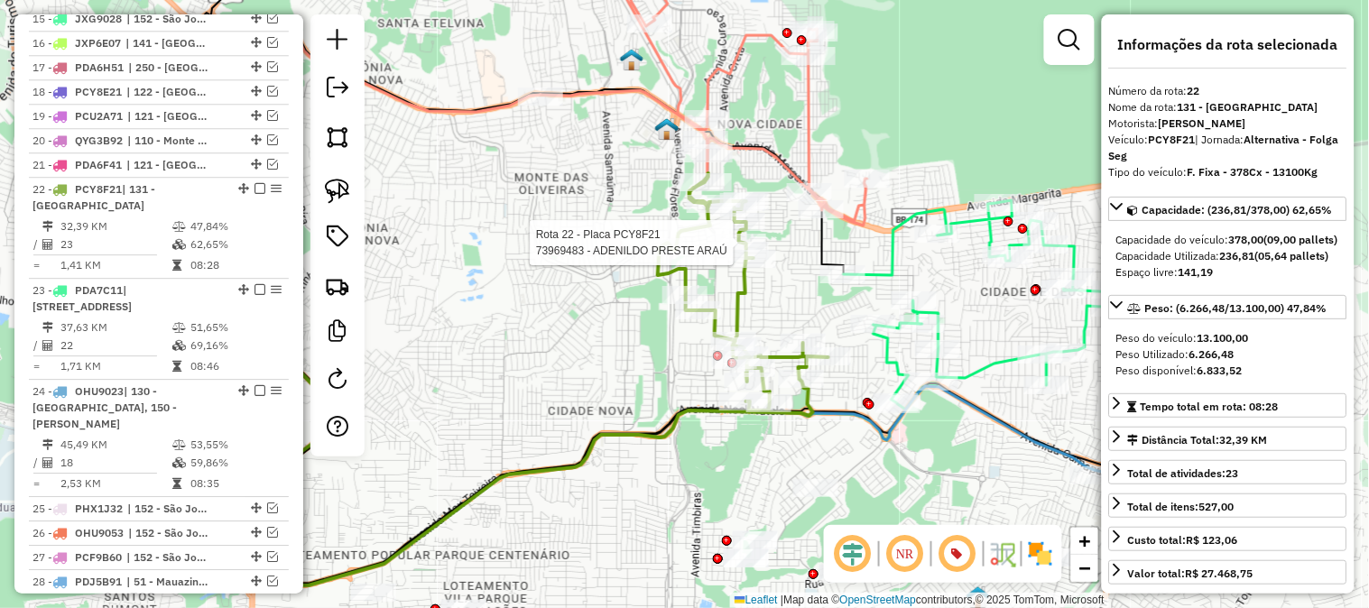
scroll to position [1349, 0]
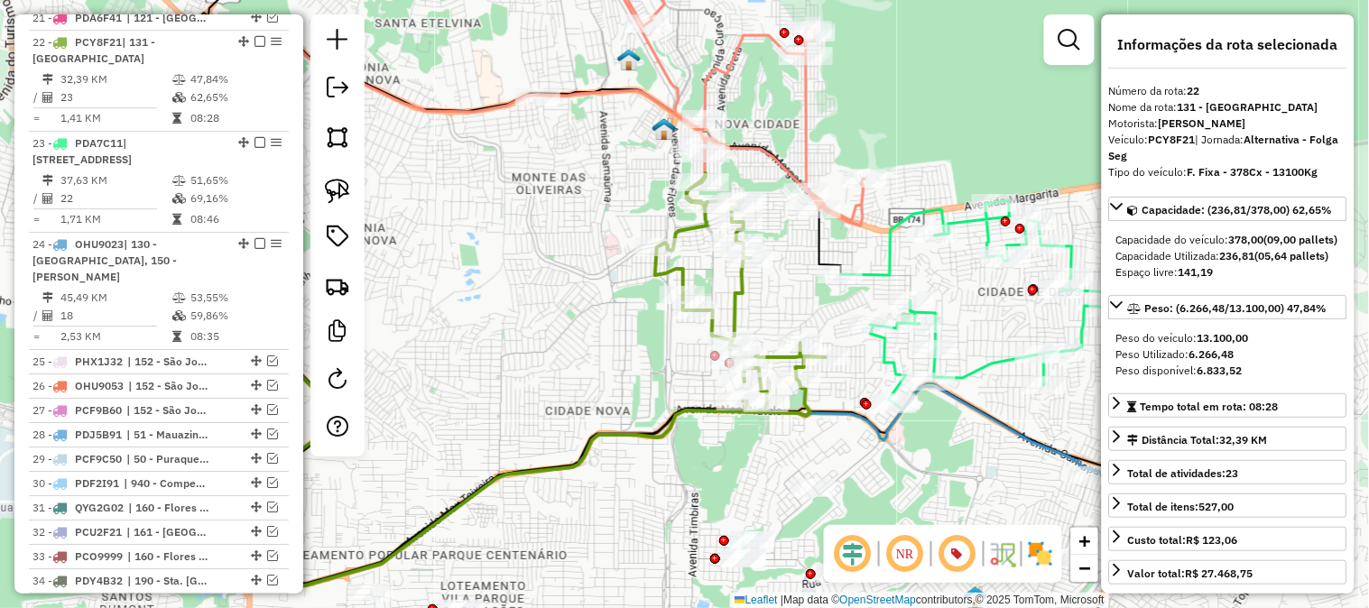
drag, startPoint x: 931, startPoint y: 144, endPoint x: 796, endPoint y: 138, distance: 134.7
click at [796, 138] on div "Janela de atendimento Grade de atendimento Capacidade Transportadoras Veículos …" at bounding box center [684, 304] width 1369 height 608
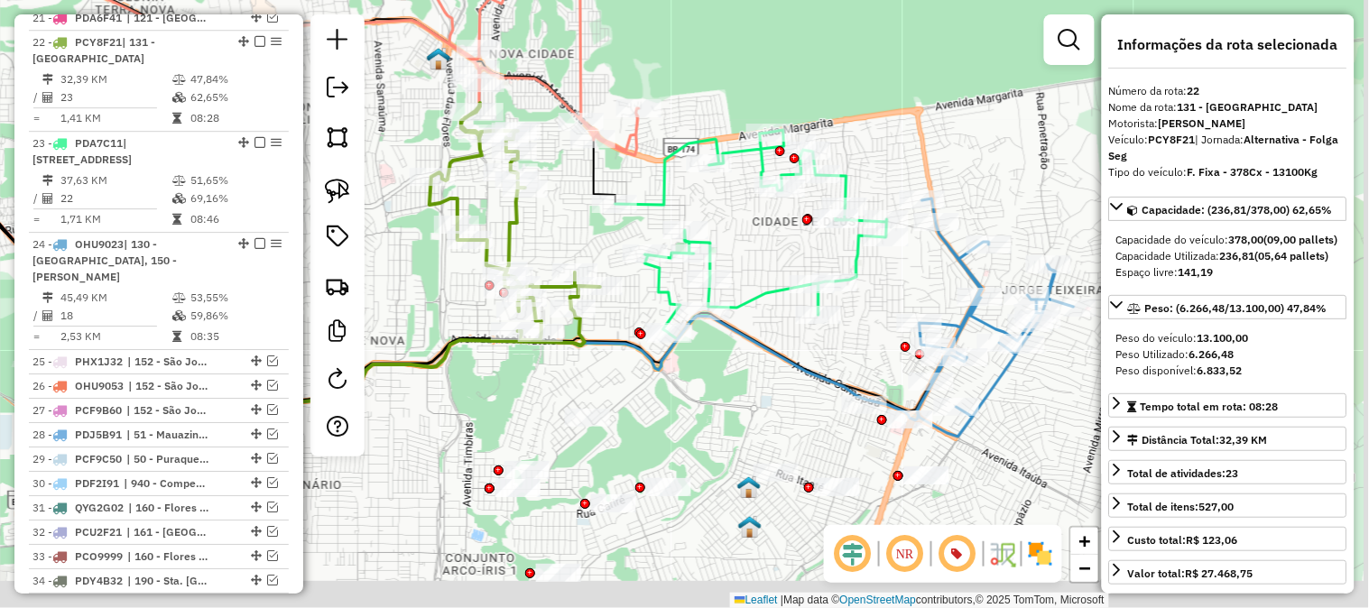
drag, startPoint x: 1060, startPoint y: 264, endPoint x: 948, endPoint y: 187, distance: 135.7
click at [948, 187] on div "Janela de atendimento Grade de atendimento Capacidade Transportadoras Veículos …" at bounding box center [684, 304] width 1369 height 608
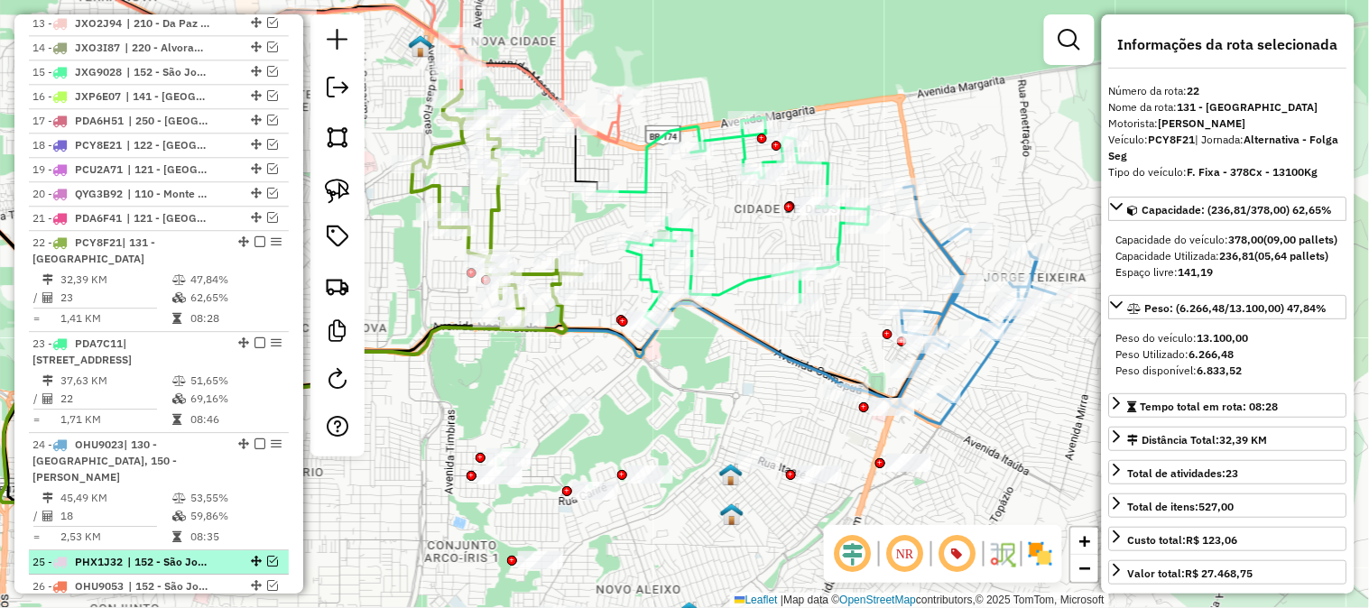
scroll to position [948, 0]
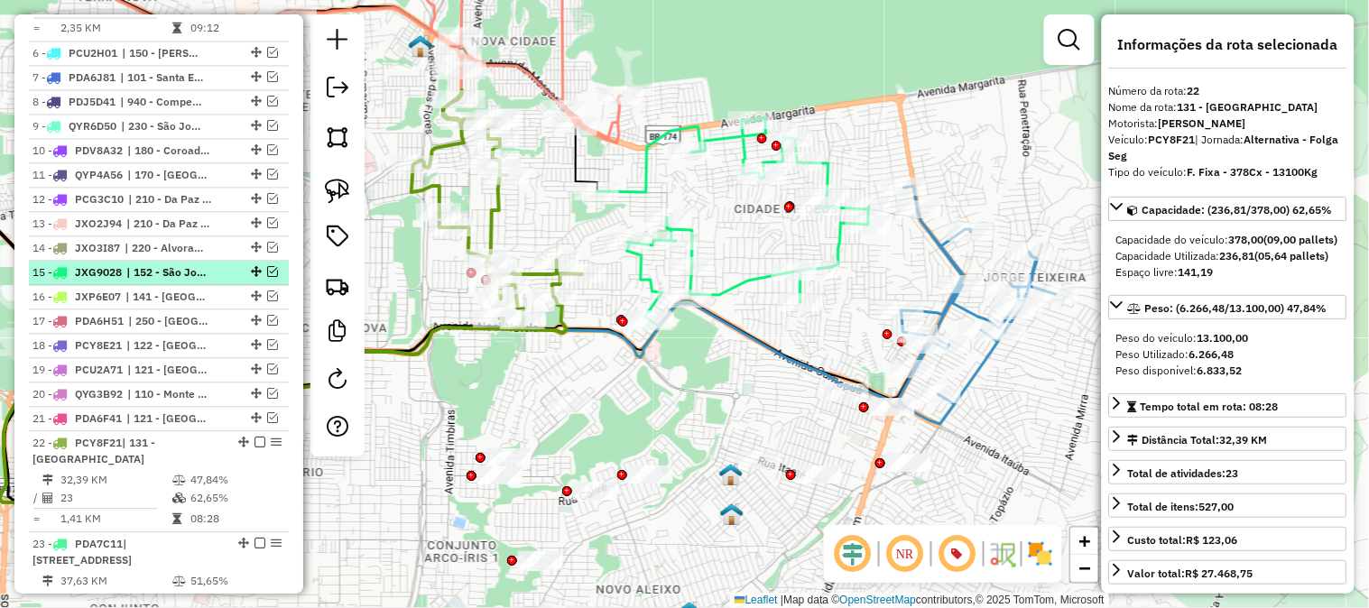
click at [267, 266] on em at bounding box center [272, 271] width 11 height 11
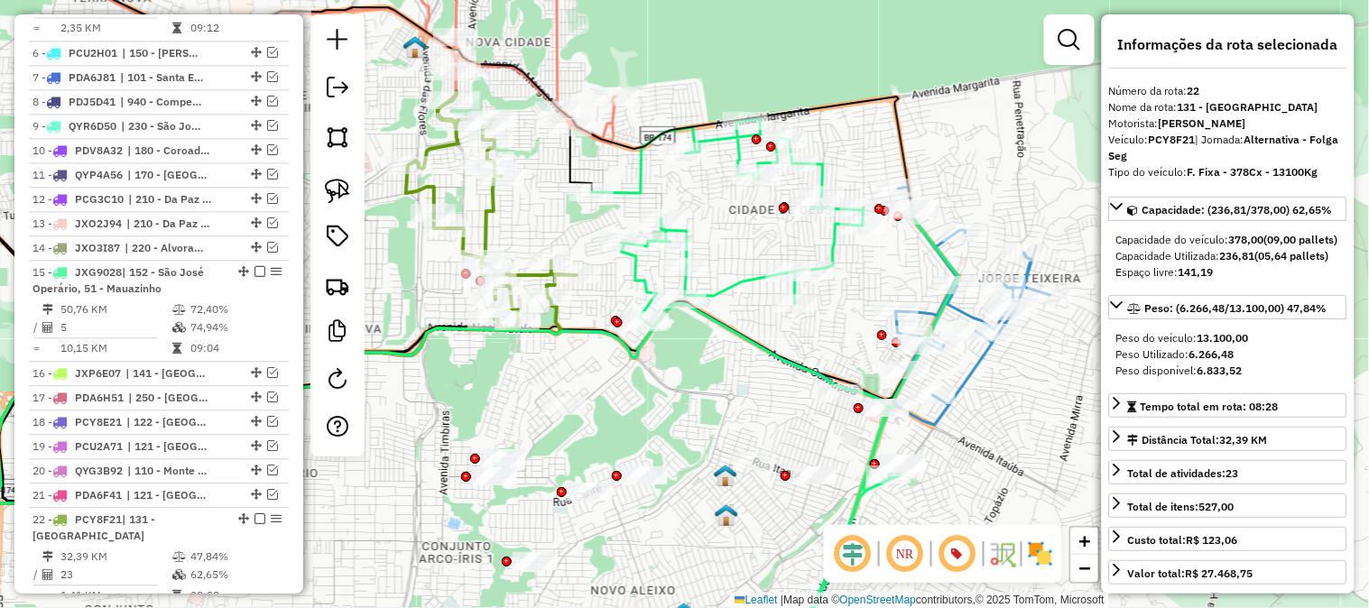
drag, startPoint x: 995, startPoint y: 175, endPoint x: 888, endPoint y: 186, distance: 107.1
click at [905, 186] on div "Janela de atendimento Grade de atendimento Capacidade Transportadoras Veículos …" at bounding box center [684, 304] width 1369 height 608
click at [888, 186] on div "Janela de atendimento Grade de atendimento Capacidade Transportadoras Veículos …" at bounding box center [684, 304] width 1369 height 608
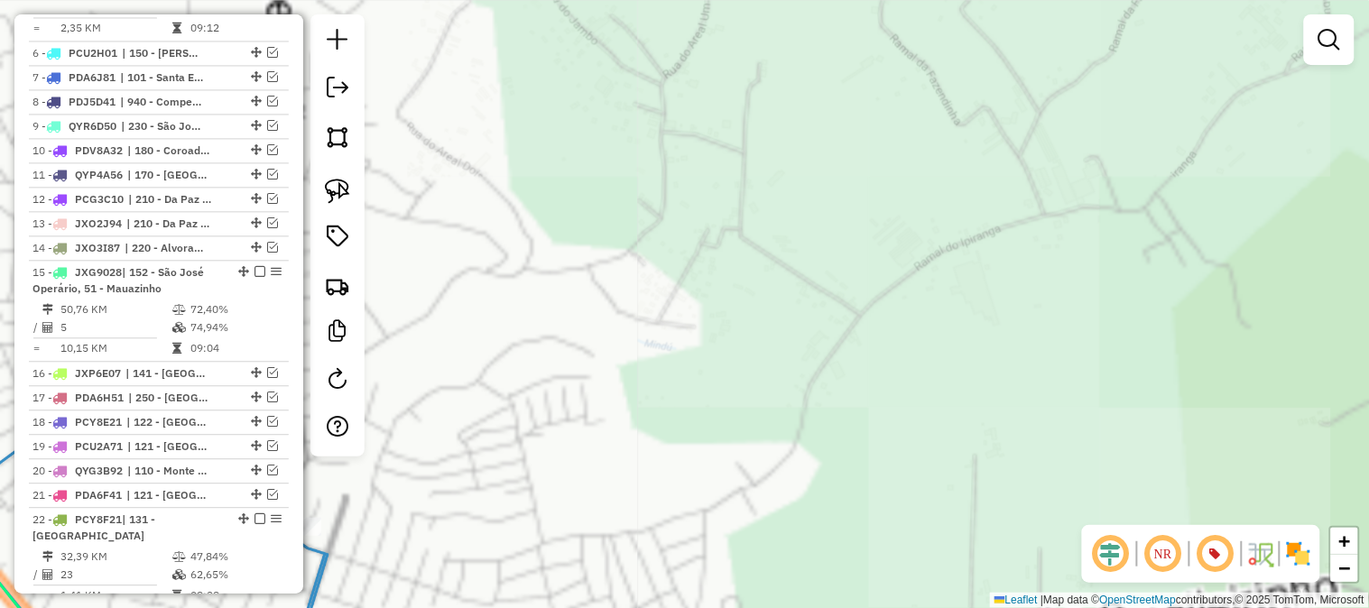
drag, startPoint x: 645, startPoint y: 220, endPoint x: 1142, endPoint y: 250, distance: 498.3
click at [1142, 250] on div "Janela de atendimento Grade de atendimento Capacidade Transportadoras Veículos …" at bounding box center [684, 304] width 1369 height 608
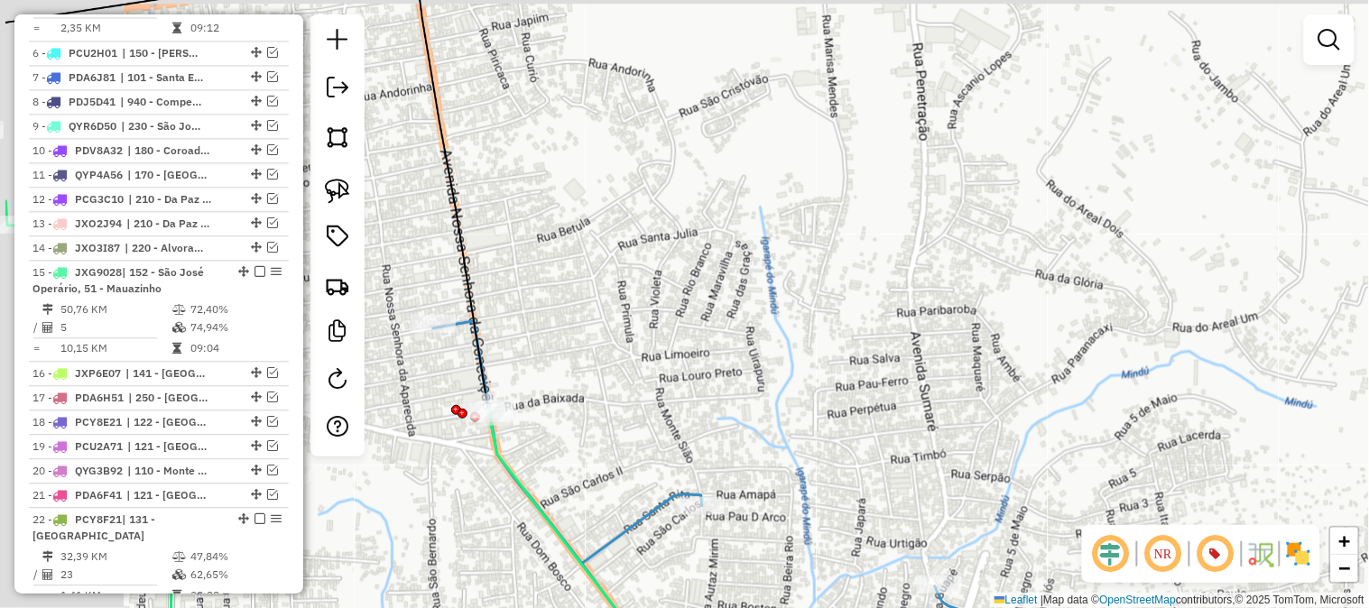
drag, startPoint x: 868, startPoint y: 264, endPoint x: 1212, endPoint y: 287, distance: 344.7
click at [1212, 287] on div "Janela de atendimento Grade de atendimento Capacidade Transportadoras Veículos …" at bounding box center [684, 304] width 1369 height 608
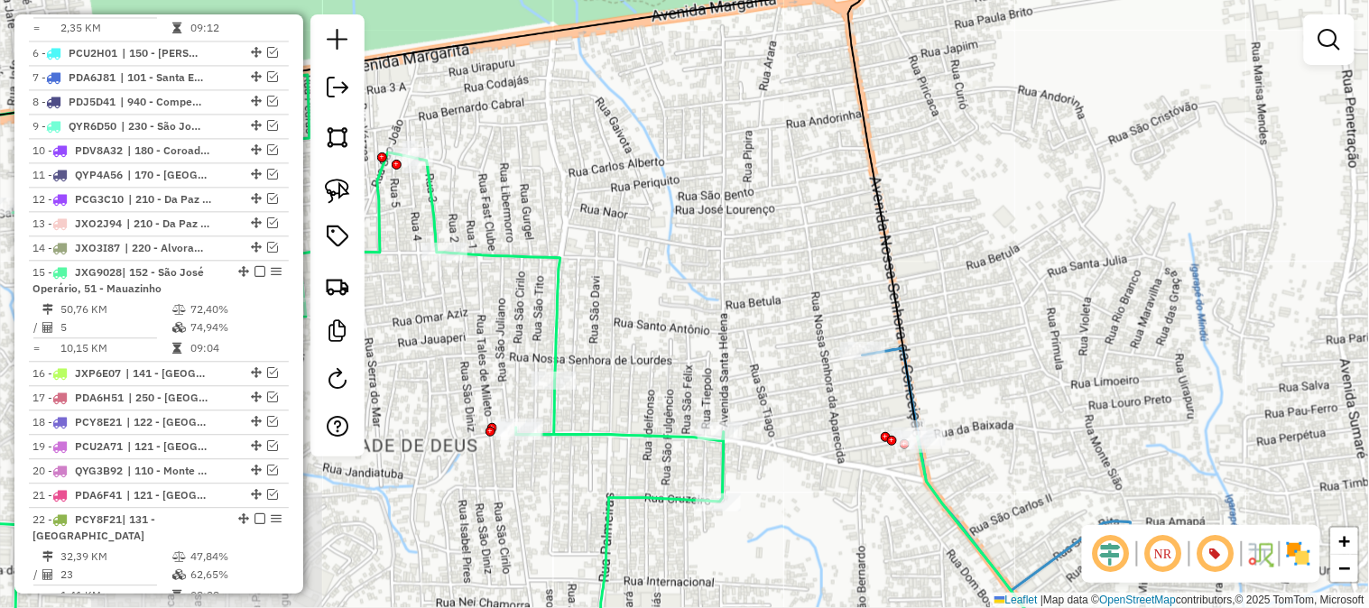
drag, startPoint x: 987, startPoint y: 327, endPoint x: 975, endPoint y: 177, distance: 150.3
click at [975, 182] on div "Janela de atendimento Grade de atendimento Capacidade Transportadoras Veículos …" at bounding box center [684, 304] width 1369 height 608
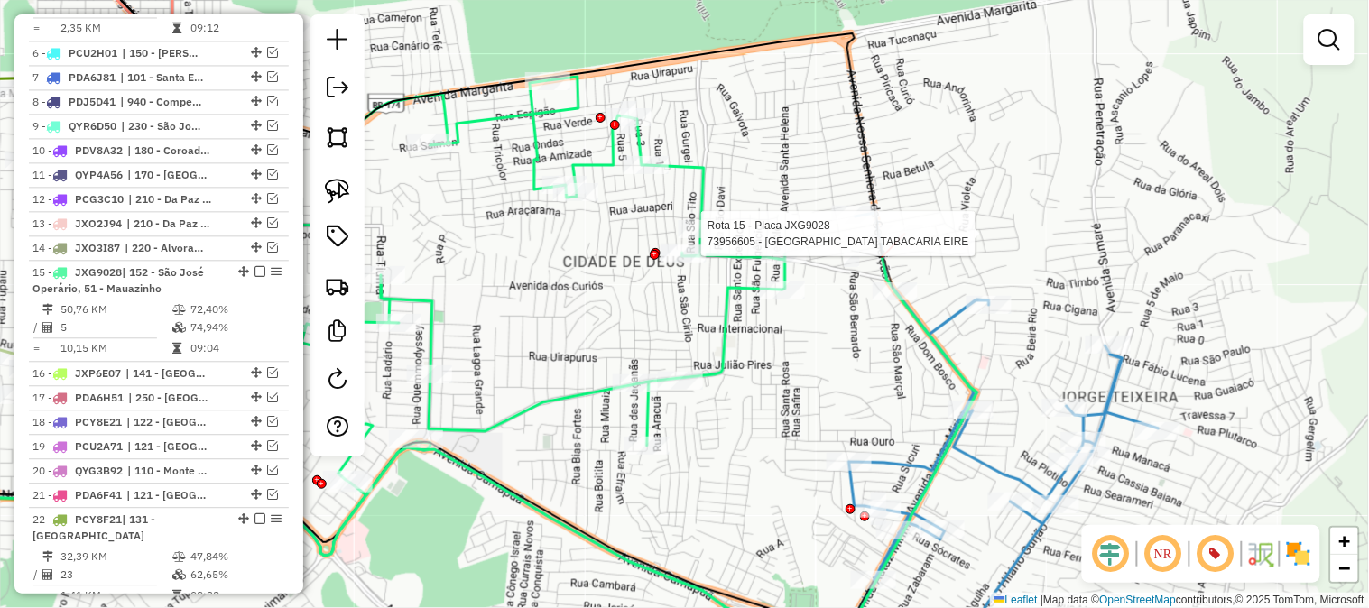
select select "**********"
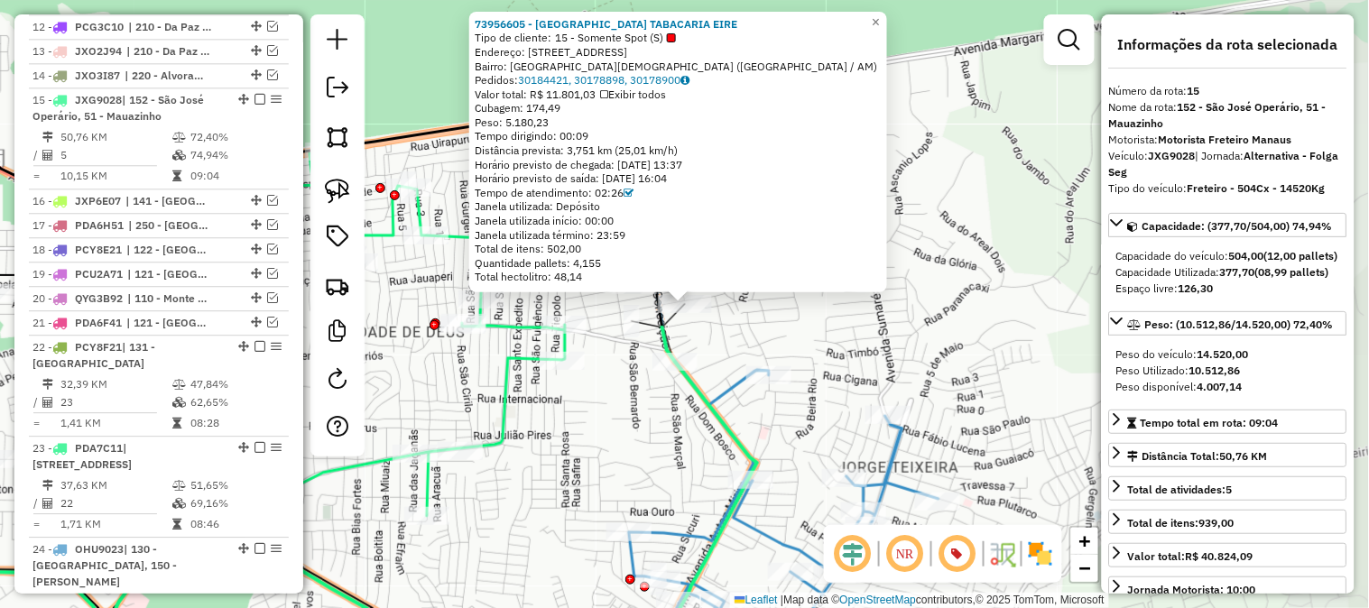
scroll to position [1178, 0]
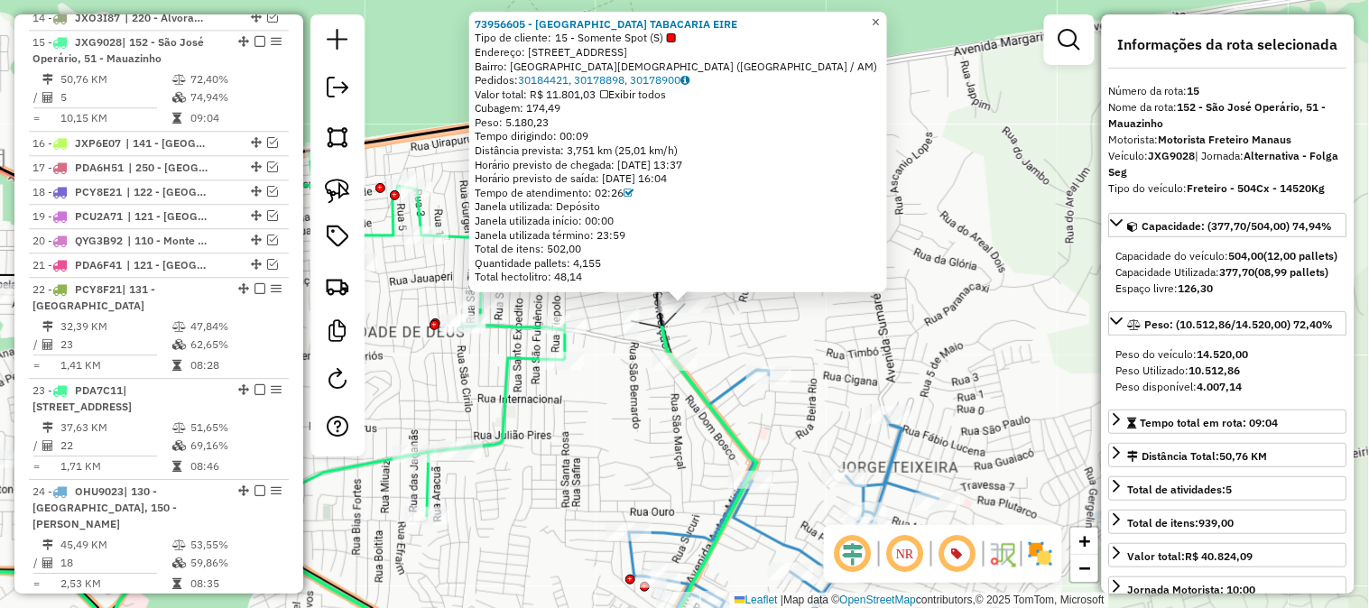
click at [887, 16] on link "×" at bounding box center [877, 23] width 22 height 22
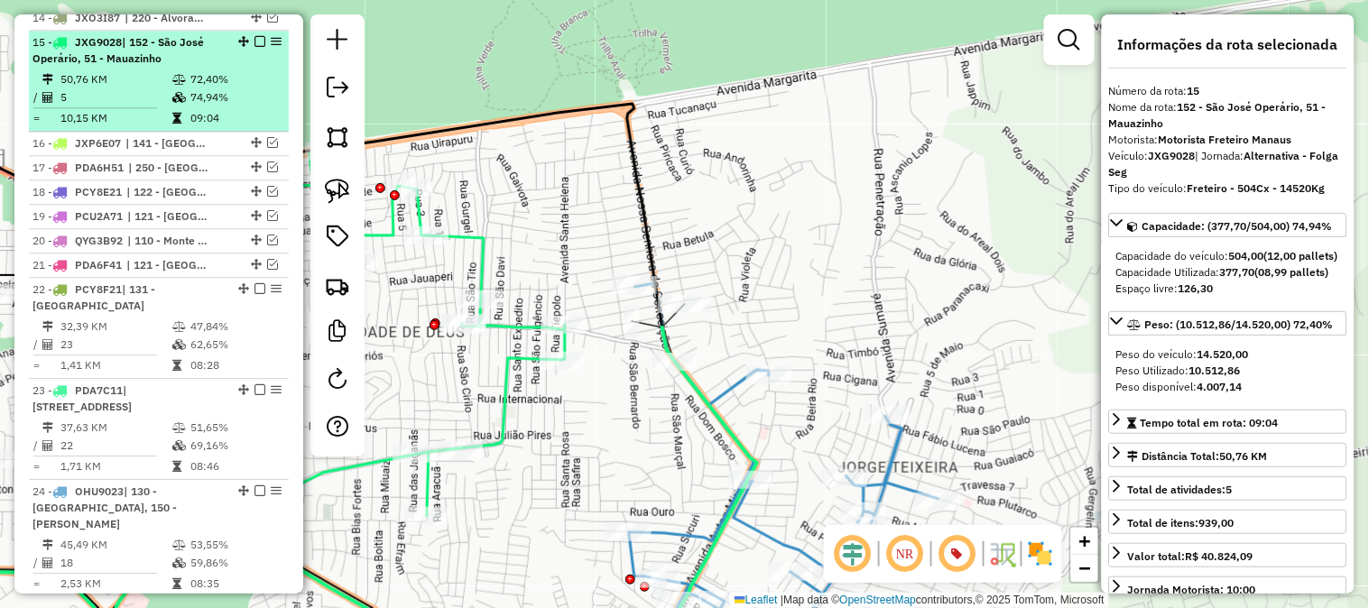
click at [256, 36] on em at bounding box center [260, 41] width 11 height 11
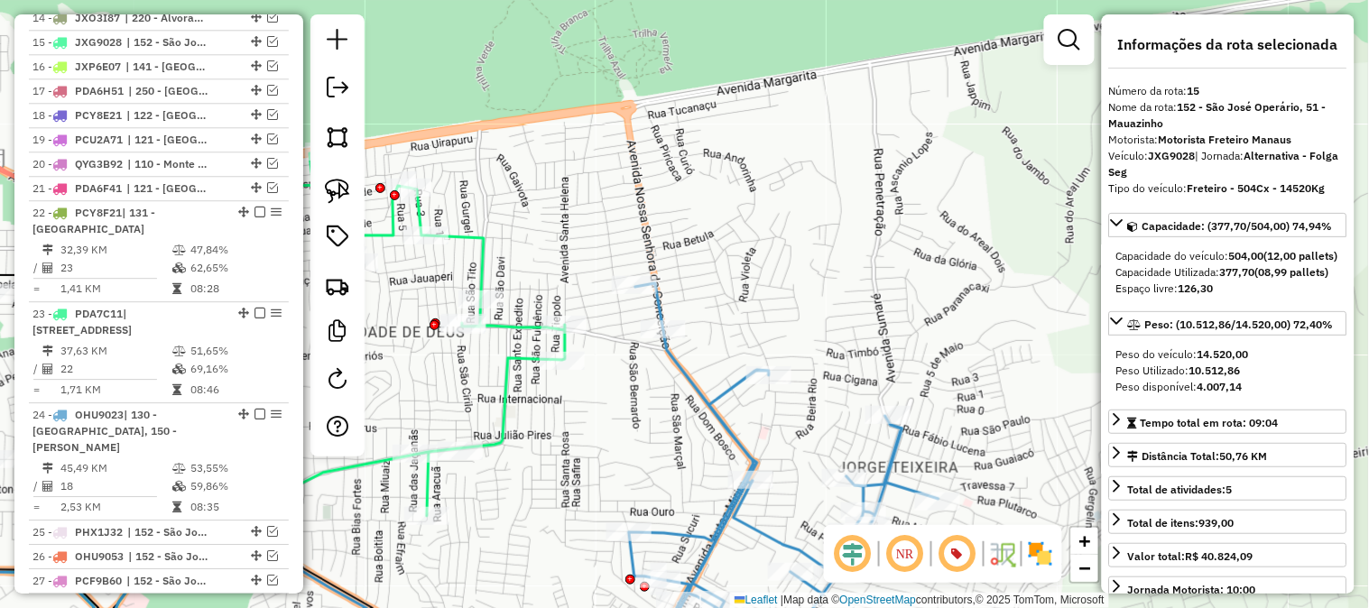
click at [797, 218] on div "Janela de atendimento Grade de atendimento Capacidade Transportadoras Veículos …" at bounding box center [684, 304] width 1369 height 608
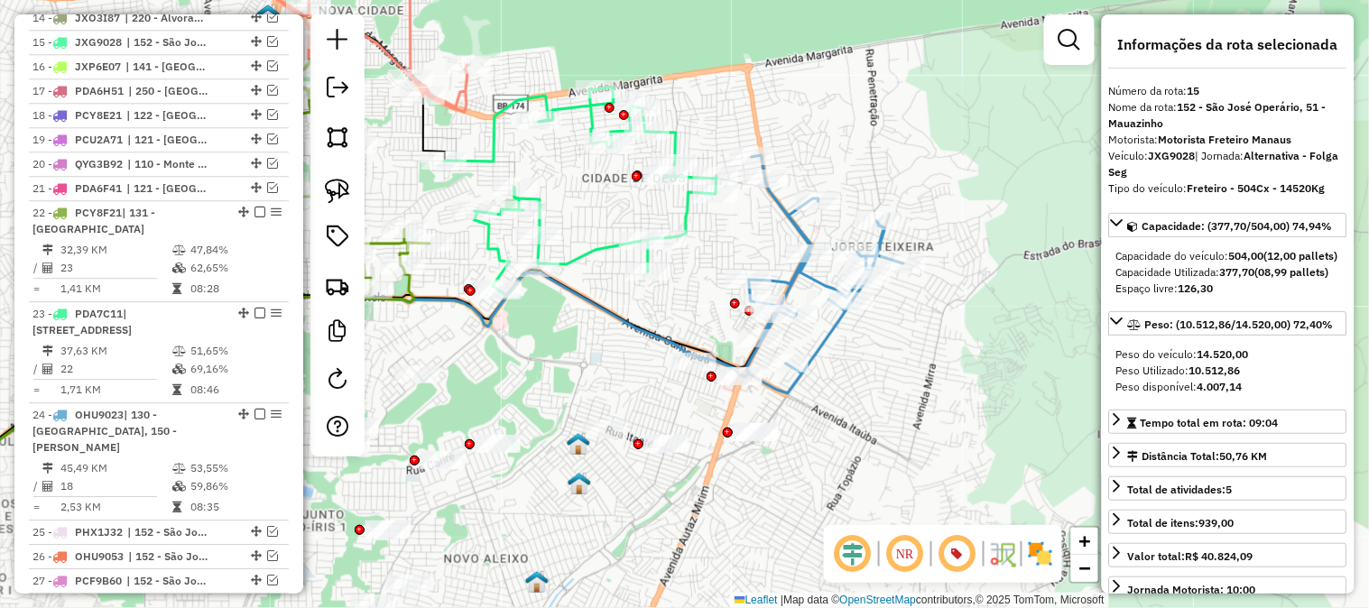
drag, startPoint x: 856, startPoint y: 235, endPoint x: 846, endPoint y: 175, distance: 60.4
click at [846, 175] on div "Janela de atendimento Grade de atendimento Capacidade Transportadoras Veículos …" at bounding box center [684, 304] width 1369 height 608
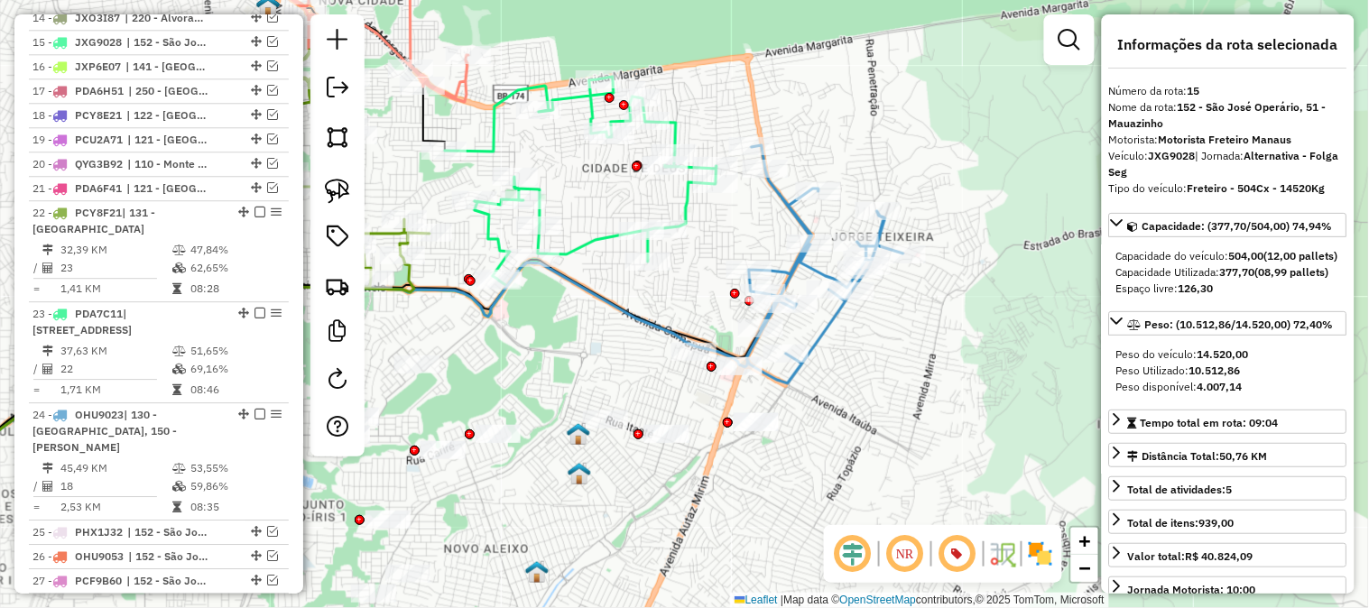
click at [792, 215] on icon at bounding box center [825, 264] width 156 height 238
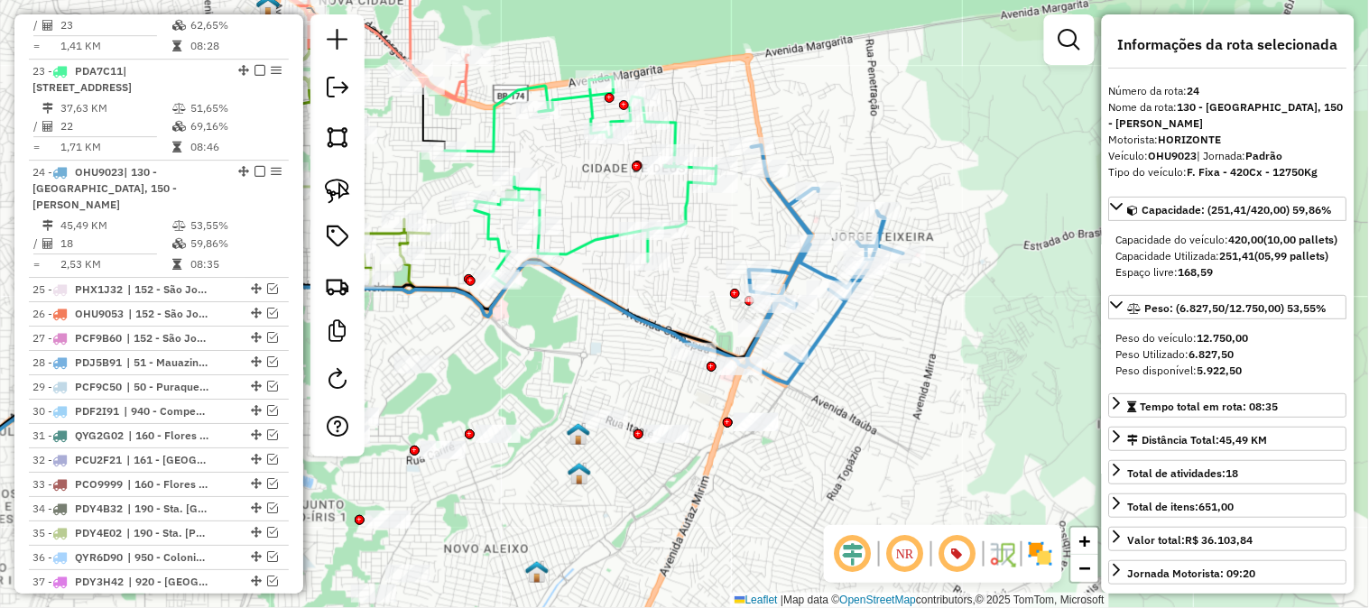
scroll to position [1550, 0]
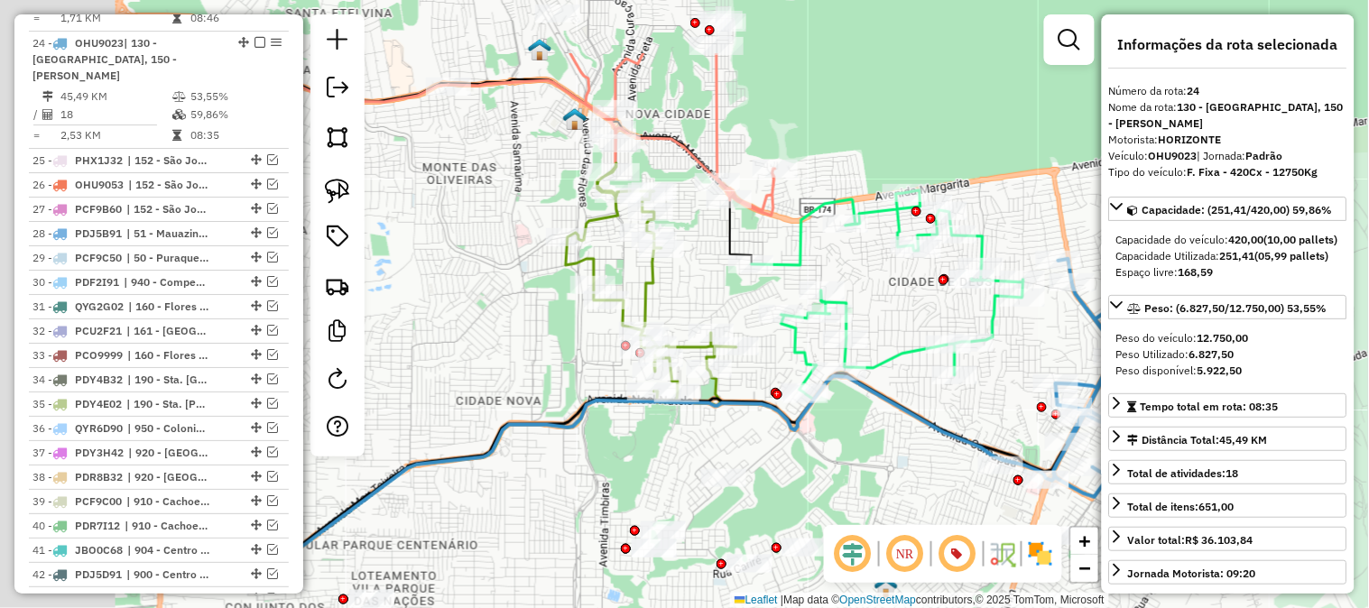
drag, startPoint x: 599, startPoint y: 302, endPoint x: 909, endPoint y: 417, distance: 330.5
click at [909, 417] on icon at bounding box center [644, 459] width 948 height 234
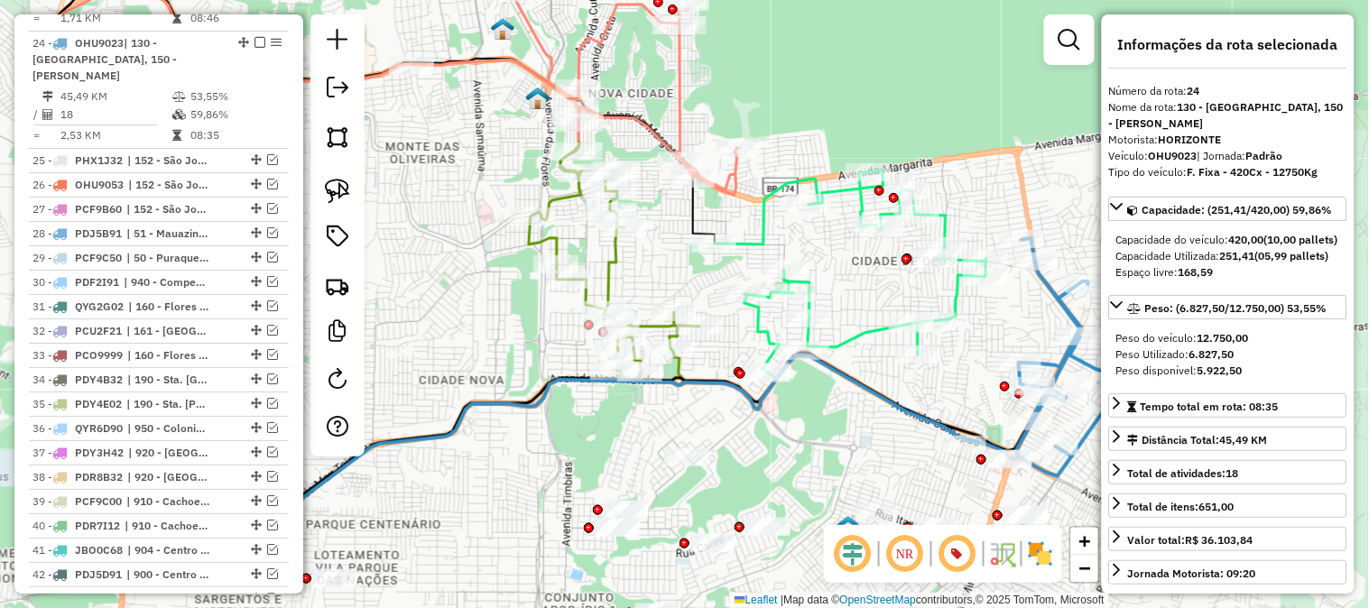
drag, startPoint x: 870, startPoint y: 291, endPoint x: 815, endPoint y: 265, distance: 60.6
click at [815, 265] on div "Janela de atendimento Grade de atendimento Capacidade Transportadoras Veículos …" at bounding box center [684, 304] width 1369 height 608
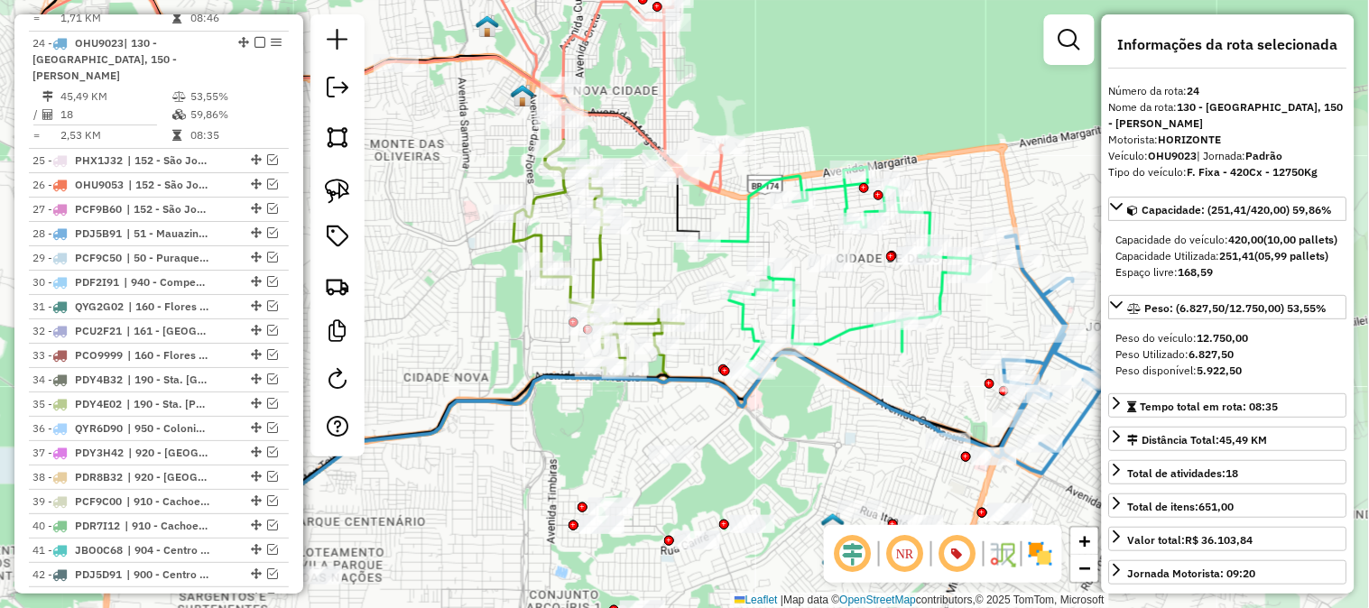
drag, startPoint x: 842, startPoint y: 276, endPoint x: 704, endPoint y: 156, distance: 183.0
click at [809, 255] on div at bounding box center [831, 264] width 45 height 18
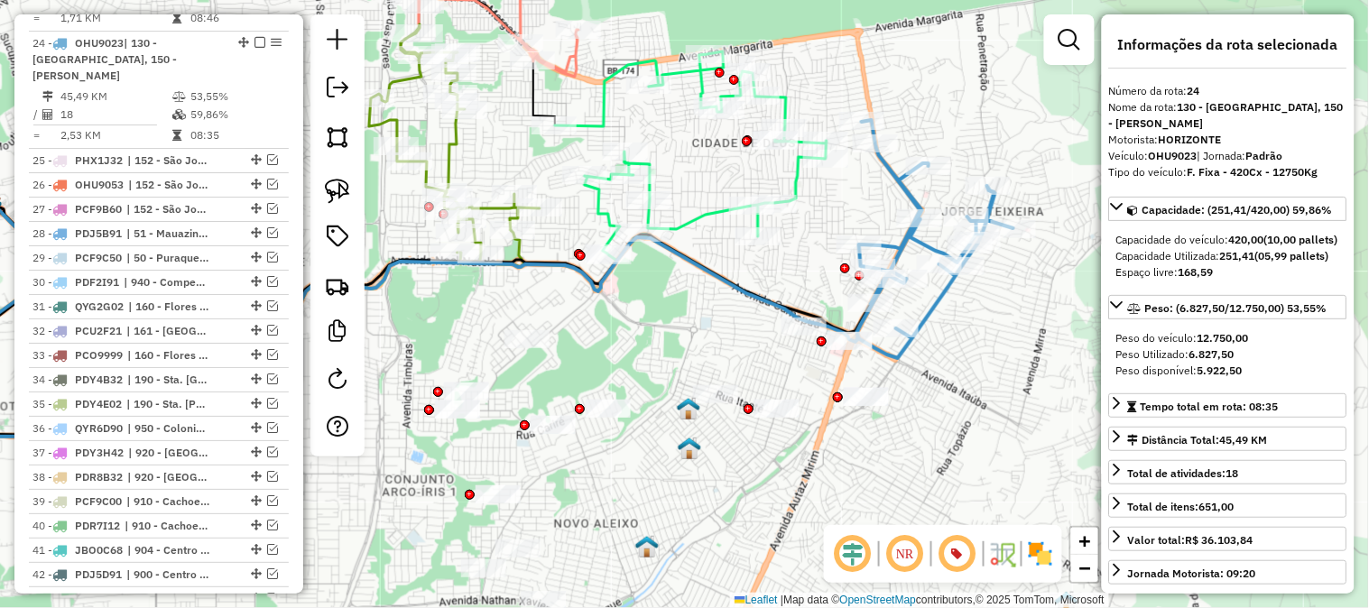
drag, startPoint x: 957, startPoint y: 374, endPoint x: 747, endPoint y: 199, distance: 272.4
click at [747, 199] on div "Janela de atendimento Grade de atendimento Capacidade Transportadoras Veículos …" at bounding box center [684, 304] width 1369 height 608
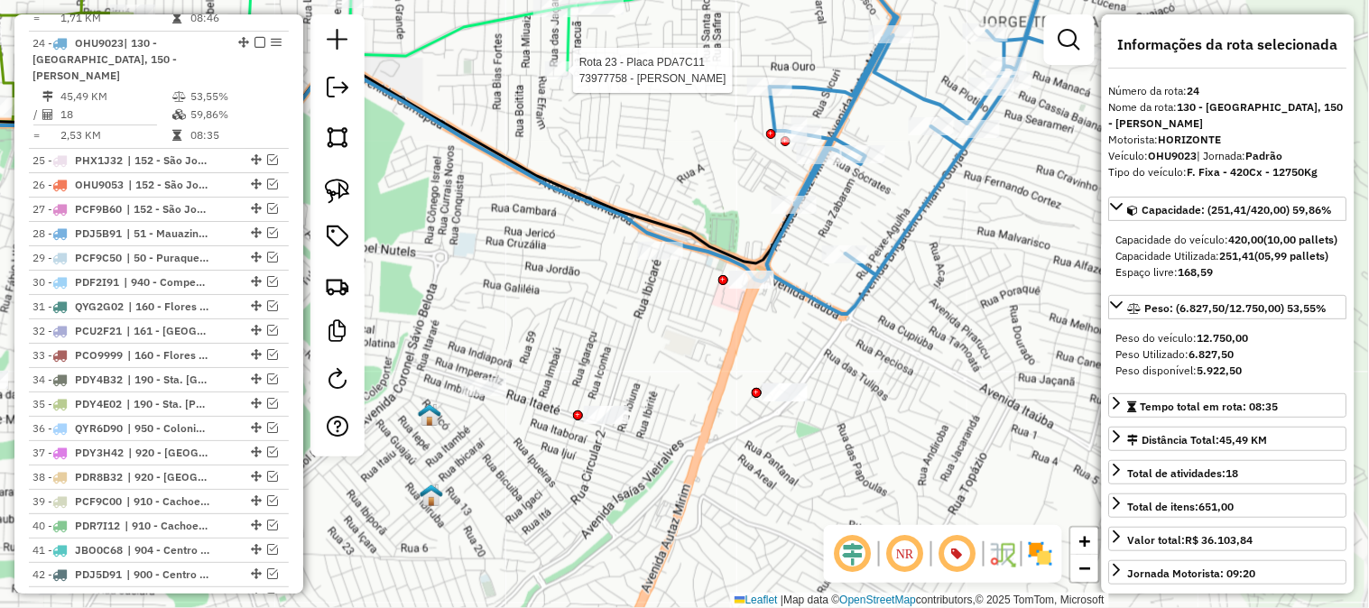
drag, startPoint x: 843, startPoint y: 350, endPoint x: 840, endPoint y: 281, distance: 69.6
click at [840, 282] on div "Rota 23 - Placa PDA7C11 73977758 - GIVANILDO CAMPOS Janela de atendimento Grade…" at bounding box center [684, 304] width 1369 height 608
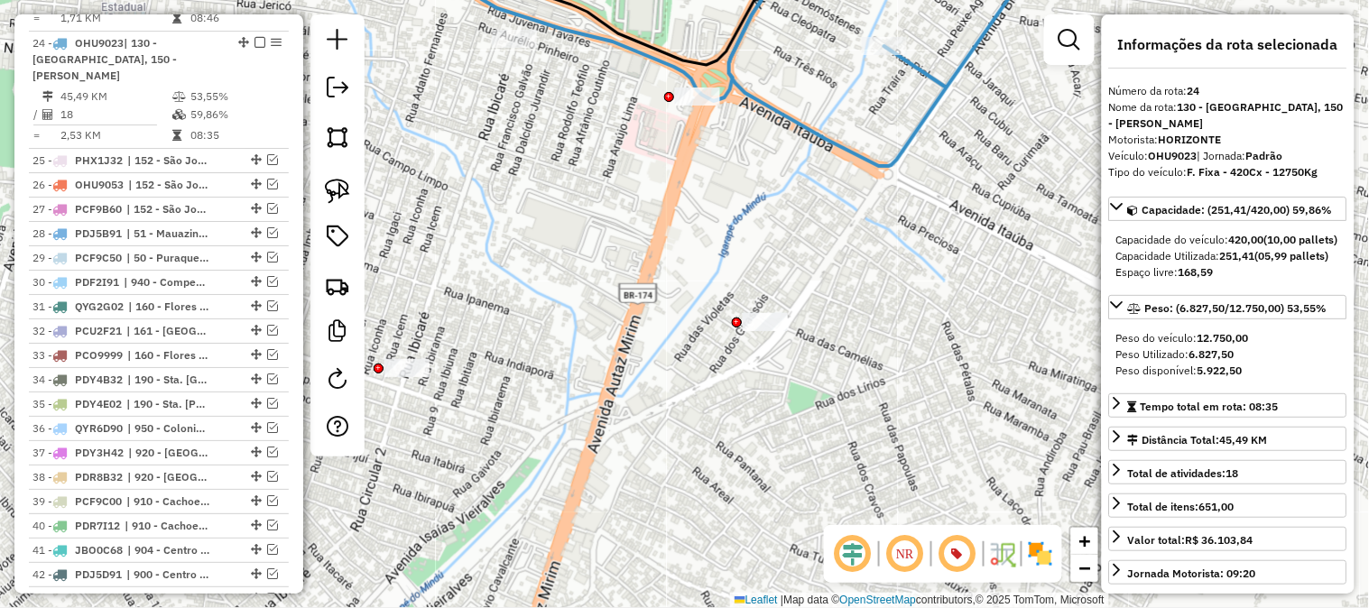
click at [764, 339] on div "Rota 23 - Placa PDA7C11 73977758 - GIVANILDO CAMPOS Janela de atendimento Grade…" at bounding box center [684, 304] width 1369 height 608
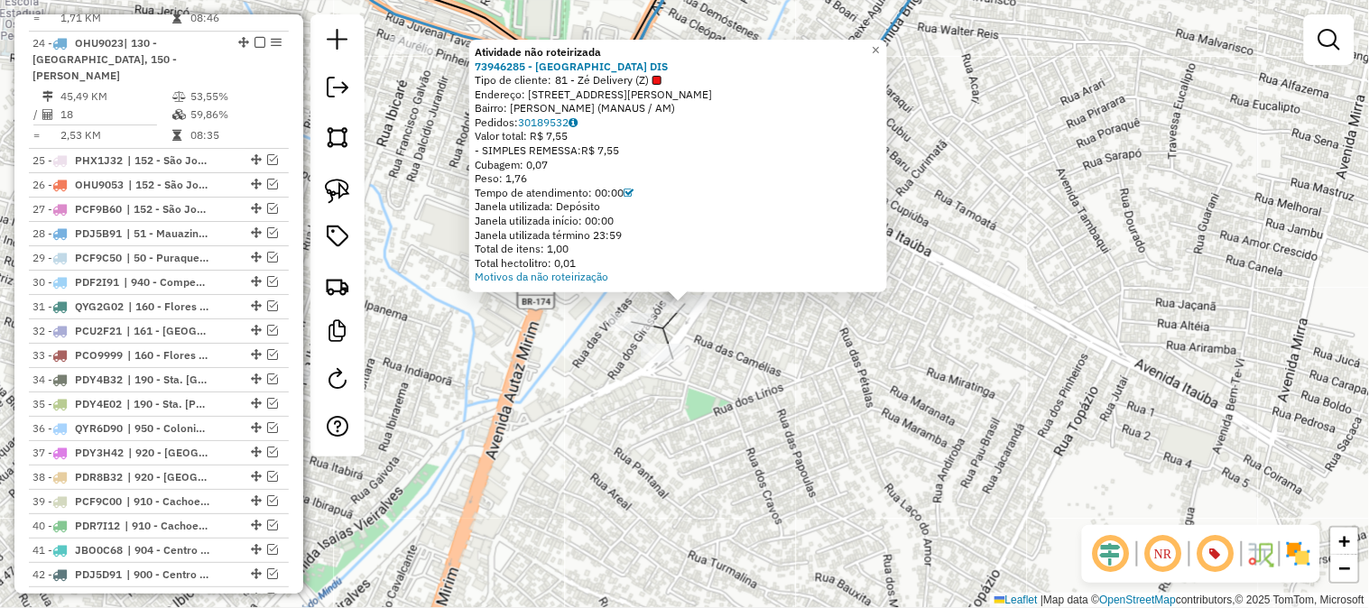
click at [805, 335] on div "Atividade não roteirizada 73946285 - ESTRELA DO NORTE DIS Tipo de cliente: 81 -…" at bounding box center [684, 304] width 1369 height 608
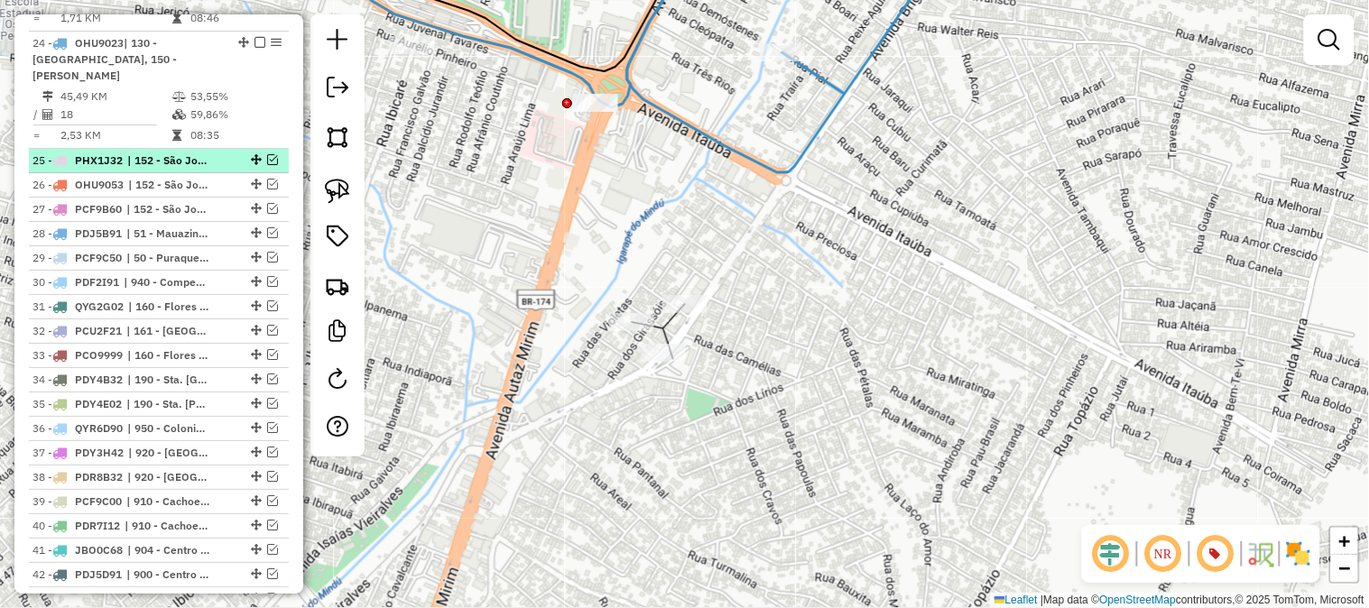
click at [267, 154] on em at bounding box center [272, 159] width 11 height 11
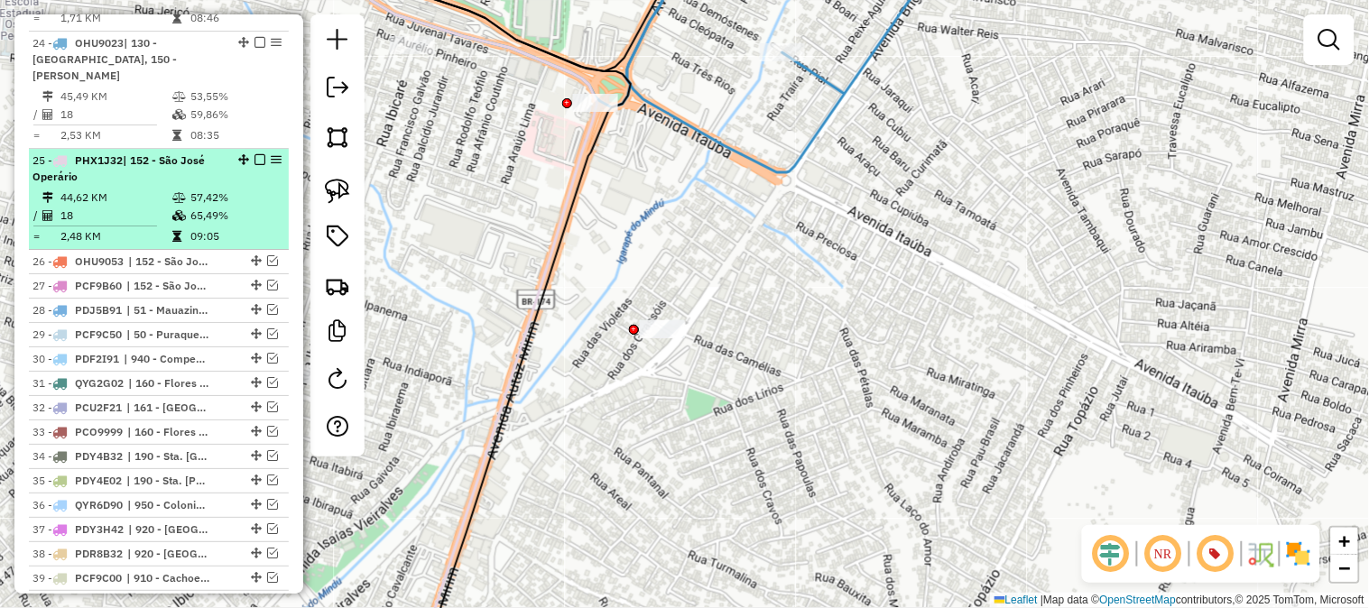
click at [238, 153] on div "25 - PHX1J32 | 152 - São José Operário" at bounding box center [158, 169] width 253 height 32
select select "**********"
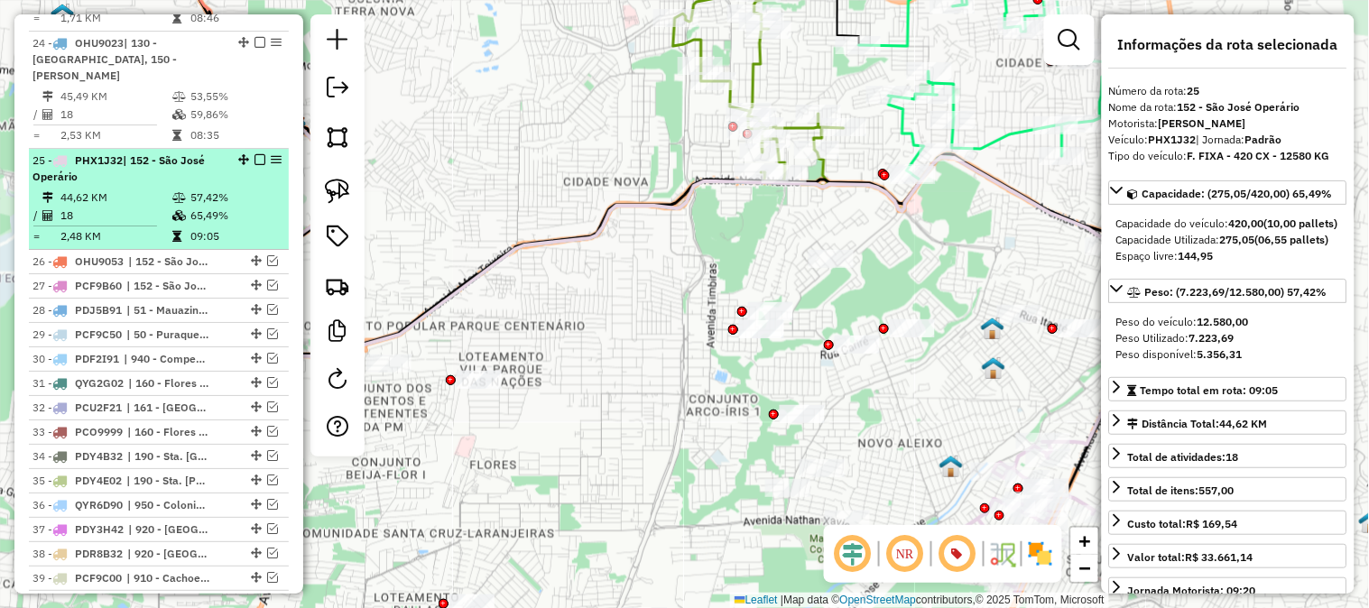
click at [255, 154] on em at bounding box center [260, 159] width 11 height 11
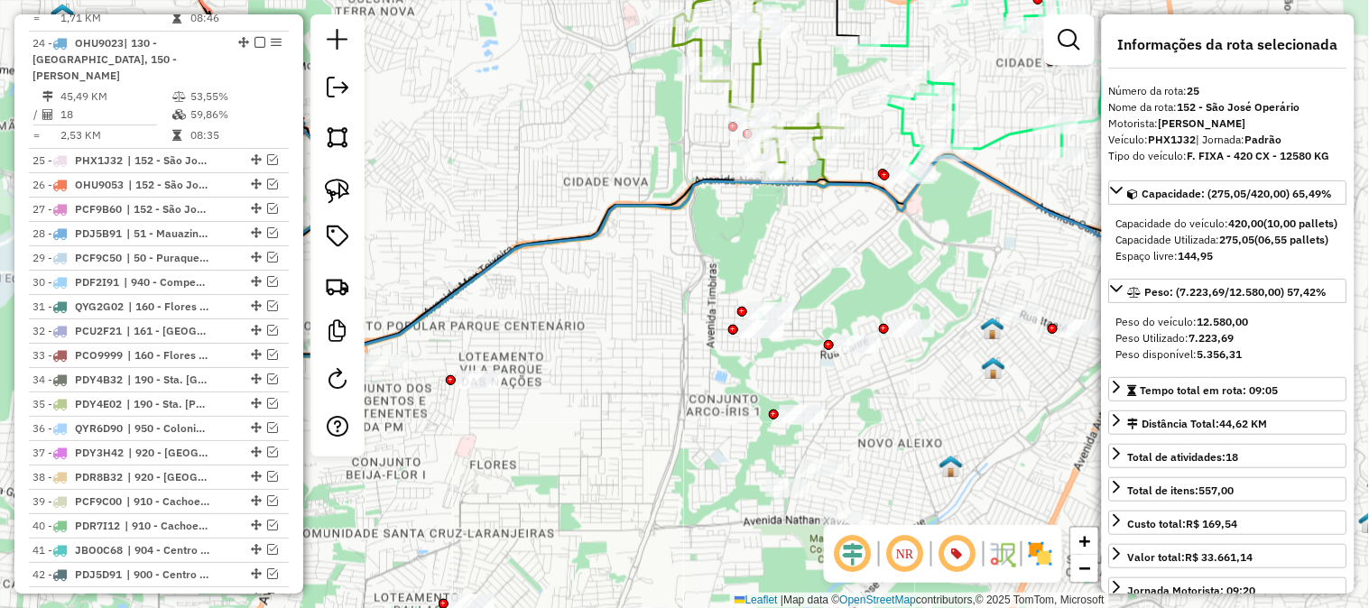
drag, startPoint x: 922, startPoint y: 273, endPoint x: 608, endPoint y: 245, distance: 314.5
click at [608, 245] on div "Janela de atendimento Grade de atendimento Capacidade Transportadoras Veículos …" at bounding box center [684, 304] width 1369 height 608
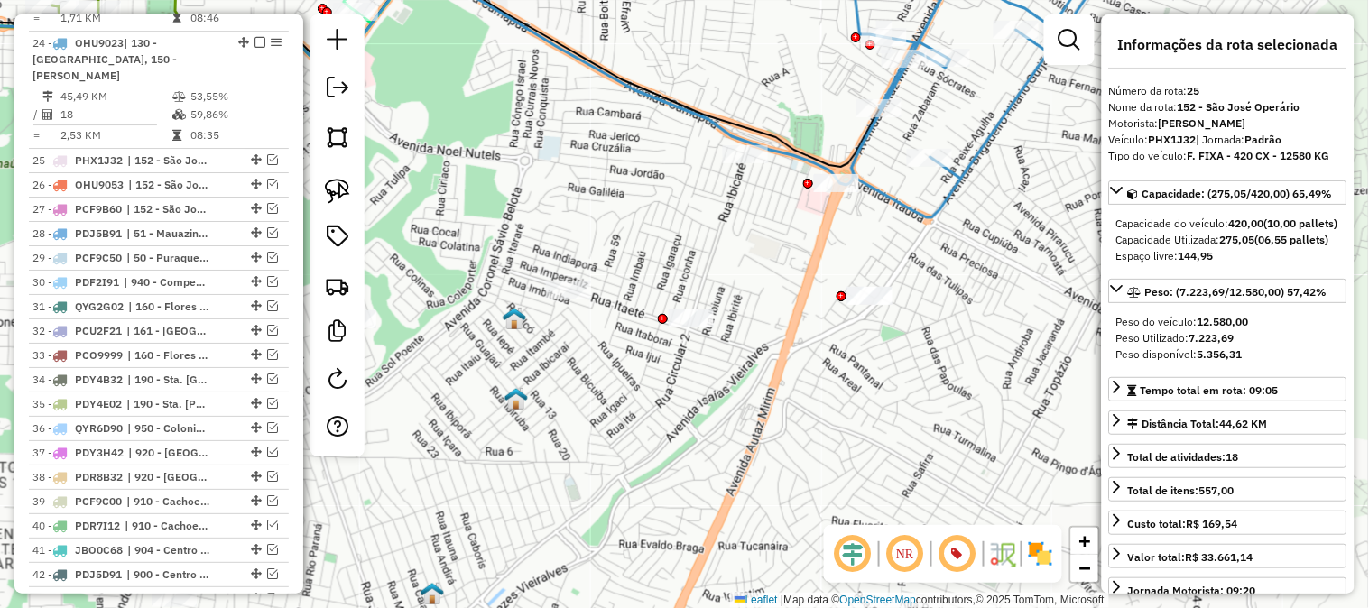
drag, startPoint x: 883, startPoint y: 271, endPoint x: 910, endPoint y: 277, distance: 27.8
click at [910, 277] on div "Janela de atendimento Grade de atendimento Capacidade Transportadoras Veículos …" at bounding box center [684, 304] width 1369 height 608
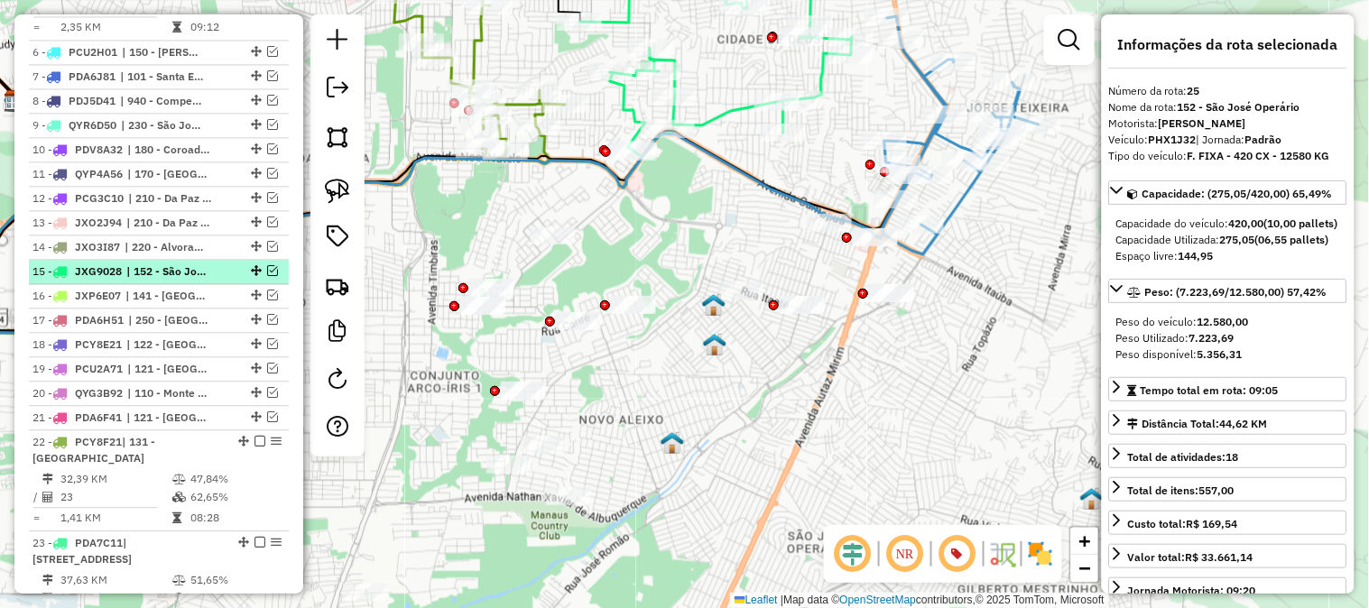
scroll to position [747, 0]
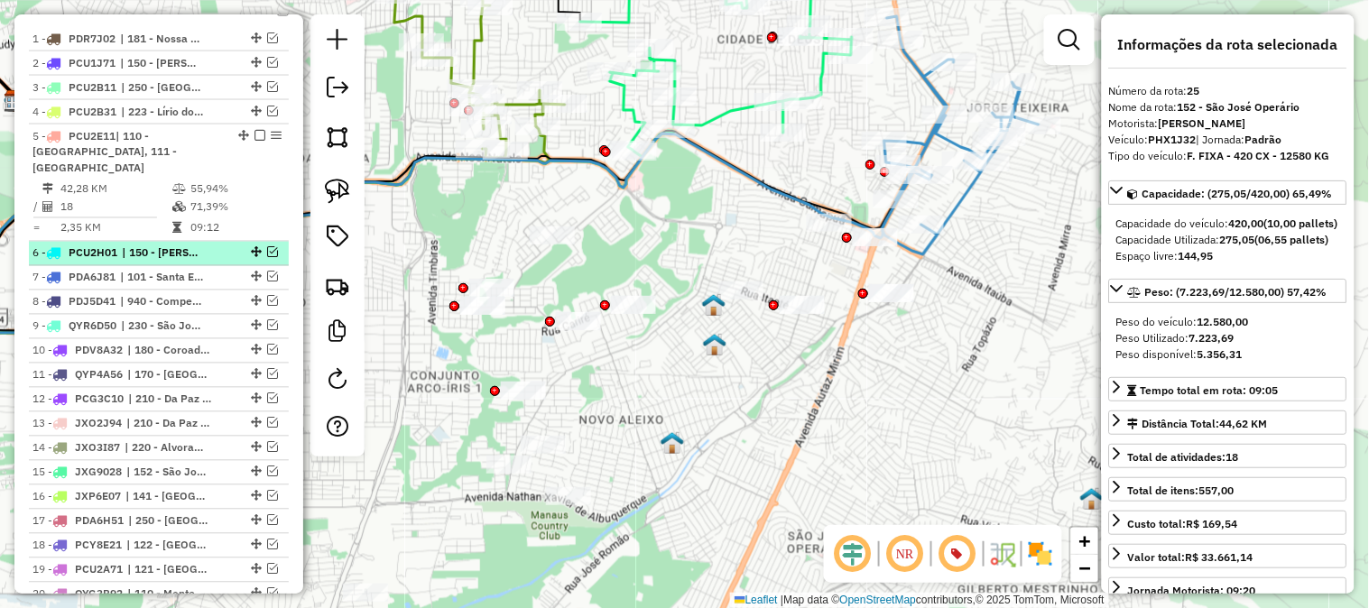
click at [269, 247] on em at bounding box center [272, 252] width 11 height 11
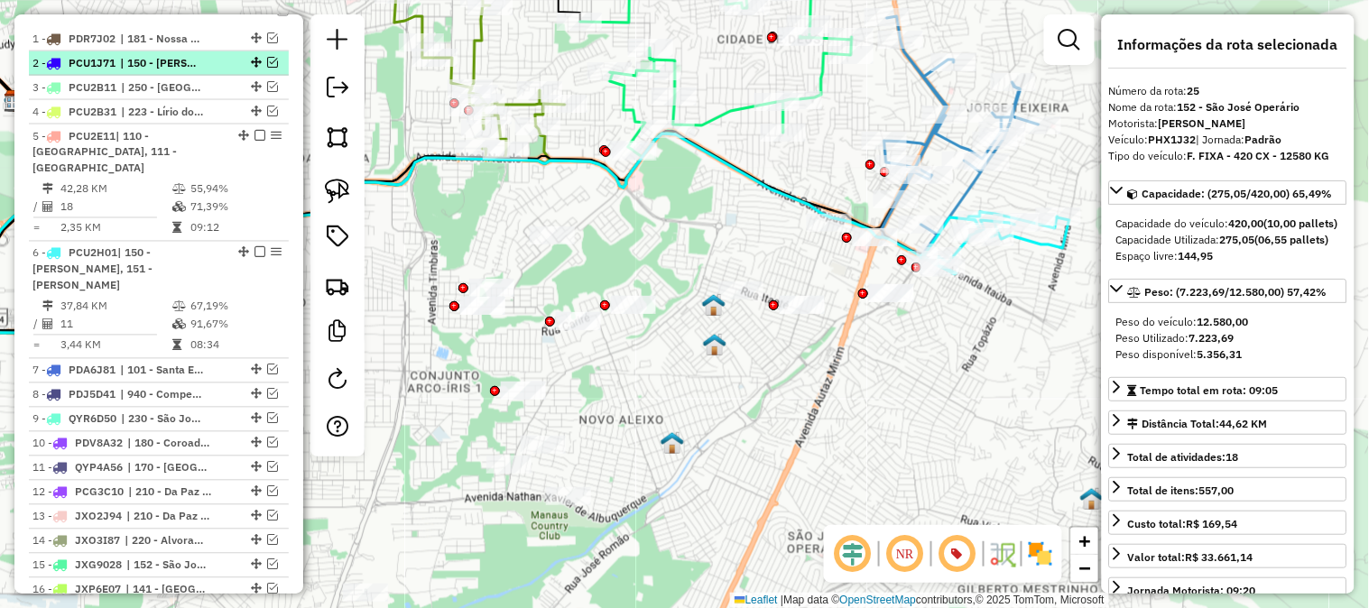
click at [267, 61] on em at bounding box center [272, 62] width 11 height 11
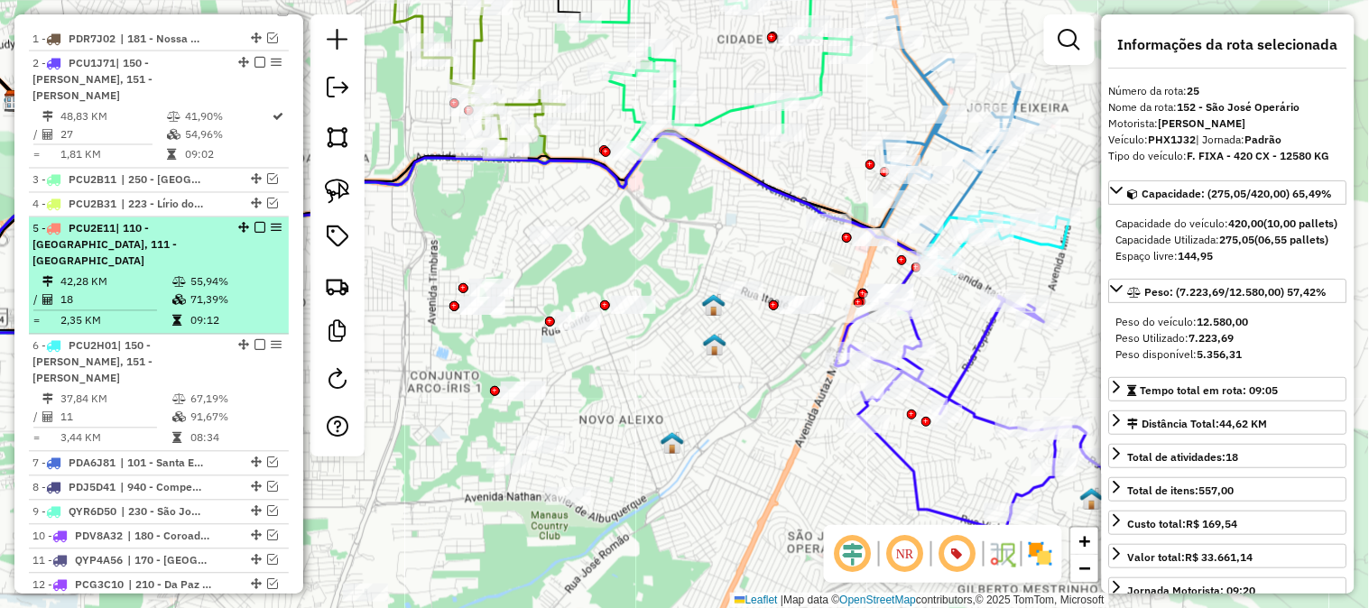
scroll to position [849, 0]
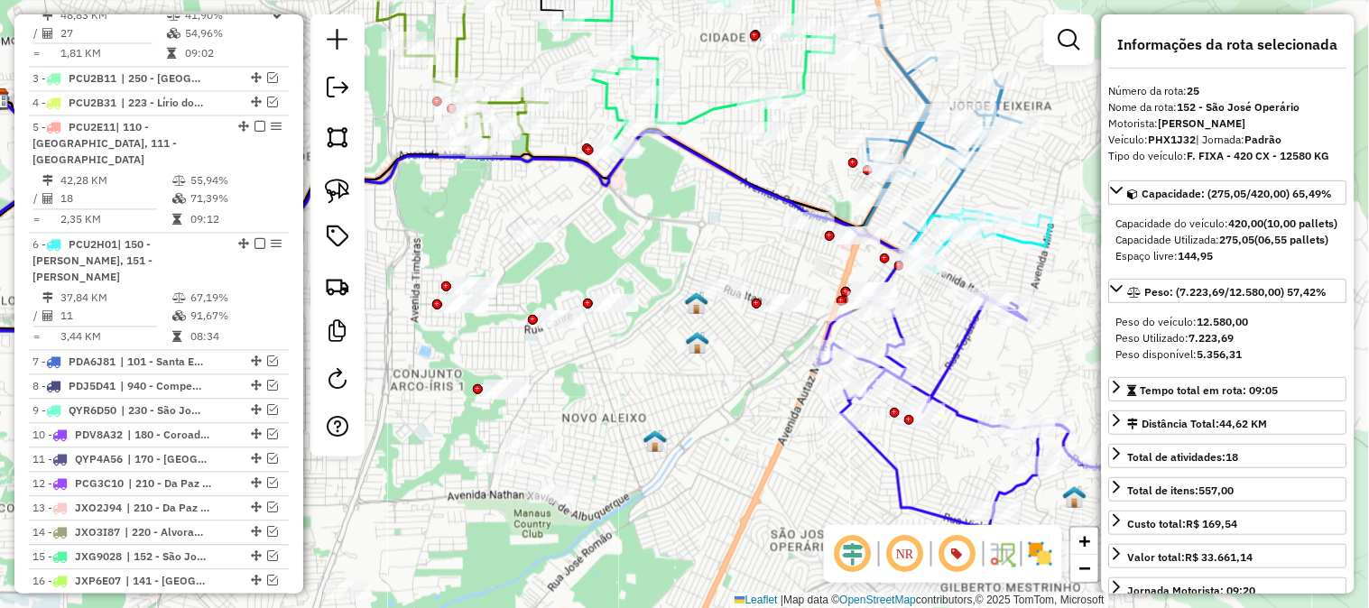
drag, startPoint x: 1053, startPoint y: 274, endPoint x: 1004, endPoint y: 265, distance: 50.5
click at [1006, 265] on div "Janela de atendimento Grade de atendimento Capacidade Transportadoras Veículos …" at bounding box center [684, 304] width 1369 height 608
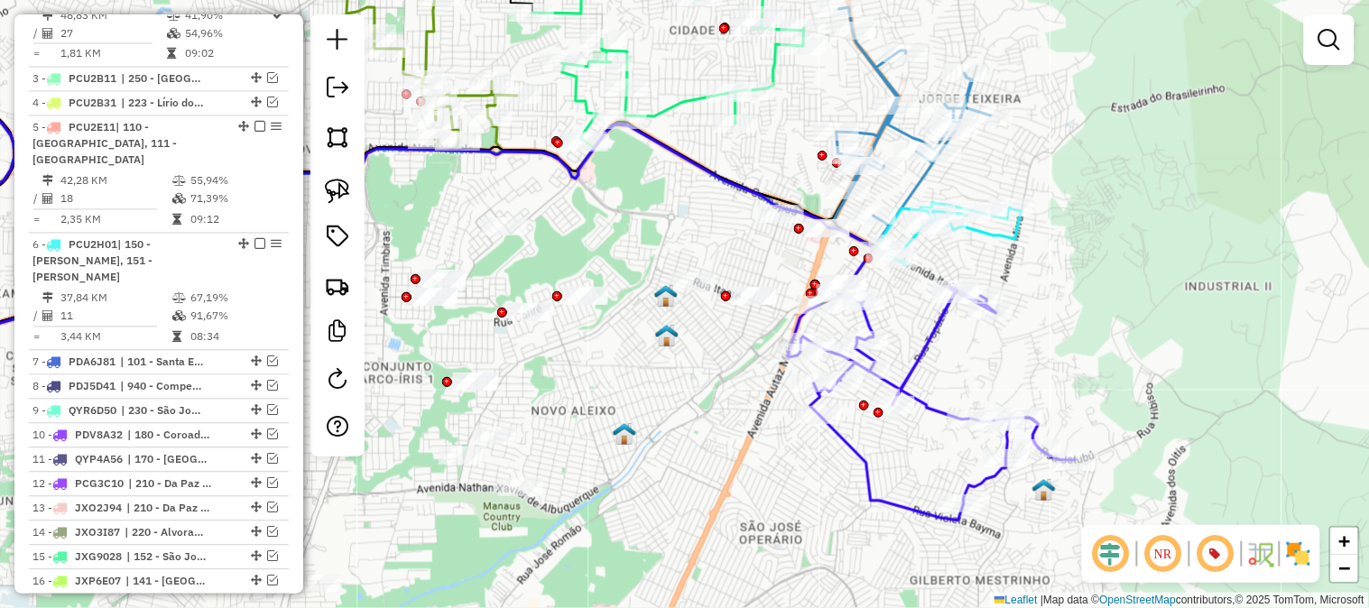
click at [930, 343] on icon at bounding box center [932, 402] width 288 height 237
select select "**********"
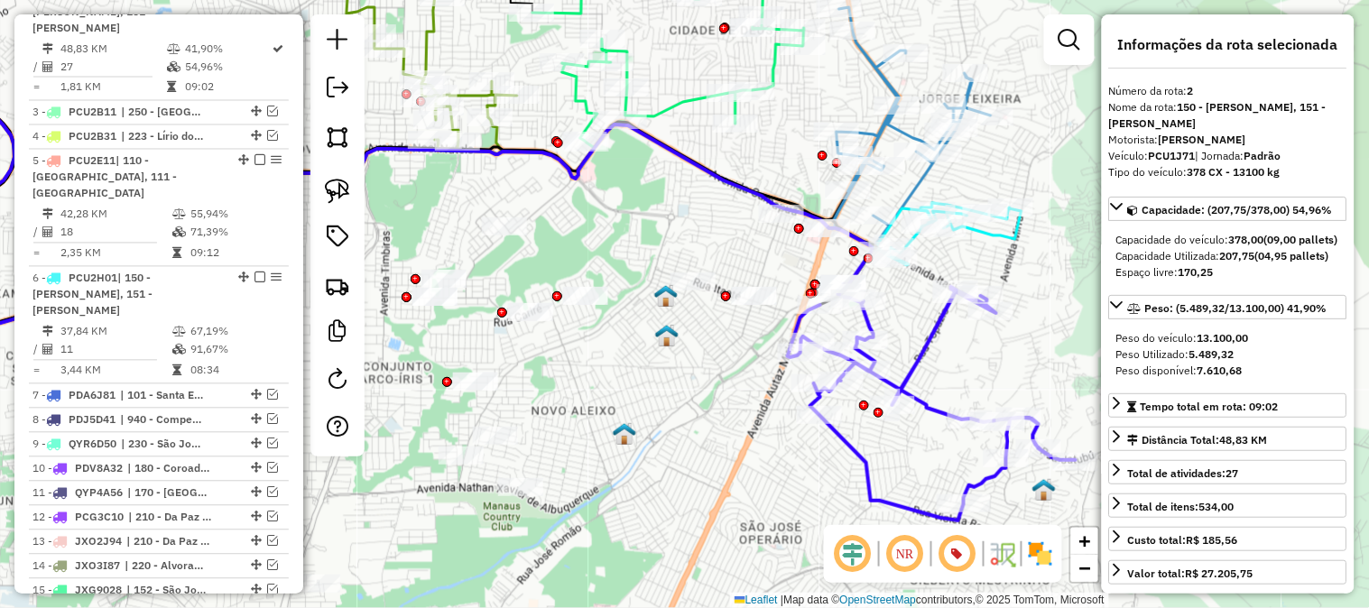
scroll to position [783, 0]
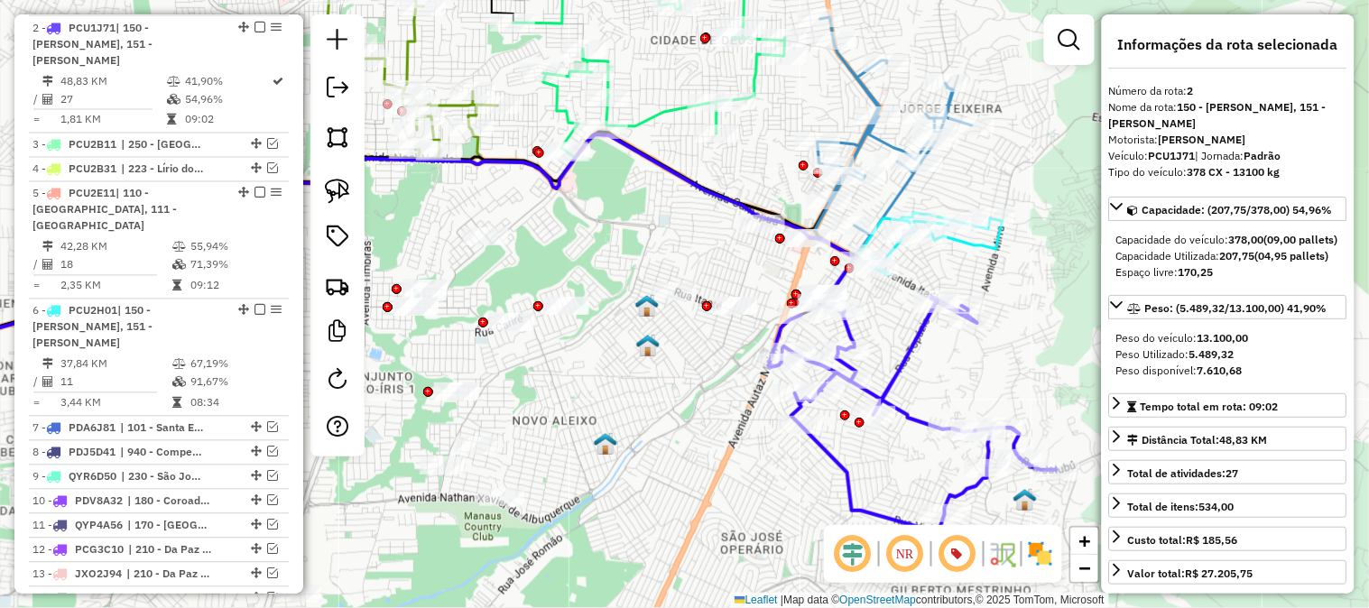
click at [994, 250] on icon at bounding box center [928, 244] width 149 height 62
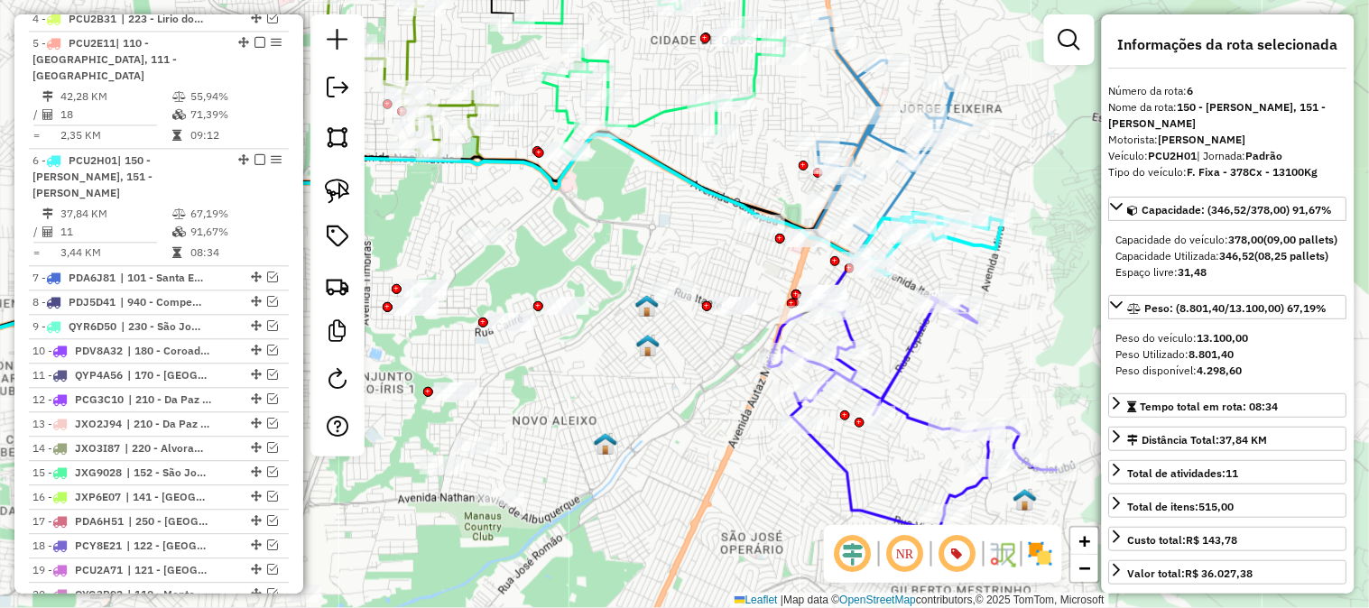
scroll to position [1034, 0]
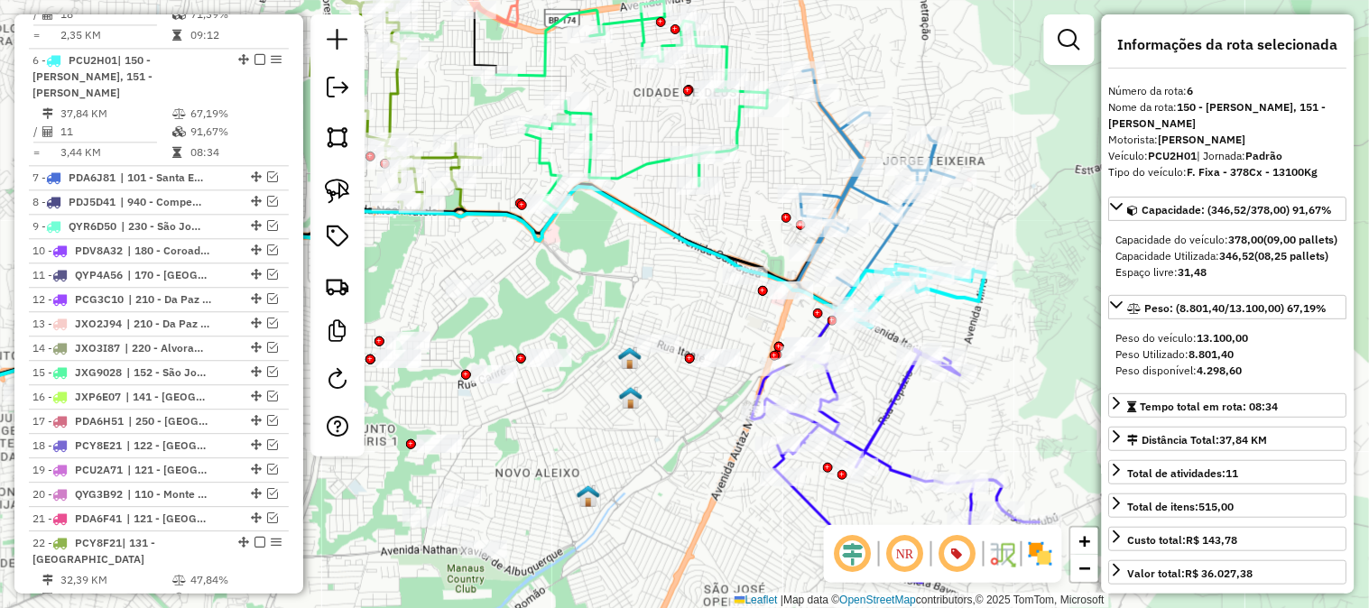
drag, startPoint x: 1012, startPoint y: 265, endPoint x: 1006, endPoint y: 286, distance: 21.7
click at [1006, 286] on div "Janela de atendimento Grade de atendimento Capacidade Transportadoras Veículos …" at bounding box center [684, 304] width 1369 height 608
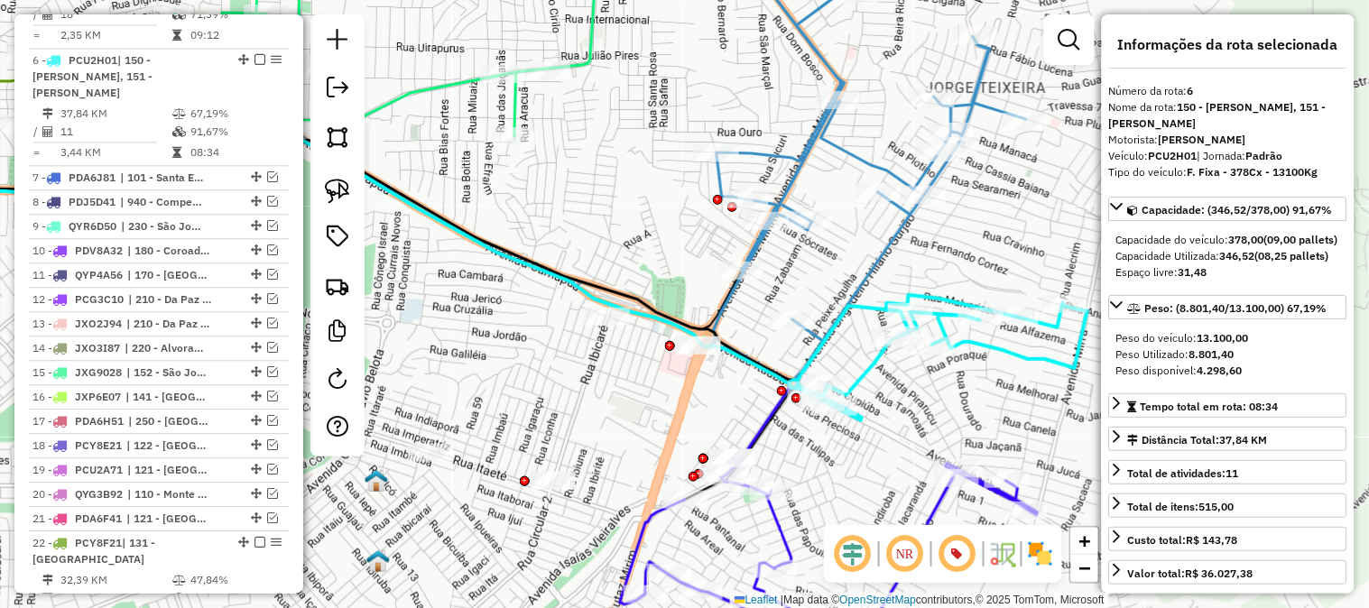
click at [883, 239] on icon at bounding box center [870, 160] width 312 height 441
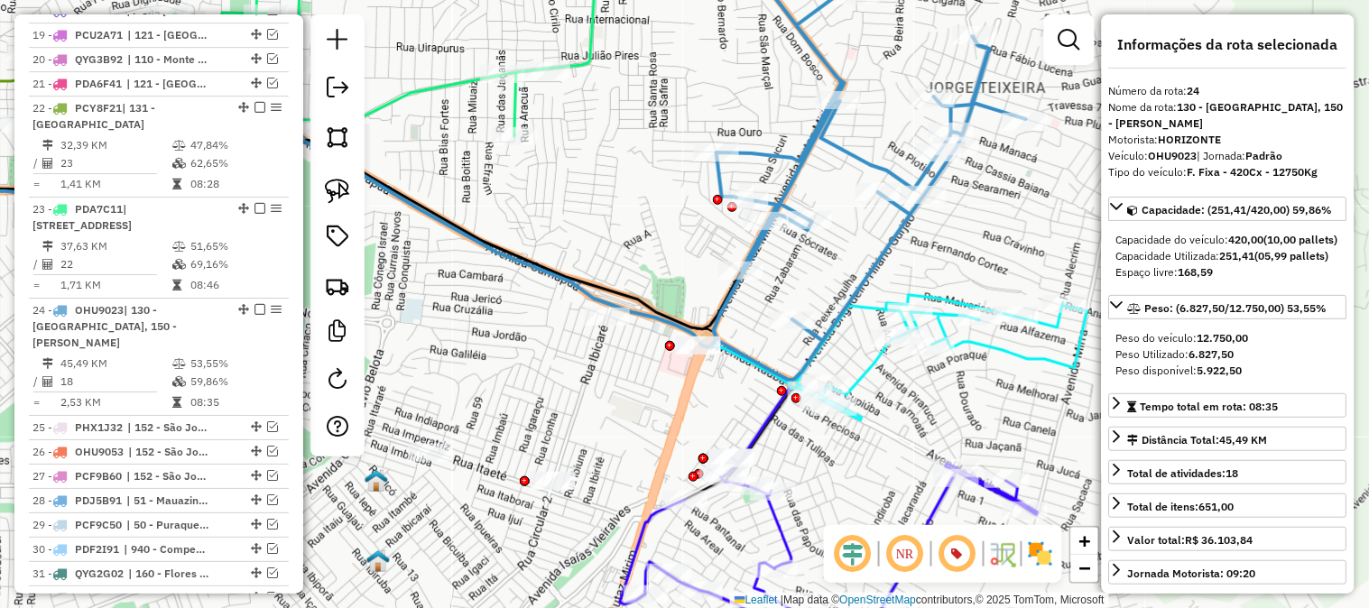
scroll to position [1703, 0]
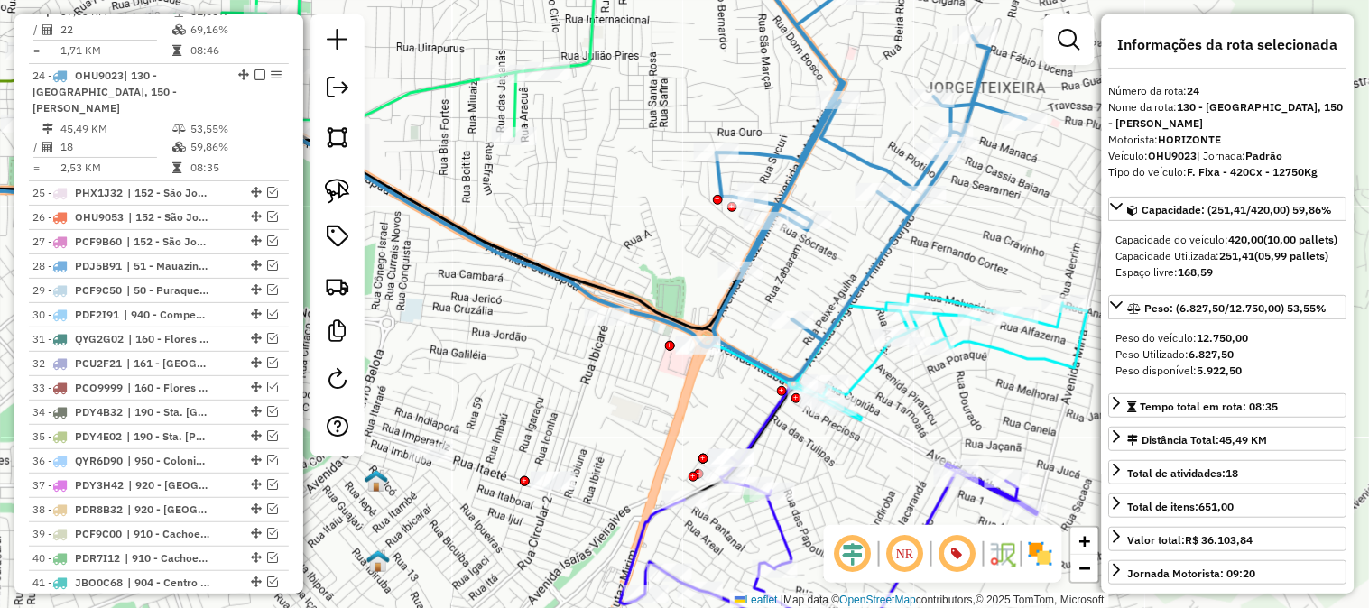
drag, startPoint x: 917, startPoint y: 255, endPoint x: 914, endPoint y: 188, distance: 66.9
click at [914, 188] on div "Janela de atendimento Grade de atendimento Capacidade Transportadoras Veículos …" at bounding box center [684, 304] width 1369 height 608
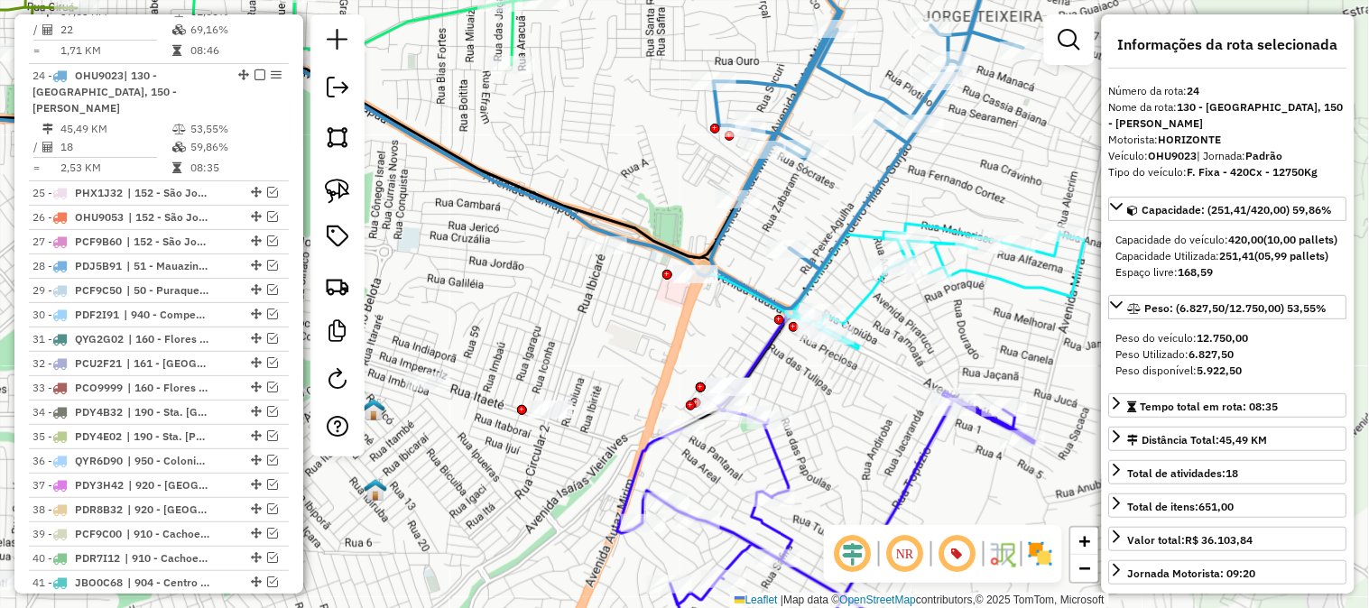
click at [943, 237] on icon at bounding box center [936, 286] width 298 height 125
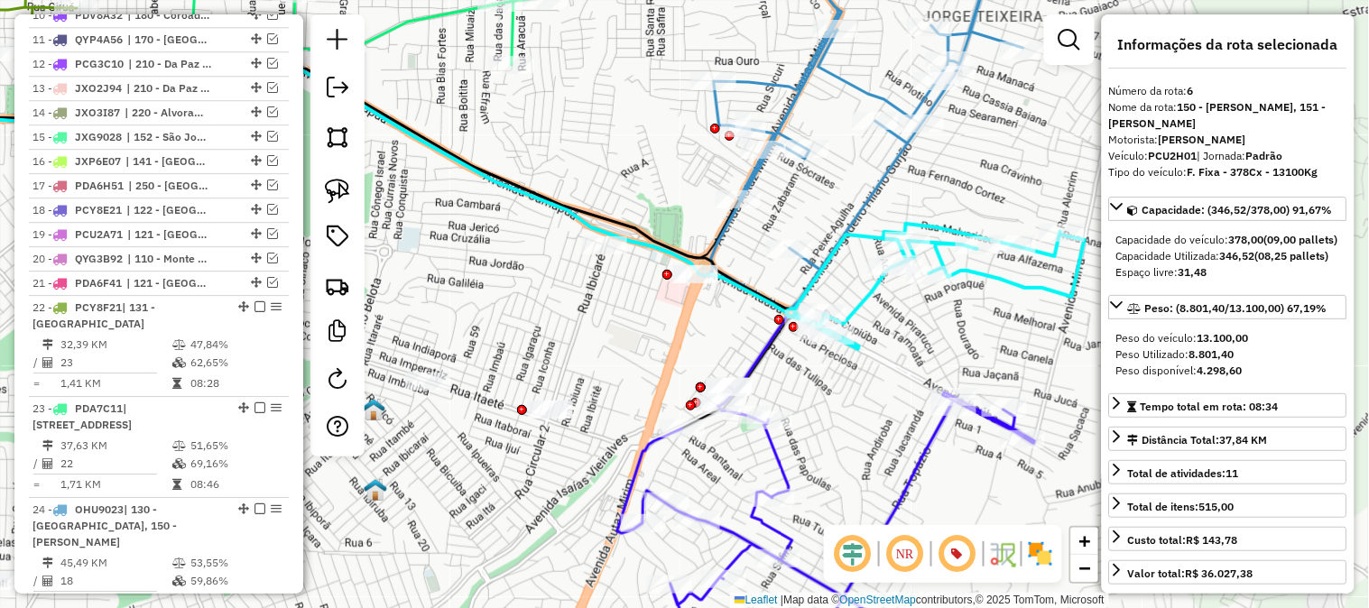
scroll to position [1034, 0]
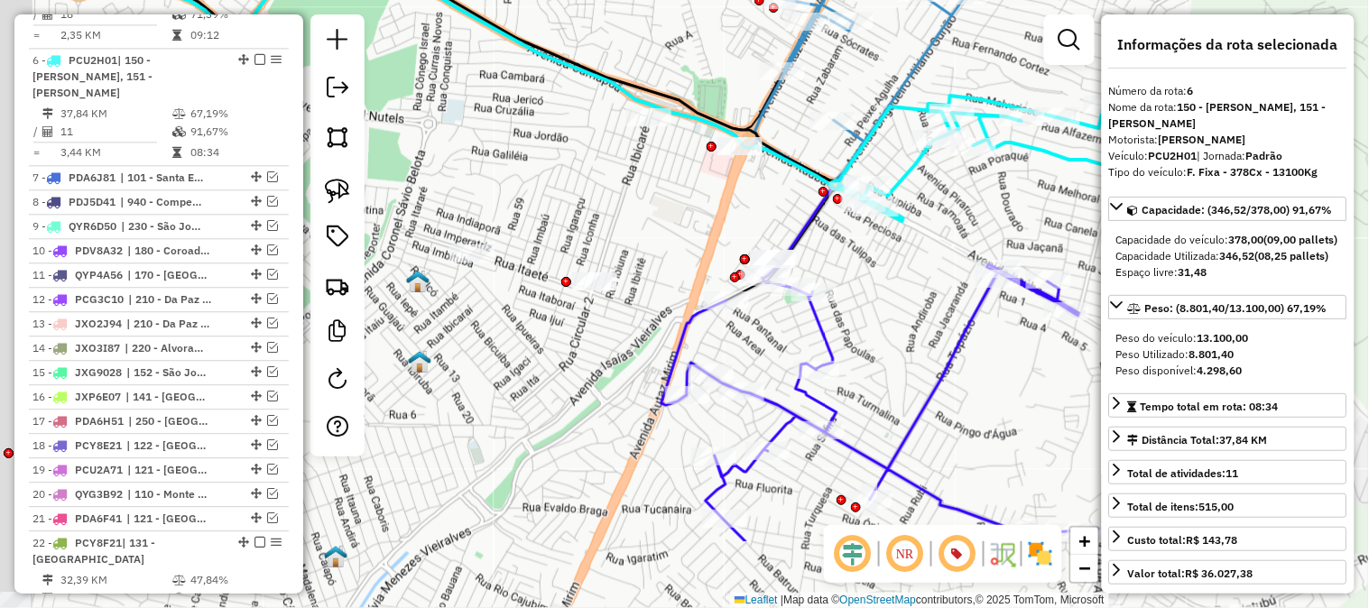
drag, startPoint x: 923, startPoint y: 277, endPoint x: 903, endPoint y: 235, distance: 47.2
click at [957, 193] on div "Janela de atendimento Grade de atendimento Capacidade Transportadoras Veículos …" at bounding box center [684, 304] width 1369 height 608
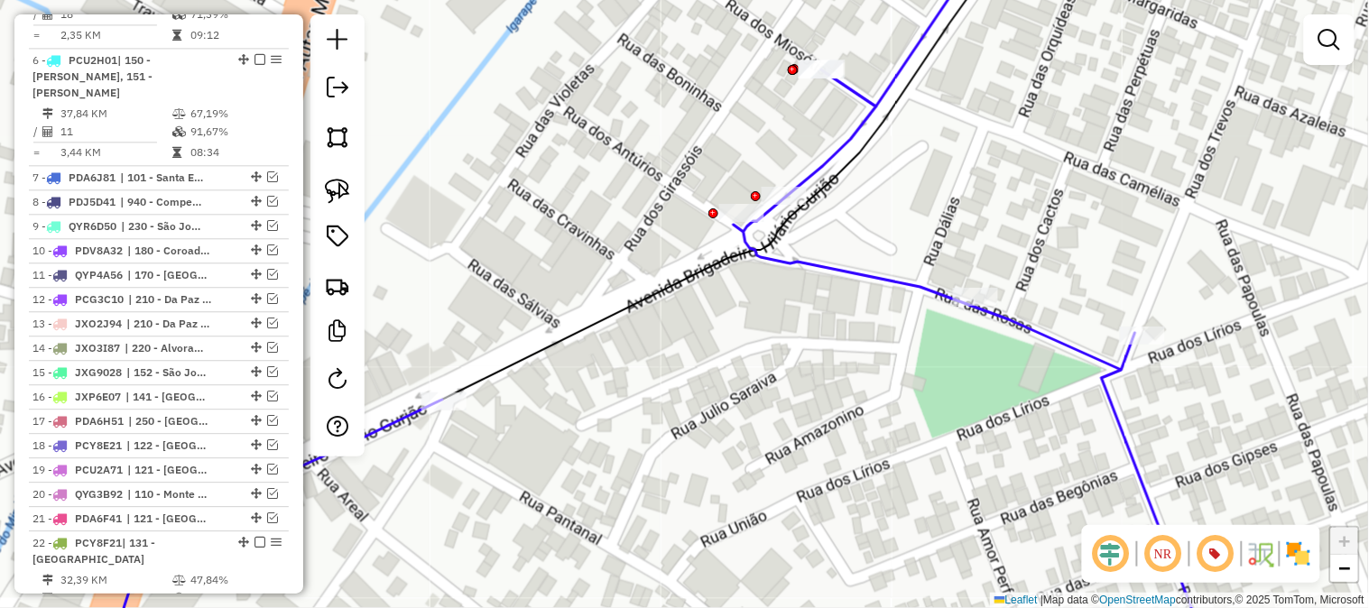
click at [825, 149] on icon at bounding box center [659, 370] width 1110 height 600
select select "**********"
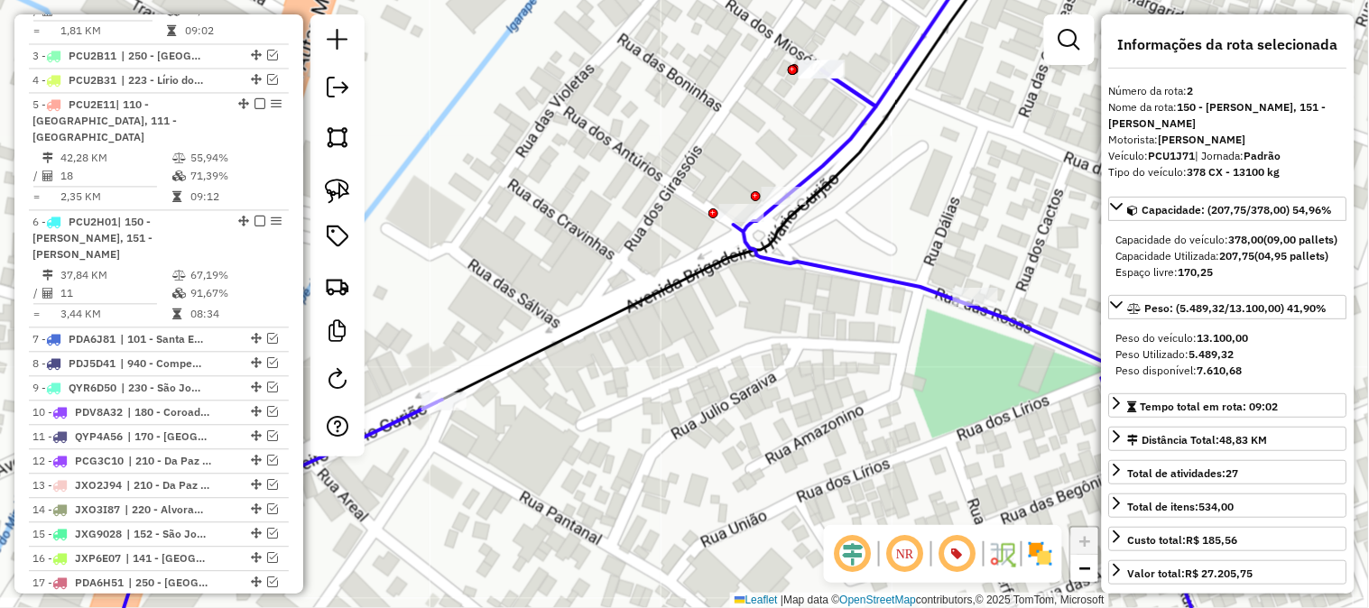
scroll to position [783, 0]
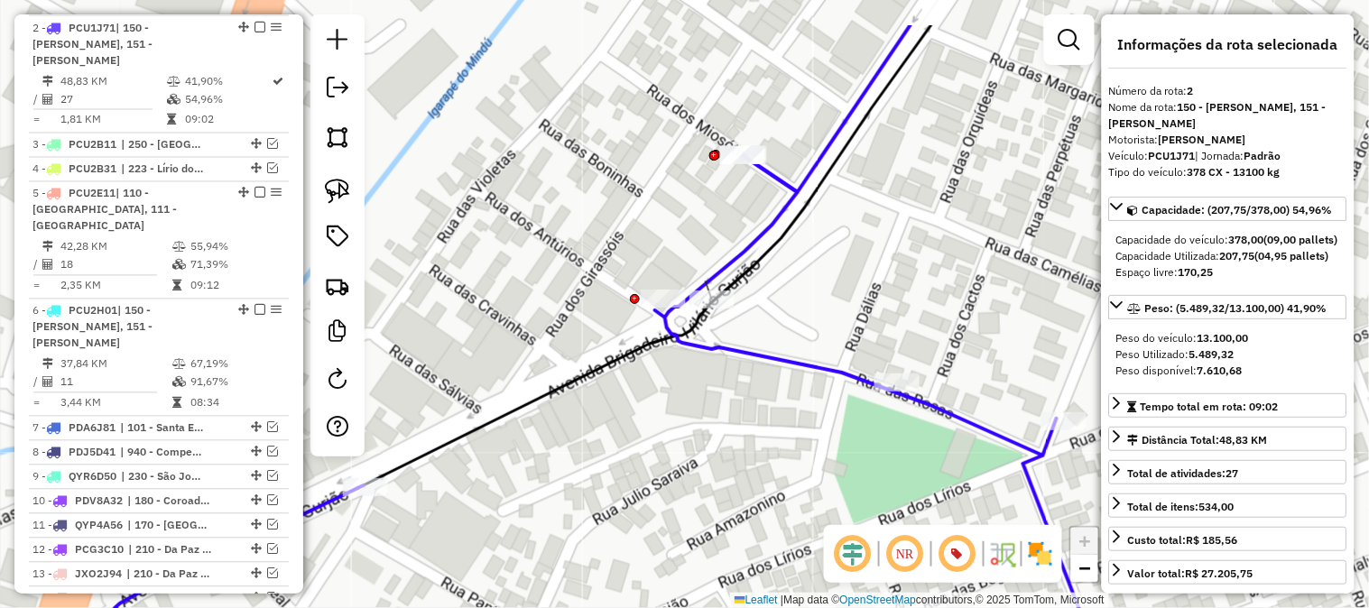
drag, startPoint x: 861, startPoint y: 255, endPoint x: 833, endPoint y: 285, distance: 41.5
click at [833, 285] on div "Janela de atendimento Grade de atendimento Capacidade Transportadoras Veículos …" at bounding box center [684, 304] width 1369 height 608
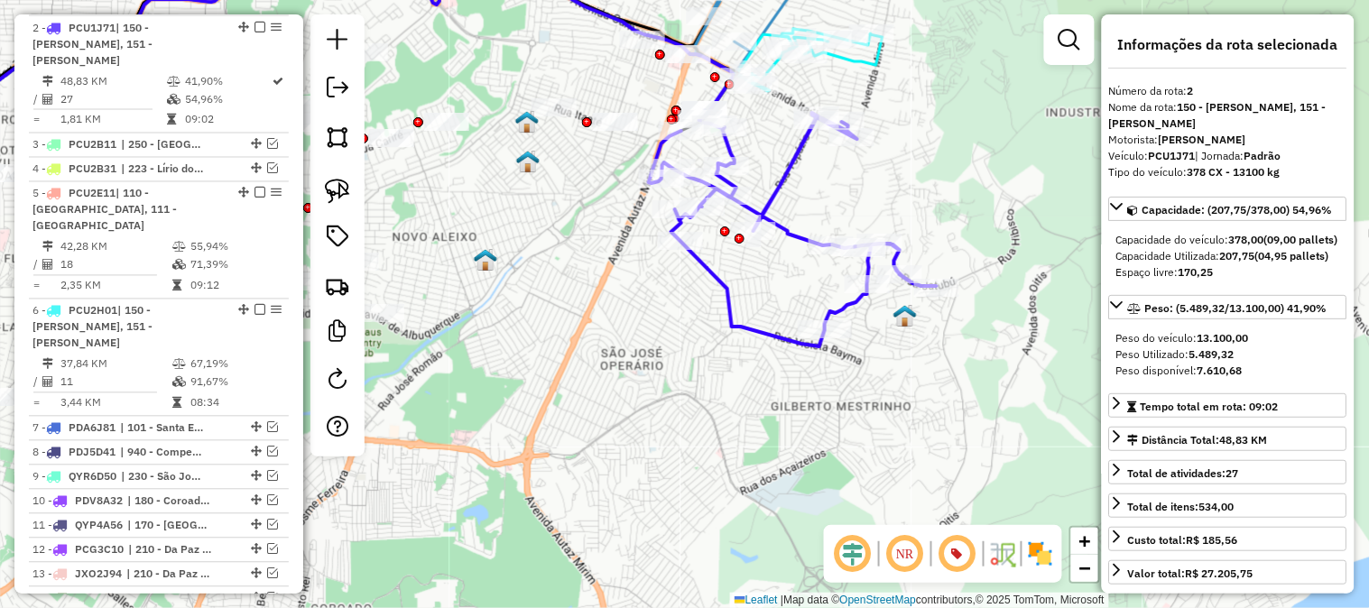
drag, startPoint x: 853, startPoint y: 263, endPoint x: 800, endPoint y: 169, distance: 107.9
click at [800, 169] on div "Janela de atendimento Grade de atendimento Capacidade Transportadoras Veículos …" at bounding box center [684, 304] width 1369 height 608
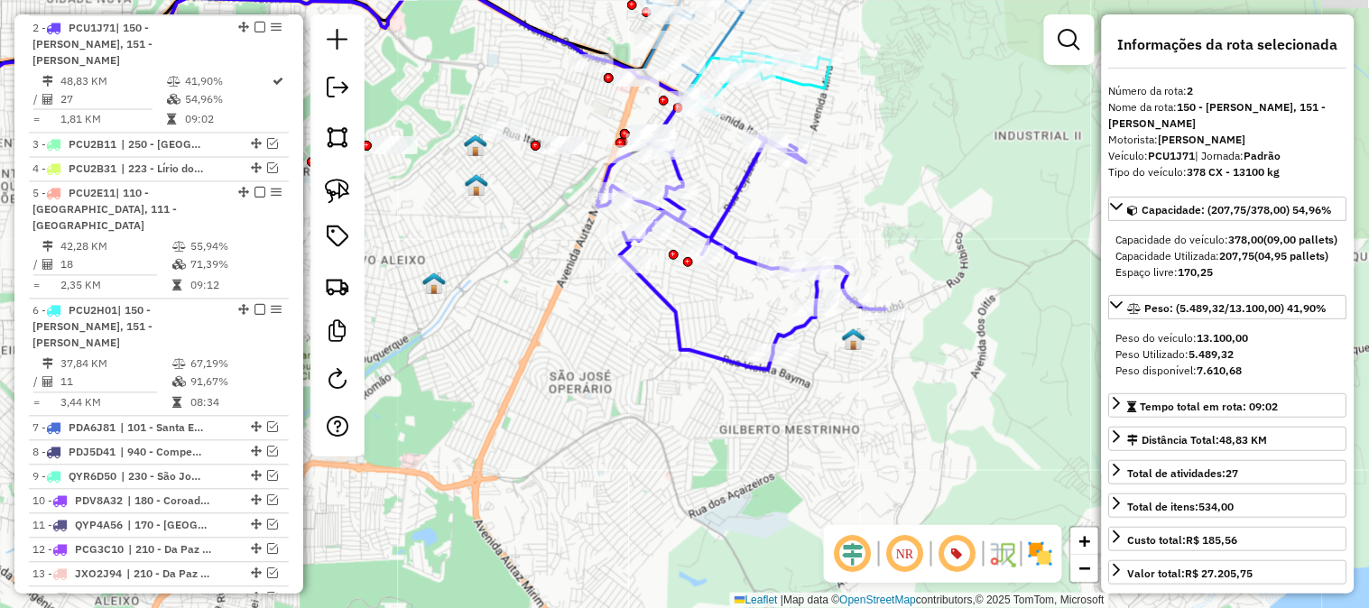
drag, startPoint x: 859, startPoint y: 320, endPoint x: 815, endPoint y: 356, distance: 56.5
click at [815, 356] on div "Janela de atendimento Grade de atendimento Capacidade Transportadoras Veículos …" at bounding box center [684, 304] width 1369 height 608
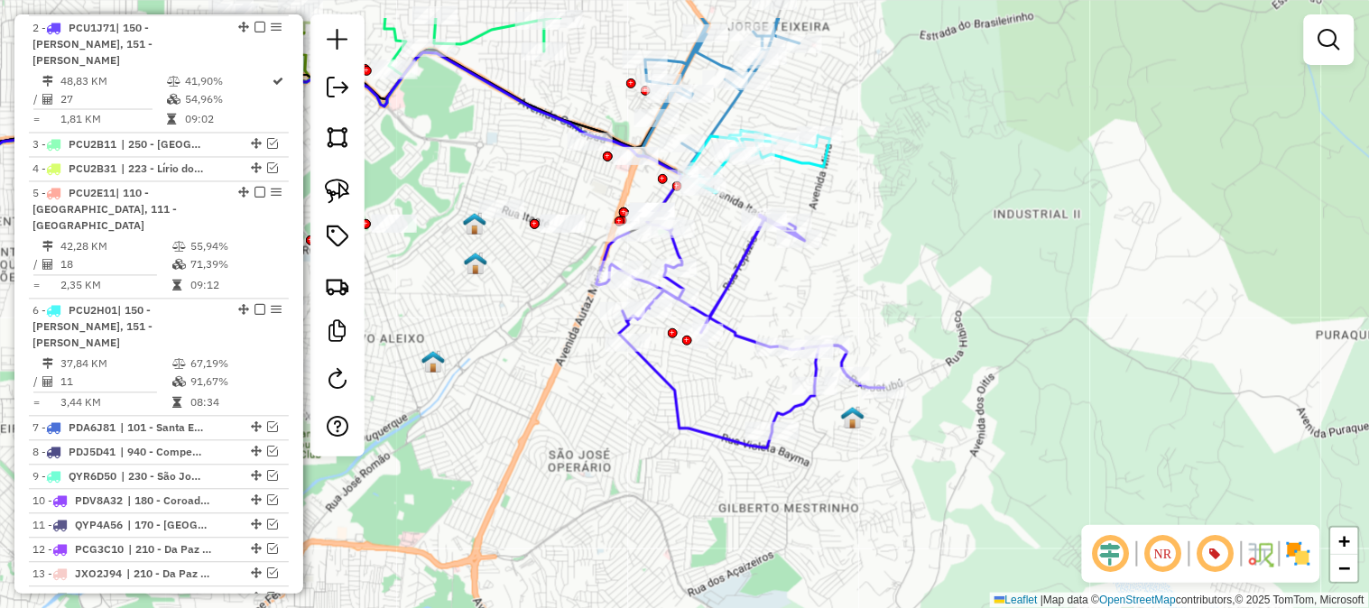
drag, startPoint x: 858, startPoint y: 167, endPoint x: 861, endPoint y: 264, distance: 97.5
click at [861, 264] on div "Janela de atendimento Grade de atendimento Capacidade Transportadoras Veículos …" at bounding box center [684, 304] width 1369 height 608
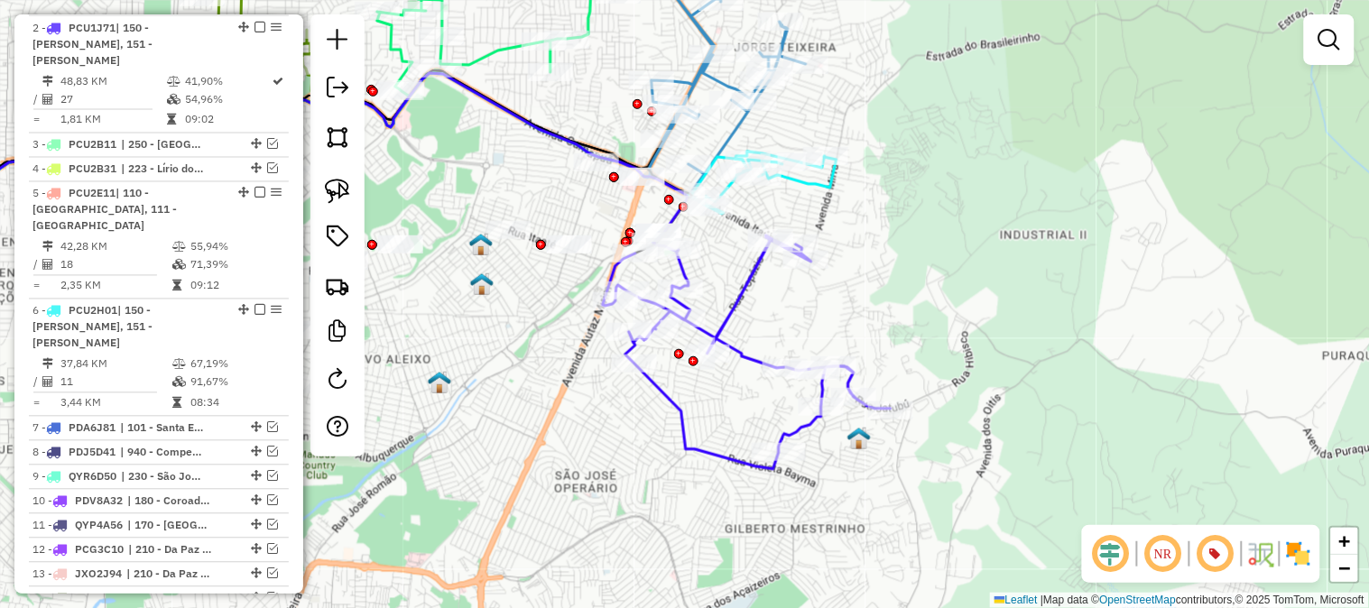
drag, startPoint x: 882, startPoint y: 233, endPoint x: 930, endPoint y: 291, distance: 75.0
click at [930, 291] on div "Janela de atendimento Grade de atendimento Capacidade Transportadoras Veículos …" at bounding box center [684, 304] width 1369 height 608
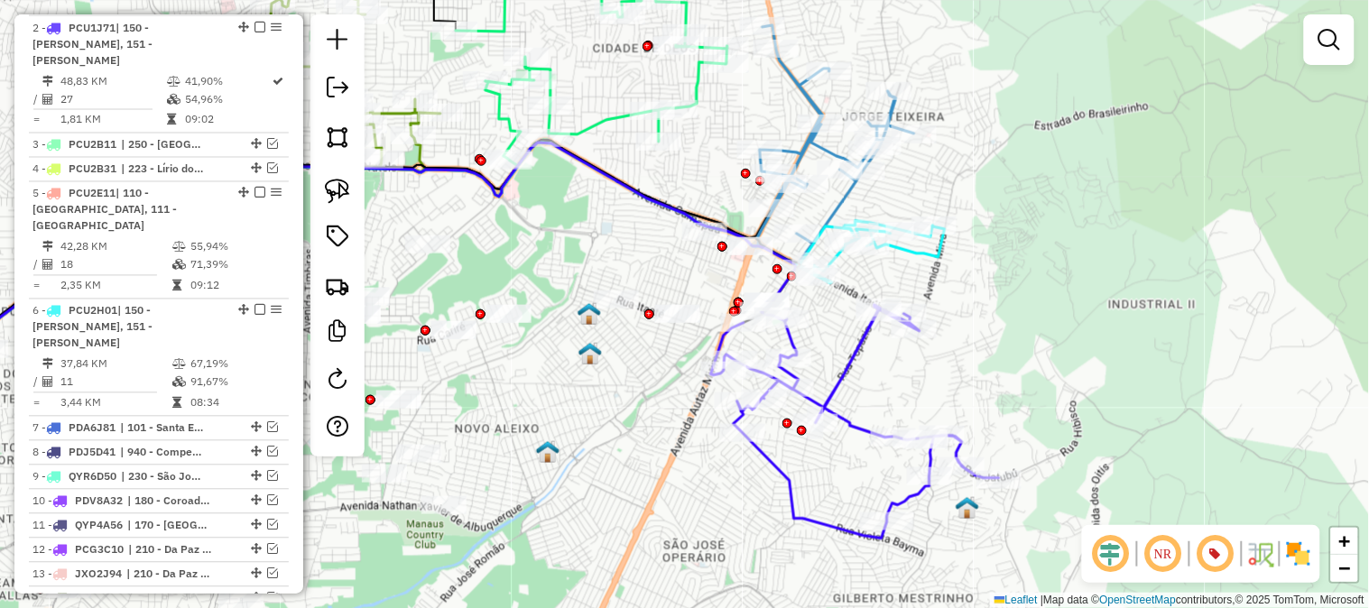
drag, startPoint x: 988, startPoint y: 290, endPoint x: 1007, endPoint y: 292, distance: 19.0
click at [1007, 292] on div "Janela de atendimento Grade de atendimento Capacidade Transportadoras Veículos …" at bounding box center [684, 304] width 1369 height 608
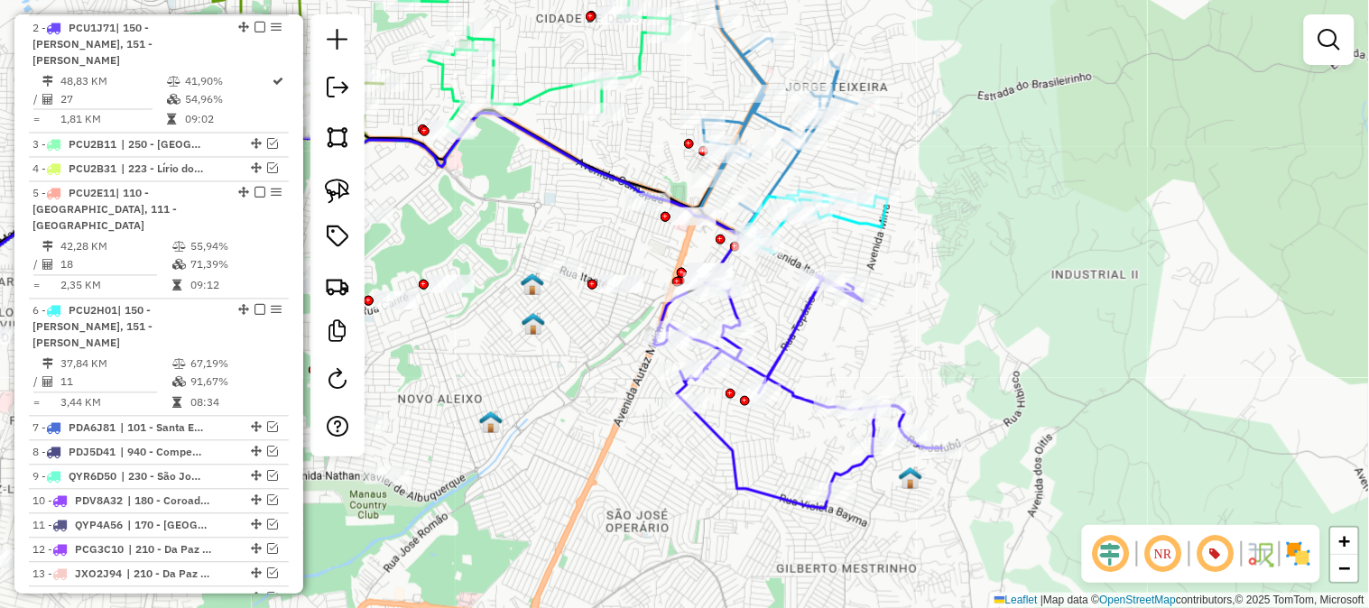
click at [791, 331] on icon at bounding box center [798, 391] width 288 height 237
select select "**********"
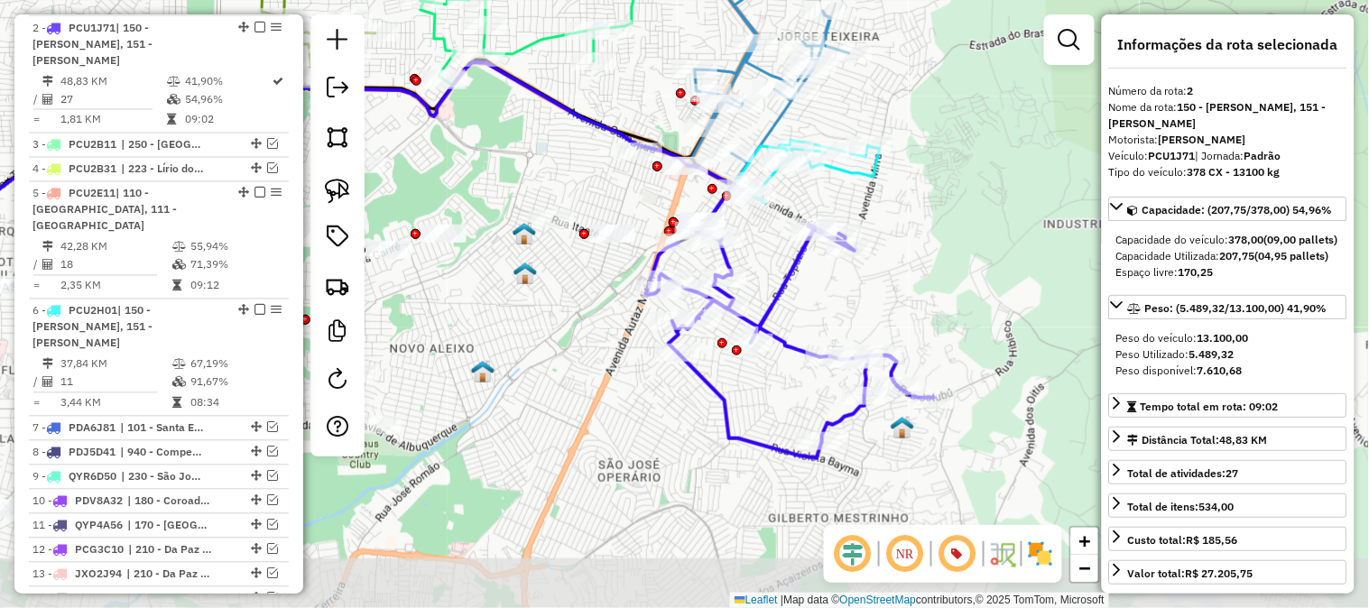
drag, startPoint x: 901, startPoint y: 338, endPoint x: 869, endPoint y: 206, distance: 135.5
click at [874, 227] on div "Janela de atendimento Grade de atendimento Capacidade Transportadoras Veículos …" at bounding box center [684, 304] width 1369 height 608
click at [871, 213] on div "Janela de atendimento Grade de atendimento Capacidade Transportadoras Veículos …" at bounding box center [684, 304] width 1369 height 608
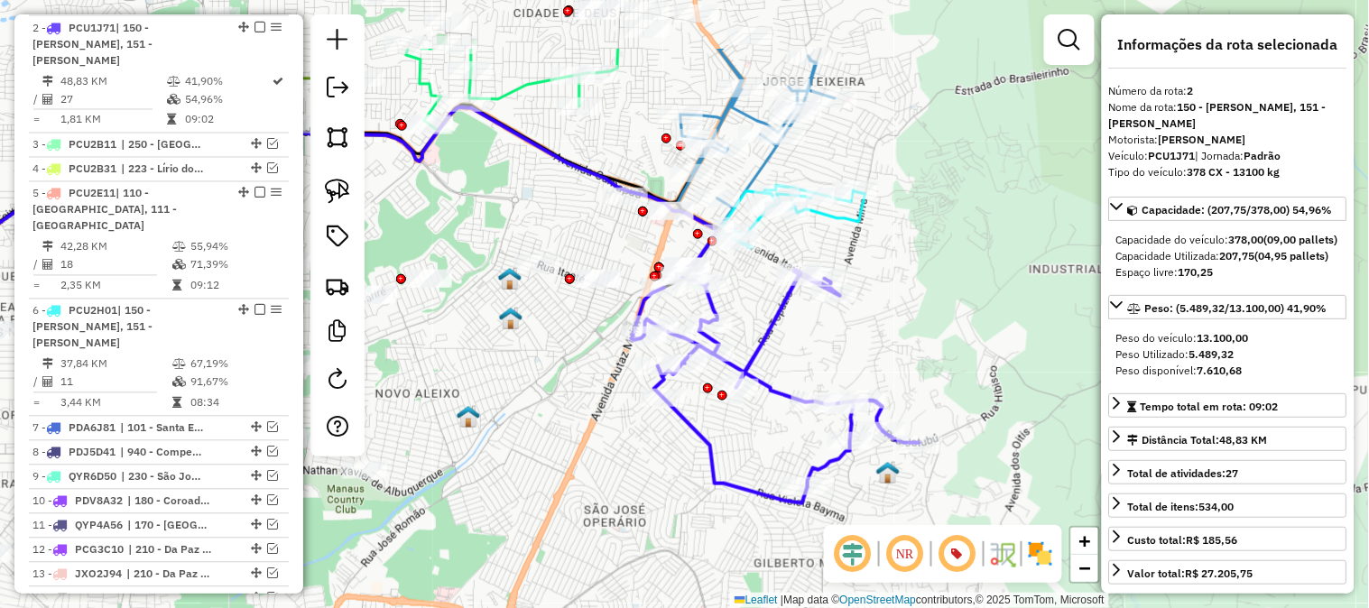
drag, startPoint x: 881, startPoint y: 175, endPoint x: 895, endPoint y: 263, distance: 88.6
click at [895, 263] on div "Janela de atendimento Grade de atendimento Capacidade Transportadoras Veículos …" at bounding box center [684, 304] width 1369 height 608
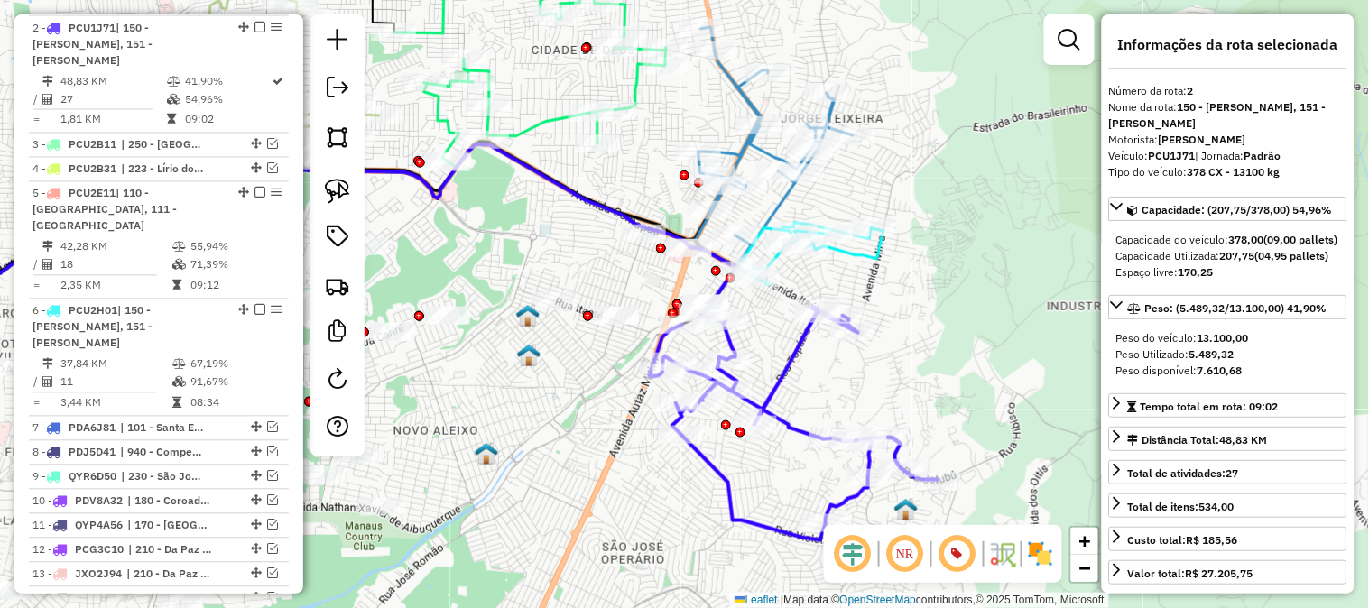
drag, startPoint x: 933, startPoint y: 136, endPoint x: 942, endPoint y: 146, distance: 13.4
click at [942, 146] on div "Janela de atendimento Grade de atendimento Capacidade Transportadoras Veículos …" at bounding box center [684, 304] width 1369 height 608
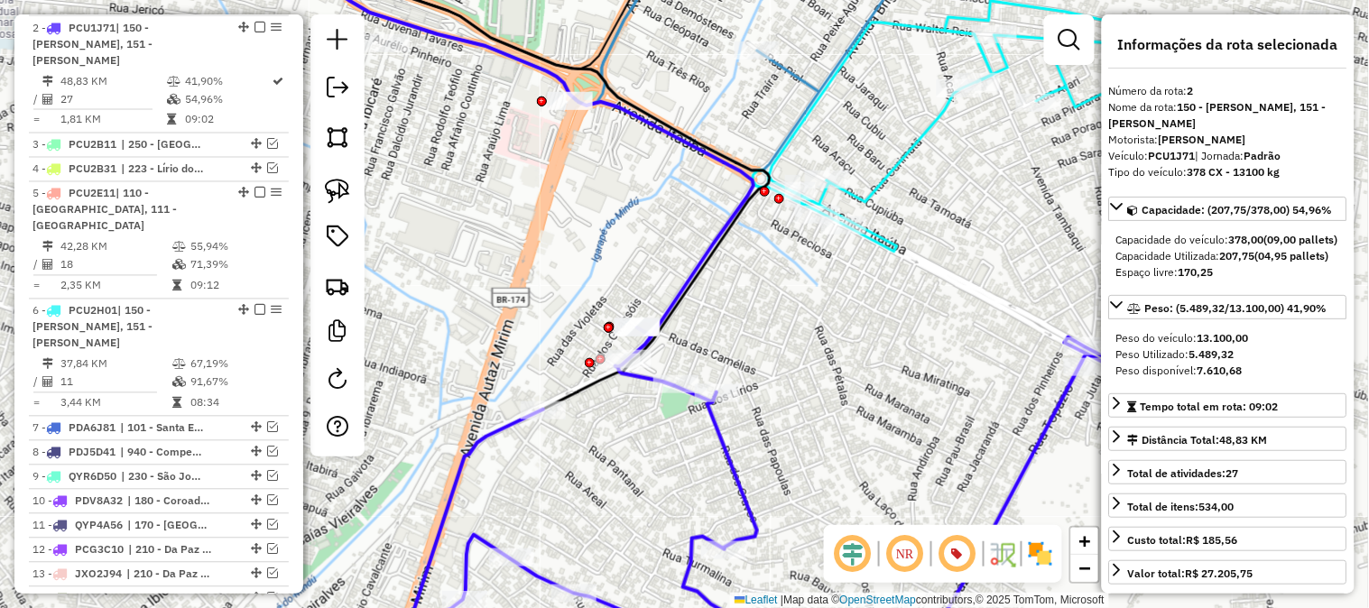
drag, startPoint x: 807, startPoint y: 209, endPoint x: 704, endPoint y: 192, distance: 104.2
click at [708, 195] on div "Janela de atendimento Grade de atendimento Capacidade Transportadoras Veículos …" at bounding box center [684, 304] width 1369 height 608
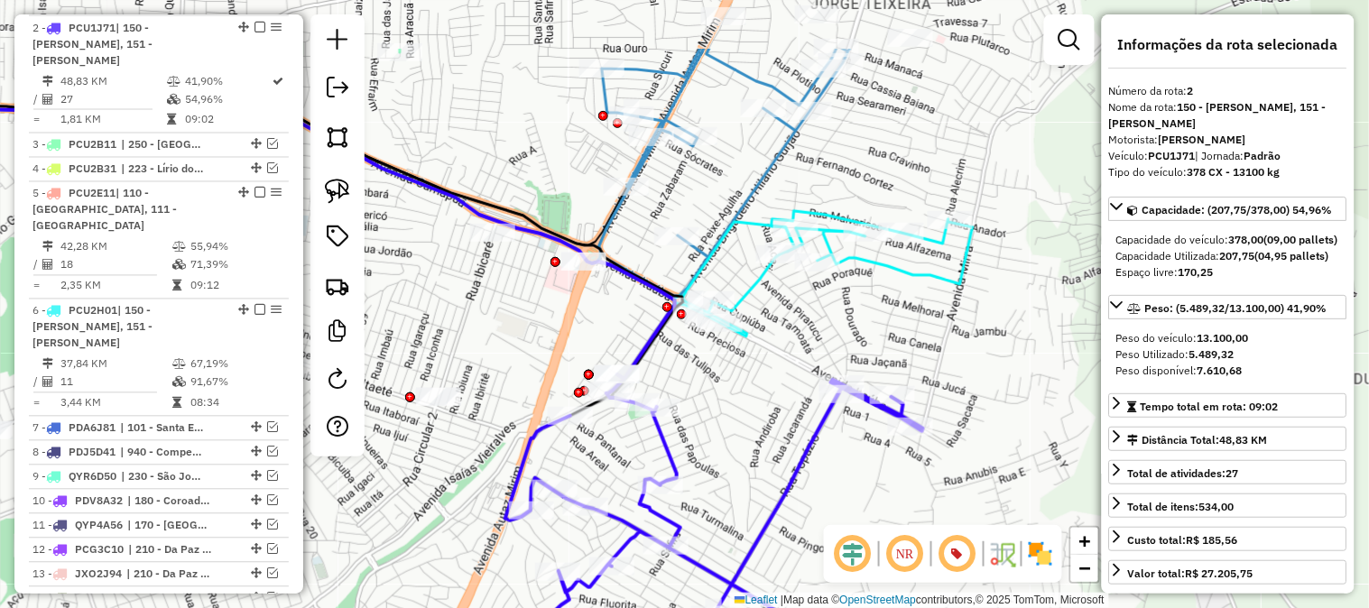
drag, startPoint x: 788, startPoint y: 289, endPoint x: 770, endPoint y: 382, distance: 94.7
click at [770, 382] on div "Janela de atendimento Grade de atendimento Capacidade Transportadoras Veículos …" at bounding box center [684, 304] width 1369 height 608
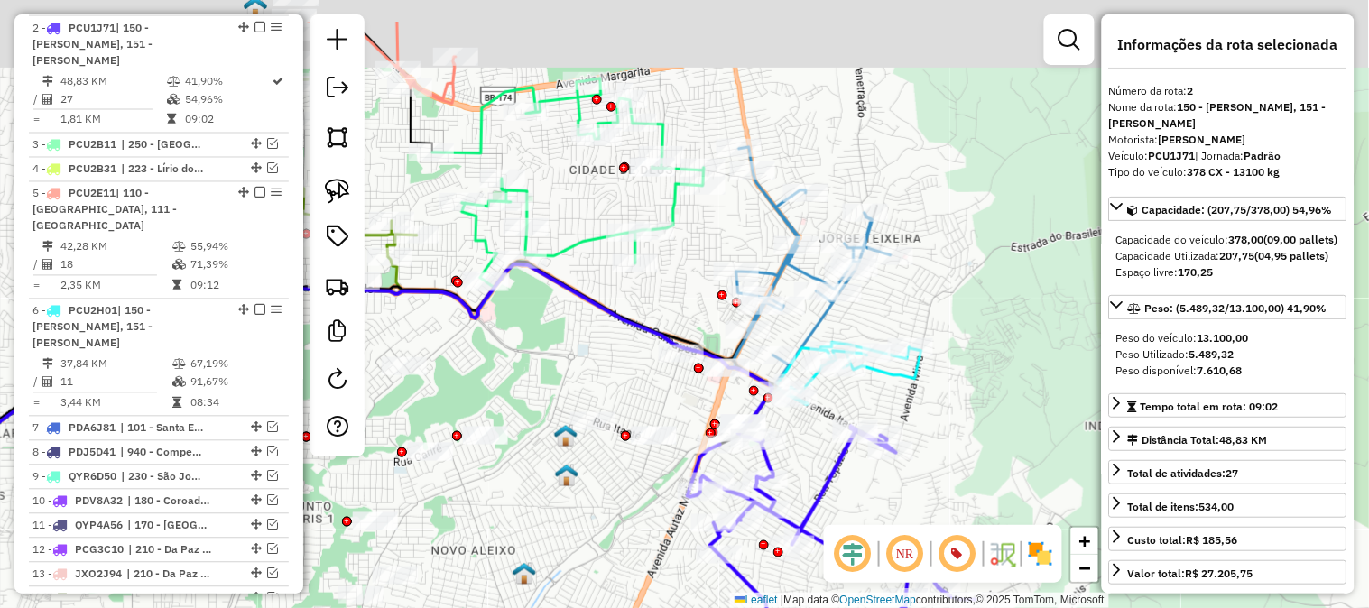
drag, startPoint x: 794, startPoint y: 58, endPoint x: 803, endPoint y: 177, distance: 119.5
click at [803, 177] on div "Janela de atendimento Grade de atendimento Capacidade Transportadoras Veículos …" at bounding box center [684, 304] width 1369 height 608
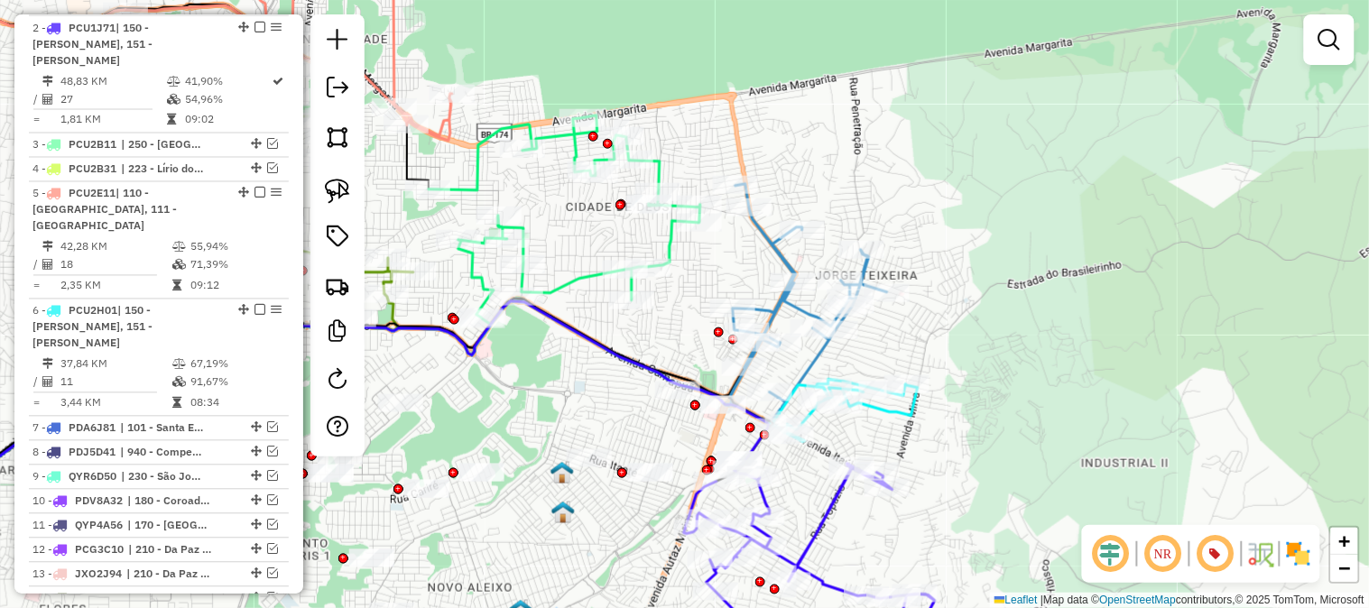
drag, startPoint x: 908, startPoint y: 218, endPoint x: 970, endPoint y: 139, distance: 99.7
click at [970, 139] on div "Janela de atendimento Grade de atendimento Capacidade Transportadoras Veículos …" at bounding box center [684, 304] width 1369 height 608
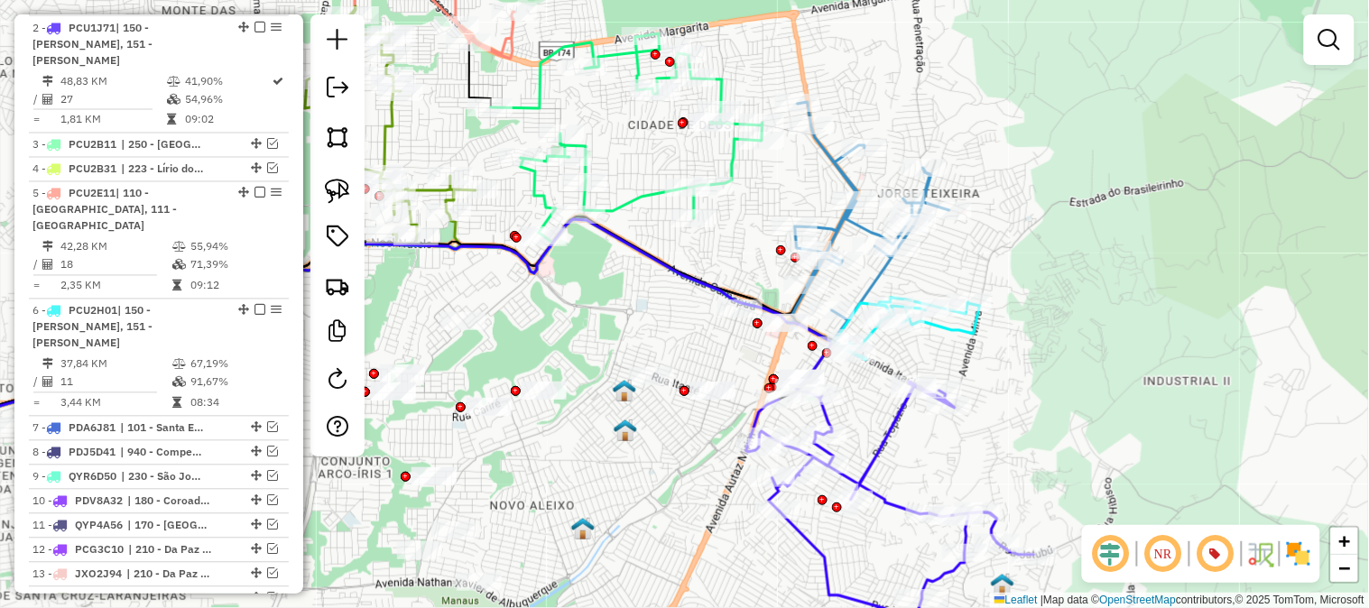
drag, startPoint x: 672, startPoint y: 247, endPoint x: 754, endPoint y: 245, distance: 82.2
click at [754, 245] on div "Janela de atendimento Grade de atendimento Capacidade Transportadoras Veículos …" at bounding box center [684, 304] width 1369 height 608
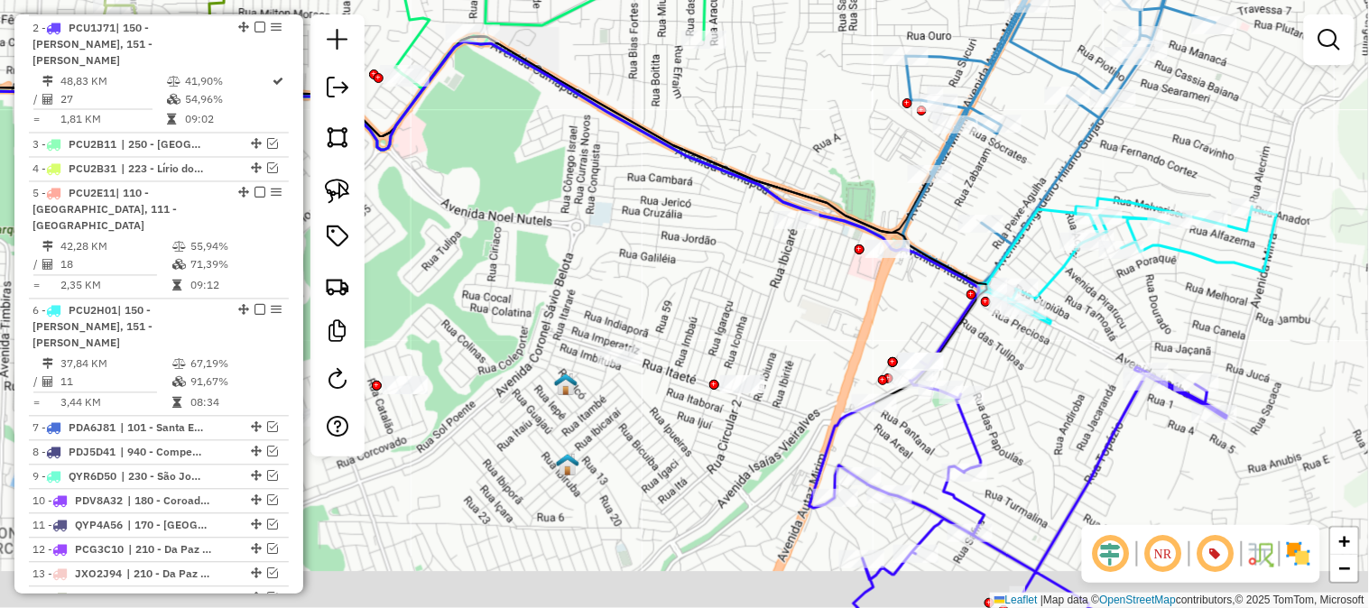
drag, startPoint x: 955, startPoint y: 368, endPoint x: 950, endPoint y: 277, distance: 91.3
click at [950, 277] on icon at bounding box center [419, 204] width 1119 height 325
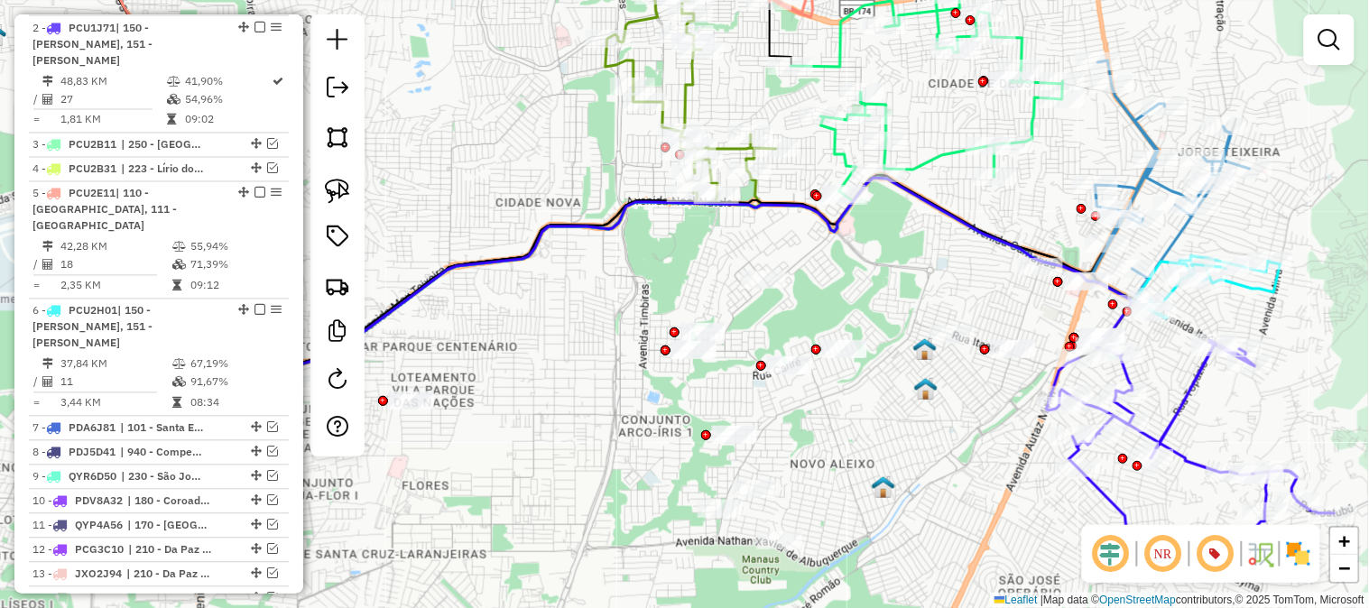
drag, startPoint x: 756, startPoint y: 281, endPoint x: 877, endPoint y: 290, distance: 121.3
click at [900, 285] on div "Janela de atendimento Grade de atendimento Capacidade Transportadoras Veículos …" at bounding box center [684, 304] width 1369 height 608
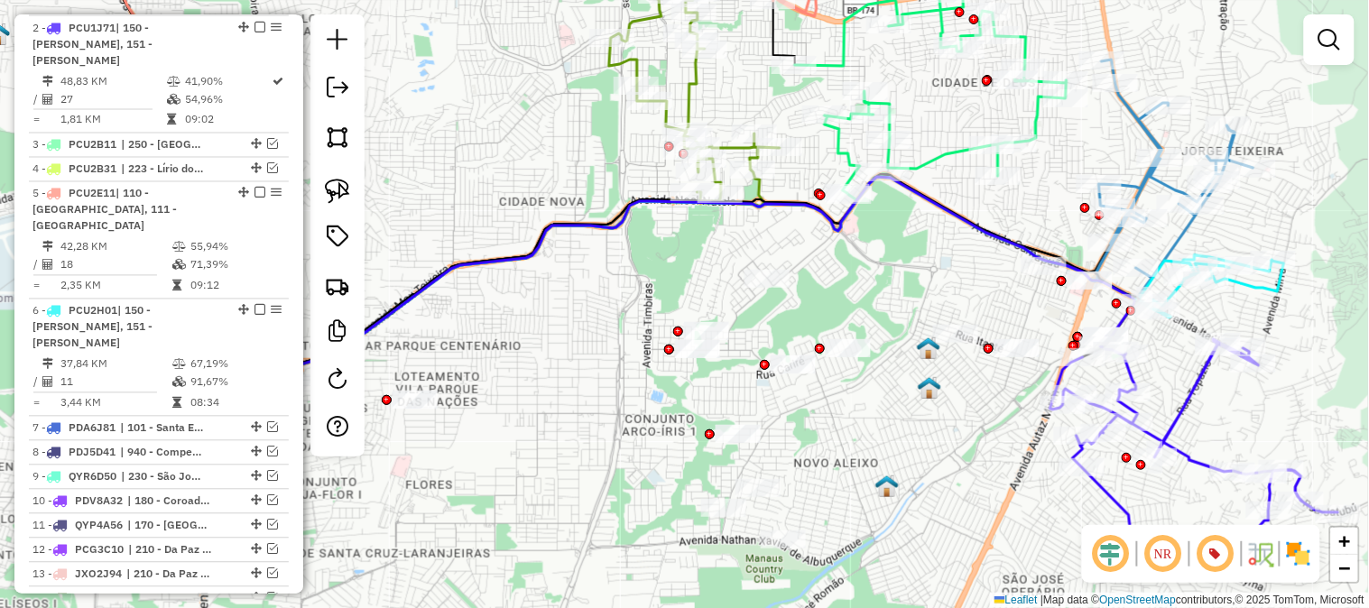
drag, startPoint x: 895, startPoint y: 289, endPoint x: 841, endPoint y: 274, distance: 56.3
click at [841, 274] on div "Janela de atendimento Grade de atendimento Capacidade Transportadoras Veículos …" at bounding box center [684, 304] width 1369 height 608
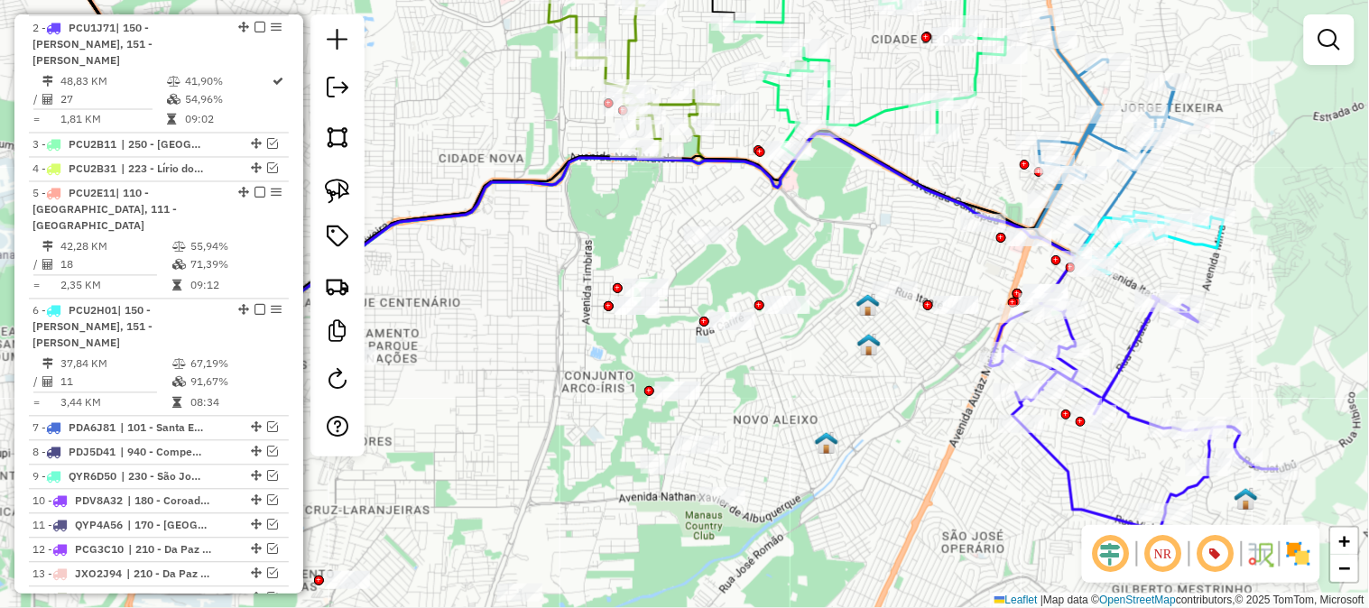
drag, startPoint x: 853, startPoint y: 246, endPoint x: 826, endPoint y: 194, distance: 58.9
click at [837, 170] on div "Janela de atendimento Grade de atendimento Capacidade Transportadoras Veículos …" at bounding box center [684, 304] width 1369 height 608
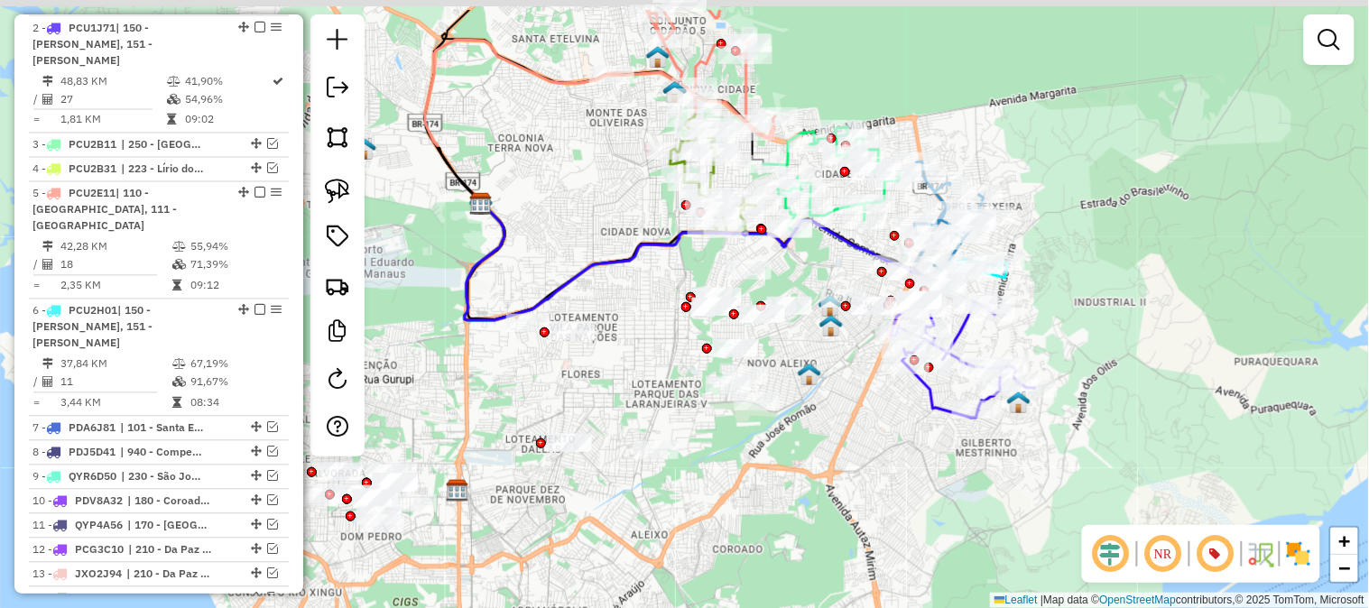
drag, startPoint x: 788, startPoint y: 175, endPoint x: 786, endPoint y: 286, distance: 111.0
click at [786, 286] on icon at bounding box center [699, 261] width 469 height 117
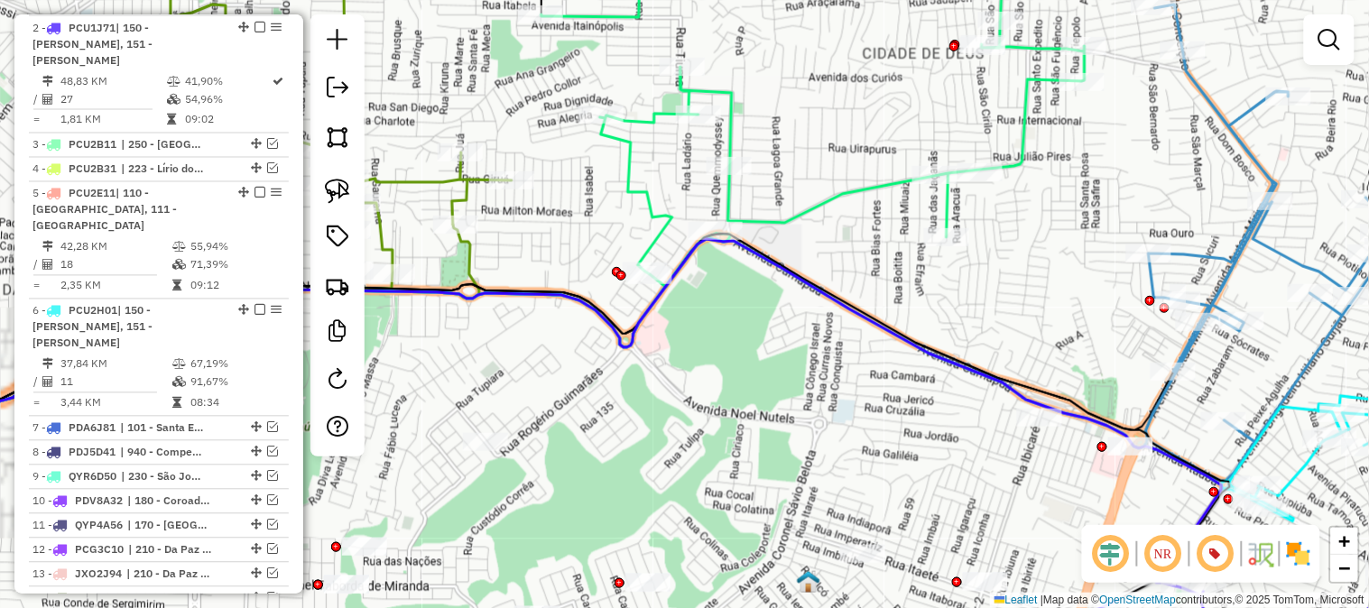
click at [910, 210] on div "Janela de atendimento Grade de atendimento Capacidade Transportadoras Veículos …" at bounding box center [684, 304] width 1369 height 608
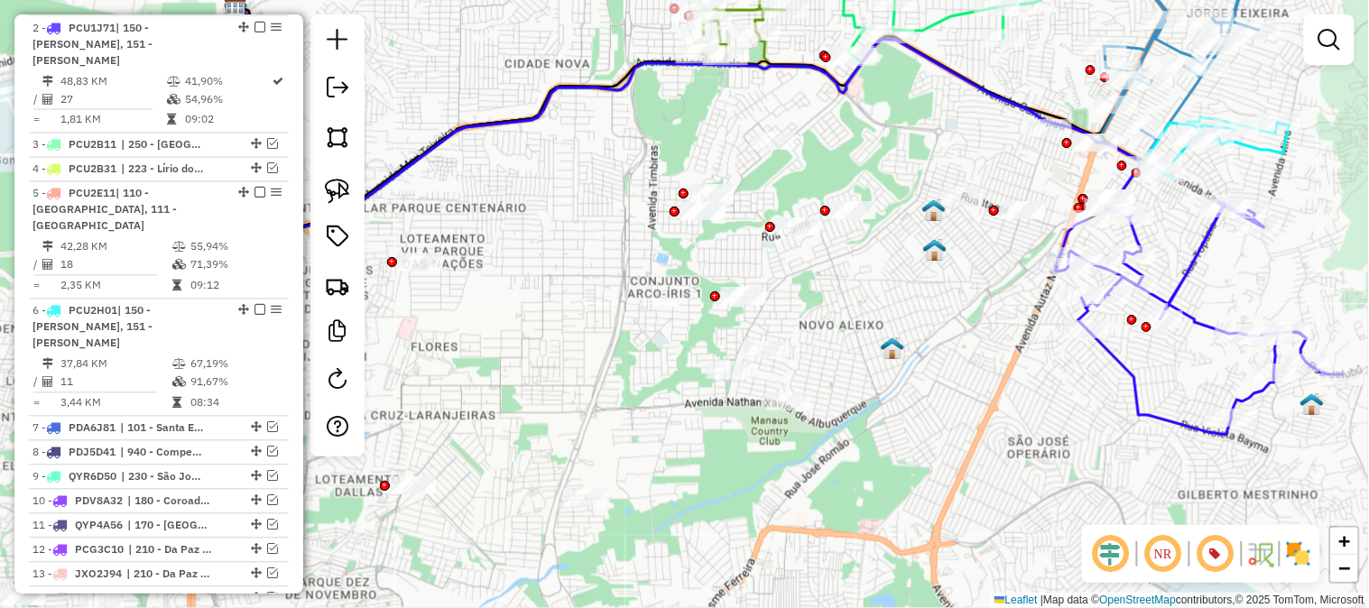
drag, startPoint x: 860, startPoint y: 402, endPoint x: 937, endPoint y: 257, distance: 163.5
click at [937, 257] on img at bounding box center [934, 249] width 23 height 23
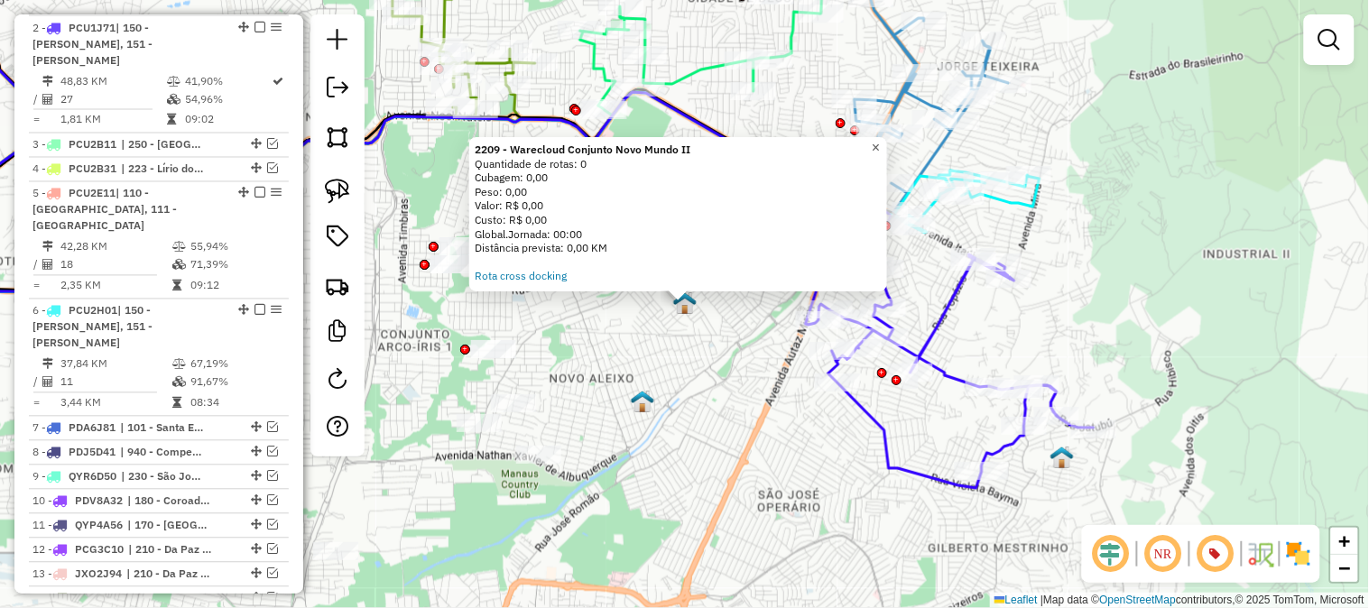
click at [880, 140] on span "×" at bounding box center [876, 147] width 8 height 15
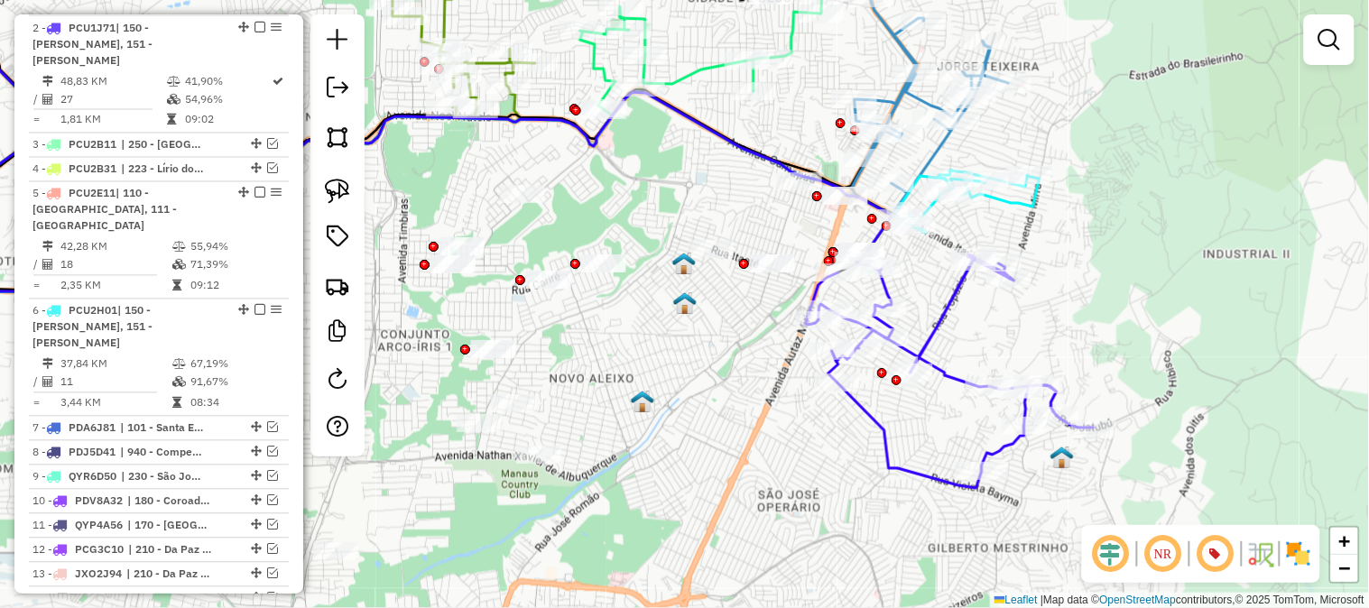
drag, startPoint x: 1112, startPoint y: 274, endPoint x: 1235, endPoint y: 241, distance: 127.2
click at [1194, 256] on div "Janela de atendimento Grade de atendimento Capacidade Transportadoras Veículos …" at bounding box center [684, 304] width 1369 height 608
click at [1217, 248] on div "Janela de atendimento Grade de atendimento Capacidade Transportadoras Veículos …" at bounding box center [684, 304] width 1369 height 608
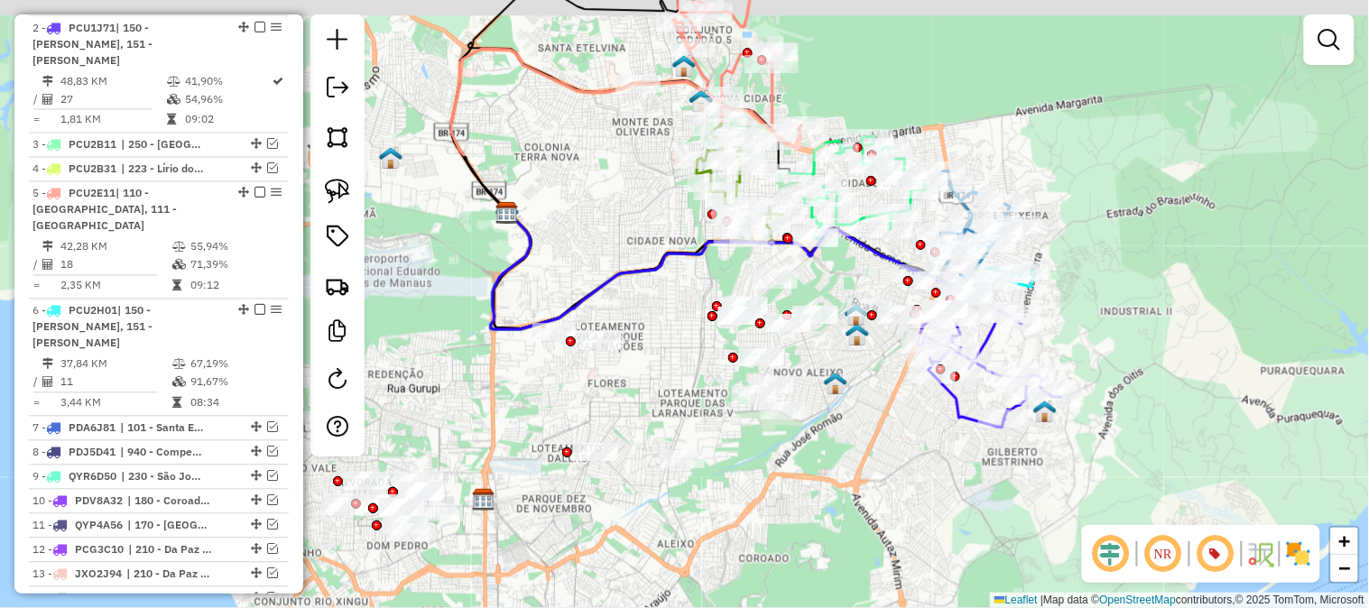
drag, startPoint x: 1122, startPoint y: 188, endPoint x: 1133, endPoint y: 302, distance: 114.3
click at [1147, 310] on div "Janela de atendimento Grade de atendimento Capacidade Transportadoras Veículos …" at bounding box center [684, 304] width 1369 height 608
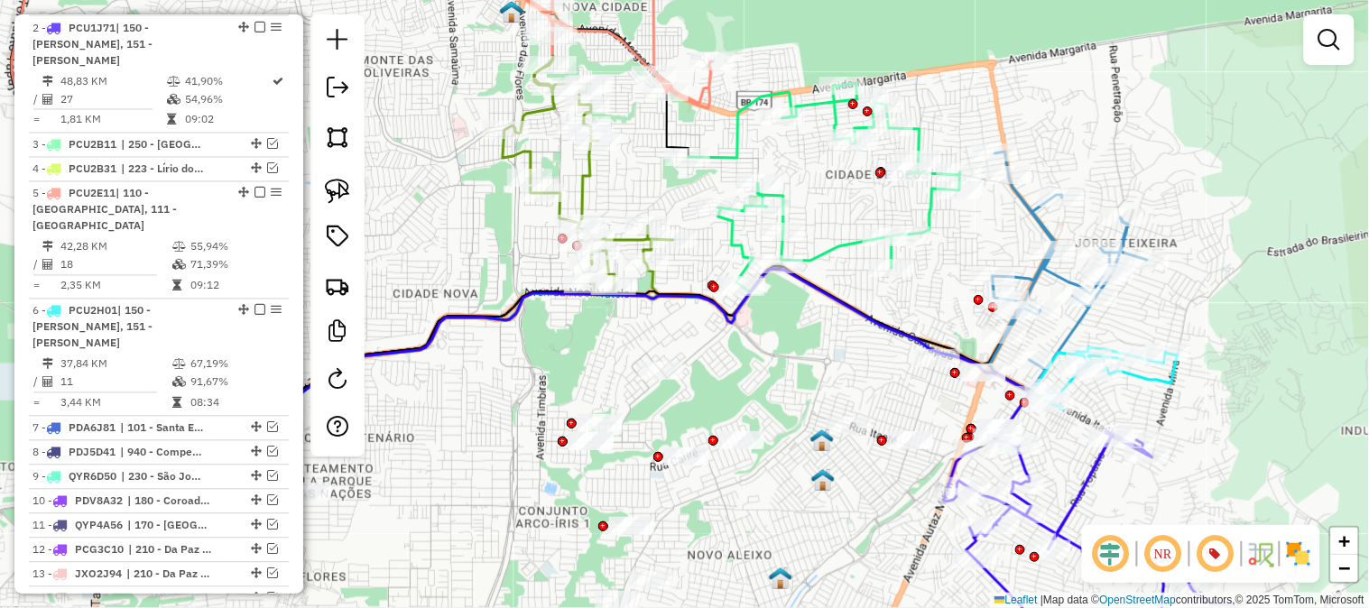
drag, startPoint x: 924, startPoint y: 314, endPoint x: 979, endPoint y: 209, distance: 118.7
click at [969, 232] on div "Janela de atendimento Grade de atendimento Capacidade Transportadoras Veículos …" at bounding box center [684, 304] width 1369 height 608
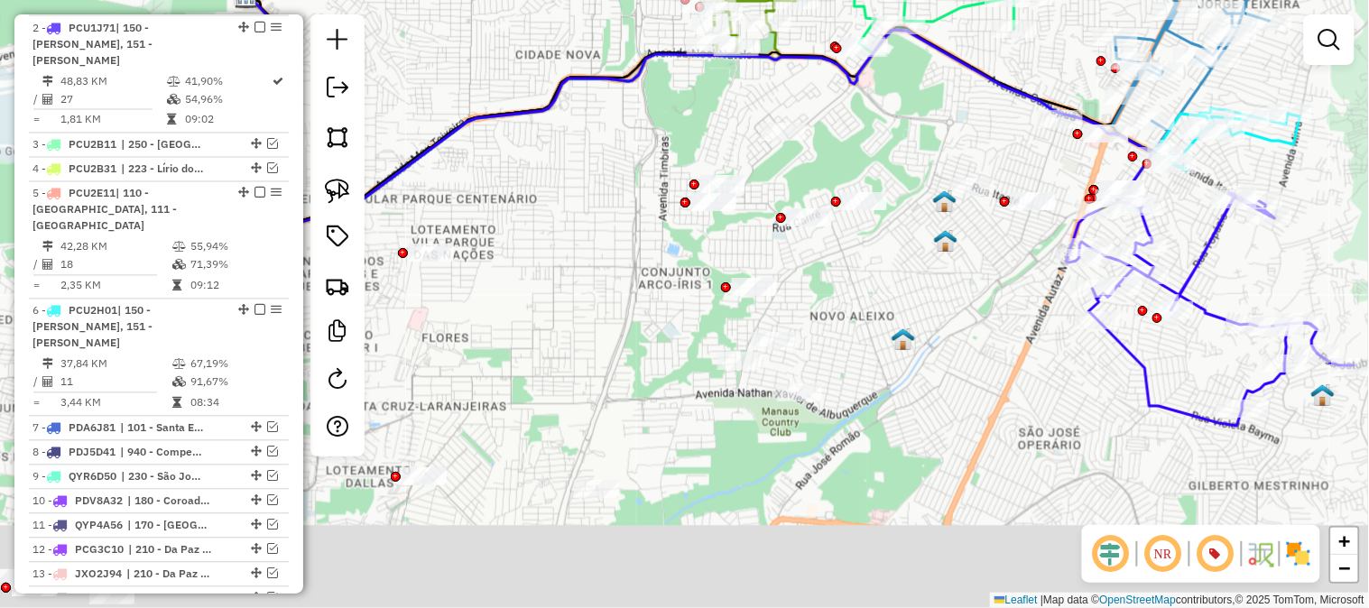
drag, startPoint x: 845, startPoint y: 354, endPoint x: 921, endPoint y: 204, distance: 167.9
click at [921, 204] on div "Janela de atendimento Grade de atendimento Capacidade Transportadoras Veículos …" at bounding box center [684, 304] width 1369 height 608
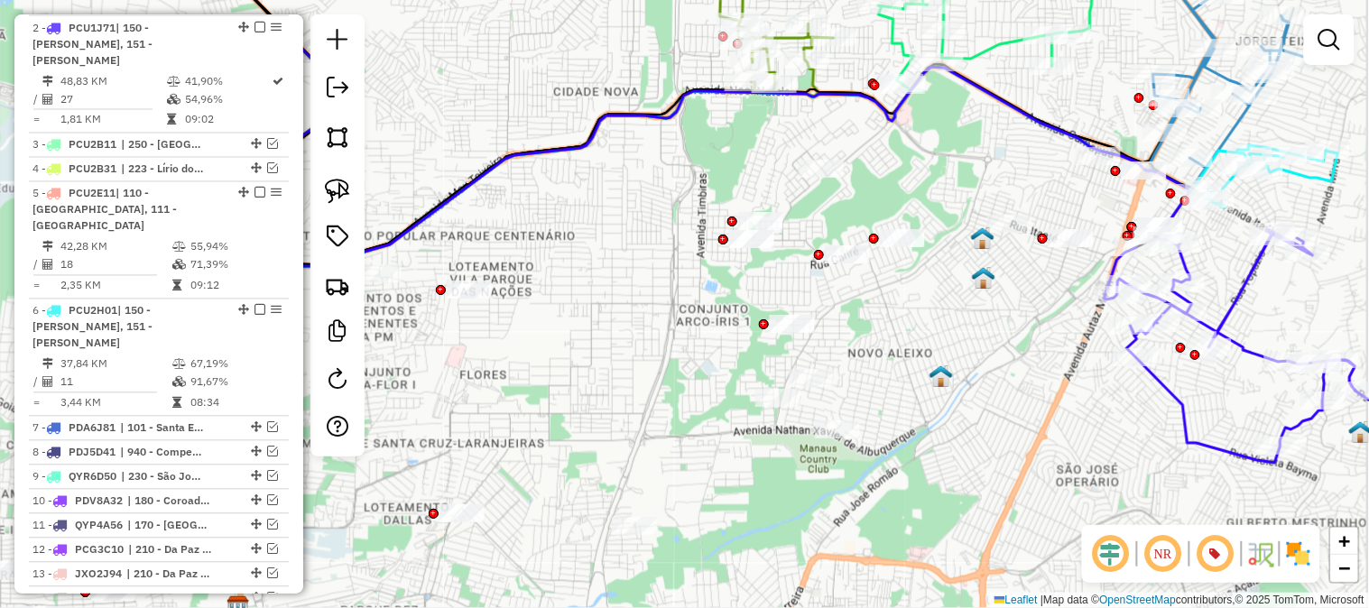
drag, startPoint x: 1318, startPoint y: 226, endPoint x: 1208, endPoint y: 241, distance: 111.2
click at [1193, 241] on div "Janela de atendimento Grade de atendimento Capacidade Transportadoras Veículos …" at bounding box center [684, 304] width 1369 height 608
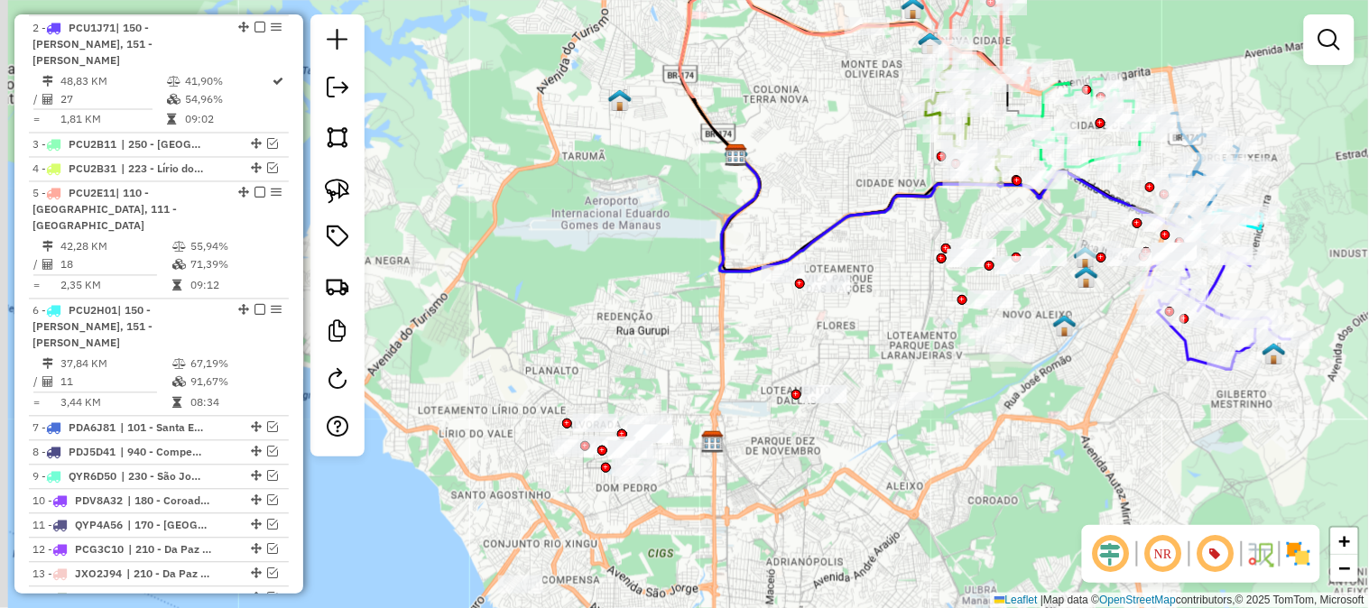
drag, startPoint x: 746, startPoint y: 237, endPoint x: 912, endPoint y: 268, distance: 168.9
click at [912, 268] on div "Janela de atendimento Grade de atendimento Capacidade Transportadoras Veículos …" at bounding box center [684, 304] width 1369 height 608
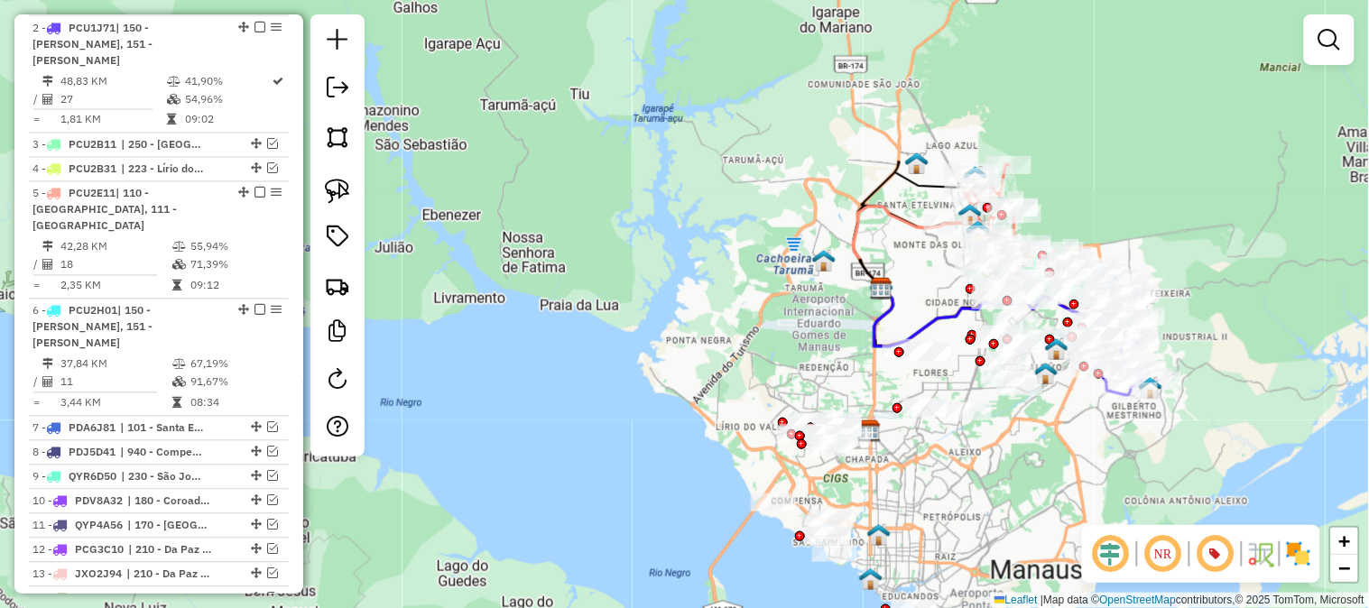
drag, startPoint x: 924, startPoint y: 213, endPoint x: 903, endPoint y: 283, distance: 73.7
click at [903, 283] on div "Janela de atendimento Grade de atendimento Capacidade Transportadoras Veículos …" at bounding box center [684, 304] width 1369 height 608
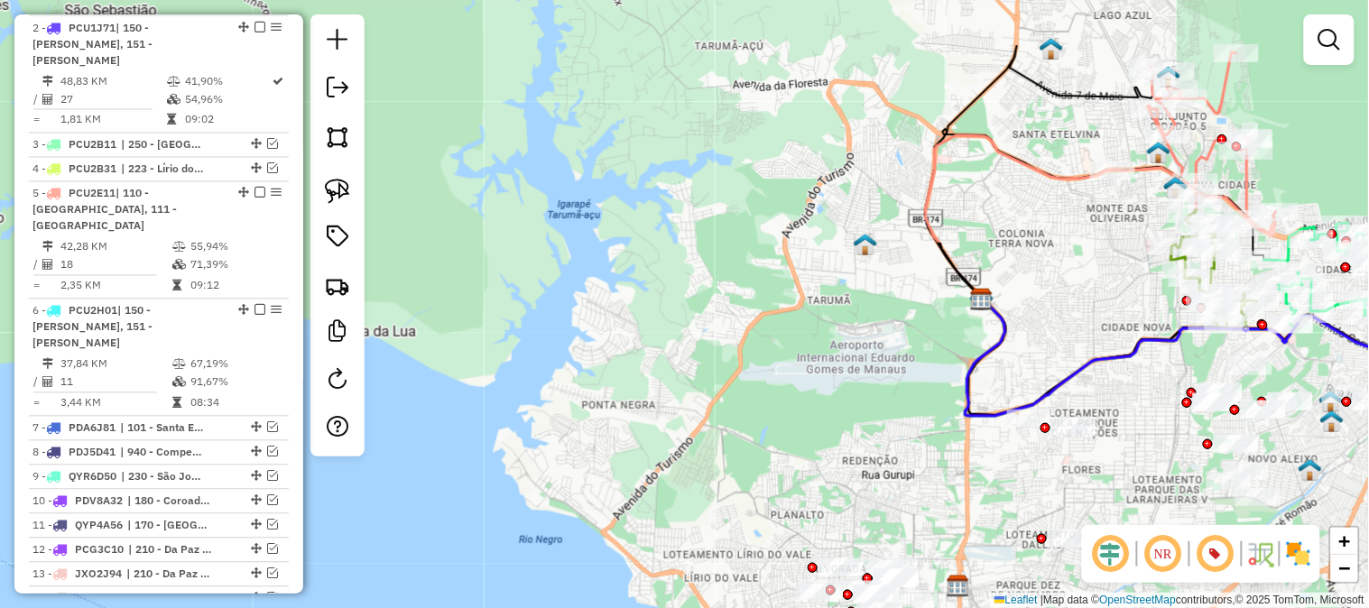
drag, startPoint x: 862, startPoint y: 226, endPoint x: 898, endPoint y: 175, distance: 62.1
click at [898, 175] on div "Janela de atendimento Grade de atendimento Capacidade Transportadoras Veículos …" at bounding box center [684, 304] width 1369 height 608
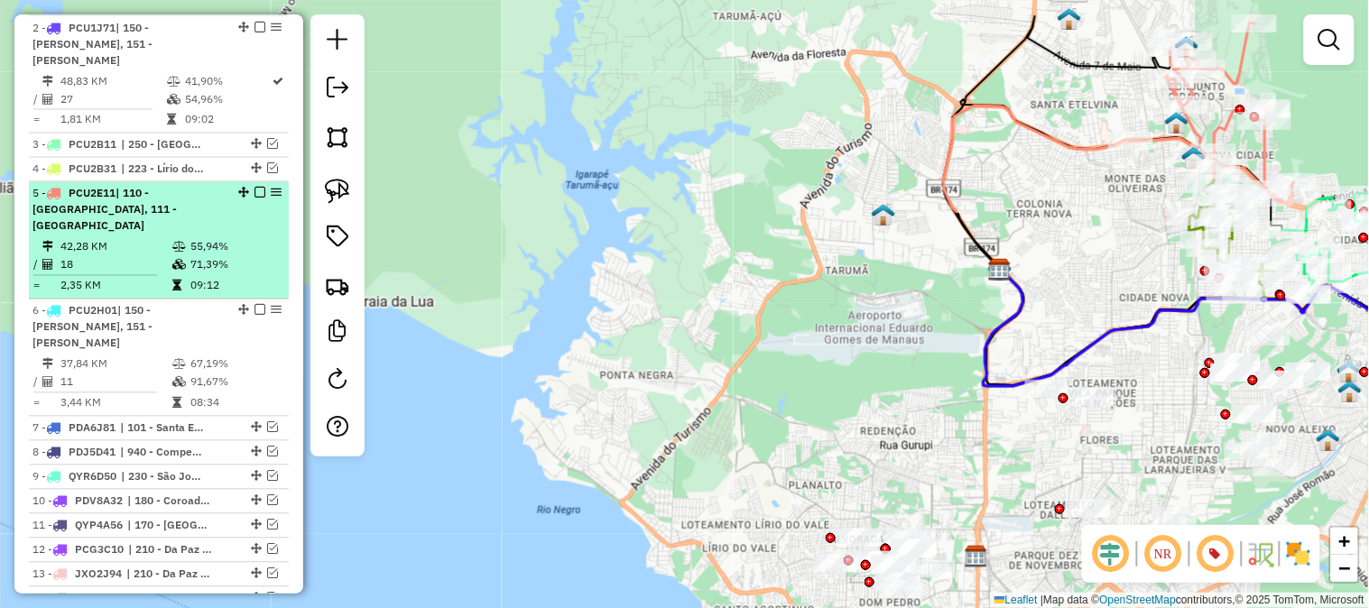
click at [255, 188] on em at bounding box center [260, 193] width 11 height 11
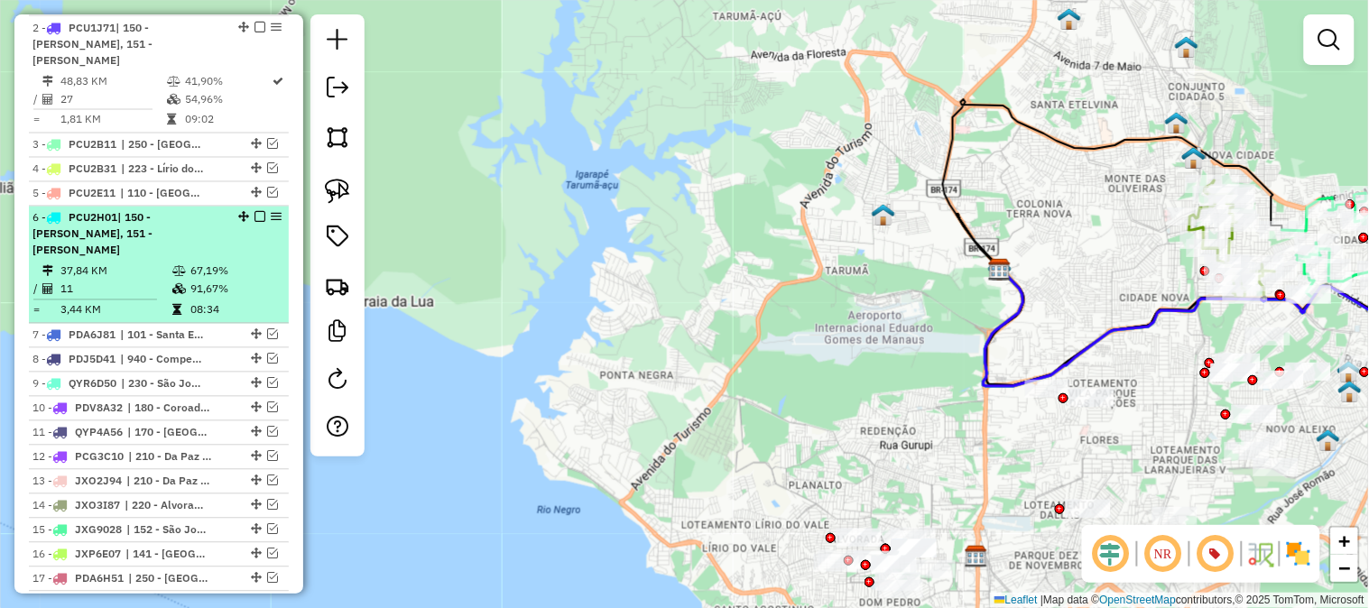
click at [258, 212] on em at bounding box center [260, 217] width 11 height 11
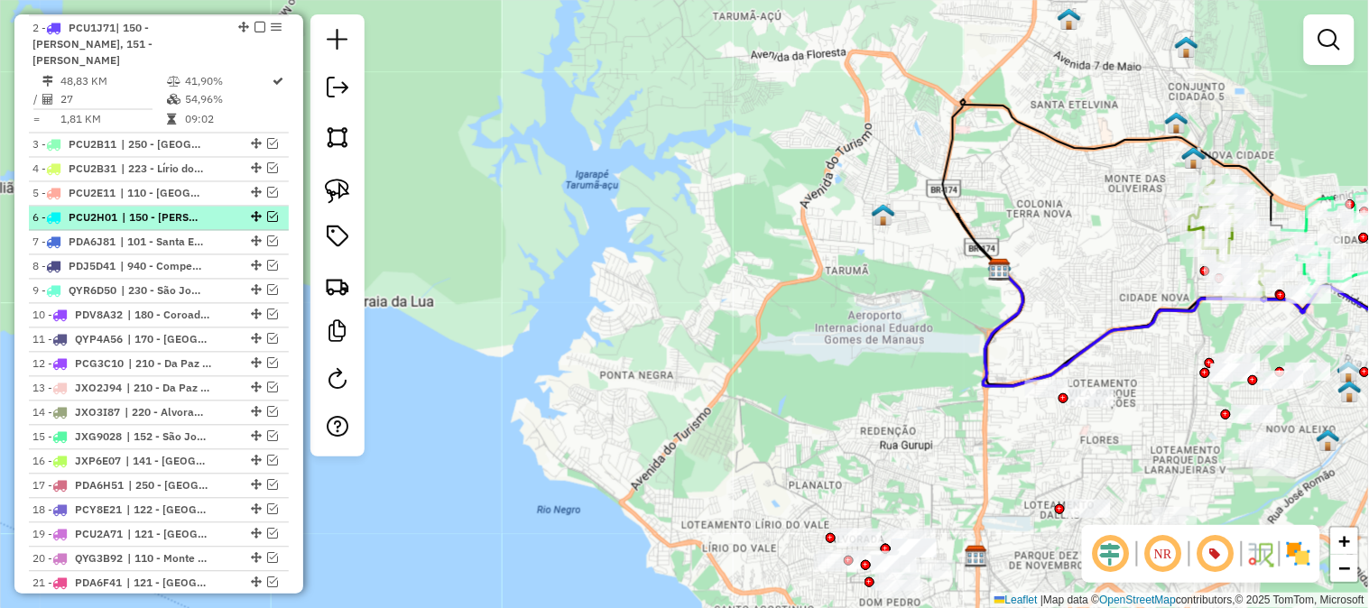
scroll to position [582, 0]
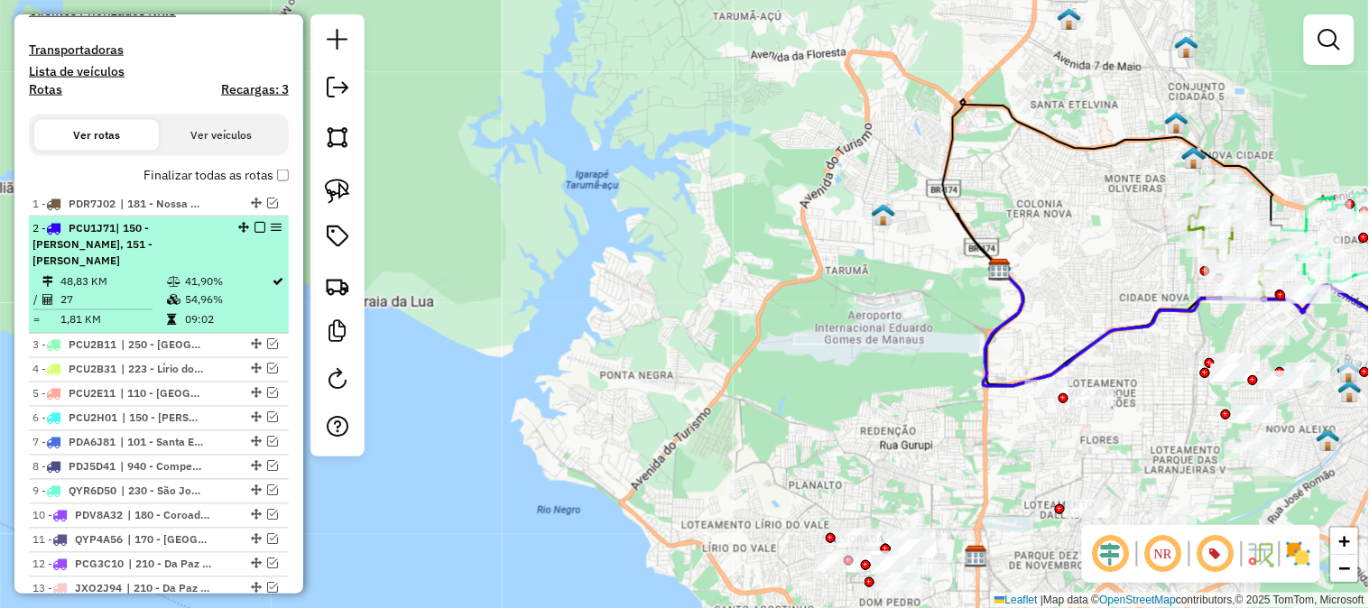
click at [235, 235] on div "2 - PCU1J71 | 150 - Jorge Teixeira, 151 - Tancredo Neves" at bounding box center [158, 244] width 253 height 49
select select "**********"
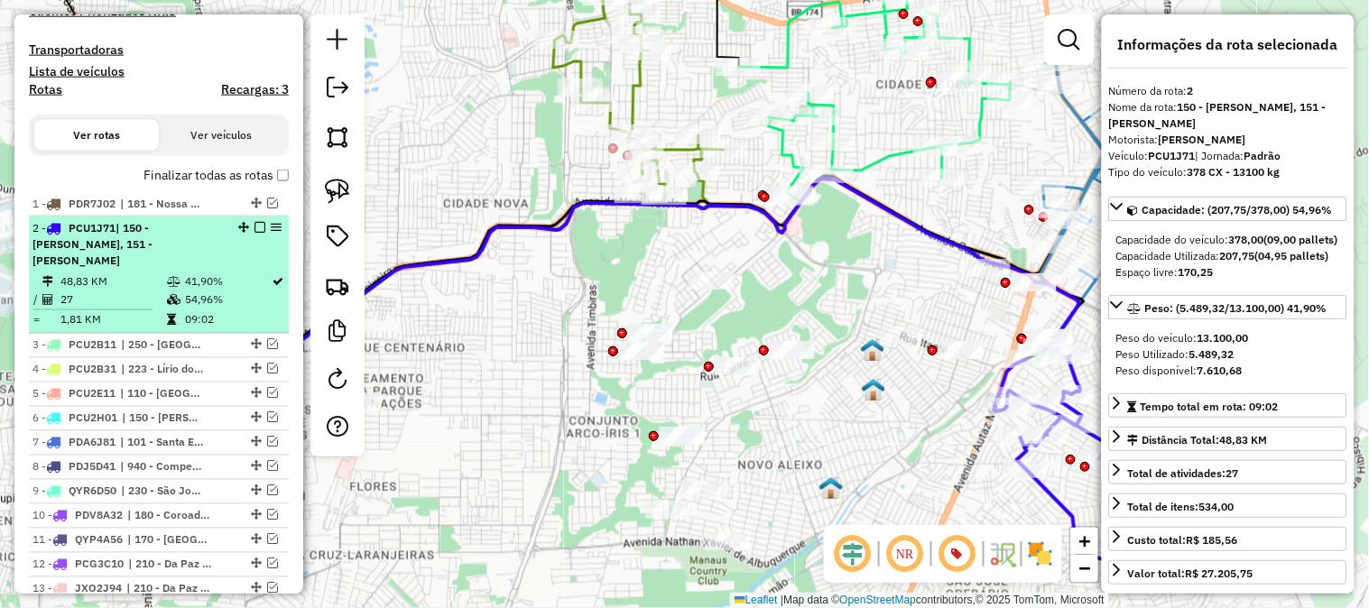
click at [255, 222] on em at bounding box center [260, 227] width 11 height 11
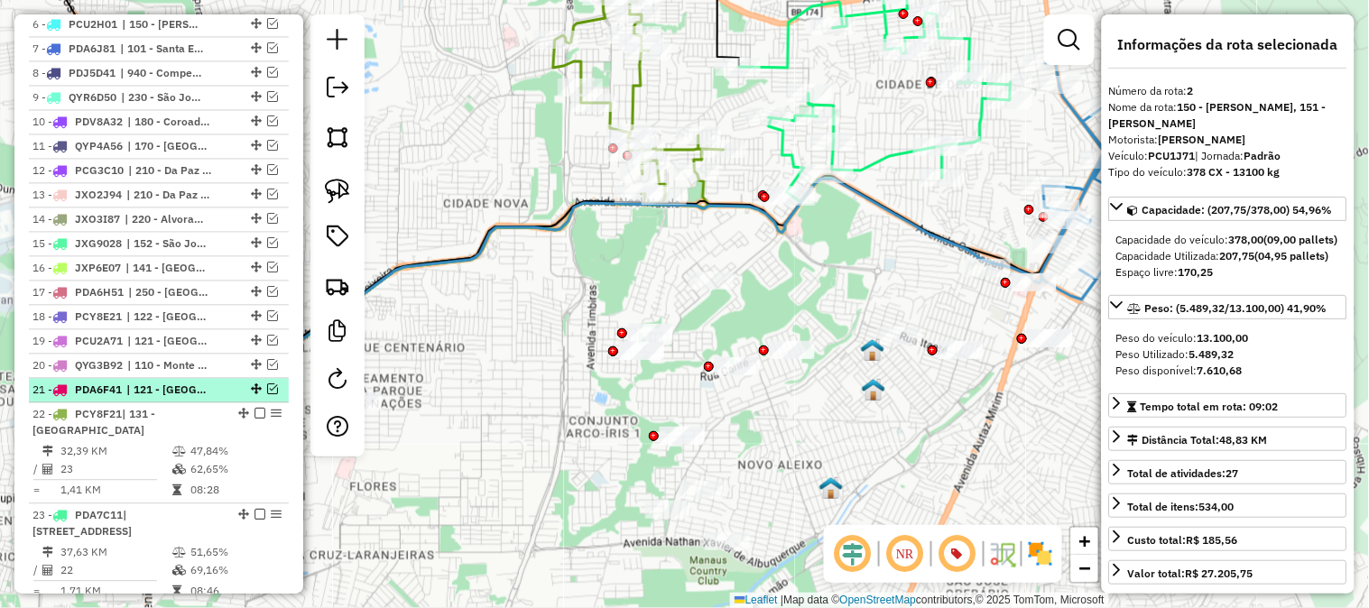
scroll to position [984, 0]
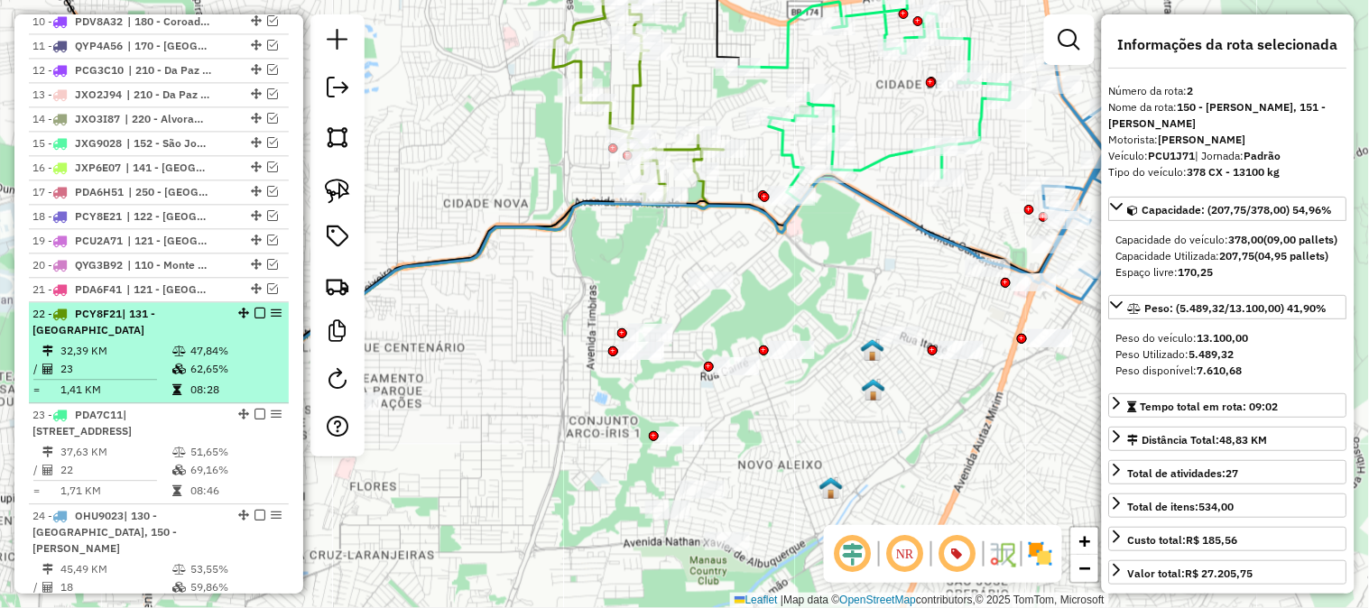
click at [255, 314] on em at bounding box center [260, 313] width 11 height 11
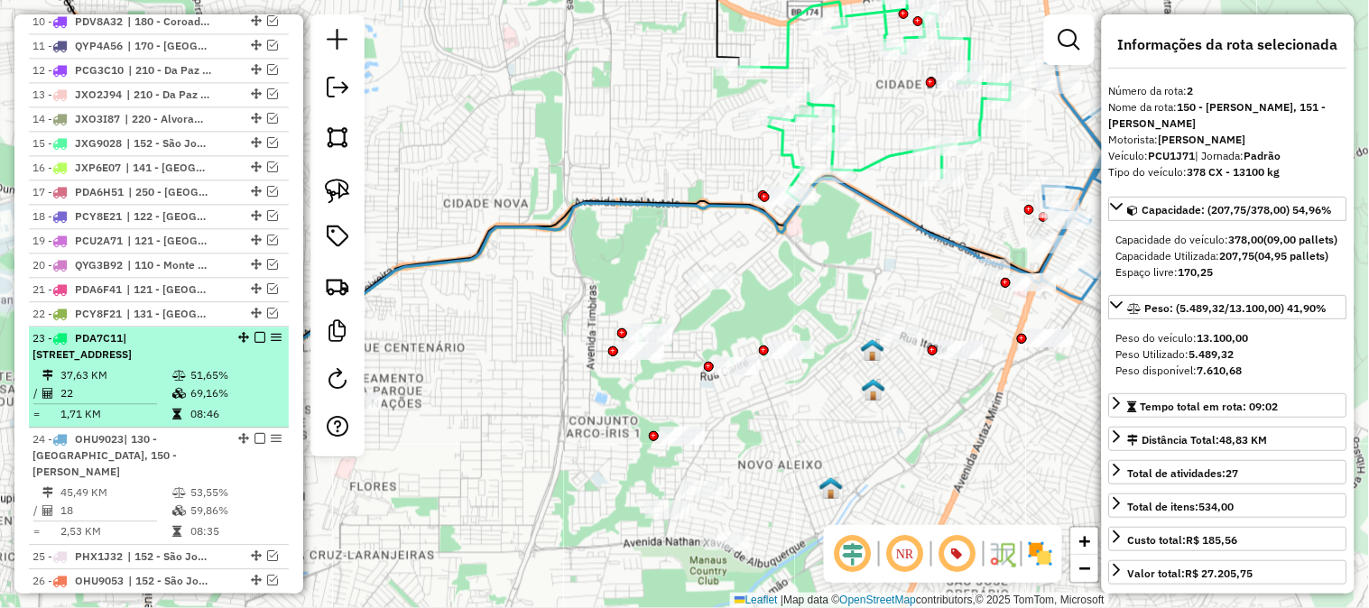
click at [257, 334] on em at bounding box center [260, 337] width 11 height 11
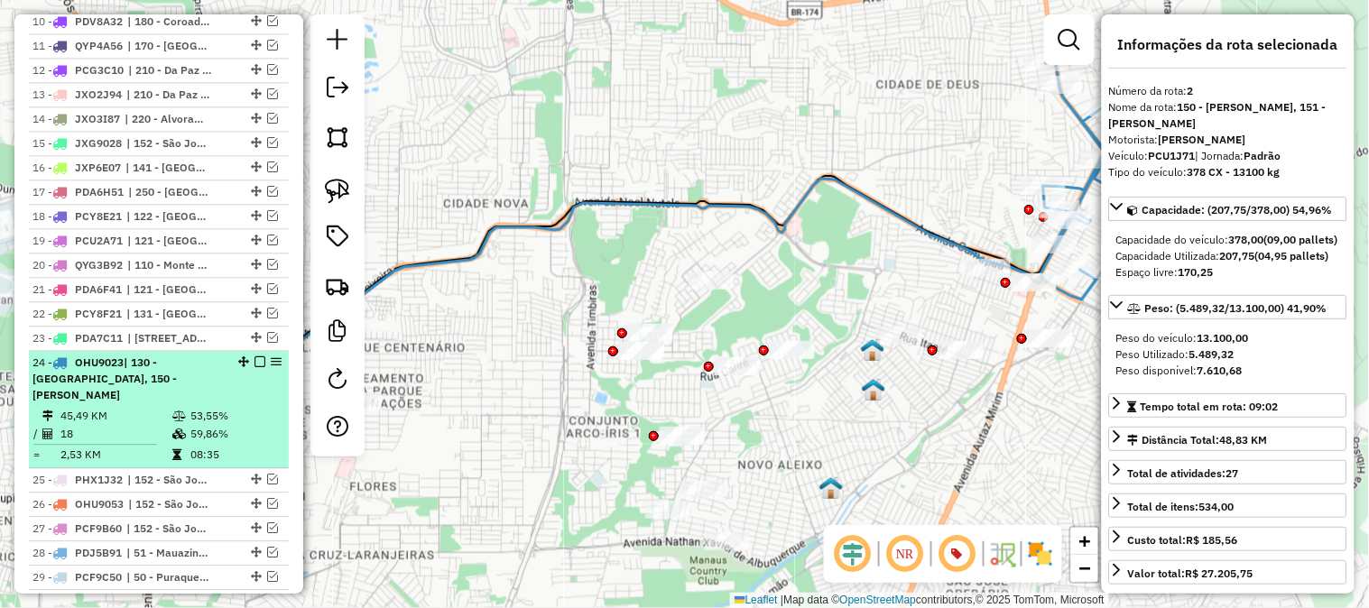
click at [239, 371] on div "24 - OHU9023 | 130 - Cidade de Deus, 150 - Jorge Teixeira" at bounding box center [158, 379] width 253 height 49
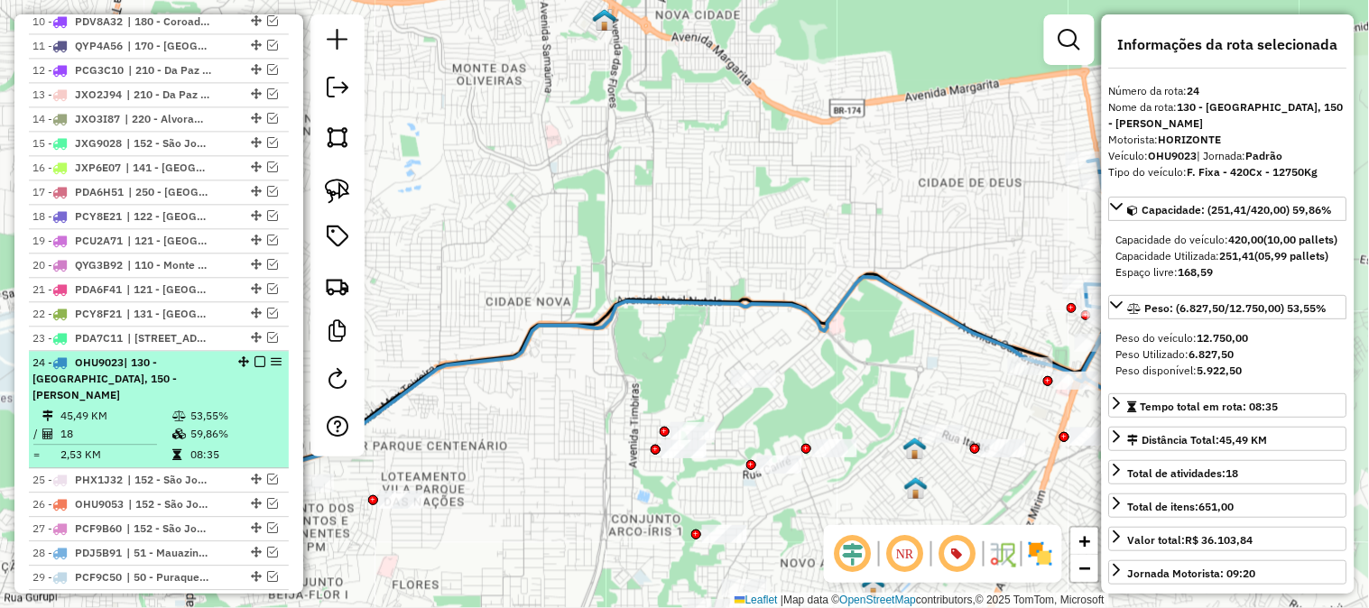
click at [255, 358] on em at bounding box center [260, 362] width 11 height 11
click at [249, 358] on em at bounding box center [243, 362] width 11 height 11
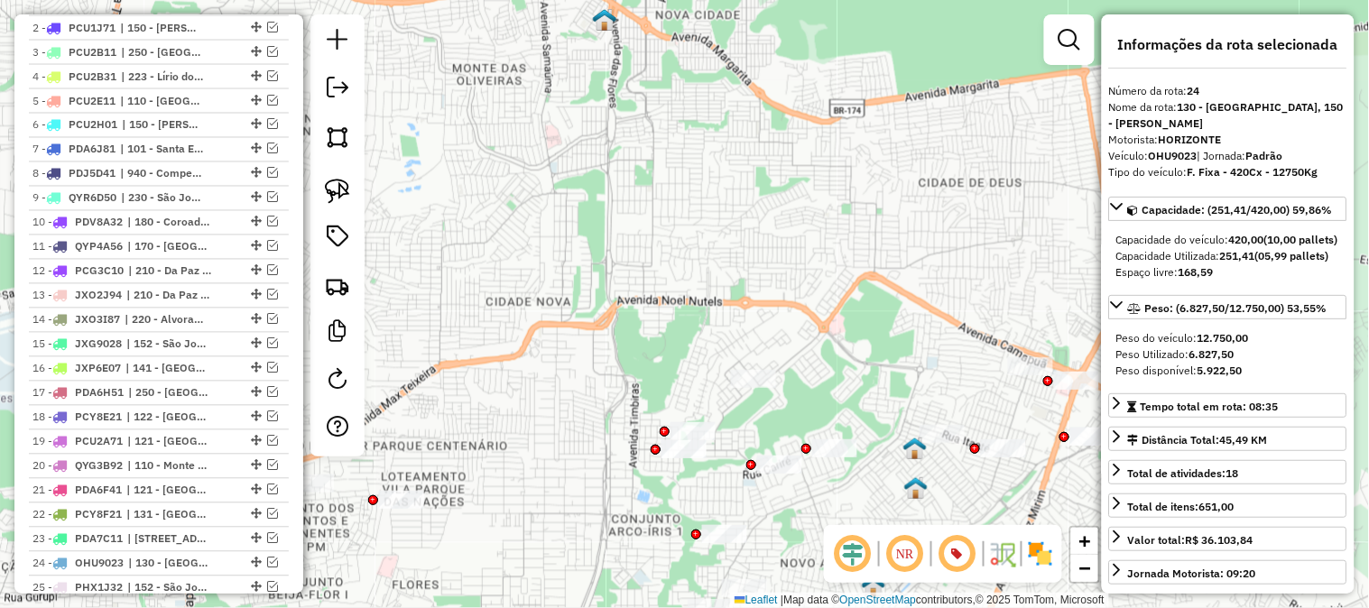
scroll to position [582, 0]
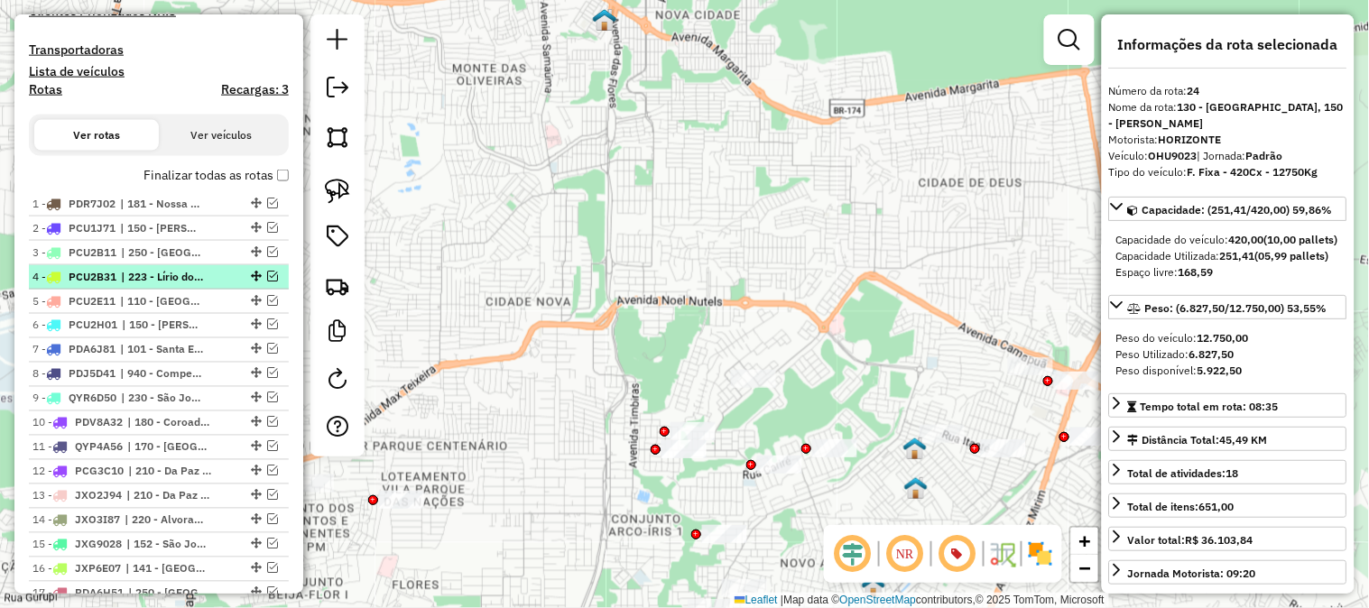
drag, startPoint x: 264, startPoint y: 274, endPoint x: 246, endPoint y: 285, distance: 22.3
click at [267, 274] on em at bounding box center [272, 276] width 11 height 11
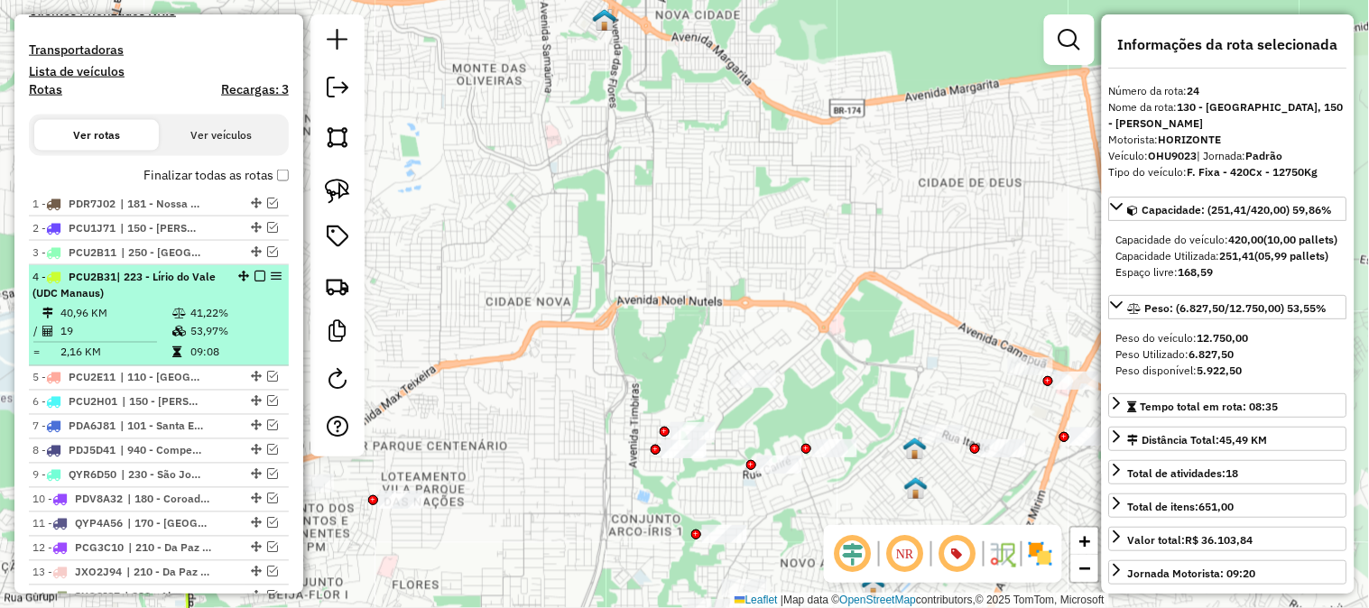
click at [212, 298] on div "4 - PCU2B31 | 223 - Lírio do Vale (UDC Manaus)" at bounding box center [127, 285] width 191 height 32
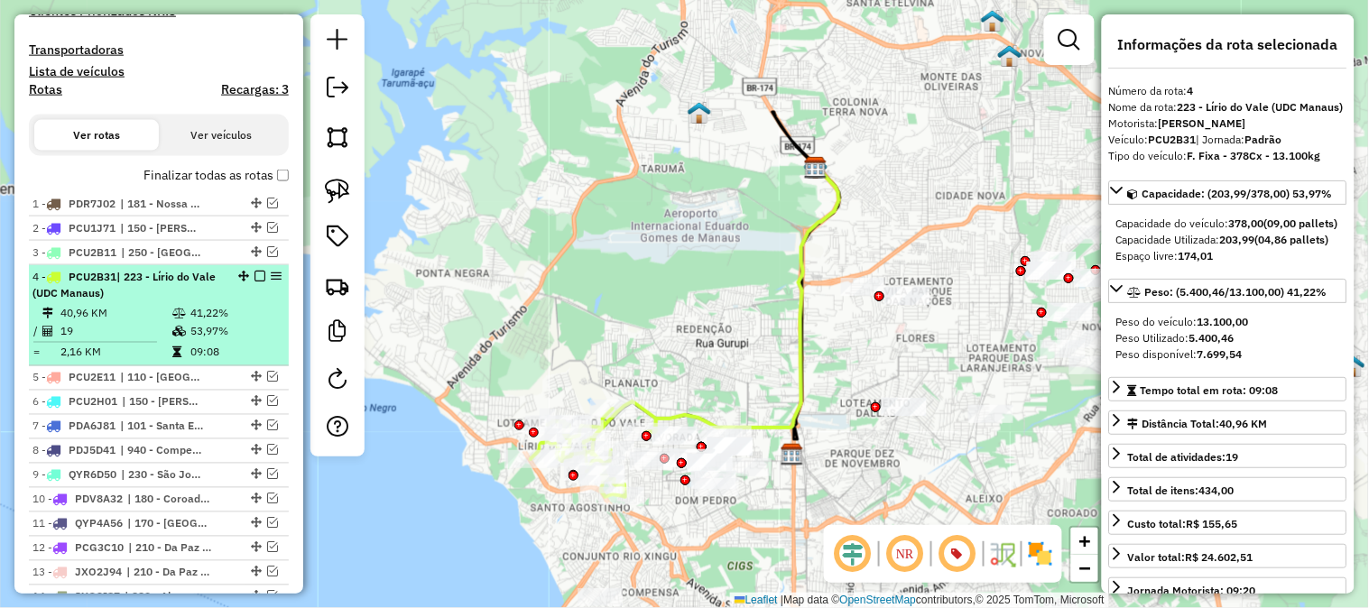
click at [255, 275] on em at bounding box center [260, 276] width 11 height 11
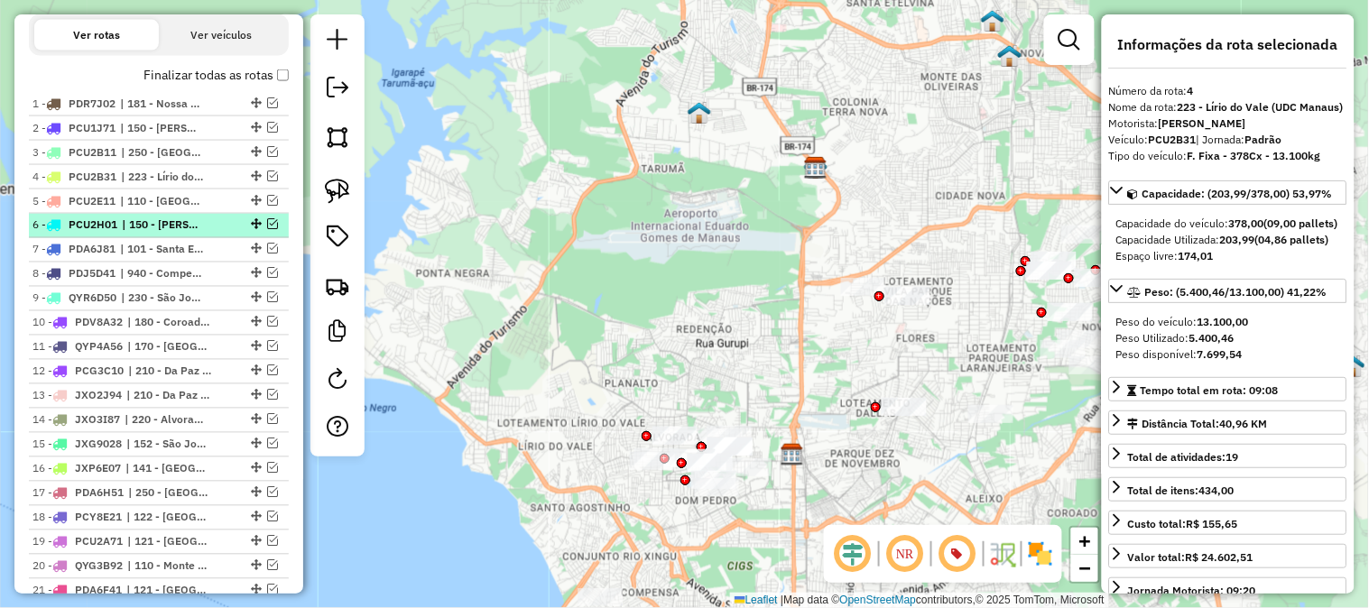
scroll to position [783, 0]
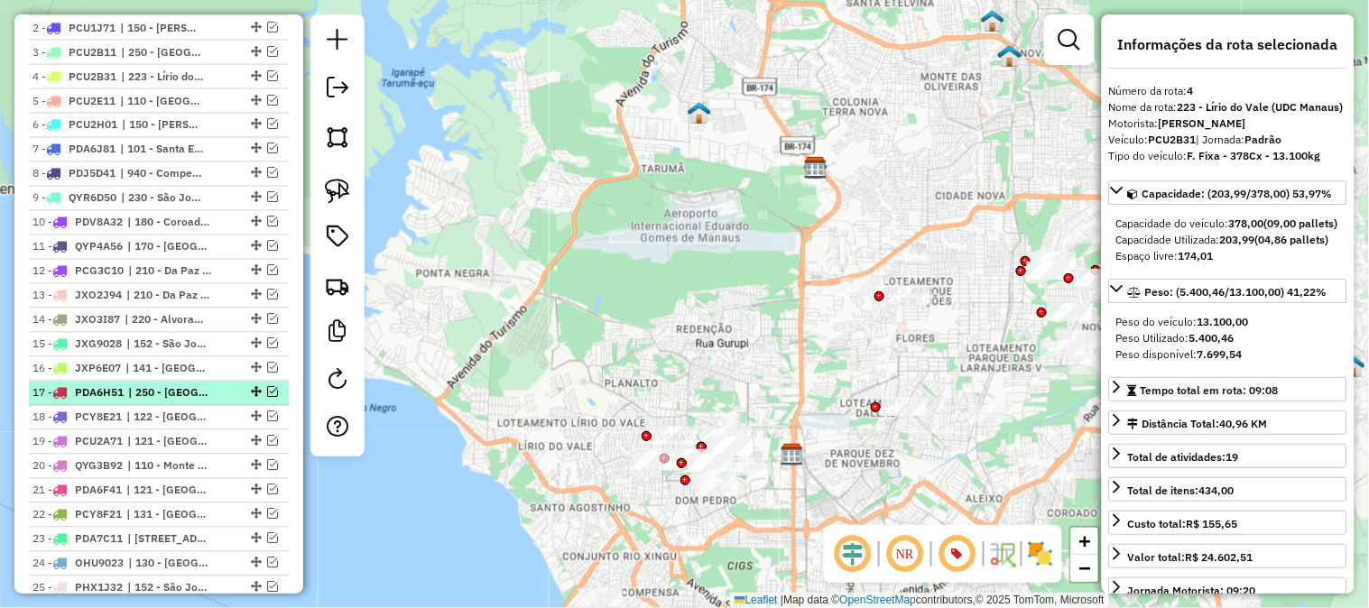
click at [273, 388] on em at bounding box center [272, 392] width 11 height 11
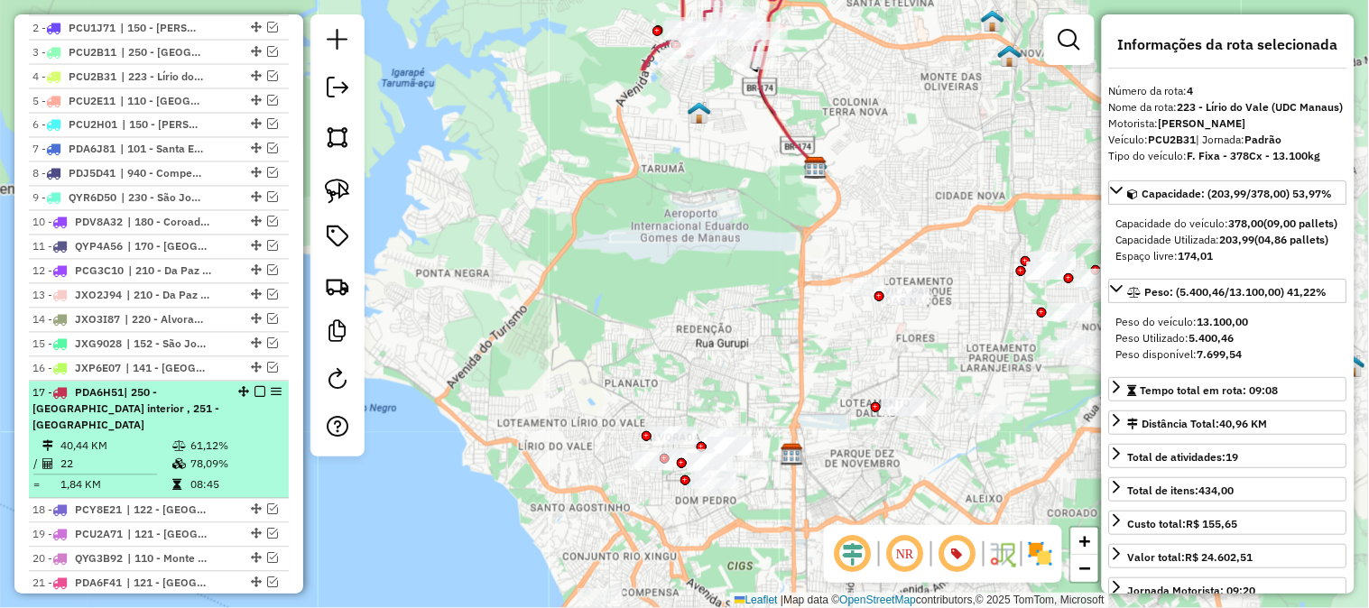
click at [215, 408] on div "17 - PDA6H51 | 250 - Tarumã interior , 251 - Tarumã Centro" at bounding box center [127, 409] width 191 height 49
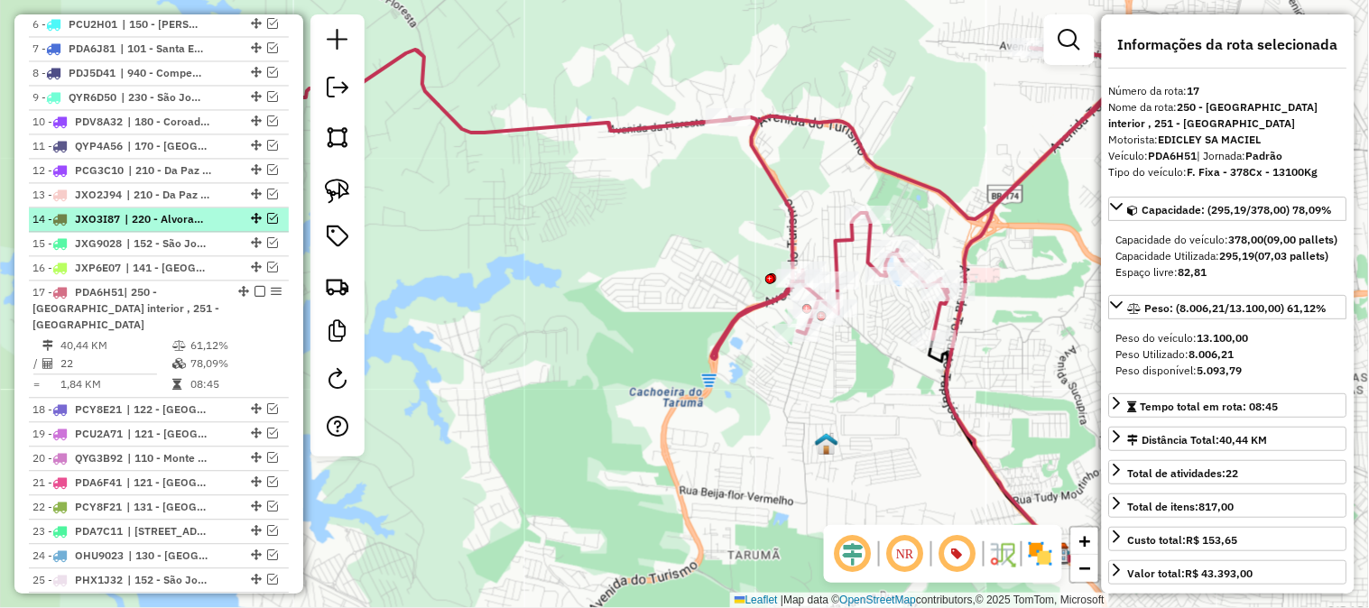
scroll to position [482, 0]
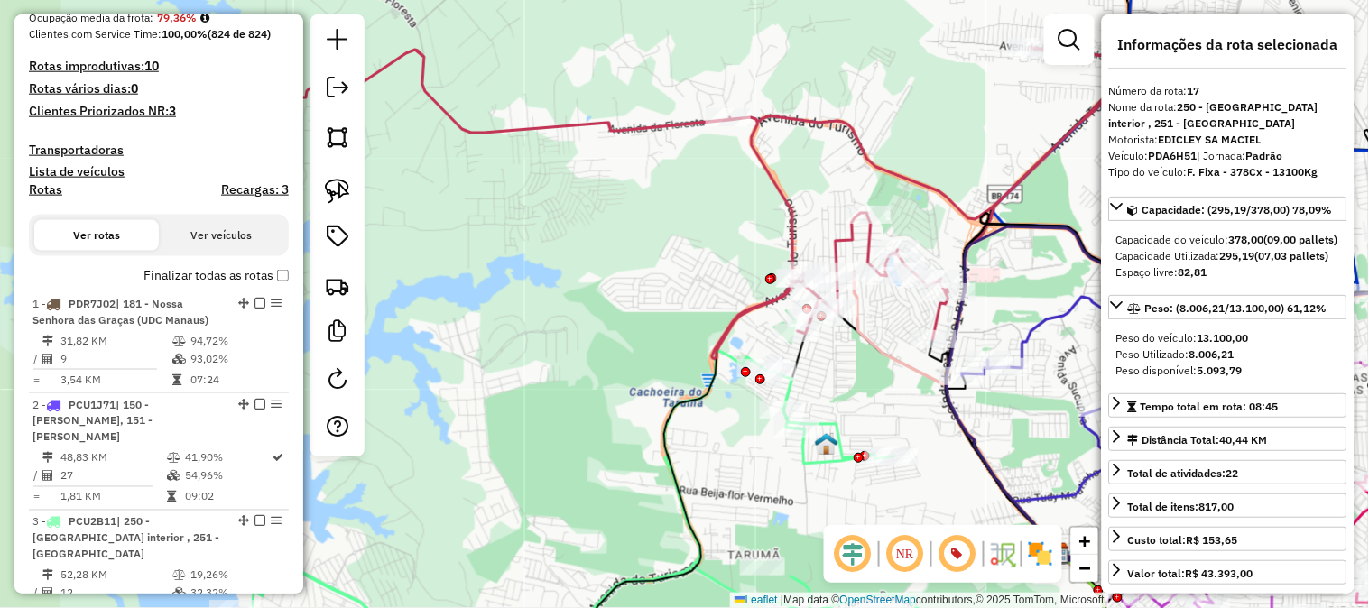
drag, startPoint x: 688, startPoint y: 331, endPoint x: 822, endPoint y: 115, distance: 255.0
click at [818, 133] on div "Janela de atendimento Grade de atendimento Capacidade Transportadoras Veículos …" at bounding box center [684, 304] width 1369 height 608
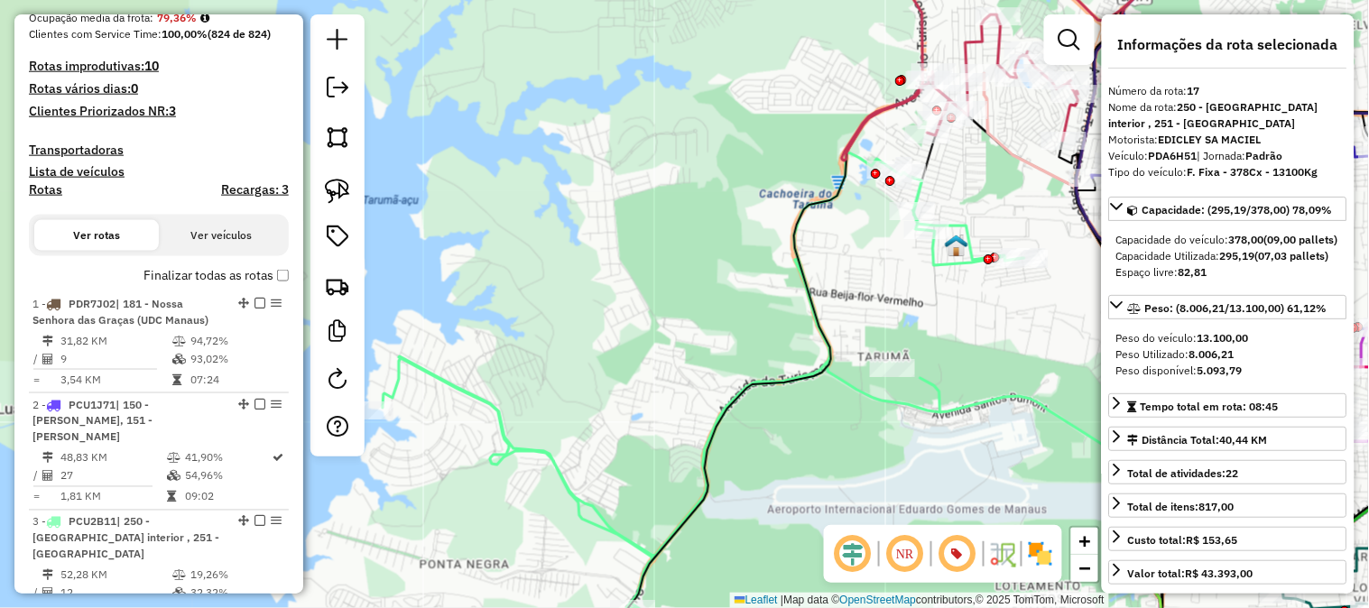
click at [940, 258] on icon at bounding box center [795, 411] width 824 height 516
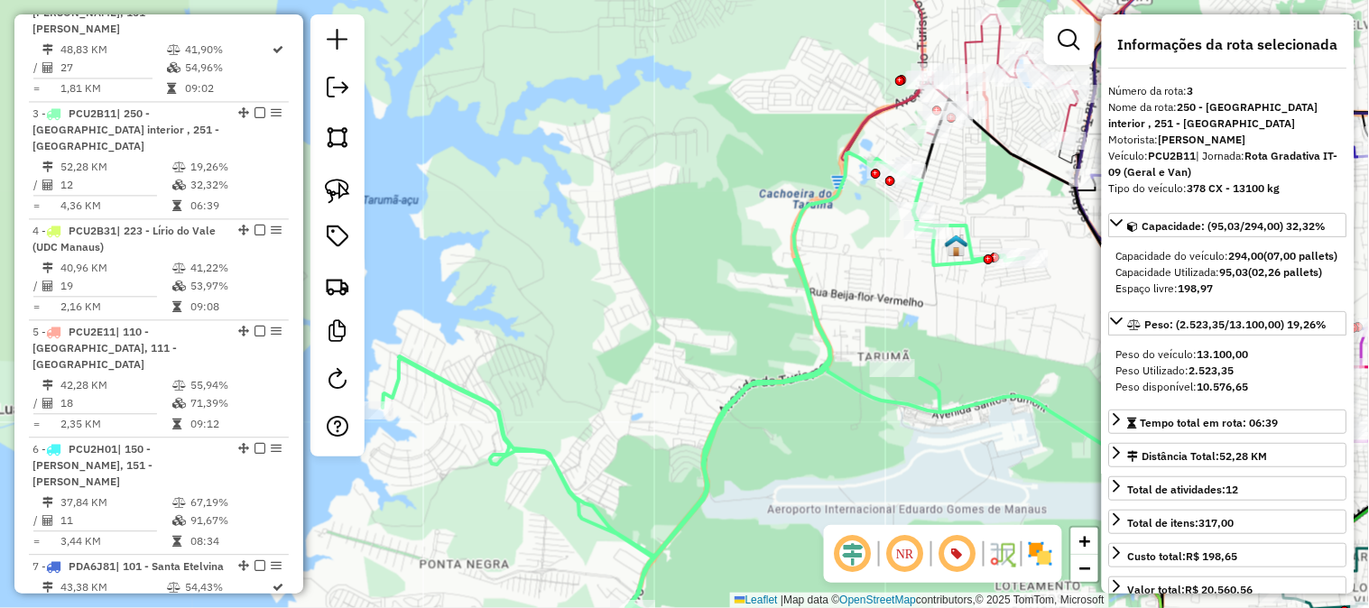
scroll to position [961, 0]
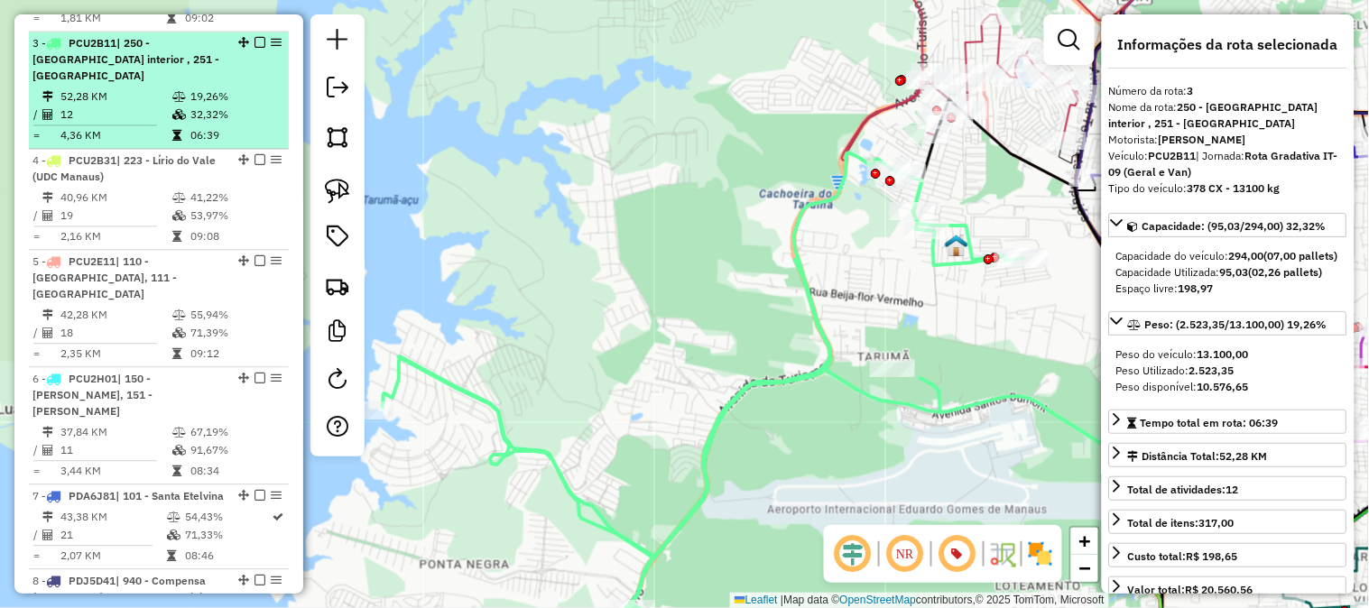
click at [139, 106] on td "12" at bounding box center [116, 115] width 112 height 18
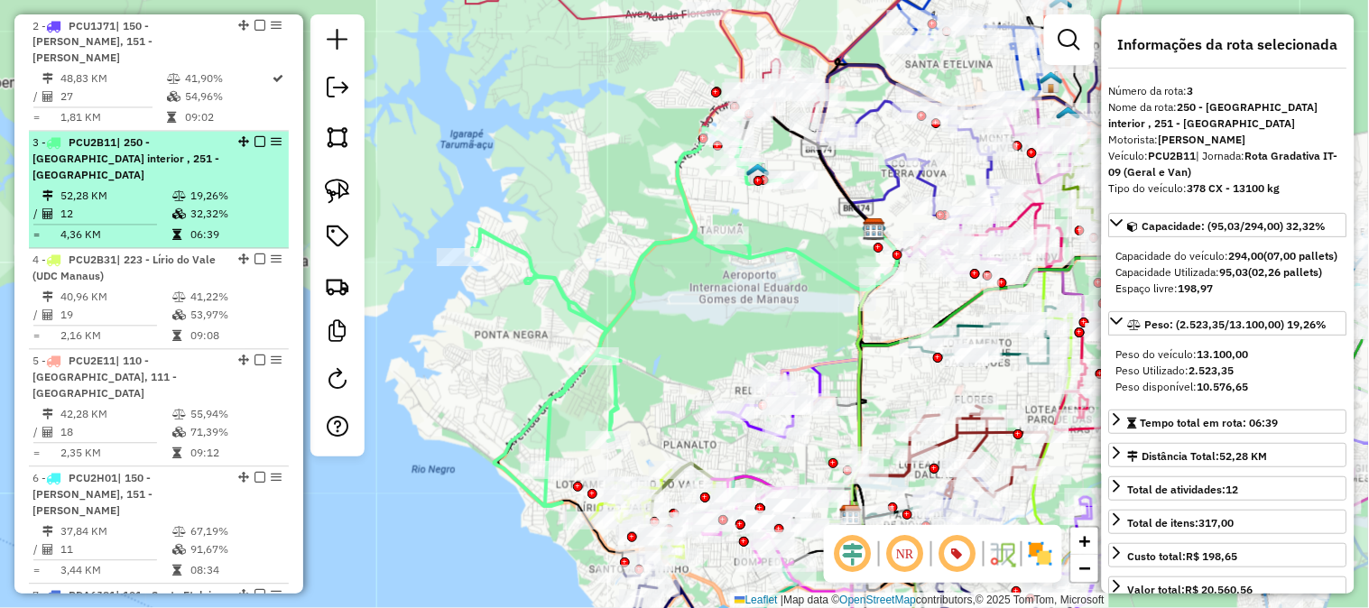
scroll to position [661, 0]
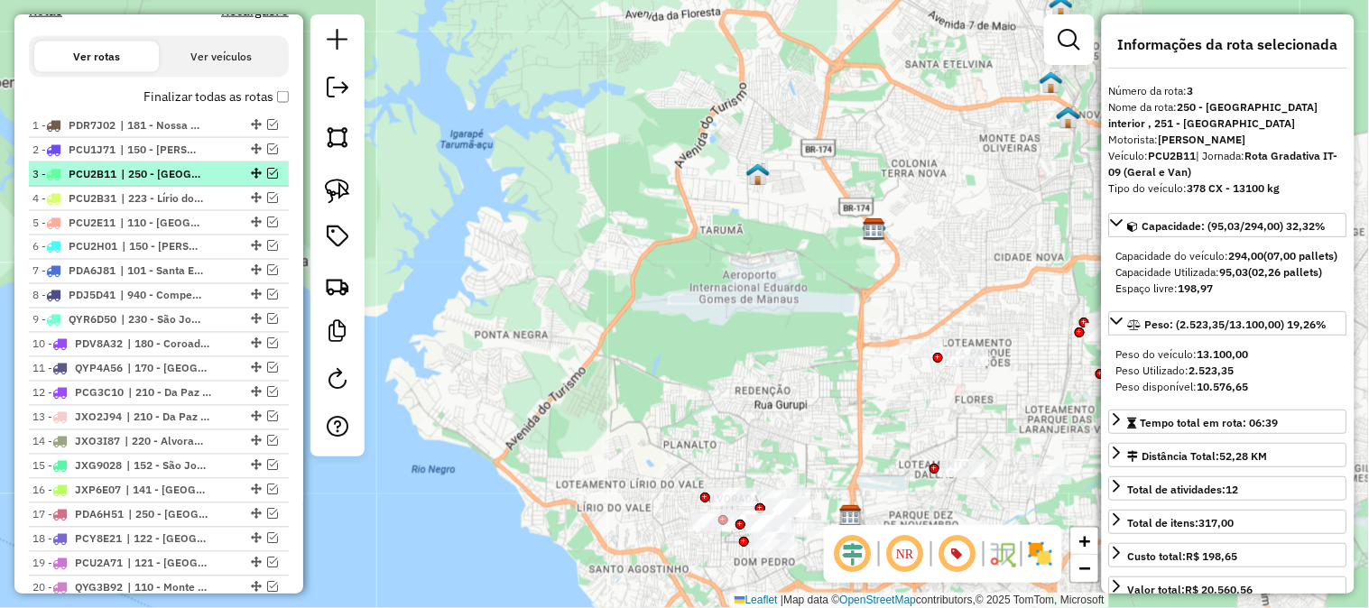
click at [267, 170] on em at bounding box center [272, 173] width 11 height 11
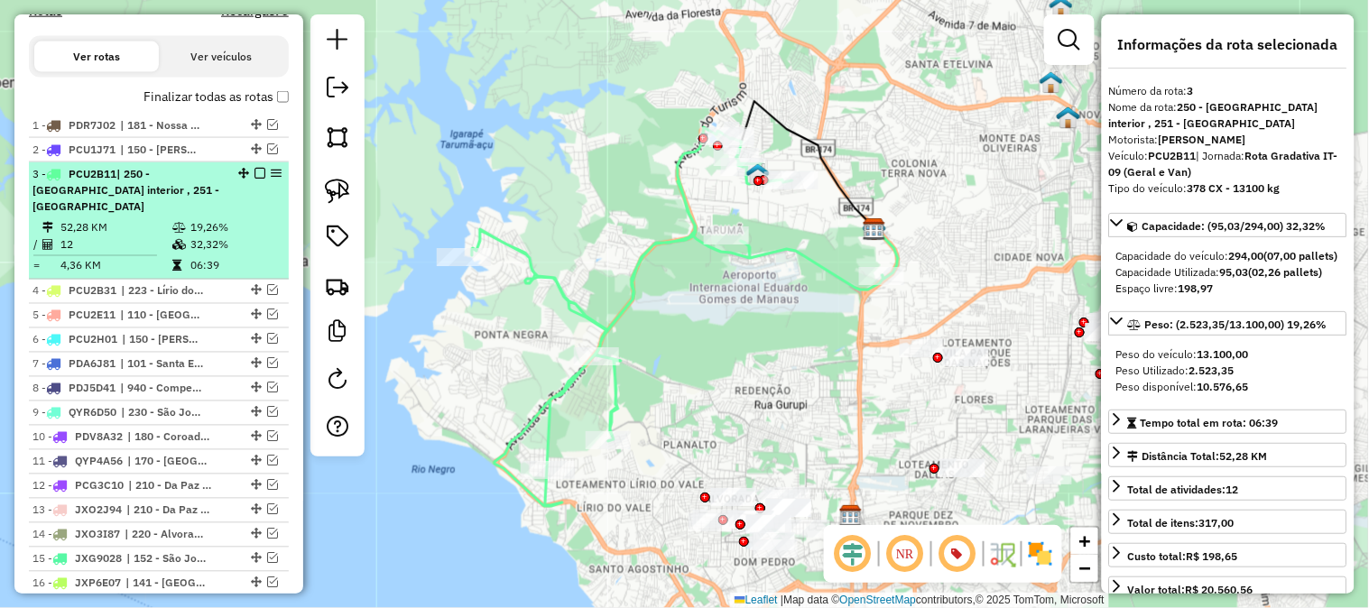
click at [185, 176] on span "| 250 - [GEOGRAPHIC_DATA] interior , 251 - [GEOGRAPHIC_DATA]" at bounding box center [125, 190] width 187 height 46
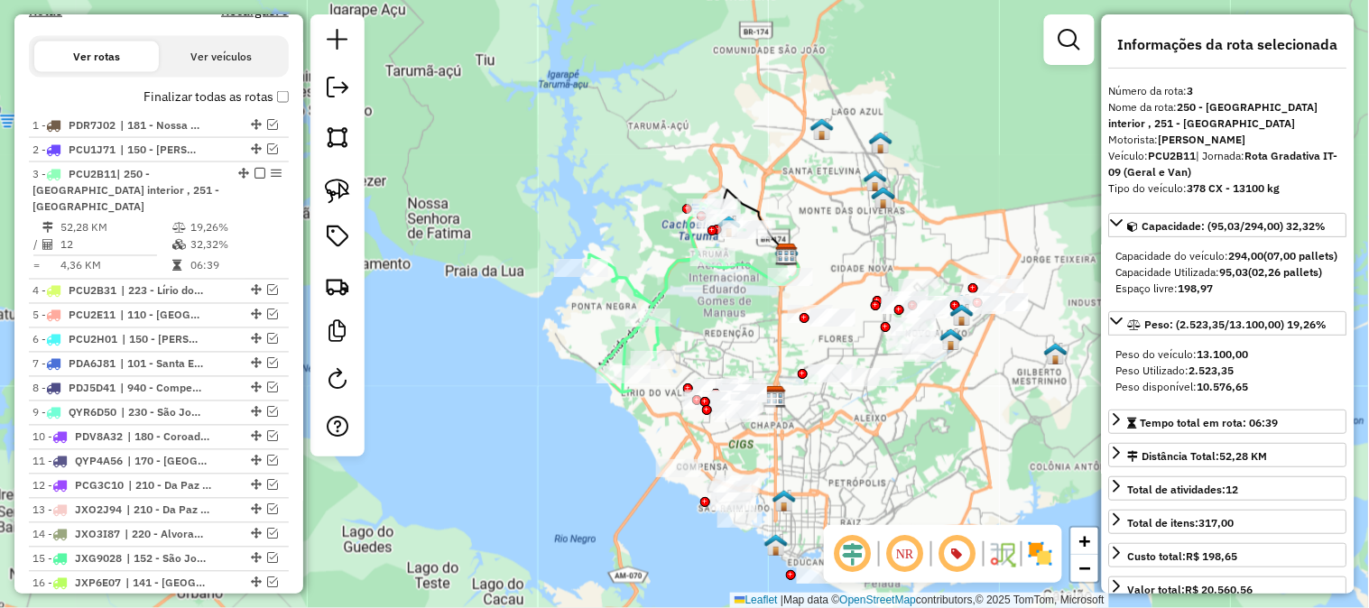
drag, startPoint x: 697, startPoint y: 312, endPoint x: 724, endPoint y: 290, distance: 35.3
click at [724, 290] on div "Janela de atendimento Grade de atendimento Capacidade Transportadoras Veículos …" at bounding box center [684, 304] width 1369 height 608
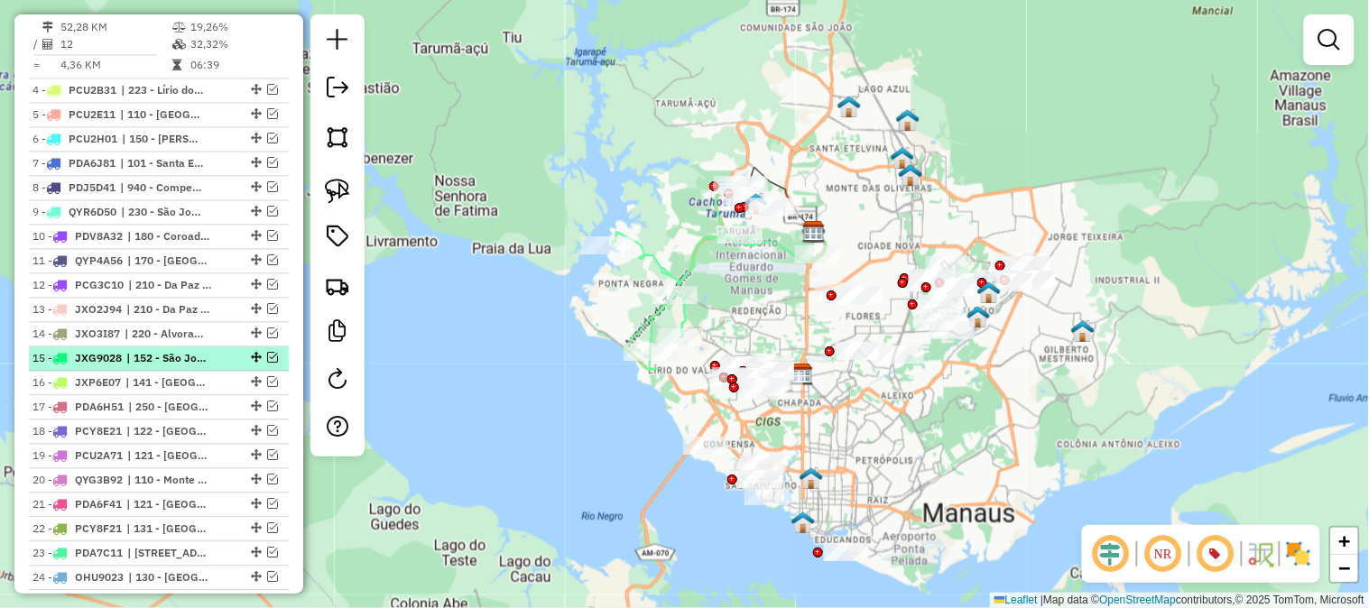
scroll to position [961, 0]
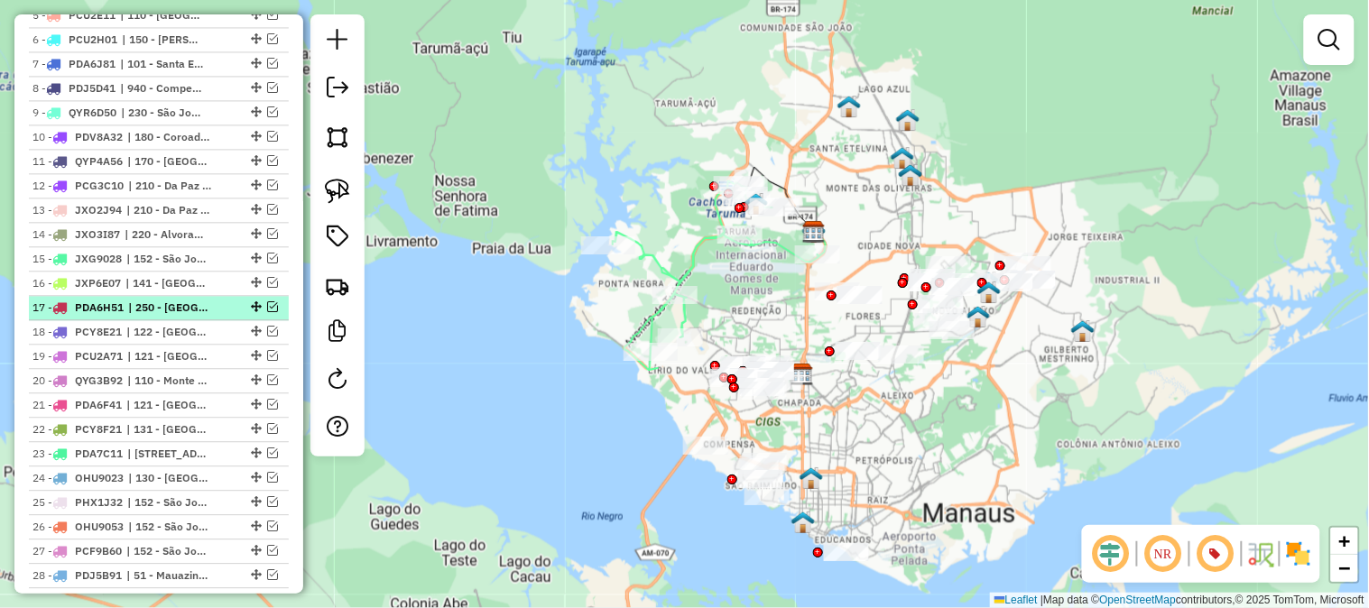
click at [267, 302] on em at bounding box center [272, 307] width 11 height 11
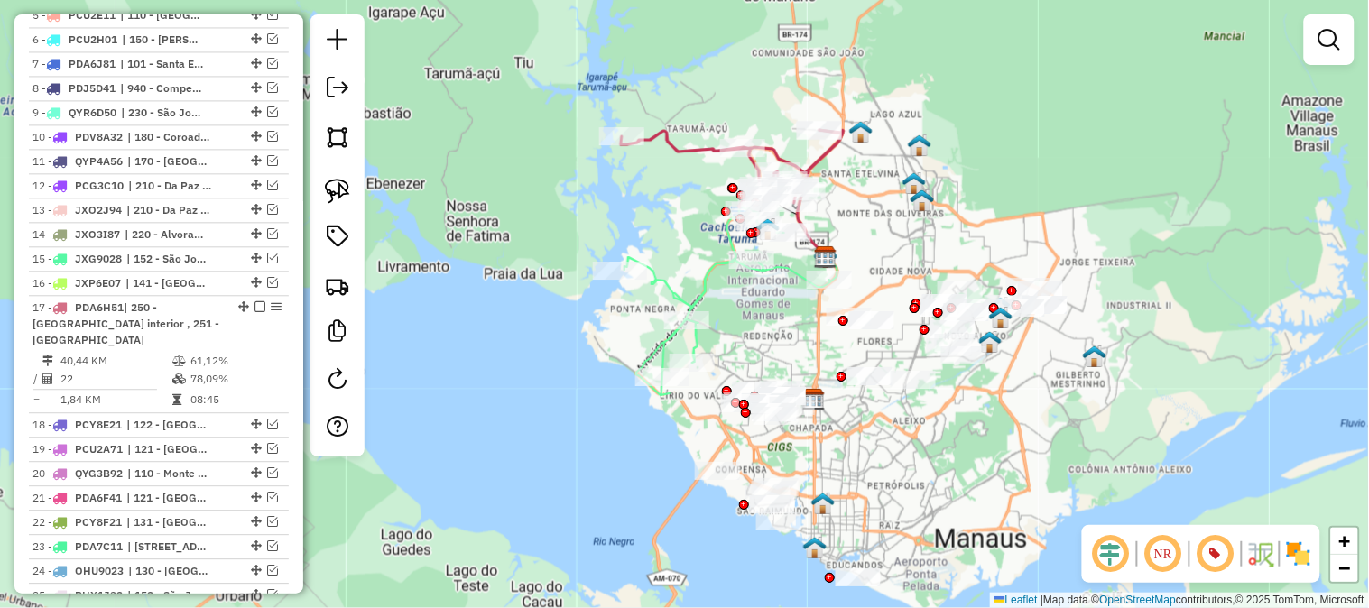
drag, startPoint x: 888, startPoint y: 195, endPoint x: 906, endPoint y: 227, distance: 37.2
click at [905, 224] on div "Janela de atendimento Grade de atendimento Capacidade Transportadoras Veículos …" at bounding box center [684, 304] width 1369 height 608
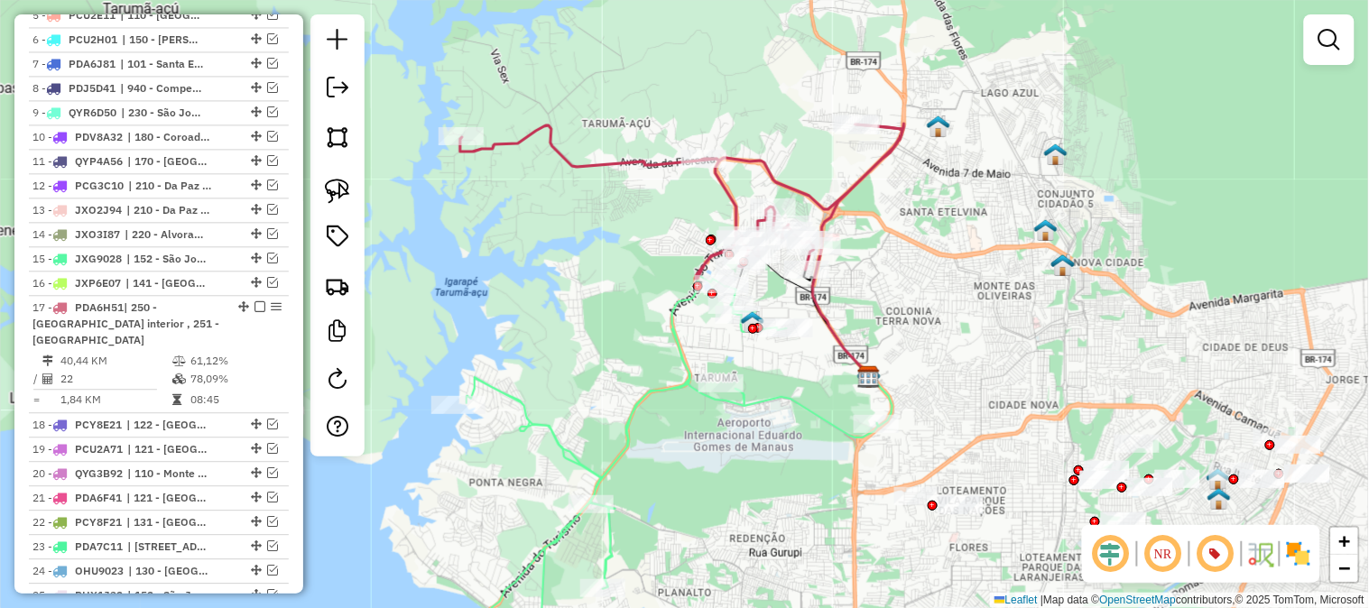
click at [789, 181] on icon at bounding box center [681, 202] width 442 height 154
select select "**********"
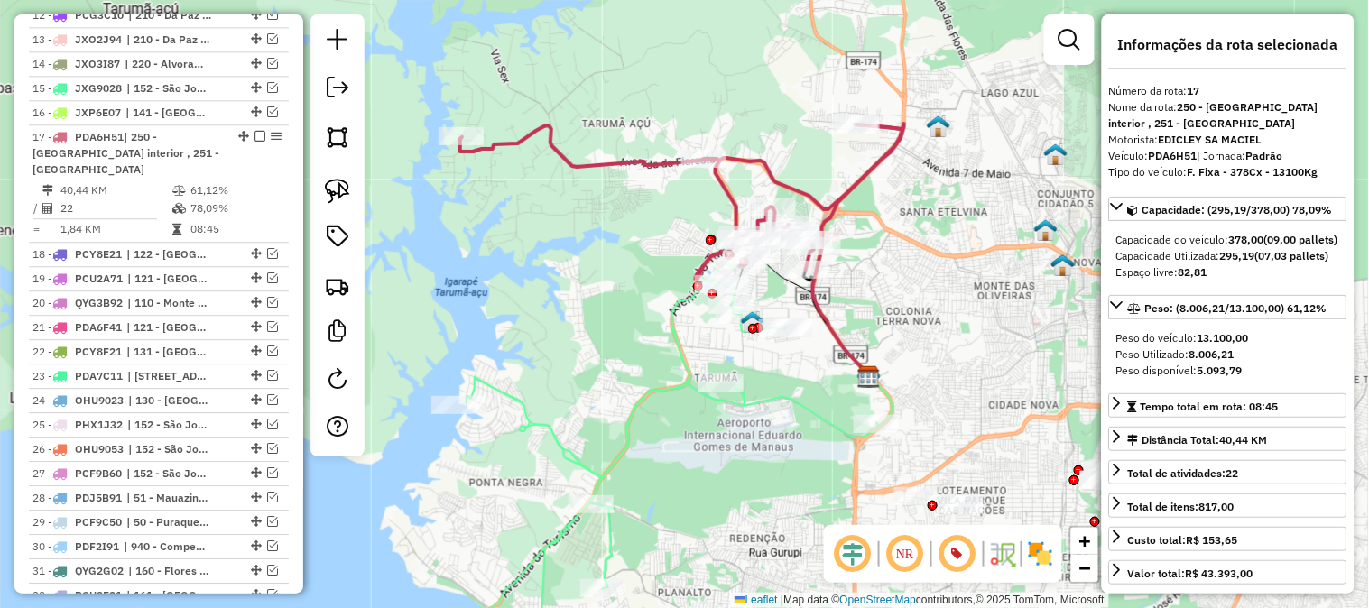
scroll to position [1226, 0]
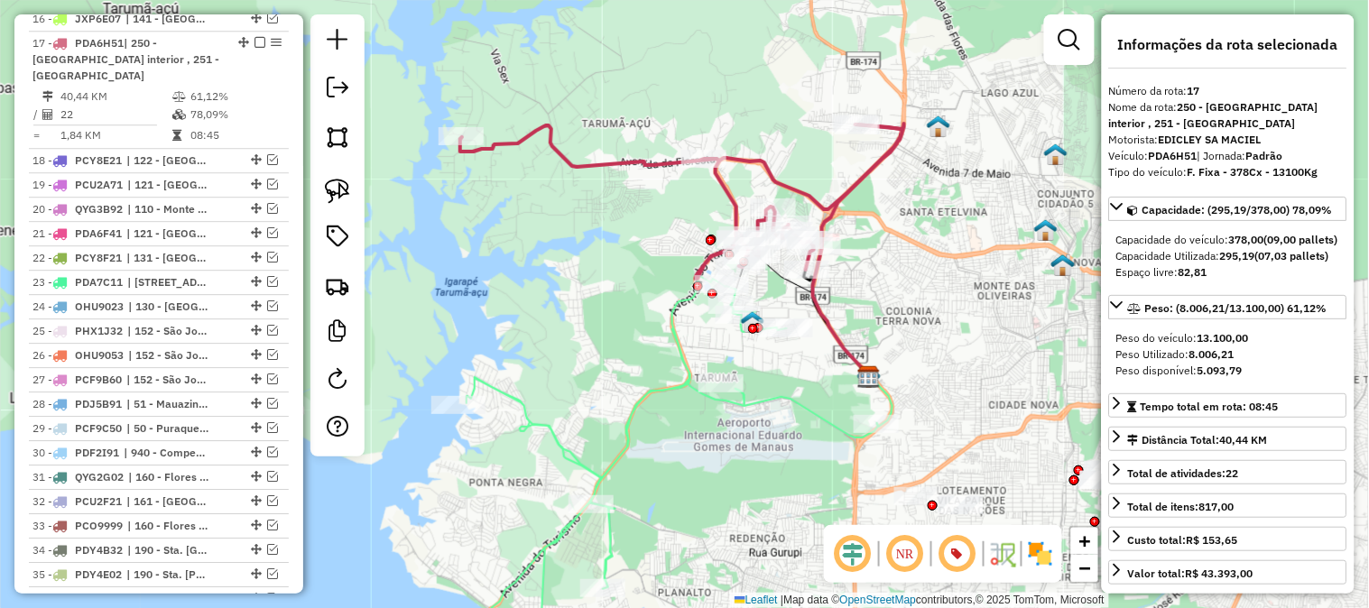
click at [769, 174] on icon at bounding box center [681, 202] width 442 height 154
click at [868, 226] on div "Rota 17 - Placa PDA6H51 73984470 - KETLEN GOMES Janela de atendimento Grade de …" at bounding box center [684, 304] width 1369 height 608
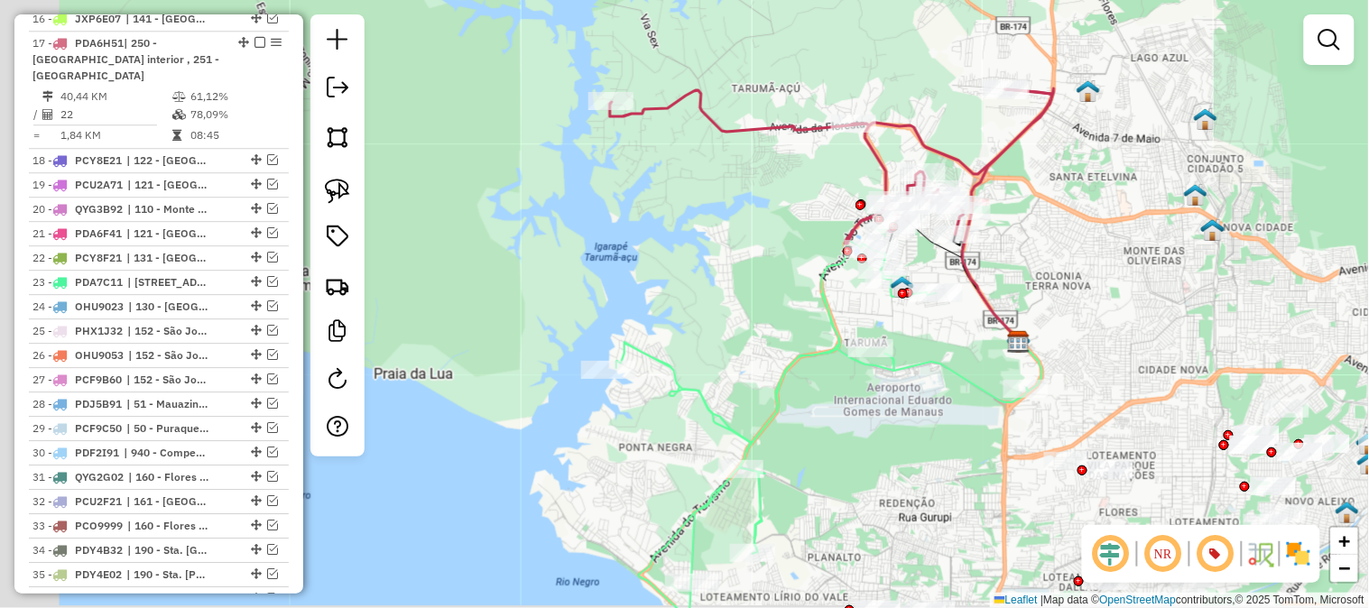
drag, startPoint x: 991, startPoint y: 212, endPoint x: 1021, endPoint y: 205, distance: 30.7
click at [1021, 205] on div "Janela de atendimento Grade de atendimento Capacidade Transportadoras Veículos …" at bounding box center [684, 304] width 1369 height 608
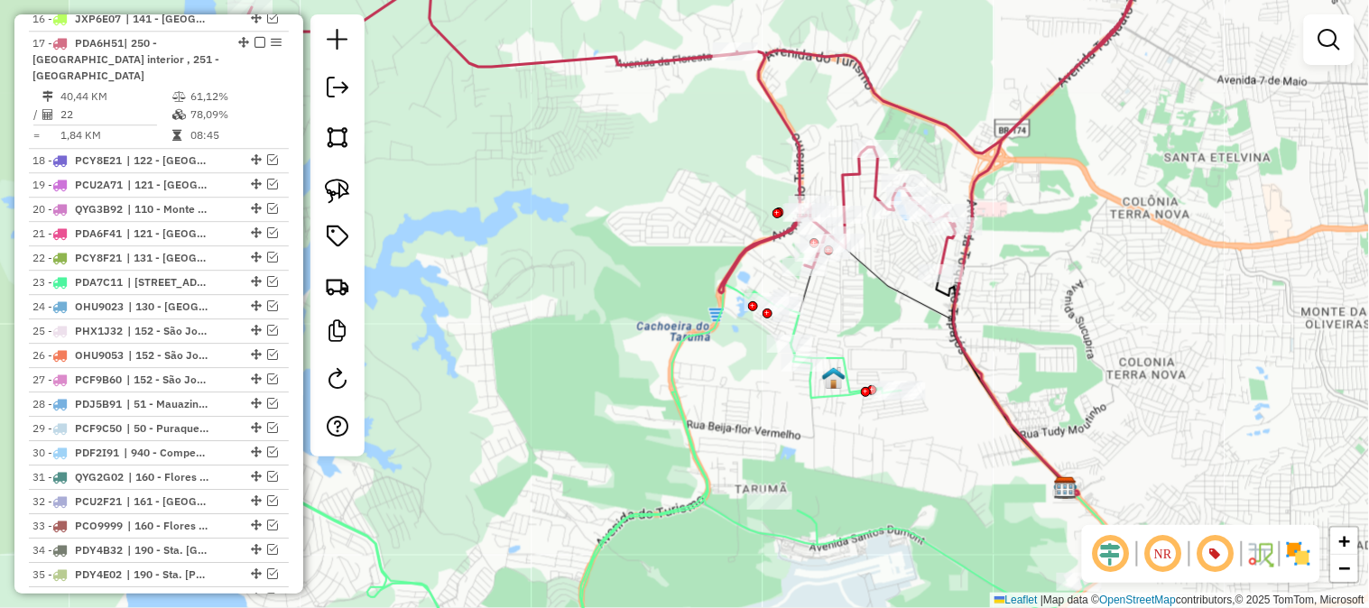
drag, startPoint x: 1033, startPoint y: 182, endPoint x: 1011, endPoint y: 235, distance: 56.7
click at [1012, 235] on div "Janela de atendimento Grade de atendimento Capacidade Transportadoras Veículos …" at bounding box center [684, 304] width 1369 height 608
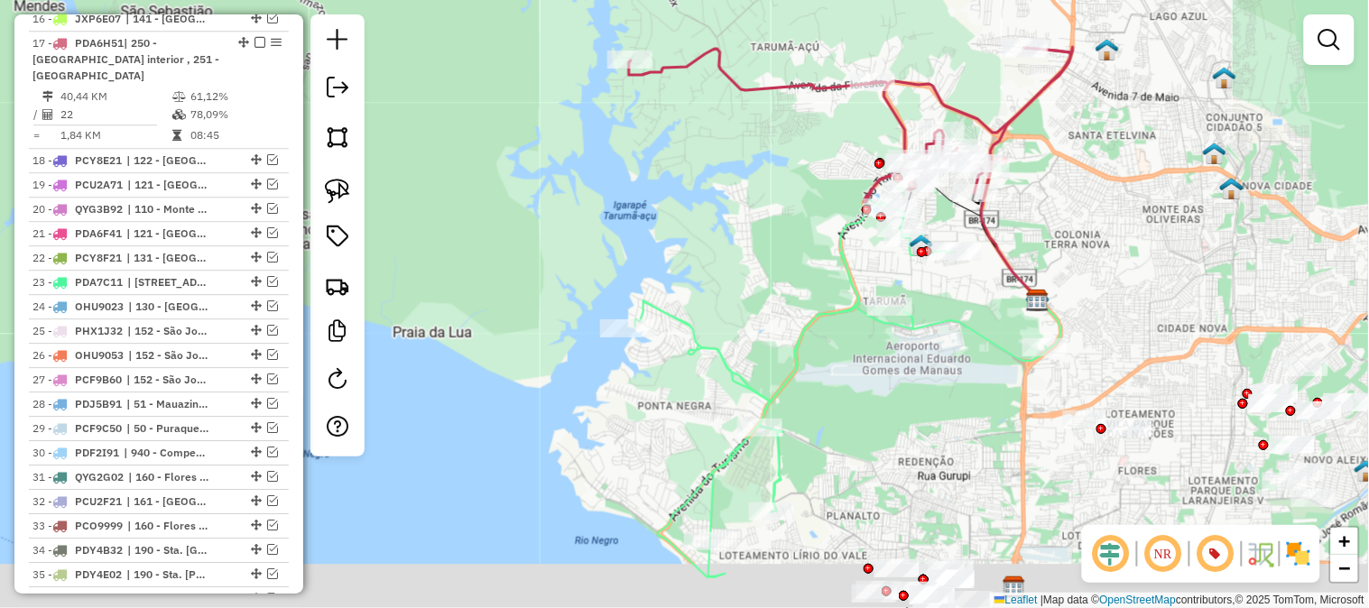
drag, startPoint x: 759, startPoint y: 214, endPoint x: 789, endPoint y: 136, distance: 83.2
click at [788, 142] on div "Janela de atendimento Grade de atendimento Capacidade Transportadoras Veículos …" at bounding box center [684, 304] width 1369 height 608
click at [800, 106] on div "Janela de atendimento Grade de atendimento Capacidade Transportadoras Veículos …" at bounding box center [684, 304] width 1369 height 608
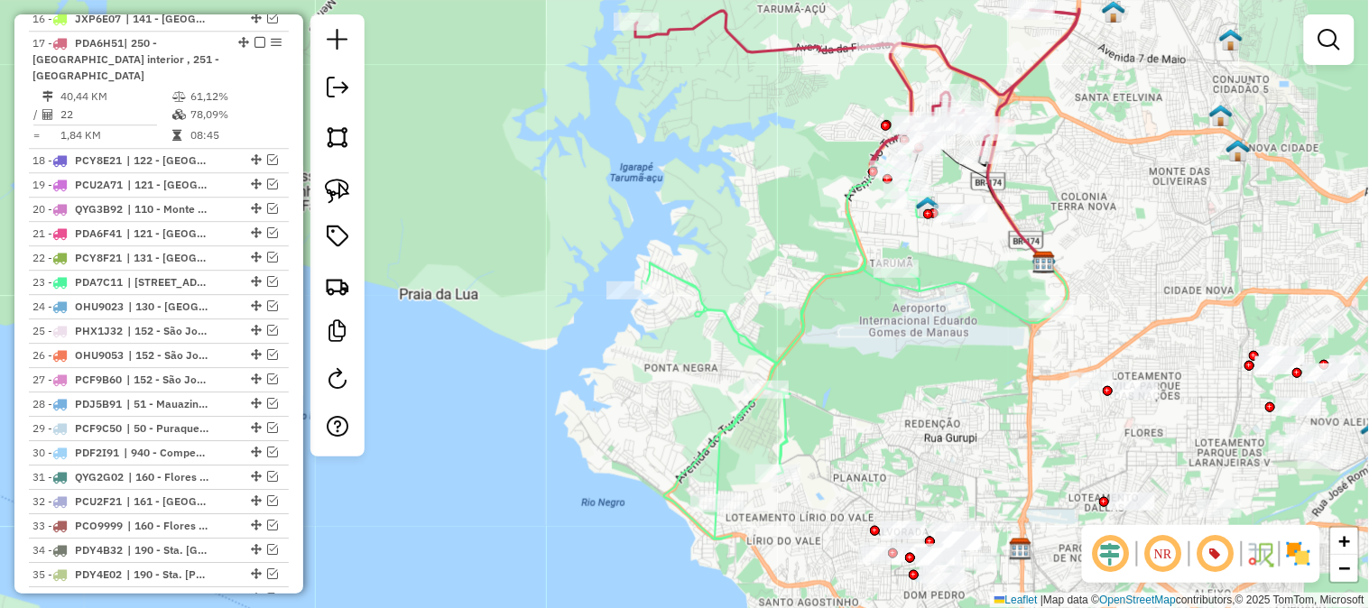
drag, startPoint x: 845, startPoint y: 194, endPoint x: 814, endPoint y: 268, distance: 80.1
click at [814, 255] on icon at bounding box center [848, 350] width 412 height 379
click at [814, 264] on icon at bounding box center [848, 350] width 412 height 379
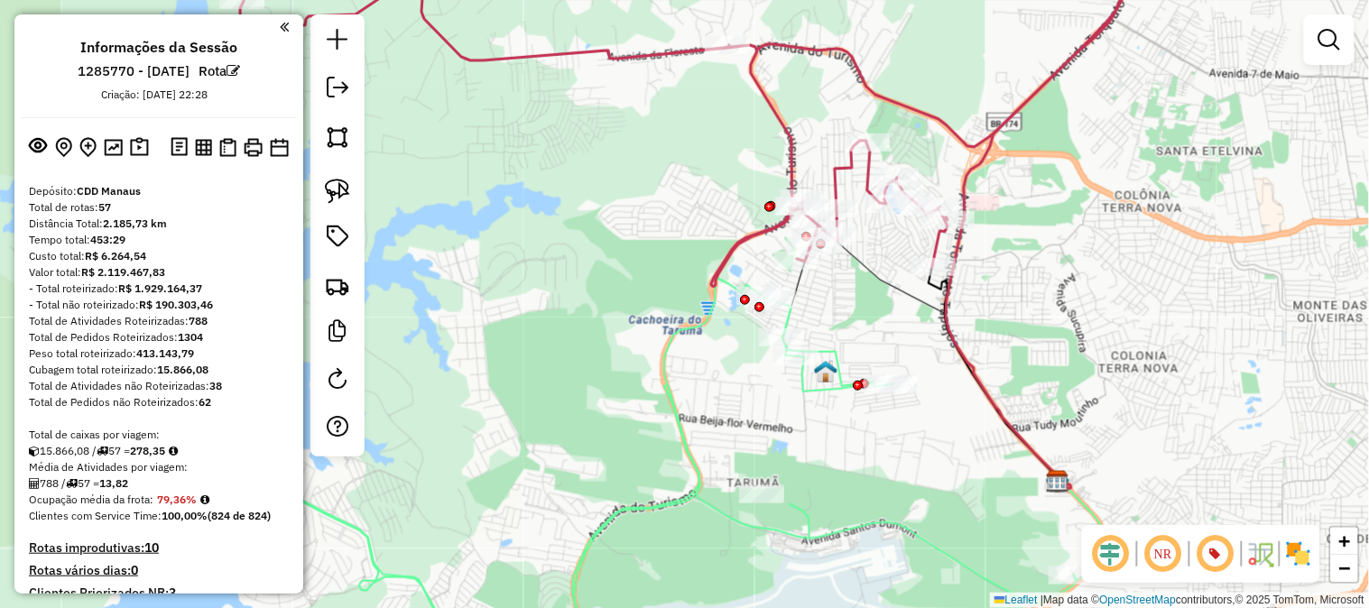
scroll to position [1226, 0]
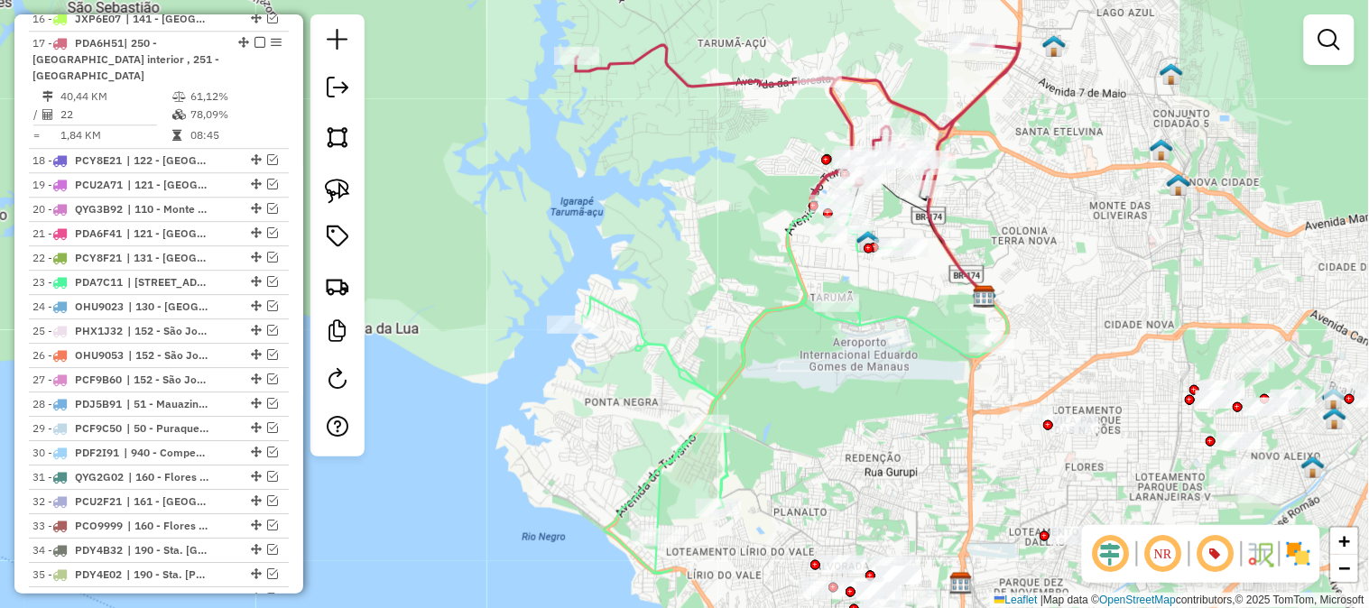
click at [791, 300] on icon at bounding box center [788, 384] width 412 height 379
select select "**********"
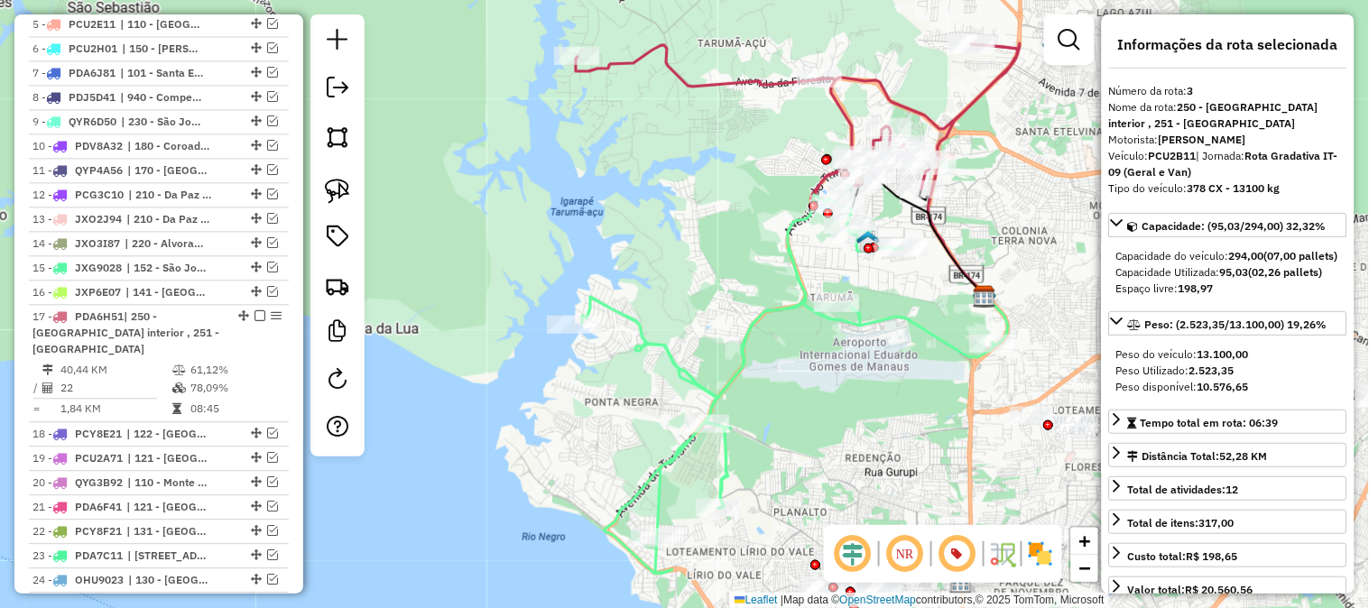
scroll to position [808, 0]
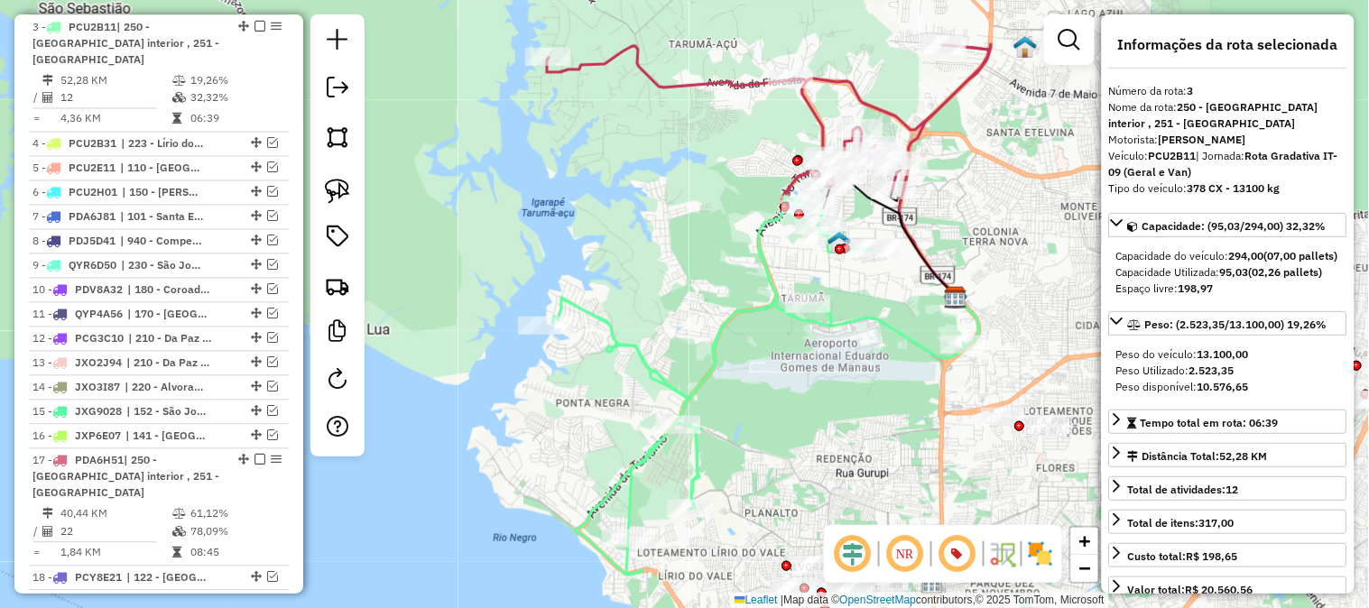
drag, startPoint x: 695, startPoint y: 214, endPoint x: 672, endPoint y: 206, distance: 24.8
click at [674, 206] on div "Janela de atendimento Grade de atendimento Capacidade Transportadoras Veículos …" at bounding box center [684, 304] width 1369 height 608
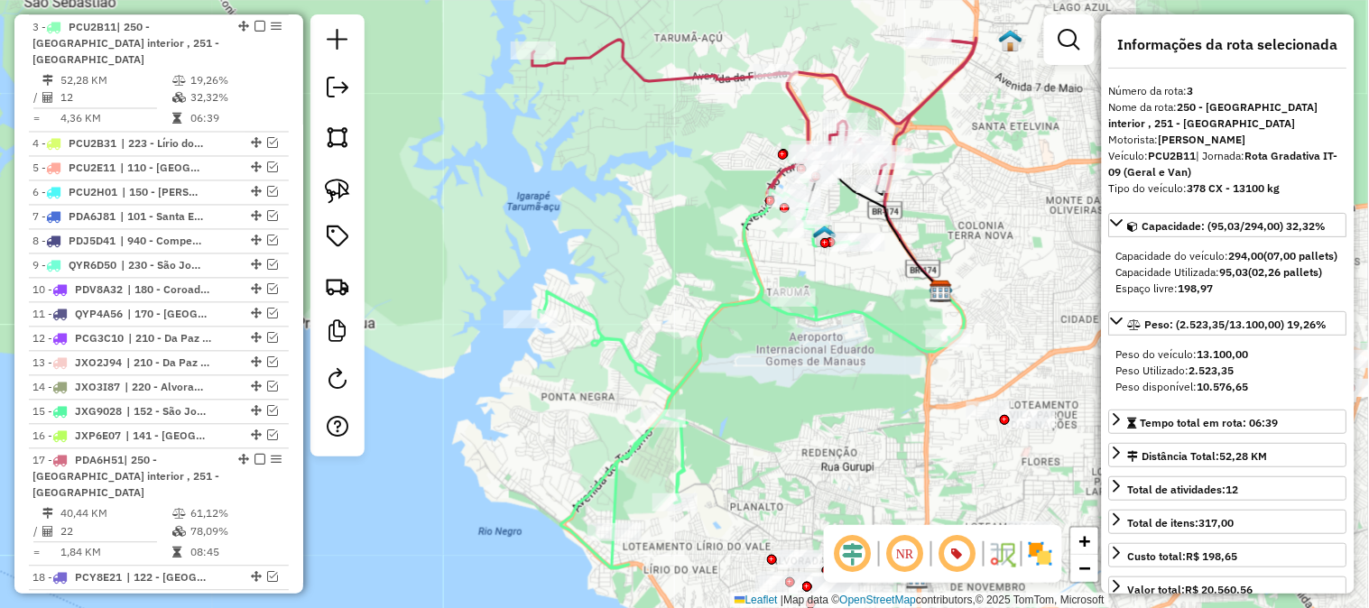
click at [795, 97] on icon at bounding box center [754, 116] width 442 height 154
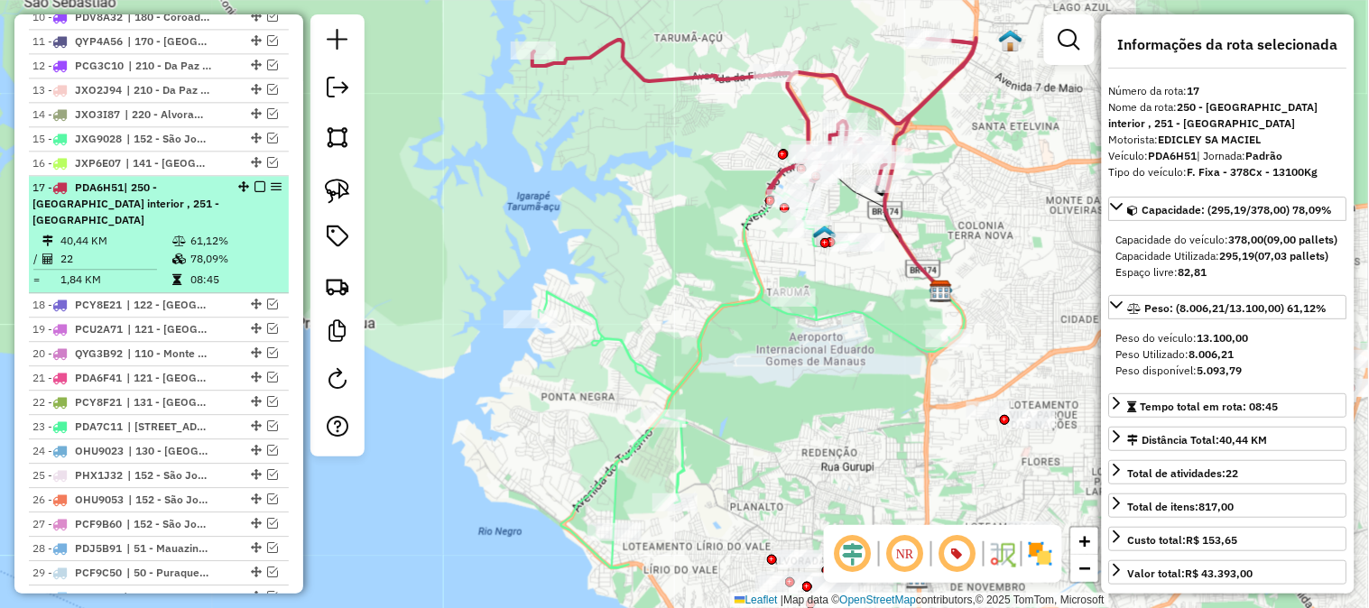
scroll to position [1226, 0]
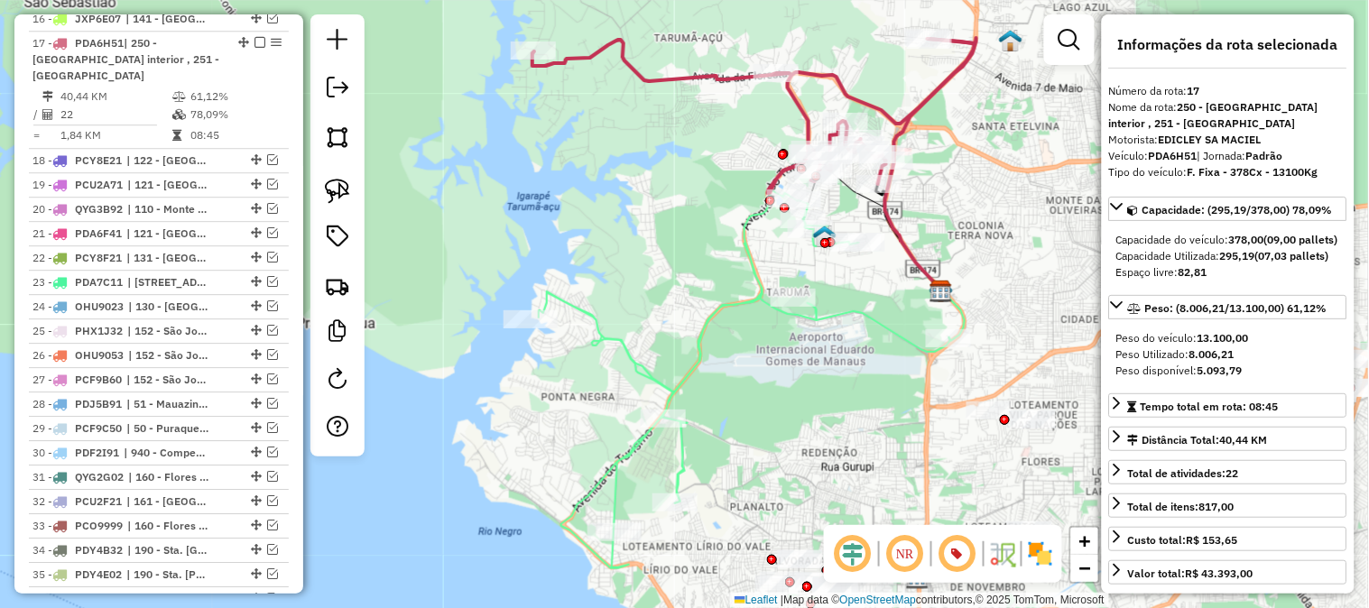
drag, startPoint x: 654, startPoint y: 242, endPoint x: 705, endPoint y: 130, distance: 122.8
click at [697, 147] on div "Janela de atendimento Grade de atendimento Capacidade Transportadoras Veículos …" at bounding box center [684, 304] width 1369 height 608
click at [701, 138] on div "Janela de atendimento Grade de atendimento Capacidade Transportadoras Veículos …" at bounding box center [684, 304] width 1369 height 608
click at [705, 132] on div "Janela de atendimento Grade de atendimento Capacidade Transportadoras Veículos …" at bounding box center [684, 304] width 1369 height 608
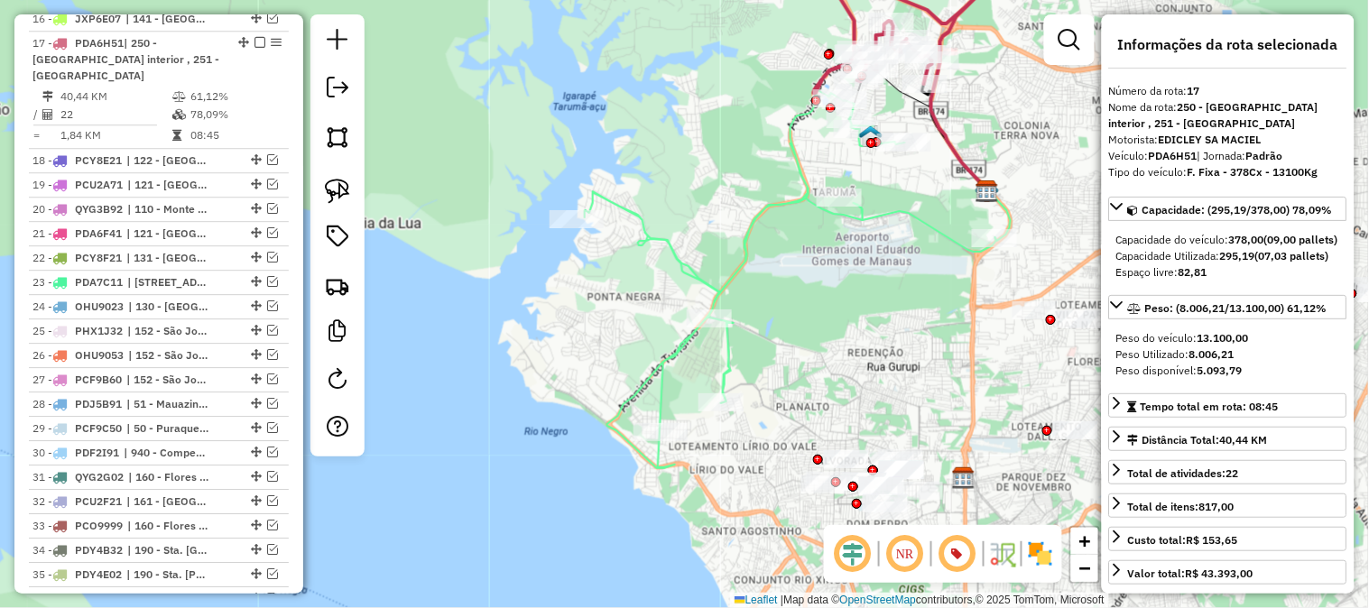
click at [750, 233] on icon at bounding box center [791, 278] width 412 height 379
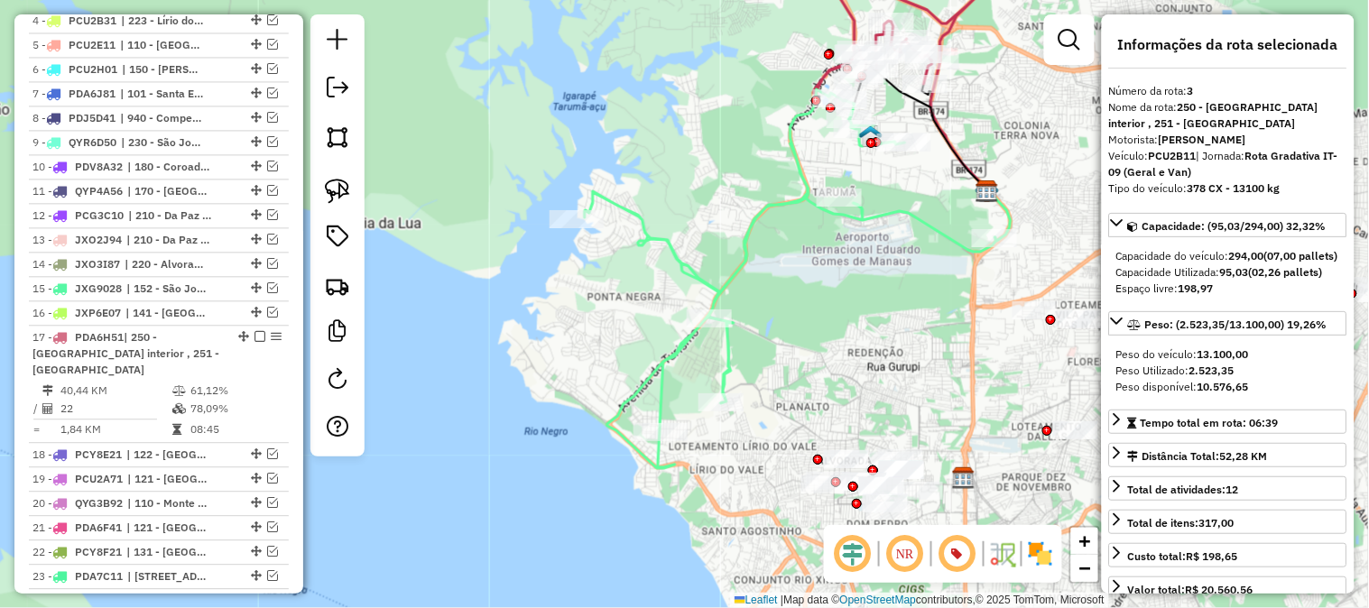
scroll to position [808, 0]
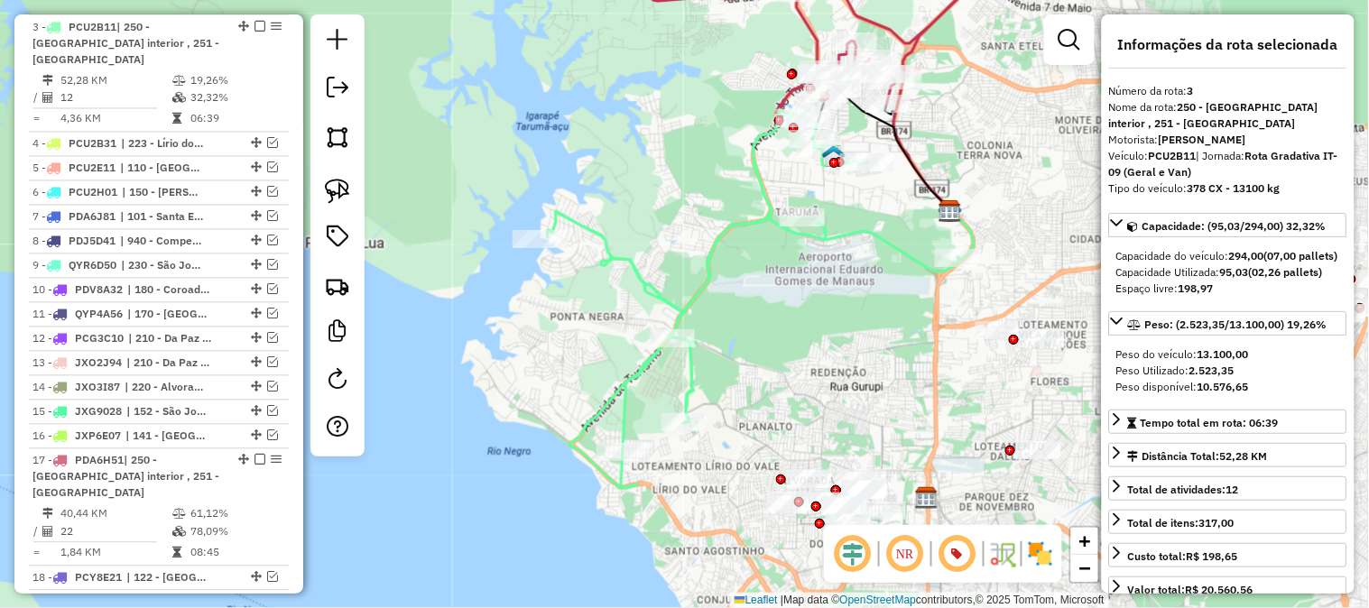
drag, startPoint x: 697, startPoint y: 167, endPoint x: 656, endPoint y: 190, distance: 46.5
click at [696, 167] on div "Janela de atendimento Grade de atendimento Capacidade Transportadoras Veículos …" at bounding box center [684, 304] width 1369 height 608
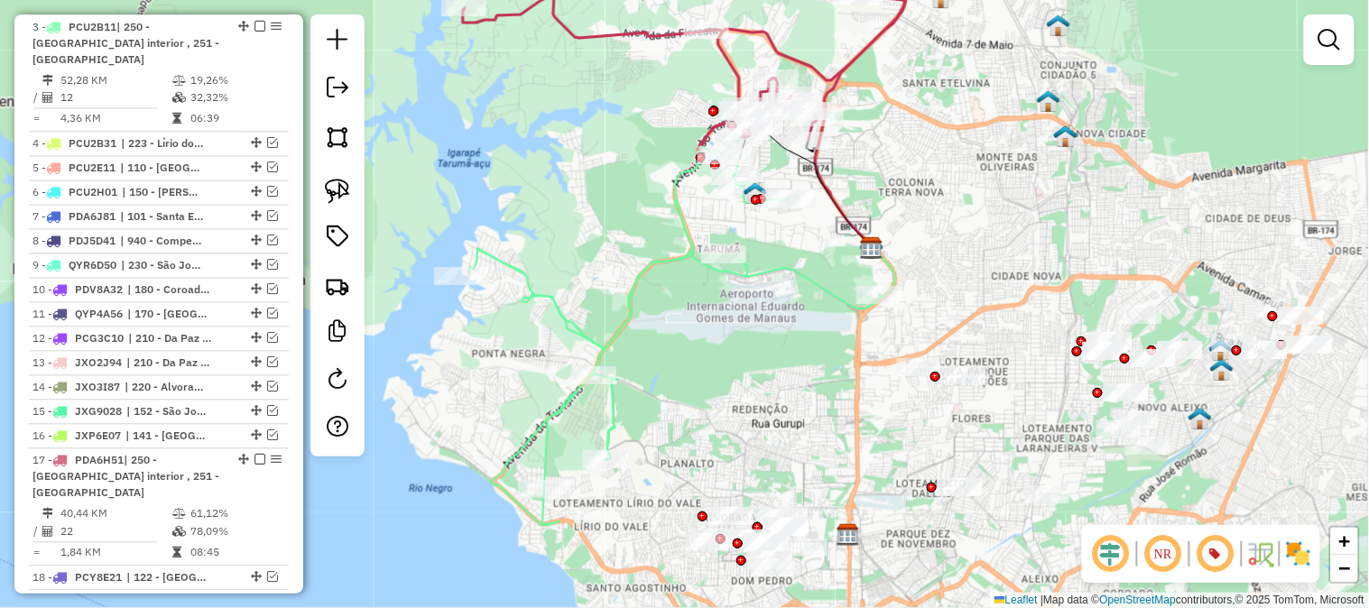
drag, startPoint x: 626, startPoint y: 232, endPoint x: 637, endPoint y: 169, distance: 64.1
click at [637, 169] on div "Janela de atendimento Grade de atendimento Capacidade Transportadoras Veículos …" at bounding box center [684, 304] width 1369 height 608
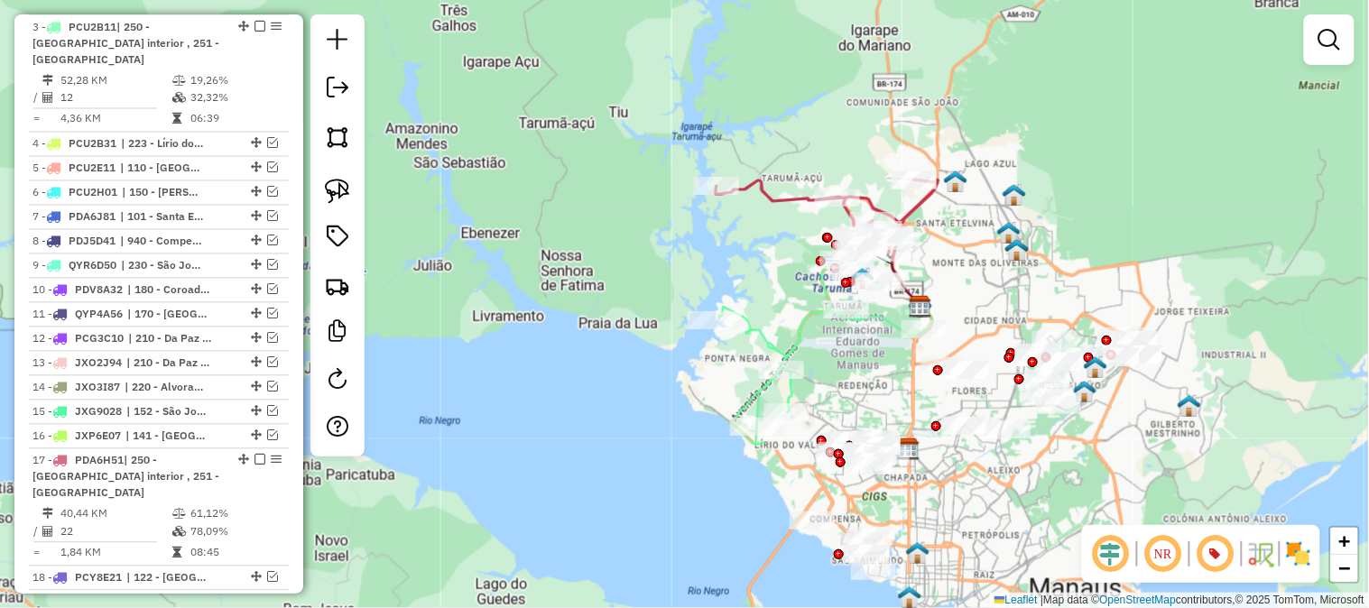
drag, startPoint x: 835, startPoint y: 100, endPoint x: 984, endPoint y: 231, distance: 198.3
click at [997, 232] on div "Janela de atendimento Grade de atendimento Capacidade Transportadoras Veículos …" at bounding box center [684, 304] width 1369 height 608
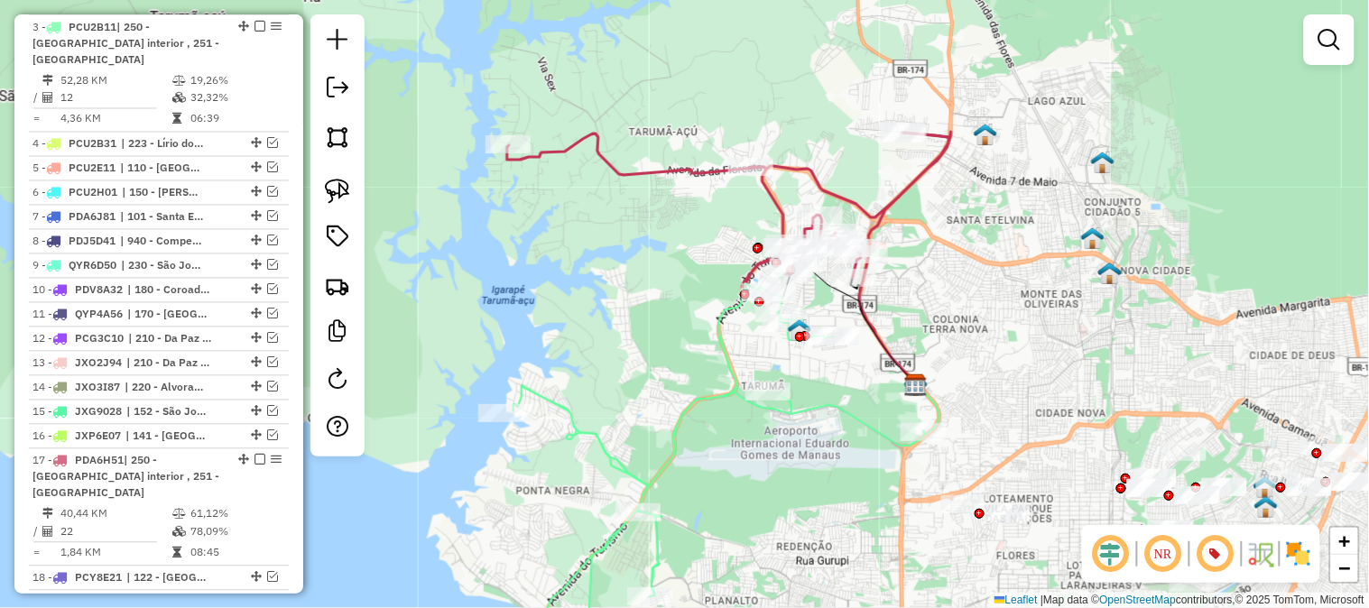
click at [821, 181] on icon at bounding box center [728, 210] width 442 height 154
select select "**********"
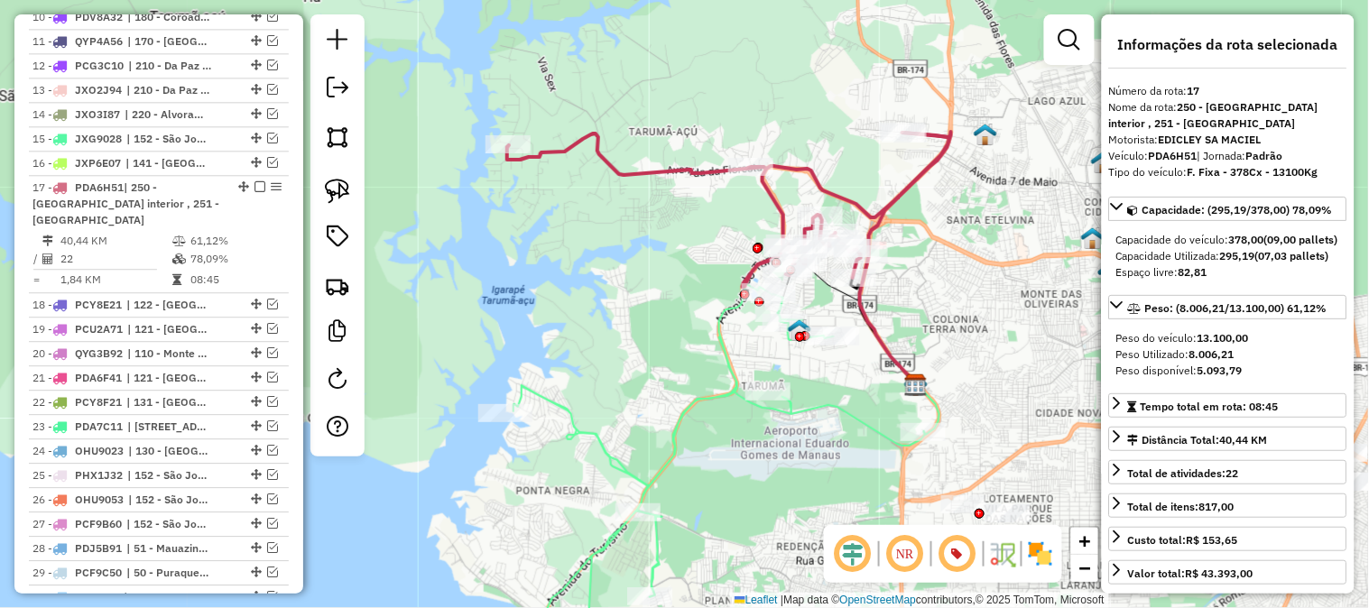
scroll to position [1226, 0]
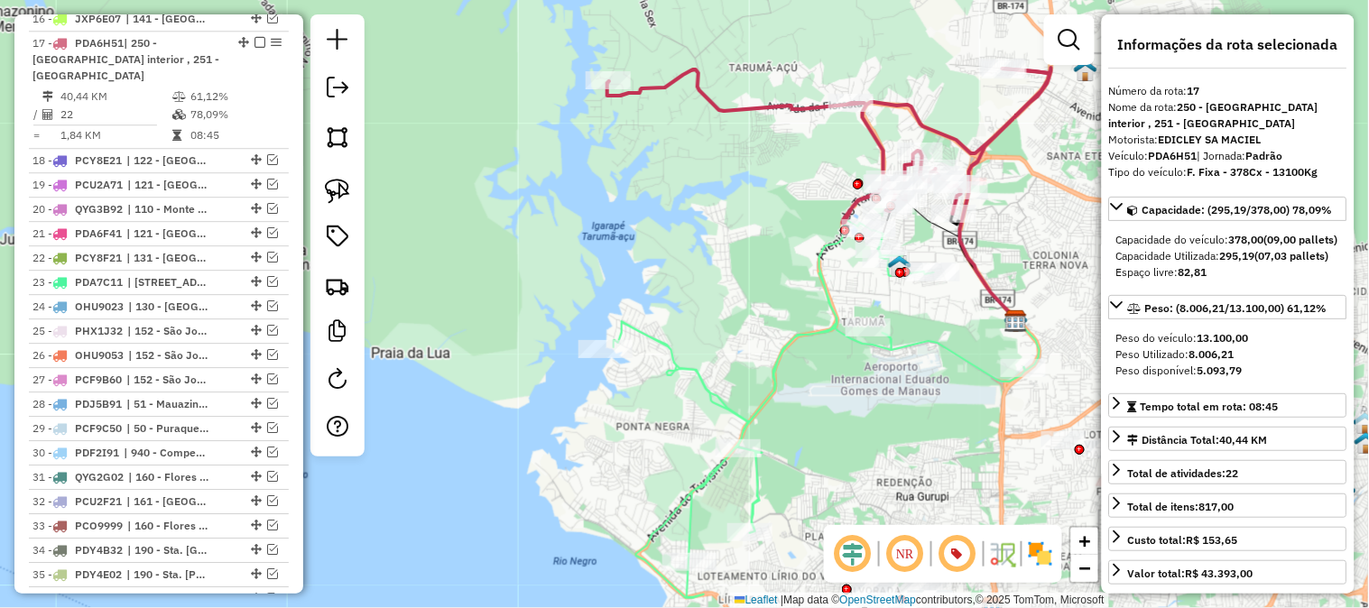
click at [905, 108] on icon at bounding box center [829, 146] width 442 height 154
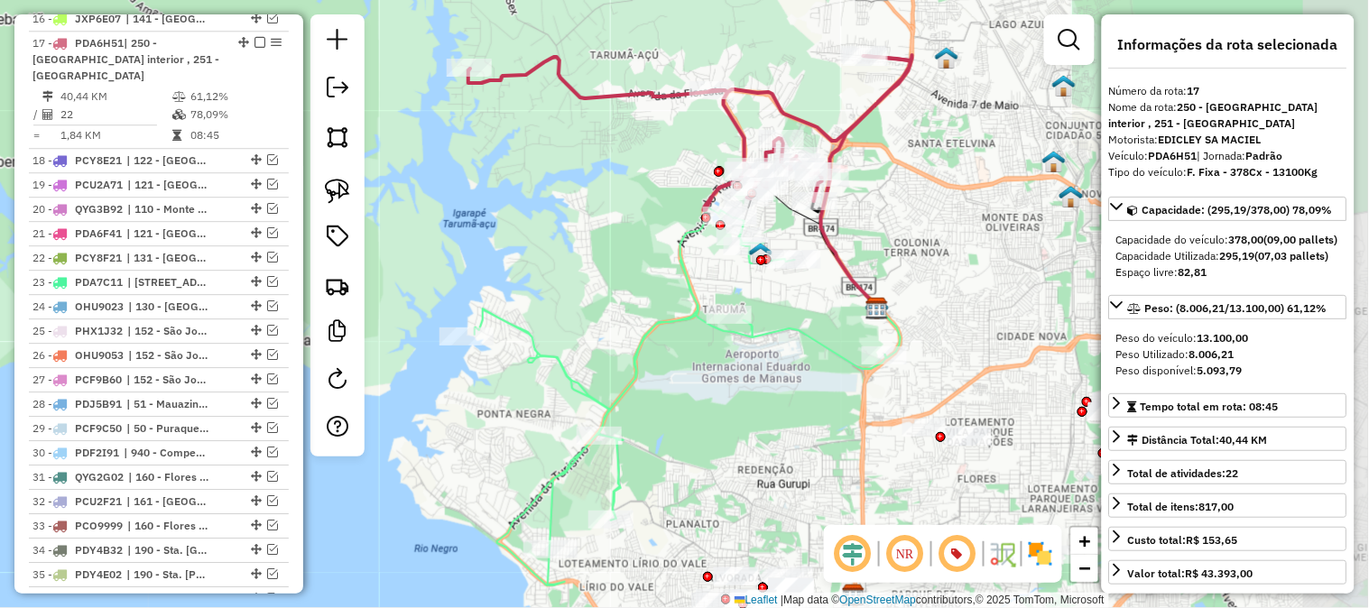
drag, startPoint x: 949, startPoint y: 121, endPoint x: 811, endPoint y: 107, distance: 138.9
click at [811, 107] on div "Janela de atendimento Grade de atendimento Capacidade Transportadoras Veículos …" at bounding box center [684, 304] width 1369 height 608
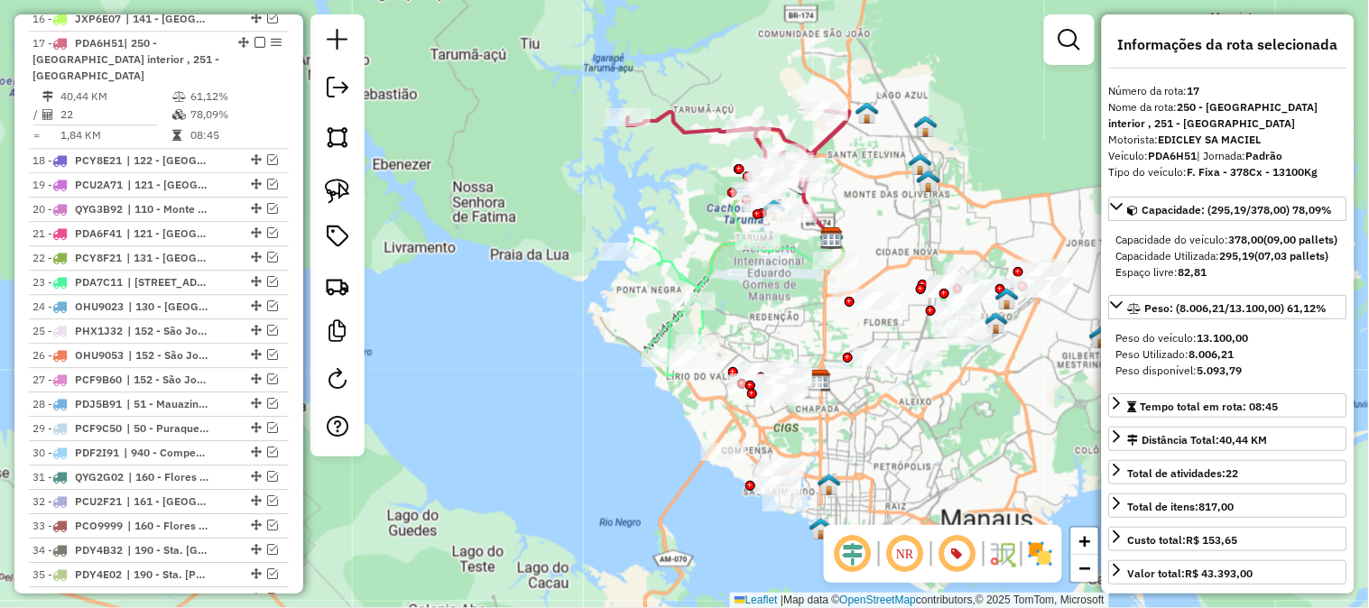
click at [814, 142] on icon at bounding box center [738, 150] width 222 height 78
click at [710, 264] on icon at bounding box center [734, 282] width 206 height 190
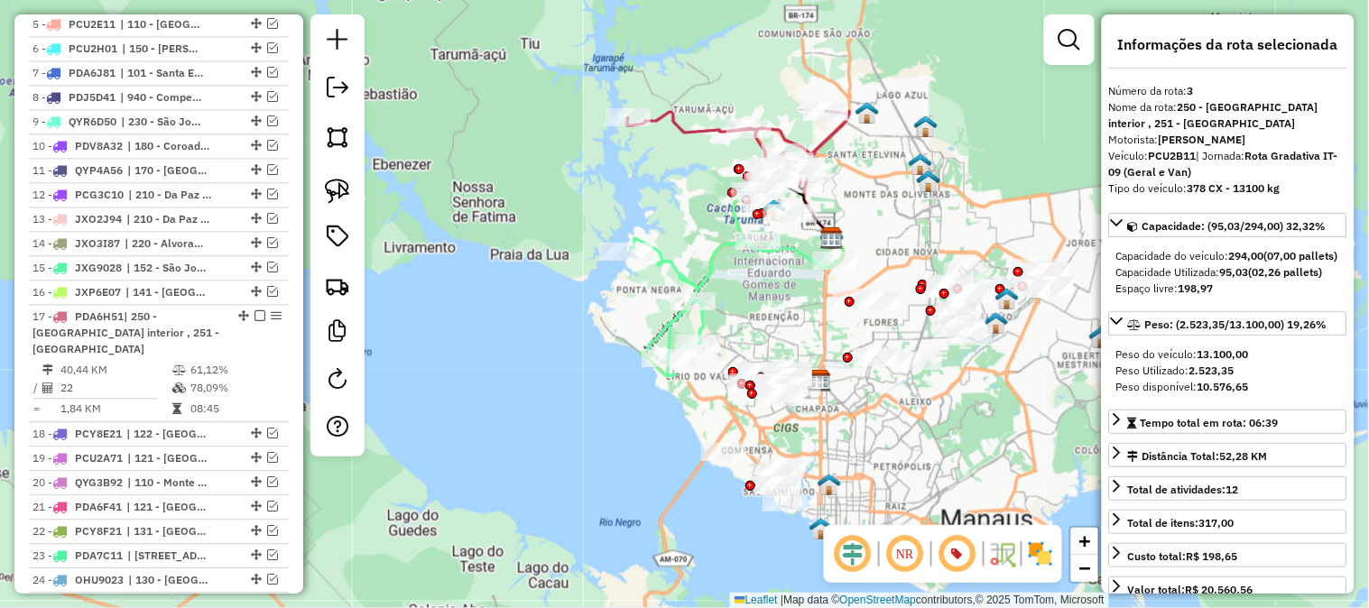
scroll to position [808, 0]
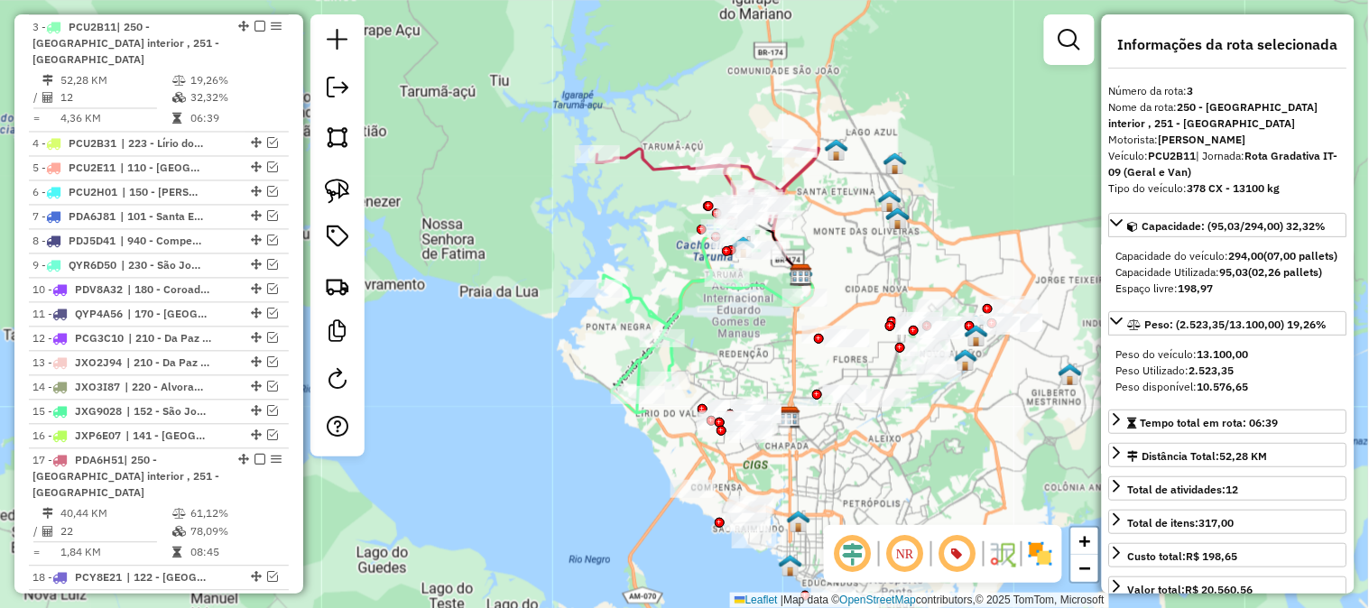
drag, startPoint x: 688, startPoint y: 212, endPoint x: 657, endPoint y: 249, distance: 48.1
click at [657, 249] on div "Janela de atendimento Grade de atendimento Capacidade Transportadoras Veículos …" at bounding box center [684, 304] width 1369 height 608
click at [677, 298] on icon at bounding box center [703, 319] width 206 height 190
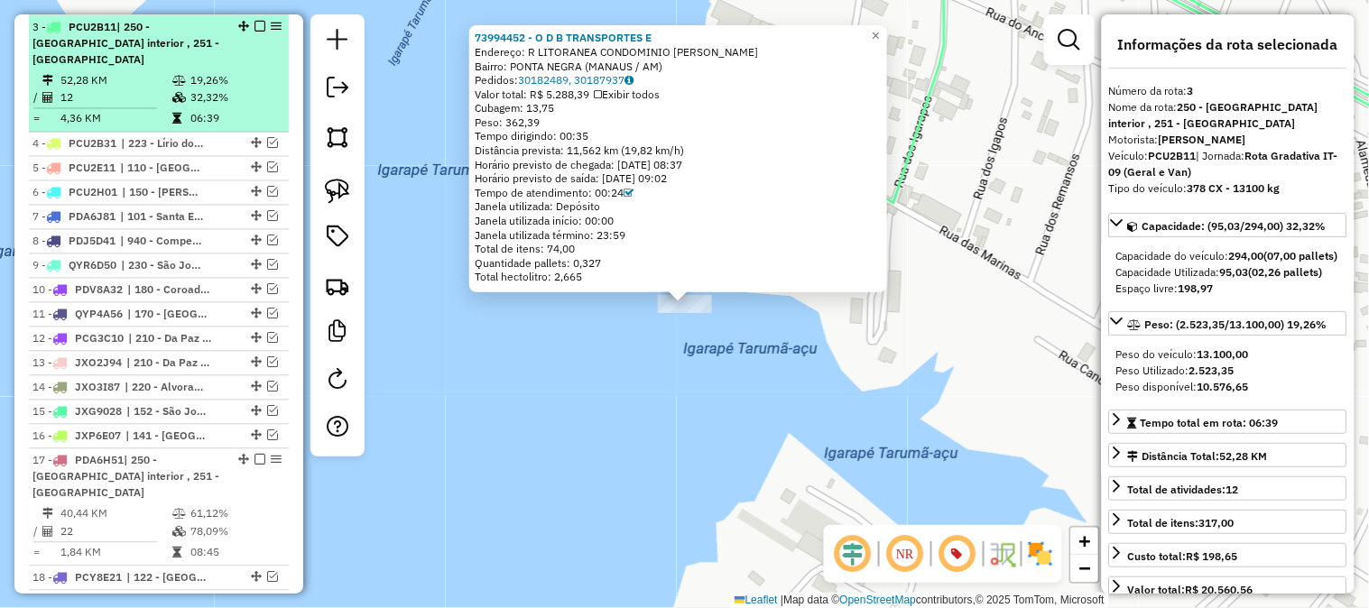
click at [125, 41] on span "| 250 - Tarumã interior , 251 - Tarumã Centro" at bounding box center [125, 43] width 187 height 46
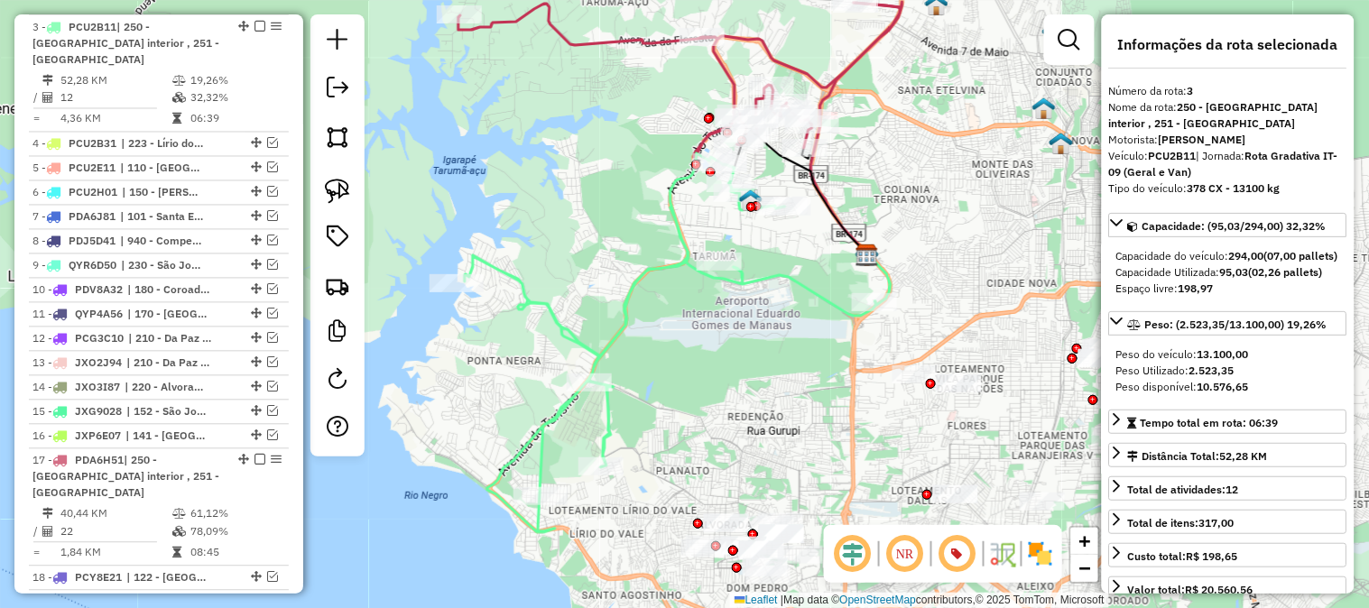
drag, startPoint x: 736, startPoint y: 330, endPoint x: 724, endPoint y: 359, distance: 31.2
click at [724, 359] on div "Janela de atendimento Grade de atendimento Capacidade Transportadoras Veículos …" at bounding box center [684, 304] width 1369 height 608
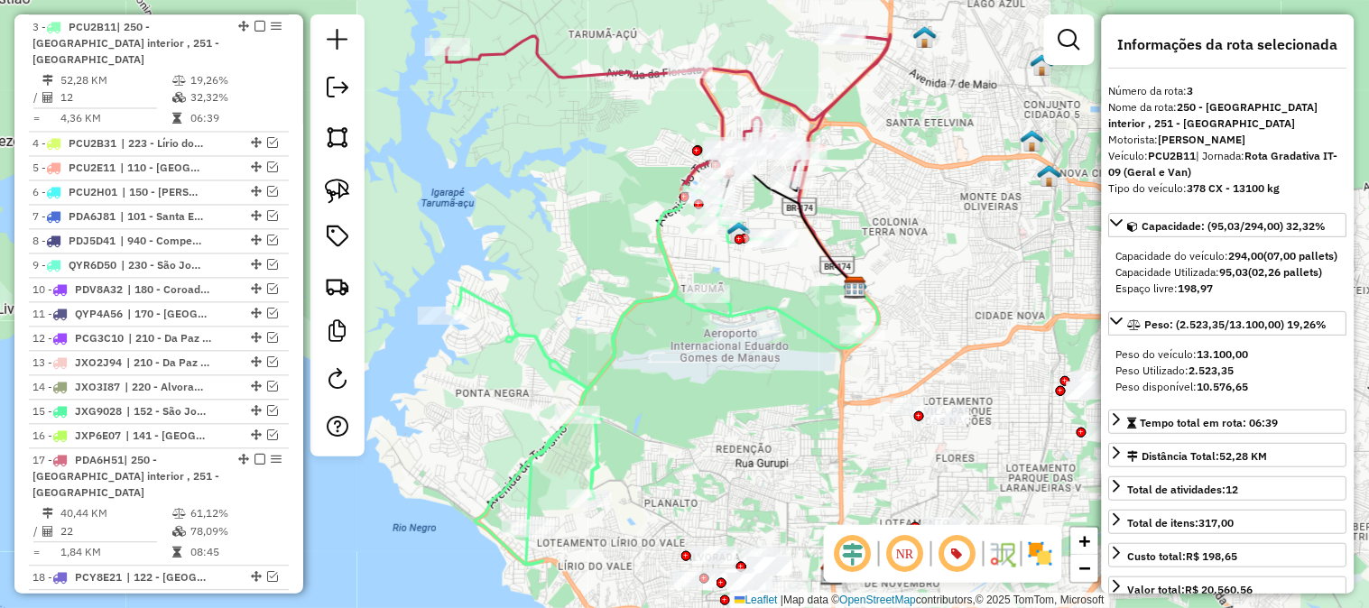
drag, startPoint x: 924, startPoint y: 222, endPoint x: 908, endPoint y: 260, distance: 41.2
click at [912, 255] on div "Janela de atendimento Grade de atendimento Capacidade Transportadoras Veículos …" at bounding box center [684, 304] width 1369 height 608
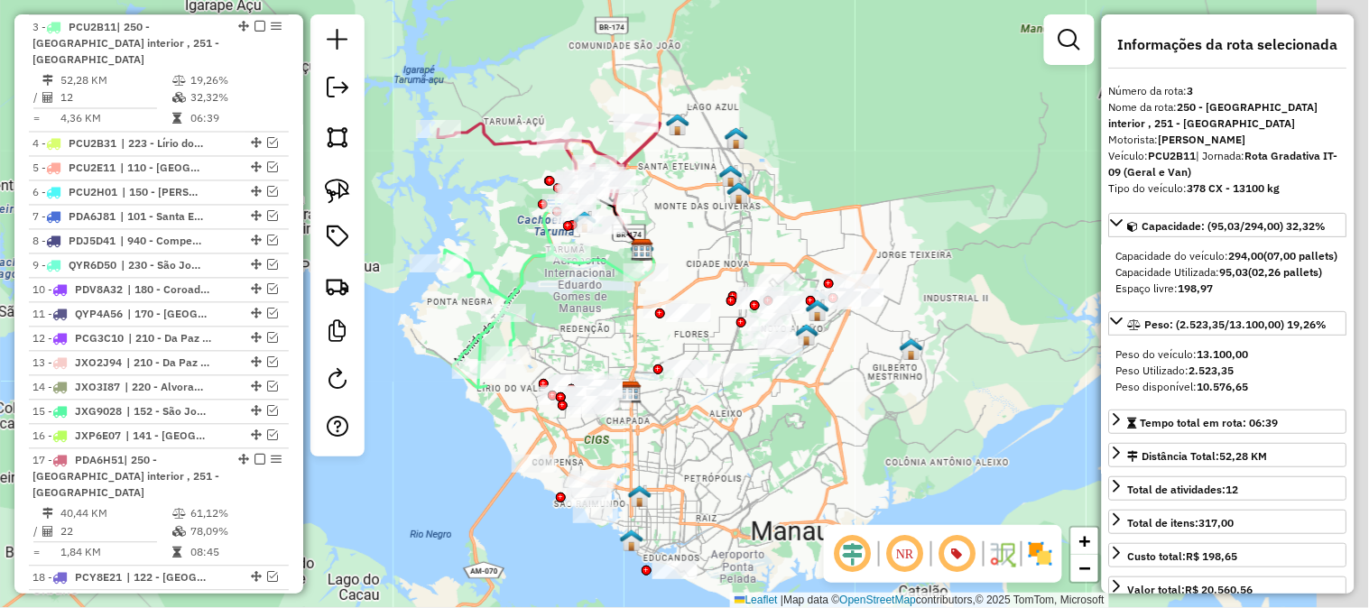
drag, startPoint x: 989, startPoint y: 246, endPoint x: 741, endPoint y: 187, distance: 255.1
click at [741, 187] on div "Janela de atendimento Grade de atendimento Capacidade Transportadoras Veículos …" at bounding box center [684, 304] width 1369 height 608
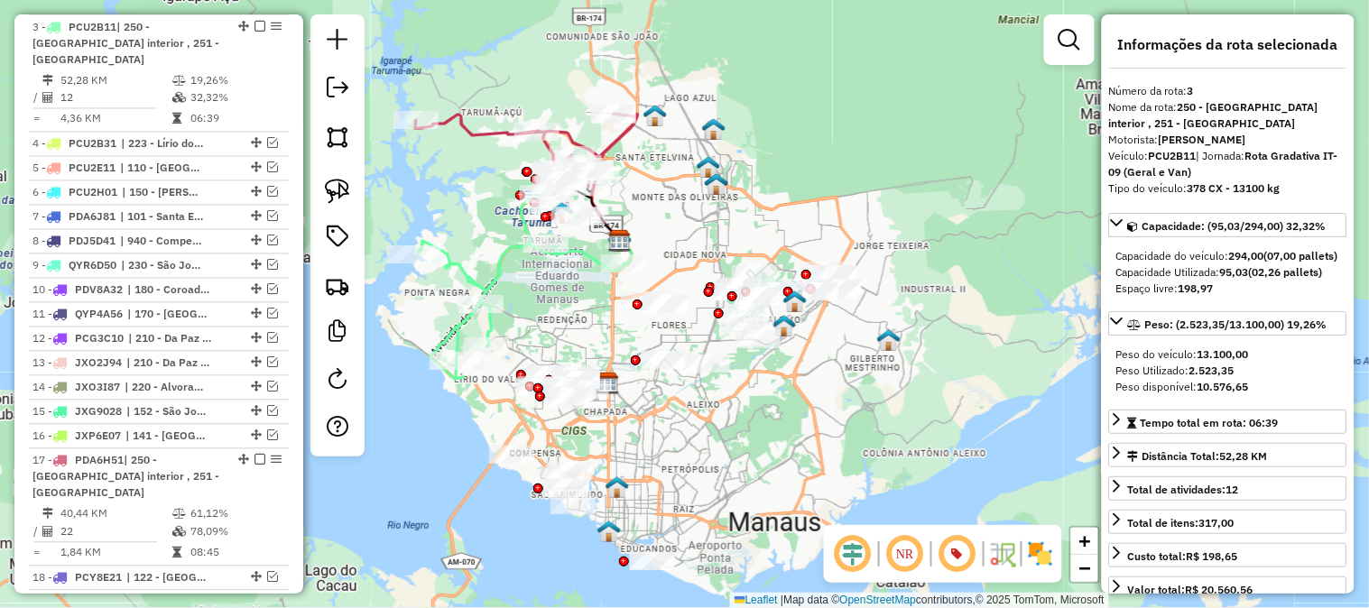
drag, startPoint x: 762, startPoint y: 217, endPoint x: 835, endPoint y: 167, distance: 88.4
click at [835, 167] on div "Janela de atendimento Grade de atendimento Capacidade Transportadoras Veículos …" at bounding box center [684, 304] width 1369 height 608
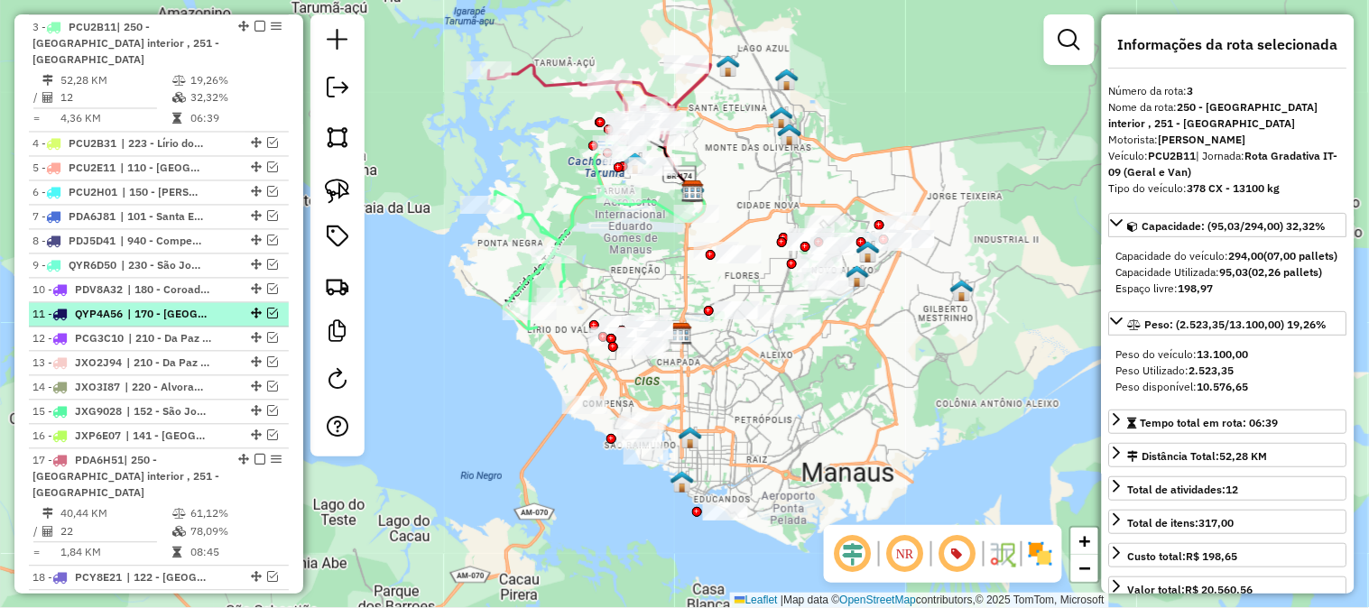
scroll to position [1008, 0]
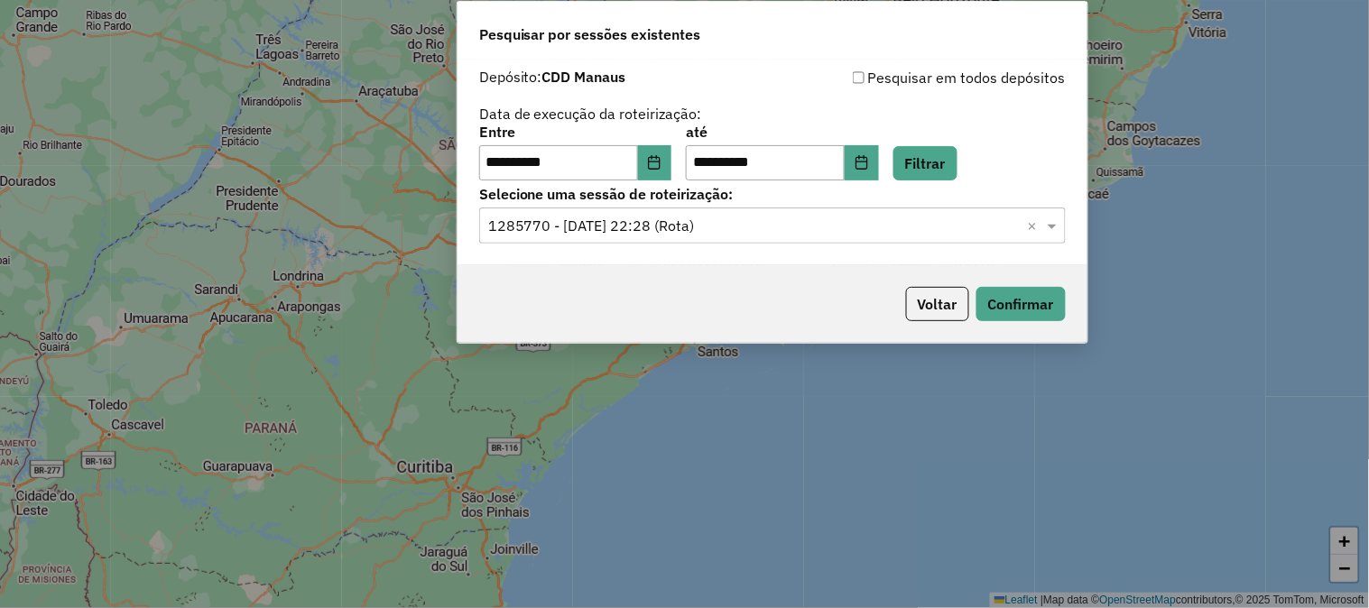
click at [782, 237] on input "text" at bounding box center [754, 227] width 533 height 22
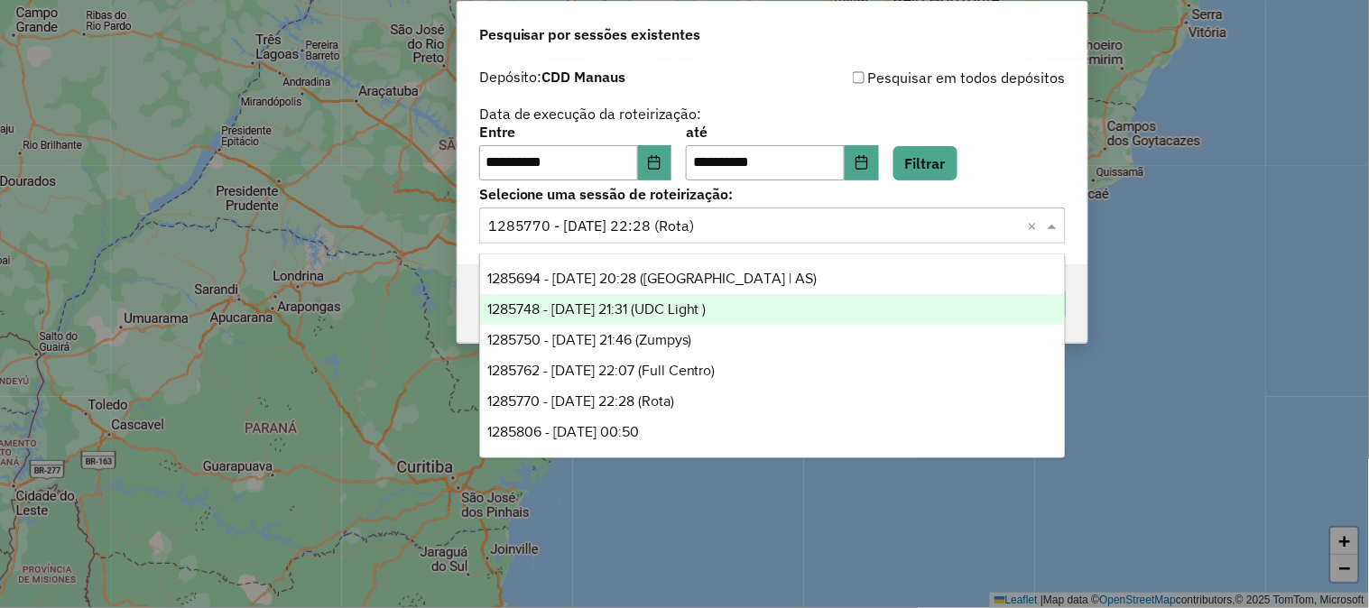
click at [763, 307] on div "1285748 - 30/09/2025 21:31 (UDC Light )" at bounding box center [772, 309] width 585 height 31
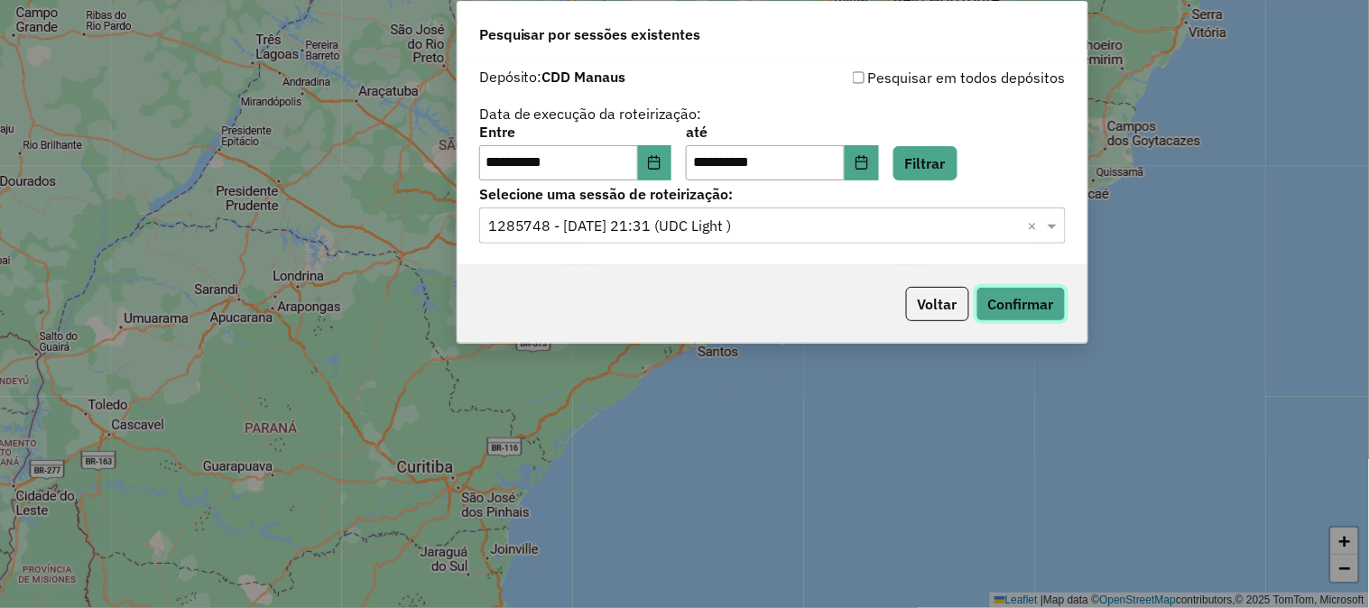
click at [1044, 302] on button "Confirmar" at bounding box center [1021, 304] width 89 height 34
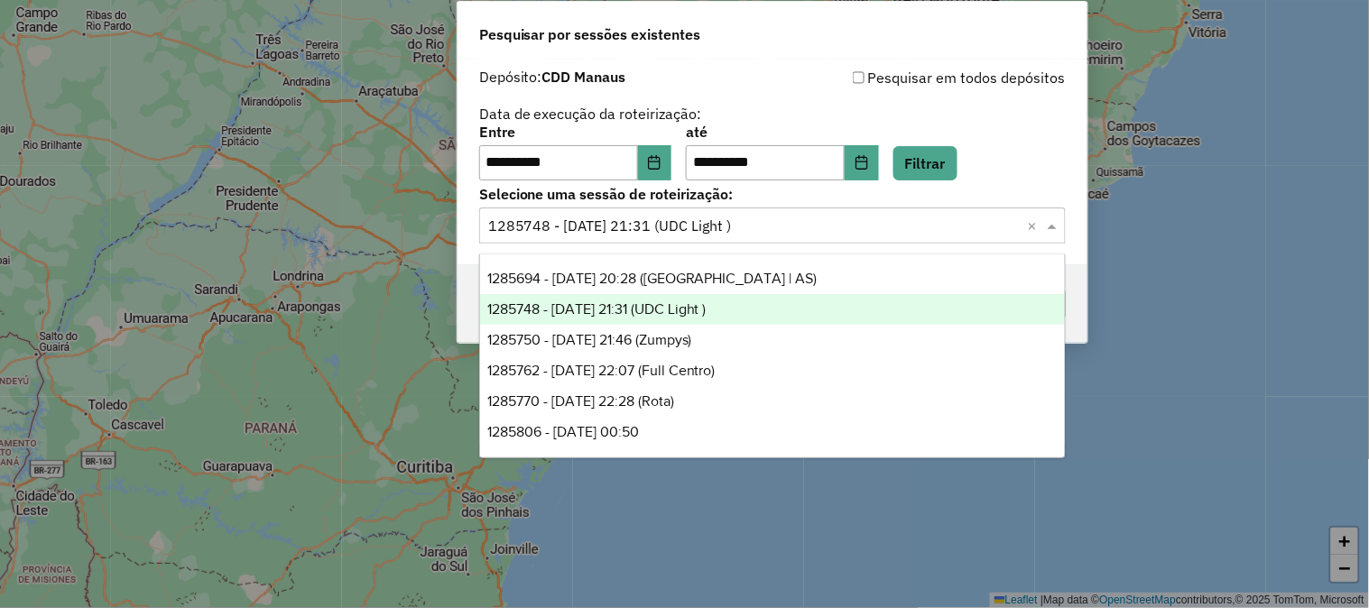
click at [785, 227] on input "text" at bounding box center [754, 227] width 533 height 22
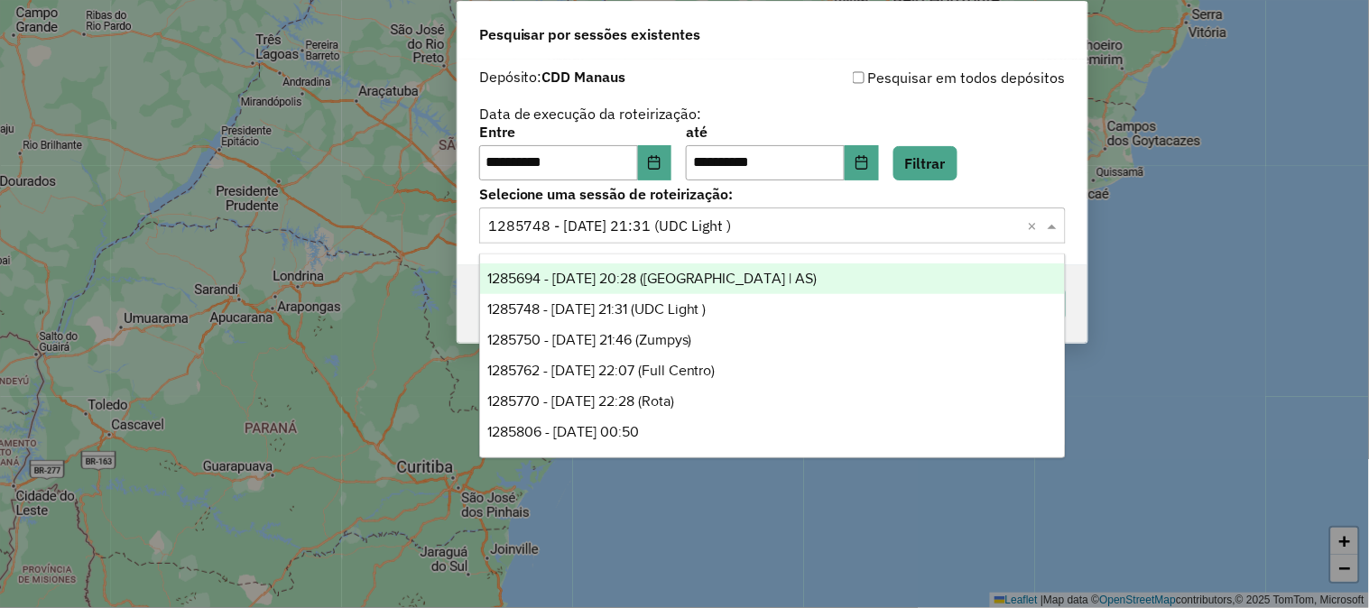
click at [734, 268] on div "1285694 - 30/09/2025 20:28 (Rota | AS)" at bounding box center [772, 279] width 585 height 31
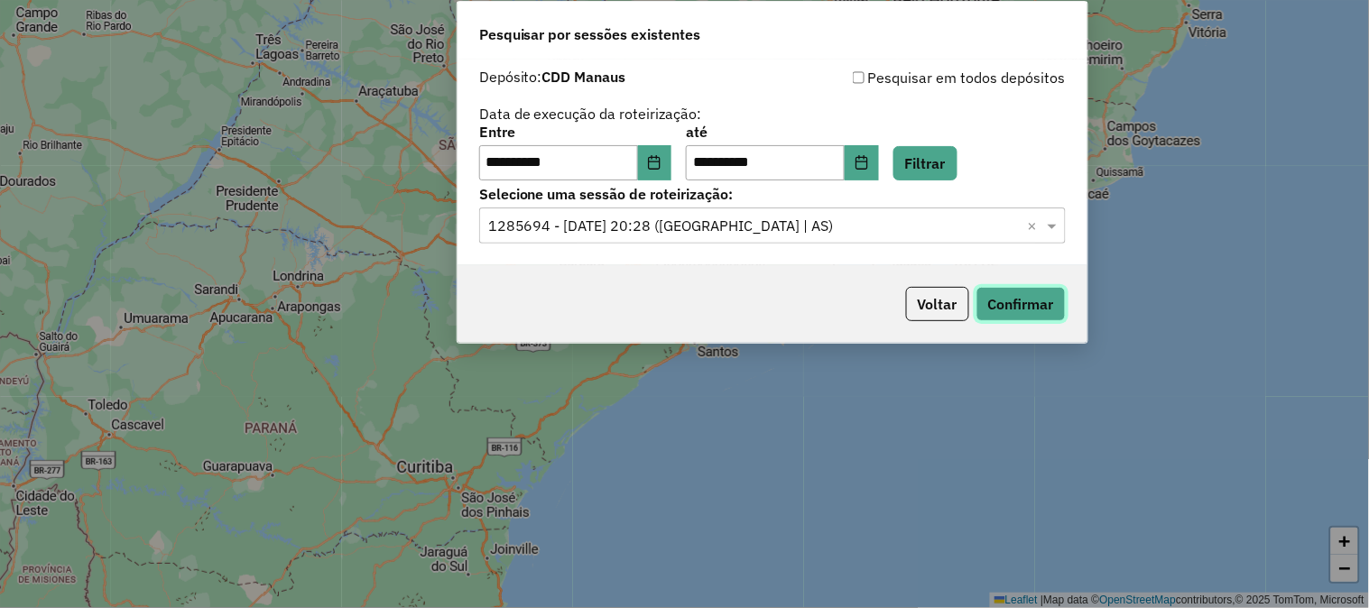
click at [1031, 311] on button "Confirmar" at bounding box center [1021, 304] width 89 height 34
click at [745, 248] on div "**********" at bounding box center [773, 163] width 630 height 207
click at [781, 222] on input "text" at bounding box center [754, 227] width 533 height 22
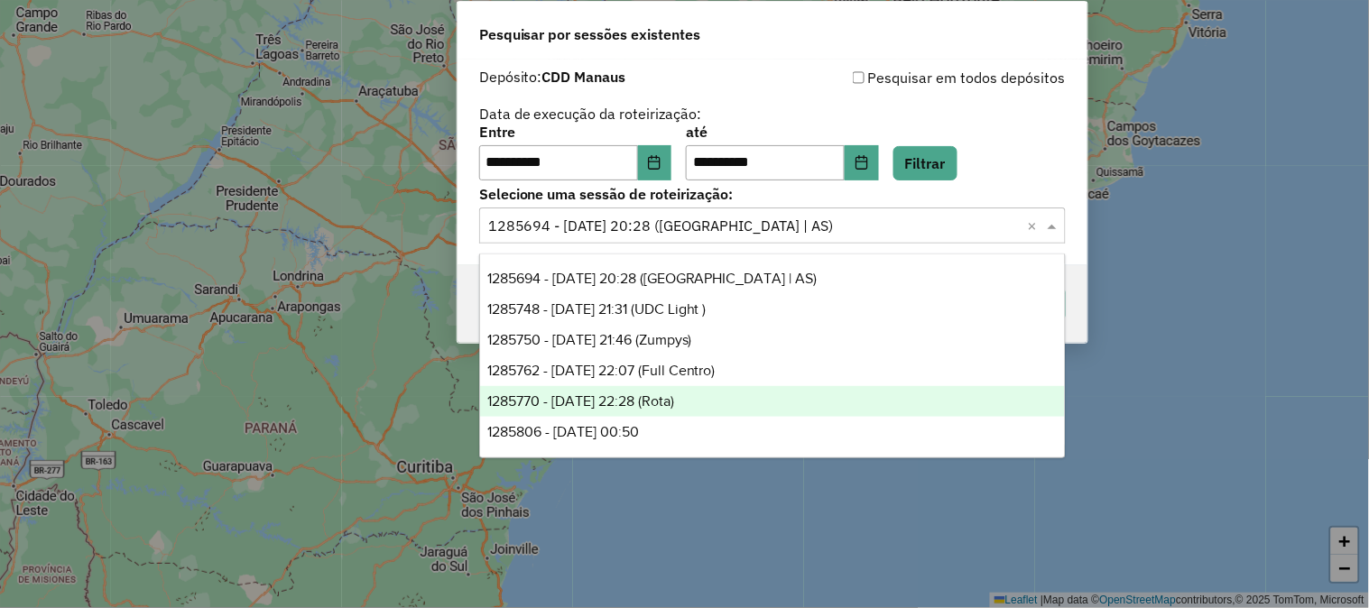
click at [727, 412] on div "1285770 - 30/09/2025 22:28 (Rota)" at bounding box center [772, 401] width 585 height 31
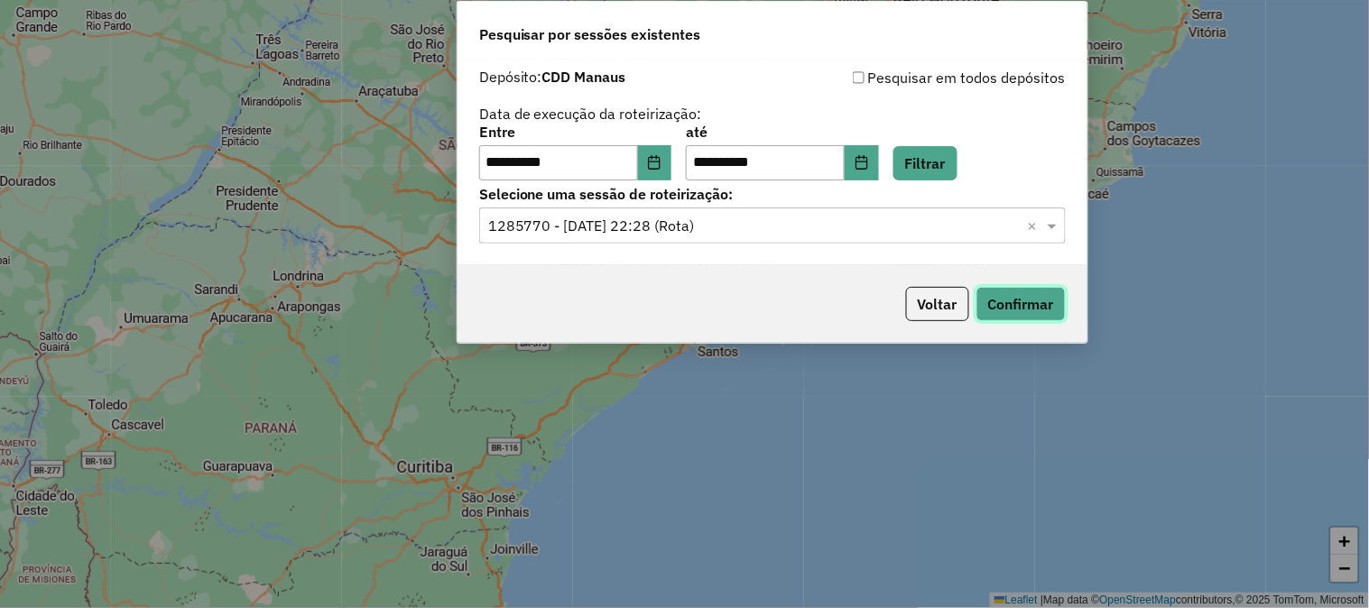
click at [1035, 302] on button "Confirmar" at bounding box center [1021, 304] width 89 height 34
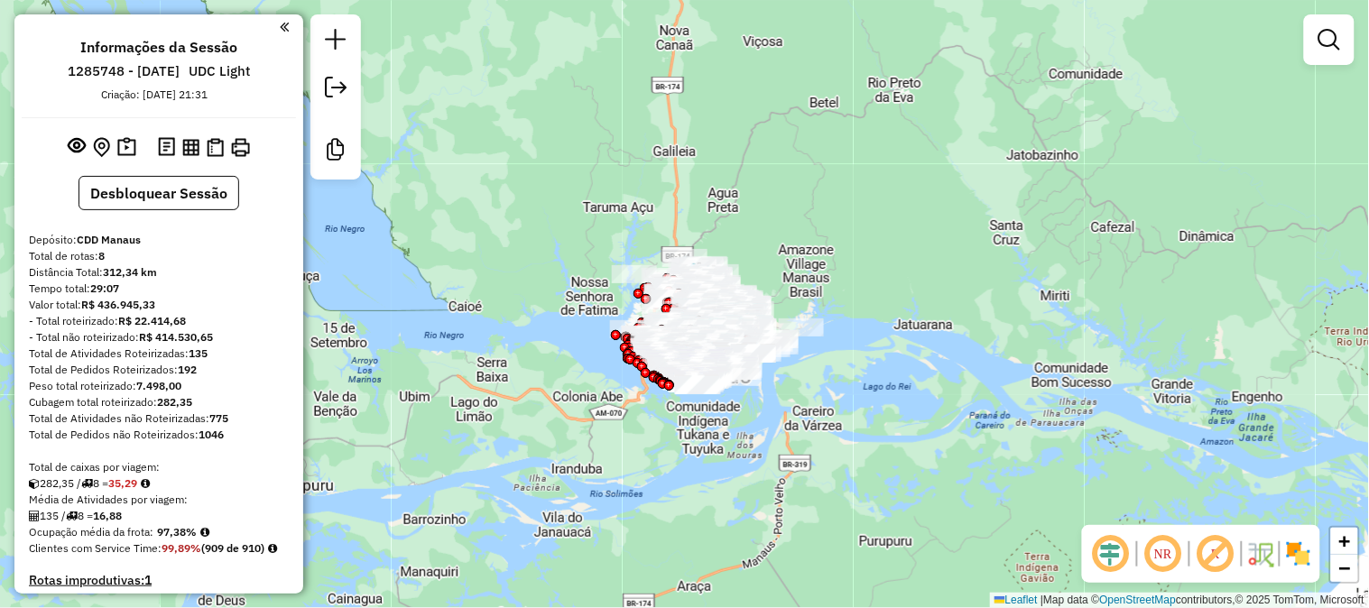
drag, startPoint x: 813, startPoint y: 257, endPoint x: 905, endPoint y: 238, distance: 94.0
click at [905, 238] on hb-app "Aguarde... Pop-up bloqueado! Seu navegador bloqueou automáticamente a abertura …" at bounding box center [684, 304] width 1369 height 608
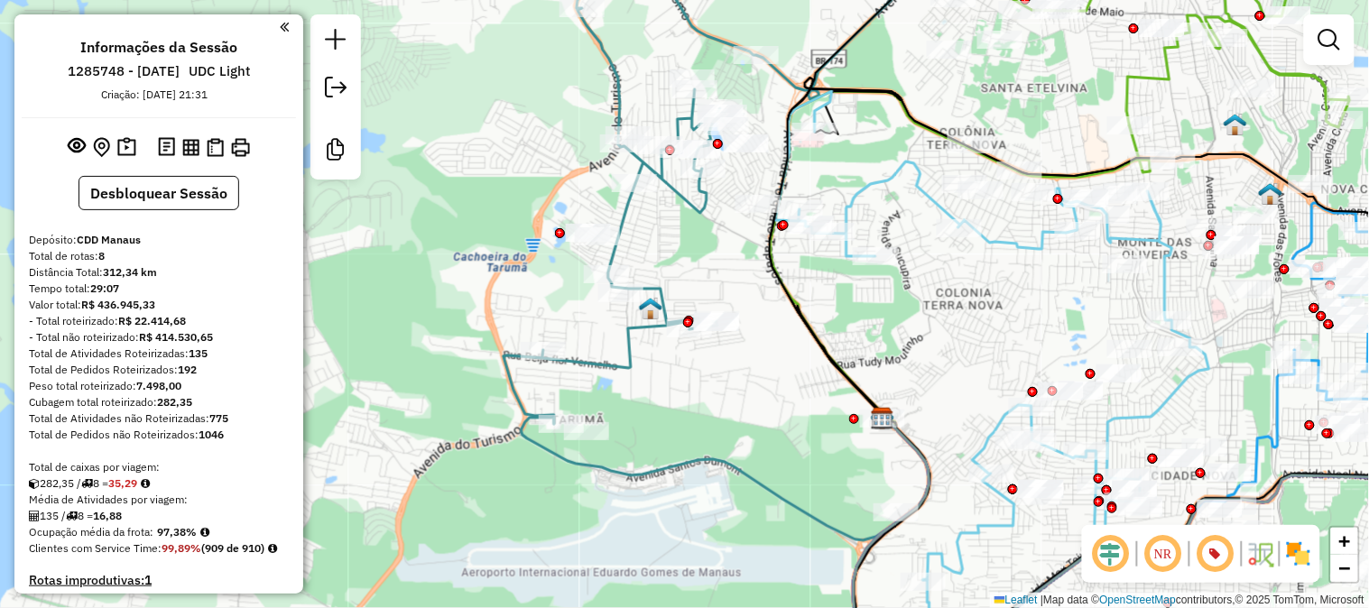
click at [626, 339] on icon at bounding box center [725, 182] width 442 height 485
select select "**********"
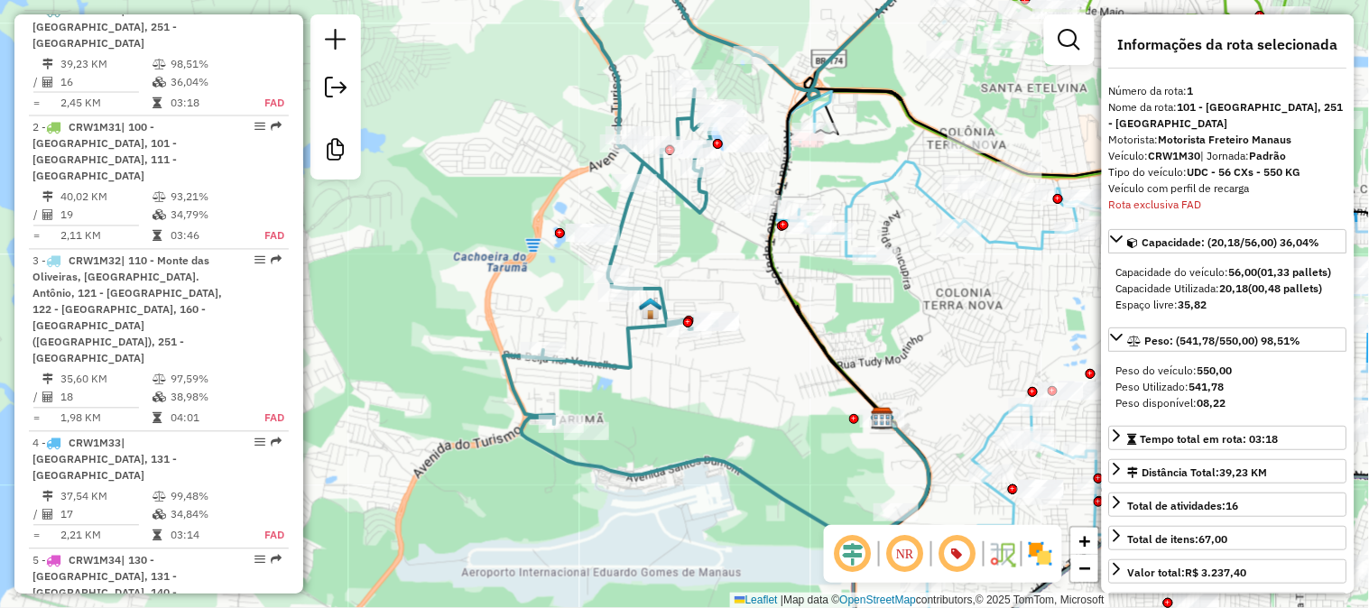
scroll to position [771, 0]
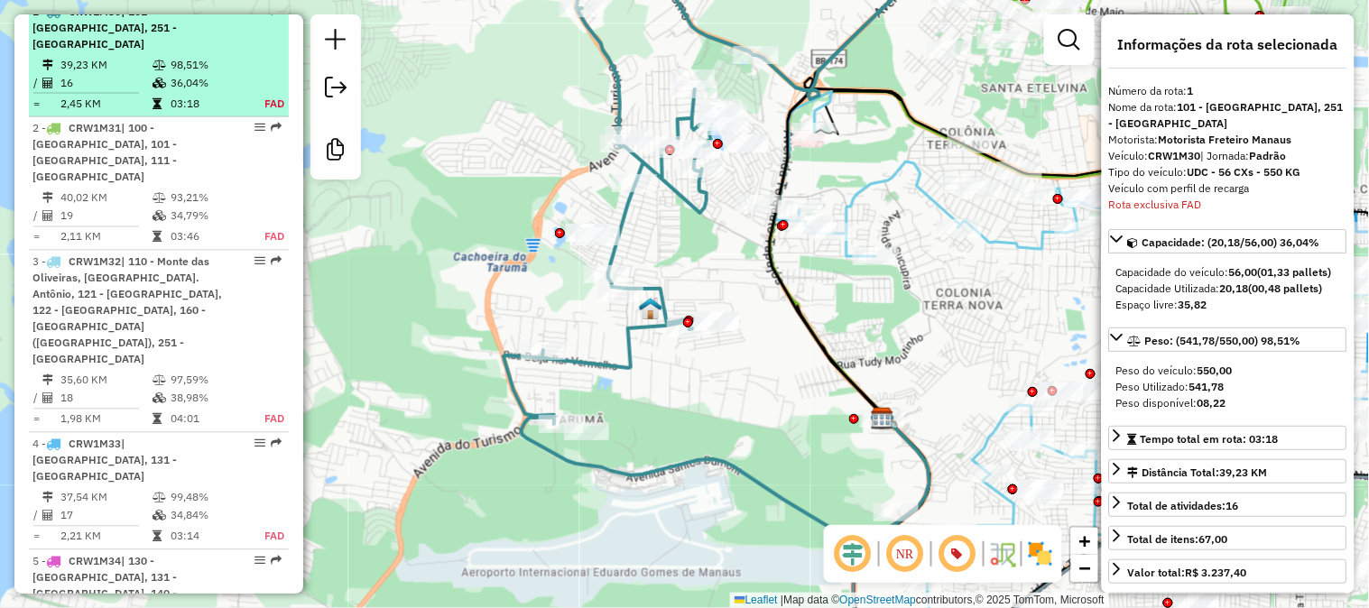
click at [209, 87] on td "36,04%" at bounding box center [207, 83] width 75 height 18
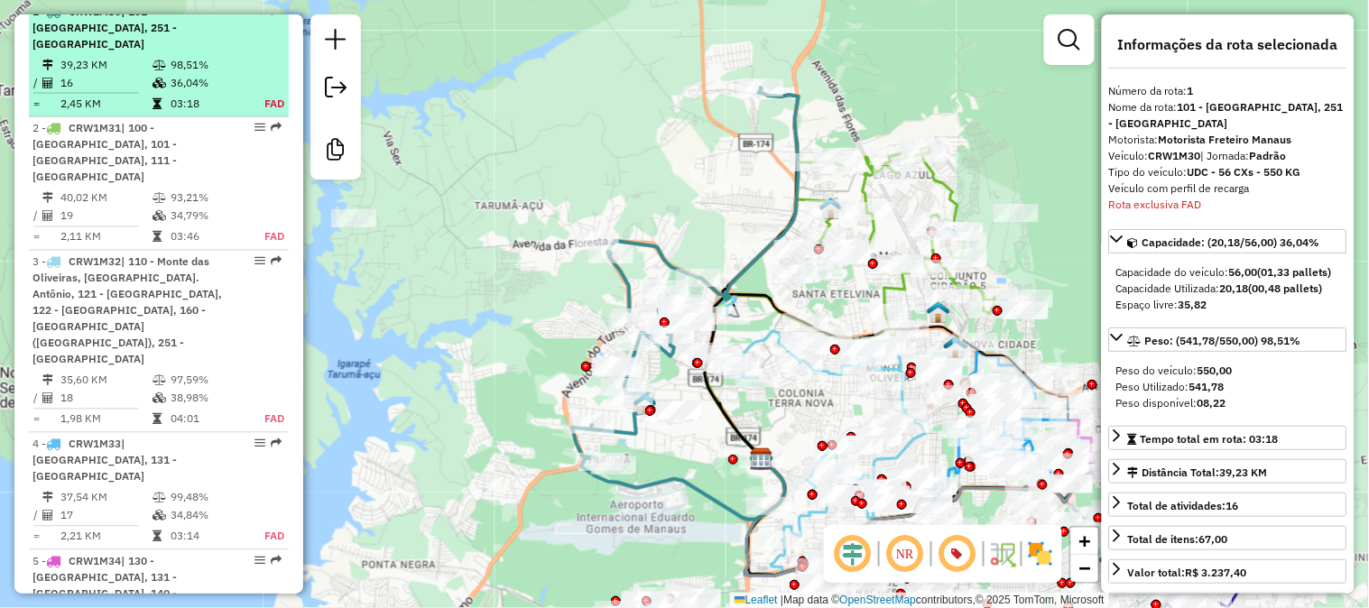
scroll to position [772, 0]
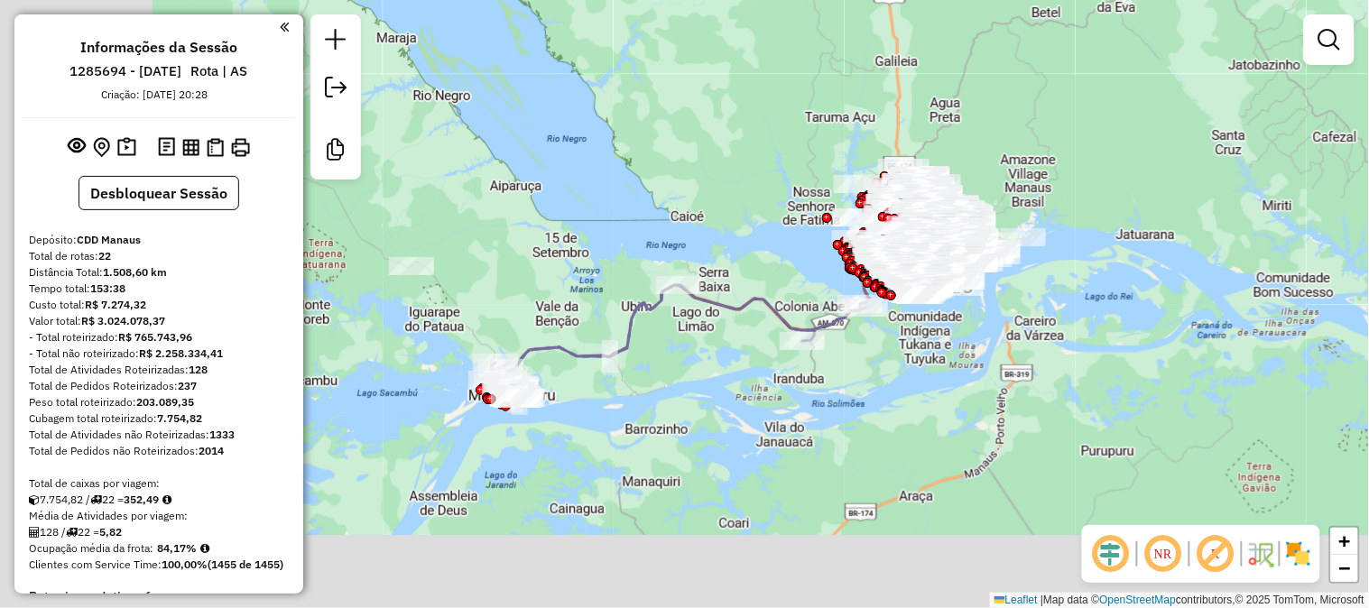
drag, startPoint x: 1168, startPoint y: 142, endPoint x: 633, endPoint y: 336, distance: 569.4
click at [1168, 140] on div "Janela de atendimento Grade de atendimento Capacidade Transportadoras Veículos …" at bounding box center [684, 304] width 1369 height 608
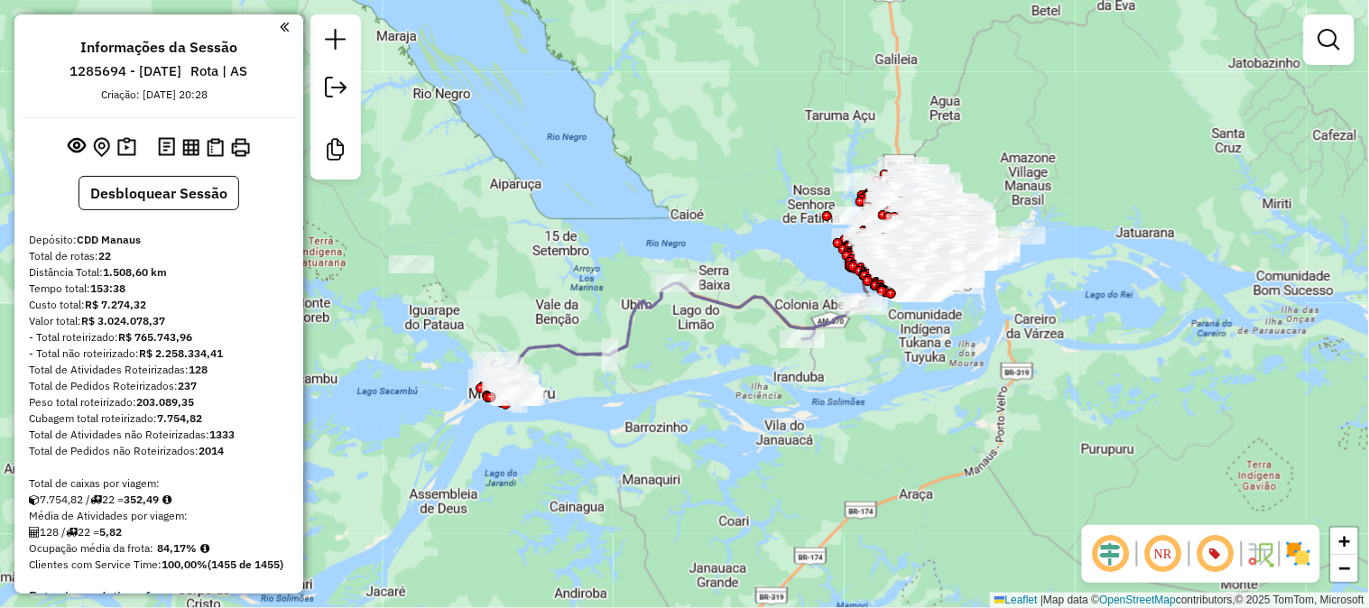
click at [642, 301] on icon at bounding box center [678, 339] width 375 height 112
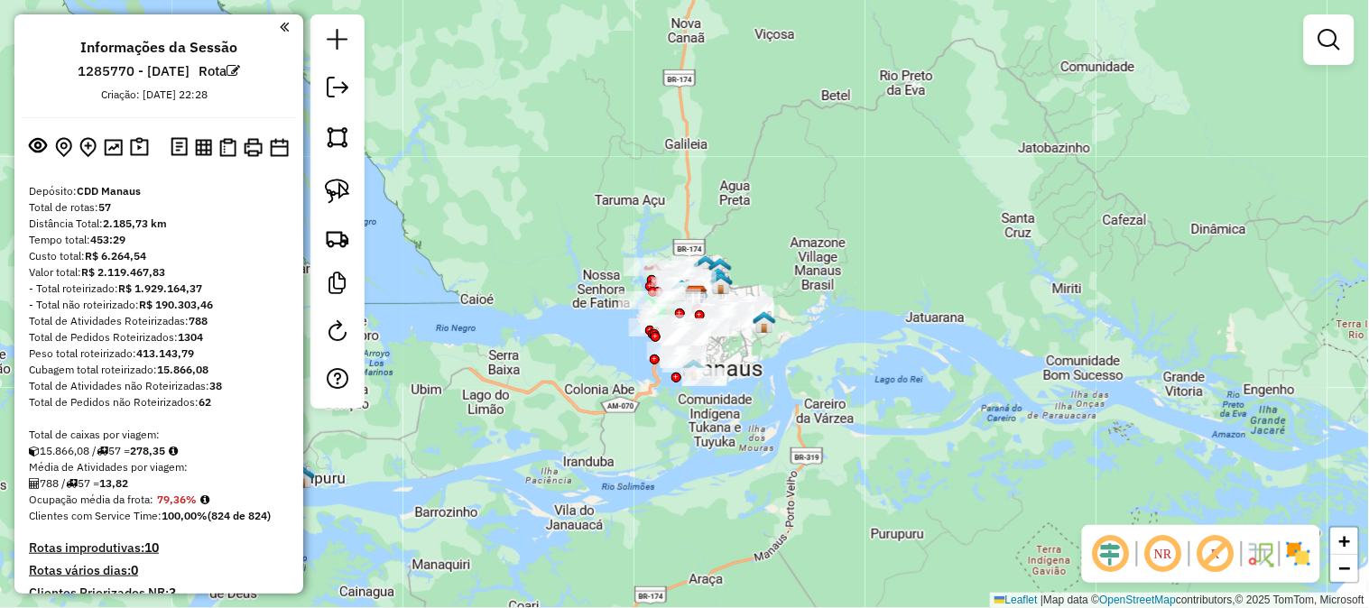
drag, startPoint x: 1060, startPoint y: 250, endPoint x: 1108, endPoint y: 205, distance: 65.8
click at [1108, 205] on div "Janela de atendimento Grade de atendimento Capacidade Transportadoras Veículos …" at bounding box center [684, 304] width 1369 height 608
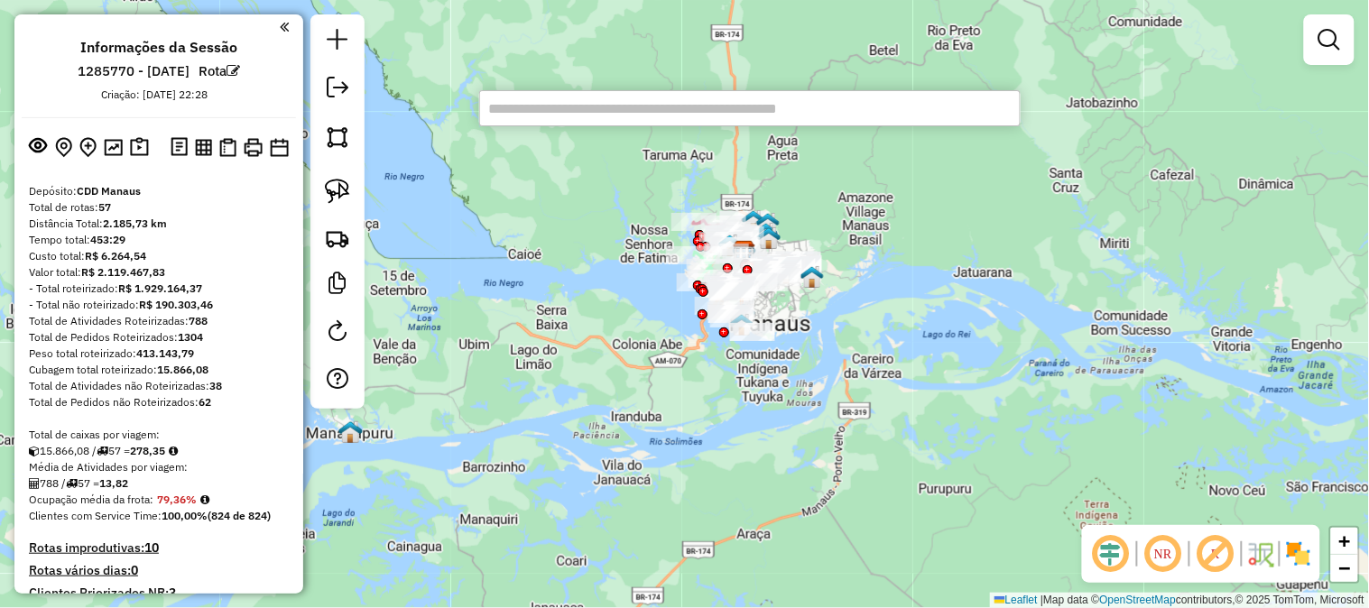
click at [1008, 211] on div "Janela de atendimento Grade de atendimento Capacidade Transportadoras Veículos …" at bounding box center [684, 304] width 1369 height 608
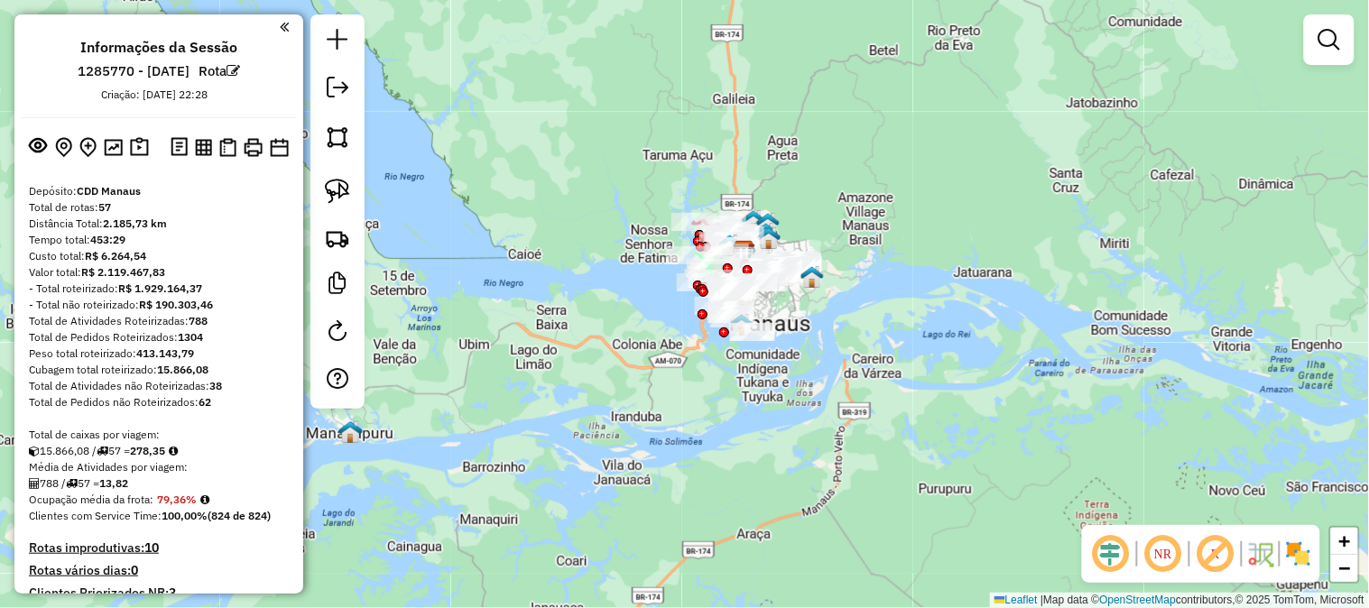
scroll to position [1196, 0]
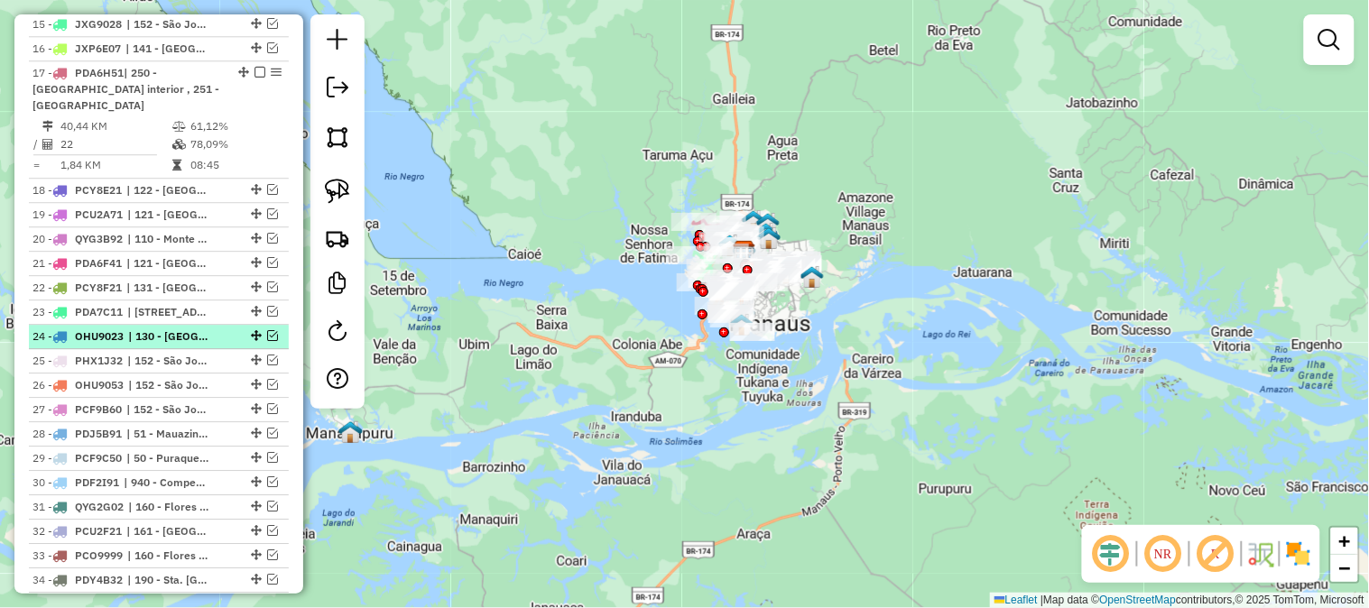
click at [267, 330] on em at bounding box center [272, 335] width 11 height 11
click at [181, 329] on span "| 130 - [GEOGRAPHIC_DATA], 150 - [PERSON_NAME]" at bounding box center [169, 337] width 83 height 16
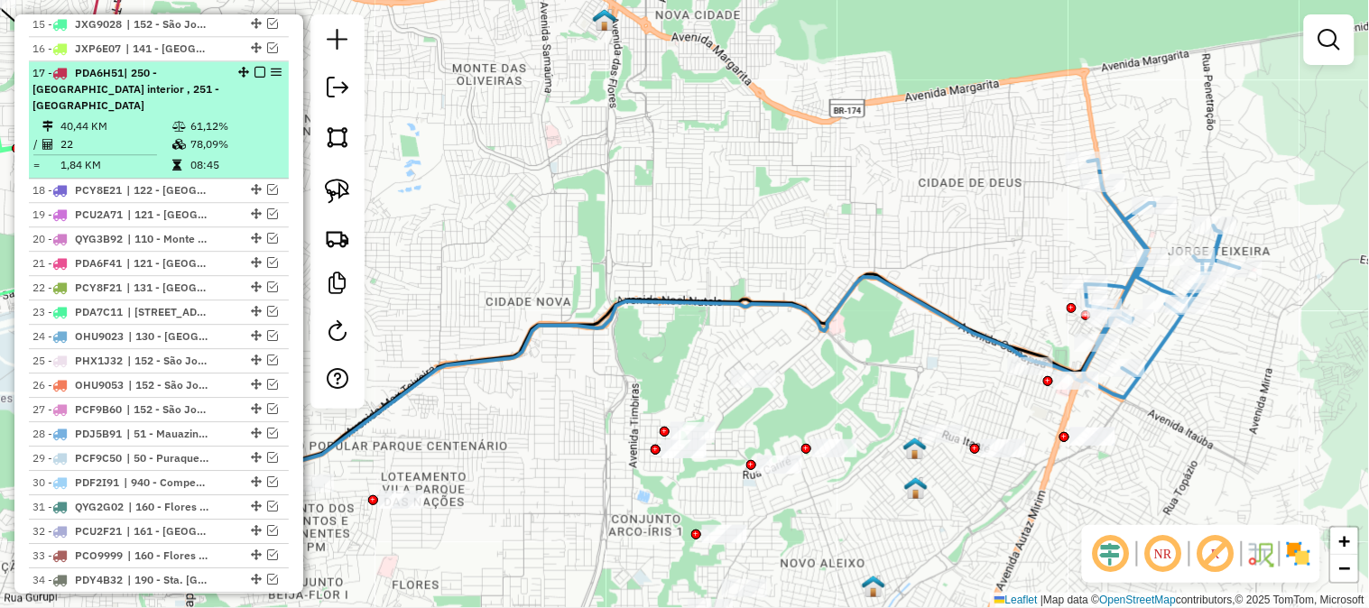
click at [255, 67] on em at bounding box center [260, 72] width 11 height 11
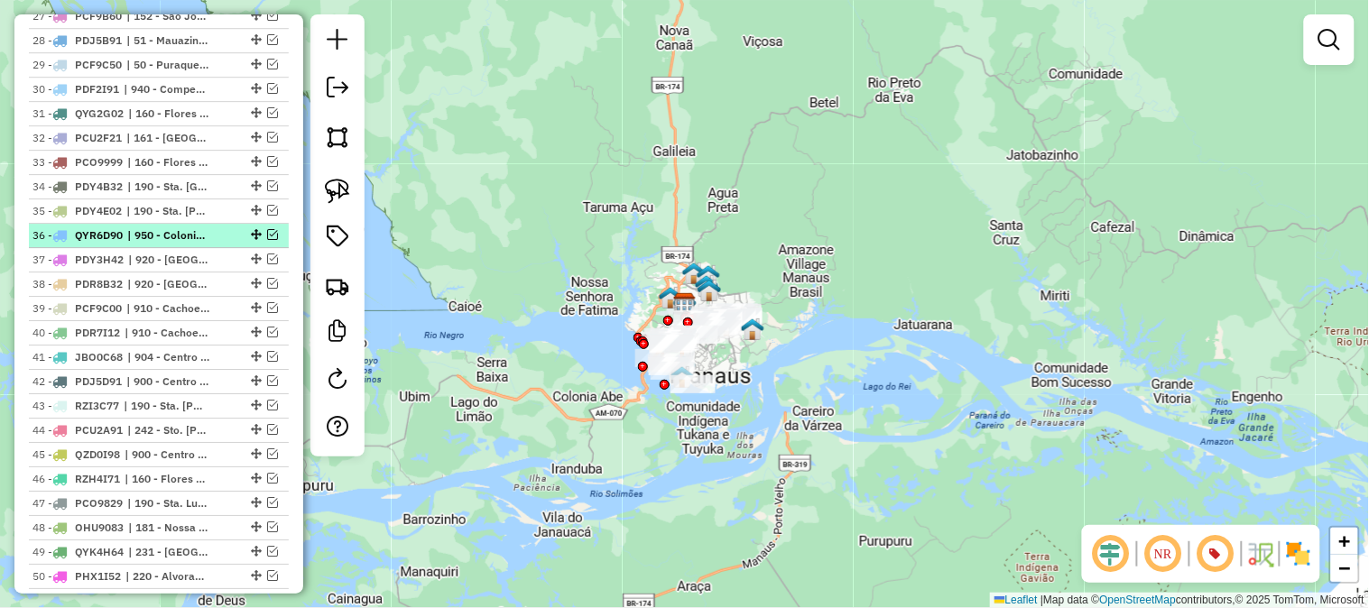
scroll to position [1704, 0]
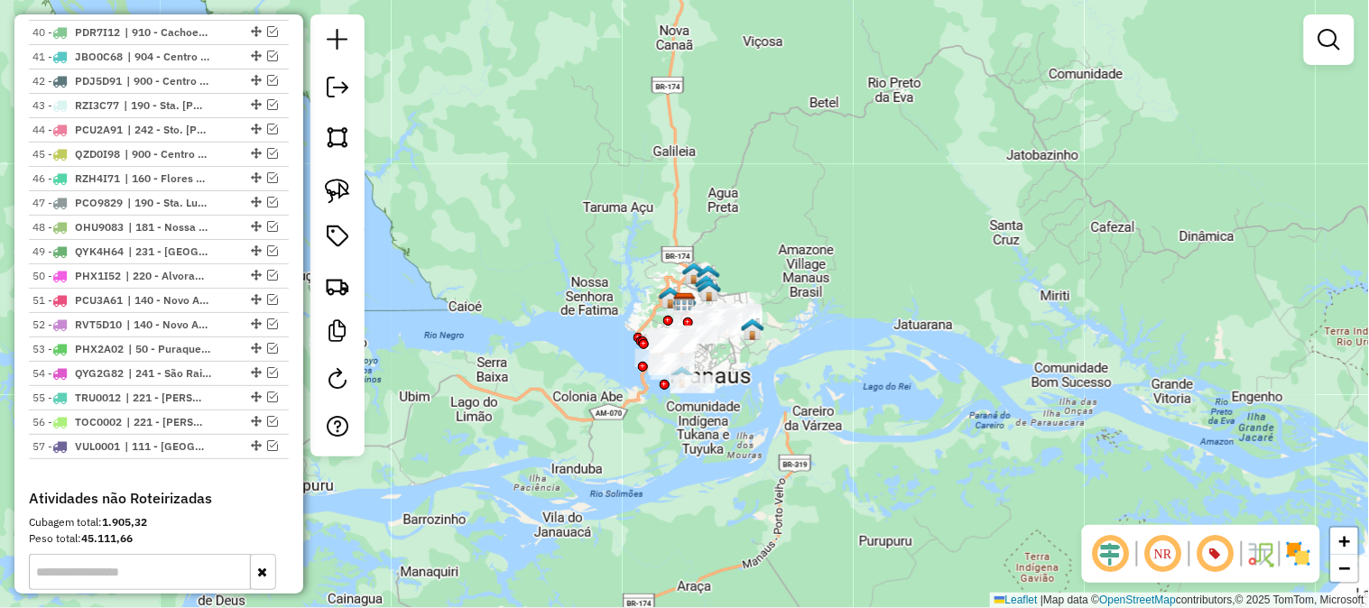
drag, startPoint x: 863, startPoint y: 302, endPoint x: 952, endPoint y: 291, distance: 90.0
click at [952, 291] on div "Janela de atendimento Grade de atendimento Capacidade Transportadoras Veículos …" at bounding box center [684, 304] width 1369 height 608
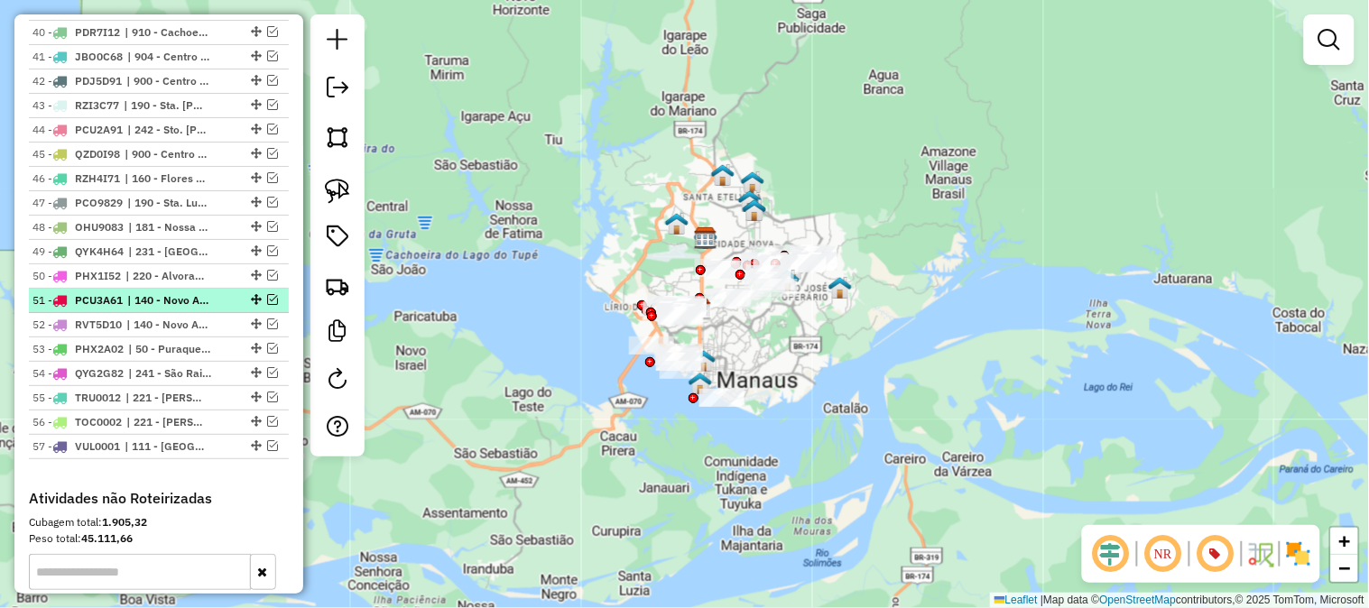
scroll to position [1504, 0]
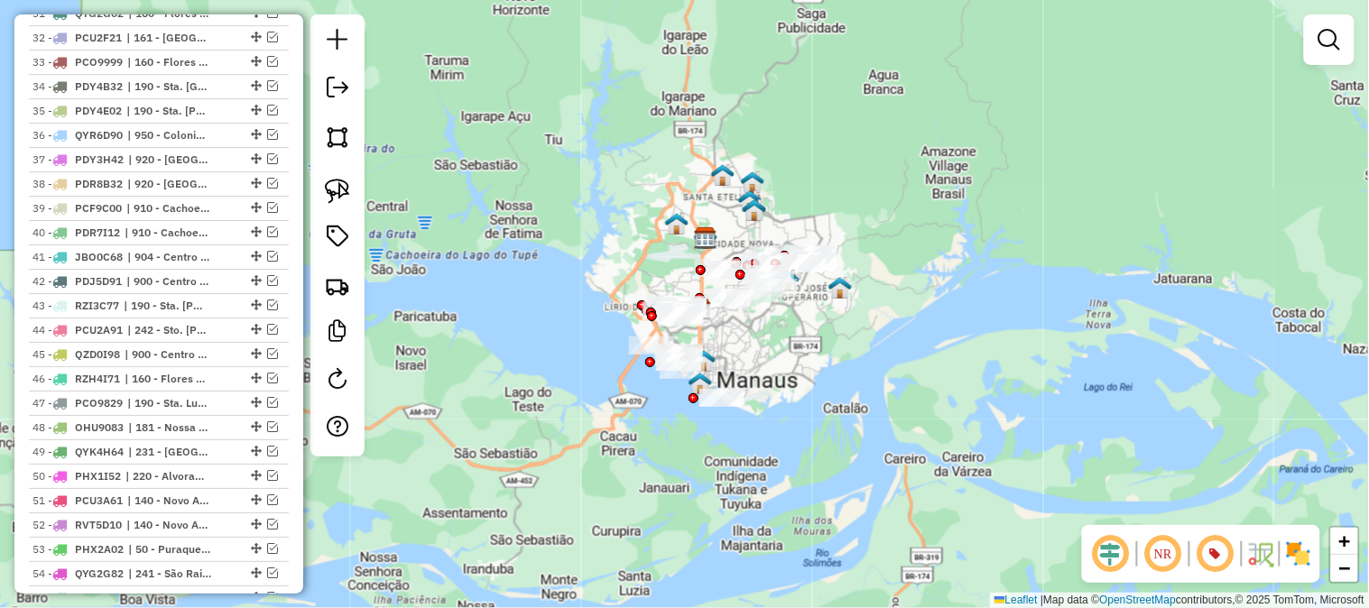
drag, startPoint x: 953, startPoint y: 352, endPoint x: 1088, endPoint y: 274, distance: 155.3
click at [1088, 274] on div "Janela de atendimento Grade de atendimento Capacidade Transportadoras Veículos …" at bounding box center [684, 304] width 1369 height 608
